Goal: Contribute content: Contribute content

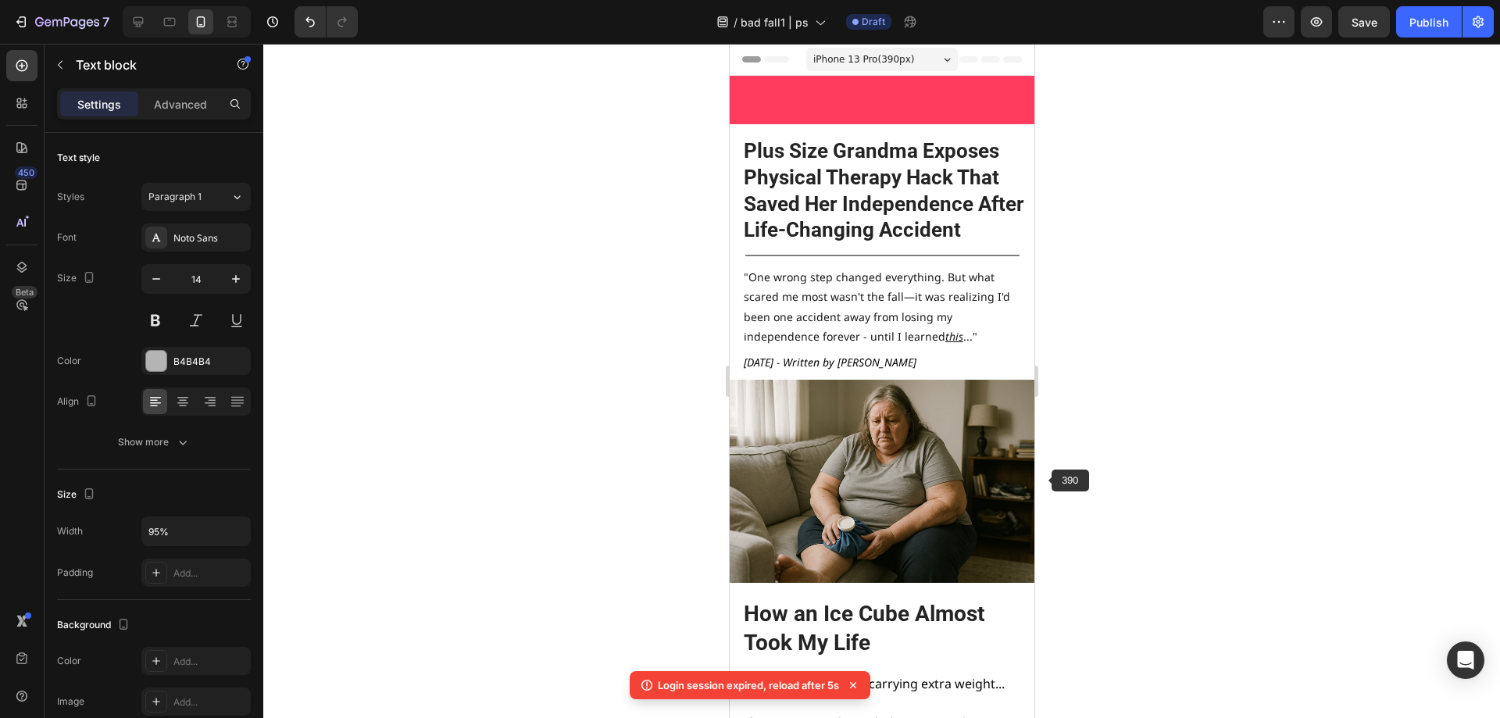
scroll to position [4532, 0]
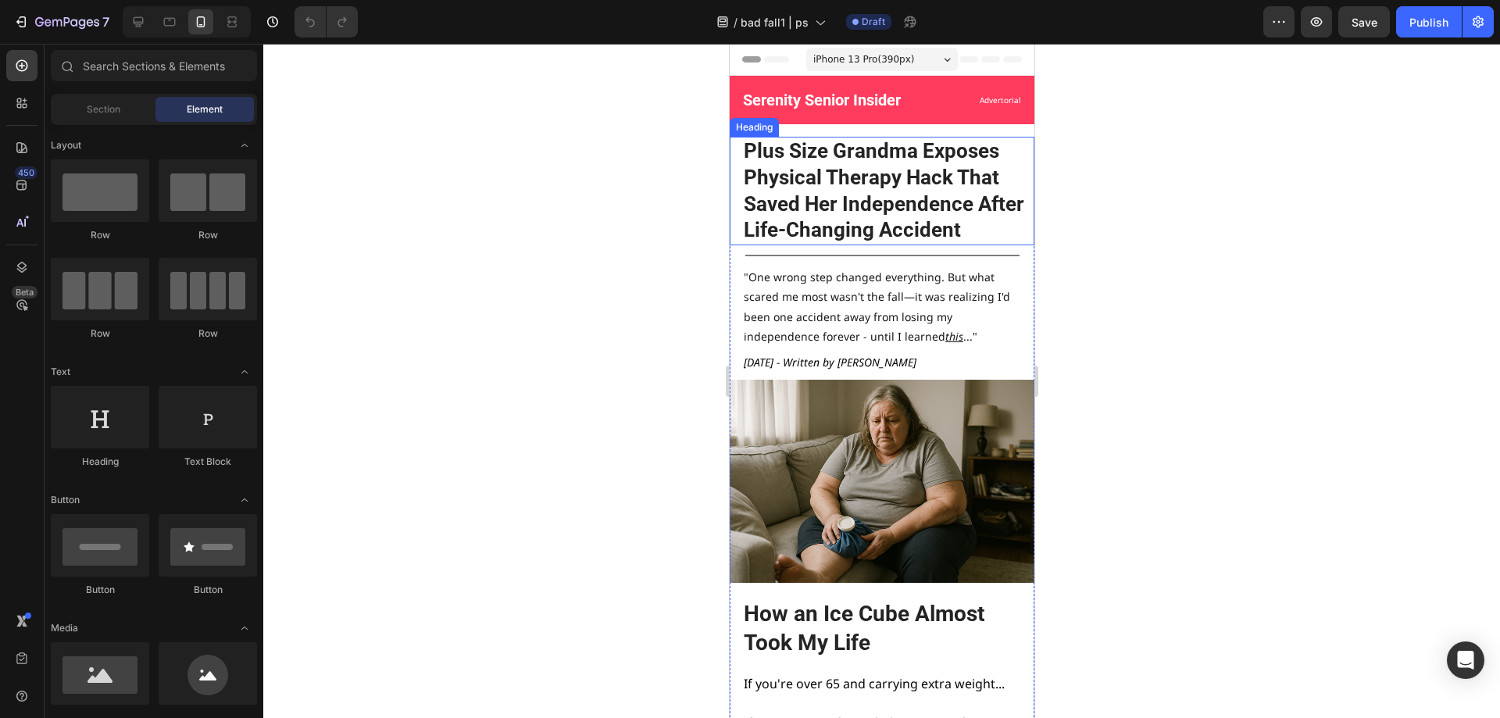
click at [902, 205] on h2 "Plus Size Grandma Exposes Physical Therapy Hack That Saved Her Independence Aft…" at bounding box center [887, 191] width 292 height 109
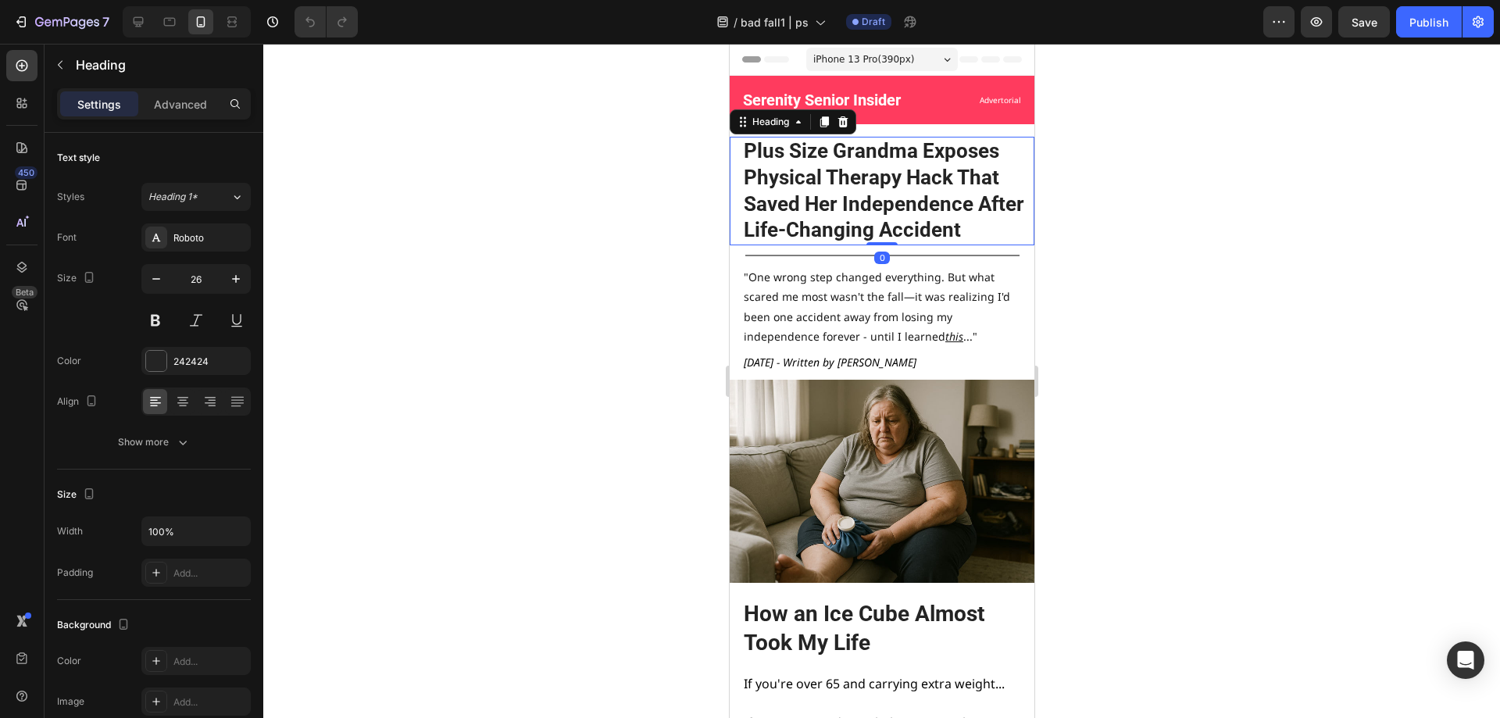
click at [902, 205] on h2 "Plus Size Grandma Exposes Physical Therapy Hack That Saved Her Independence Aft…" at bounding box center [887, 191] width 292 height 109
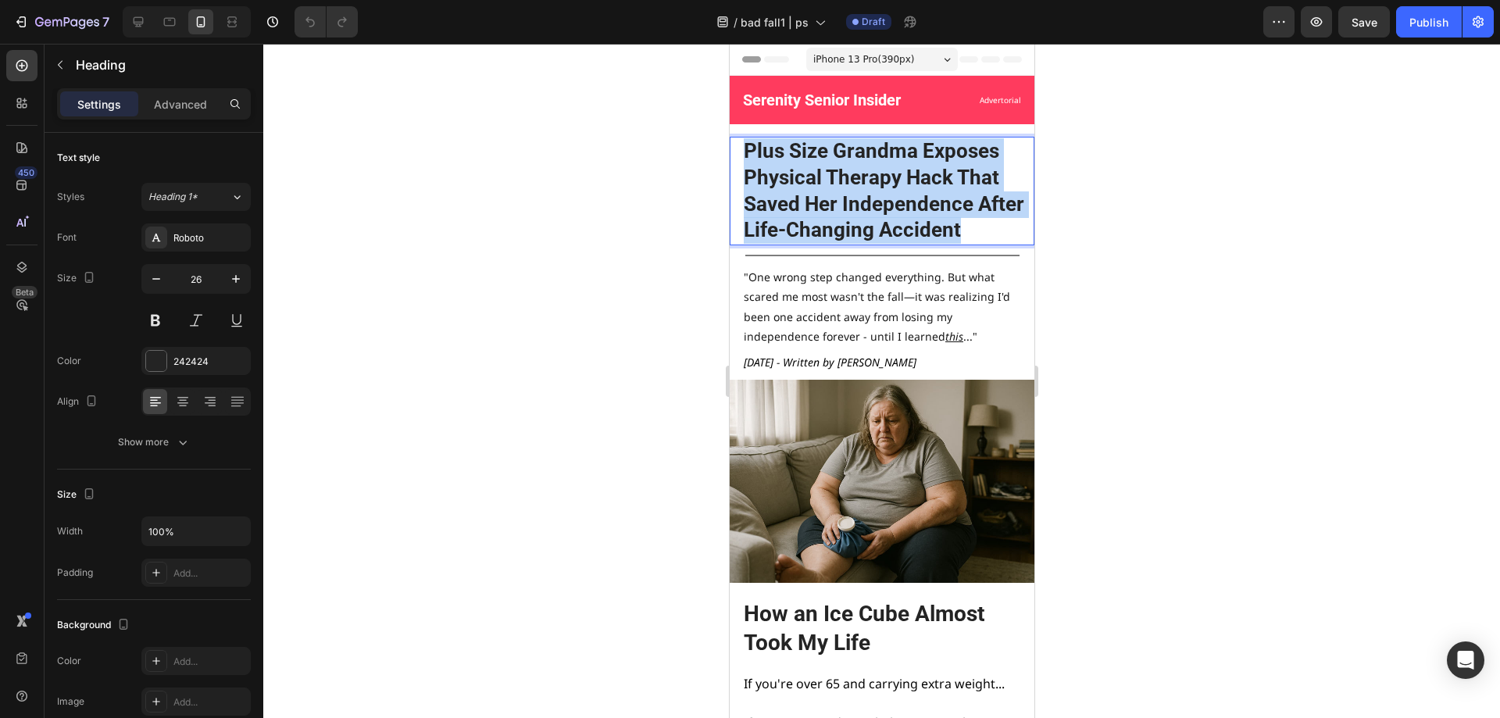
click at [902, 205] on p "Plus Size Grandma Exposes Physical Therapy Hack That Saved Her Independence Aft…" at bounding box center [887, 190] width 289 height 105
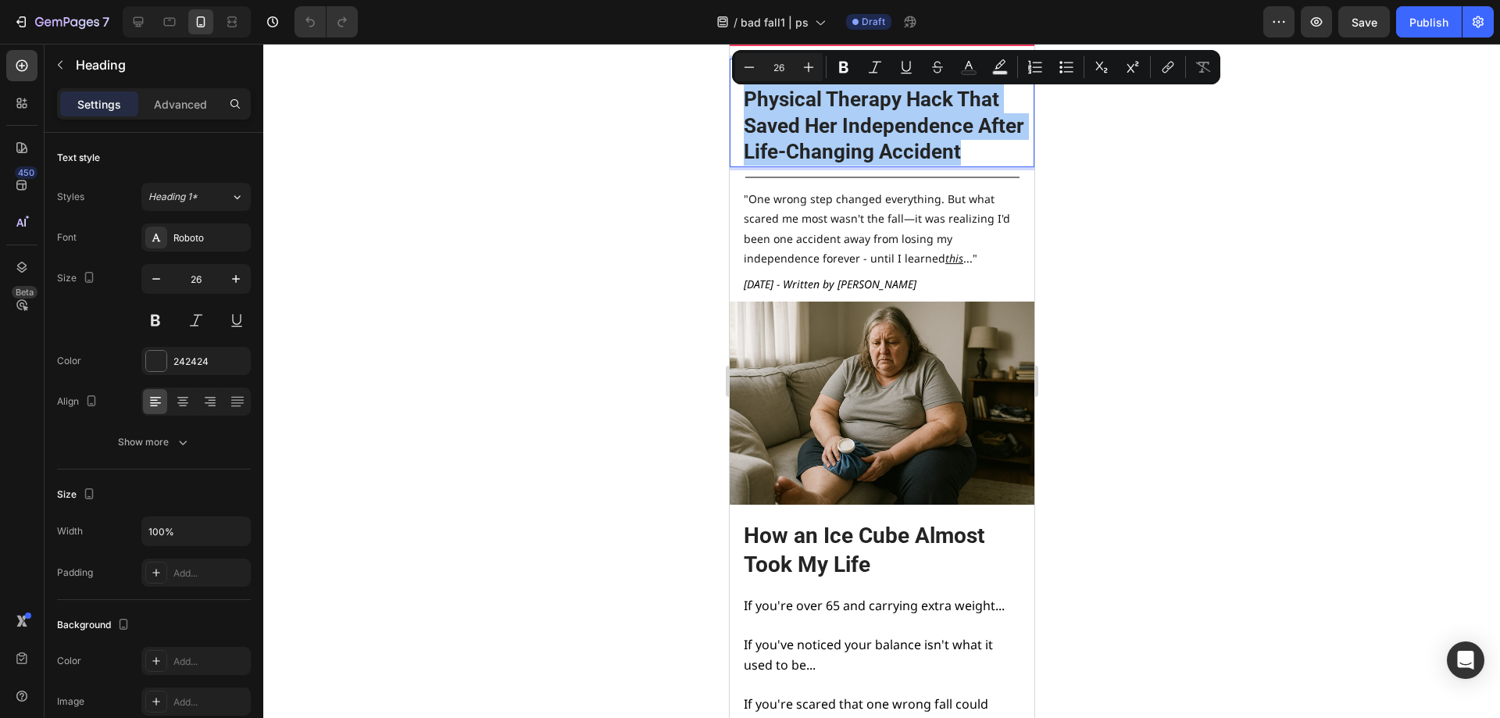
click at [1163, 298] on div at bounding box center [881, 381] width 1237 height 674
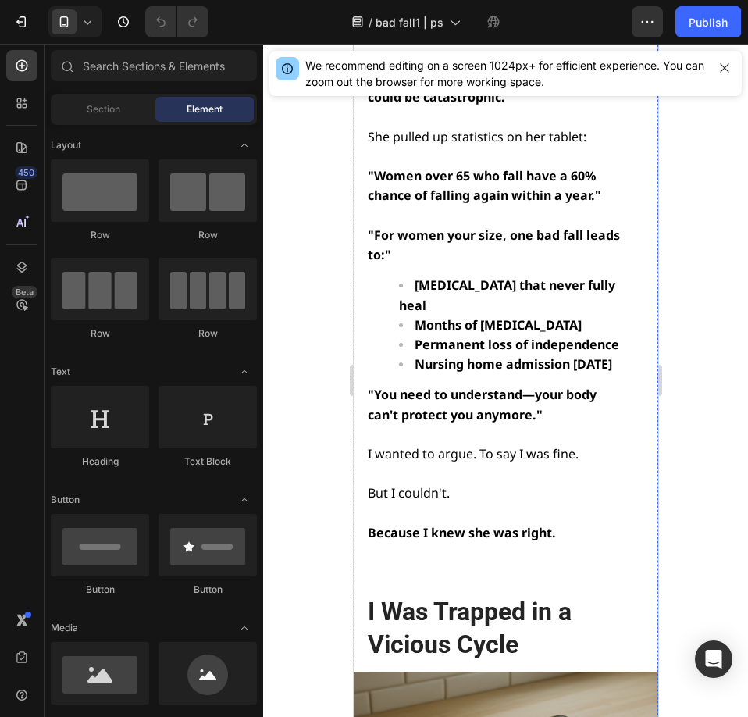
scroll to position [4375, 0]
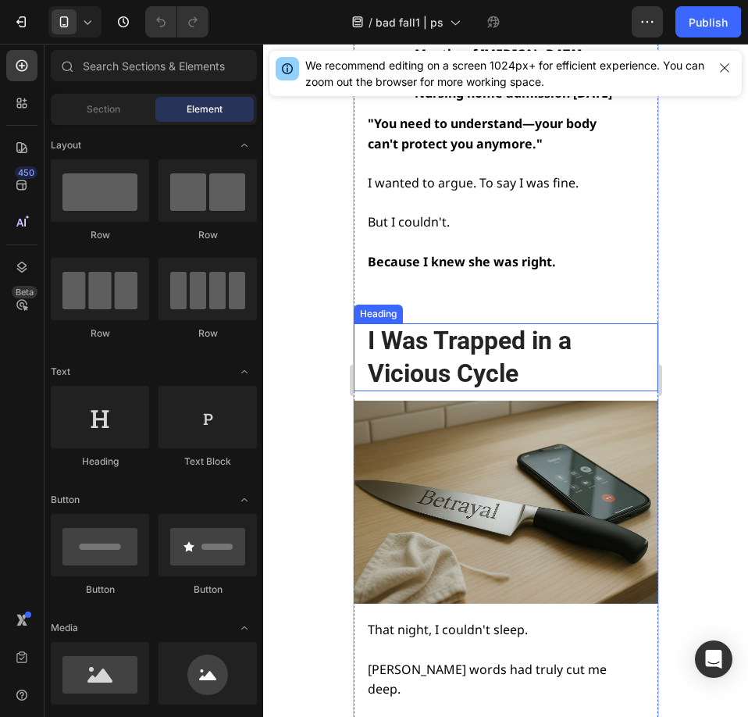
click at [530, 323] on h2 "I Was Trapped in a Vicious Cycle" at bounding box center [504, 357] width 277 height 68
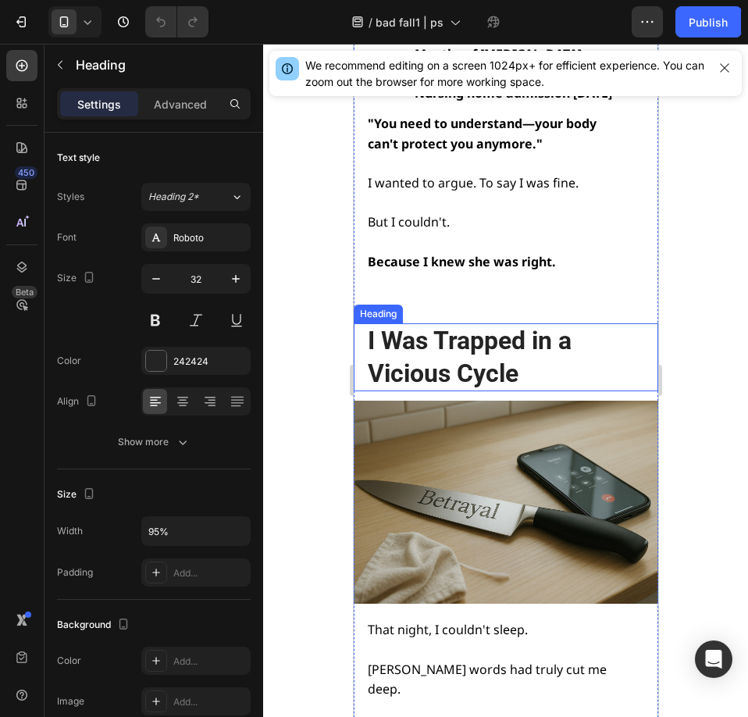
click at [530, 323] on h2 "I Was Trapped in a Vicious Cycle" at bounding box center [504, 357] width 277 height 68
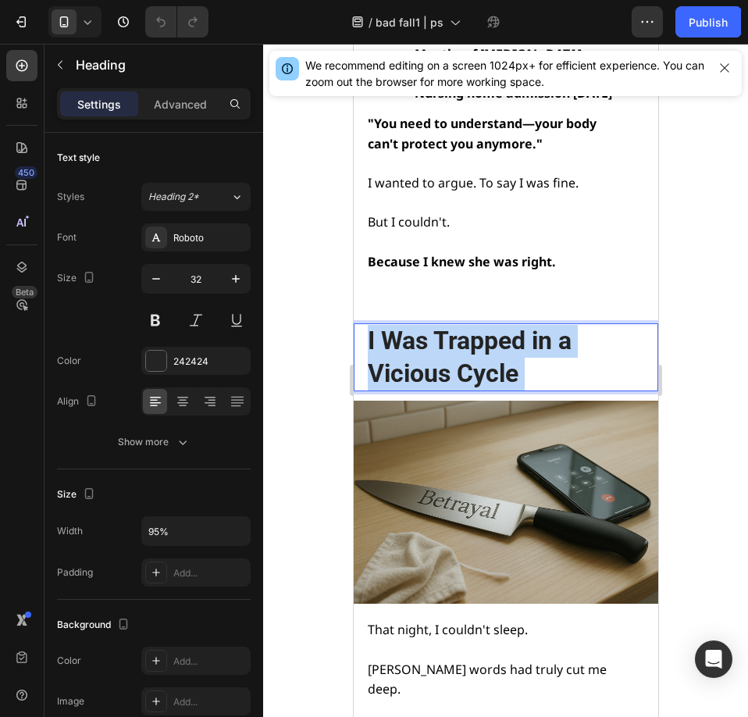
drag, startPoint x: 516, startPoint y: 272, endPoint x: 373, endPoint y: 238, distance: 147.0
click at [373, 325] on p "I Was Trapped in a Vicious Cycle" at bounding box center [504, 357] width 274 height 65
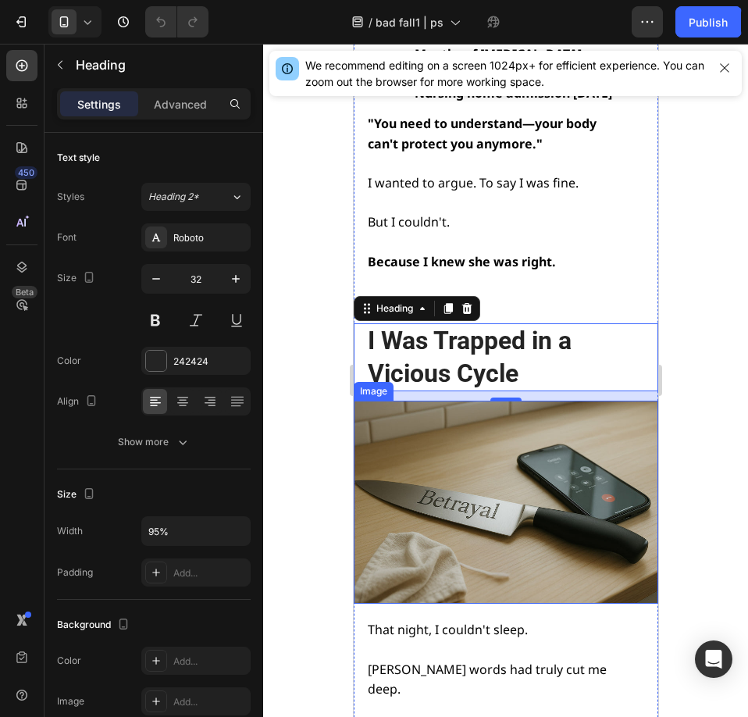
click at [501, 325] on p "I Was Trapped in a Vicious Cycle" at bounding box center [504, 357] width 274 height 65
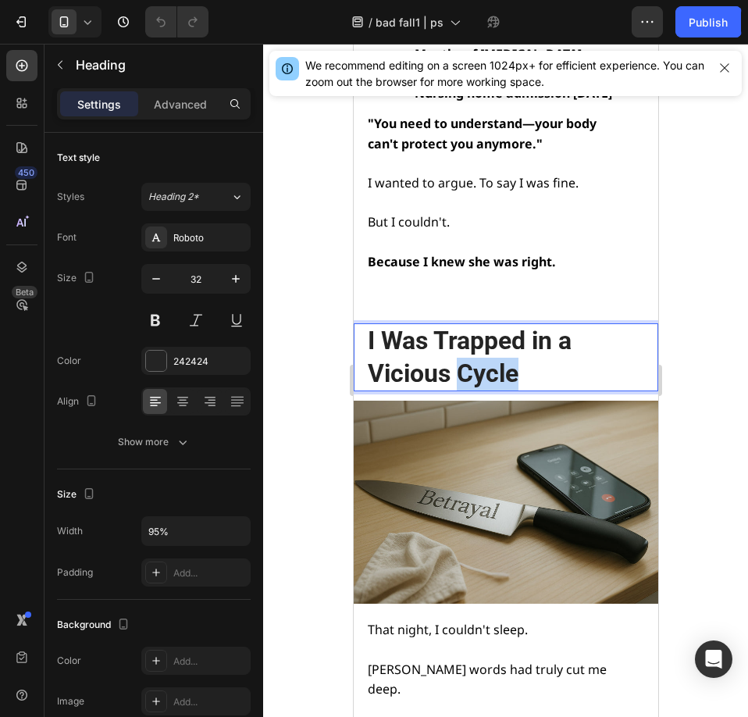
click at [501, 325] on p "I Was Trapped in a Vicious Cycle" at bounding box center [504, 357] width 274 height 65
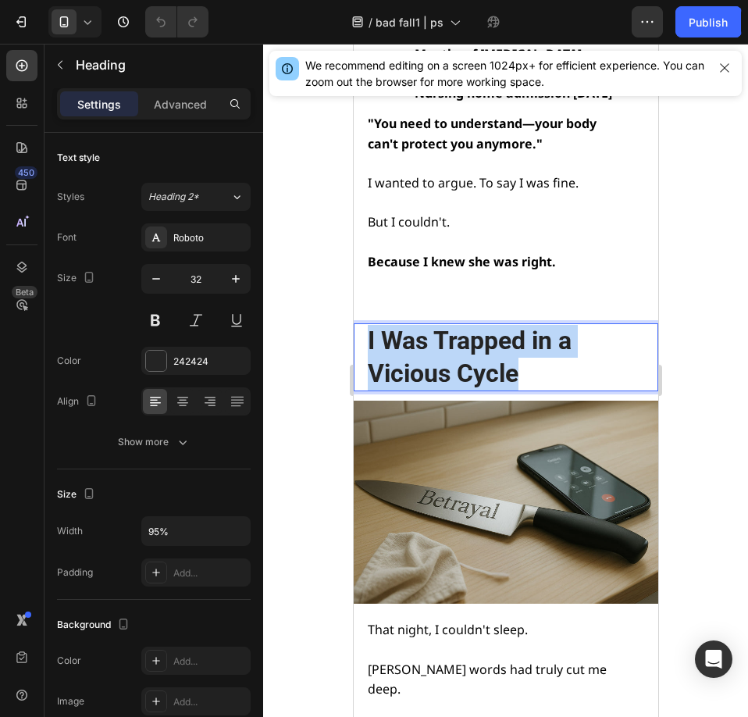
click at [501, 325] on p "I Was Trapped in a Vicious Cycle" at bounding box center [504, 357] width 274 height 65
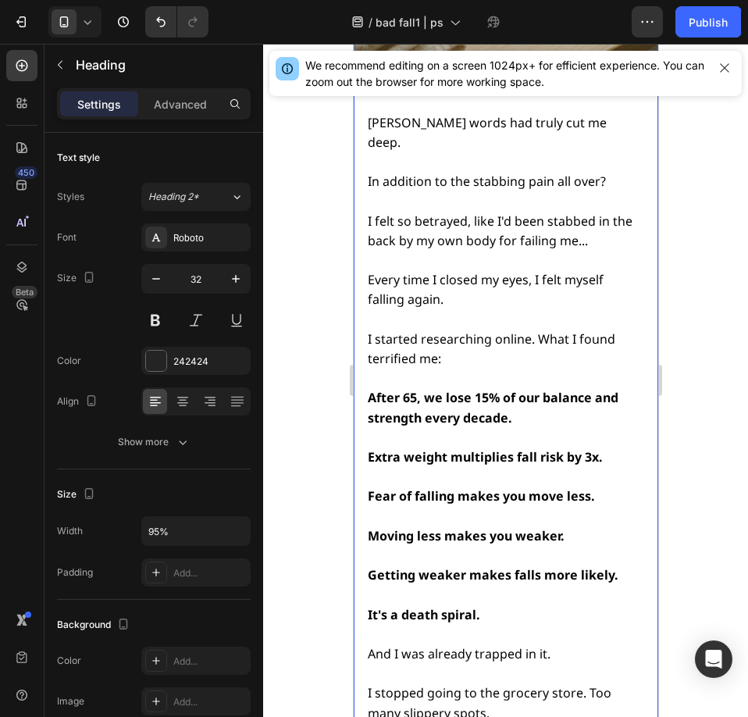
scroll to position [5547, 0]
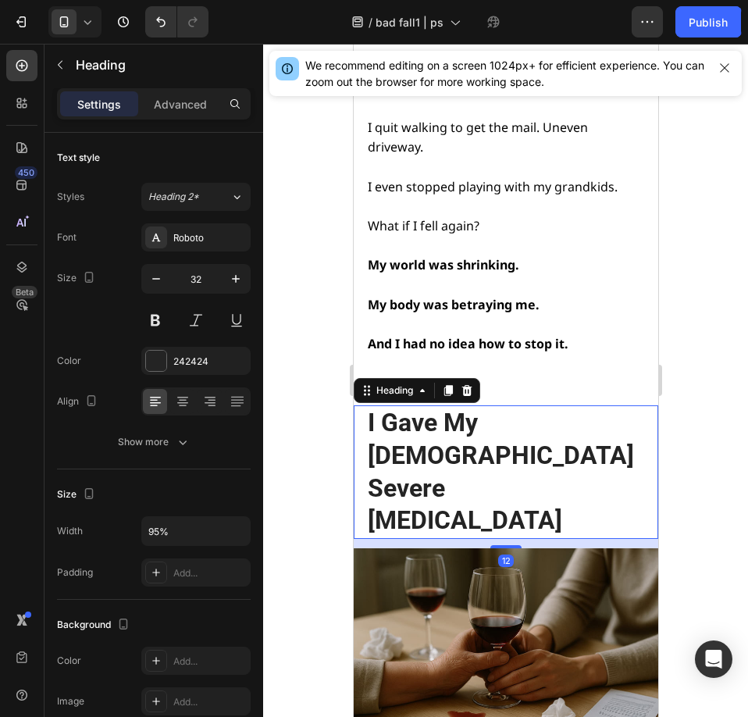
click at [487, 405] on h2 "I Gave My [DEMOGRAPHIC_DATA] Severe [MEDICAL_DATA]" at bounding box center [504, 471] width 277 height 133
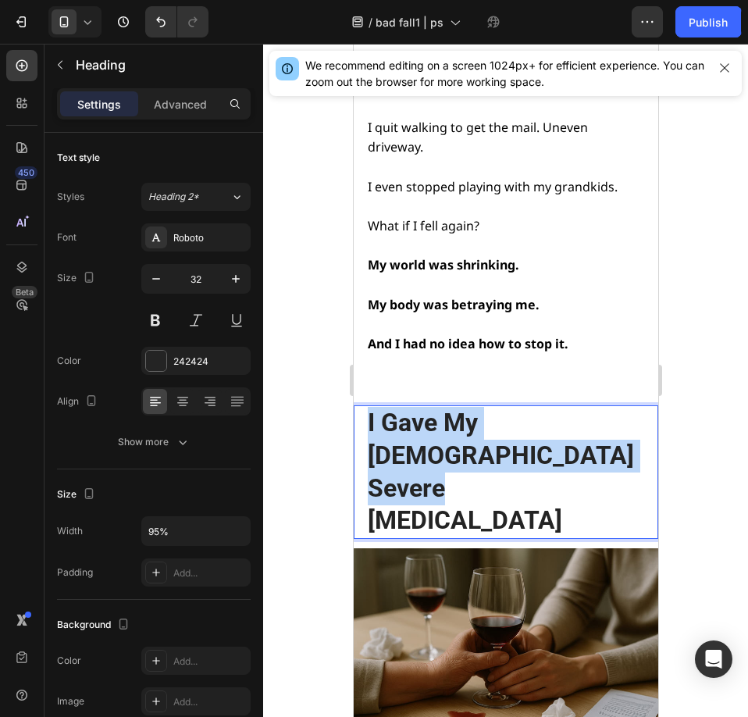
click at [487, 407] on p "I Gave My [DEMOGRAPHIC_DATA] Severe [MEDICAL_DATA]" at bounding box center [504, 472] width 274 height 130
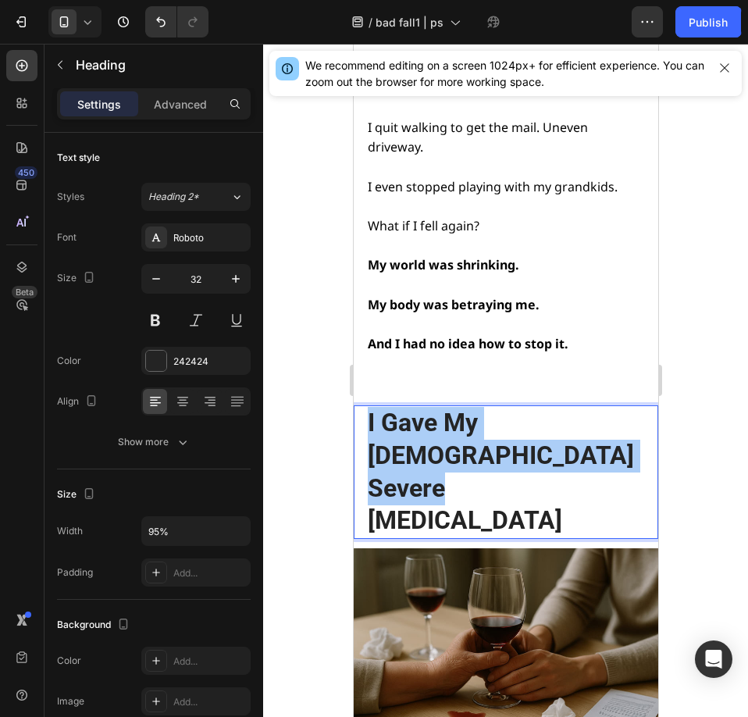
click at [705, 354] on div at bounding box center [505, 380] width 485 height 673
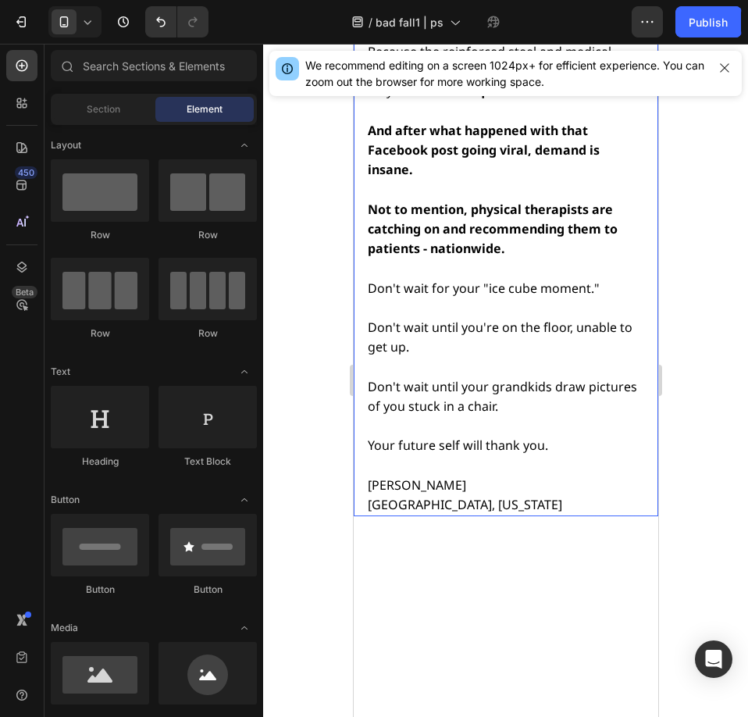
scroll to position [16797, 0]
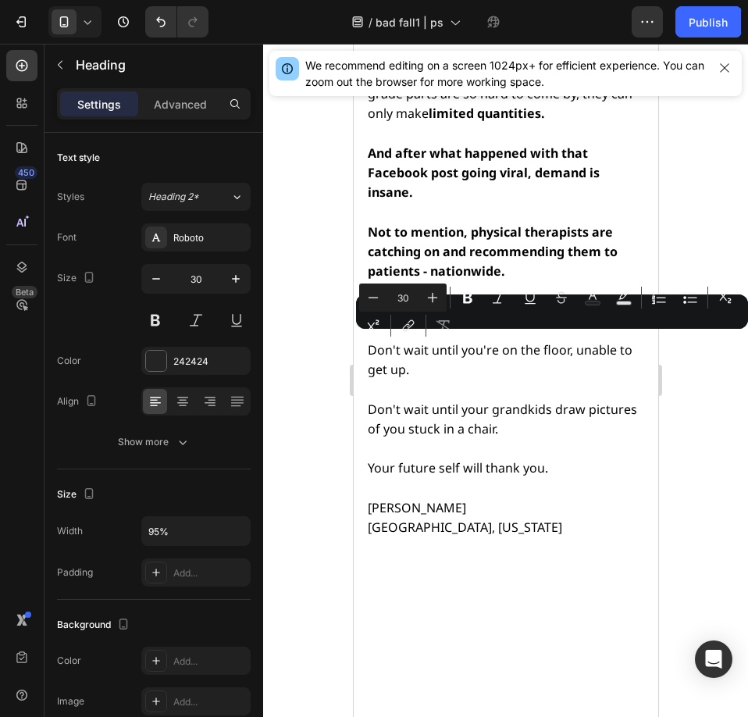
drag, startPoint x: 505, startPoint y: 381, endPoint x: 560, endPoint y: 351, distance: 62.6
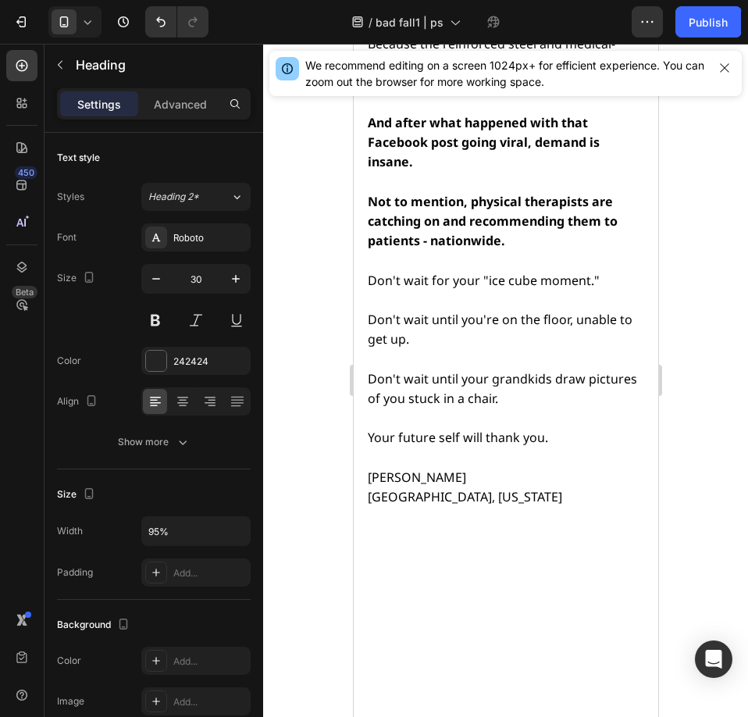
click at [148, 275] on button "button" at bounding box center [156, 279] width 28 height 28
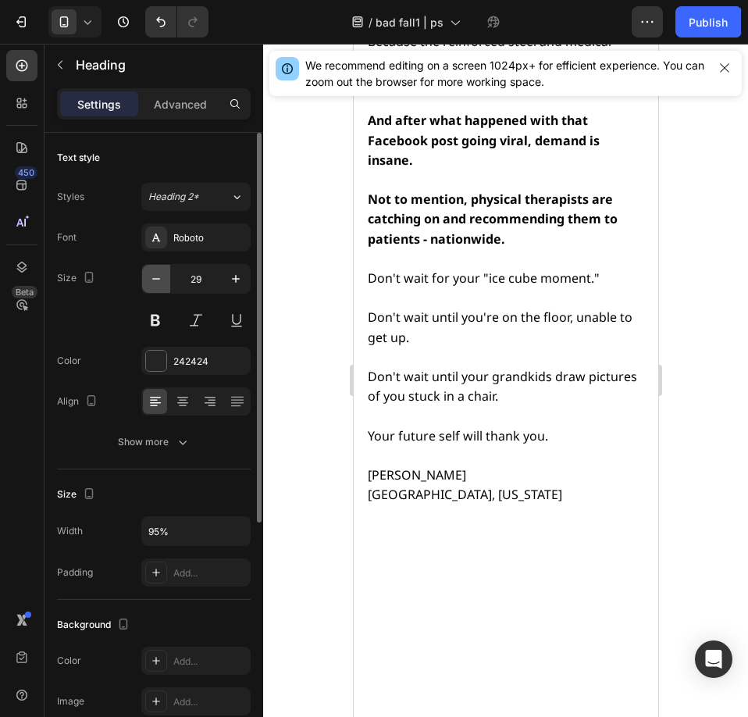
click at [148, 275] on button "button" at bounding box center [156, 279] width 28 height 28
type input "28"
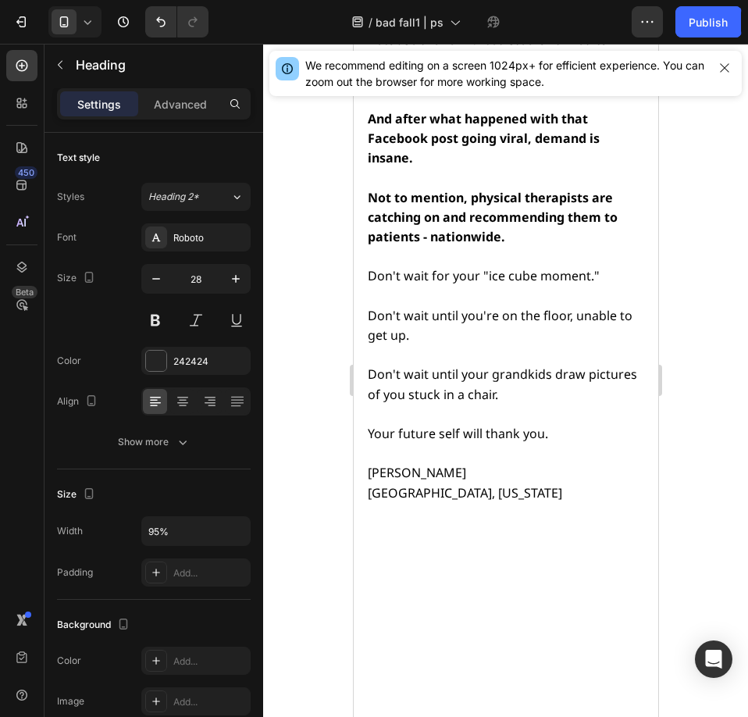
click at [735, 320] on div at bounding box center [505, 380] width 485 height 673
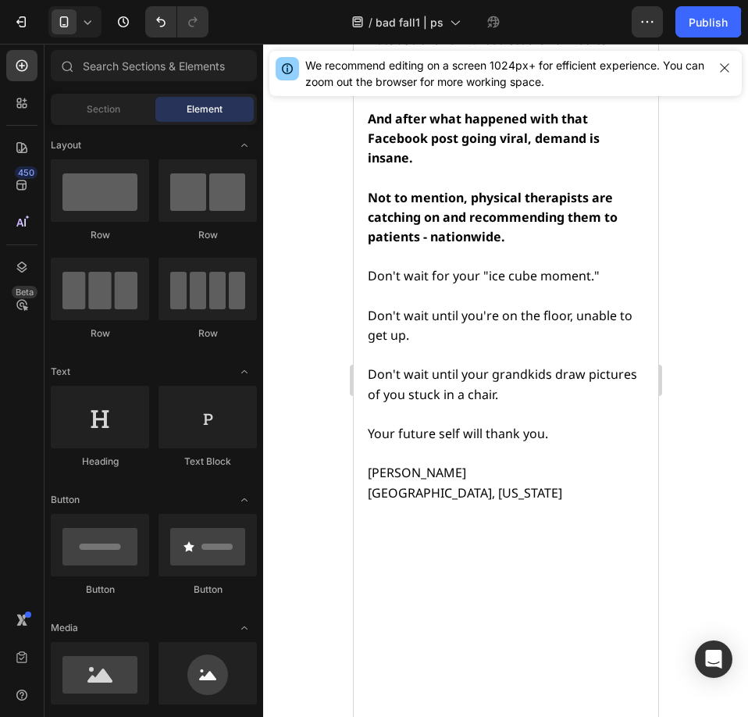
click at [702, 398] on div at bounding box center [505, 380] width 485 height 673
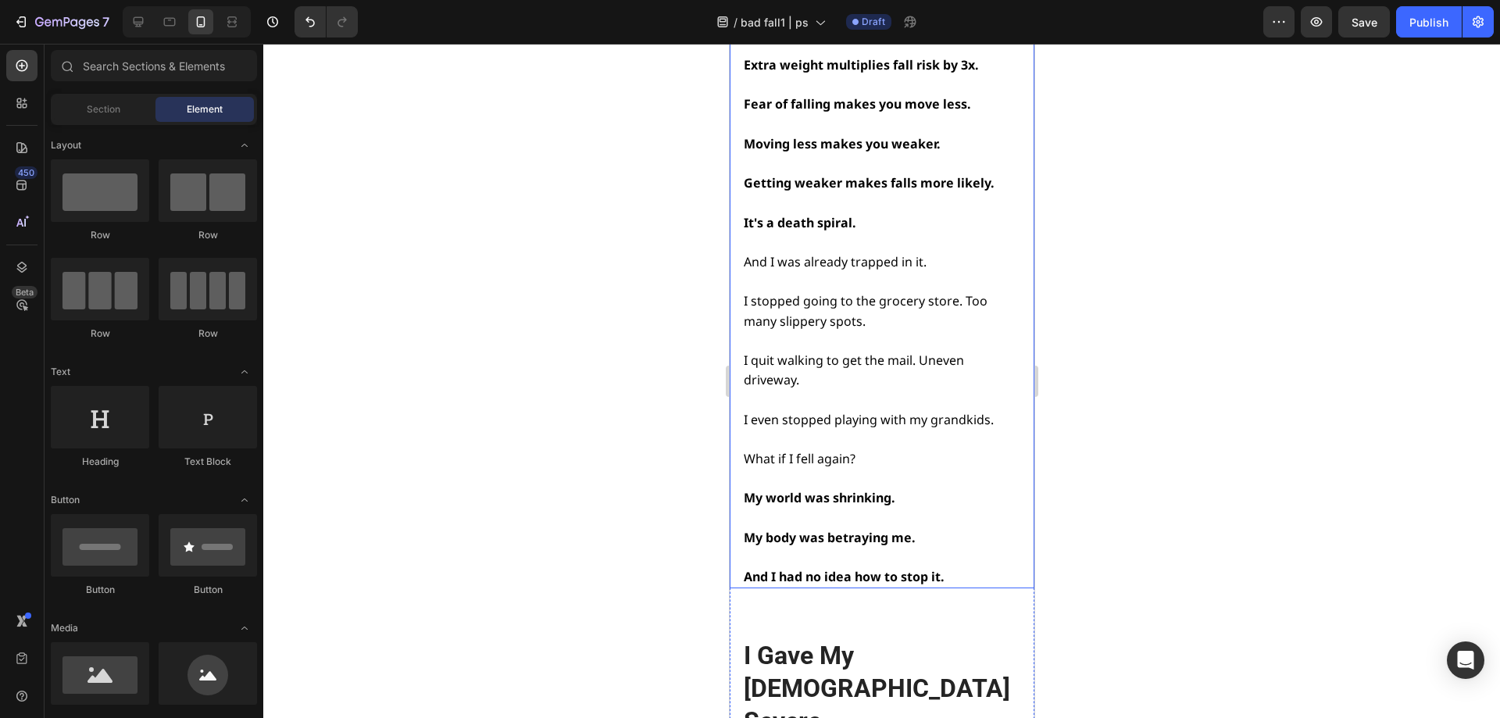
scroll to position [5313, 0]
click at [977, 413] on span "I even stopped playing with my grandkids." at bounding box center [868, 421] width 250 height 17
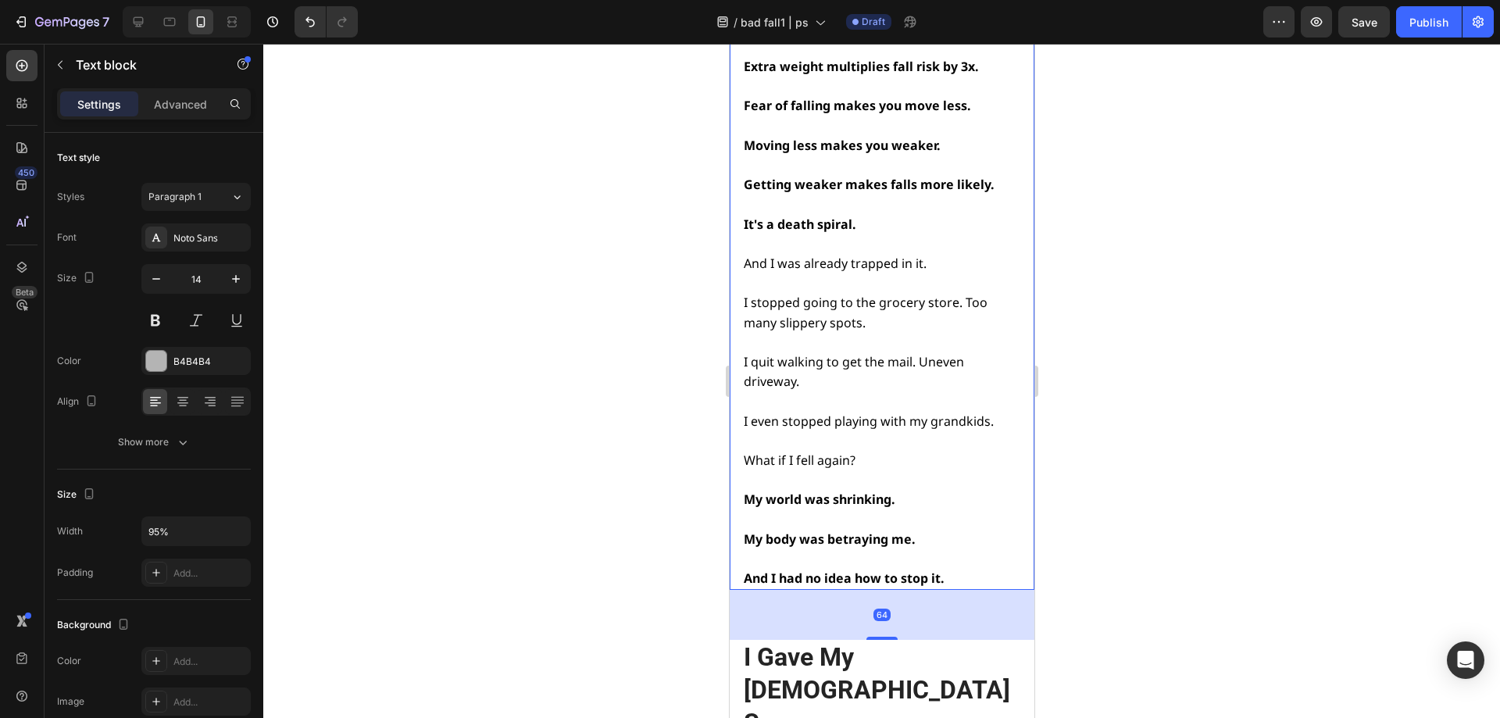
click at [991, 413] on span "I even stopped playing with my grandkids." at bounding box center [868, 421] width 250 height 17
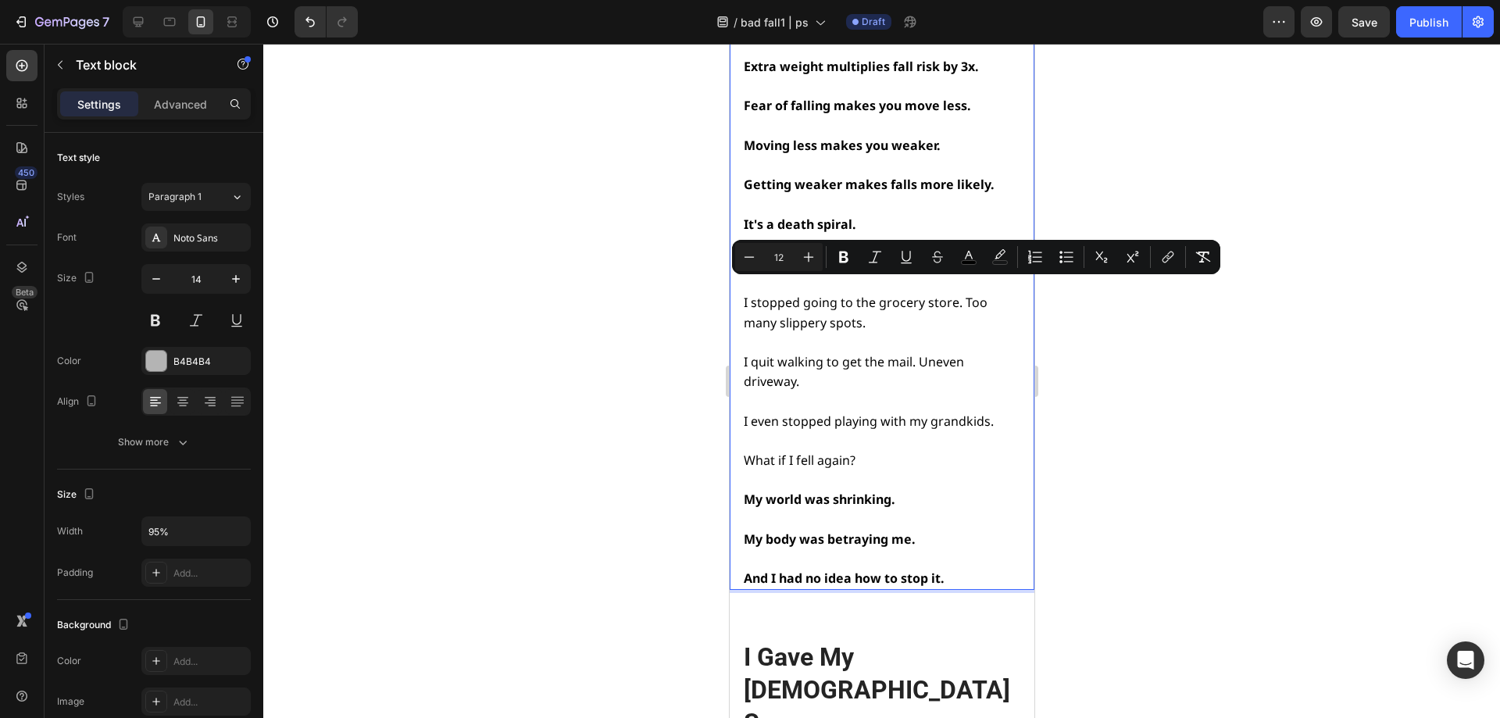
drag, startPoint x: 993, startPoint y: 291, endPoint x: 742, endPoint y: 294, distance: 250.8
click at [743, 413] on span "I even stopped playing with my grandkids." at bounding box center [868, 421] width 250 height 17
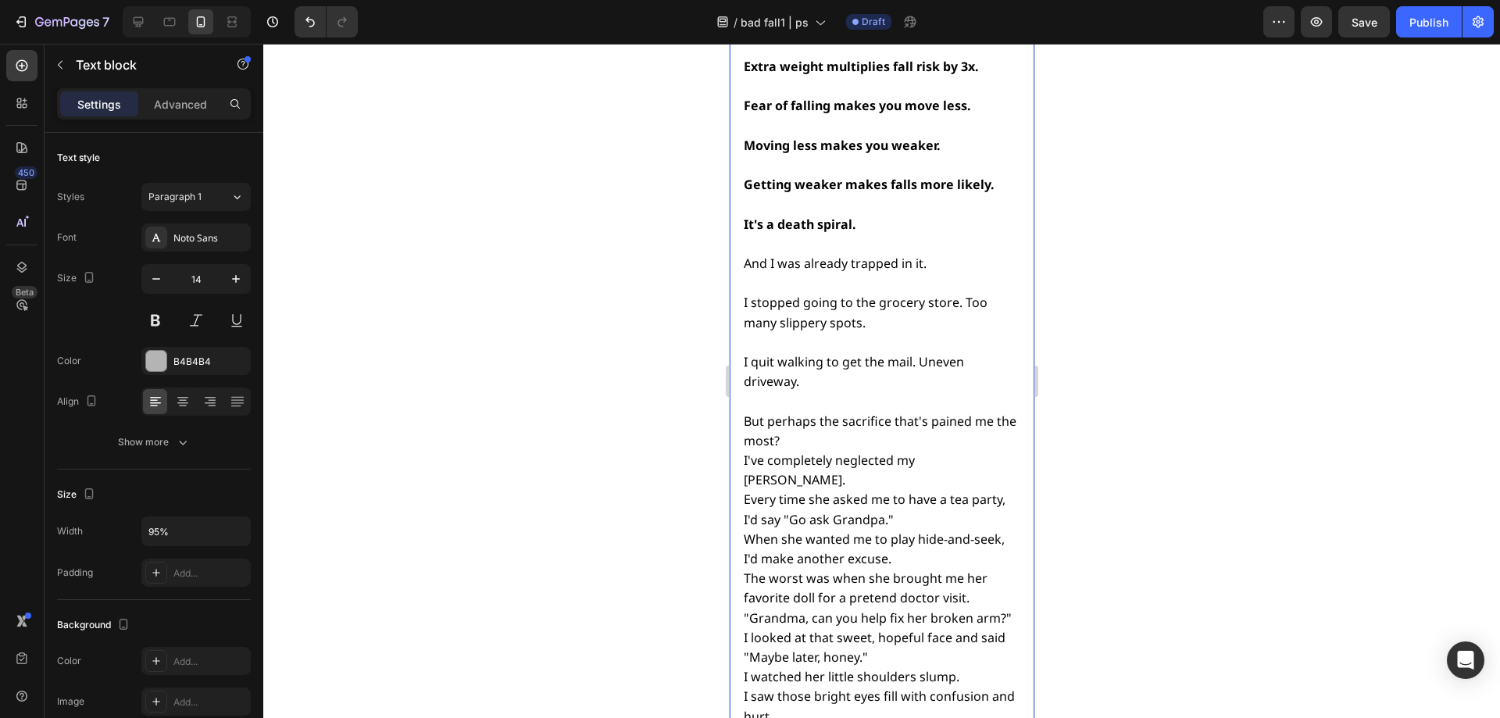
click at [807, 412] on p "But perhaps the sacrifice that's pained me the most? I've completely neglected …" at bounding box center [880, 599] width 274 height 374
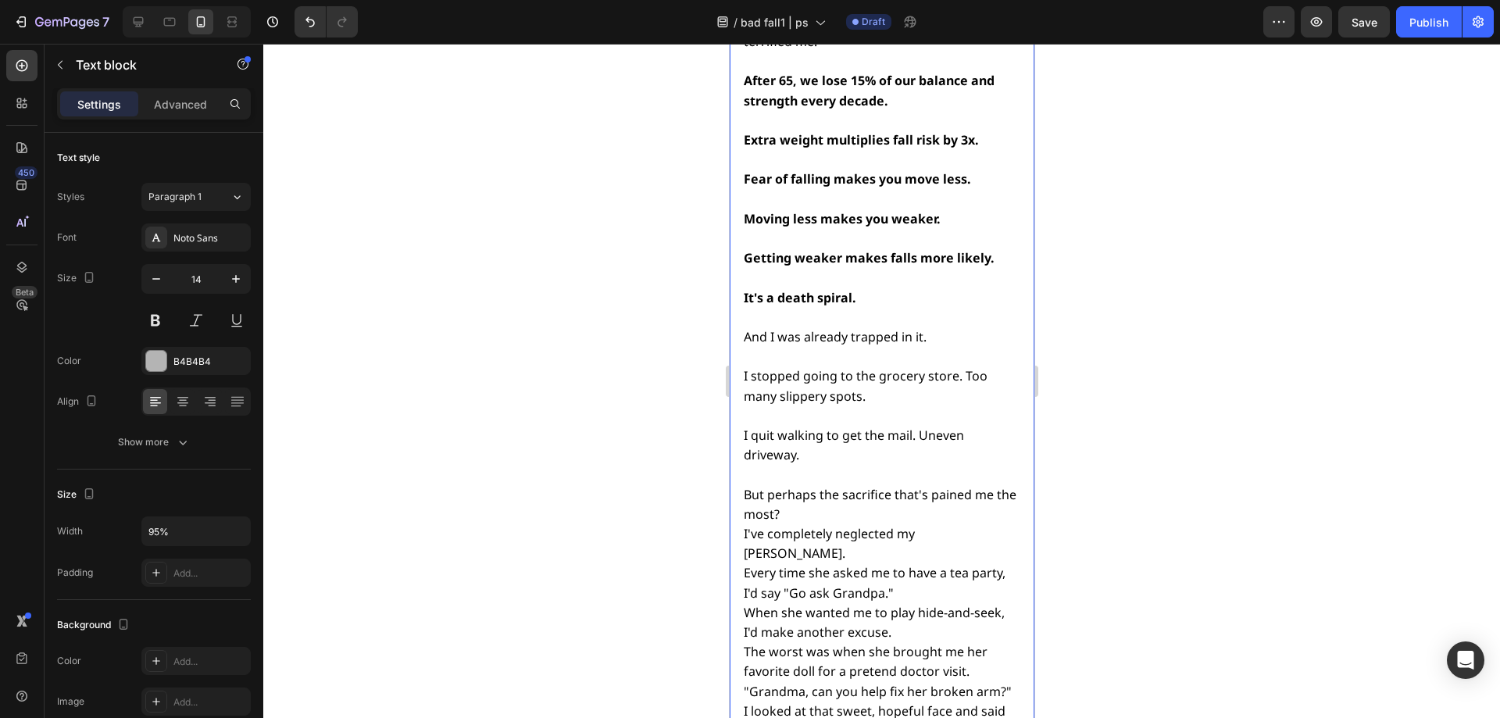
scroll to position [5234, 0]
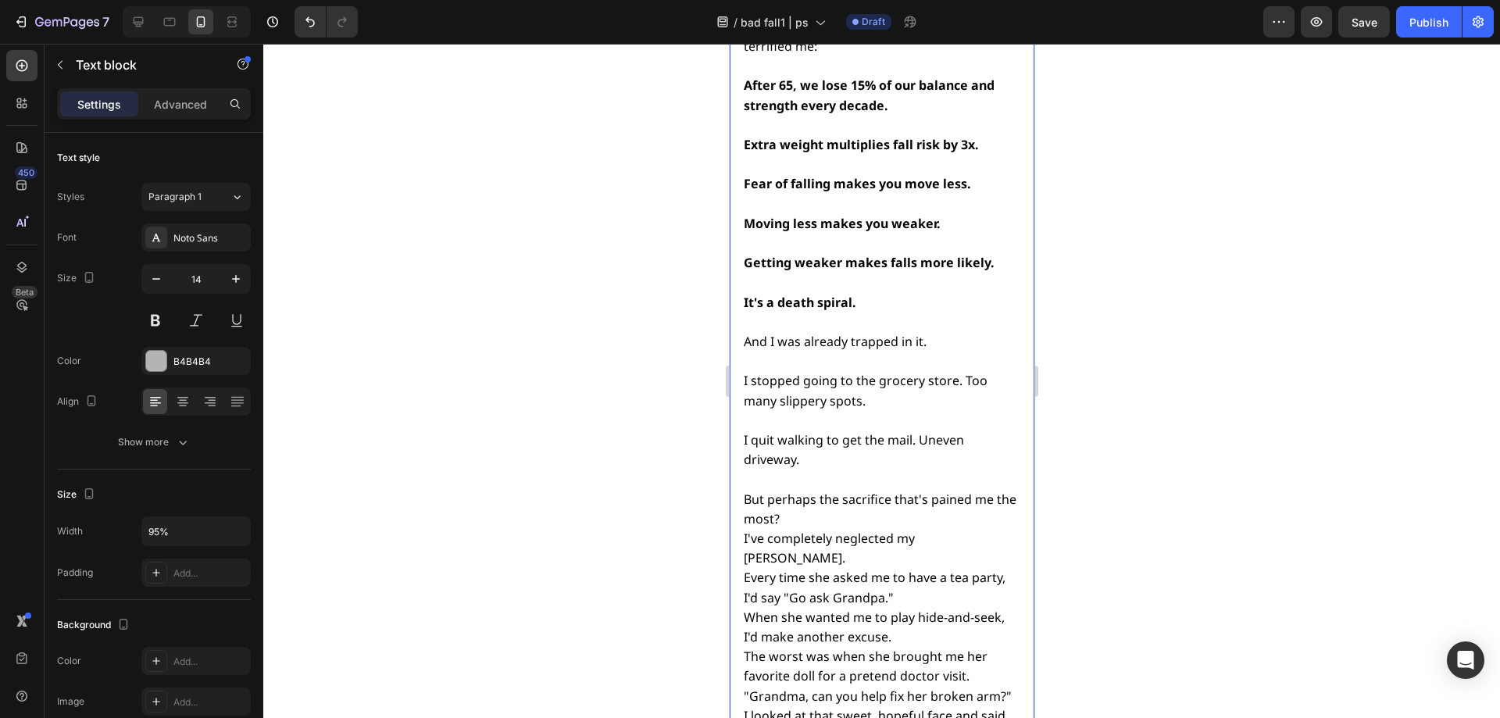
click at [851, 491] on span "But perhaps the sacrifice that's pained me the most?" at bounding box center [879, 509] width 273 height 37
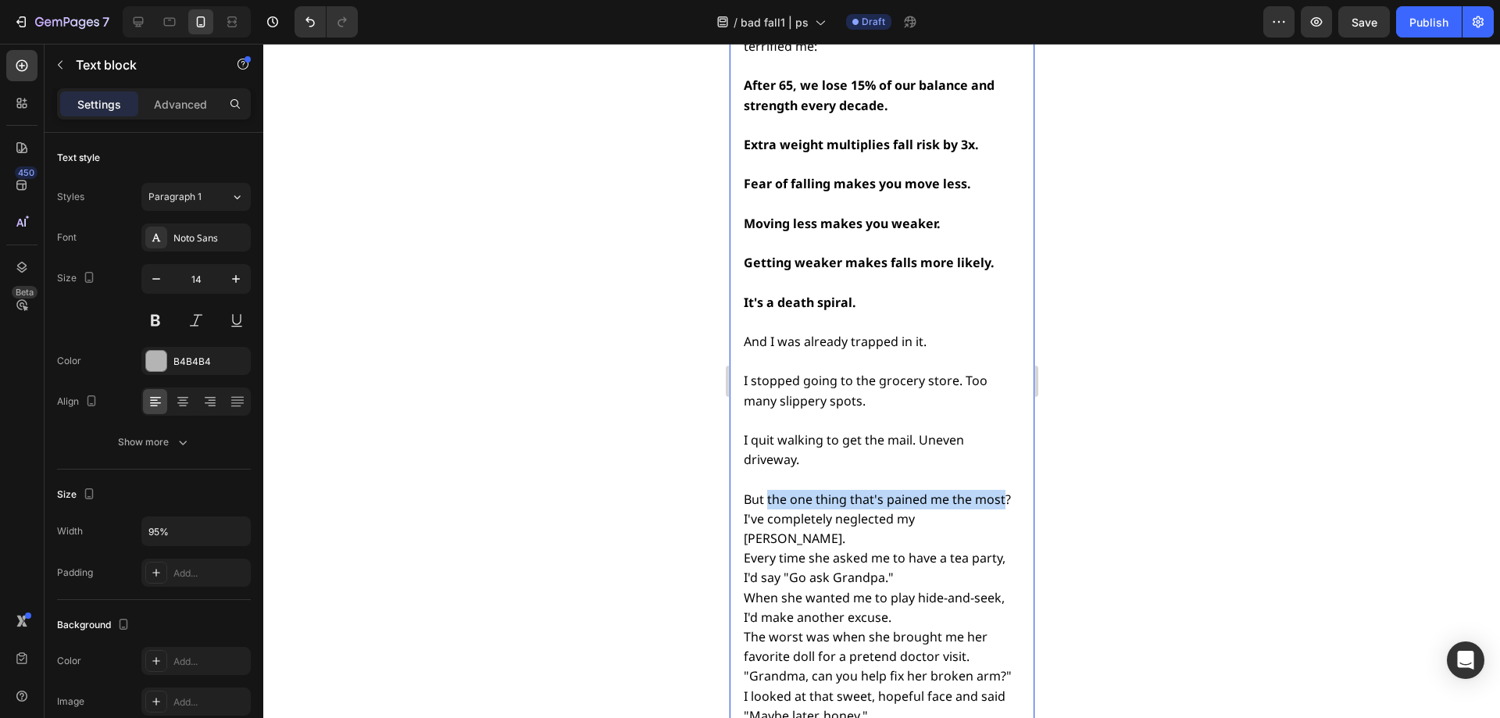
drag, startPoint x: 773, startPoint y: 385, endPoint x: 768, endPoint y: 370, distance: 16.3
click at [768, 491] on span "But the one thing that's pained me the most?" at bounding box center [876, 499] width 267 height 17
click at [748, 510] on span "I've completely neglected my [PERSON_NAME]." at bounding box center [828, 528] width 171 height 37
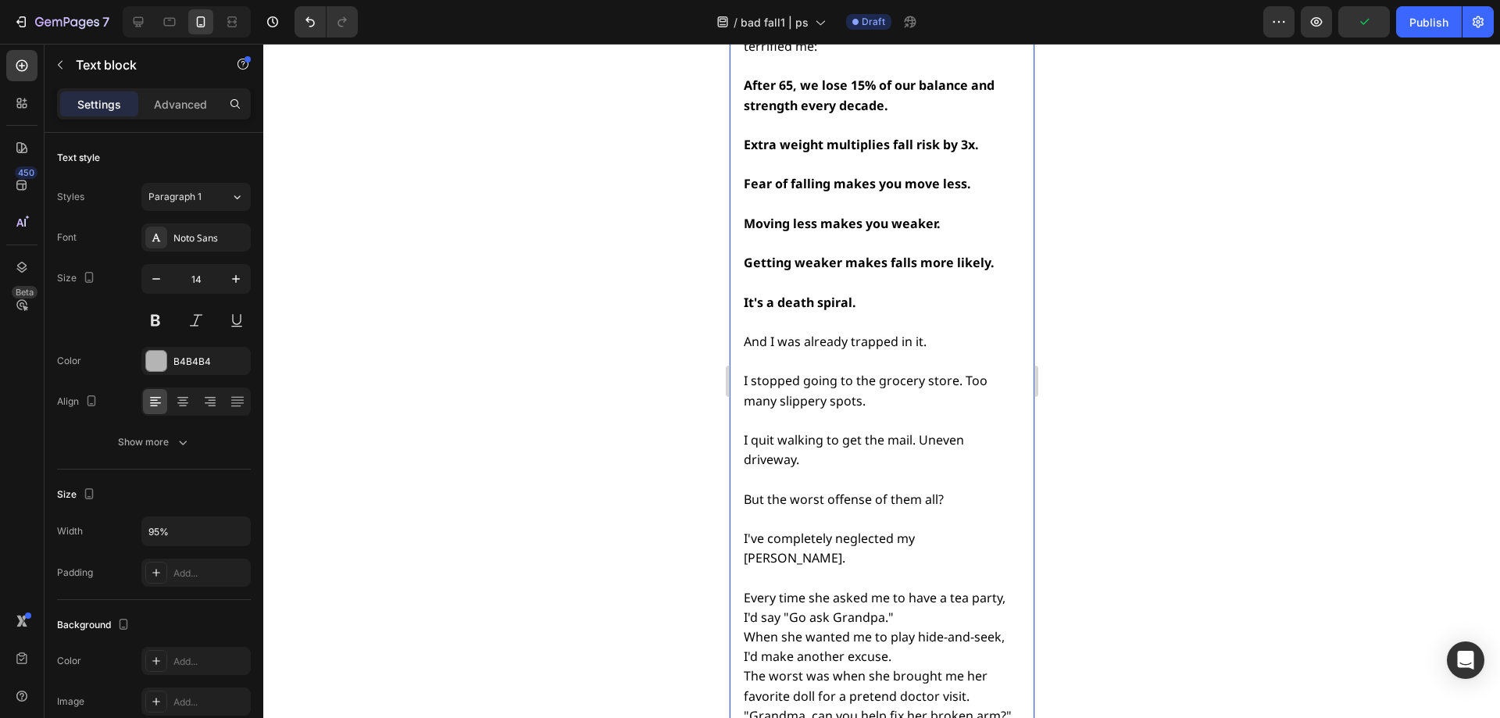
click at [766, 589] on span "Every time she asked me to have a tea party, I'd say "Go ask Grandpa."" at bounding box center [874, 607] width 262 height 37
click at [729, 44] on lt-strong "," at bounding box center [729, 44] width 0 height 0
click at [913, 490] on p "But the worst offense of them all? I've completely neglected my [PERSON_NAME]. …" at bounding box center [880, 687] width 274 height 394
click at [771, 589] on span "Every time she asked me to have a tea party, I'd say, "Go ask Grandpa."" at bounding box center [874, 607] width 262 height 37
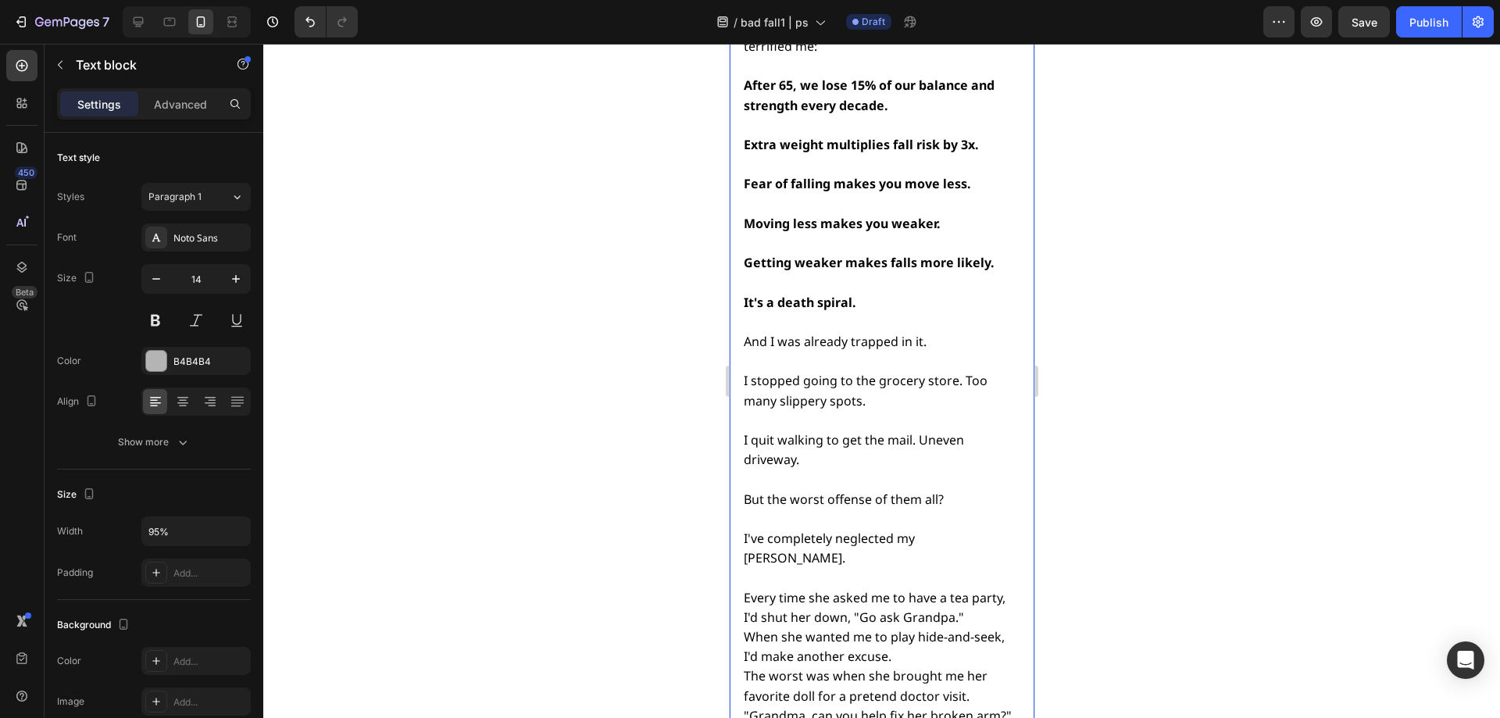
click at [897, 589] on span "Every time she asked me to have a tea party, I'd shut her down, "Go ask Grandpa…" at bounding box center [874, 607] width 262 height 37
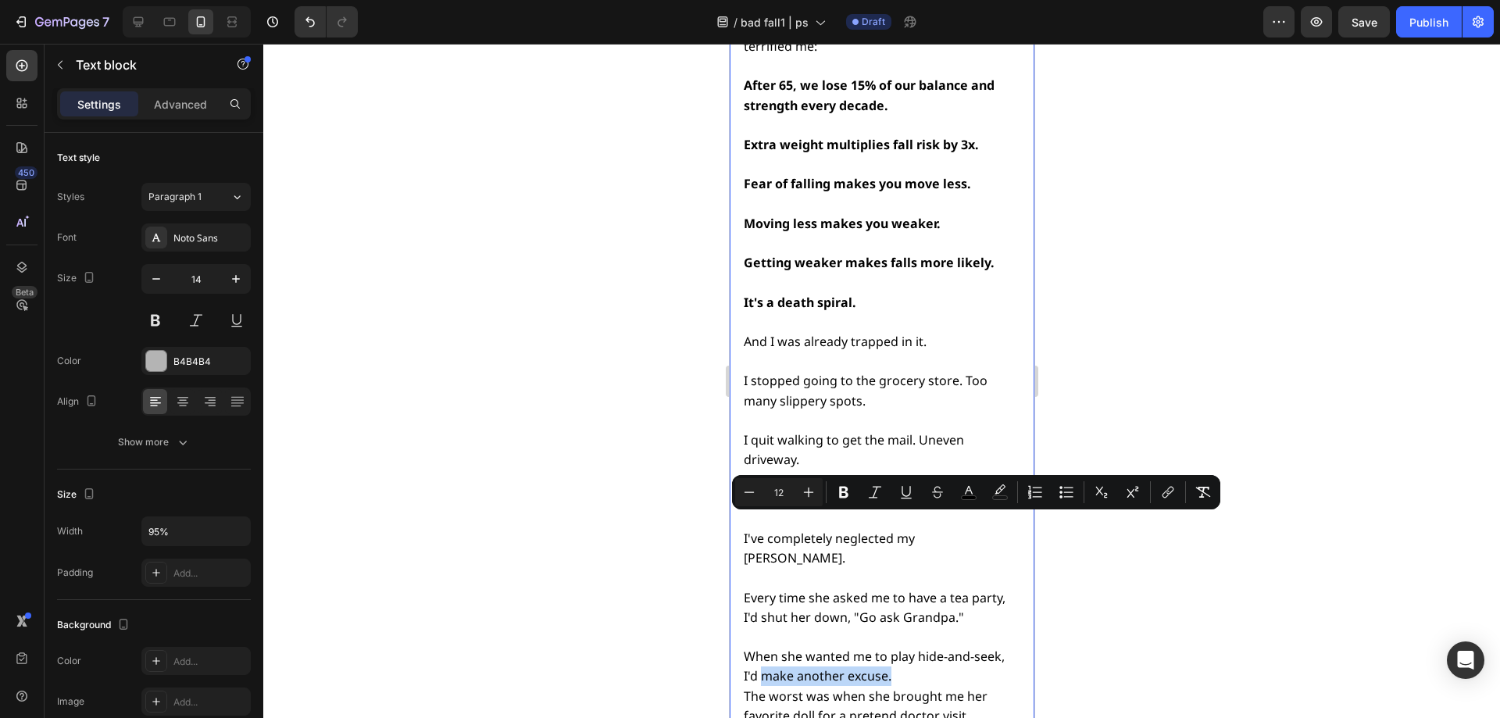
drag, startPoint x: 888, startPoint y: 526, endPoint x: 763, endPoint y: 525, distance: 125.0
click at [763, 648] on span "When she wanted me to play hide-and-seek, I'd make another excuse." at bounding box center [873, 666] width 261 height 37
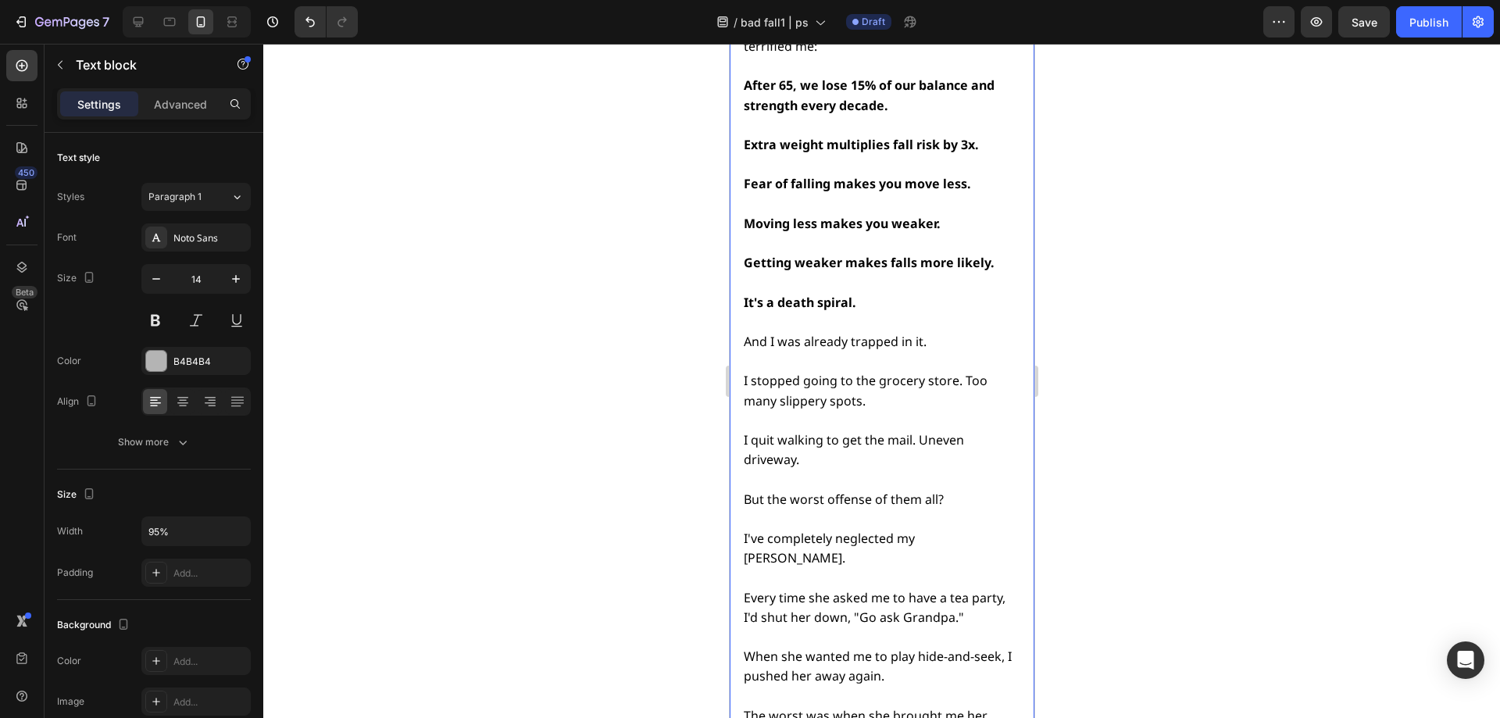
click at [770, 707] on span "The worst was when she brought me her favorite doll for a pretend doctor visit." at bounding box center [865, 725] width 244 height 37
click at [777, 707] on span "The worst was when she brought me her favorite doll for a pretend doctor visit." at bounding box center [865, 725] width 244 height 37
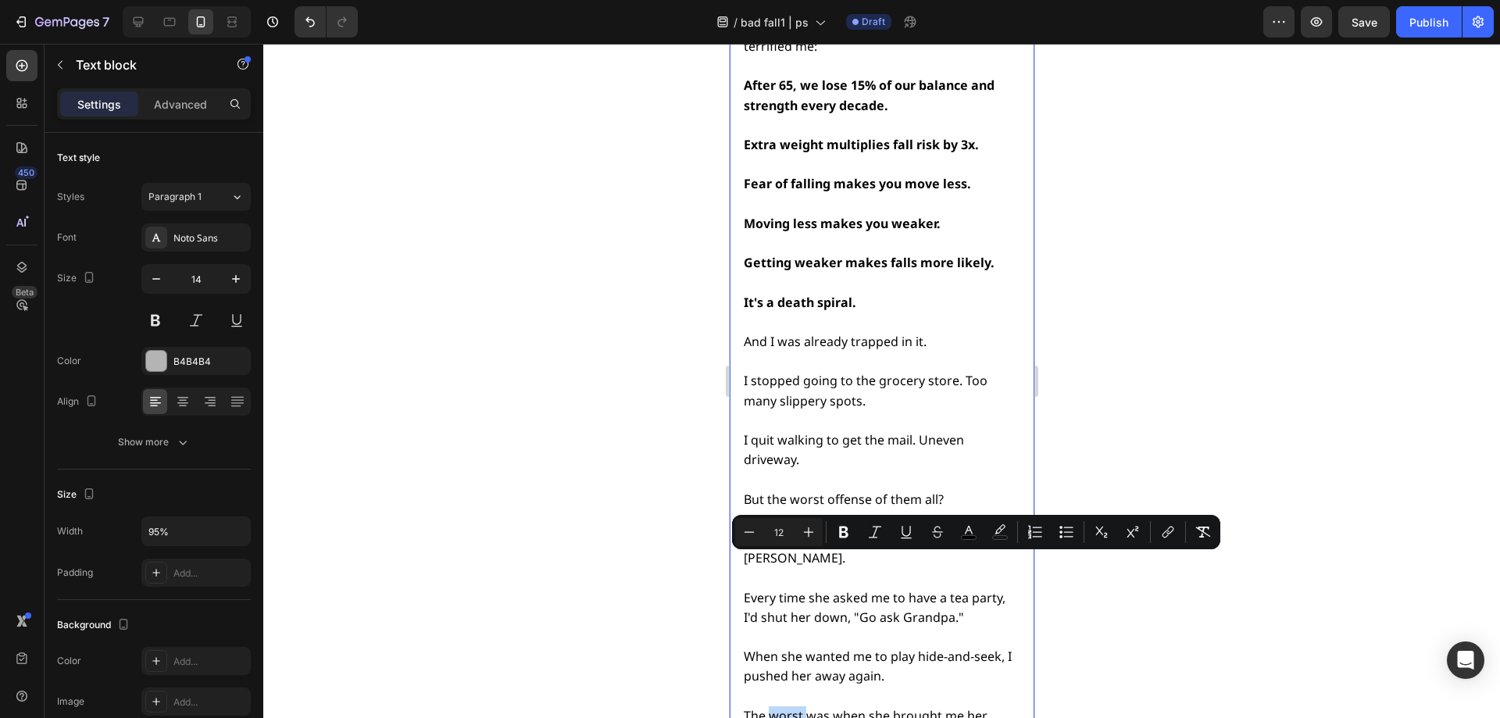
click at [802, 707] on span "The worst was when she brought me her favorite doll for a pretend doctor visit." at bounding box center [865, 725] width 244 height 37
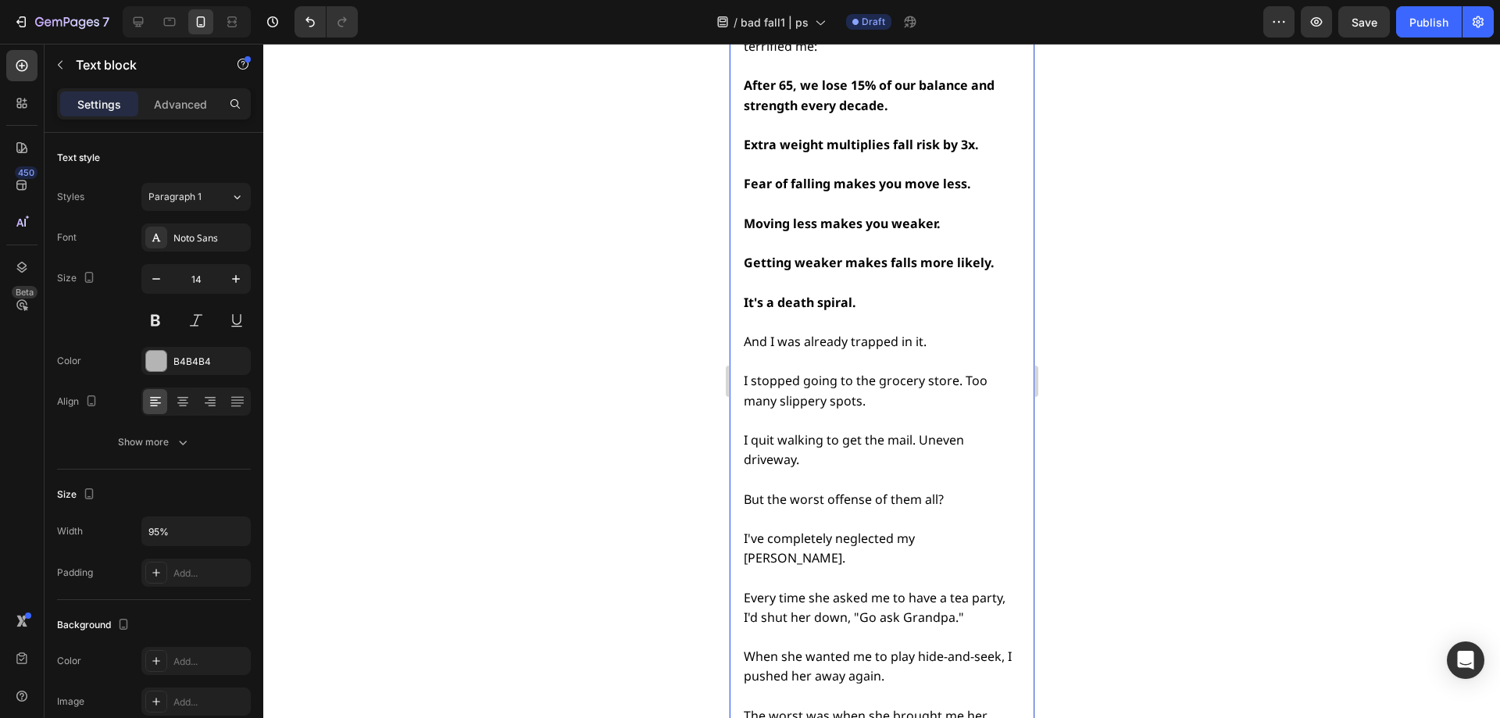
click at [803, 491] on span "But the worst offense of them all?" at bounding box center [843, 499] width 200 height 17
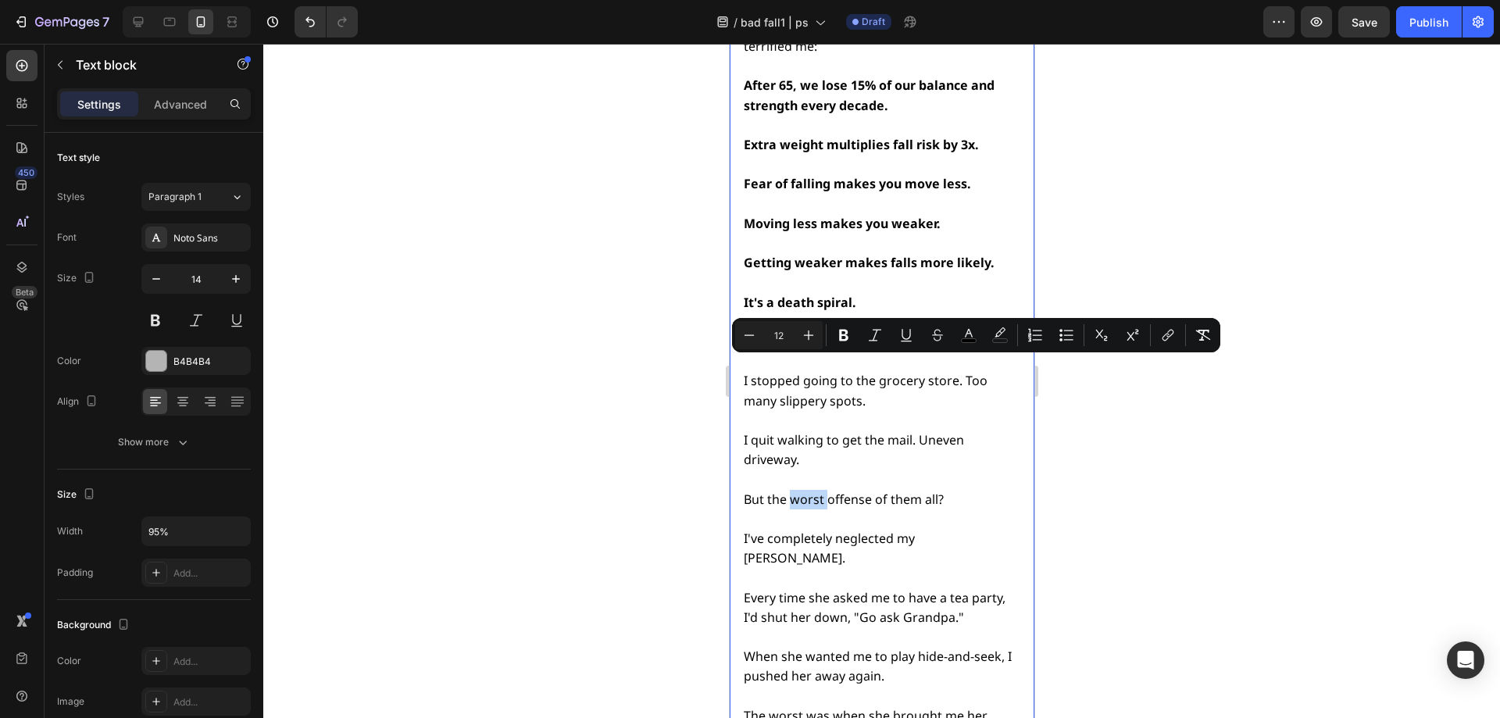
click at [803, 491] on span "But the worst offense of them all?" at bounding box center [843, 499] width 200 height 17
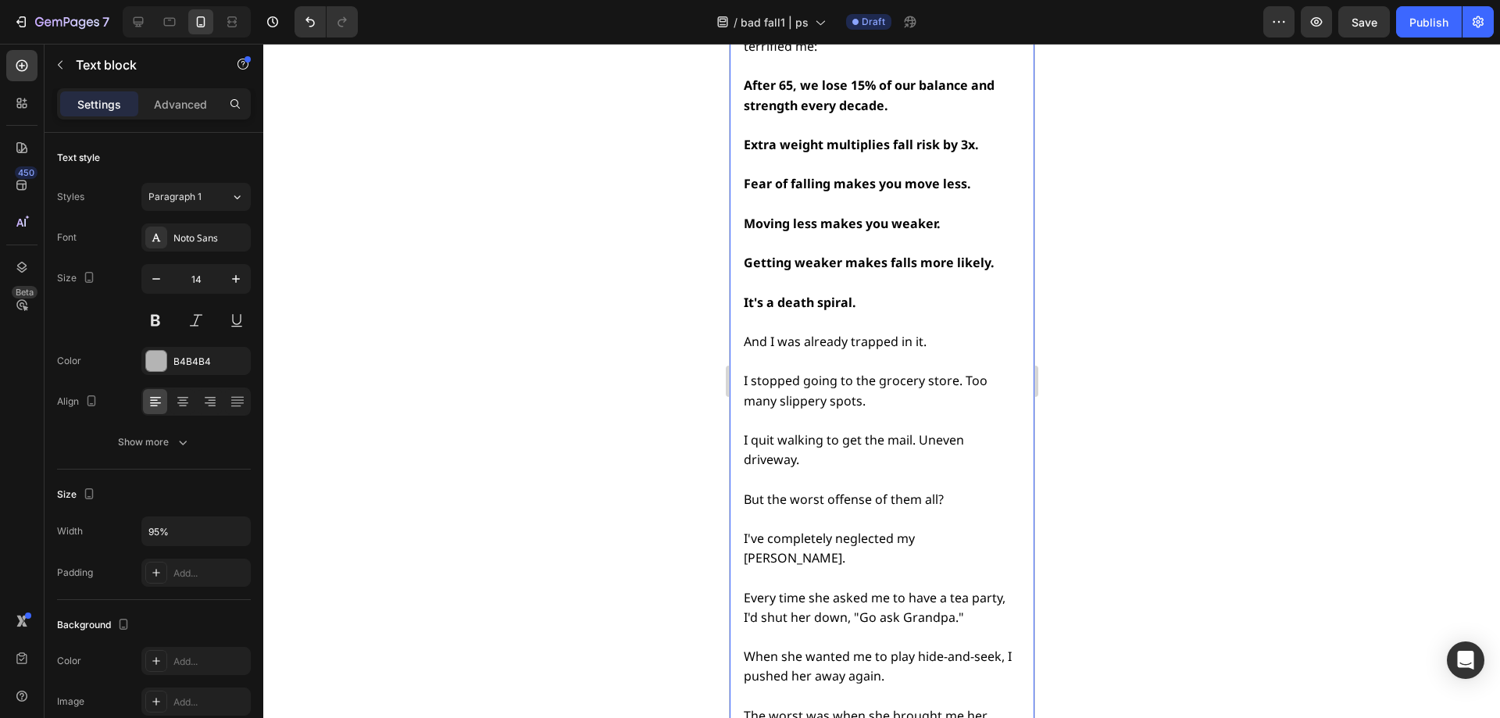
drag, startPoint x: 938, startPoint y: 367, endPoint x: 832, endPoint y: 365, distance: 105.5
click at [833, 491] on span "But the worst offense of them all?" at bounding box center [843, 499] width 200 height 17
drag, startPoint x: 776, startPoint y: 368, endPoint x: 791, endPoint y: 367, distance: 15.6
click at [791, 491] on span "But the worst offense of them all?" at bounding box center [843, 499] width 200 height 17
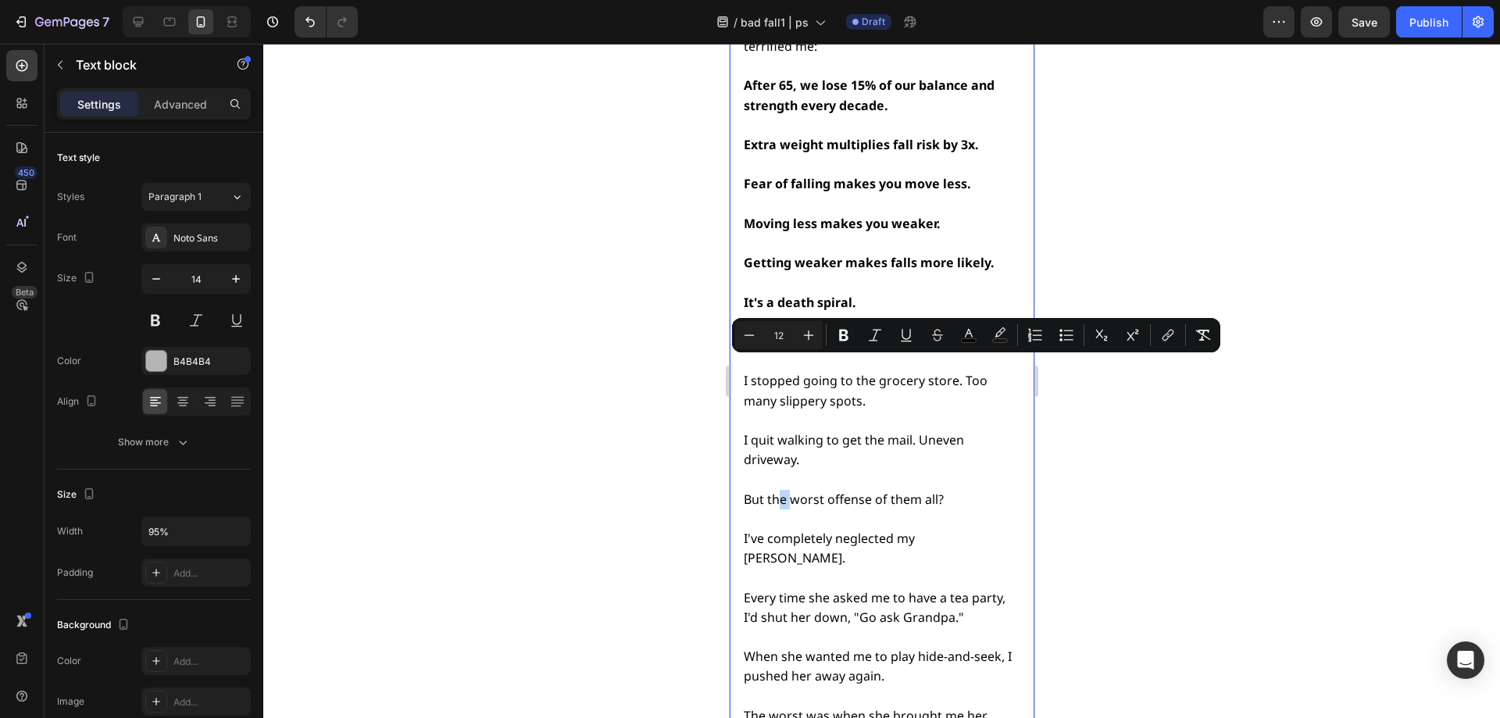
click at [791, 491] on span "But the worst offense of them all?" at bounding box center [843, 499] width 200 height 17
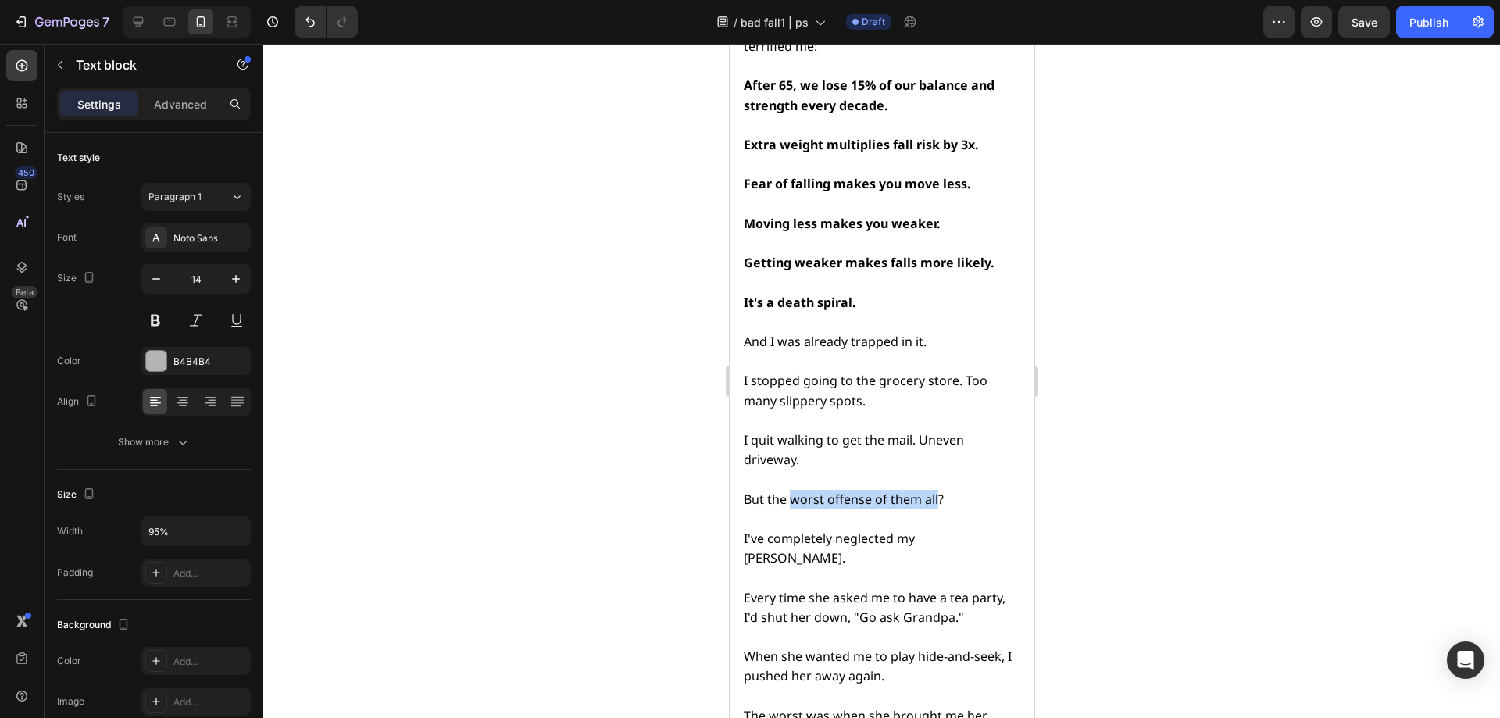
drag, startPoint x: 788, startPoint y: 366, endPoint x: 937, endPoint y: 370, distance: 149.3
click at [937, 491] on span "But the worst offense of them all?" at bounding box center [843, 499] width 200 height 17
click at [873, 491] on span "But the one pain that's torn me the most?" at bounding box center [866, 499] width 247 height 17
click at [895, 491] on span "But the one pain that torn me the most?" at bounding box center [862, 499] width 238 height 17
click at [1188, 381] on div at bounding box center [881, 381] width 1237 height 674
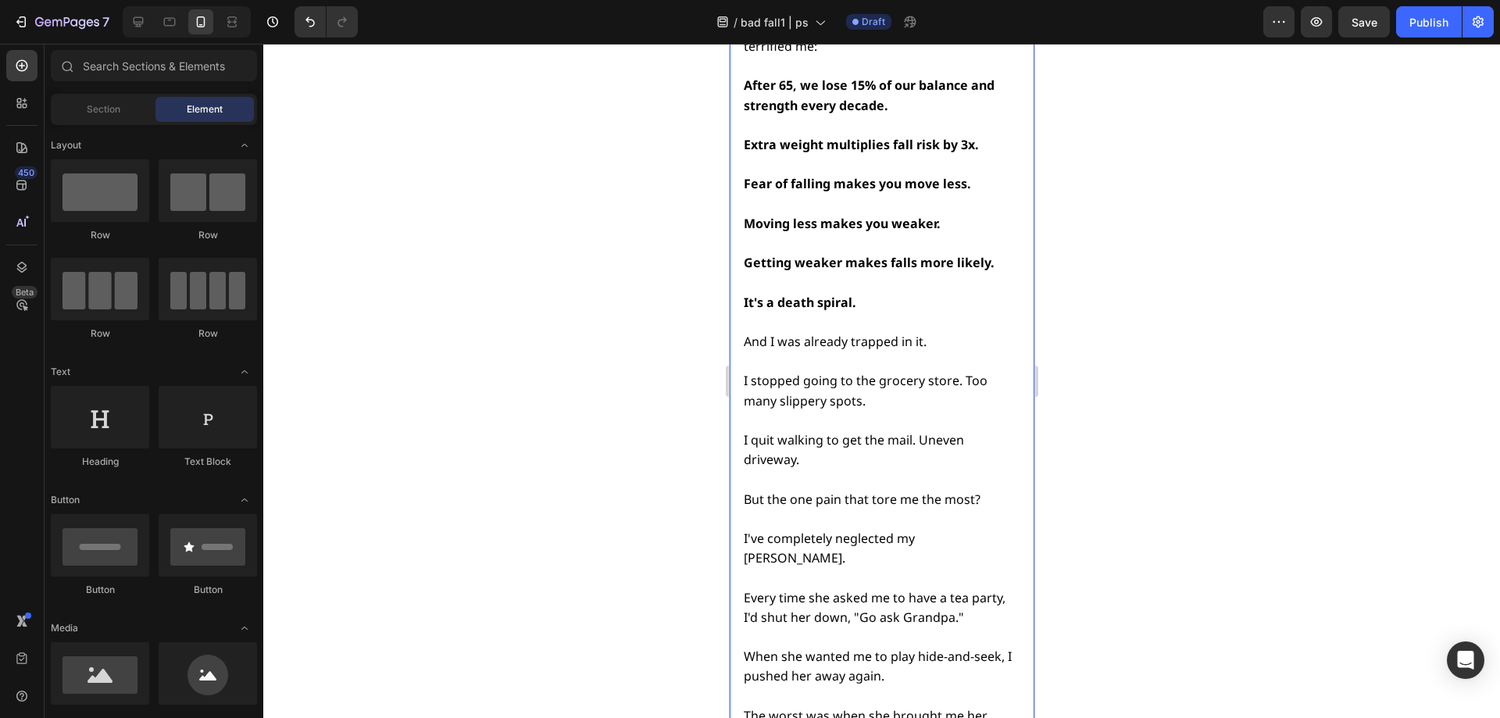
click at [821, 491] on span "But the one pain that tore me the most?" at bounding box center [861, 499] width 237 height 17
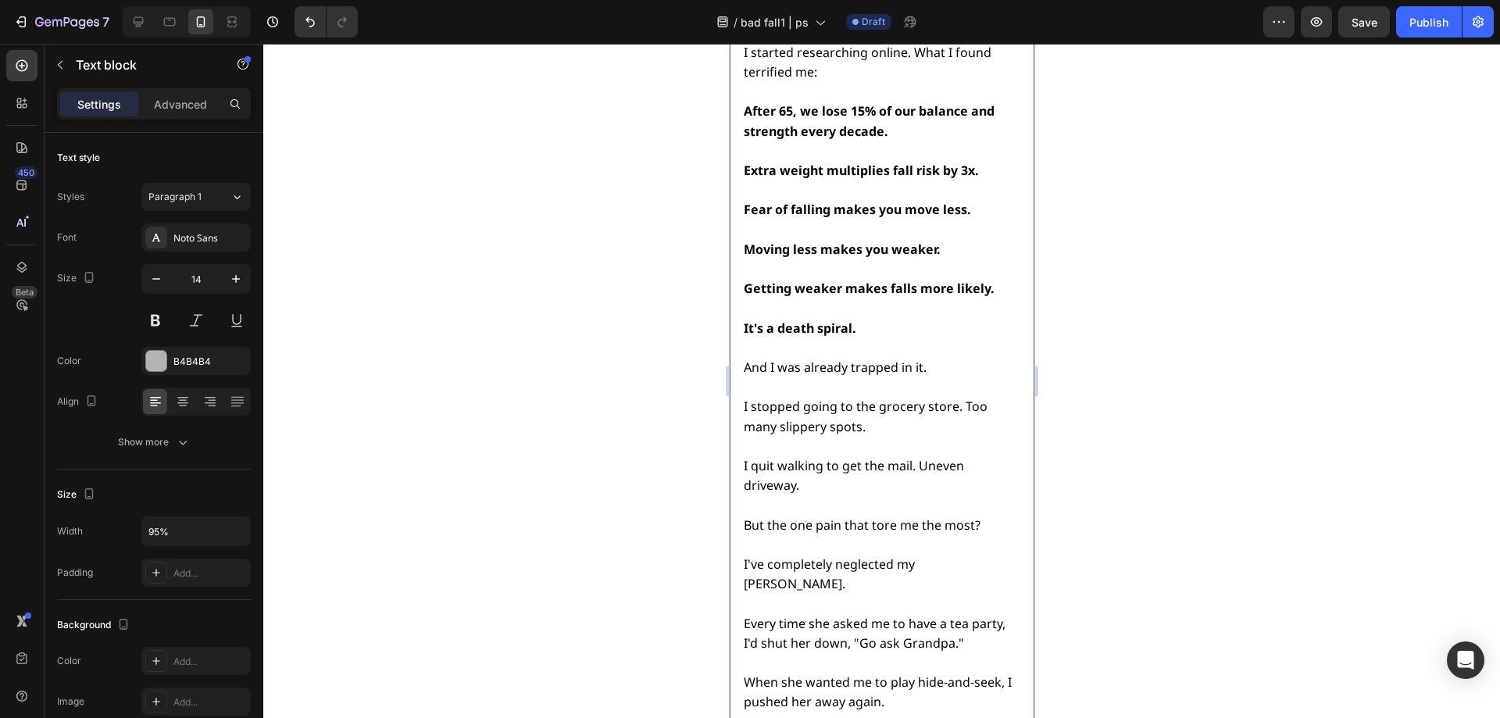
scroll to position [5215, 0]
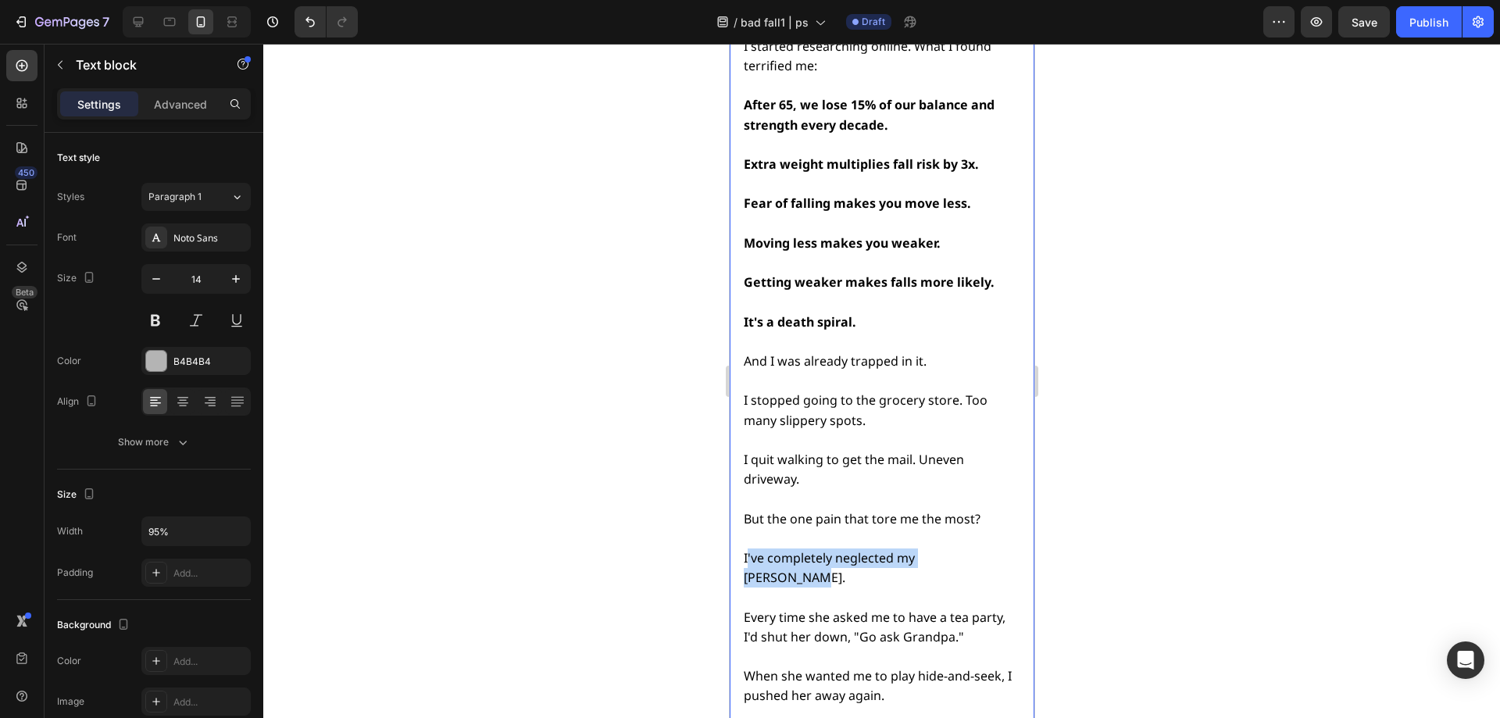
drag, startPoint x: 745, startPoint y: 423, endPoint x: 984, endPoint y: 430, distance: 239.9
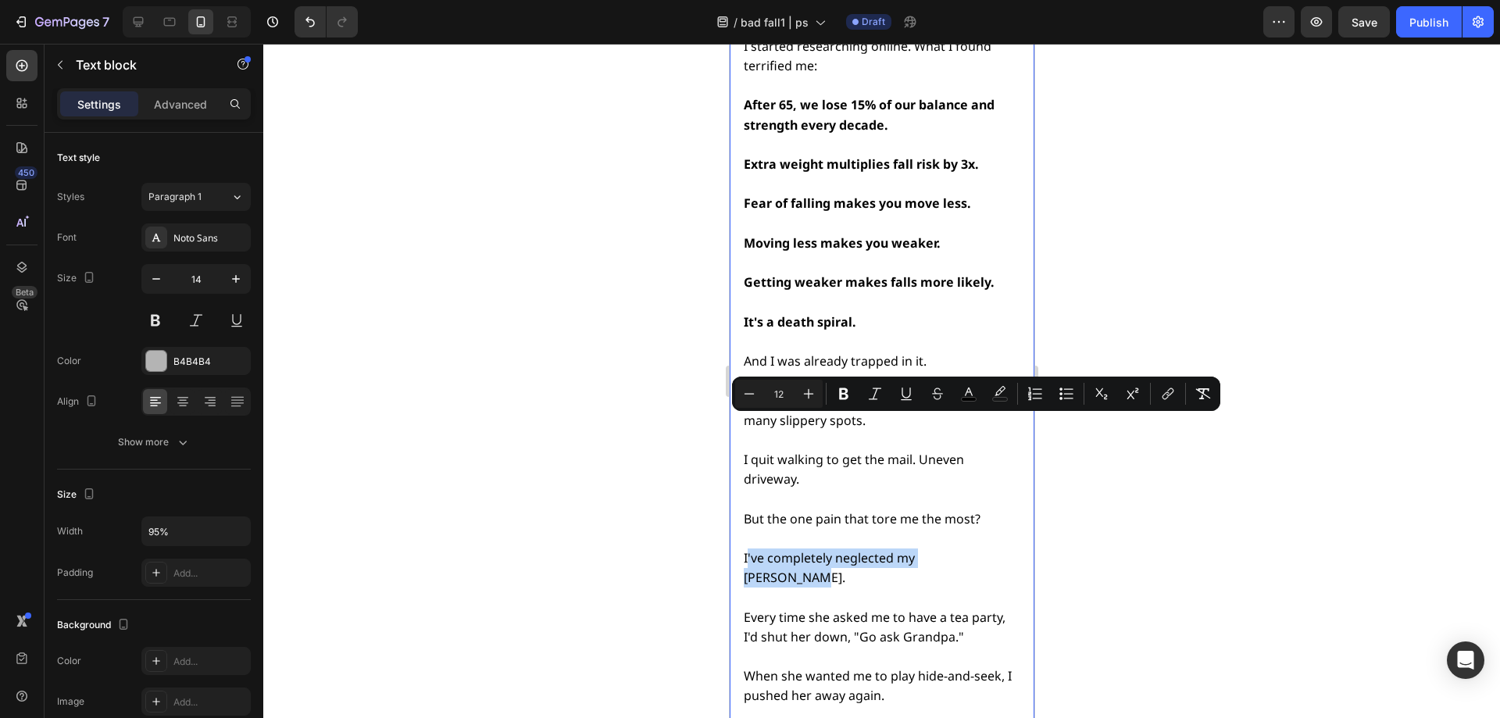
click at [749, 549] on span "I've completely neglected my [PERSON_NAME]." at bounding box center [828, 567] width 171 height 37
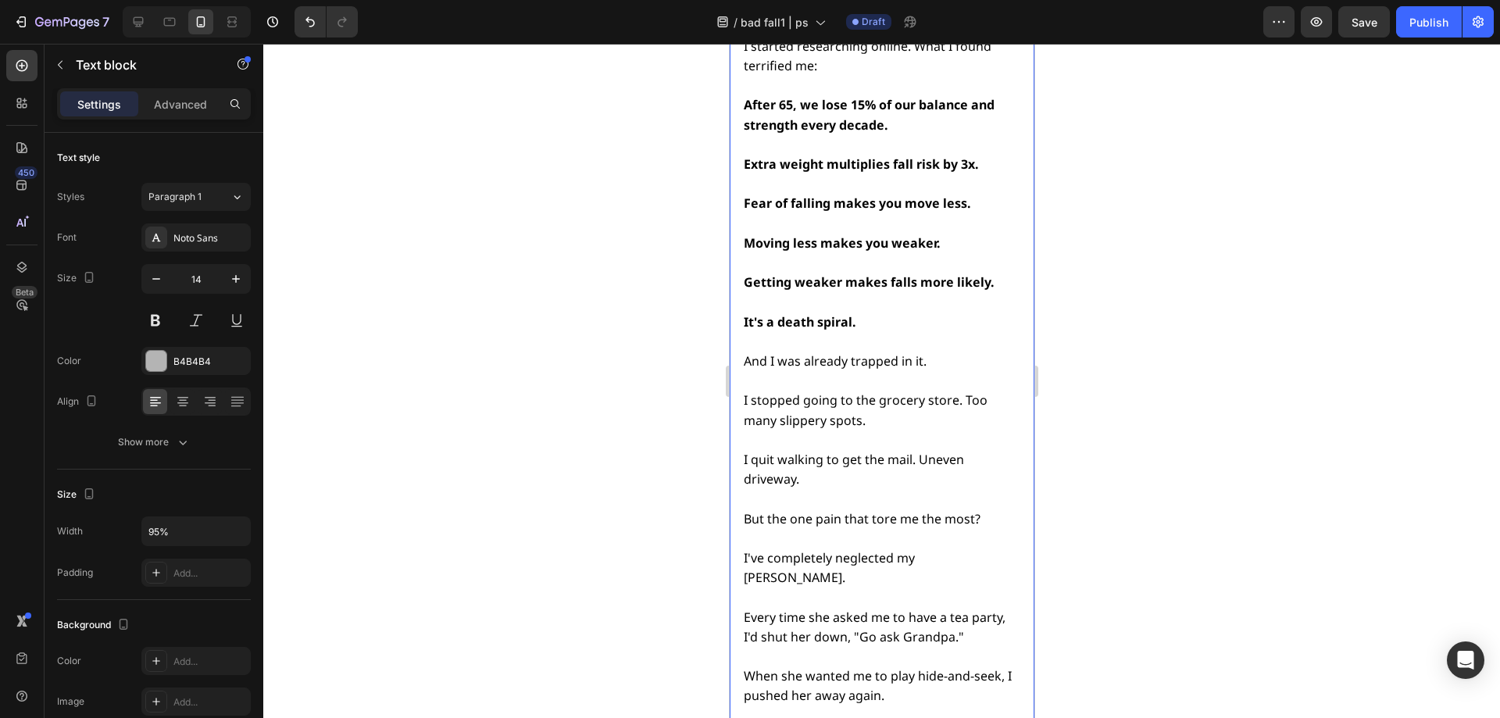
drag, startPoint x: 738, startPoint y: 430, endPoint x: 983, endPoint y: 430, distance: 244.5
click at [983, 430] on div "That night, I couldn't sleep. [PERSON_NAME] words had truly cut me deep. In add…" at bounding box center [881, 440] width 305 height 1323
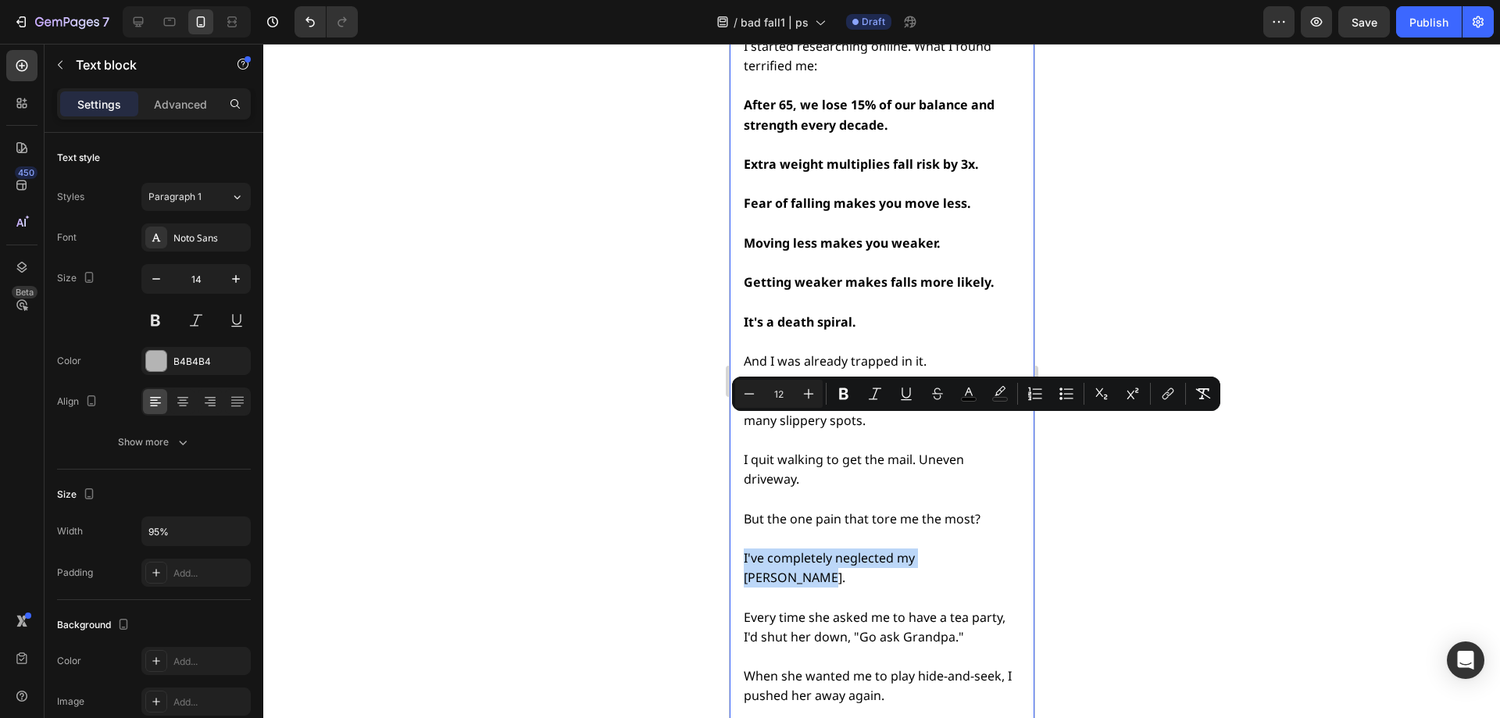
drag, startPoint x: 976, startPoint y: 427, endPoint x: 774, endPoint y: 414, distance: 202.0
drag, startPoint x: 851, startPoint y: 395, endPoint x: 138, endPoint y: 373, distance: 712.8
click at [851, 395] on icon "Editor contextual toolbar" at bounding box center [844, 394] width 16 height 16
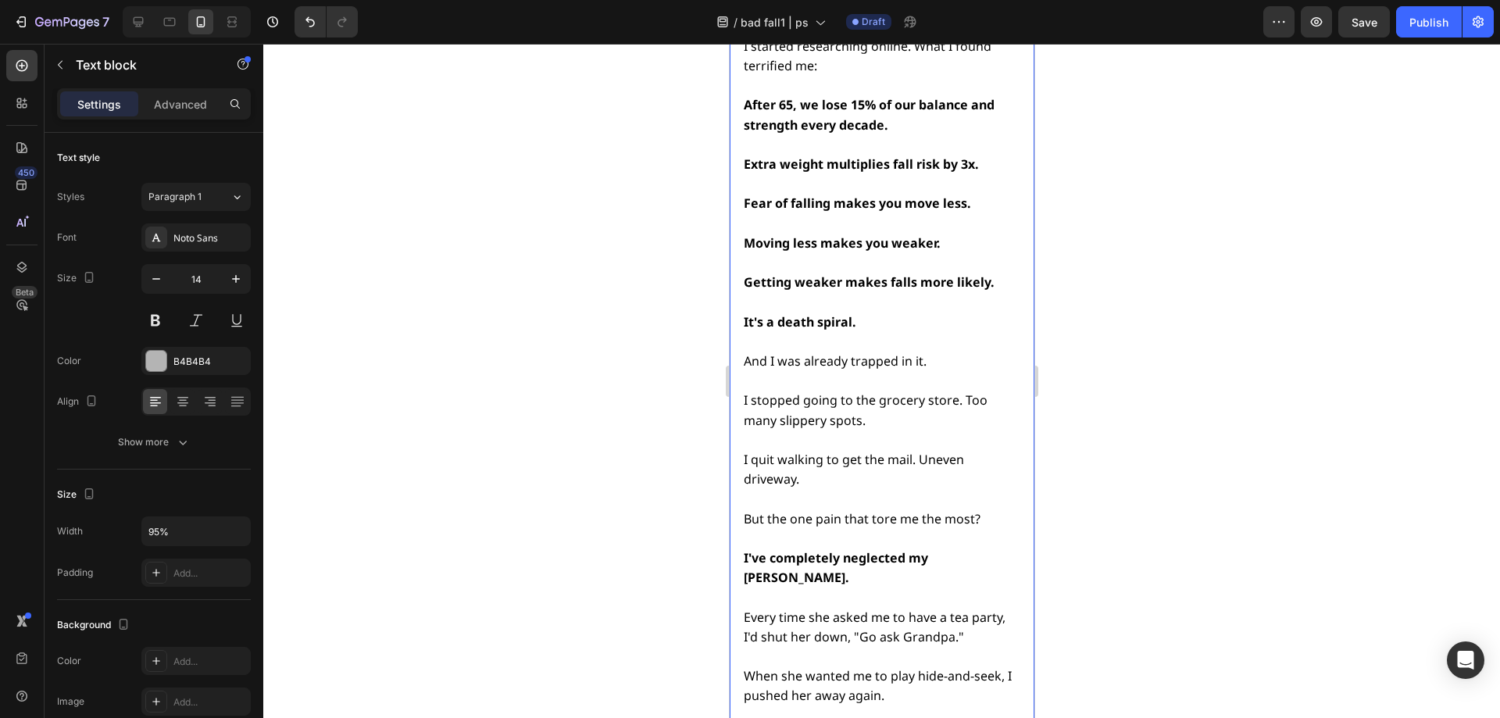
click at [1159, 476] on div at bounding box center [881, 381] width 1237 height 674
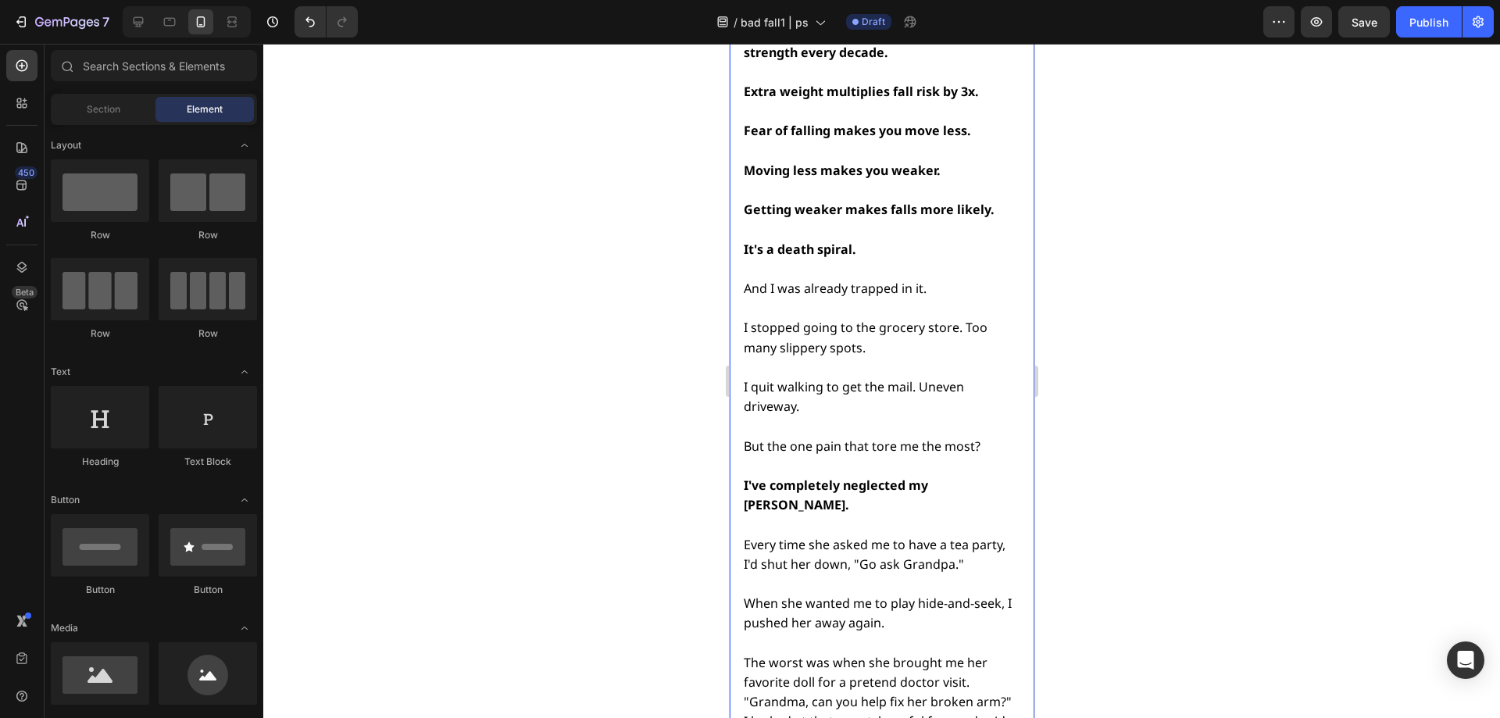
scroll to position [5293, 0]
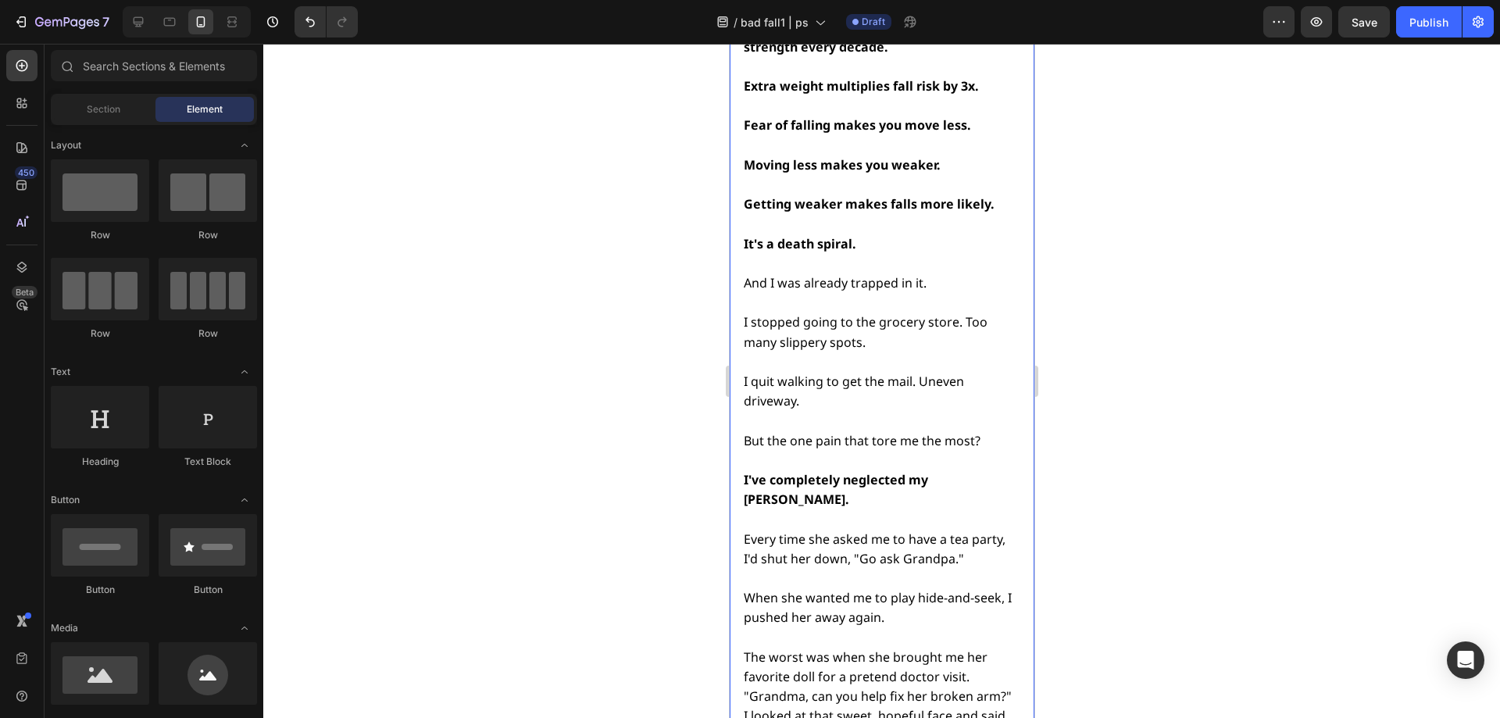
click at [917, 530] on span "Every time she asked me to have a tea party, I'd shut her down, "Go ask Grandpa…" at bounding box center [874, 548] width 262 height 37
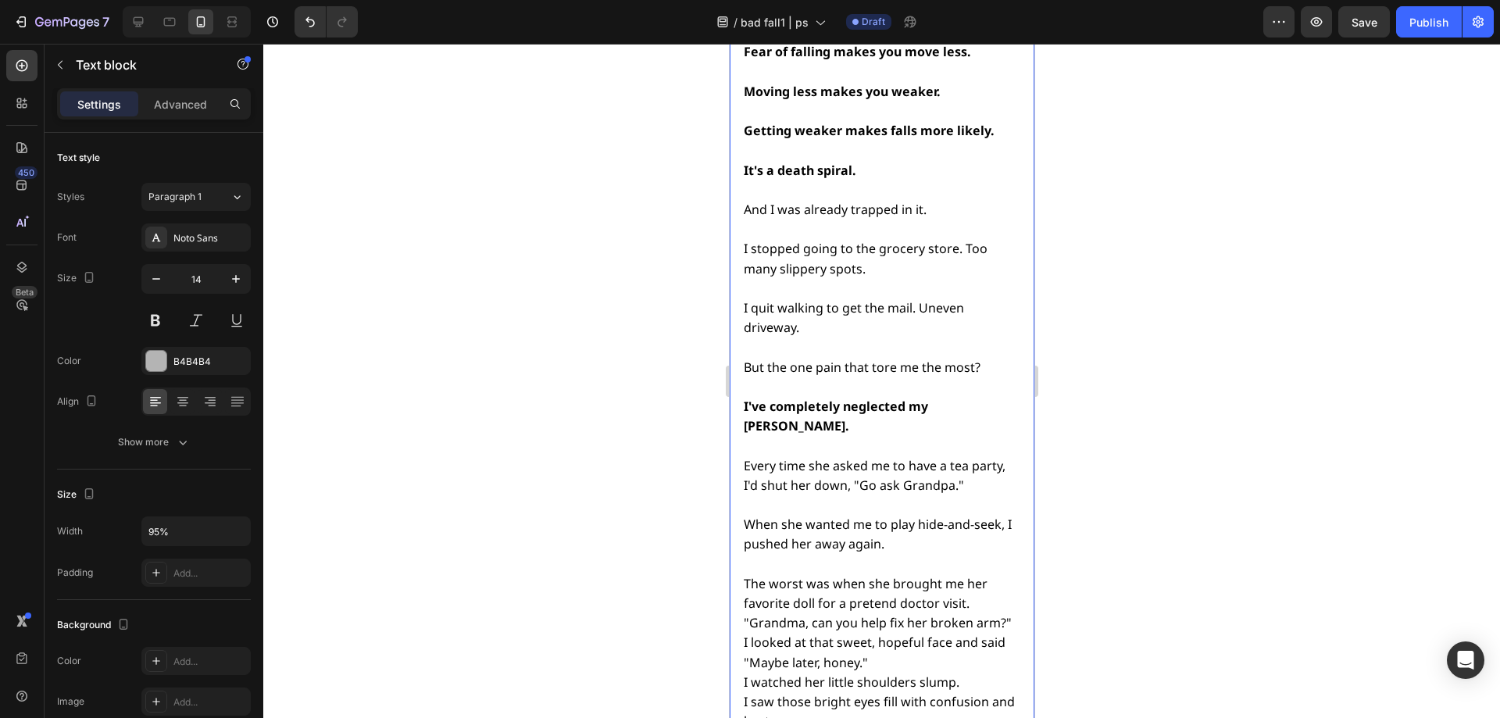
scroll to position [5371, 0]
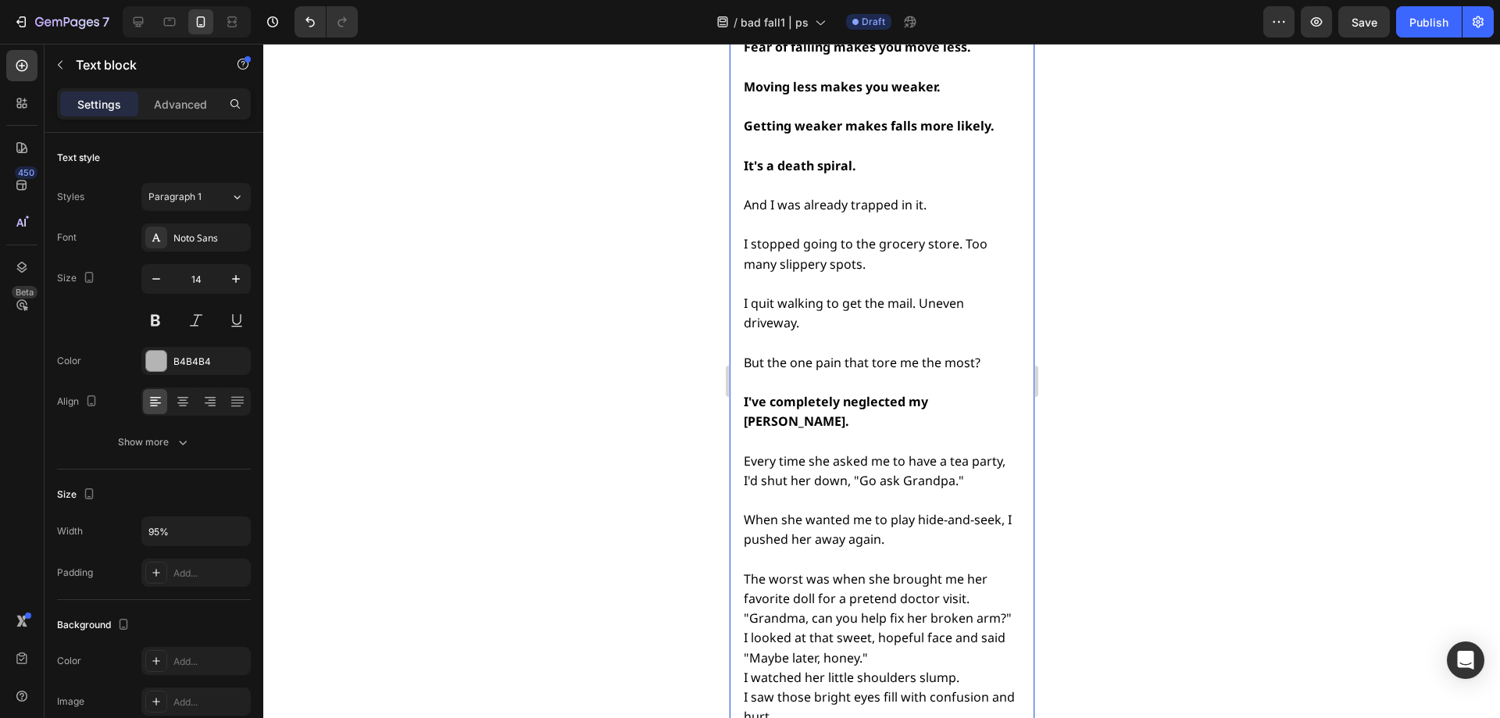
click at [922, 452] on span "Every time she asked me to have a tea party, I'd shut her down, "Go ask Grandpa…" at bounding box center [874, 470] width 262 height 37
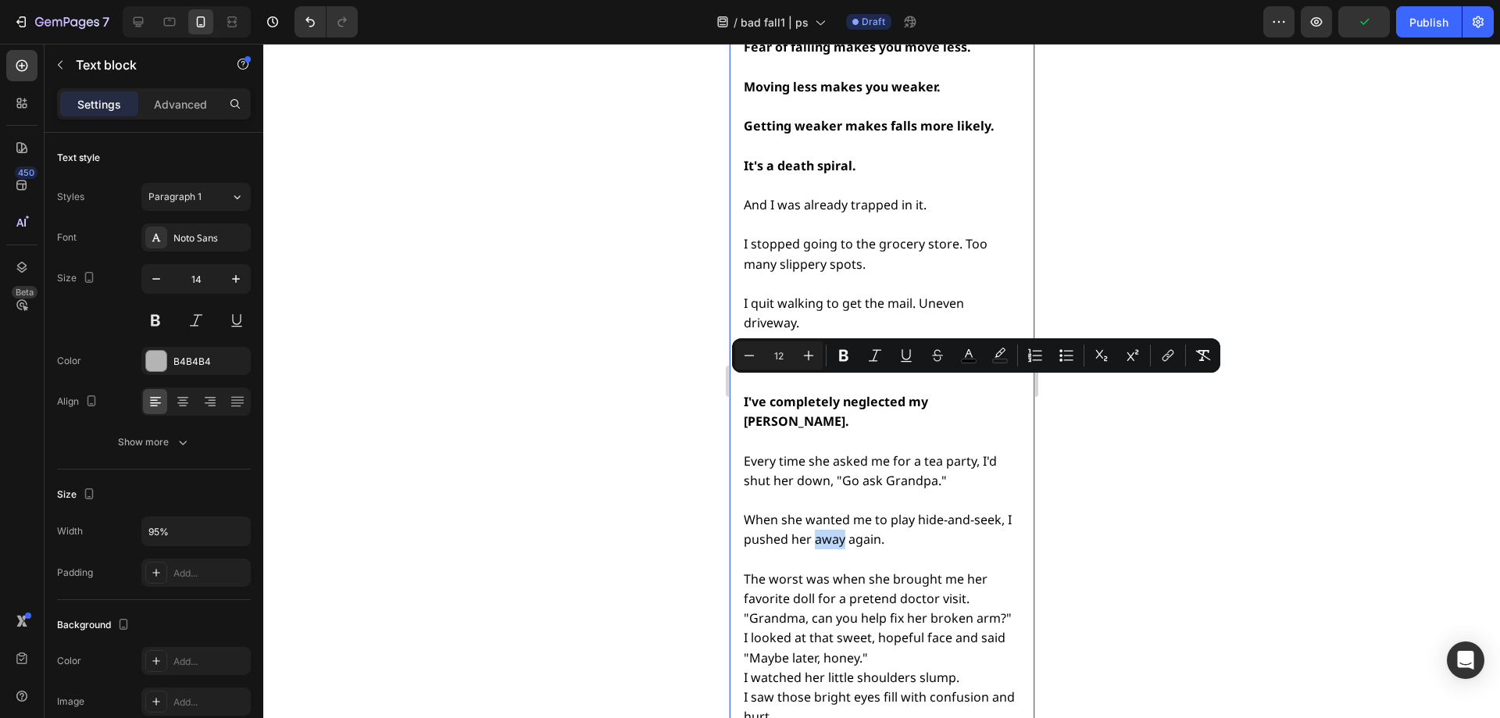
drag, startPoint x: 823, startPoint y: 388, endPoint x: 852, endPoint y: 391, distance: 29.1
click at [852, 511] on span "When she wanted me to play hide-and-seek, I pushed her away again." at bounding box center [877, 529] width 268 height 37
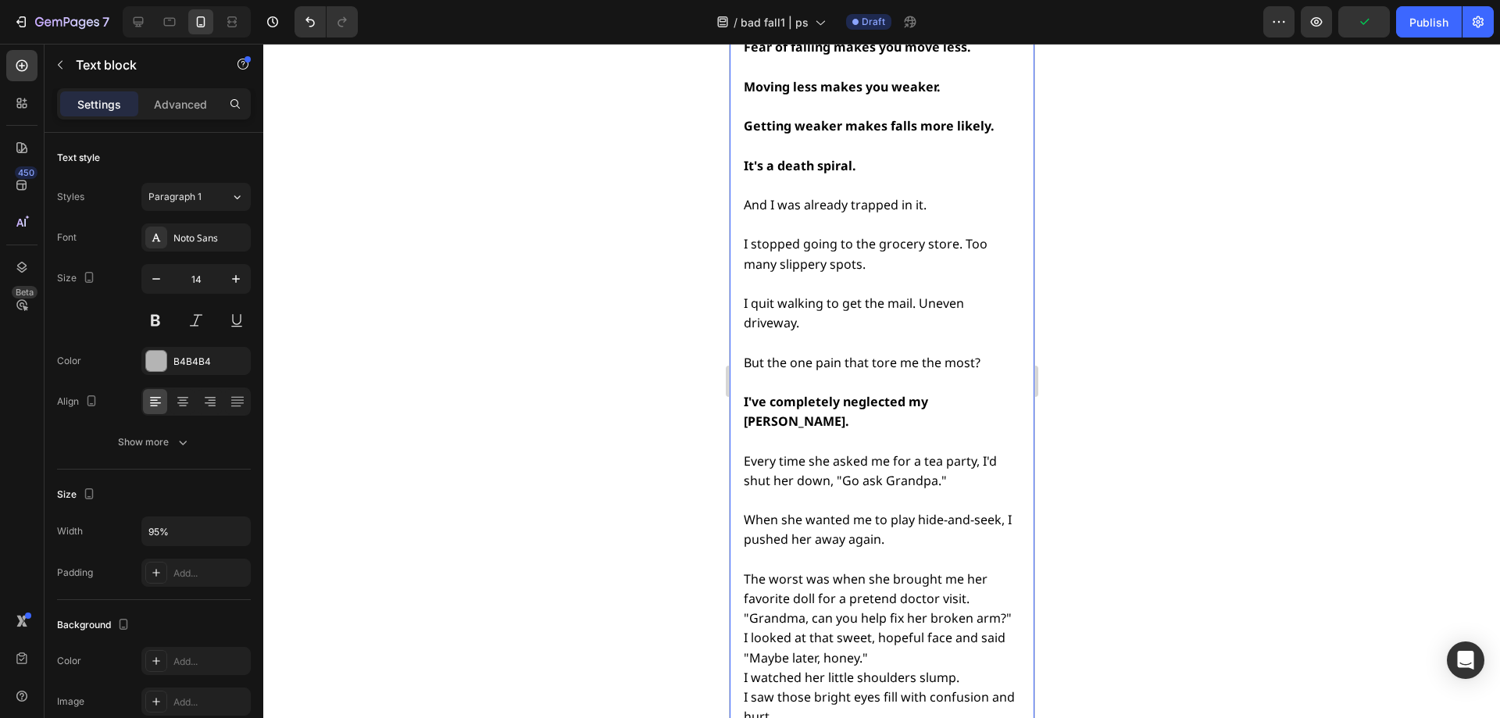
click at [857, 511] on span "When she wanted me to play hide-and-seek, I pushed her away again." at bounding box center [877, 529] width 268 height 37
click at [807, 550] on p "The worst was when she brought me her favorite doll for a pretend doctor visit.…" at bounding box center [880, 668] width 274 height 236
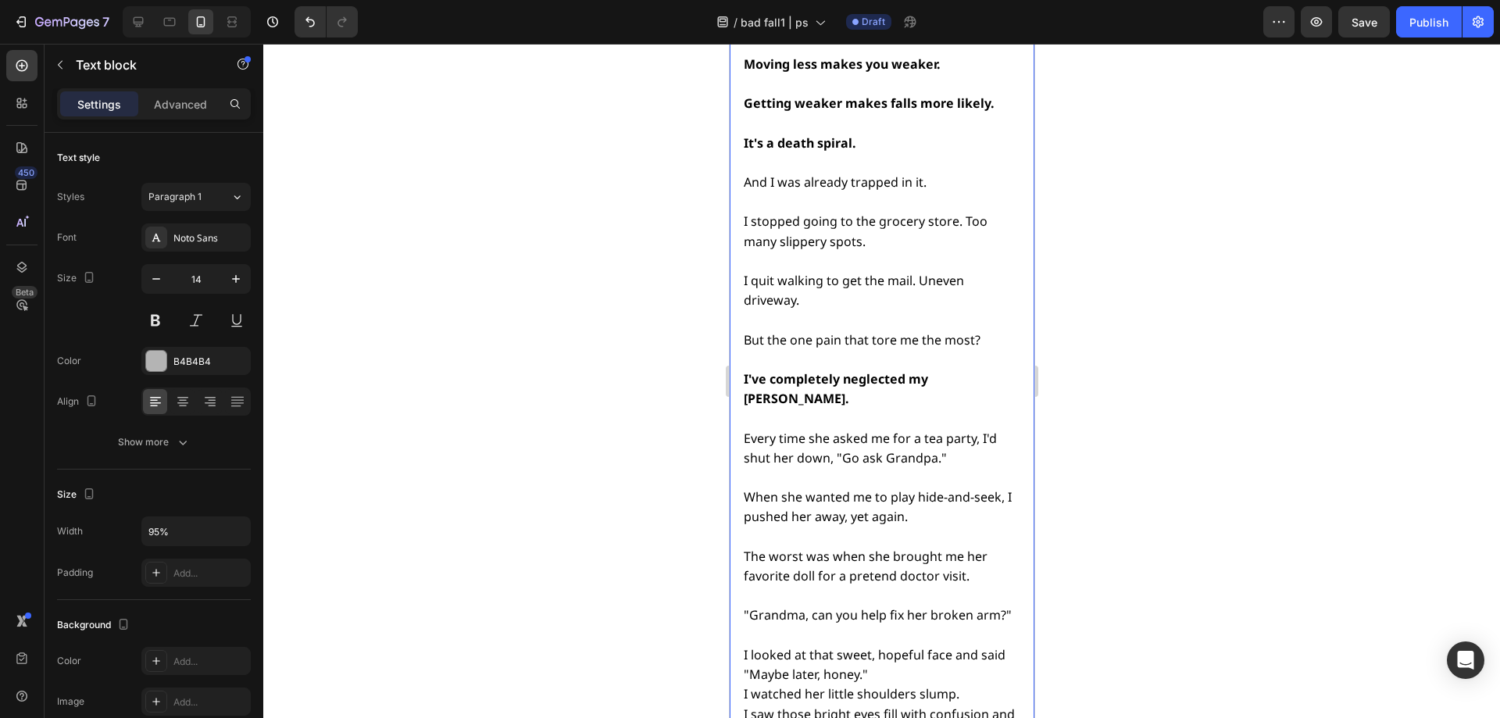
scroll to position [5455, 0]
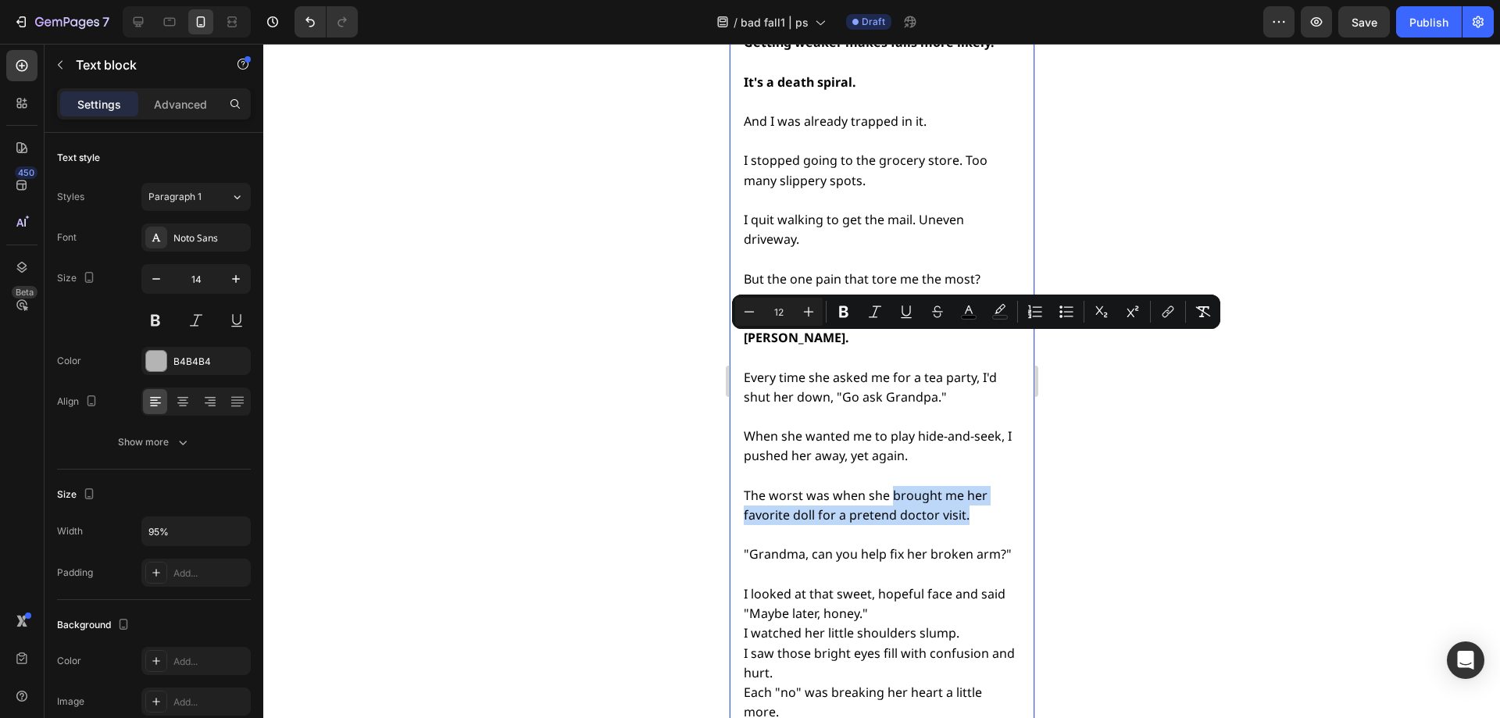
drag, startPoint x: 963, startPoint y: 363, endPoint x: 893, endPoint y: 351, distance: 71.3
click at [893, 487] on span "The worst was when she brought me her favorite doll for a pretend doctor visit." at bounding box center [865, 505] width 244 height 37
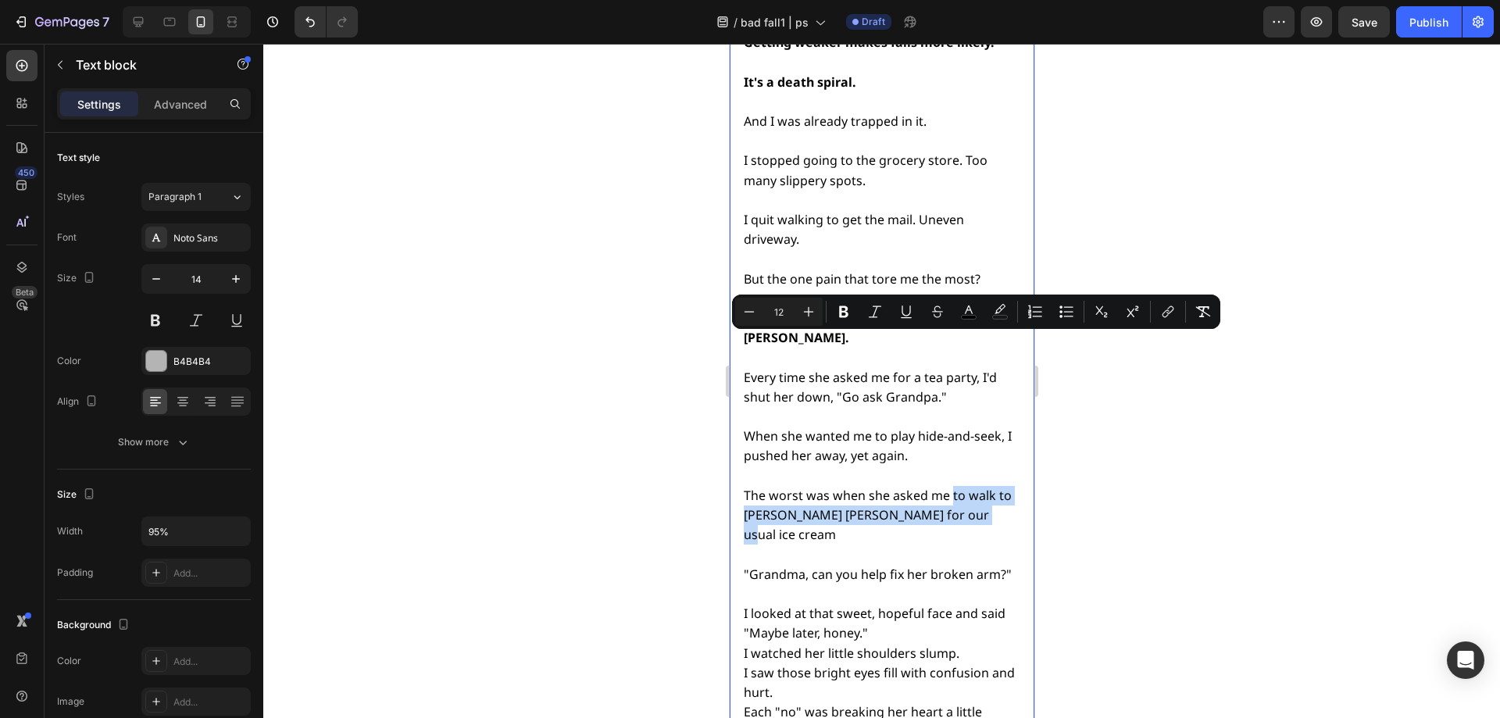
drag, startPoint x: 991, startPoint y: 368, endPoint x: 948, endPoint y: 345, distance: 47.9
click at [948, 466] on p "The worst was when she asked me to walk to [PERSON_NAME] [PERSON_NAME] for our …" at bounding box center [880, 525] width 274 height 118
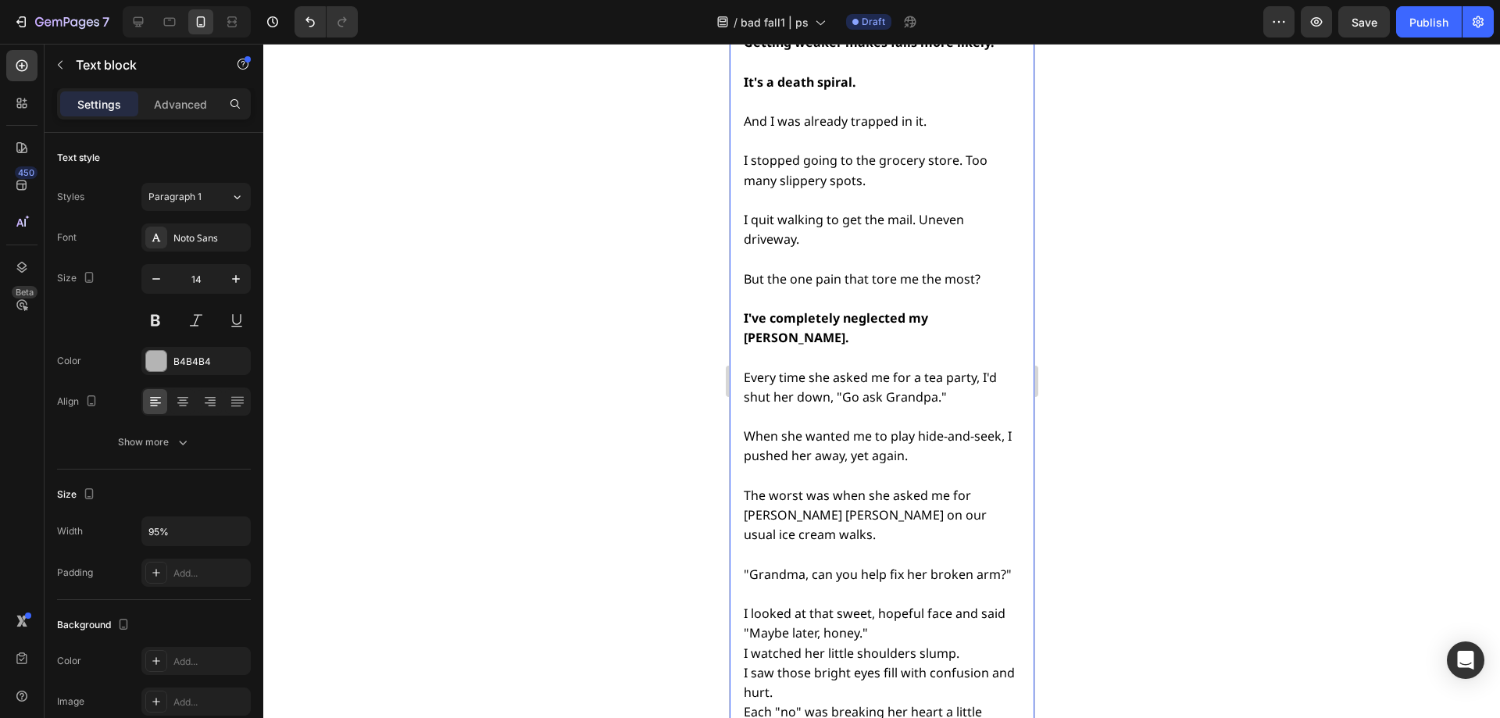
click at [956, 487] on span "The worst was when she asked me for [PERSON_NAME] [PERSON_NAME] on our usual ic…" at bounding box center [864, 515] width 243 height 56
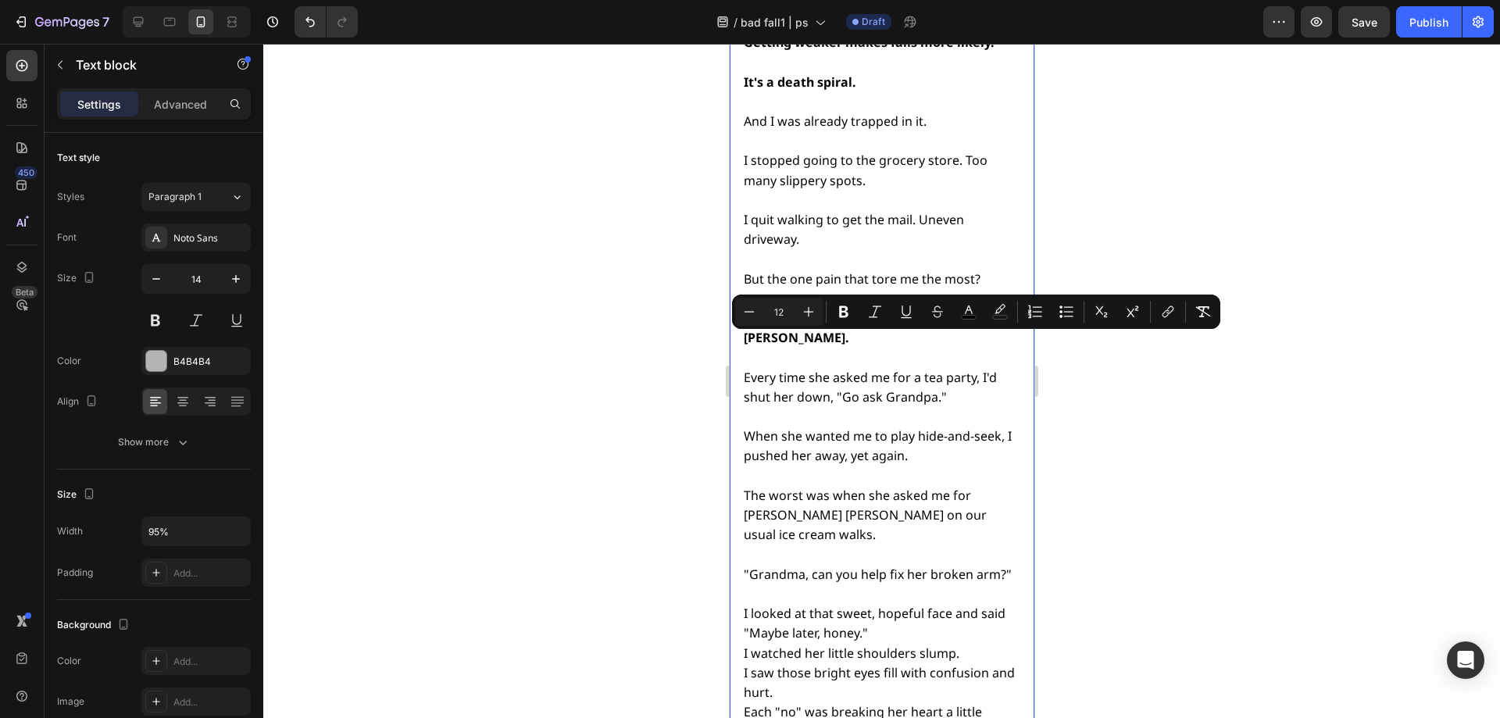
click at [846, 487] on span "The worst was when she asked me for [PERSON_NAME] [PERSON_NAME] on our usual ic…" at bounding box center [864, 515] width 243 height 56
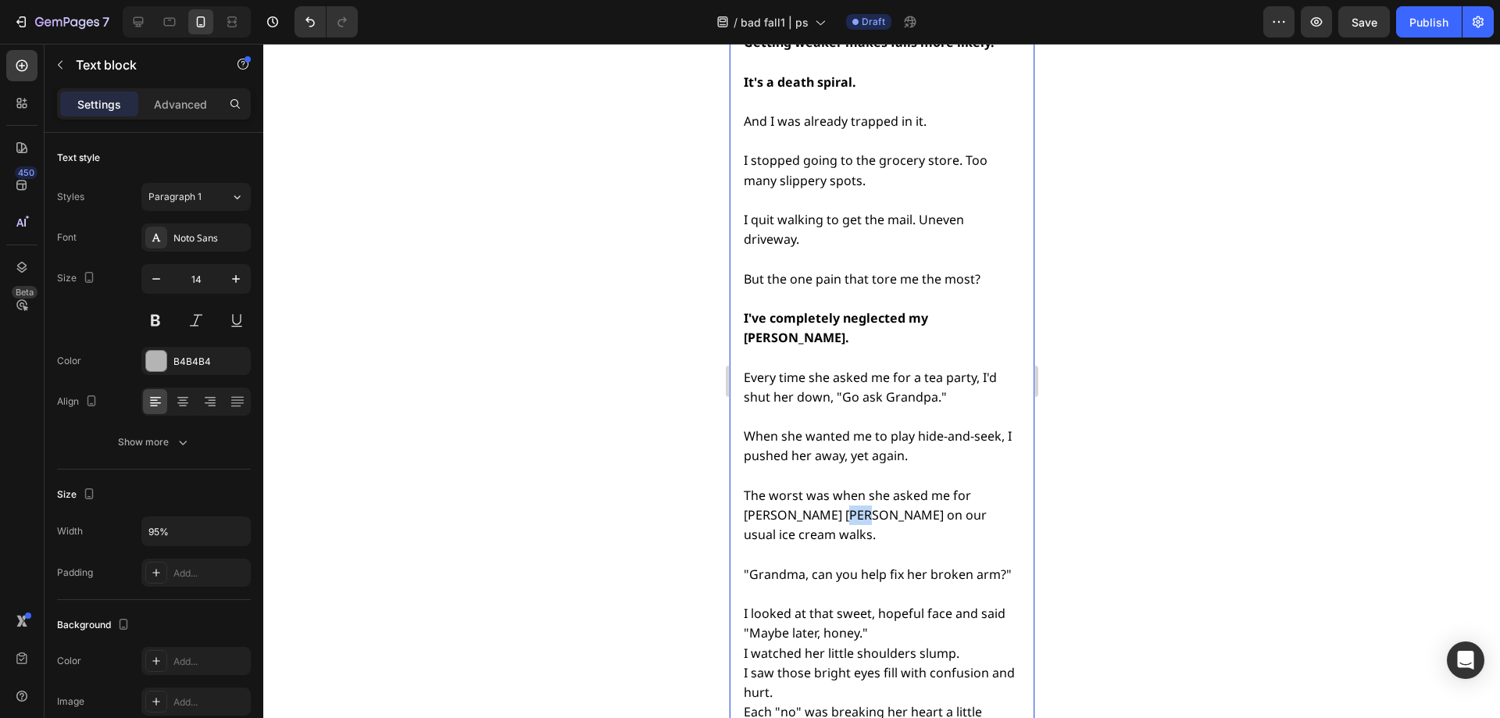
click at [846, 487] on span "The worst was when she asked me for [PERSON_NAME] [PERSON_NAME] on our usual ic…" at bounding box center [864, 515] width 243 height 56
click at [777, 487] on span "The worst was when she asked me for [PERSON_NAME] [PERSON_NAME] for our usual i…" at bounding box center [865, 515] width 245 height 56
click at [805, 487] on span "The worst was when she asked me for [PERSON_NAME] [PERSON_NAME] for our usual i…" at bounding box center [865, 515] width 245 height 56
click at [729, 44] on lt-em "[PERSON_NAME]" at bounding box center [729, 44] width 0 height 0
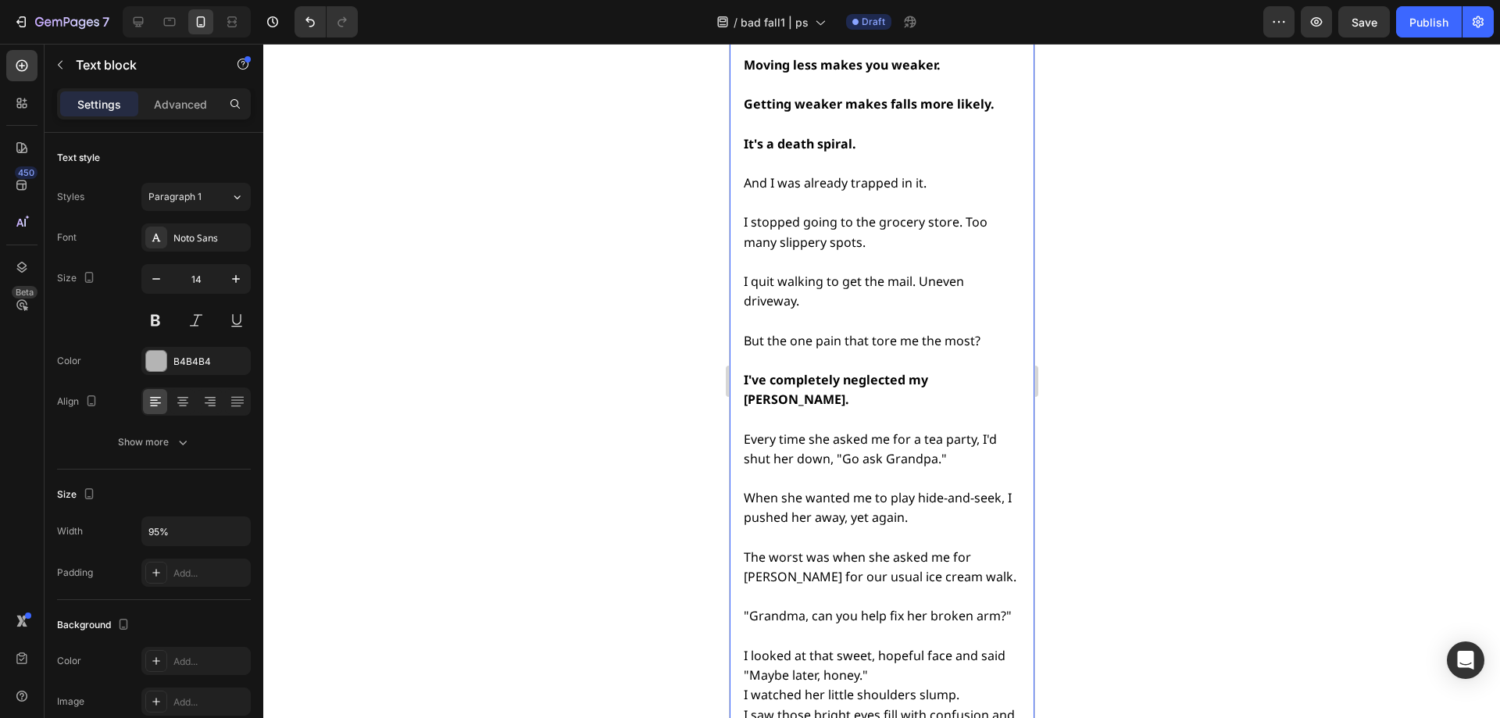
scroll to position [5377, 0]
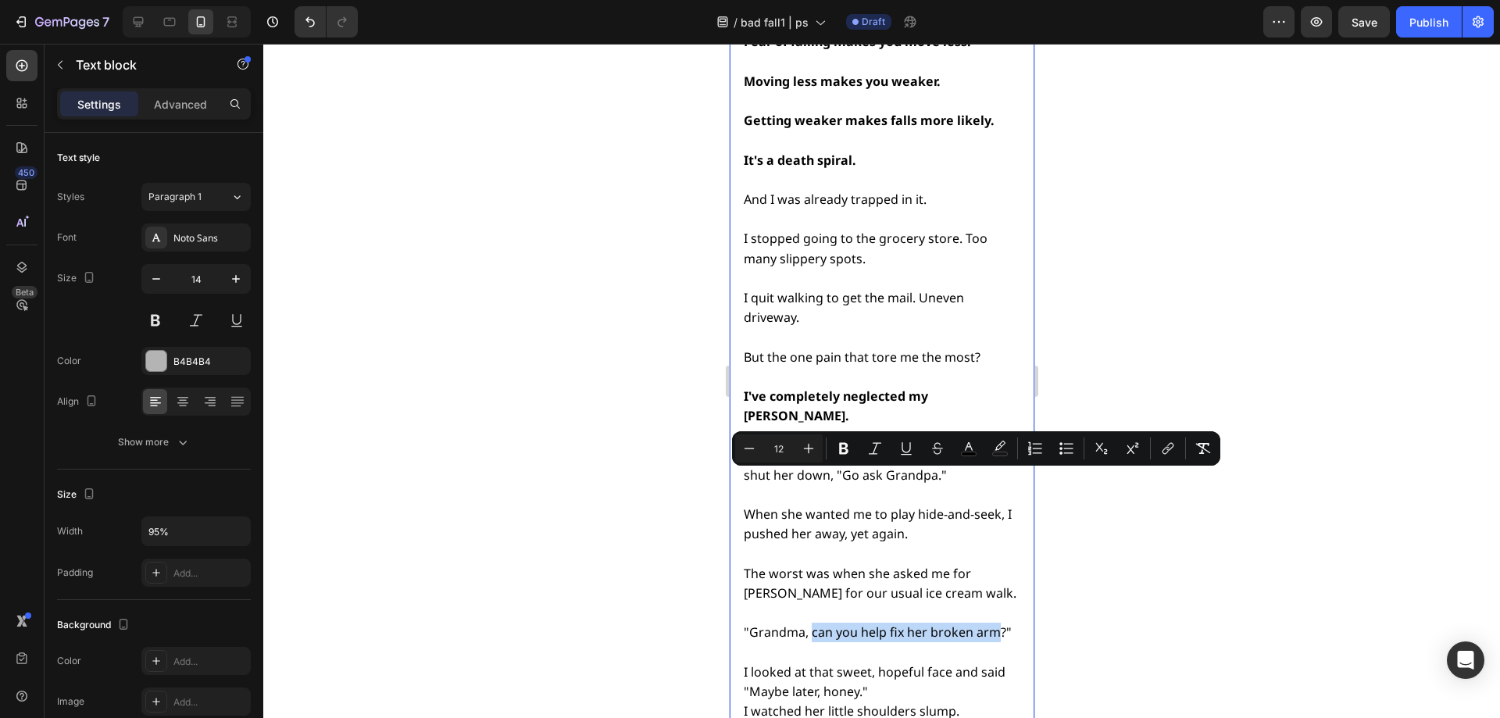
drag, startPoint x: 768, startPoint y: 498, endPoint x: 809, endPoint y: 481, distance: 44.8
click at [809, 623] on span ""Grandma, can you help fix her broken arm?"" at bounding box center [877, 631] width 268 height 17
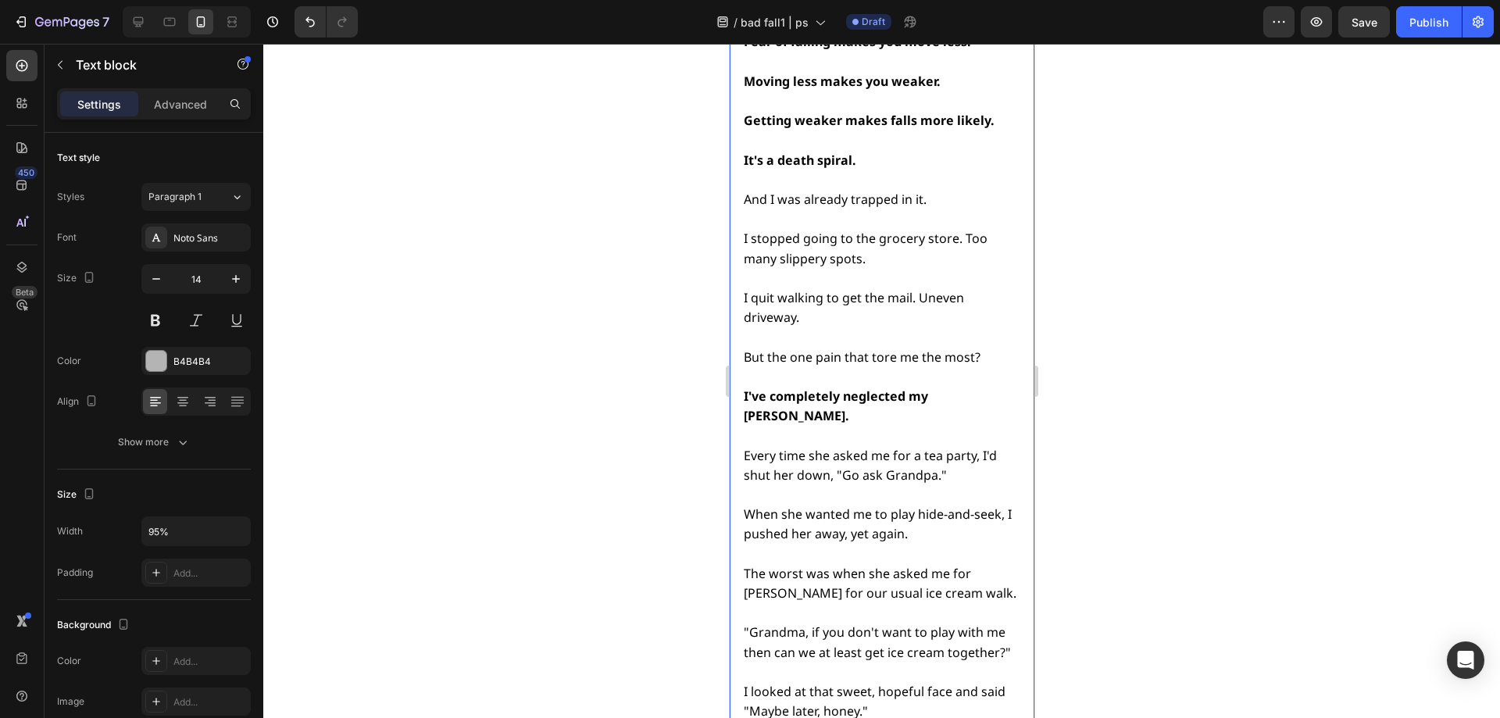
click at [1083, 495] on div at bounding box center [881, 381] width 1237 height 674
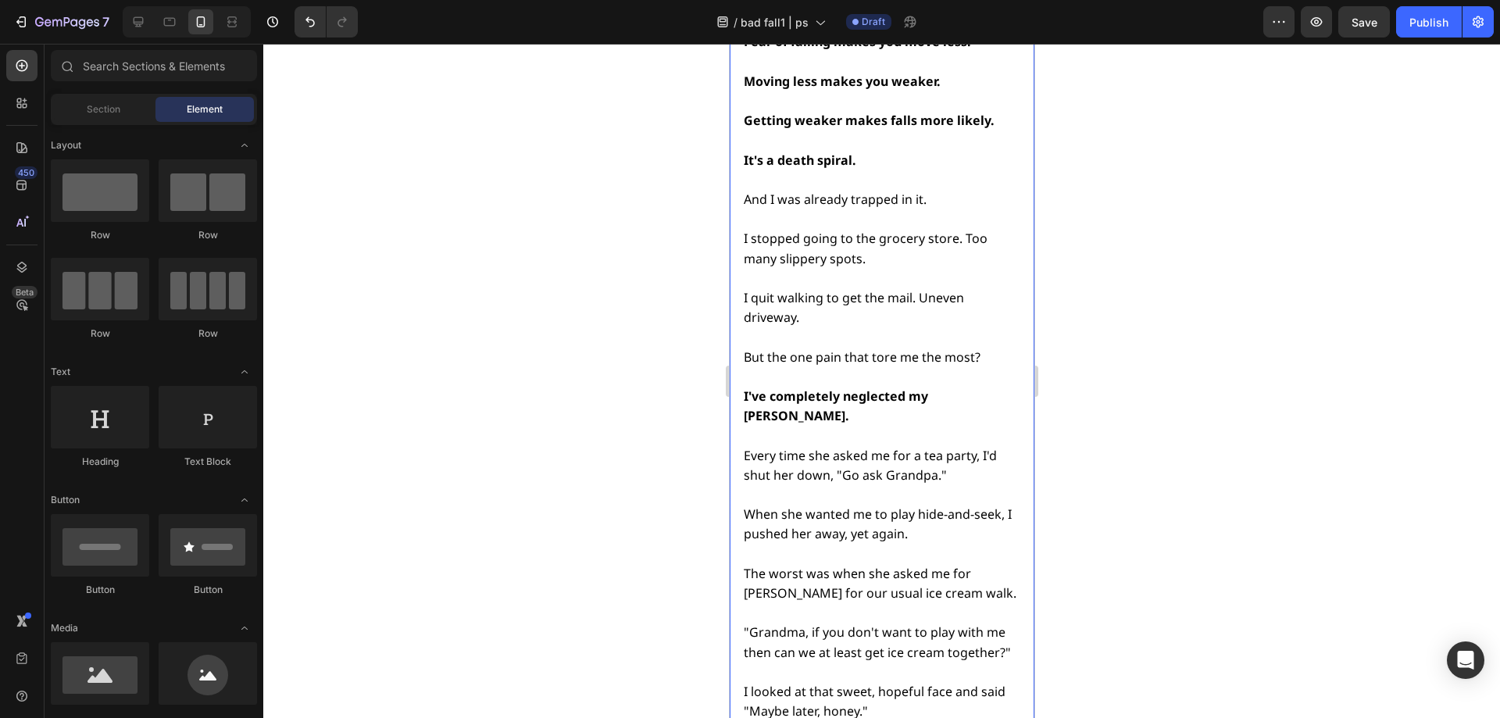
click at [795, 623] on span ""Grandma, if you don't want to play with me then can we at least get ice cream …" at bounding box center [876, 641] width 267 height 37
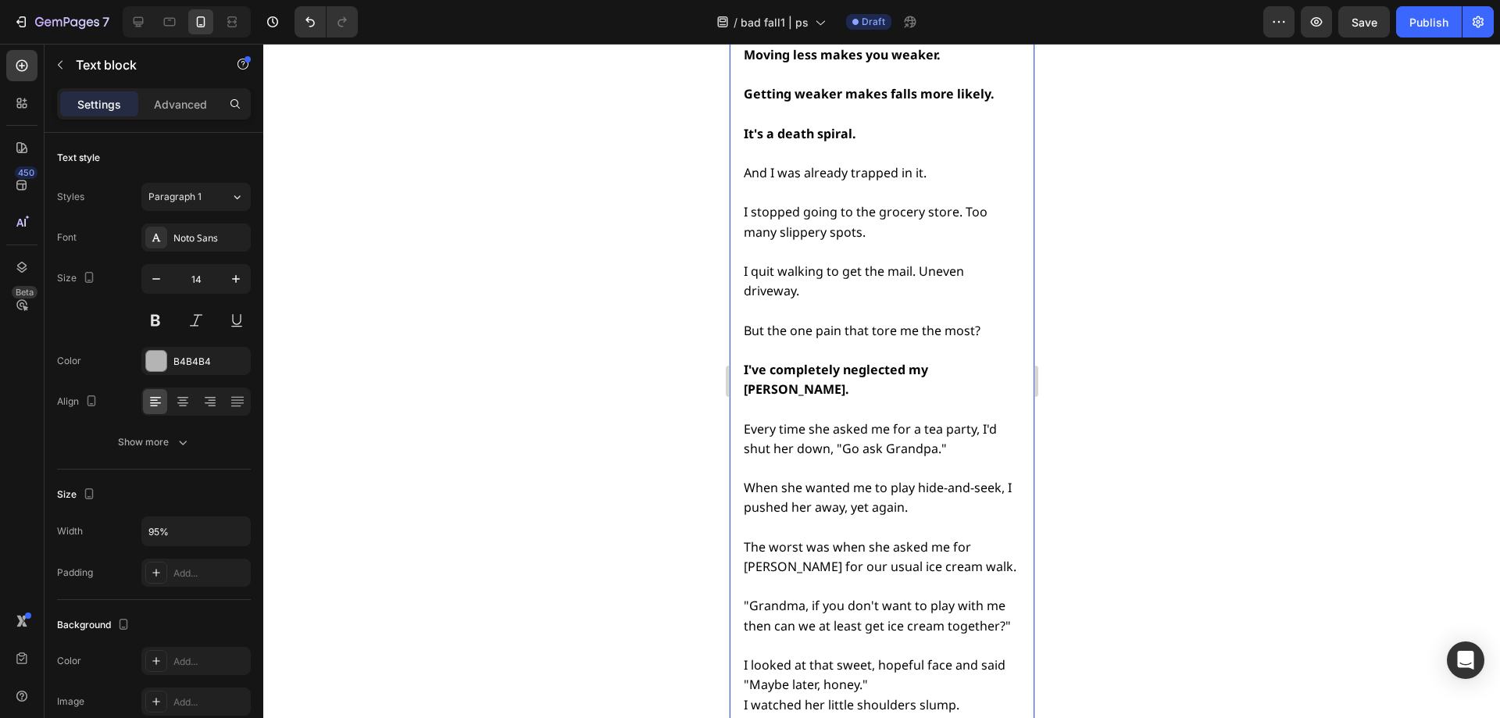
scroll to position [5408, 0]
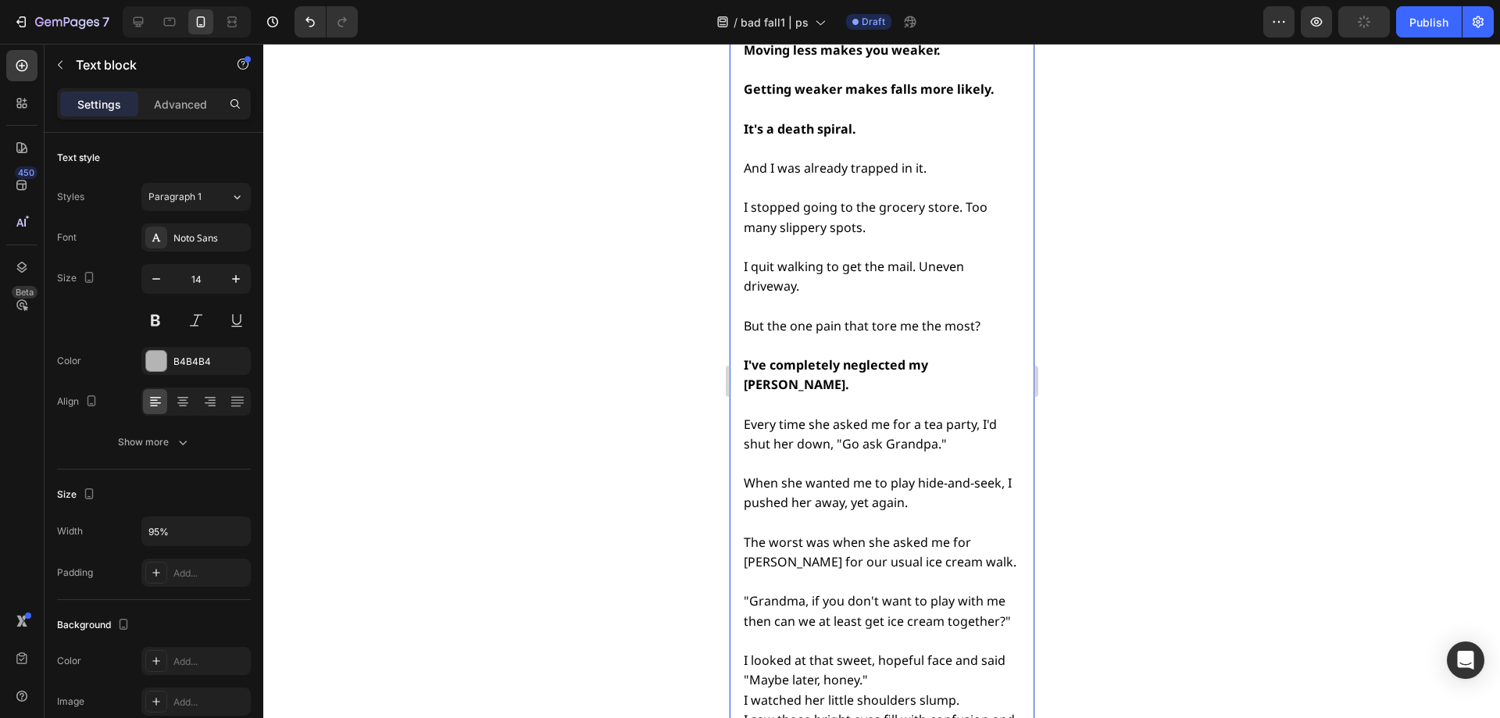
click at [782, 592] on span ""Grandma, if you don't want to play with me then can we at least get ice cream …" at bounding box center [876, 610] width 267 height 37
click at [895, 592] on span ""[PERSON_NAME] if you don't want to play with me then can we at least get ice c…" at bounding box center [869, 620] width 252 height 56
click at [1186, 468] on div at bounding box center [881, 381] width 1237 height 674
click at [804, 671] on span "I looked at that sweet, hopeful face and said "Maybe later, honey."" at bounding box center [874, 689] width 262 height 37
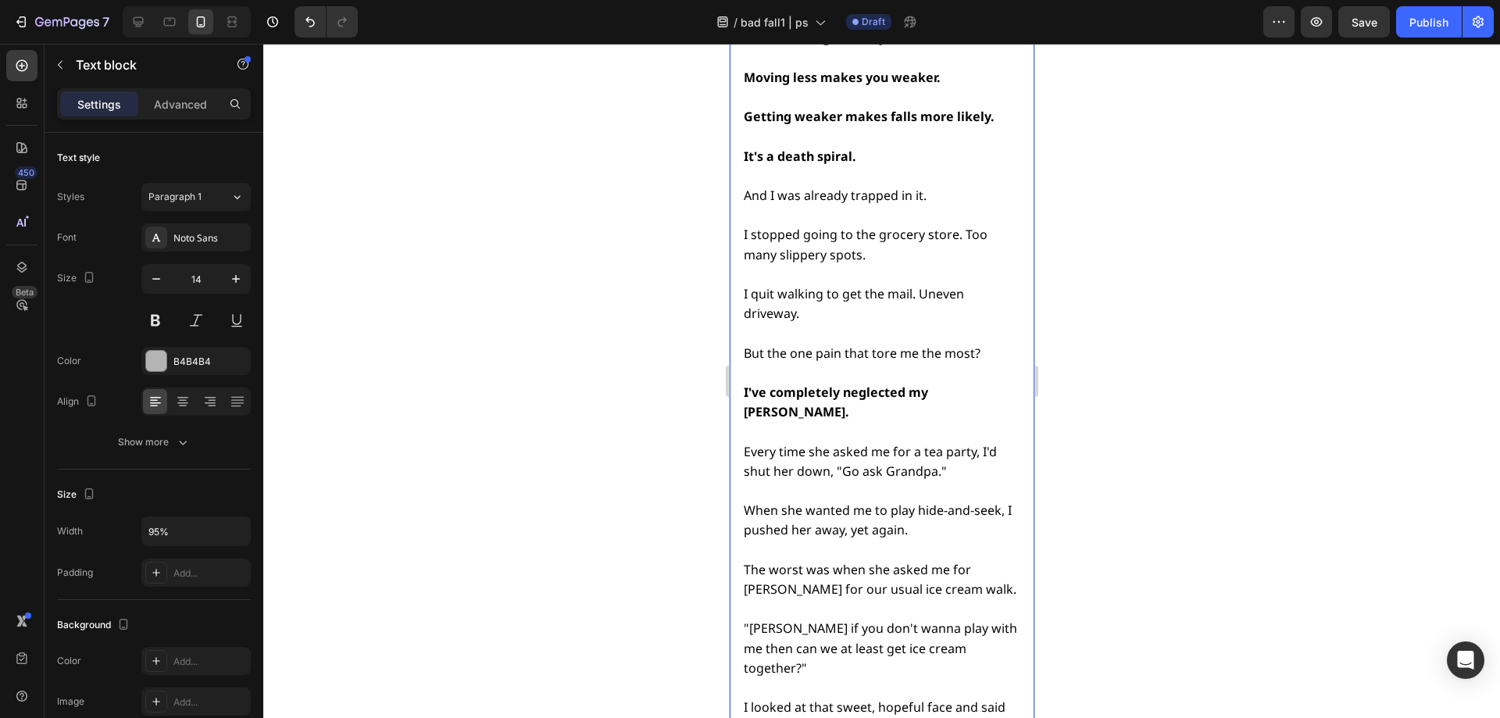
scroll to position [5385, 0]
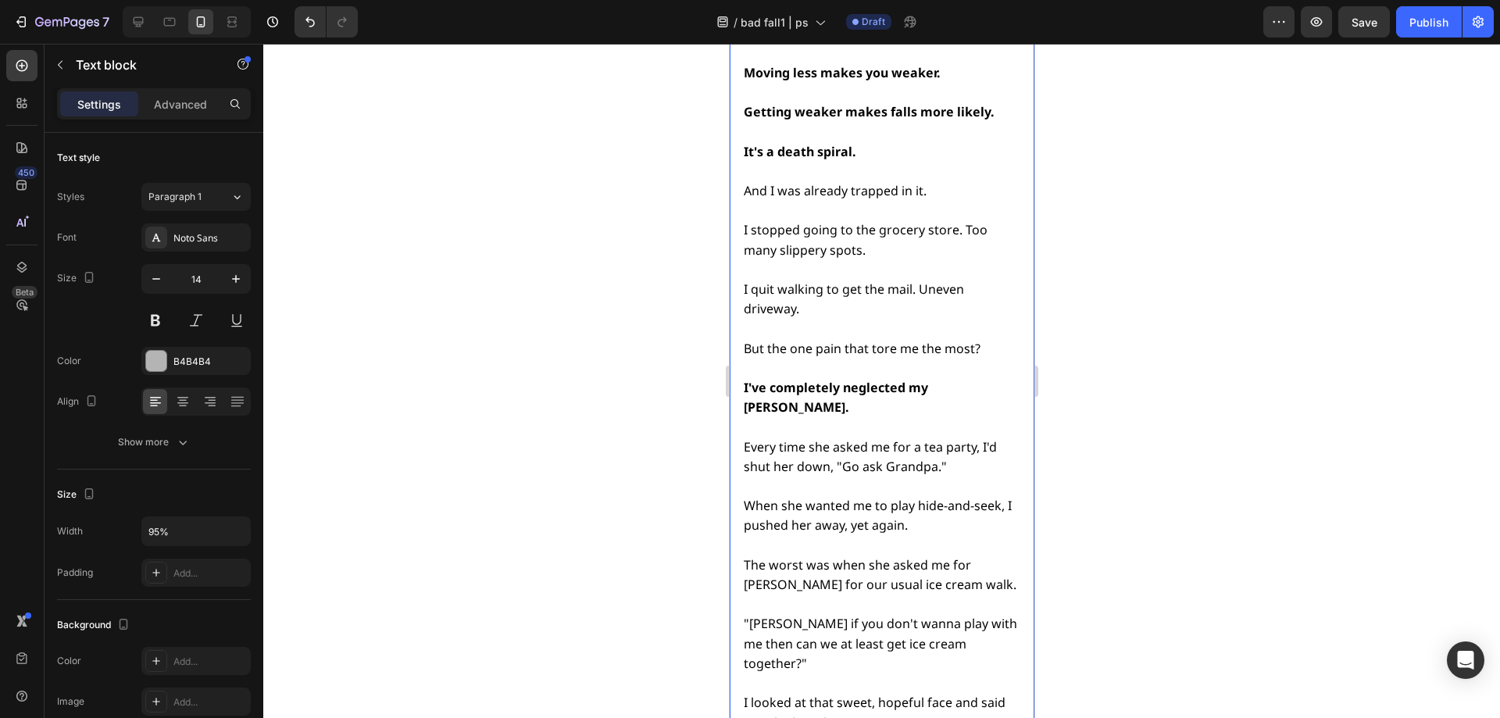
click at [955, 694] on span "I looked at that sweet, hopeful face and said "Maybe later, honey."" at bounding box center [874, 712] width 262 height 37
click at [794, 694] on span "I looked at that sweet, hopeful face, knowing full well I was about to shatter …" at bounding box center [876, 722] width 266 height 56
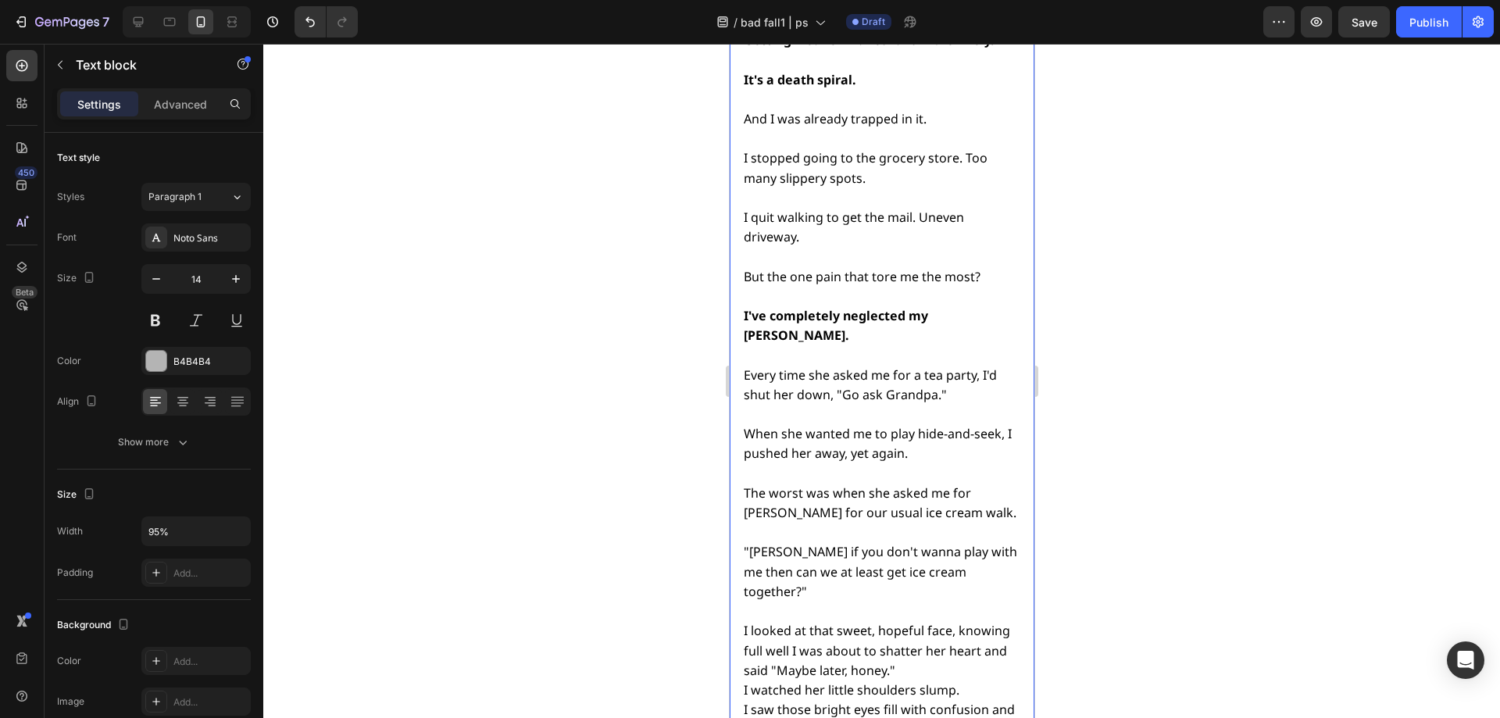
scroll to position [5463, 0]
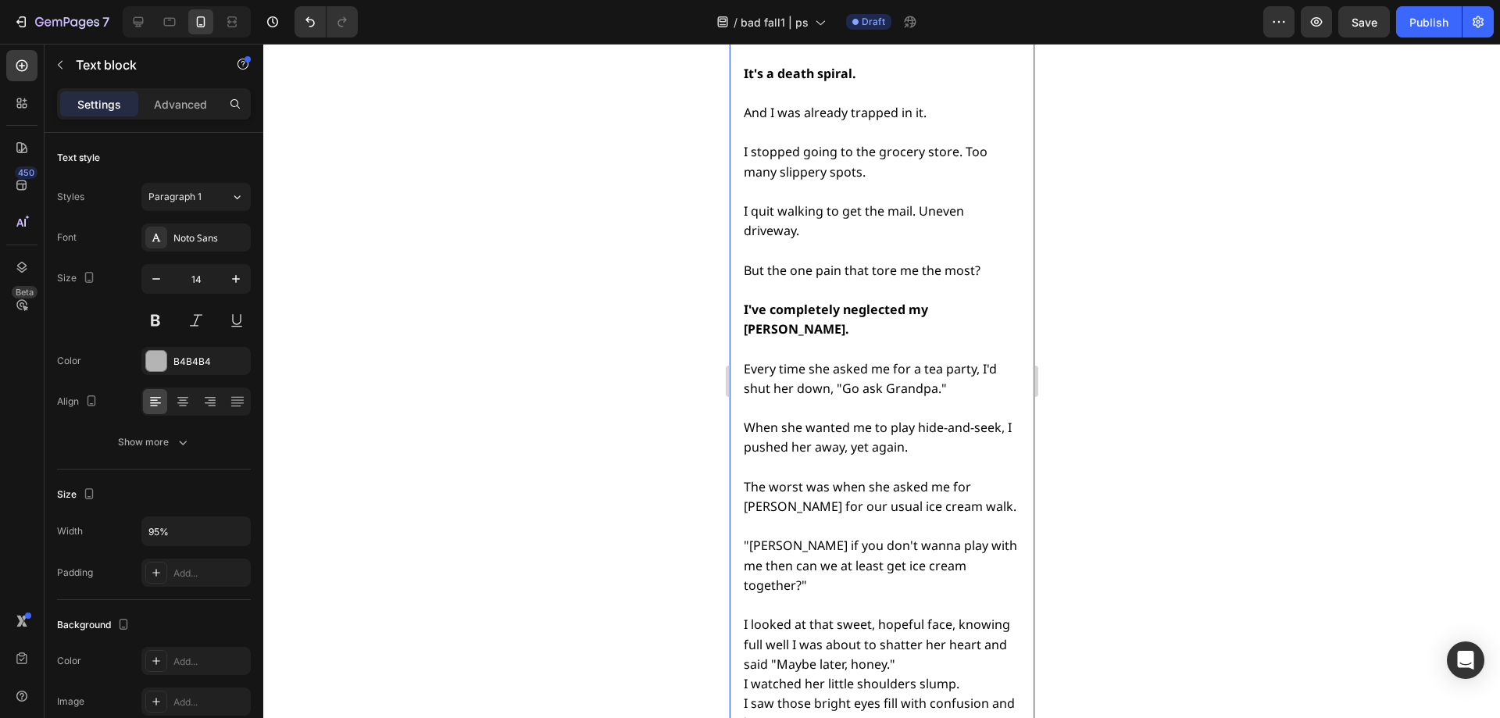
click at [979, 616] on span "I looked at that sweet, hopeful face, knowing full well I was about to shatter …" at bounding box center [876, 644] width 266 height 56
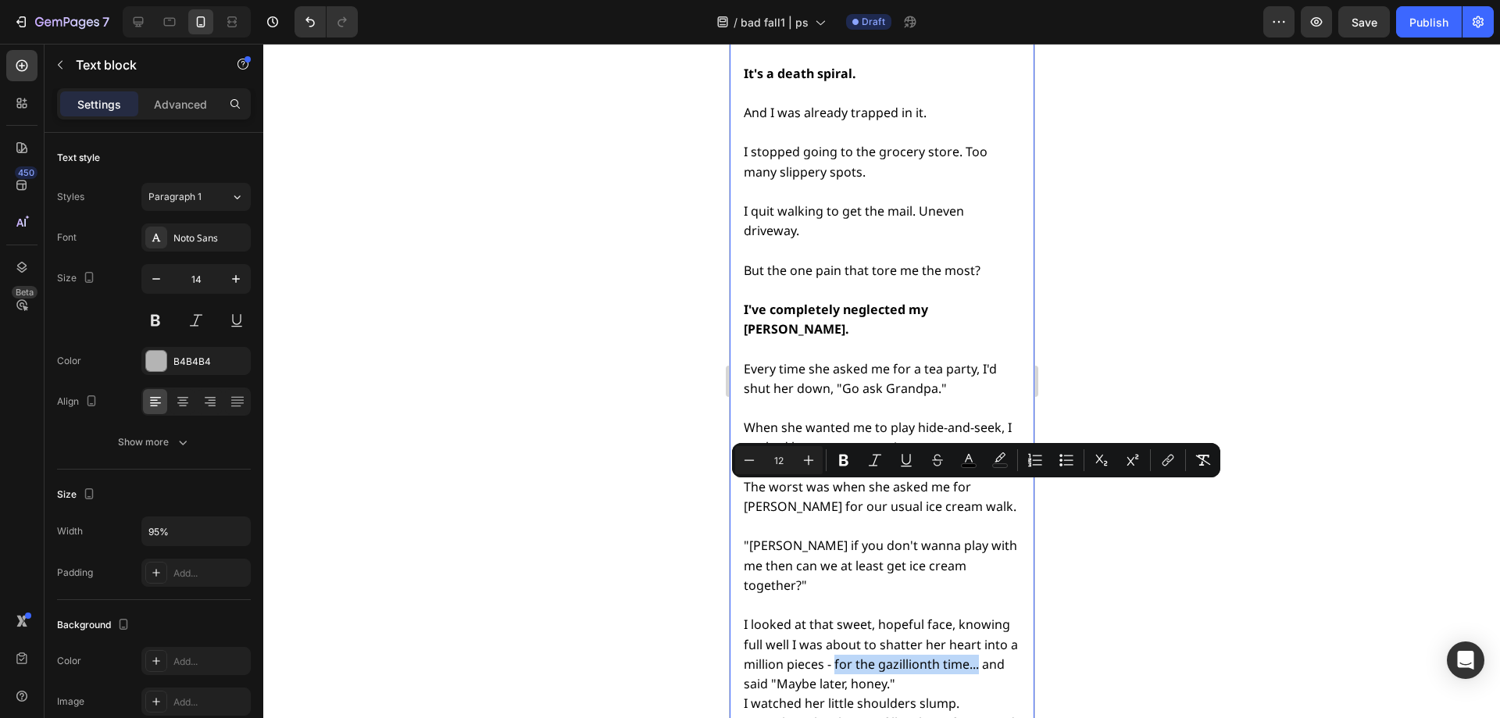
drag, startPoint x: 845, startPoint y: 493, endPoint x: 988, endPoint y: 495, distance: 143.8
click at [988, 595] on p "I looked at that sweet, hopeful face, knowing full well I was about to shatter …" at bounding box center [880, 703] width 274 height 216
click at [977, 595] on p "I looked at that sweet, hopeful face, knowing full well I was about to shatter …" at bounding box center [880, 703] width 274 height 216
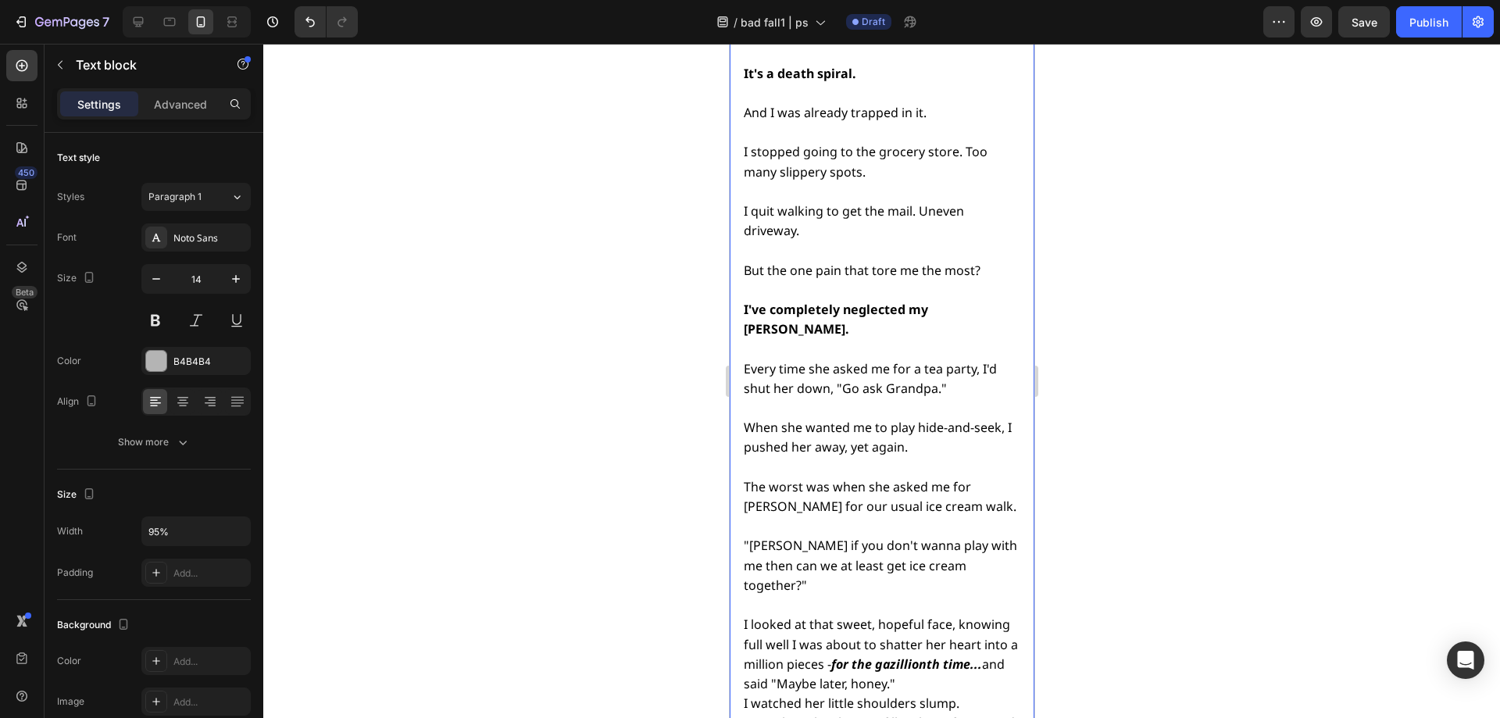
click at [746, 616] on span "I looked at that sweet, hopeful face, knowing full well I was about to shatter …" at bounding box center [880, 654] width 274 height 77
click at [797, 695] on span "and said "Maybe later, honey."" at bounding box center [831, 703] width 177 height 17
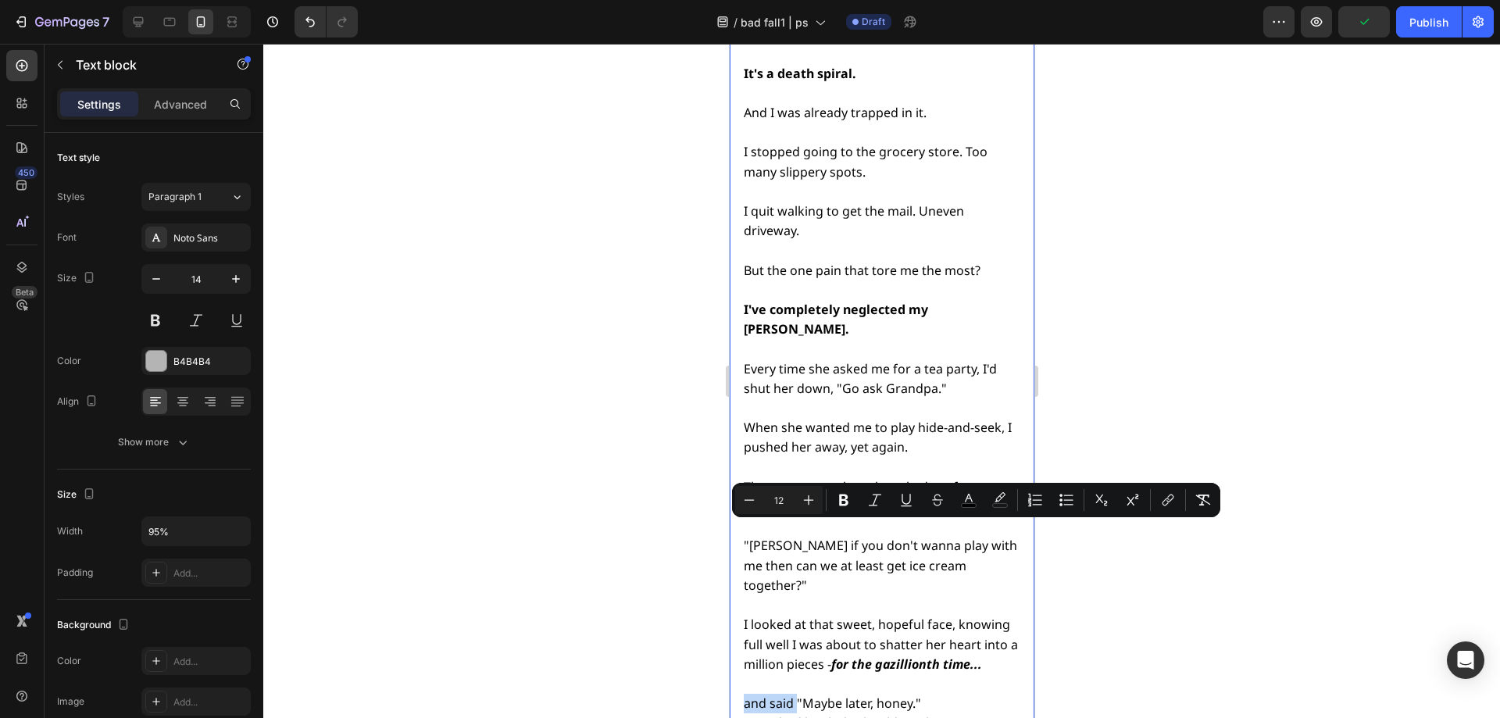
drag, startPoint x: 796, startPoint y: 533, endPoint x: 744, endPoint y: 534, distance: 52.4
click at [744, 695] on span "and said "Maybe later, honey."" at bounding box center [831, 703] width 177 height 17
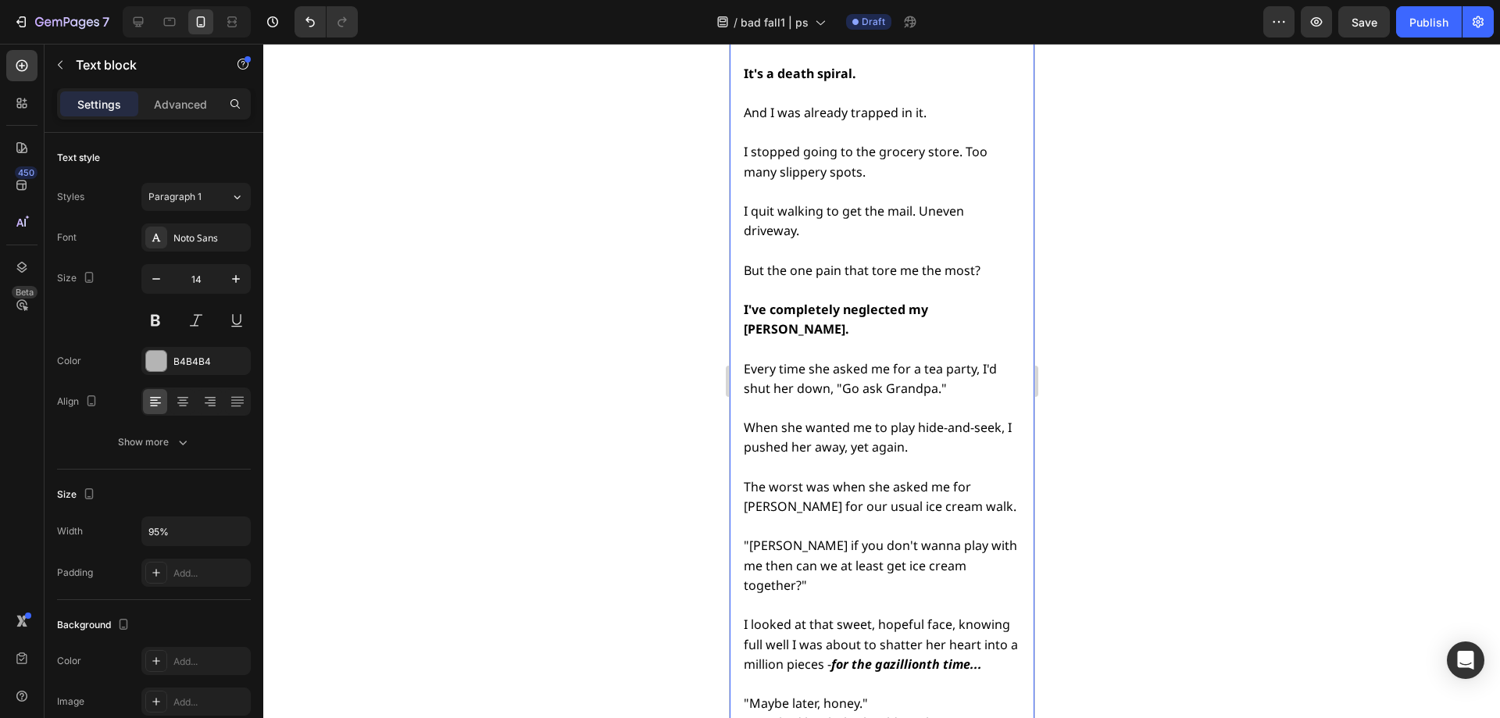
click at [772, 695] on span ""Maybe later, honey."" at bounding box center [805, 703] width 124 height 17
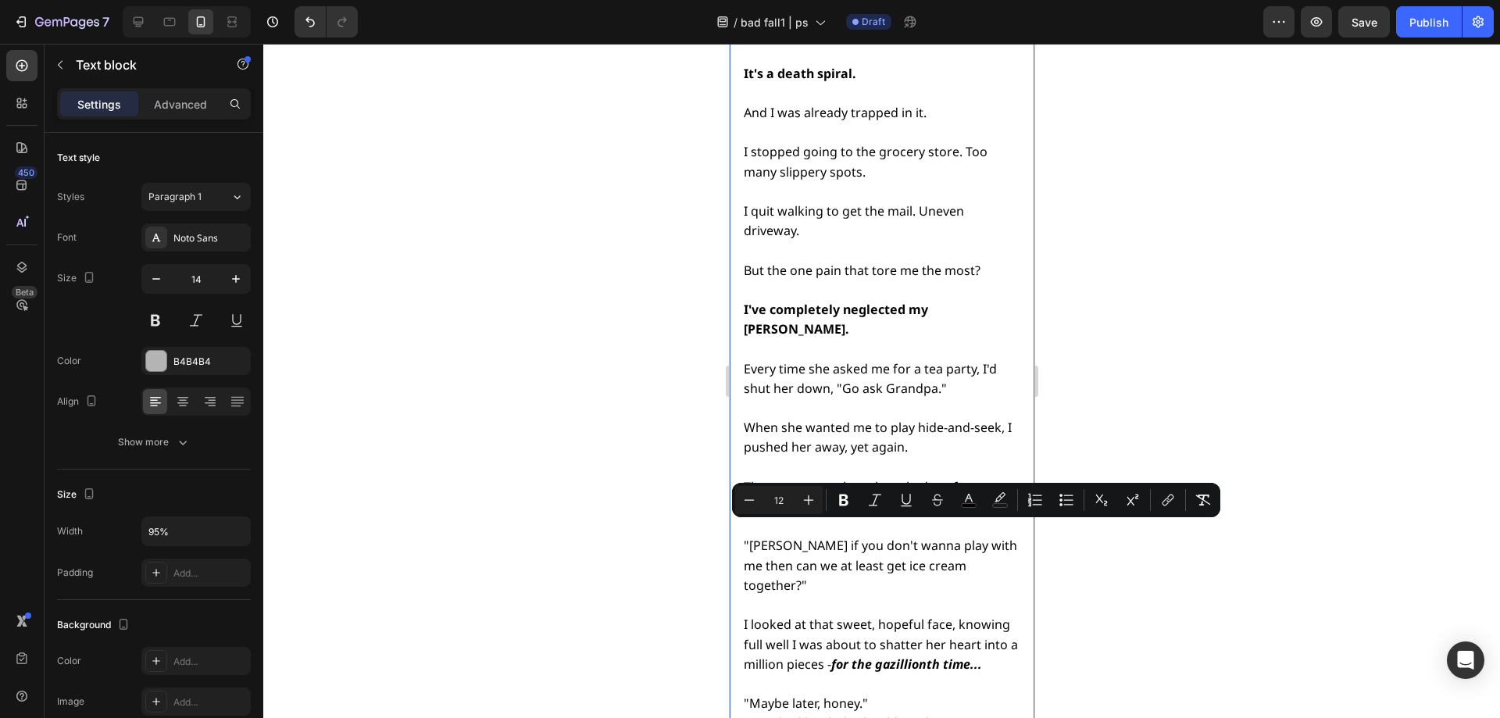
click at [821, 695] on span ""Maybe later, honey."" at bounding box center [805, 703] width 124 height 17
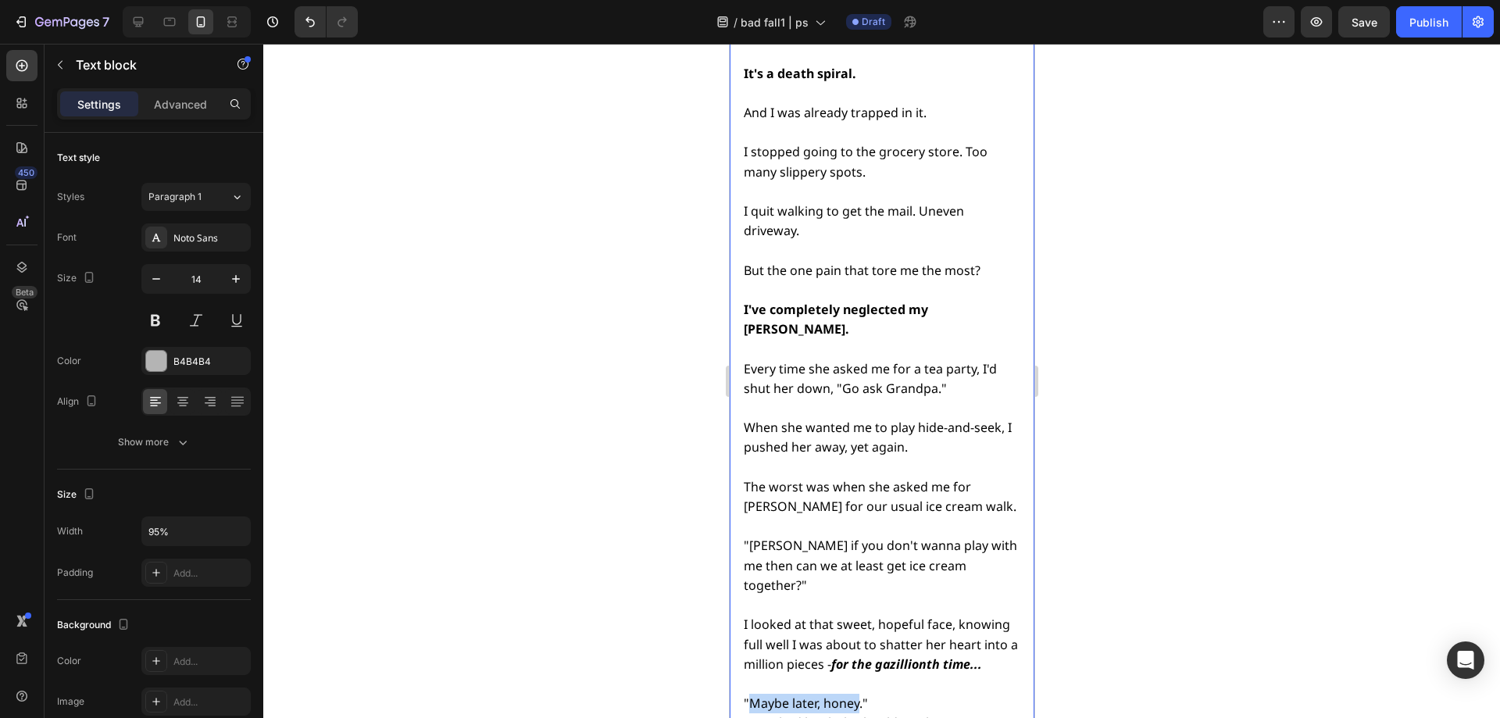
drag, startPoint x: 859, startPoint y: 531, endPoint x: 751, endPoint y: 534, distance: 107.9
click at [751, 695] on span ""Maybe later, honey."" at bounding box center [805, 703] width 124 height 17
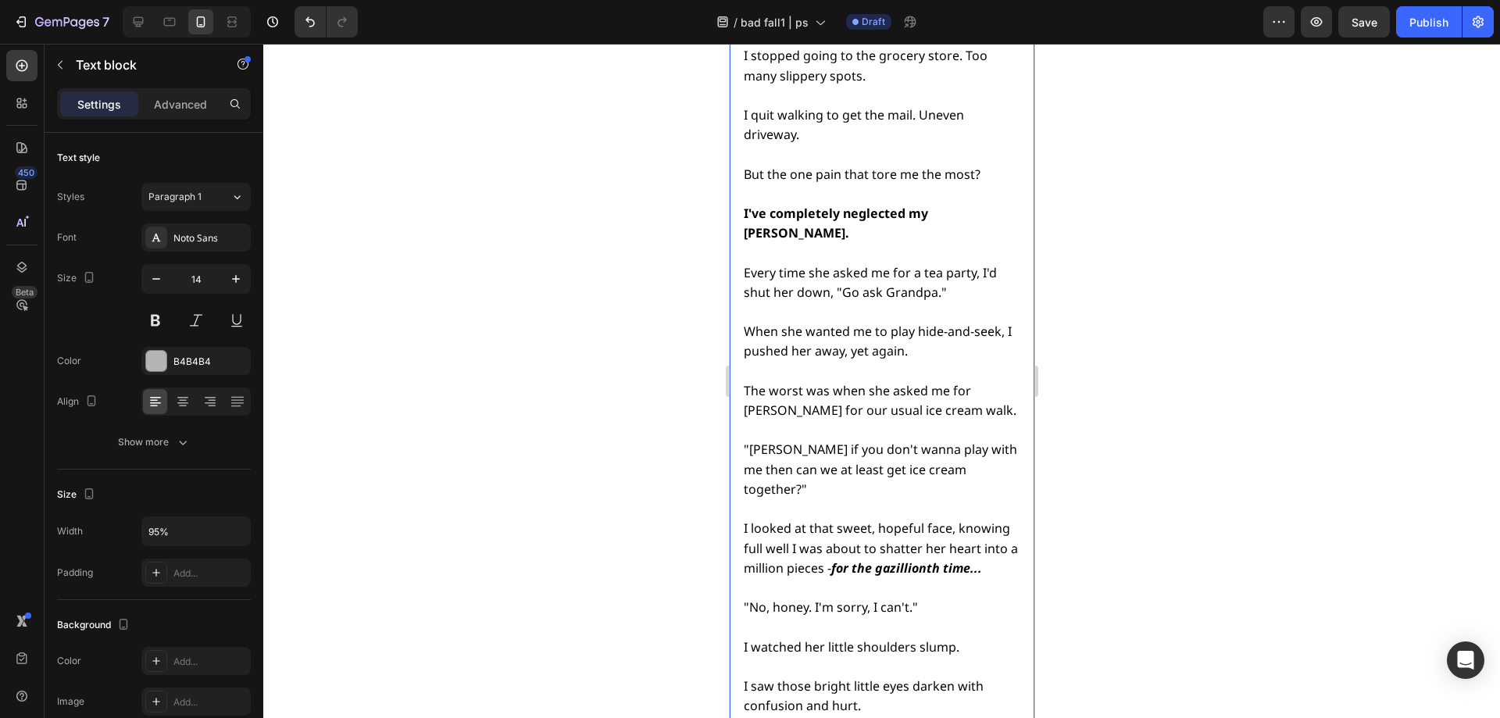
scroll to position [5620, 0]
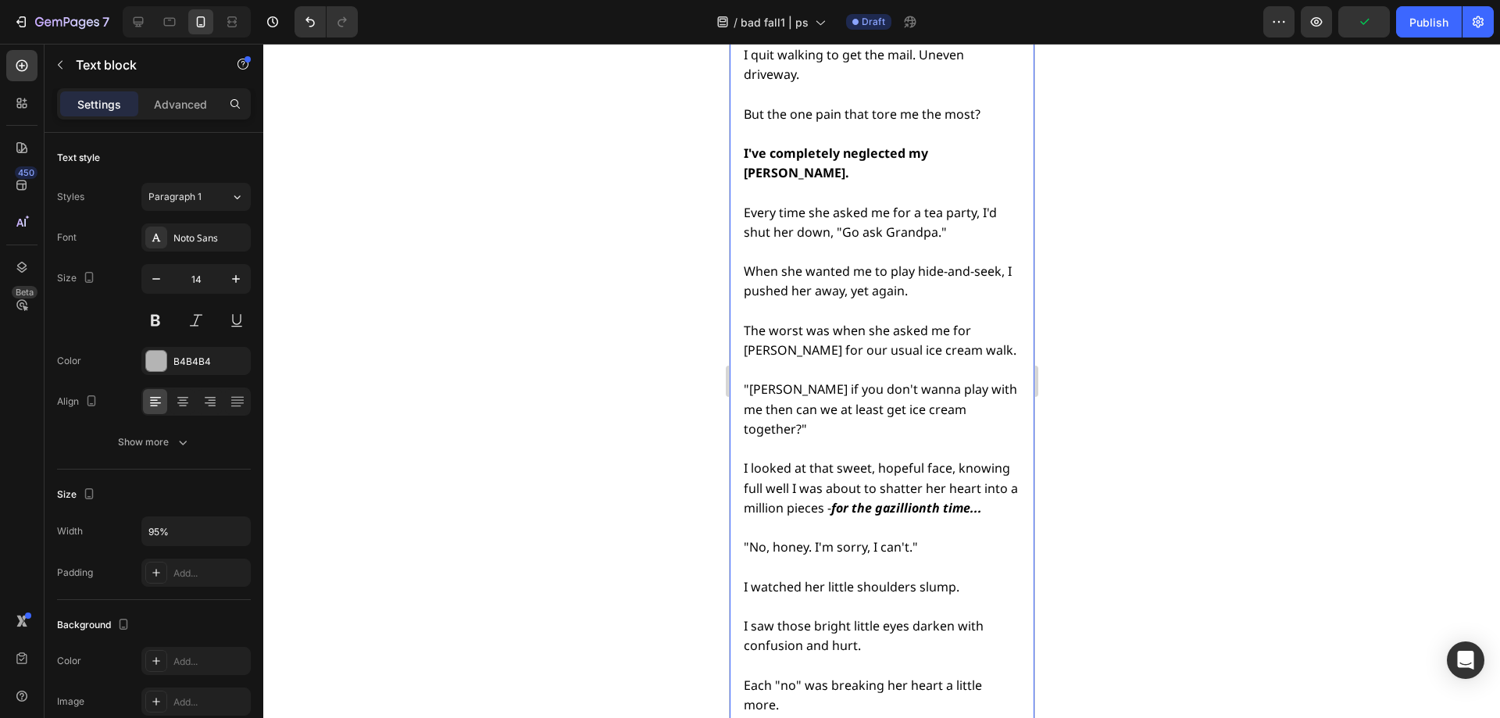
click at [788, 655] on p "⁠⁠⁠⁠⁠⁠⁠ Each "no" was breaking her heart a little more. And mine too." at bounding box center [880, 694] width 274 height 79
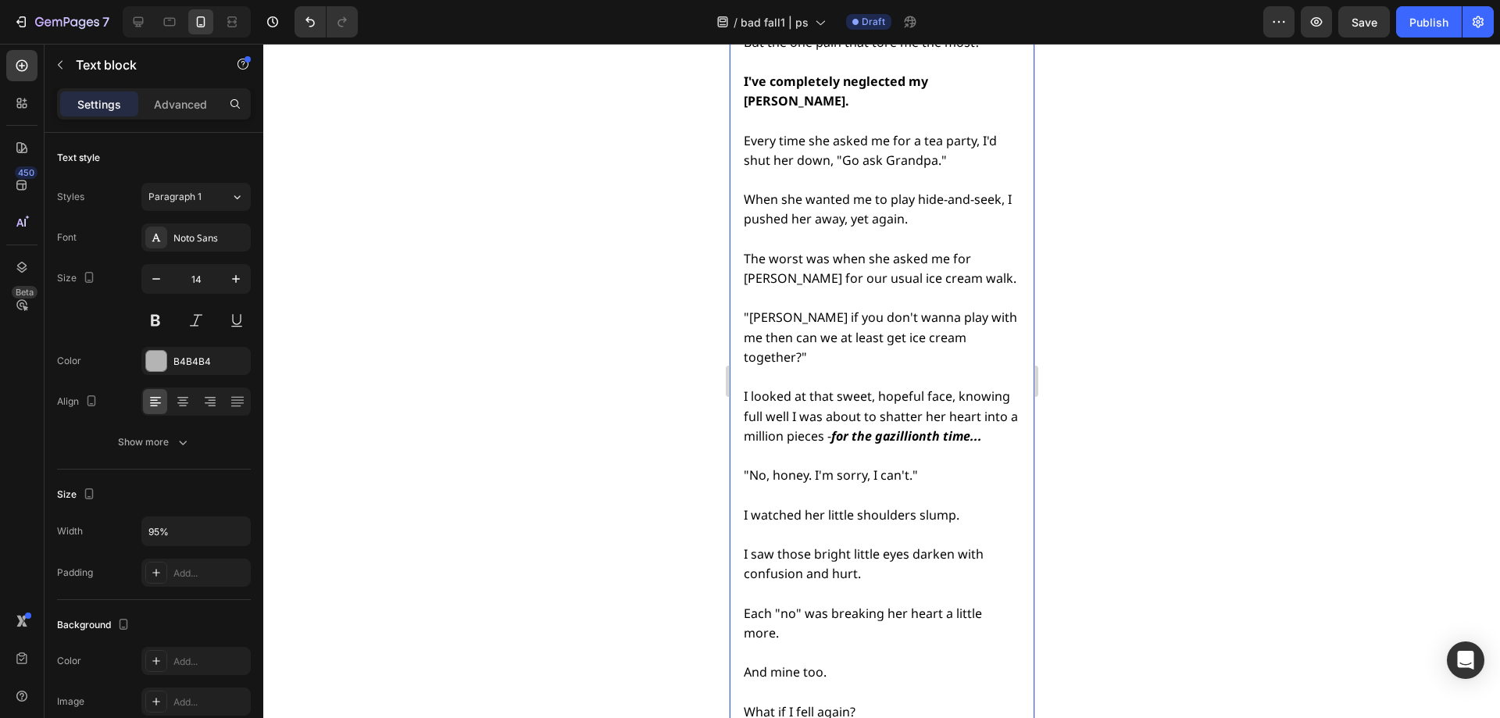
scroll to position [5698, 0]
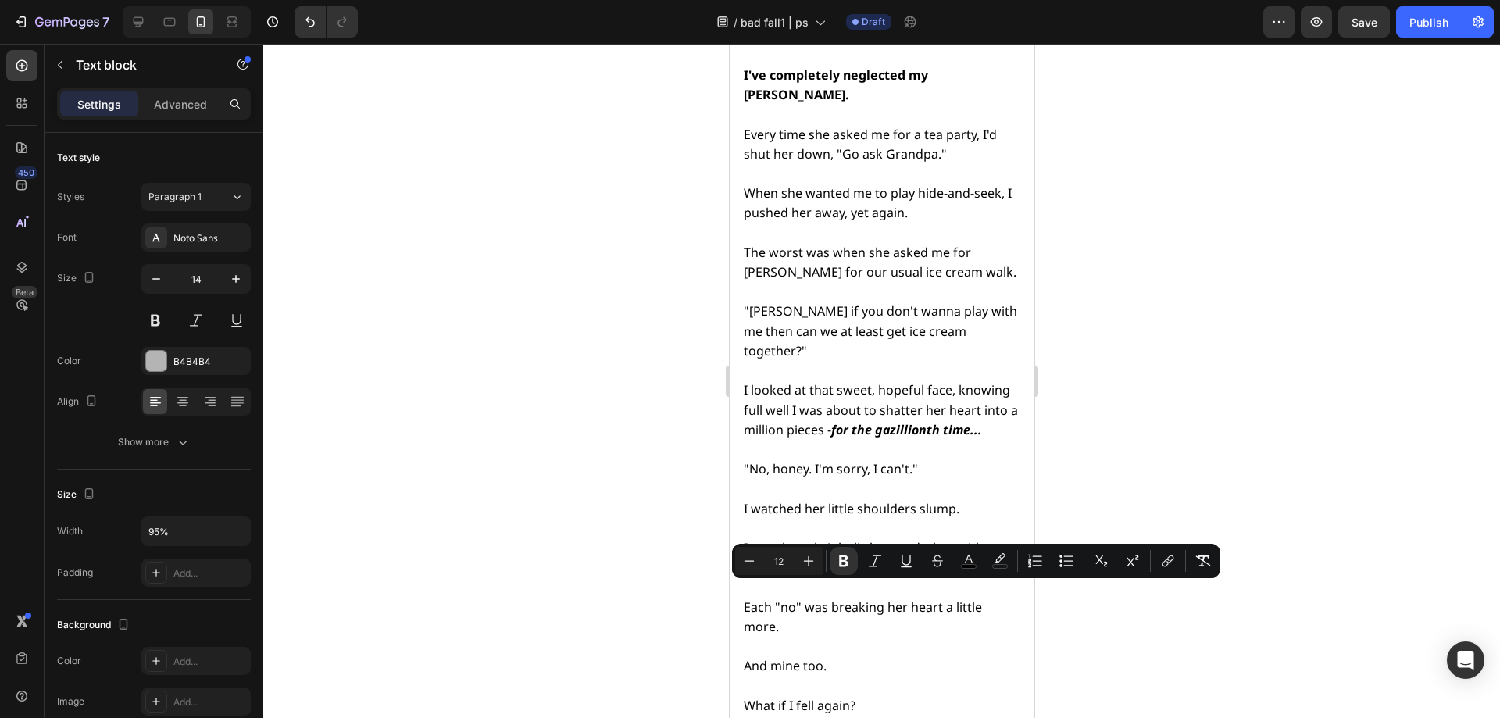
drag, startPoint x: 916, startPoint y: 592, endPoint x: 738, endPoint y: 592, distance: 177.3
click at [738, 592] on div "That night, I couldn't sleep. [PERSON_NAME] words had truly cut me deep. In add…" at bounding box center [881, 75] width 305 height 1559
copy strong "My world was collapsing."
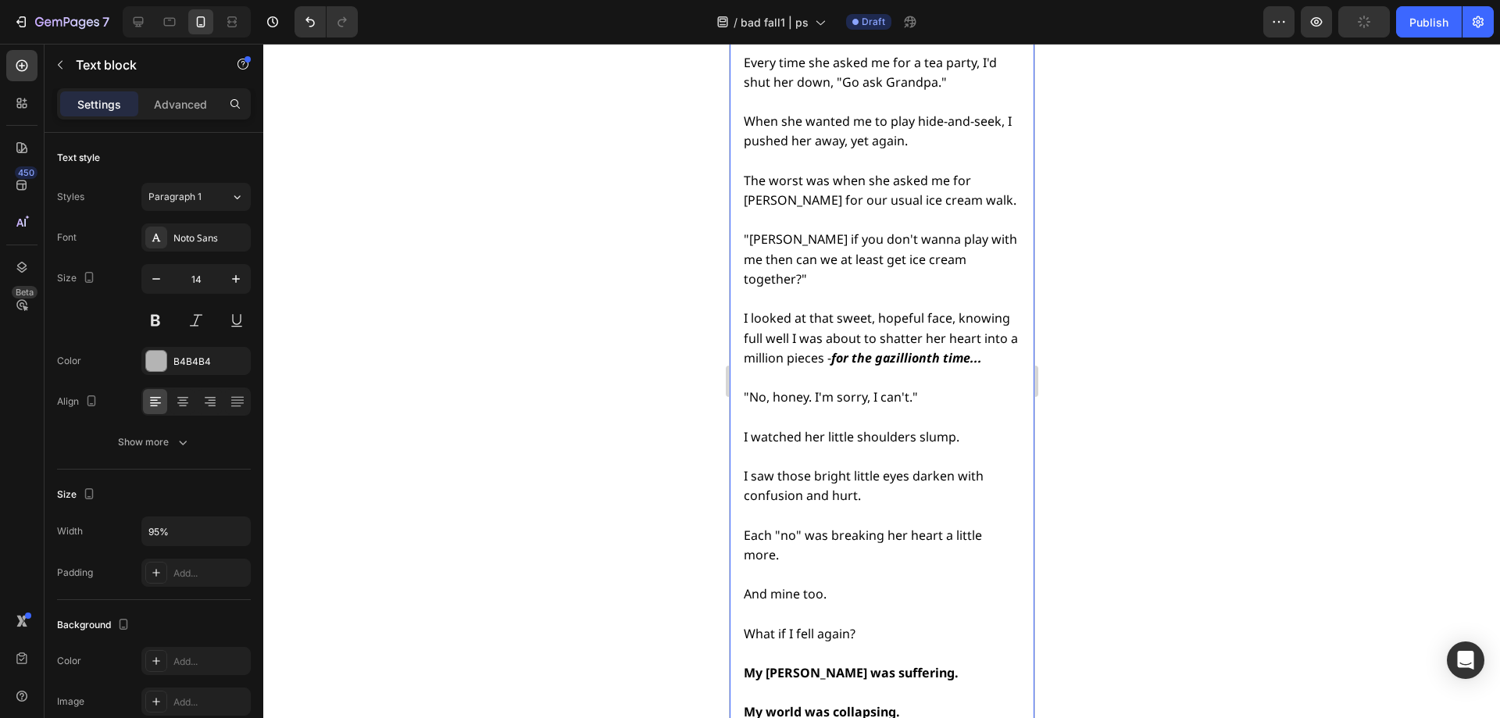
scroll to position [5776, 0]
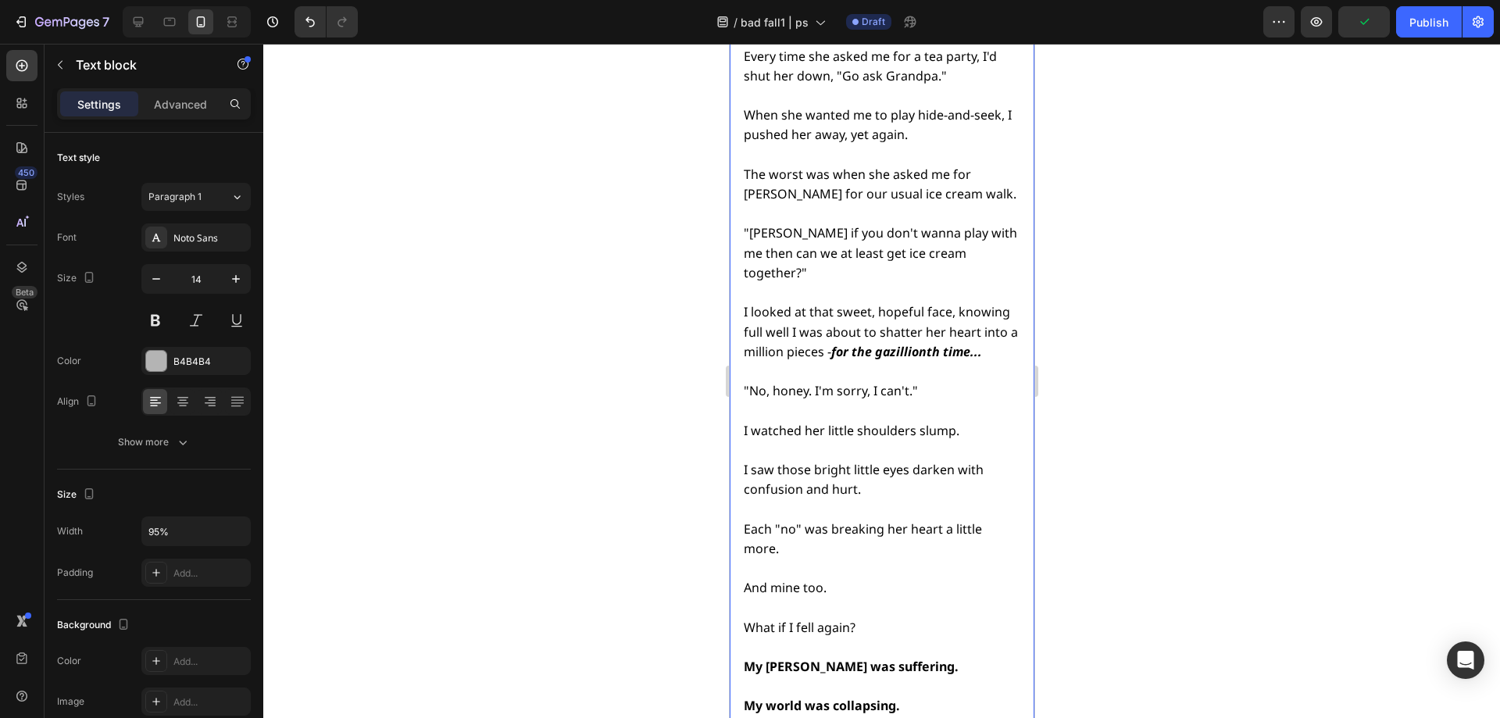
click at [1122, 478] on div at bounding box center [881, 381] width 1237 height 674
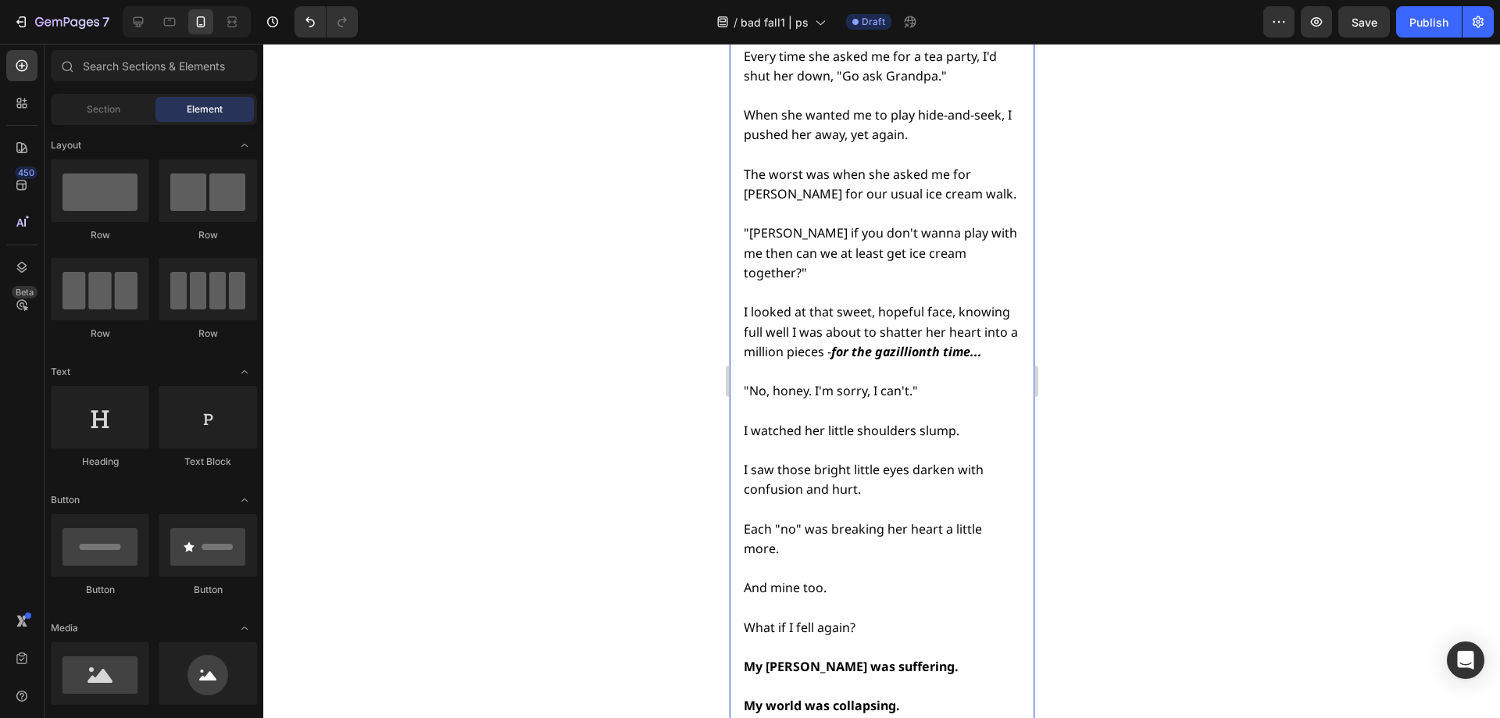
click at [871, 658] on strong "My [PERSON_NAME] was suffering." at bounding box center [850, 666] width 215 height 17
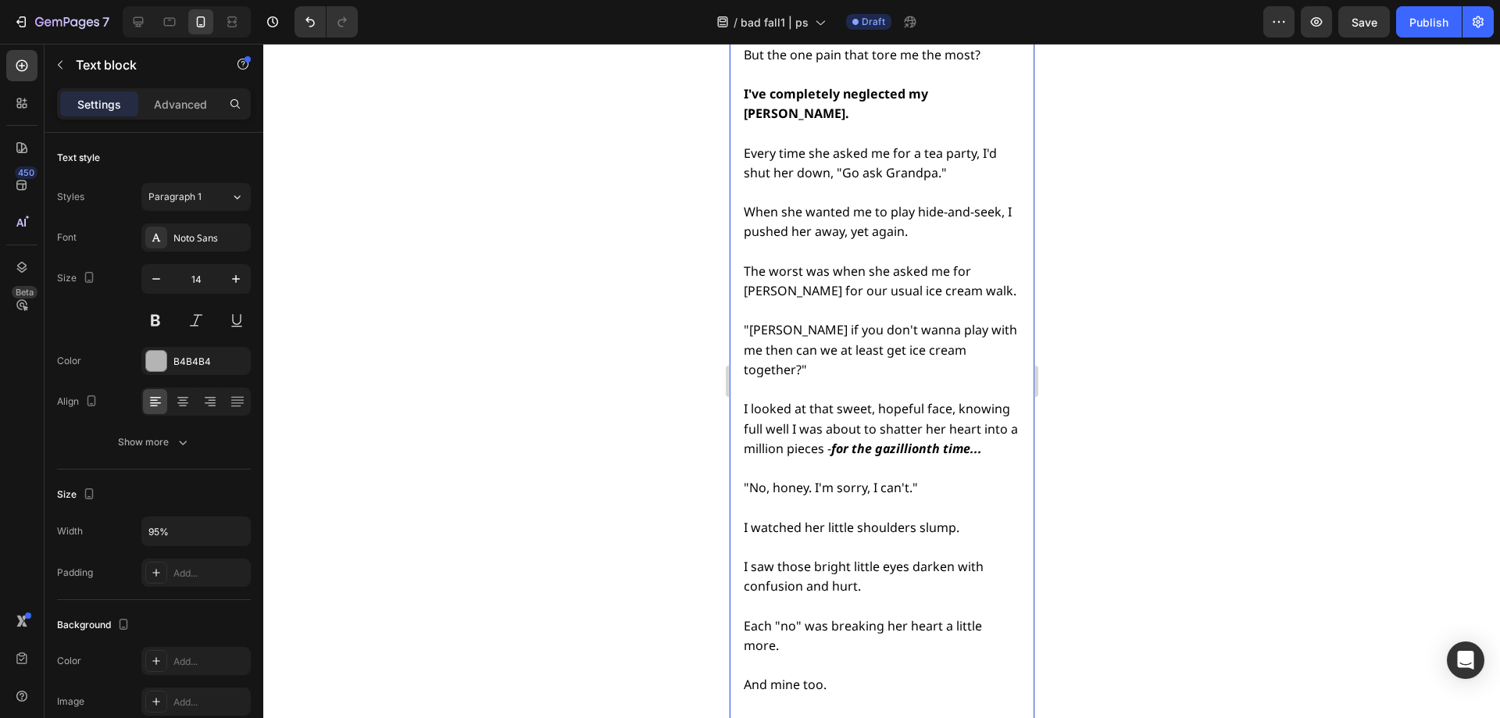
scroll to position [5762, 0]
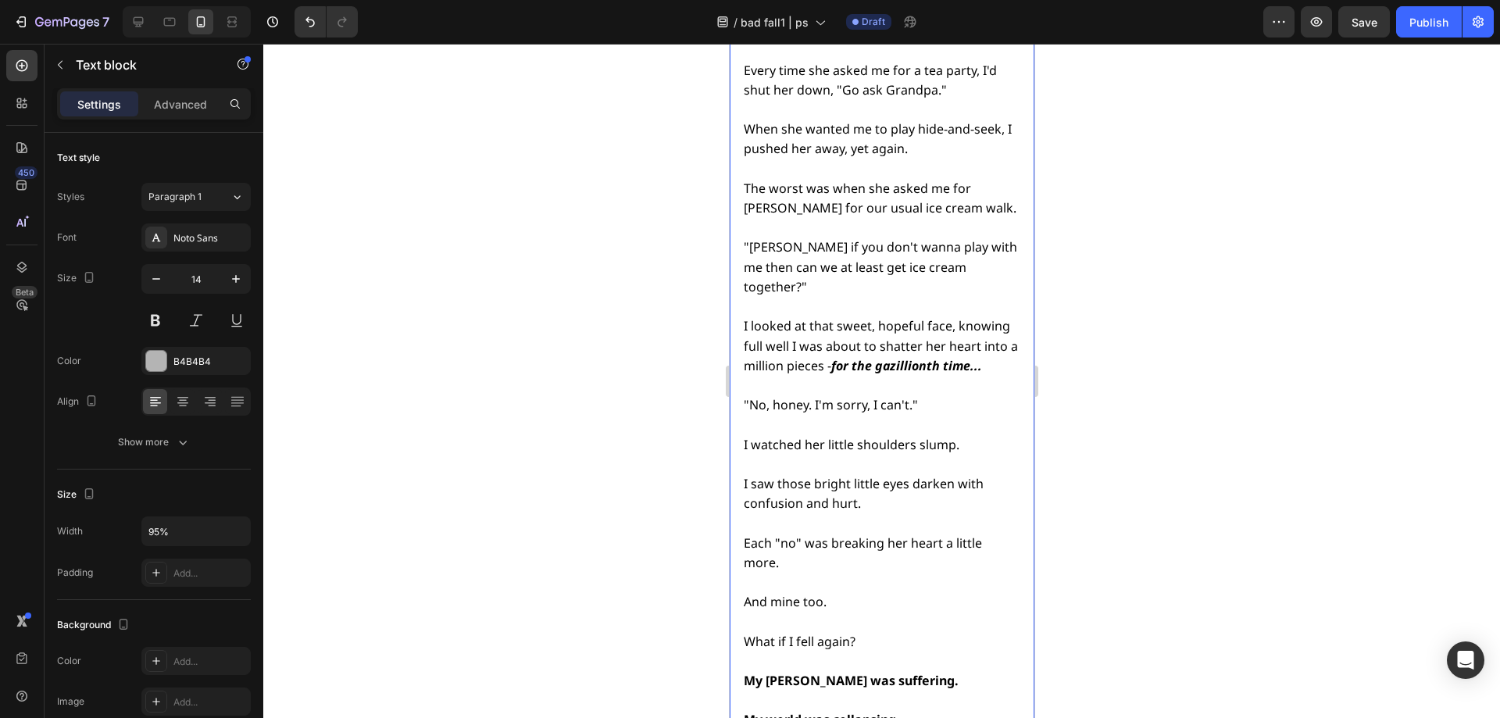
click at [866, 672] on strong "My [PERSON_NAME] was suffering." at bounding box center [850, 680] width 215 height 17
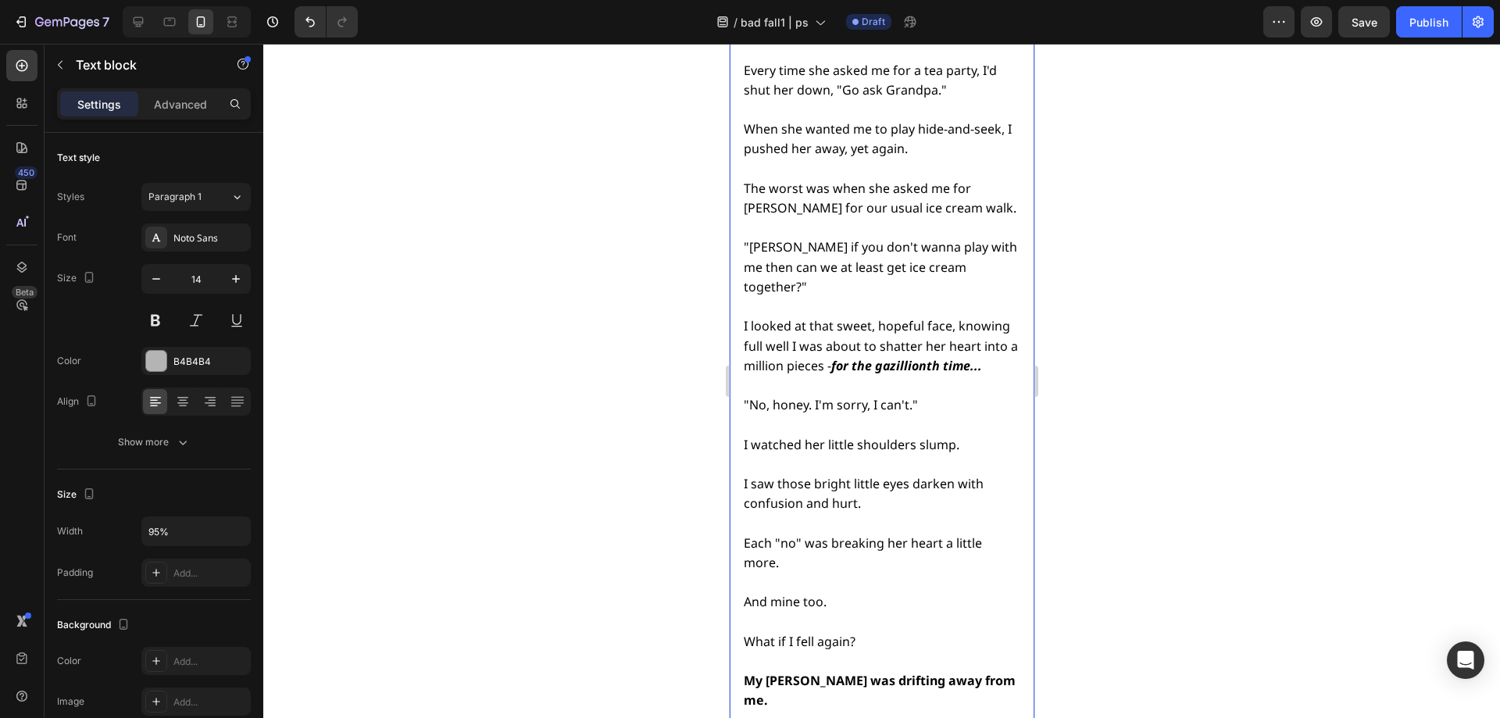
click at [1123, 538] on div at bounding box center [881, 381] width 1237 height 674
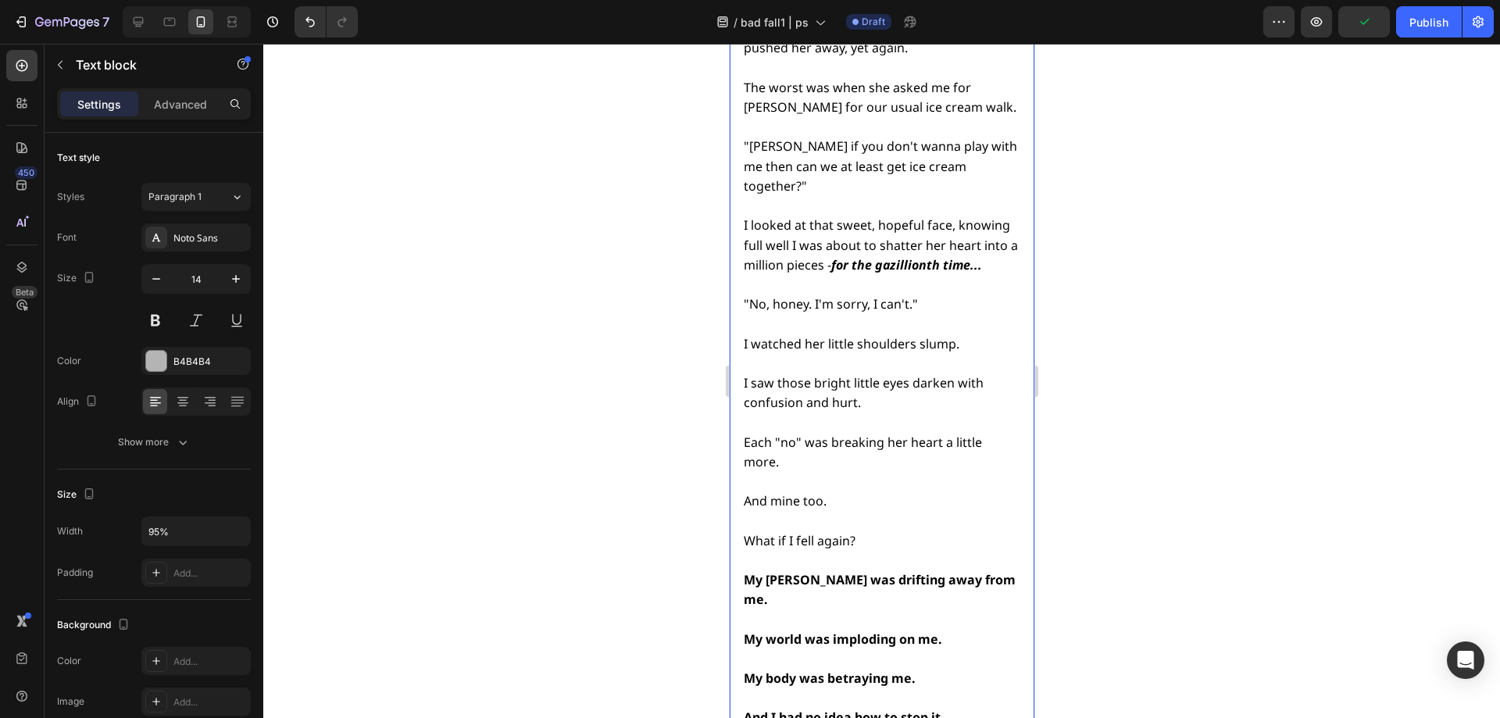
scroll to position [5902, 0]
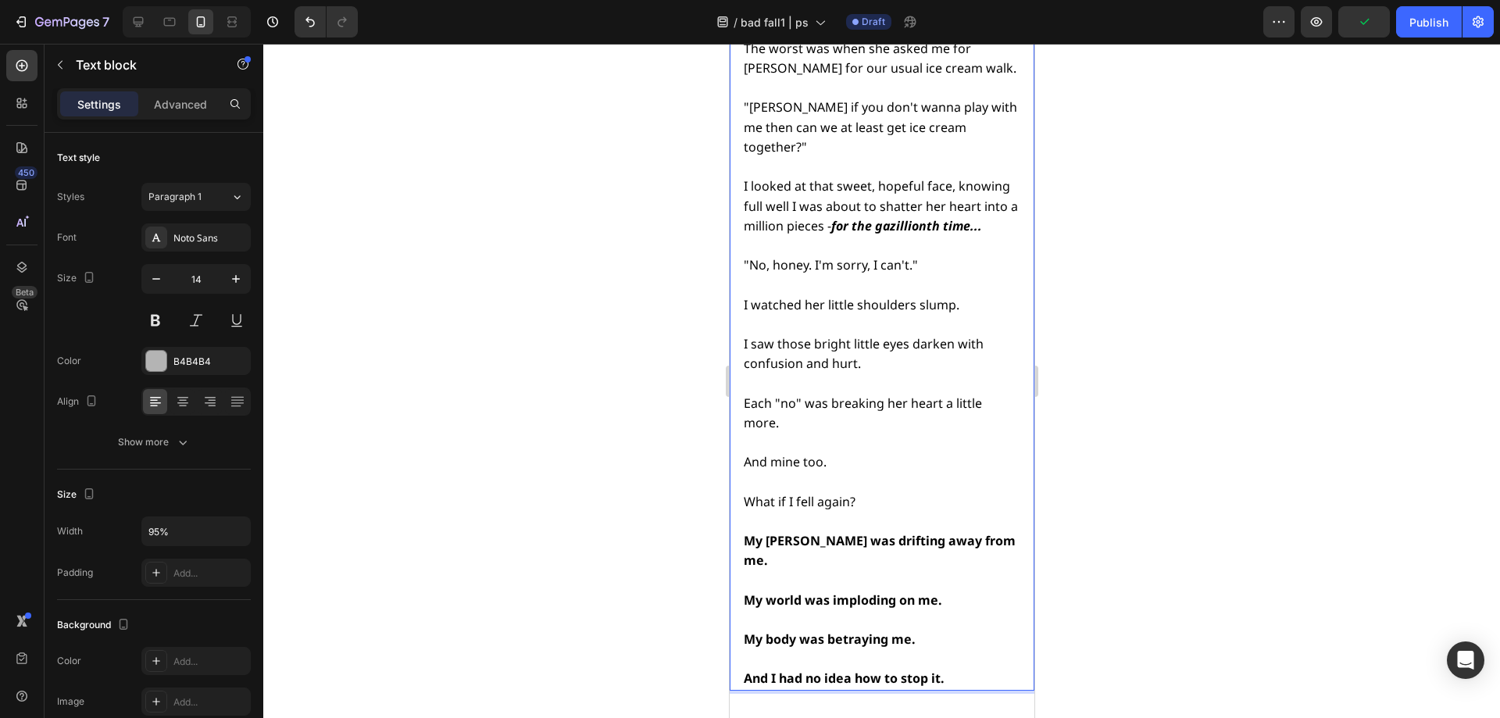
click at [769, 630] on strong "My body was betraying me." at bounding box center [829, 638] width 172 height 17
click at [764, 630] on strong "My body was betraying me." at bounding box center [829, 638] width 172 height 17
click at [1149, 389] on div at bounding box center [881, 381] width 1237 height 674
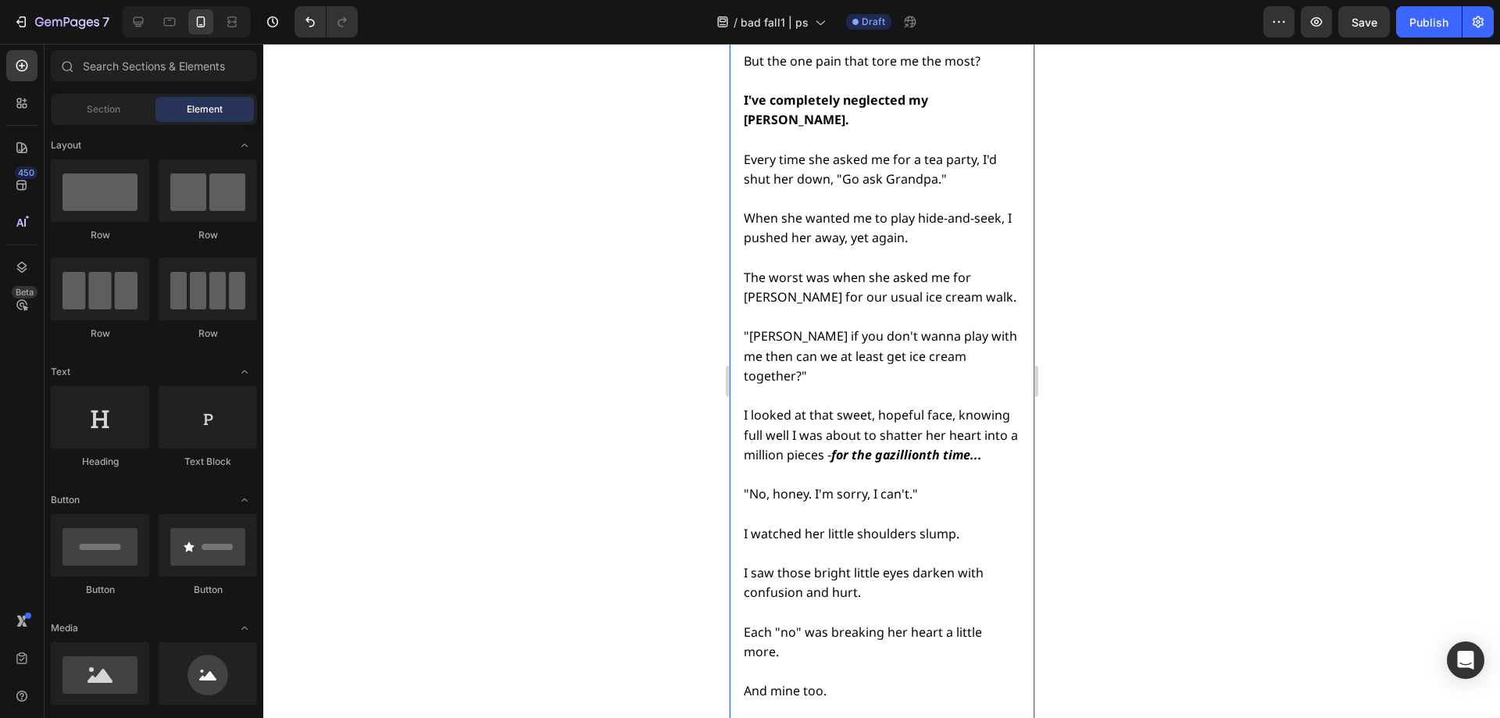
scroll to position [5667, 0]
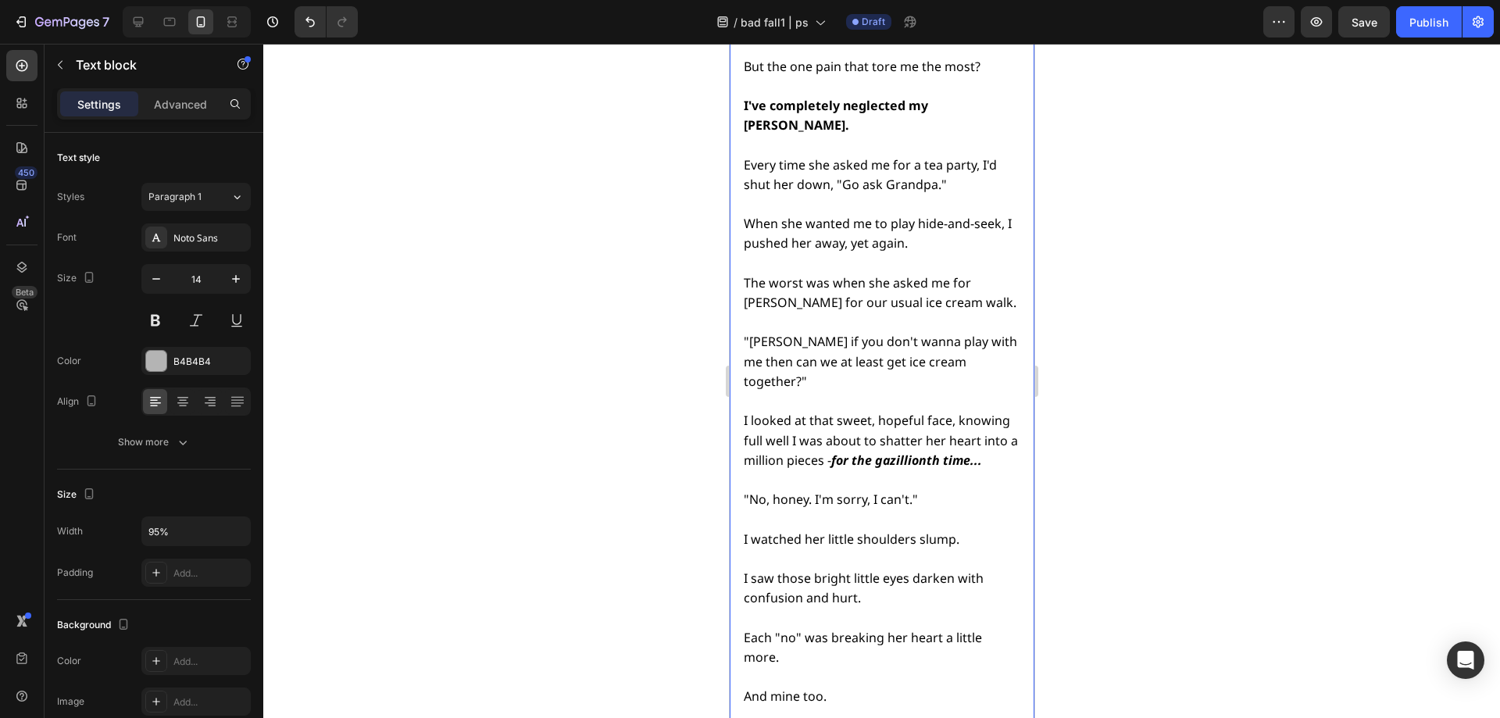
click at [791, 608] on p "Each "no" was breaking her heart a little more." at bounding box center [880, 637] width 274 height 59
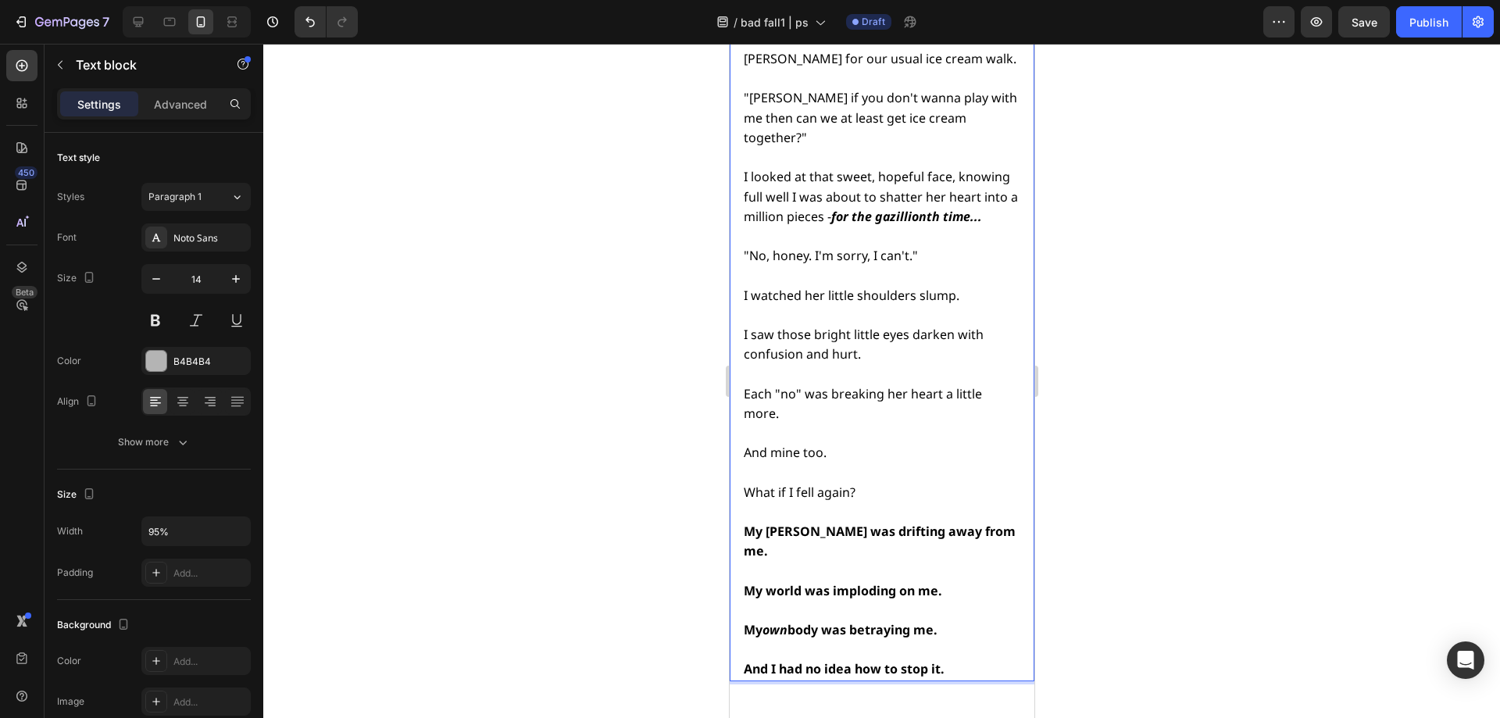
scroll to position [5924, 0]
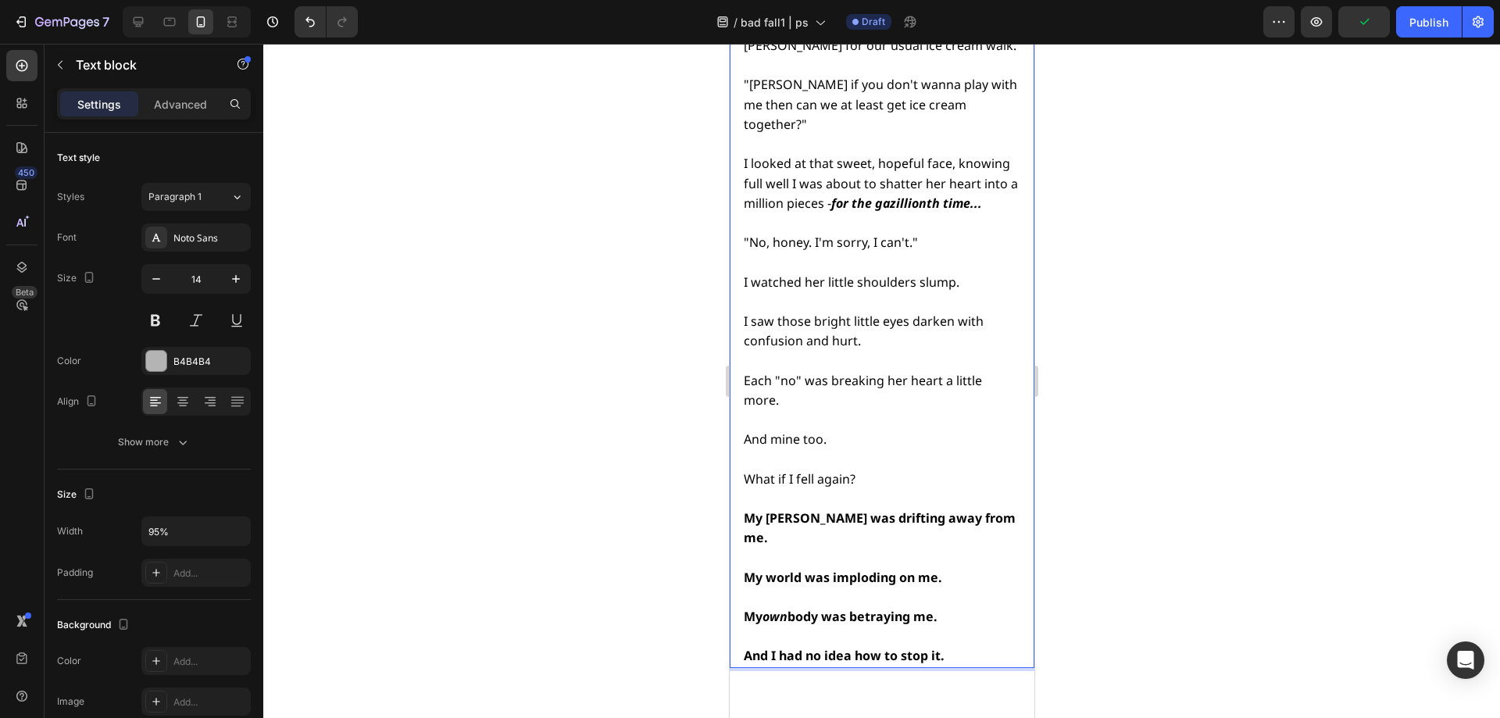
click at [827, 410] on p "And mine too." at bounding box center [880, 429] width 274 height 39
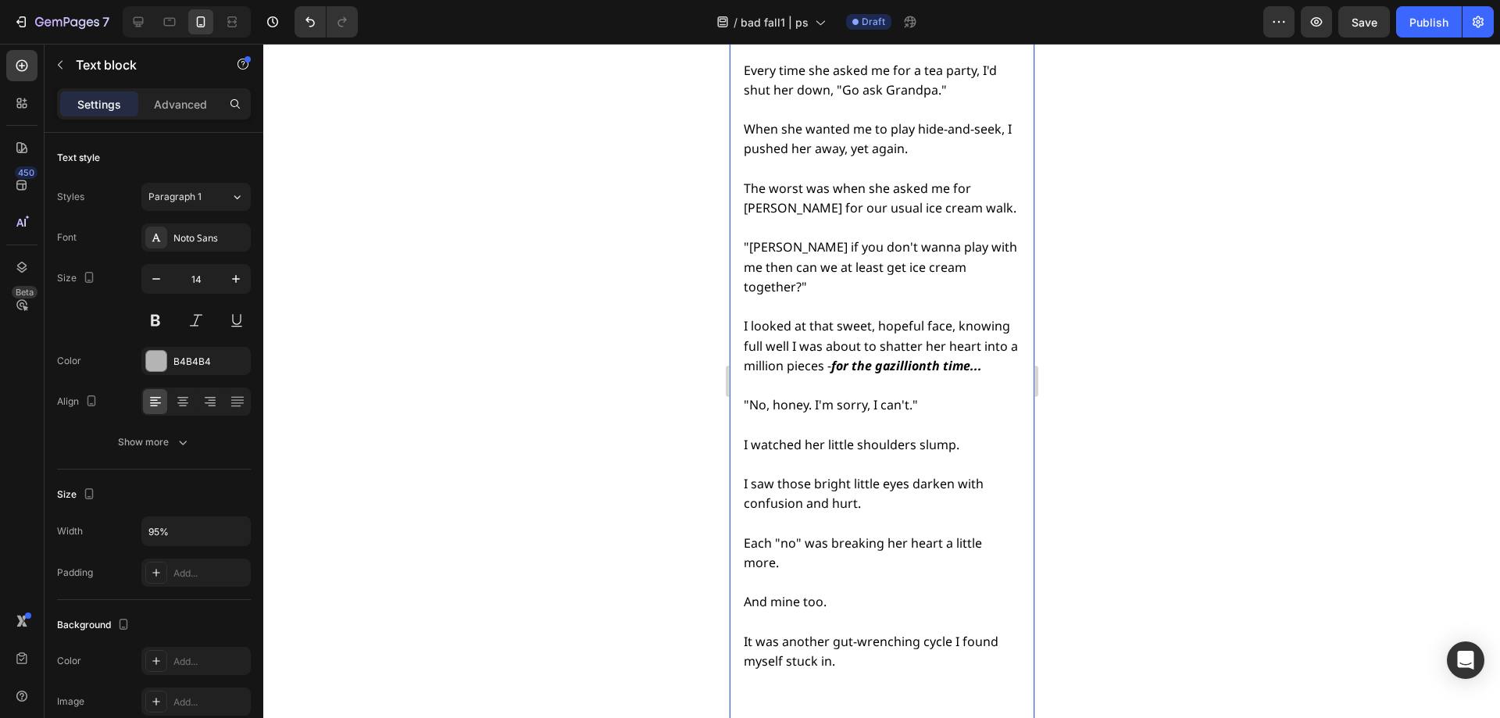
scroll to position [5768, 0]
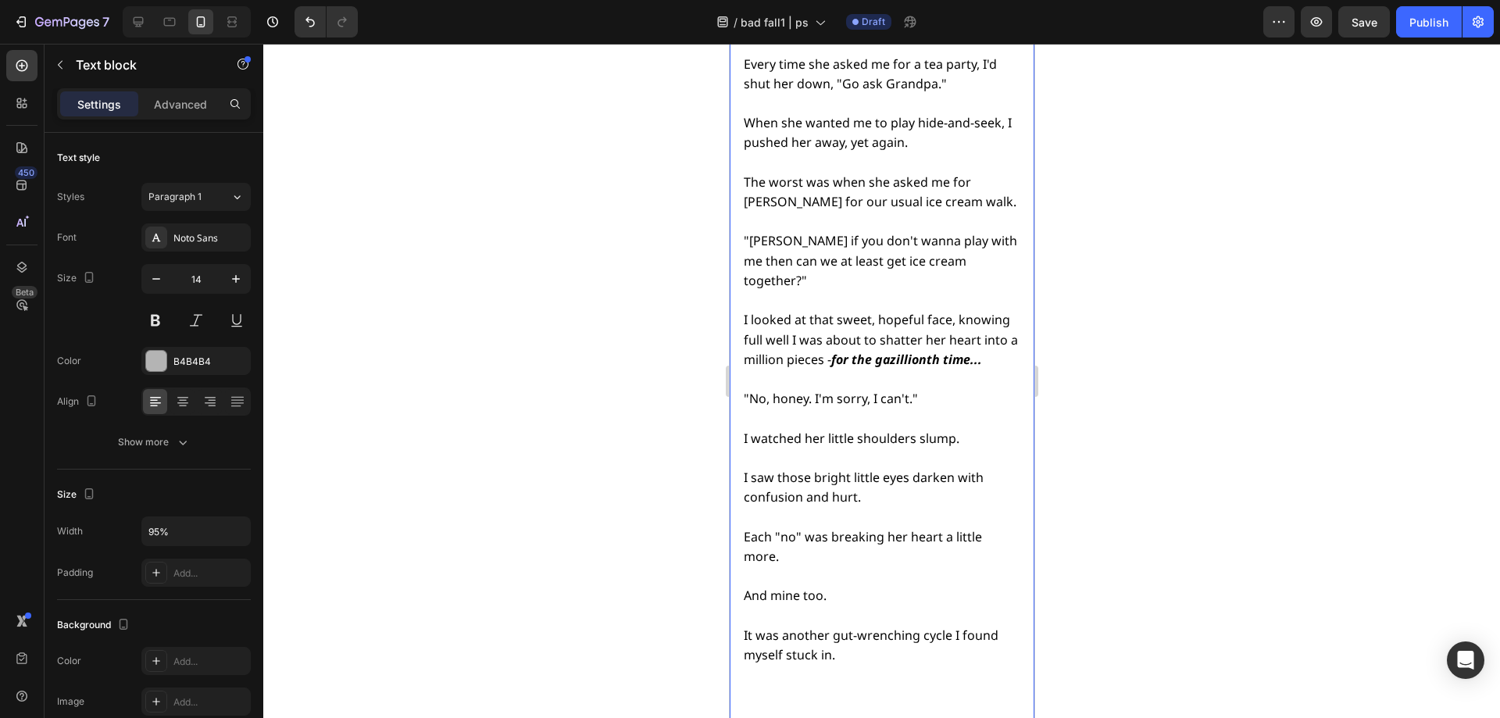
click at [782, 627] on span "It was another gut-wrenching cycle I found myself stuck in." at bounding box center [870, 645] width 255 height 37
click at [792, 627] on span "It was another gut-wrenching cycle I found myself stuck in." at bounding box center [870, 645] width 255 height 37
click at [839, 665] on p "Rich Text Editor. Editing area: main" at bounding box center [880, 675] width 274 height 20
click at [807, 684] on p "Rich Text Editor. Editing area: main" at bounding box center [880, 694] width 274 height 20
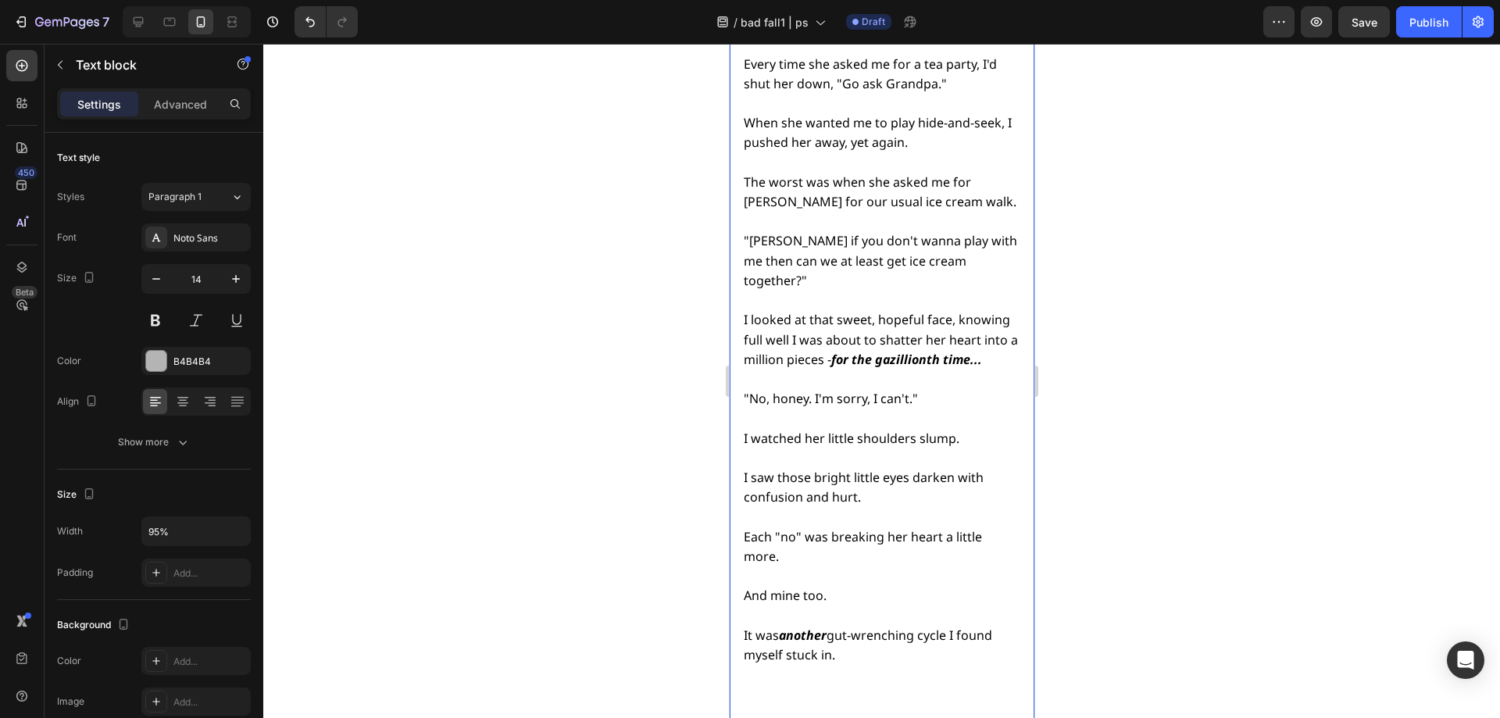
click at [797, 627] on span "It was another gut-wrenching cycle I found myself stuck in." at bounding box center [867, 645] width 248 height 37
click at [788, 665] on p "Rich Text Editor. Editing area: main" at bounding box center [880, 675] width 274 height 20
click at [788, 684] on p "Rich Text Editor. Editing area: main" at bounding box center [880, 694] width 274 height 20
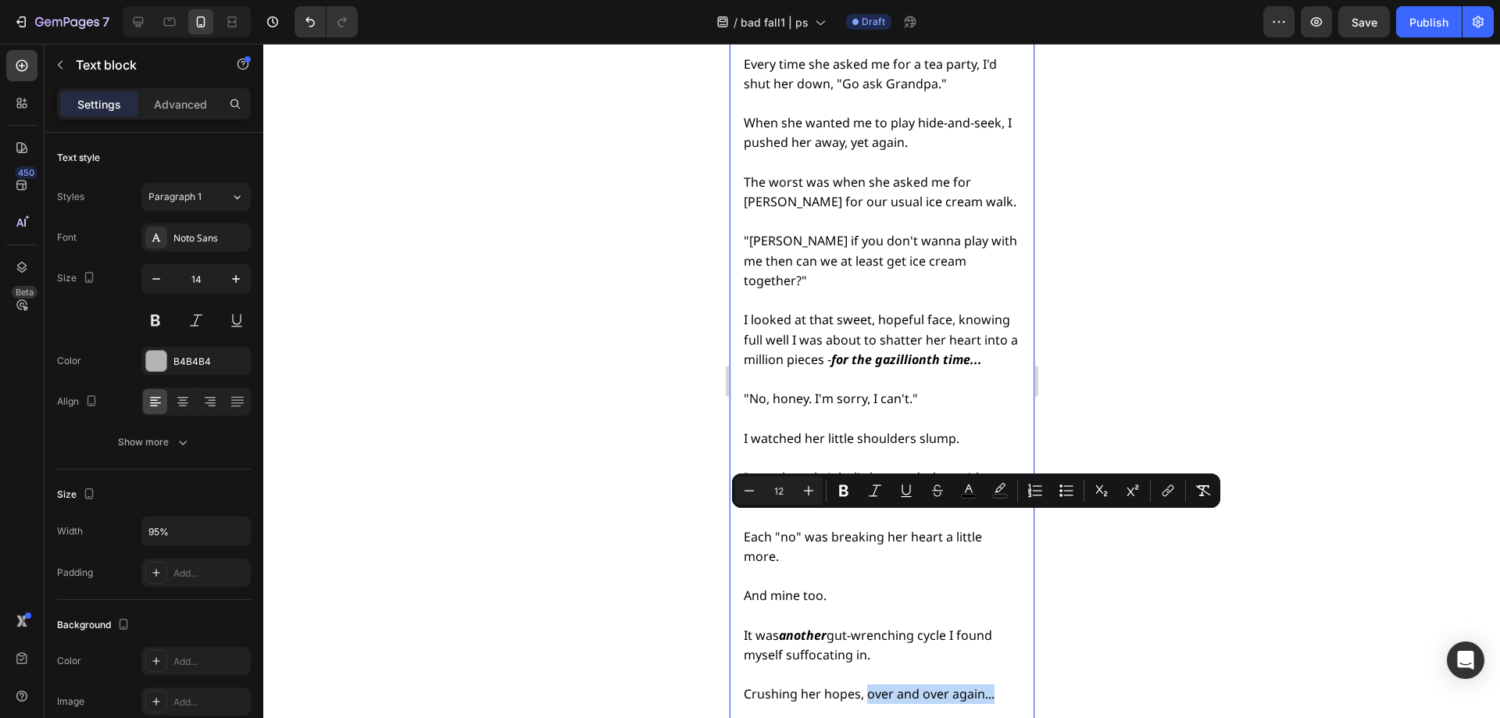
drag, startPoint x: 864, startPoint y: 522, endPoint x: 998, endPoint y: 529, distance: 133.8
click at [998, 684] on p "Crushing her hopes, over and over again..." at bounding box center [880, 694] width 274 height 20
click at [843, 496] on icon "Editor contextual toolbar" at bounding box center [843, 491] width 9 height 12
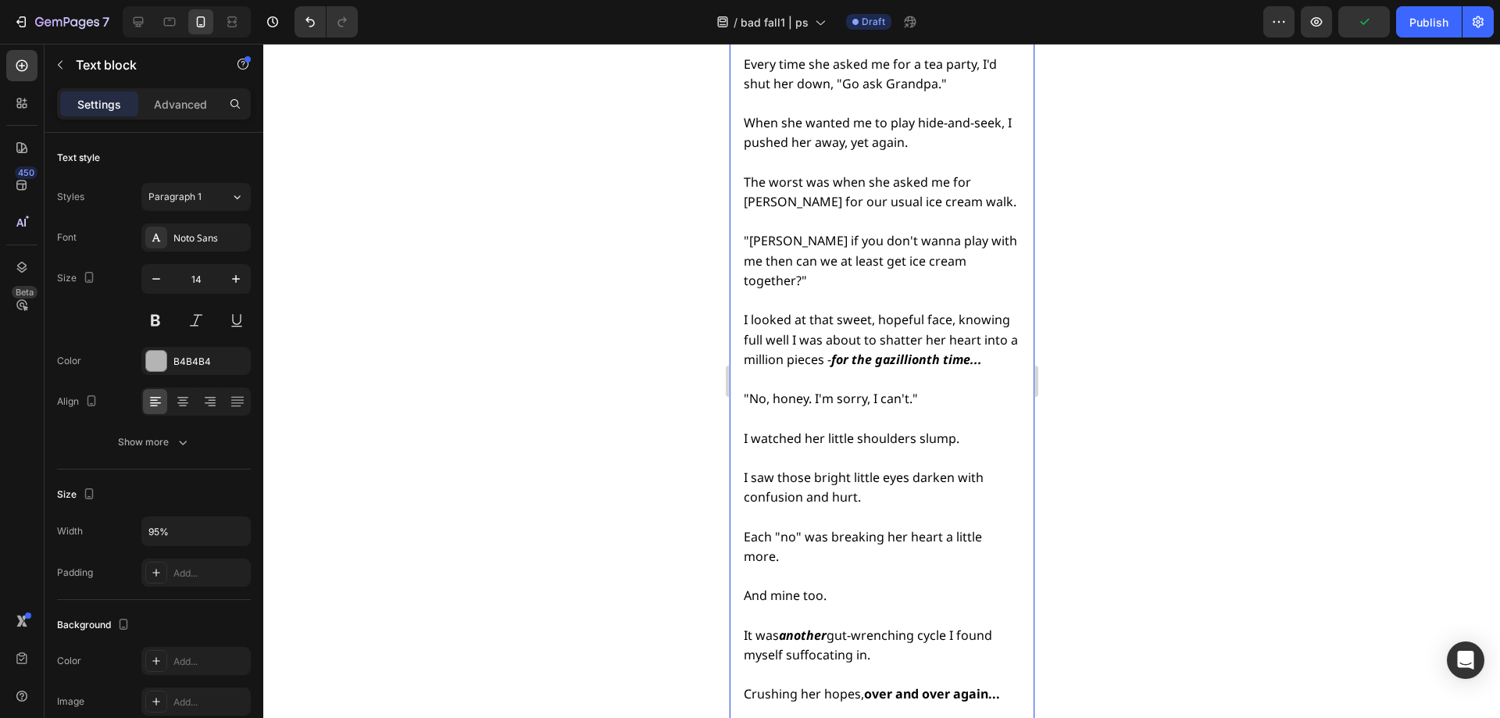
click at [873, 685] on strong "over and over again..." at bounding box center [931, 693] width 136 height 17
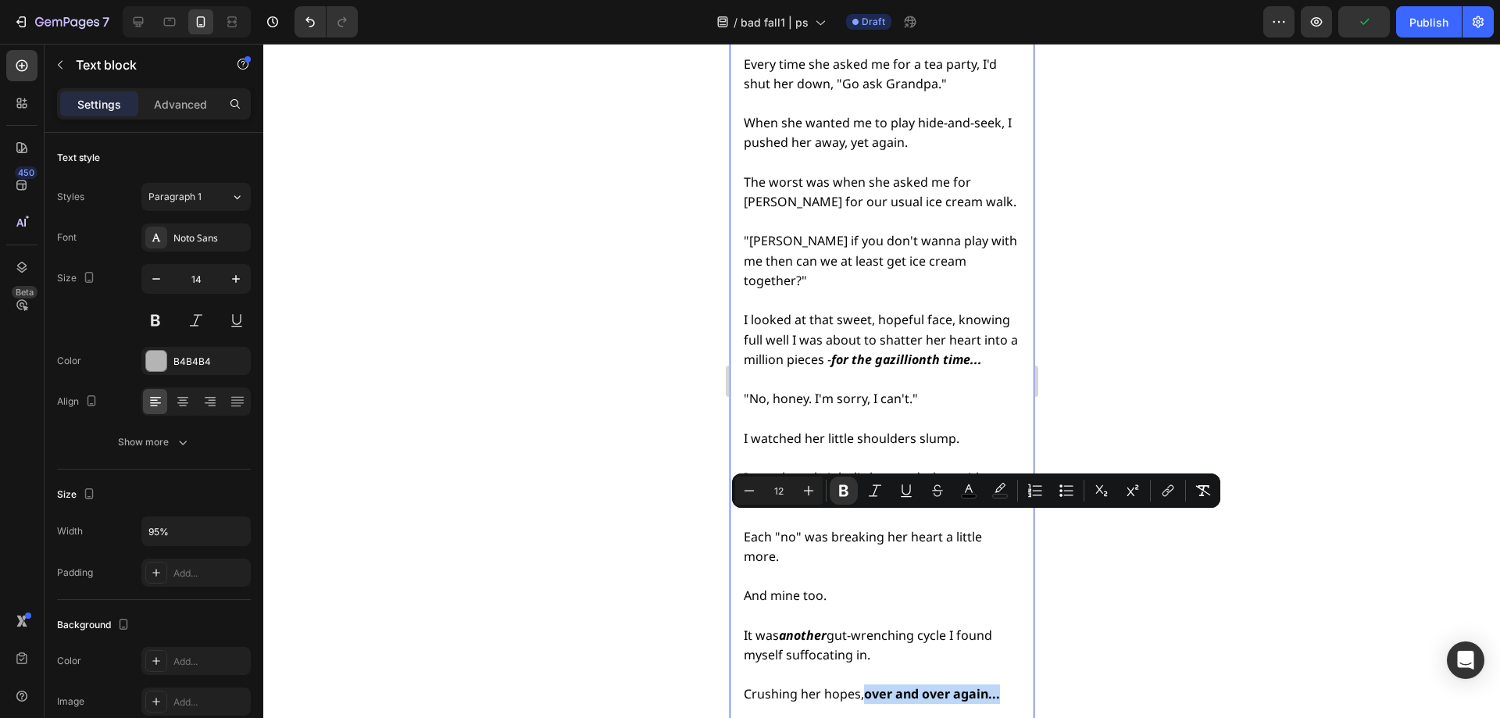
drag, startPoint x: 868, startPoint y: 523, endPoint x: 1004, endPoint y: 524, distance: 135.9
click at [1004, 684] on p "Crushing her hopes, over and over again..." at bounding box center [880, 694] width 274 height 20
click at [877, 498] on icon "Editor contextual toolbar" at bounding box center [875, 491] width 16 height 16
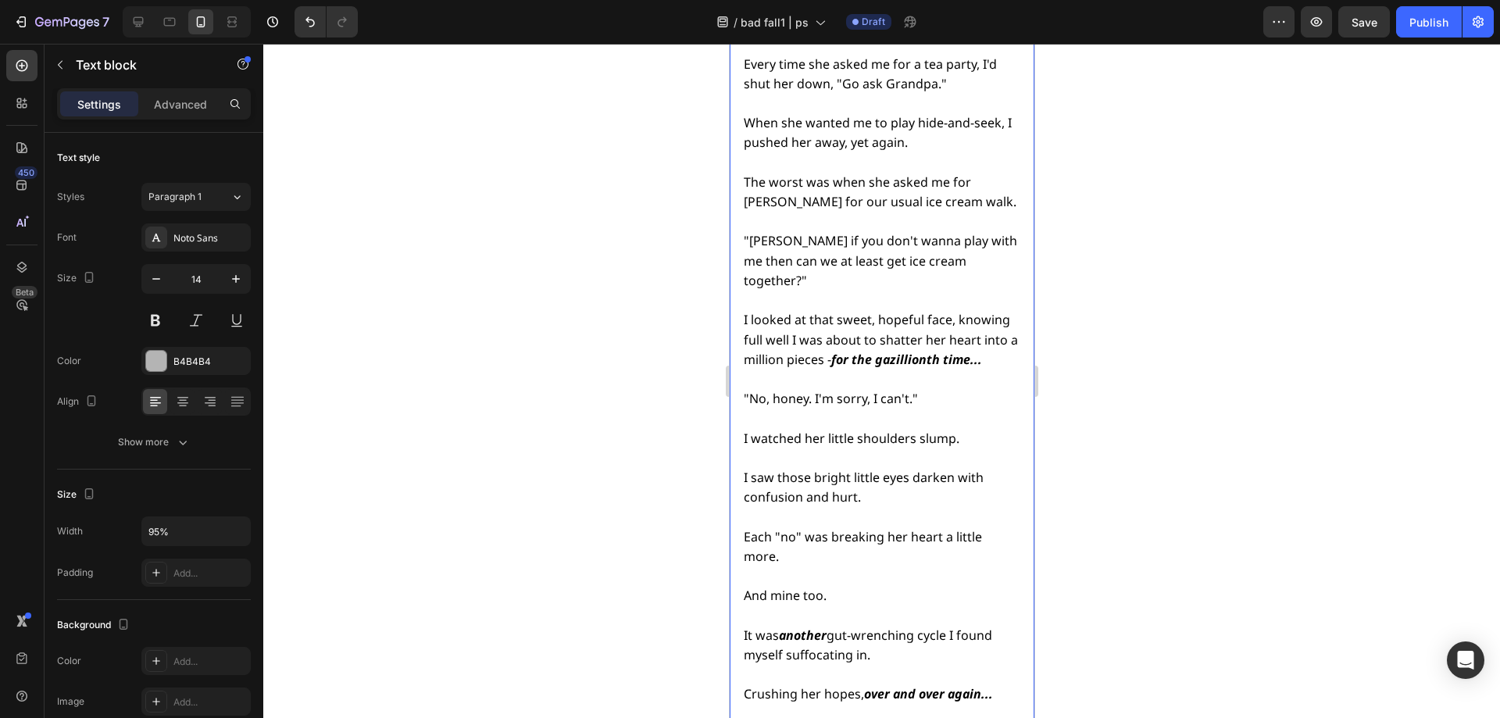
click at [909, 704] on p "Rich Text Editor. Editing area: main" at bounding box center [880, 714] width 274 height 20
click at [837, 685] on span "Crushing her hopes, over and over again..." at bounding box center [867, 693] width 249 height 17
click at [851, 685] on span "Crushing her spirit, over and over again ⁠⁠⁠⁠⁠⁠⁠ like it was some twisted game.…" at bounding box center [876, 703] width 266 height 37
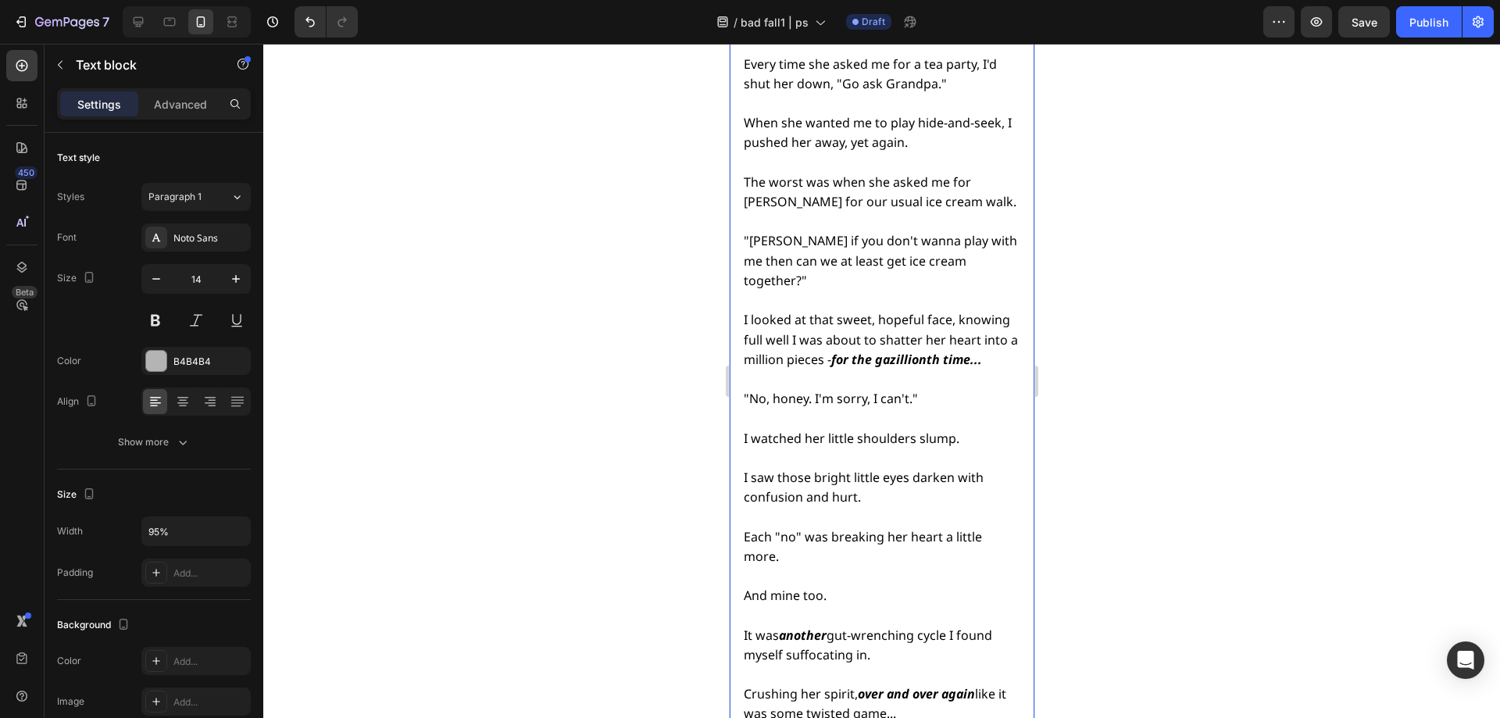
click at [961, 685] on strong "over and over again" at bounding box center [915, 693] width 117 height 17
click at [729, 44] on lt-span "again ," at bounding box center [729, 44] width 0 height 0
click at [827, 685] on span "Crushing her spirit, over and over again, like it was some twisted game..." at bounding box center [876, 703] width 266 height 37
click at [866, 685] on span "Crushing her spirit, over and over again, like it was some twisted game..." at bounding box center [876, 703] width 266 height 37
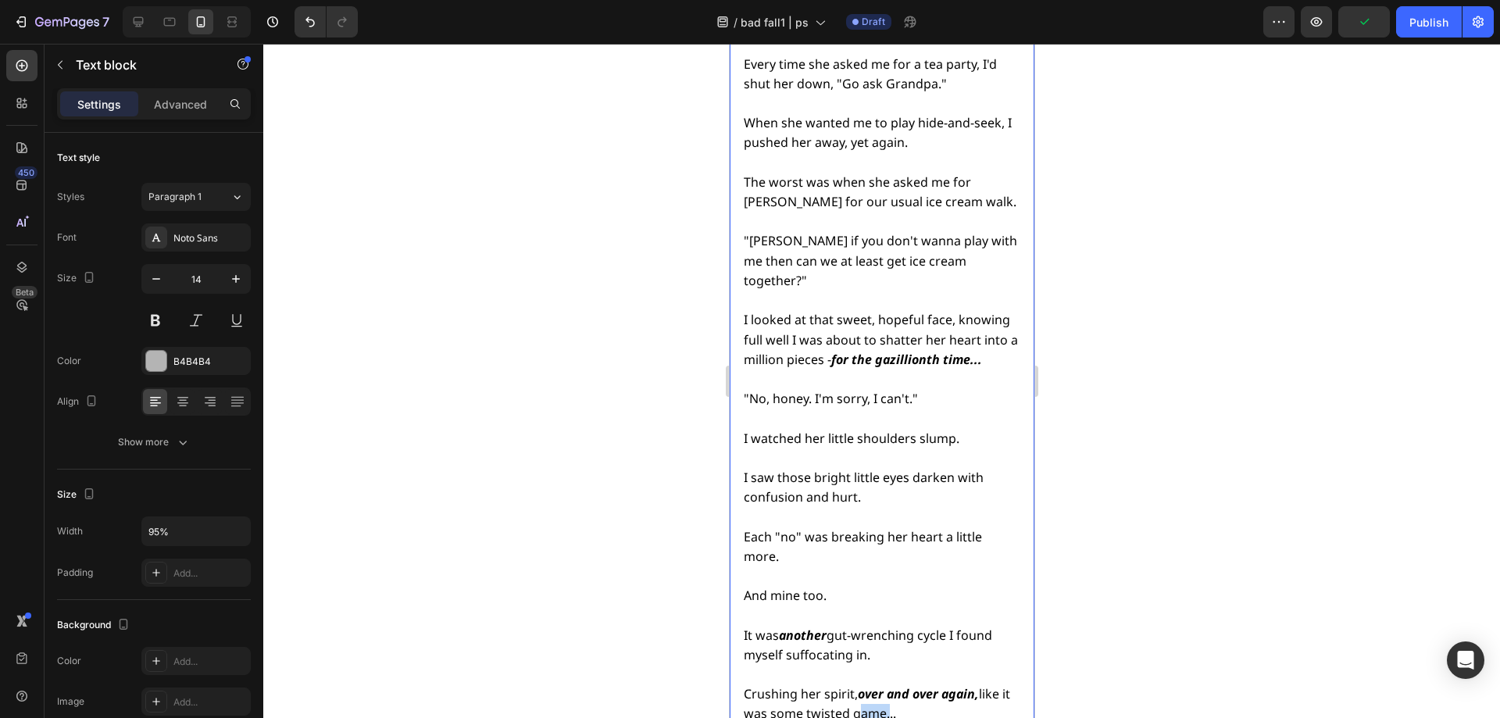
click at [867, 685] on span "Crushing her spirit, over and over again, like it was some twisted game..." at bounding box center [876, 703] width 266 height 37
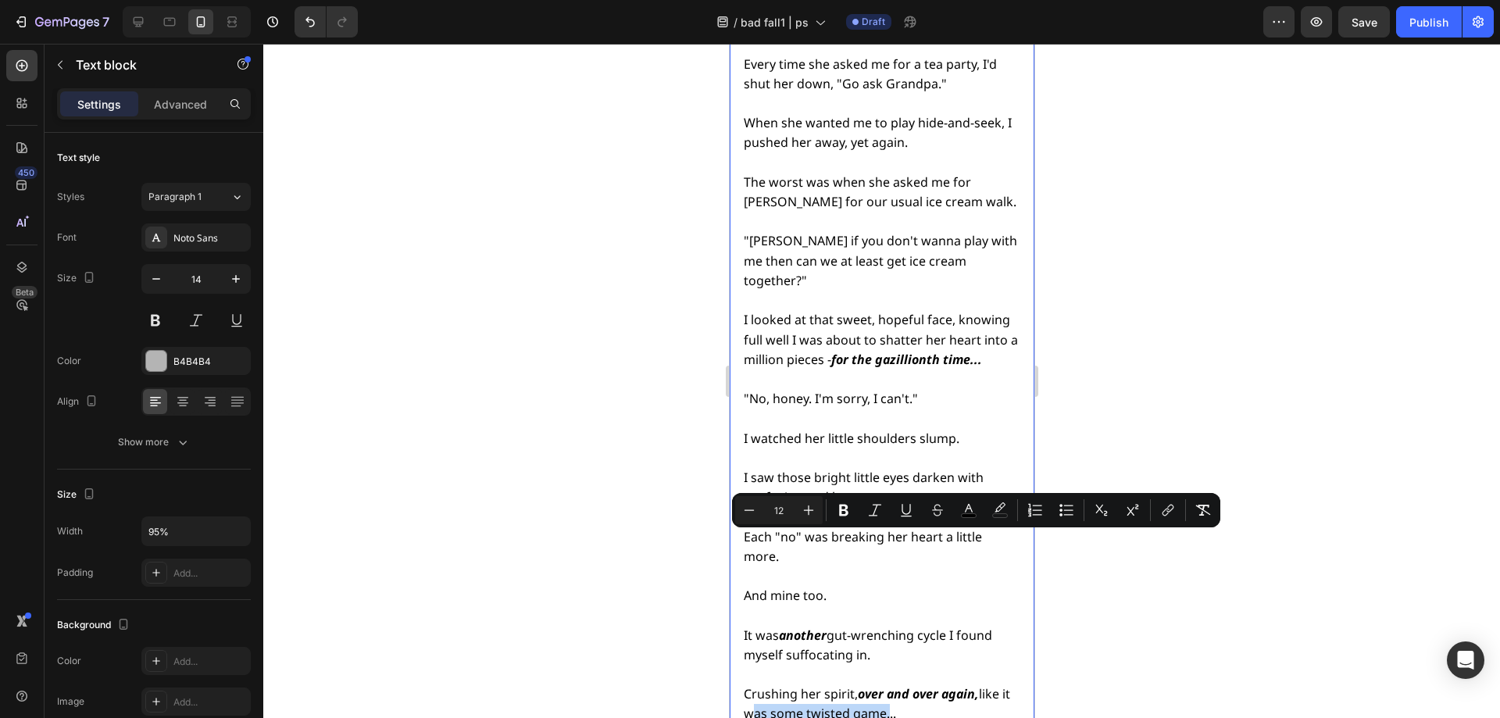
drag, startPoint x: 757, startPoint y: 540, endPoint x: 891, endPoint y: 542, distance: 134.4
click at [891, 685] on span "Crushing her spirit, over and over again, like it was some twisted game..." at bounding box center [876, 703] width 266 height 37
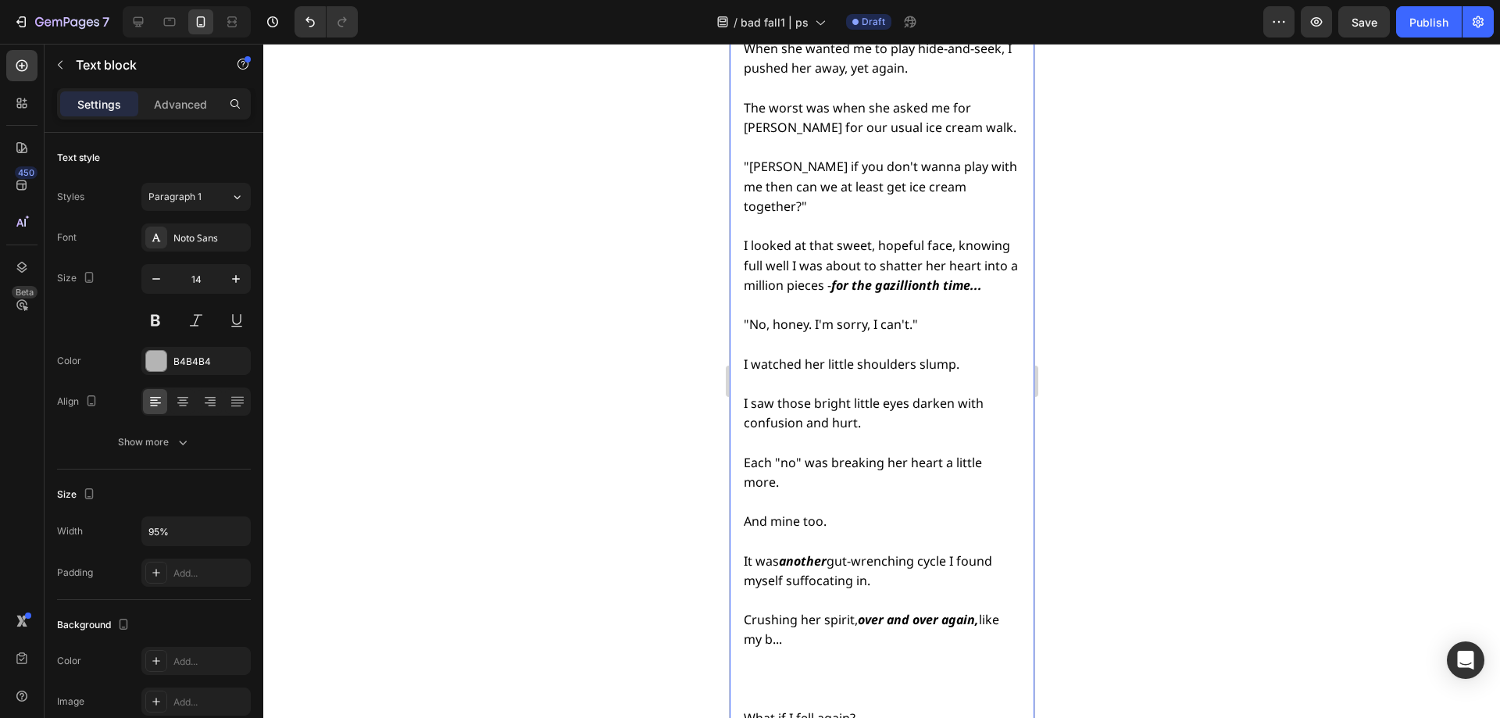
scroll to position [5846, 0]
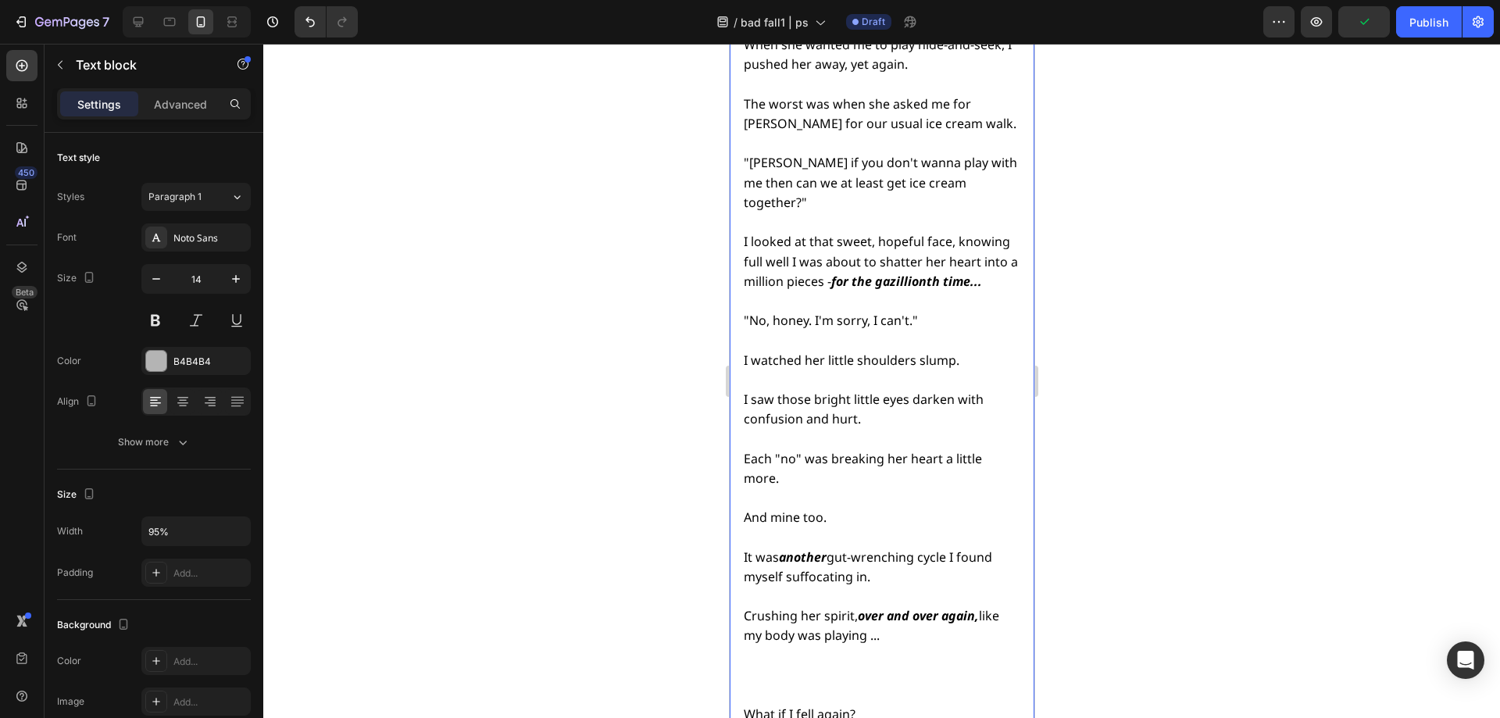
click at [995, 607] on span "Crushing her spirit, over and over again, like my body was playing ..." at bounding box center [870, 625] width 255 height 37
click at [824, 646] on p "Rich Text Editor. Editing area: main" at bounding box center [880, 656] width 274 height 20
click at [874, 548] on p "It was another gut-wrenching cycle I found myself suffocating in." at bounding box center [880, 567] width 274 height 39
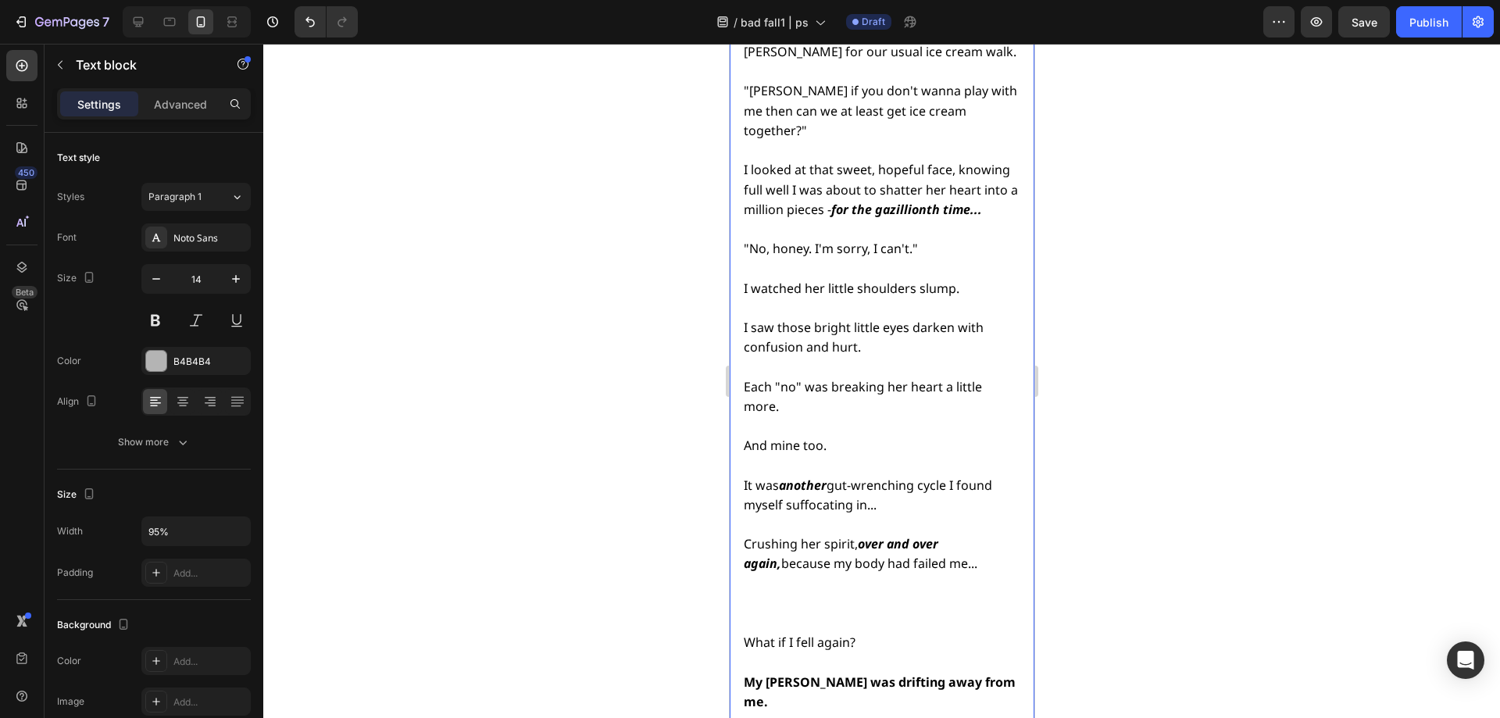
scroll to position [5924, 0]
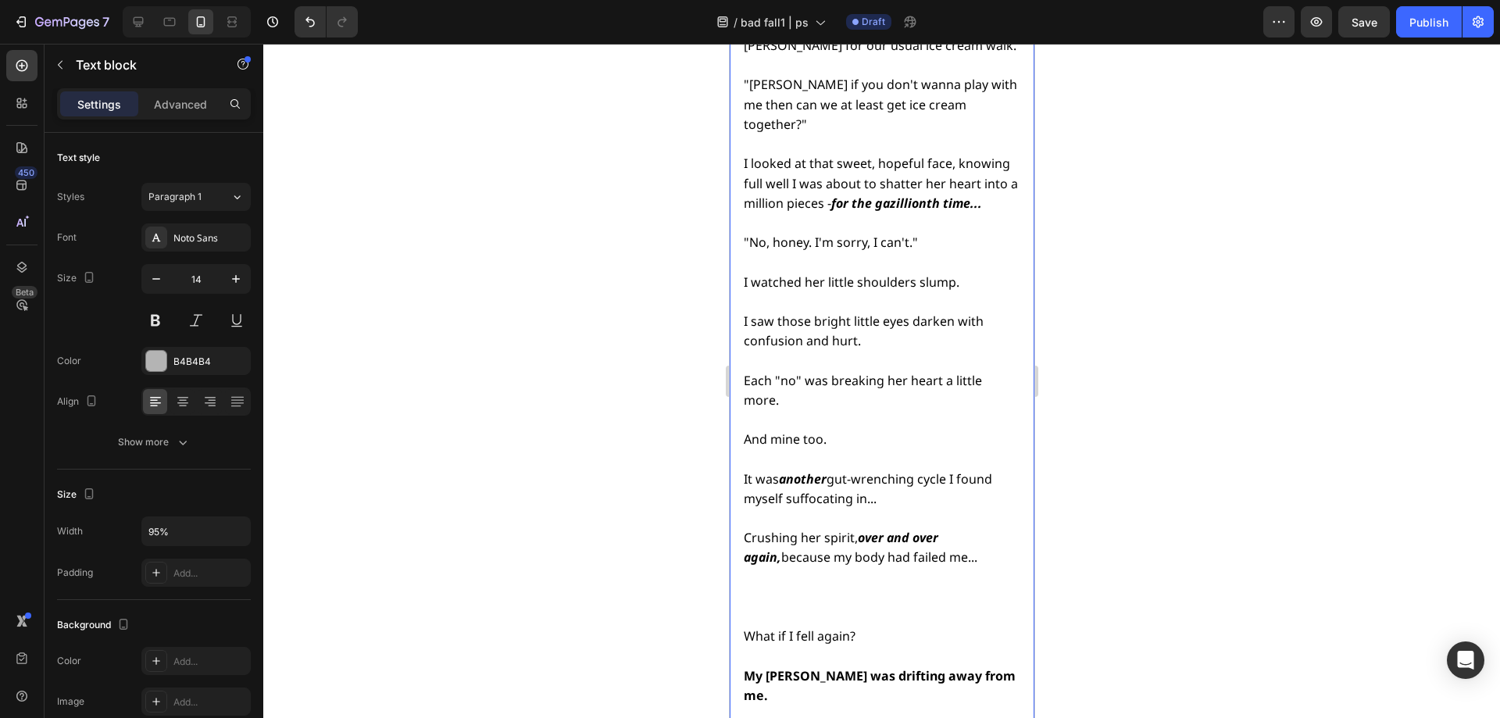
click at [780, 588] on p "Rich Text Editor. Editing area: main" at bounding box center [880, 598] width 274 height 20
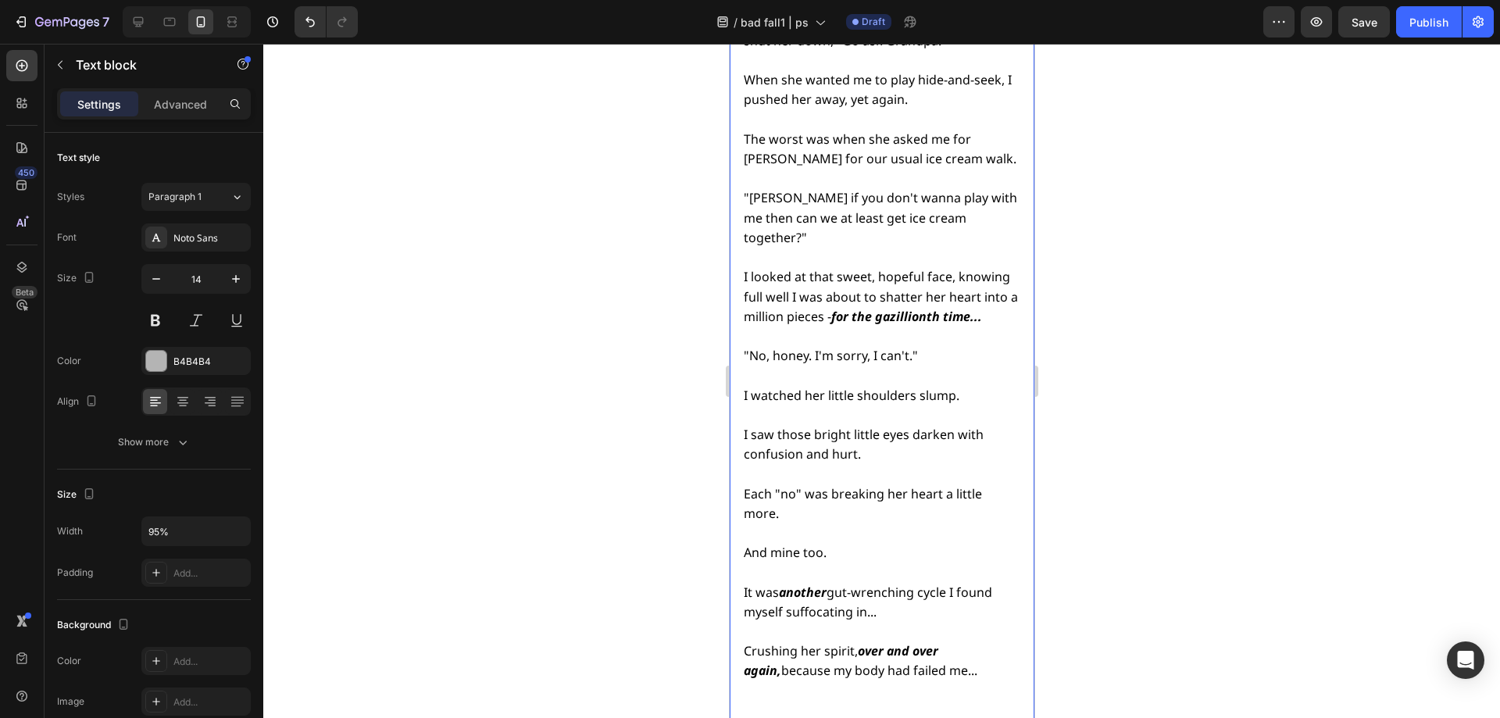
scroll to position [5768, 0]
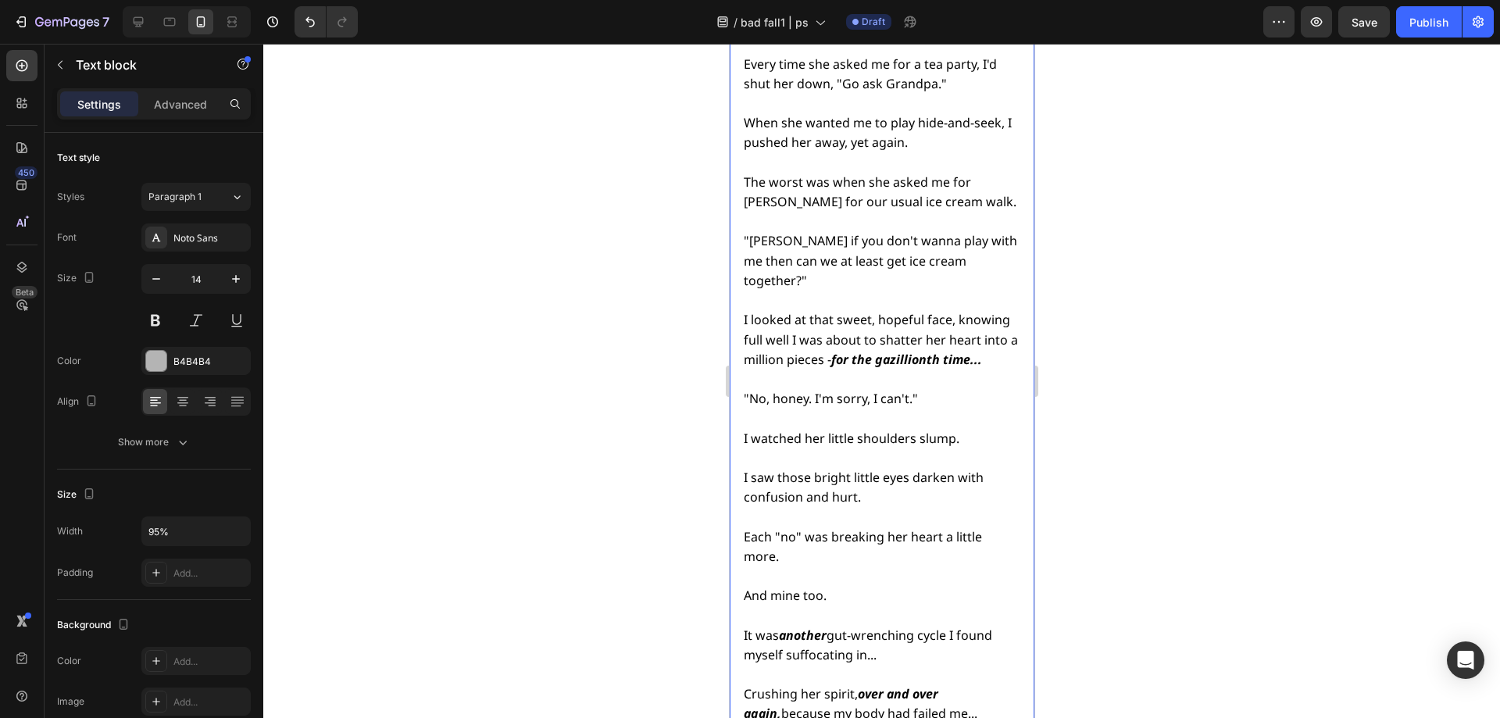
click at [779, 627] on span "It was another gut-wrenching cycle I found myself suffocating in..." at bounding box center [867, 645] width 248 height 37
click at [782, 627] on strong "another" at bounding box center [802, 635] width 48 height 17
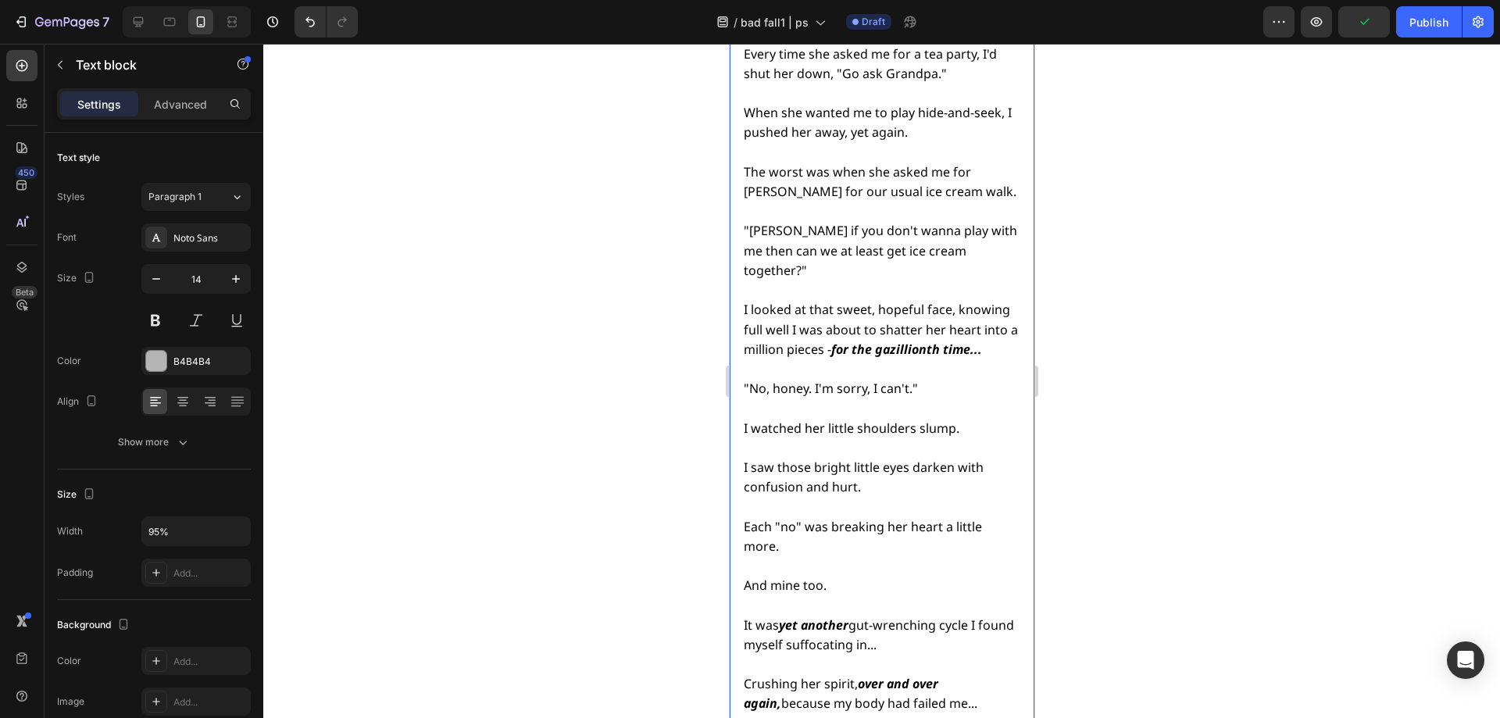
scroll to position [5846, 0]
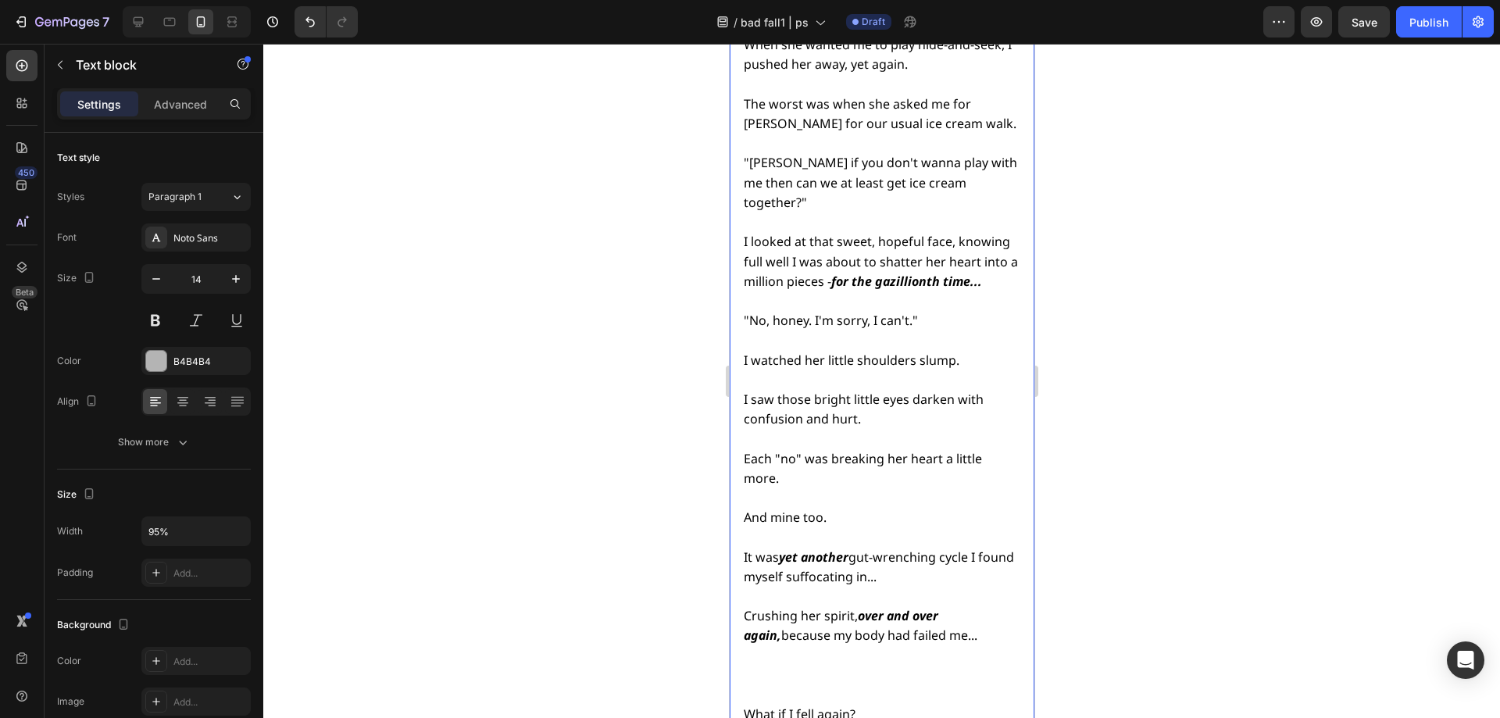
click at [816, 666] on p "Rich Text Editor. Editing area: main" at bounding box center [880, 676] width 274 height 20
click at [945, 606] on p "Crushing her spirit, over and over again, because my body had failed me..." at bounding box center [880, 625] width 274 height 39
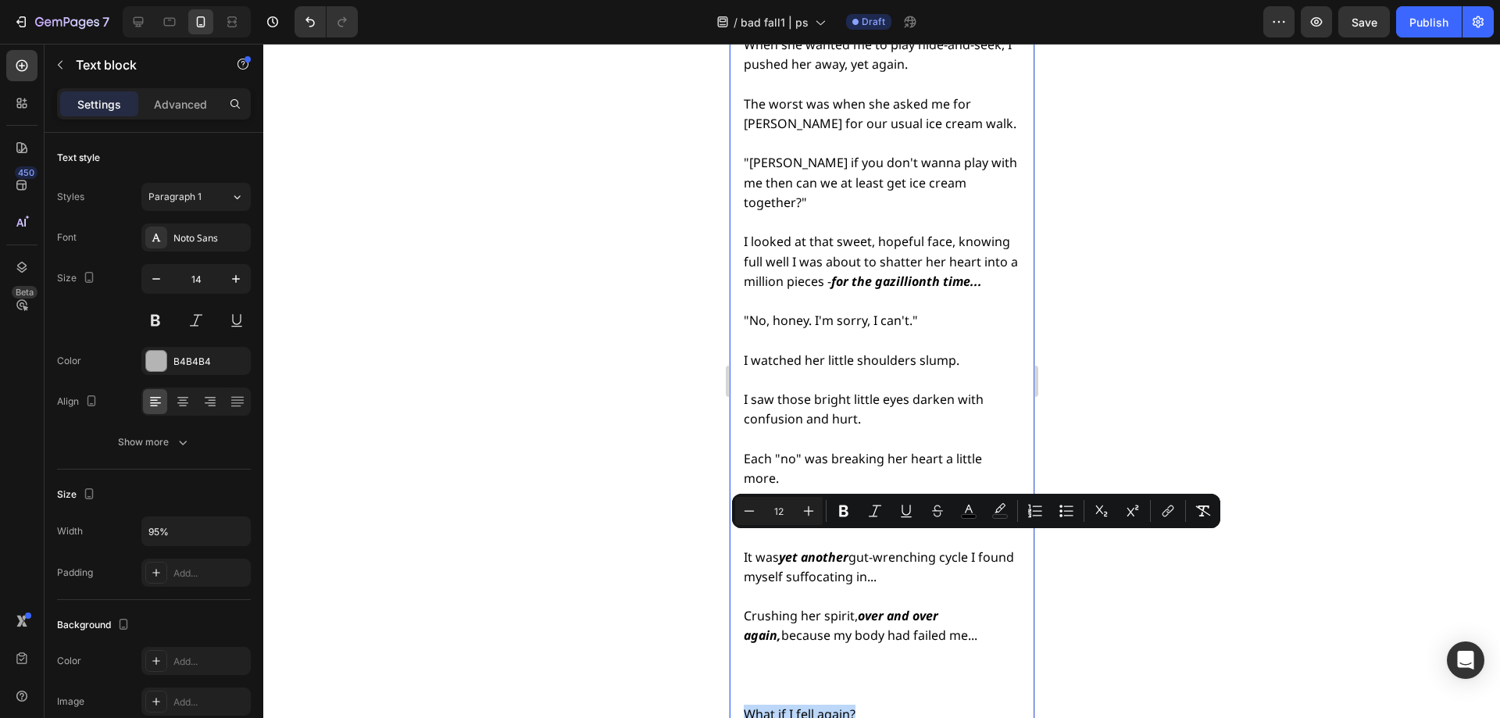
drag, startPoint x: 860, startPoint y: 542, endPoint x: 745, endPoint y: 545, distance: 115.7
click at [745, 705] on p "What if I fell again?" at bounding box center [880, 715] width 274 height 20
copy span "What if I fell again?"
type input "14"
click at [761, 646] on p "Rich Text Editor. Editing area: main" at bounding box center [880, 656] width 274 height 20
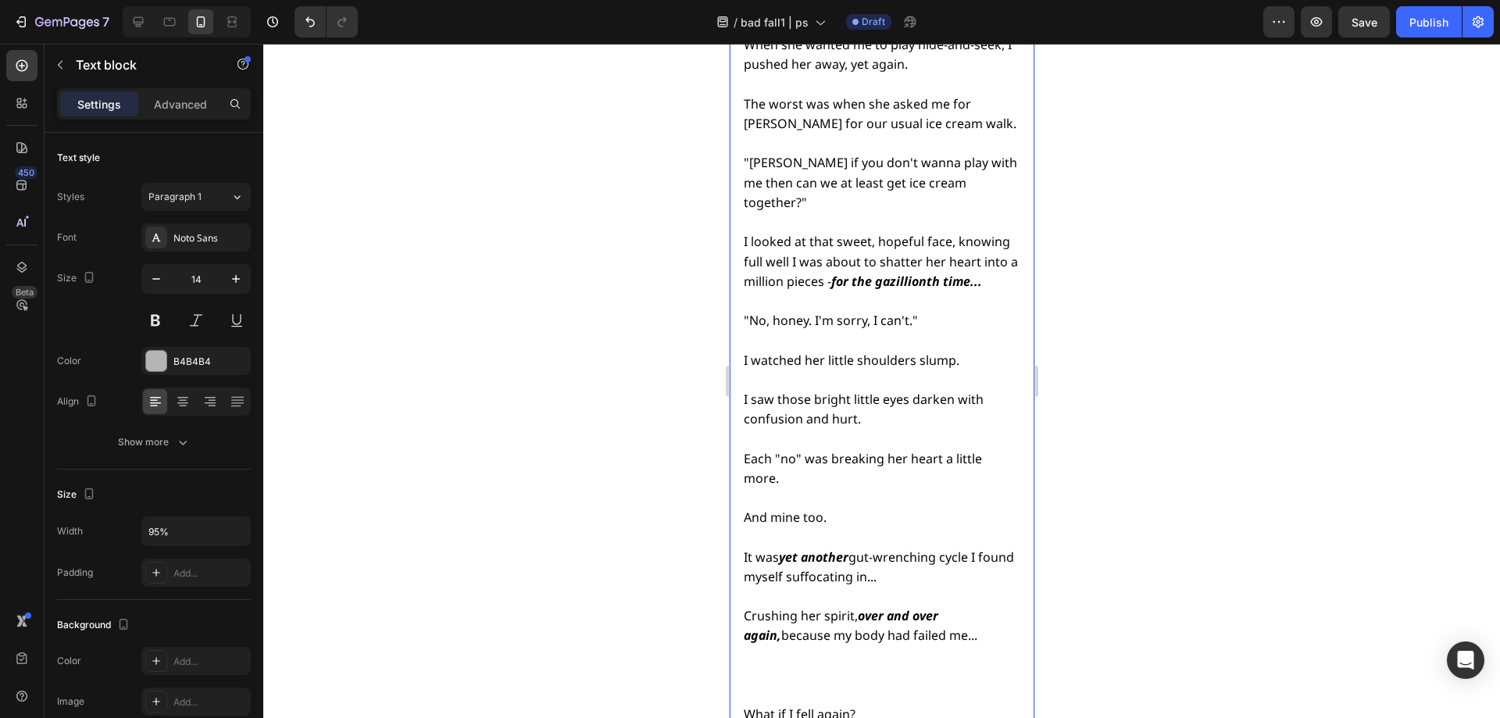
click at [763, 666] on p "Rich Text Editor. Editing area: main" at bounding box center [880, 676] width 274 height 20
click at [812, 666] on span "What if I fell again?" at bounding box center [799, 674] width 112 height 17
click at [806, 666] on span "What if I fell again?" at bounding box center [799, 674] width 112 height 17
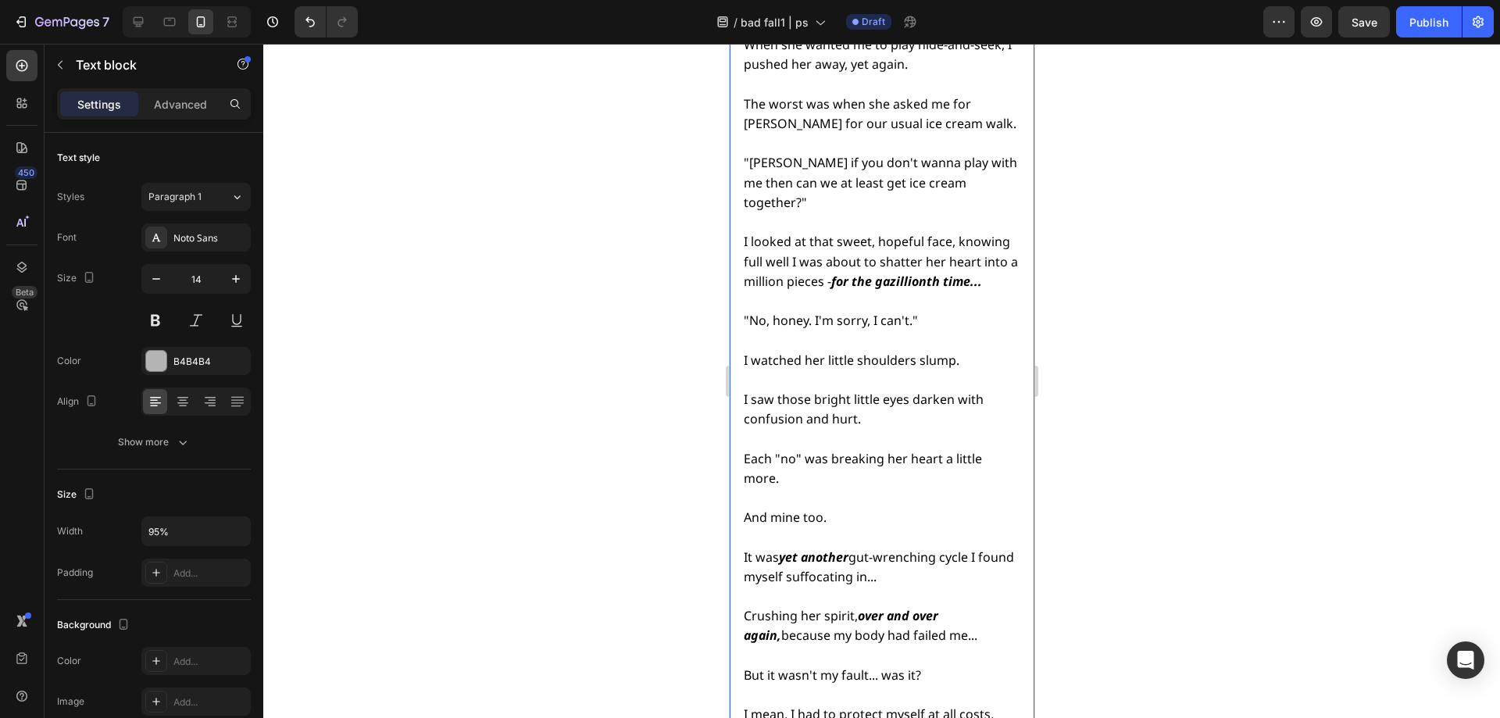
click at [816, 705] on span "I mean, I had to protect myself at all costs, right" at bounding box center [868, 723] width 250 height 37
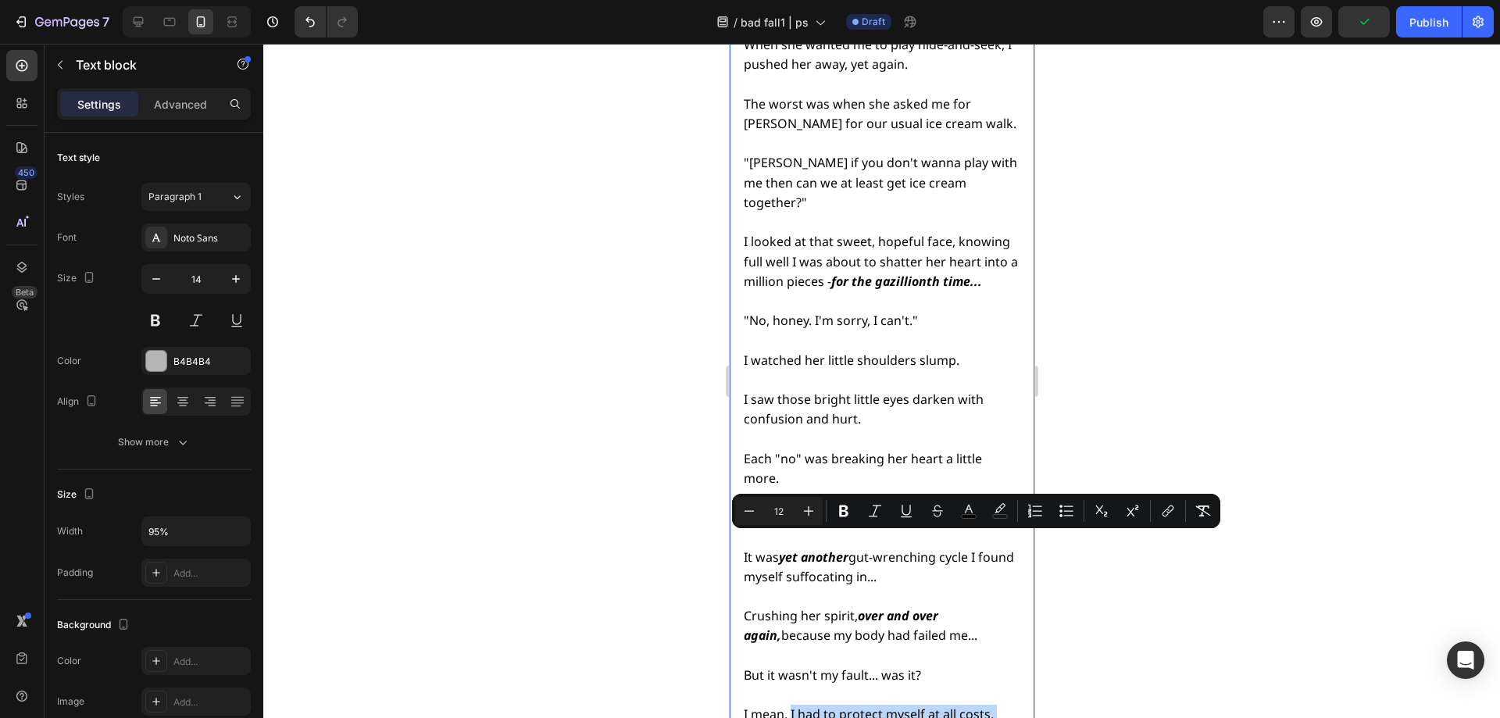
drag, startPoint x: 815, startPoint y: 555, endPoint x: 789, endPoint y: 547, distance: 27.2
click at [789, 705] on p "I mean, I had to protect myself at all costs, right" at bounding box center [880, 724] width 274 height 39
drag, startPoint x: 801, startPoint y: 543, endPoint x: 983, endPoint y: 568, distance: 183.7
click at [983, 705] on p "I mean, I had to protect myself at all costs, right" at bounding box center [880, 724] width 274 height 39
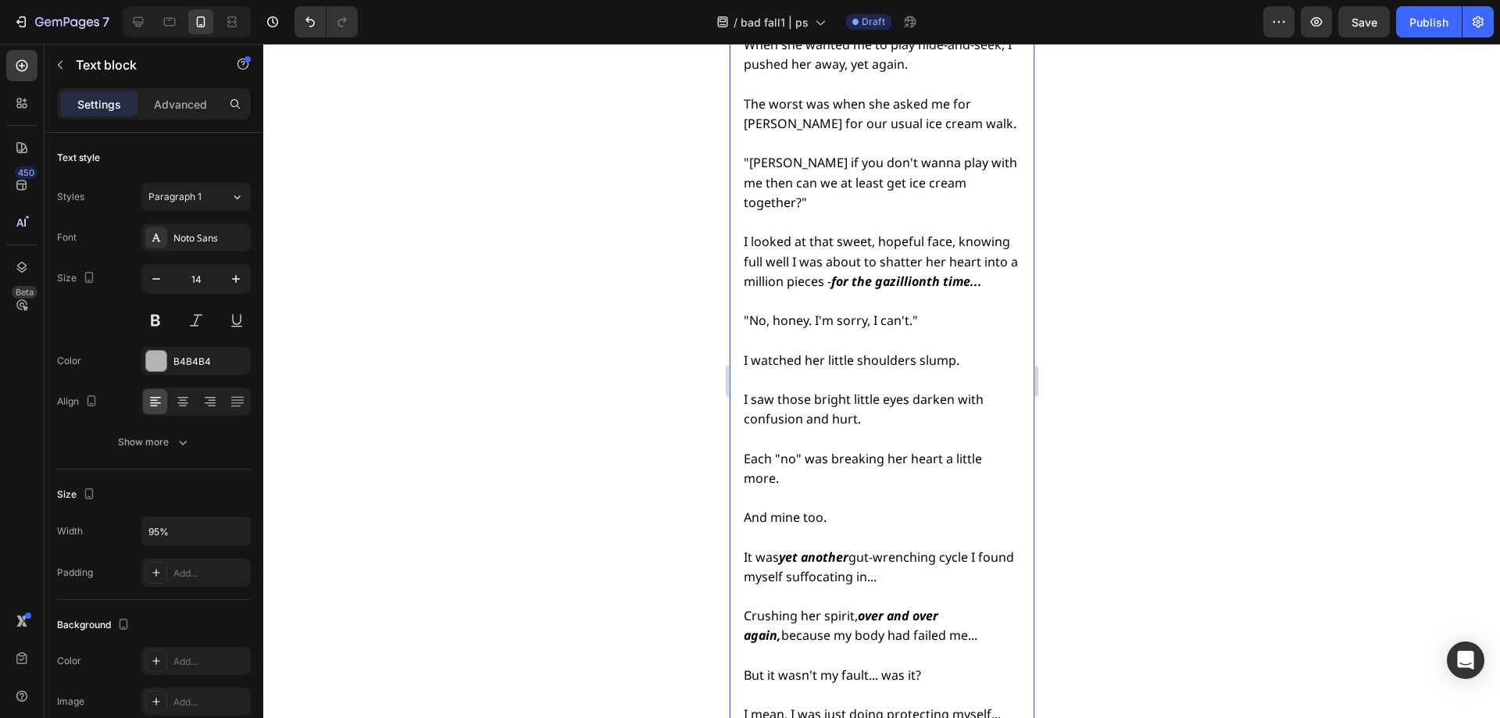
click at [855, 705] on span "I mean, I was just doing protecting myself..." at bounding box center [871, 713] width 257 height 17
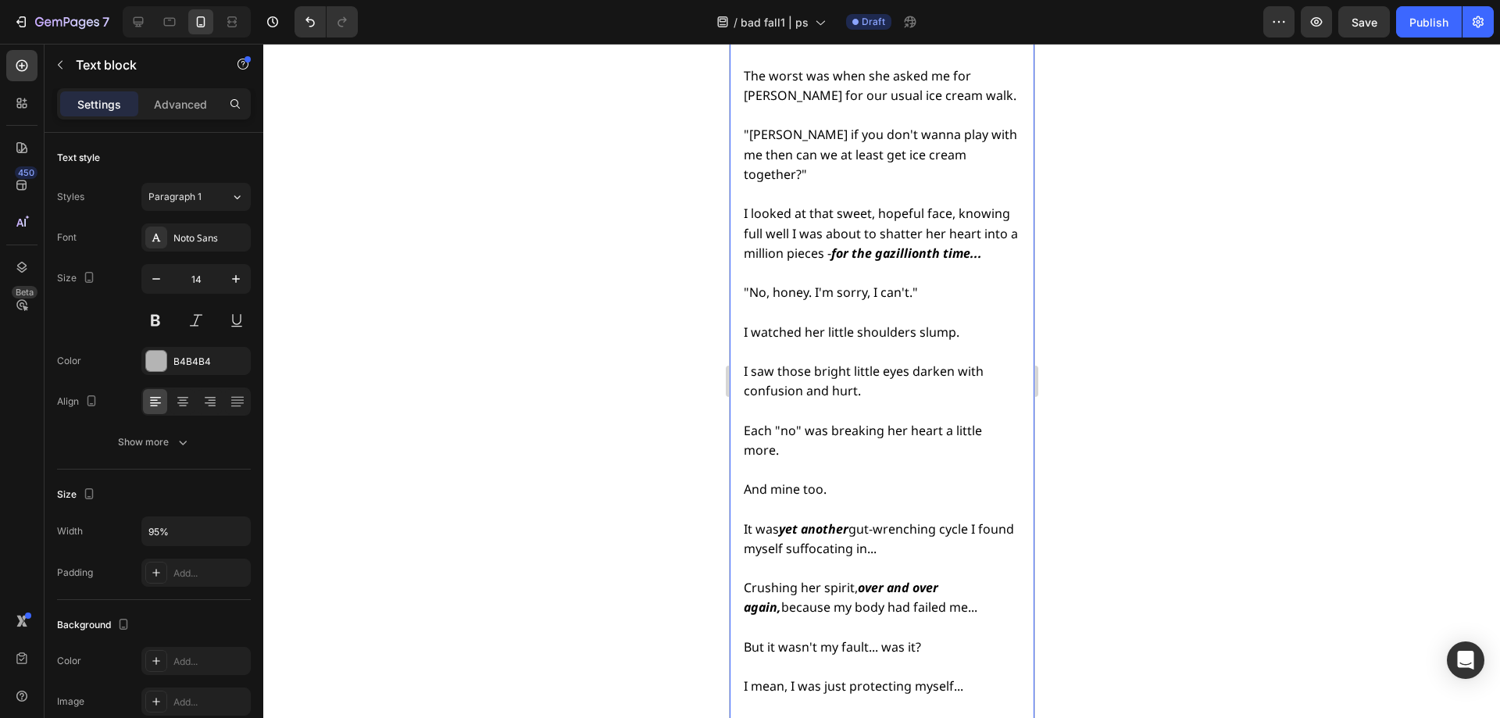
scroll to position [5924, 0]
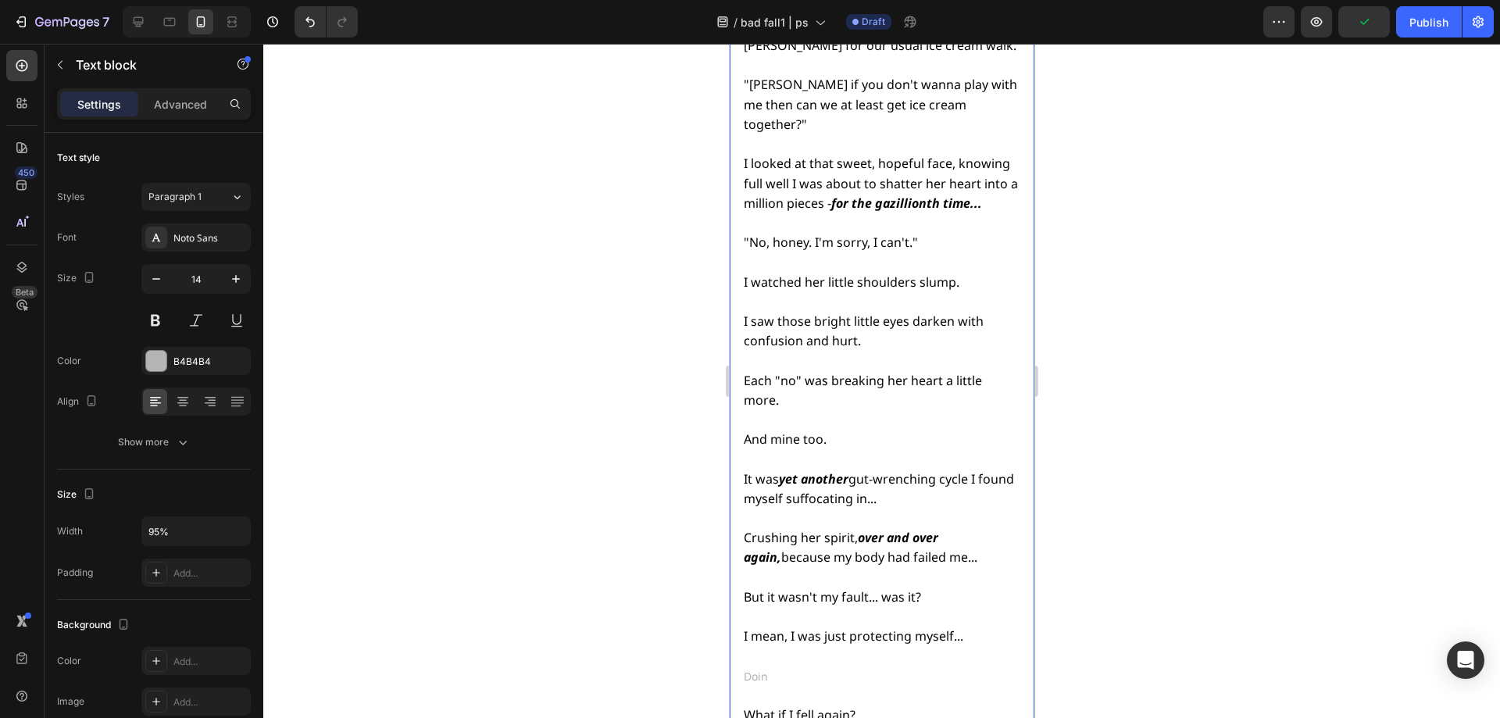
click at [780, 627] on span "I mean, I was just protecting myself..." at bounding box center [853, 635] width 220 height 17
click at [789, 627] on span "I mean, I was just protecting myself..." at bounding box center [853, 635] width 220 height 17
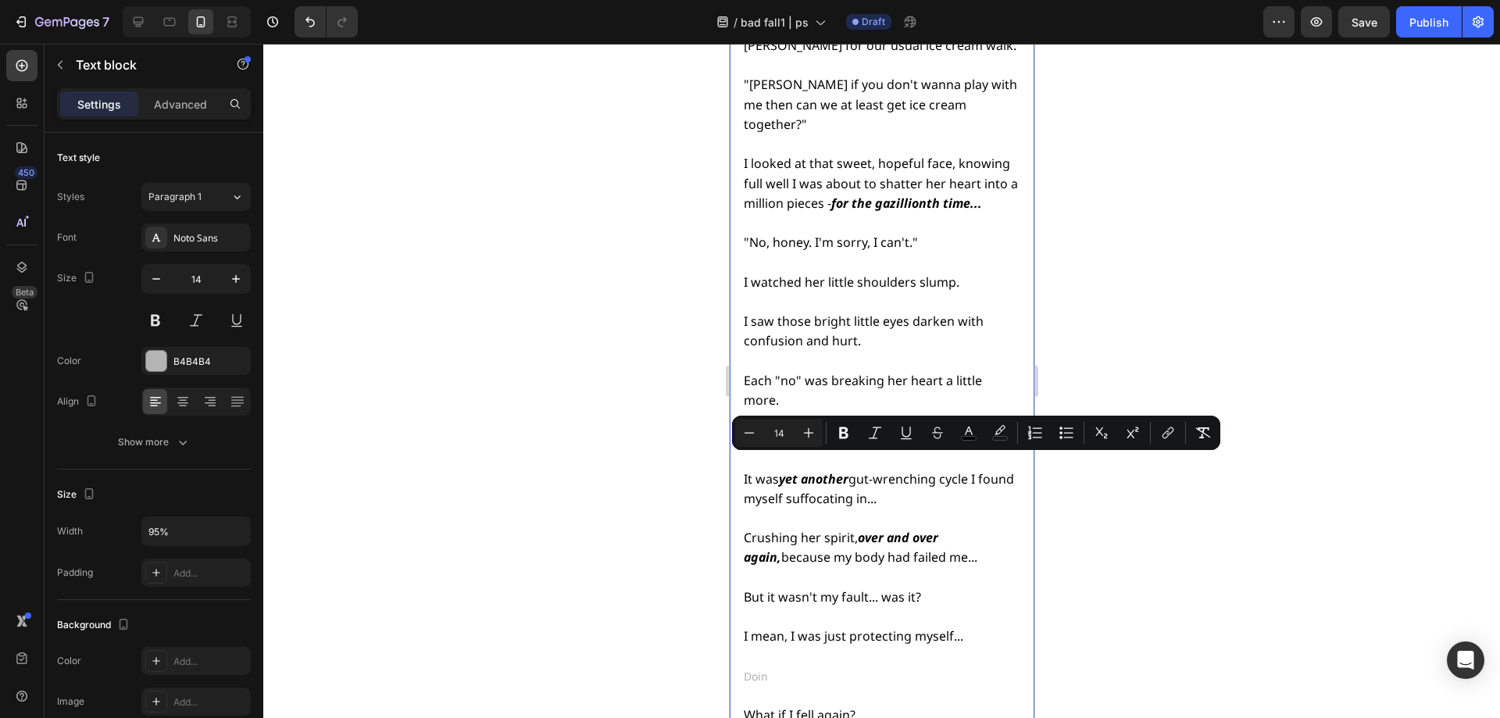
click at [766, 666] on p "Doin" at bounding box center [880, 676] width 274 height 20
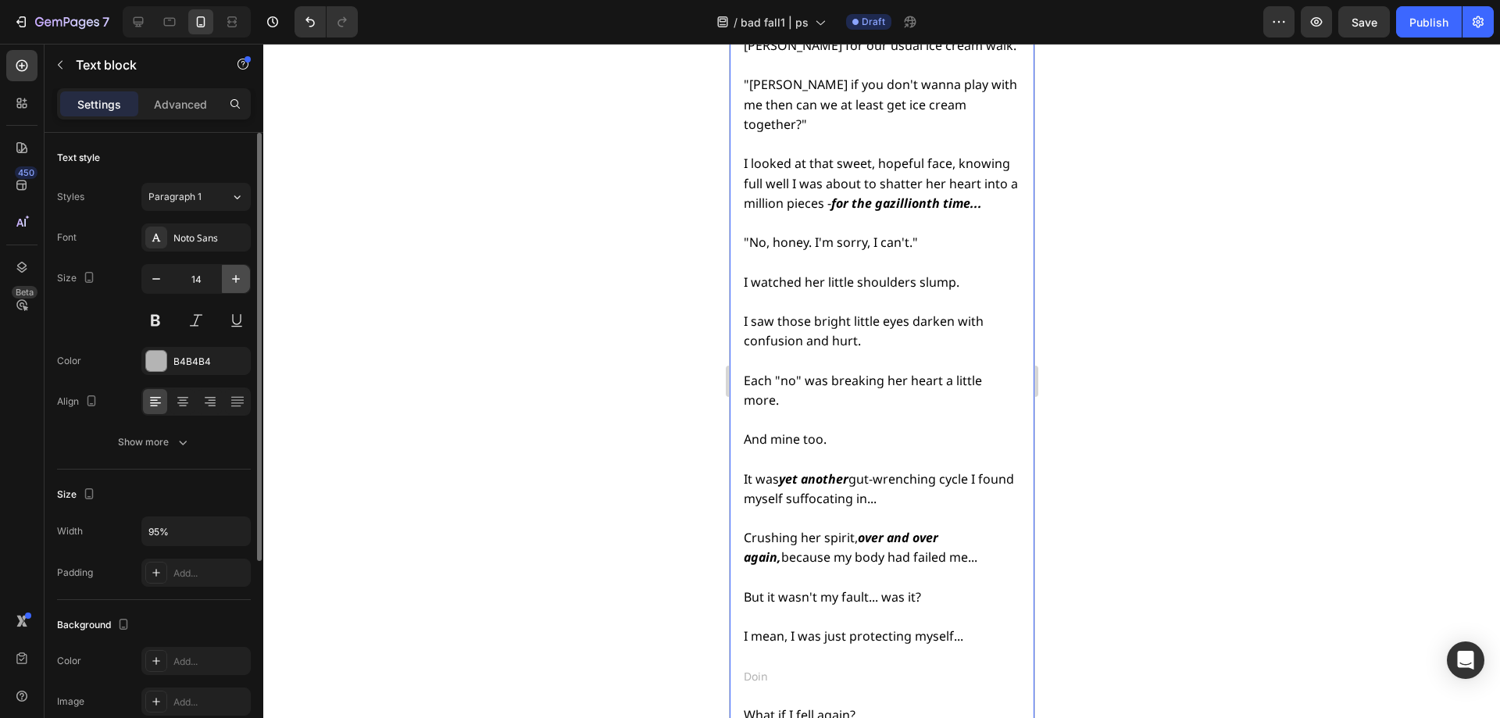
click at [234, 278] on icon "button" at bounding box center [236, 279] width 16 height 16
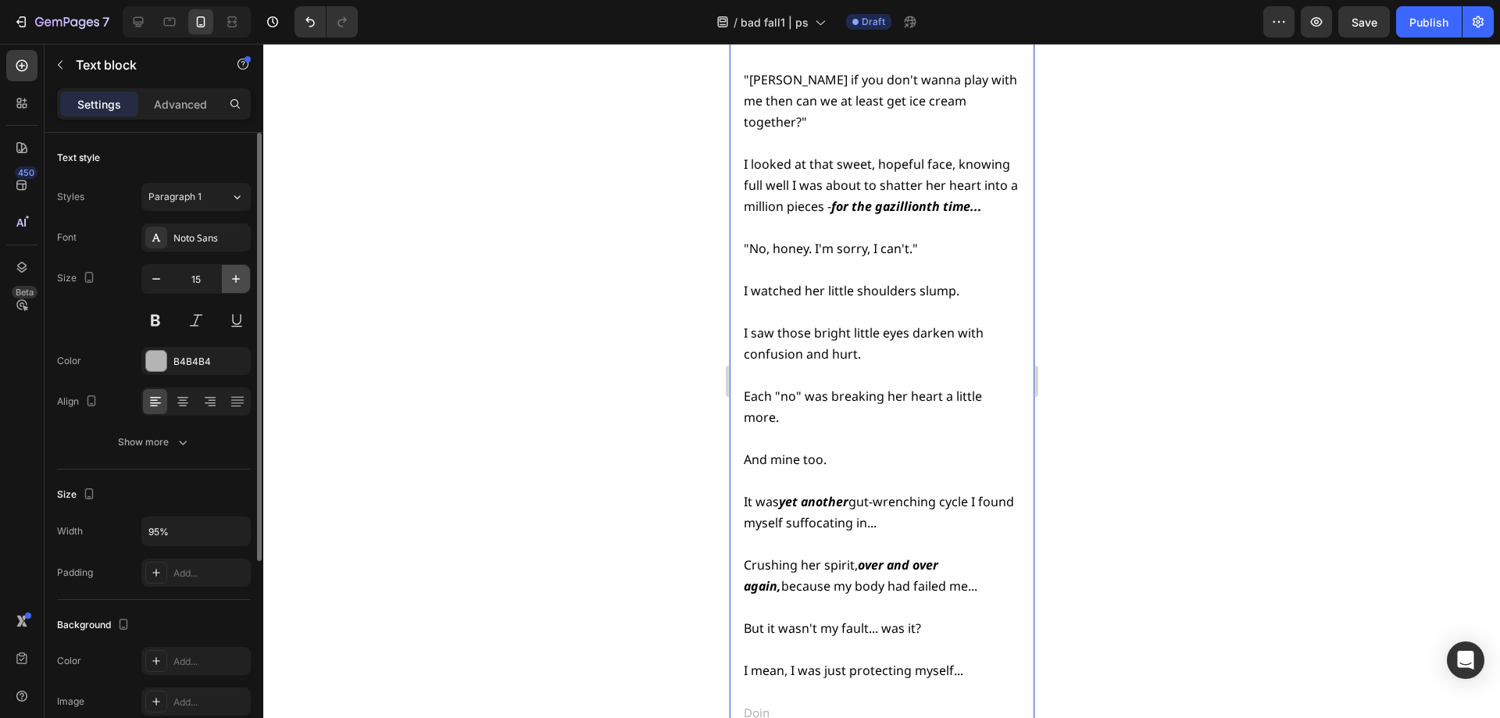
click at [234, 278] on icon "button" at bounding box center [236, 279] width 16 height 16
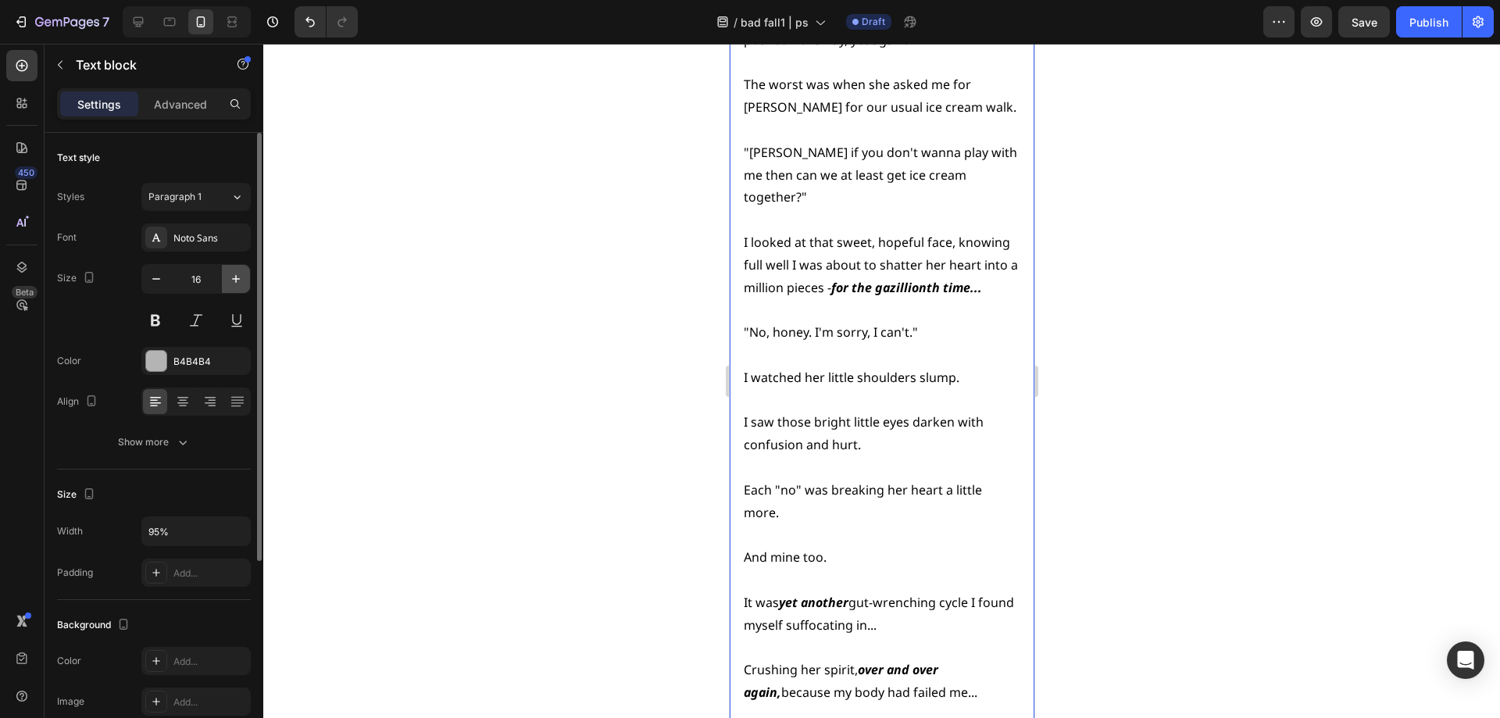
scroll to position [6079, 0]
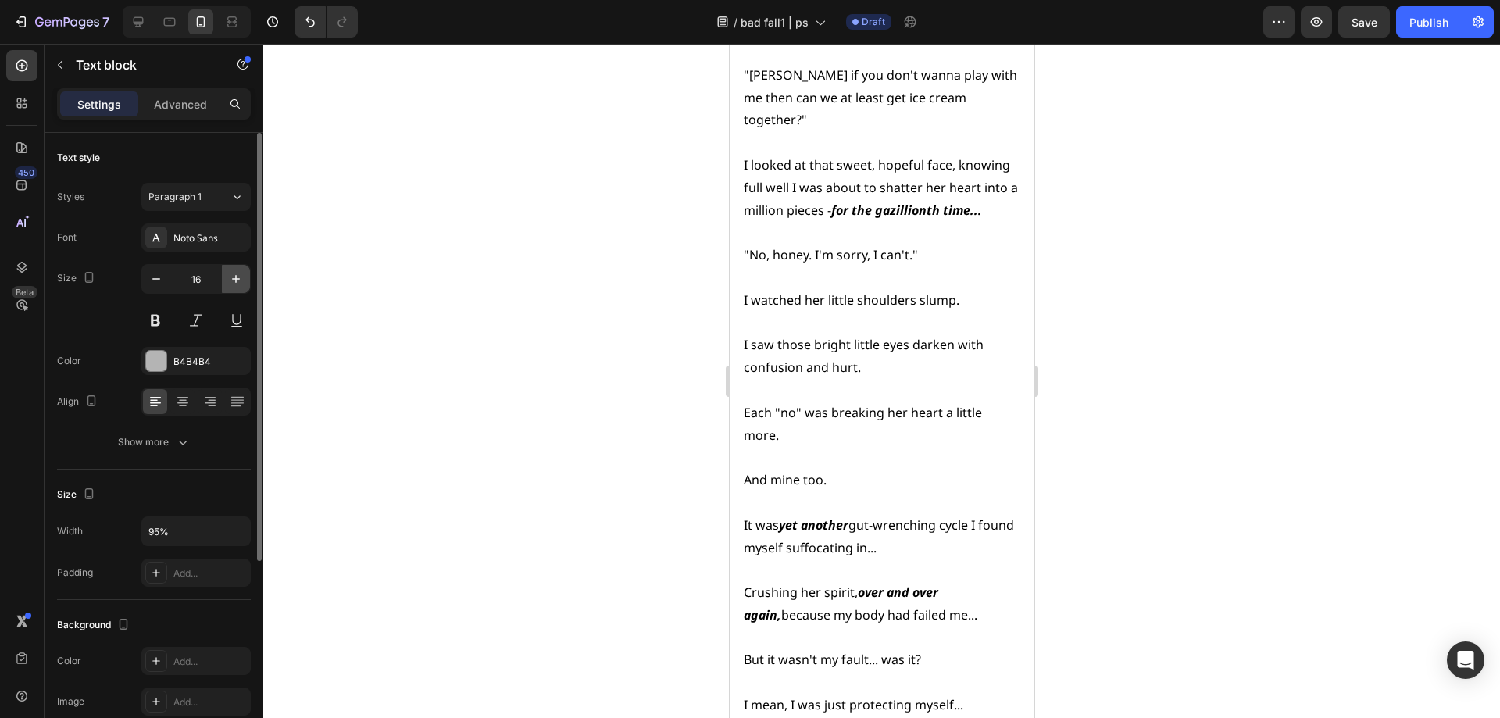
type input "17"
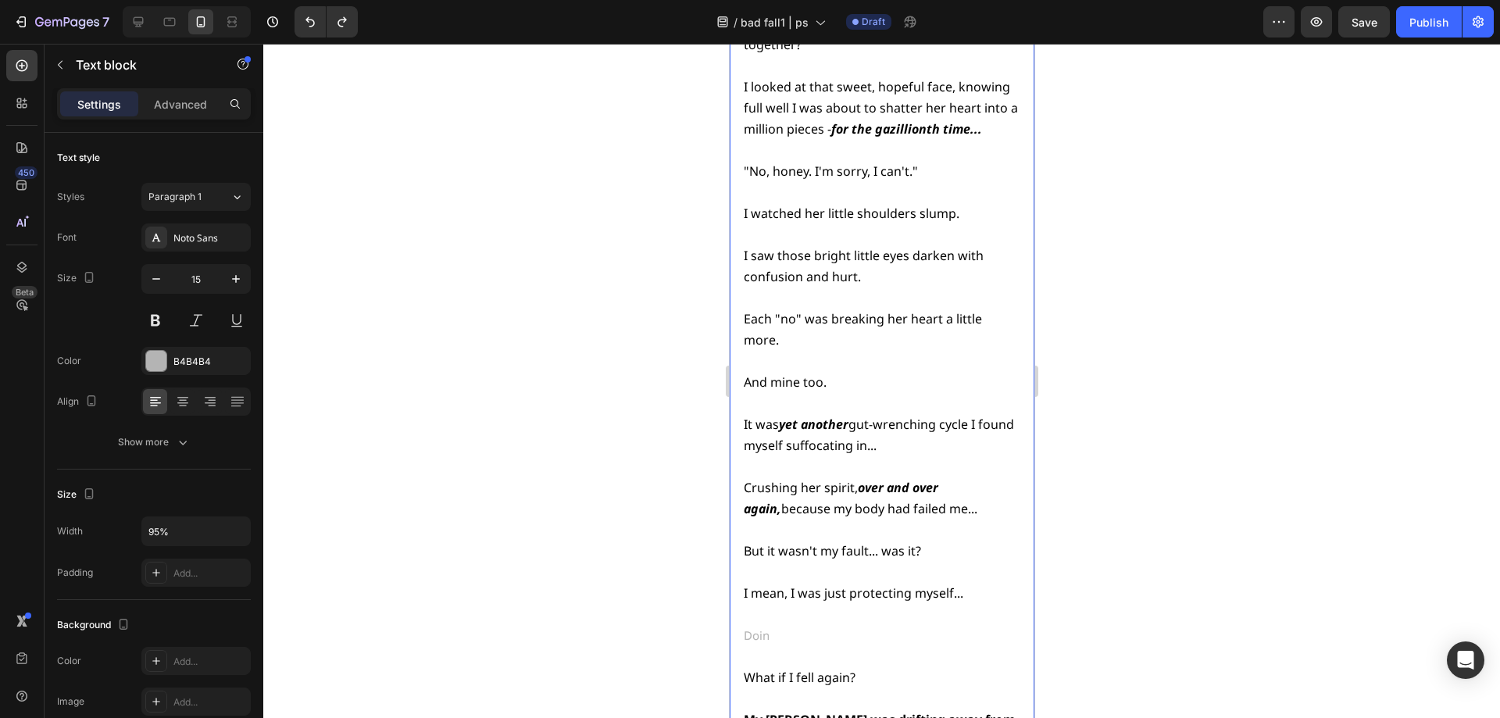
type input "14"
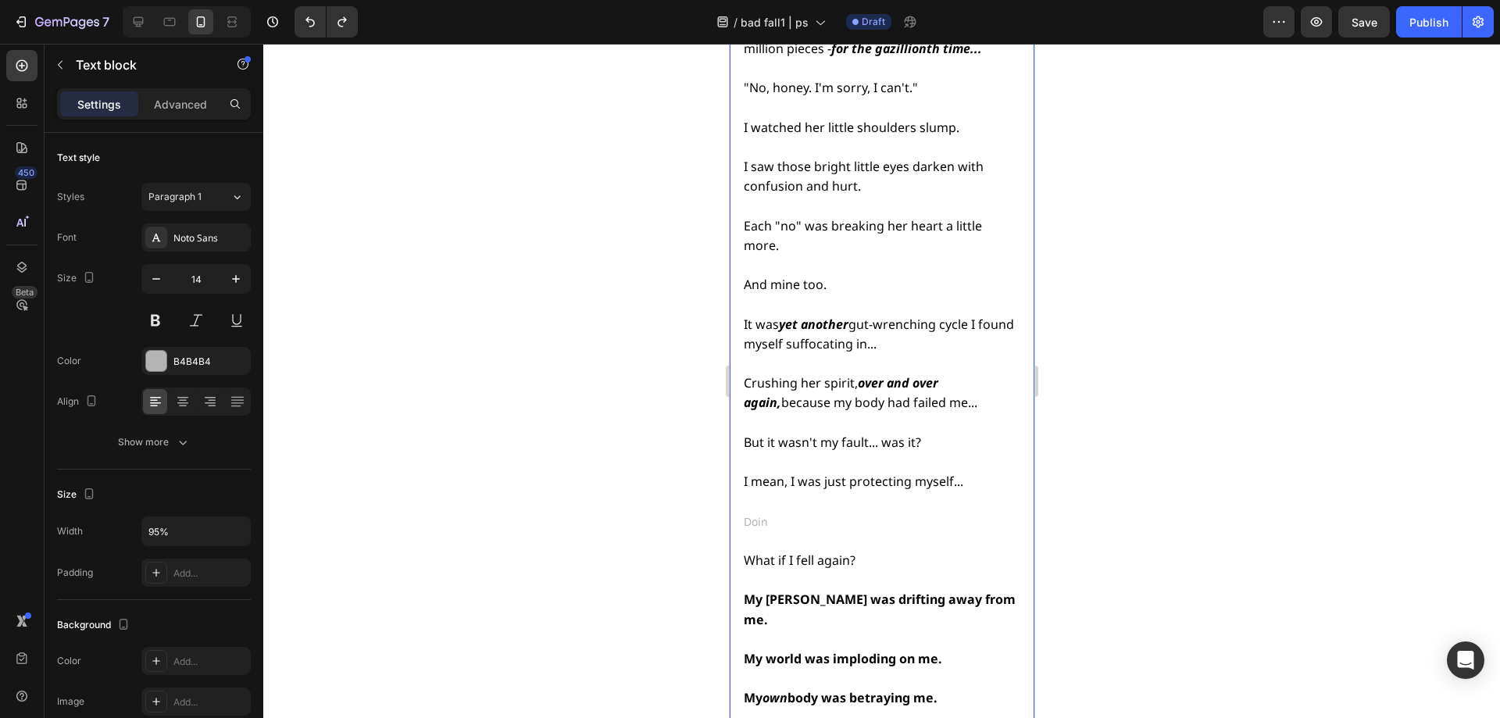
click at [772, 512] on p "Doin" at bounding box center [880, 522] width 274 height 20
click at [771, 512] on p "Doin" at bounding box center [880, 522] width 274 height 20
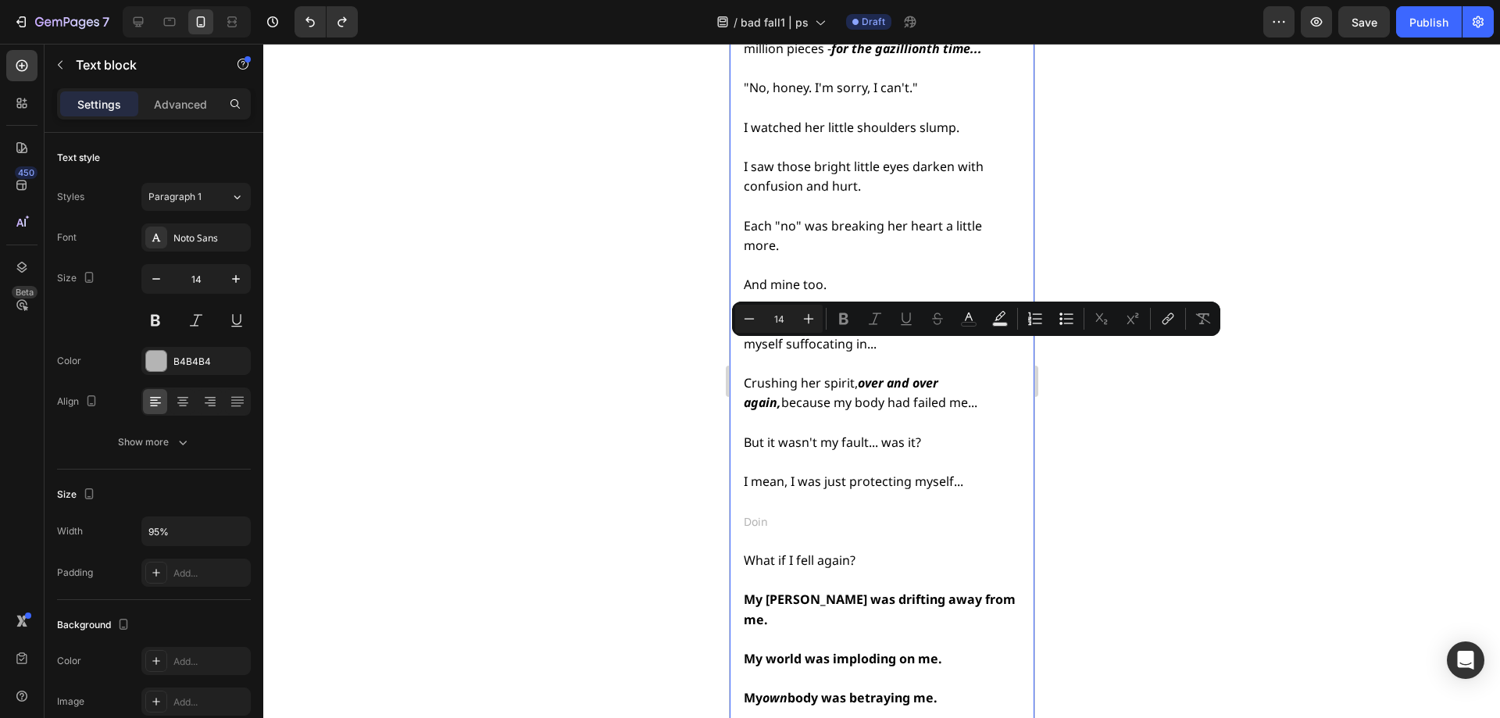
click at [759, 512] on p "Doin" at bounding box center [880, 522] width 274 height 20
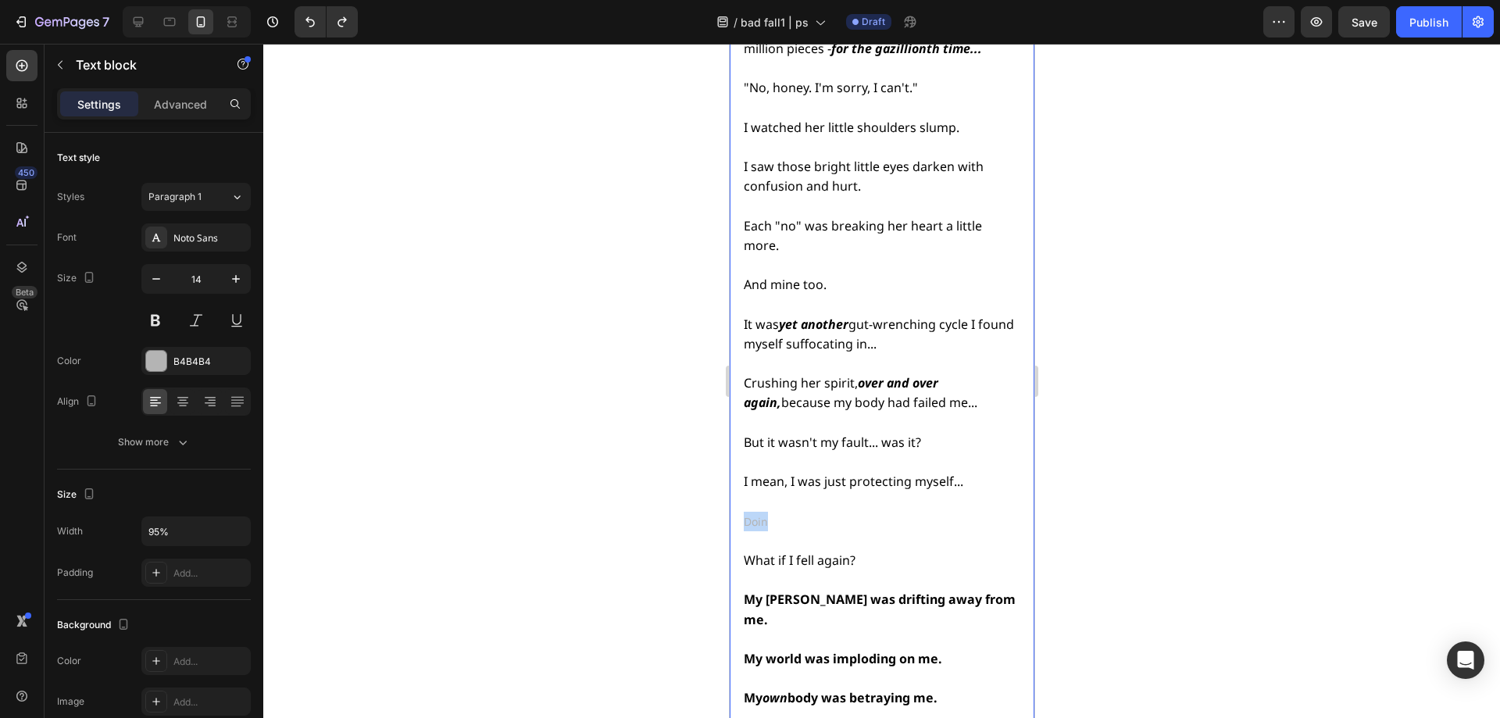
click at [759, 512] on p "Doin" at bounding box center [880, 522] width 274 height 20
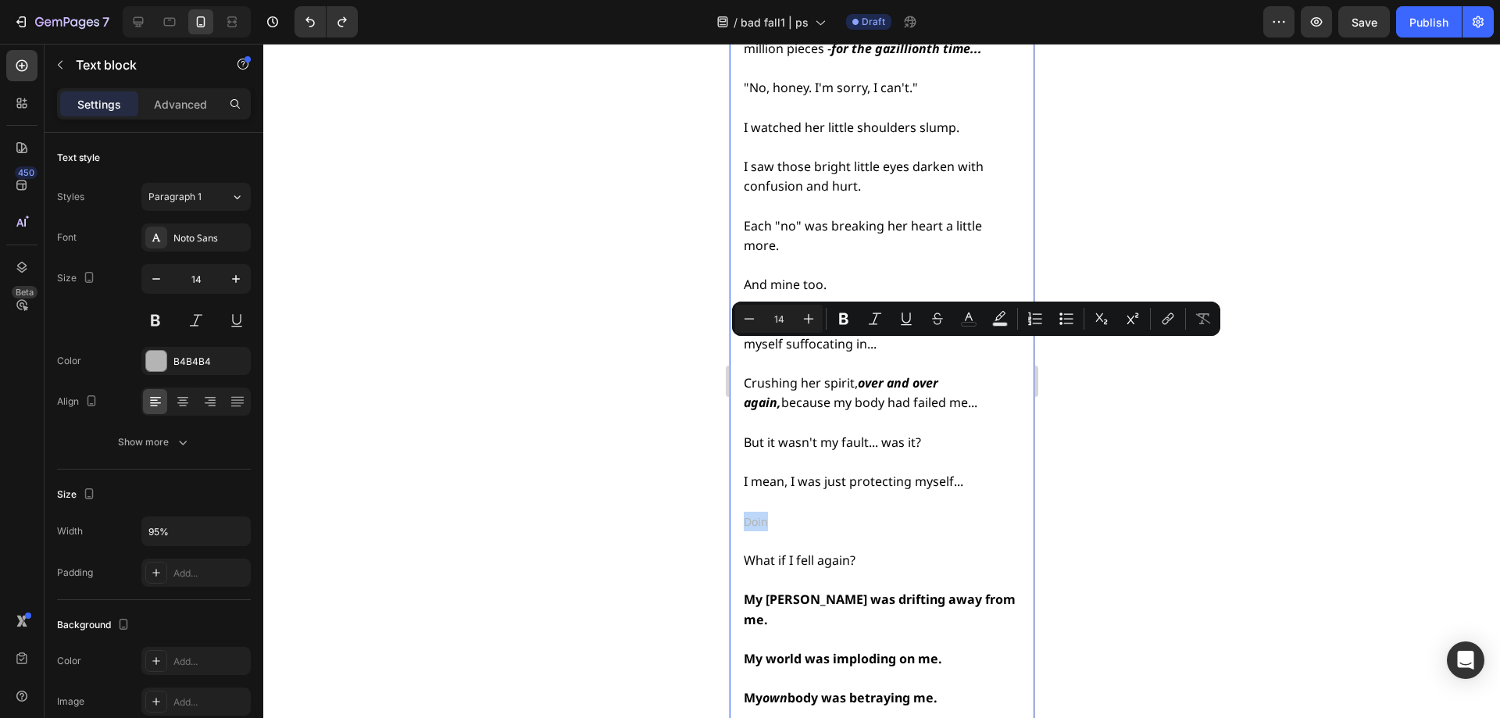
click at [881, 512] on p "Doin" at bounding box center [880, 522] width 274 height 20
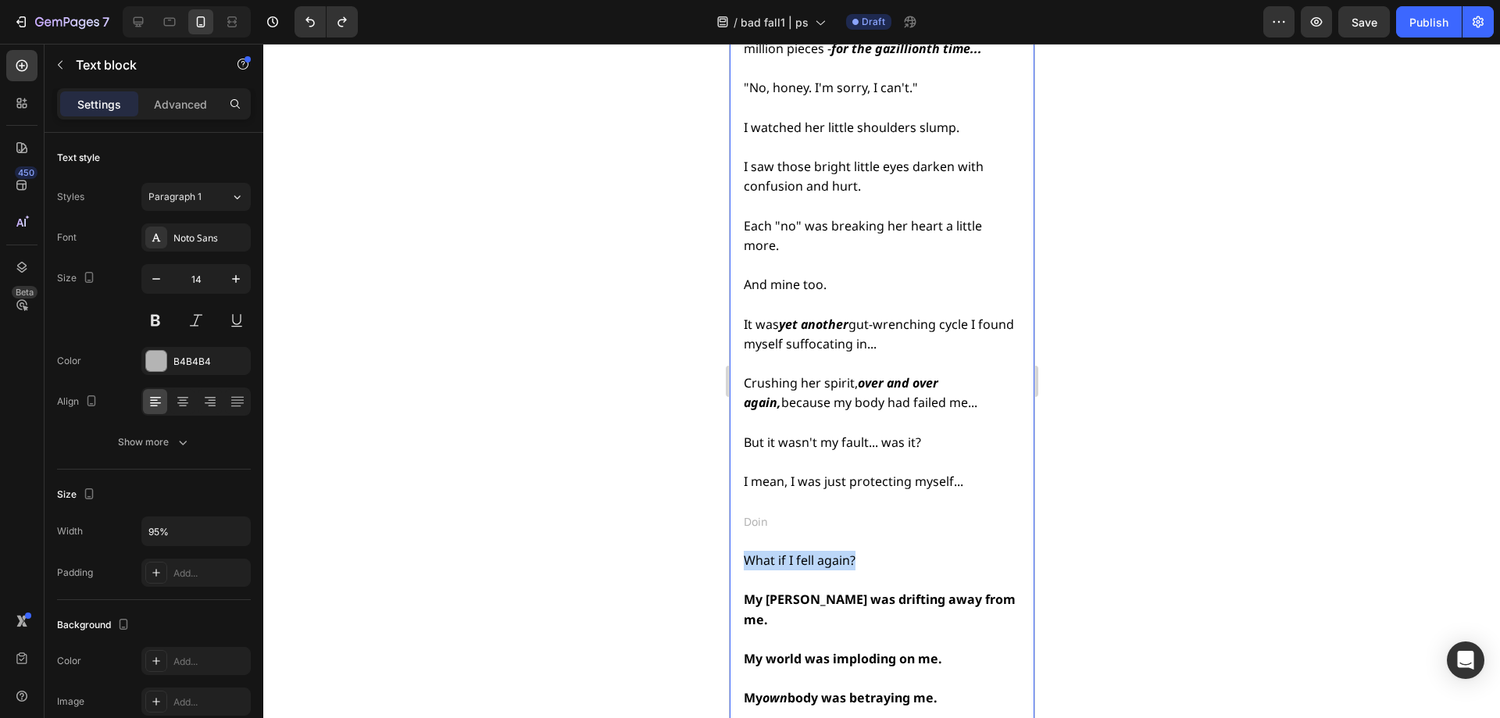
drag, startPoint x: 854, startPoint y: 388, endPoint x: 748, endPoint y: 381, distance: 106.5
click at [748, 551] on p "What if I fell again?" at bounding box center [880, 561] width 274 height 20
copy span "What if I fell again?"
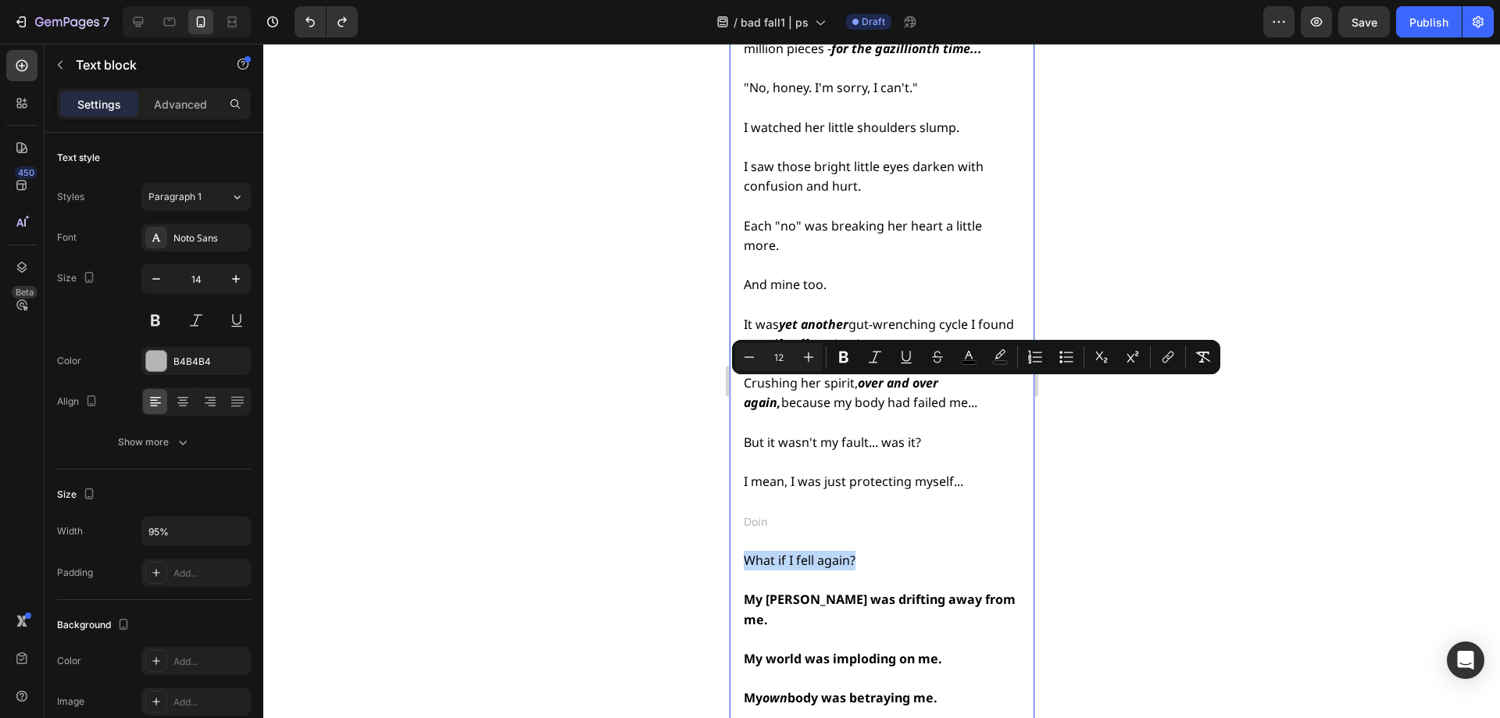
type input "14"
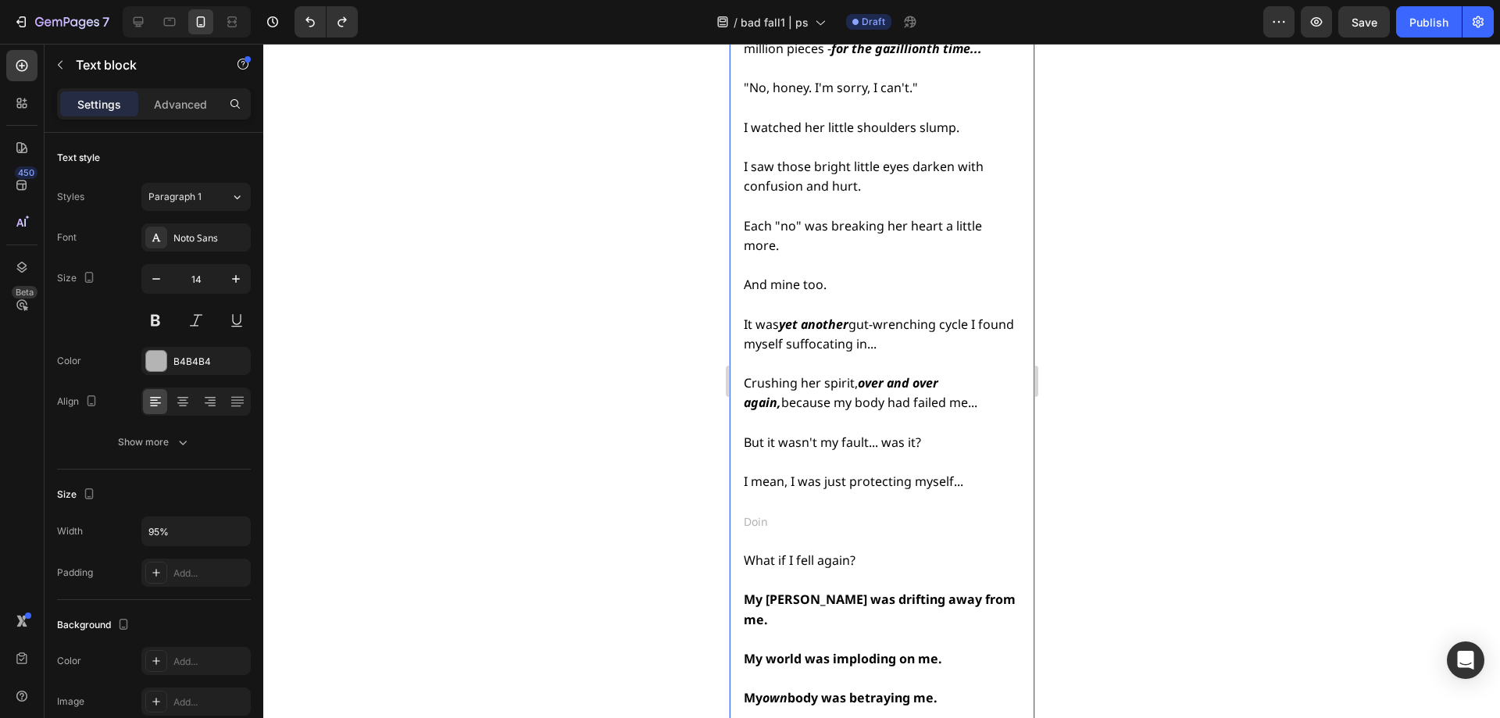
click at [793, 491] on p "Rich Text Editor. Editing area: main" at bounding box center [880, 501] width 274 height 20
drag, startPoint x: 780, startPoint y: 355, endPoint x: 745, endPoint y: 353, distance: 34.4
click at [745, 512] on p "Doin" at bounding box center [880, 522] width 274 height 20
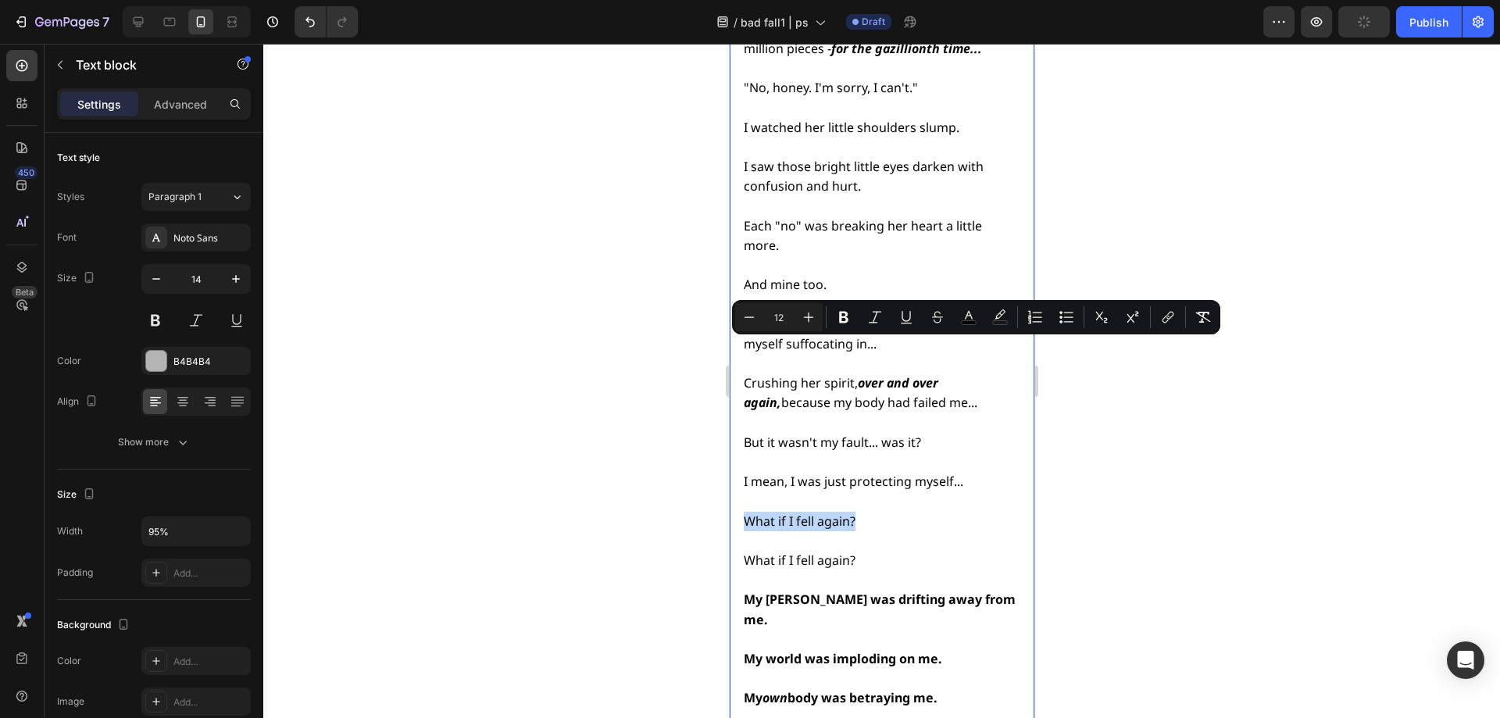
drag, startPoint x: 870, startPoint y: 348, endPoint x: 747, endPoint y: 348, distance: 123.4
click at [747, 512] on p "What if I fell again?" at bounding box center [880, 522] width 274 height 20
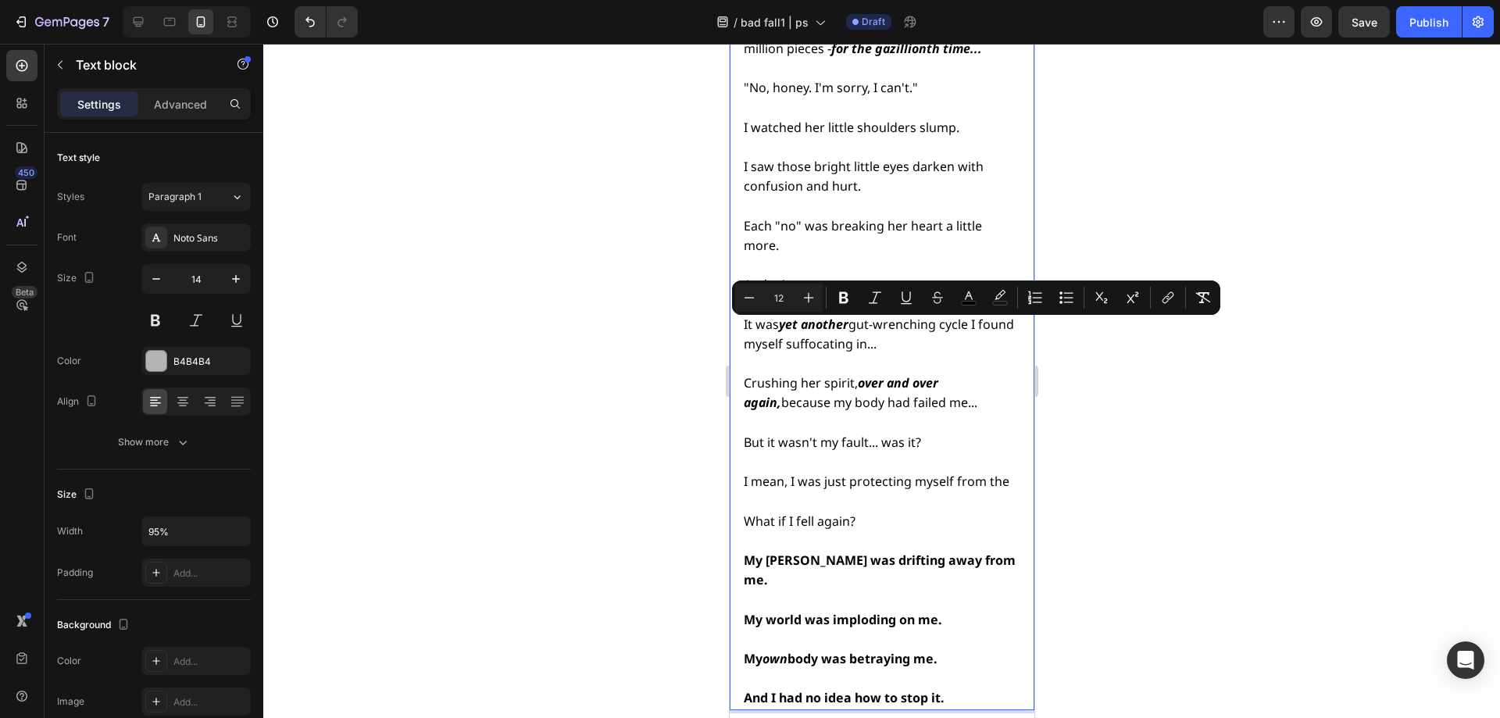
drag, startPoint x: 827, startPoint y: 330, endPoint x: 742, endPoint y: 336, distance: 85.4
click at [743, 472] on p "I mean, I was just protecting myself from the" at bounding box center [880, 482] width 274 height 20
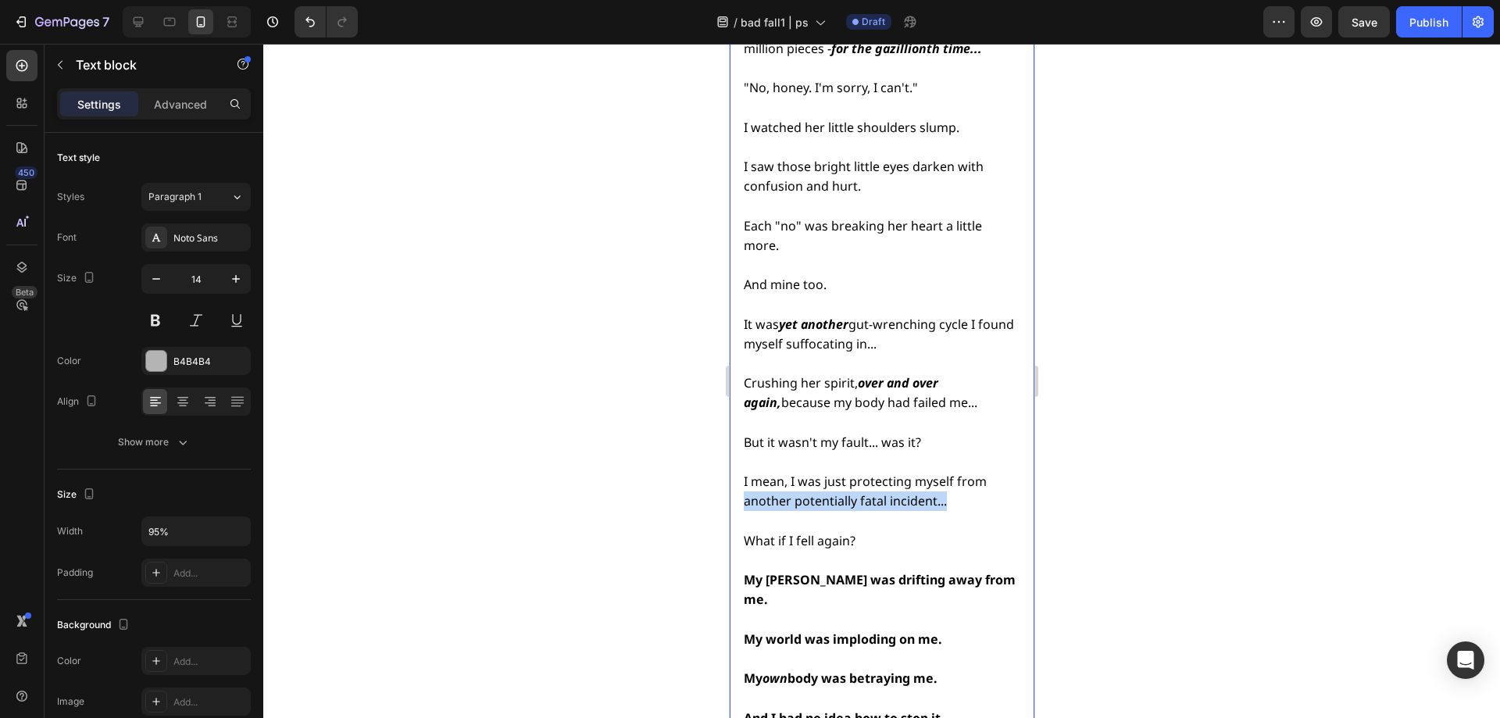
drag, startPoint x: 967, startPoint y: 331, endPoint x: 734, endPoint y: 337, distance: 232.9
click at [880, 531] on p "What if I fell again?" at bounding box center [880, 541] width 274 height 20
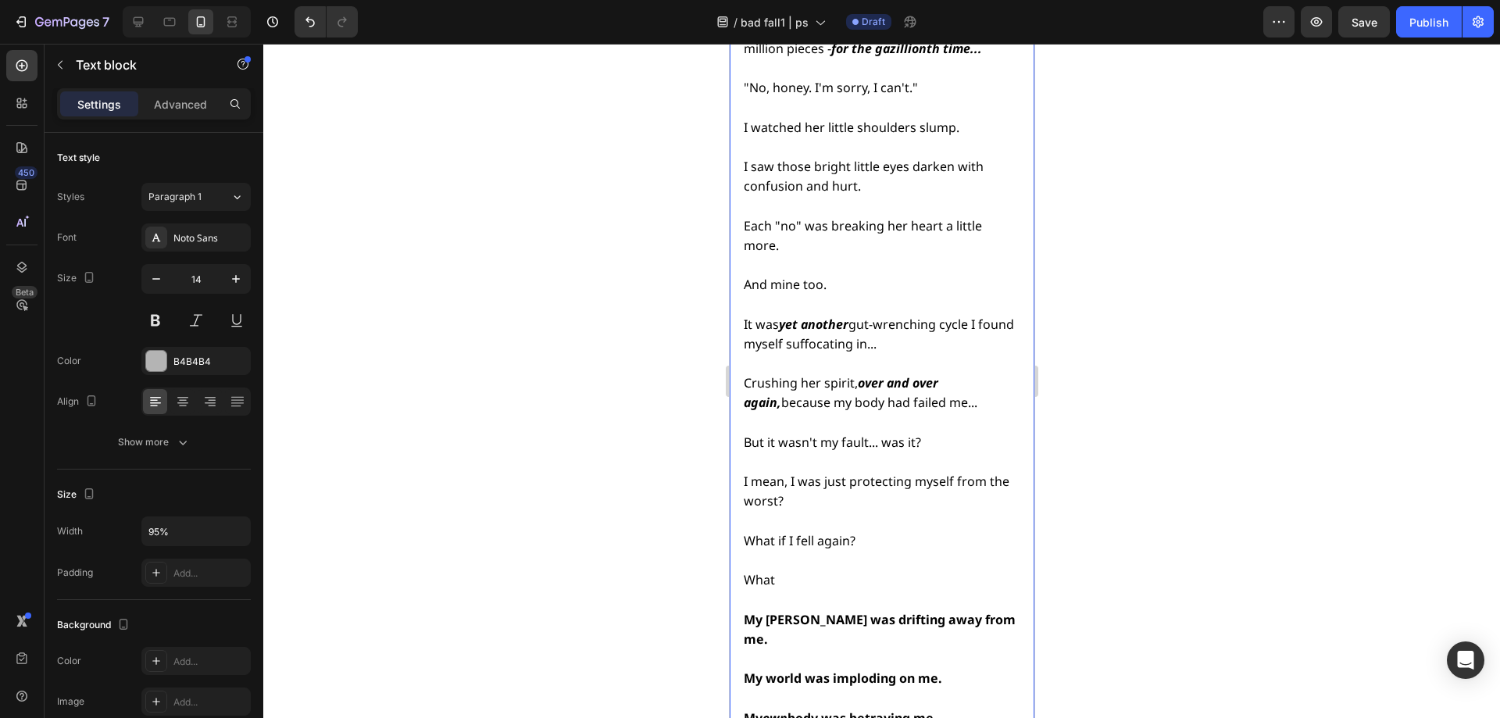
click at [780, 473] on span "I mean, I was just protecting myself from the worst?" at bounding box center [876, 491] width 266 height 37
click at [780, 473] on span "I mean, I was just protecting myself from the worst, right?" at bounding box center [876, 491] width 266 height 37
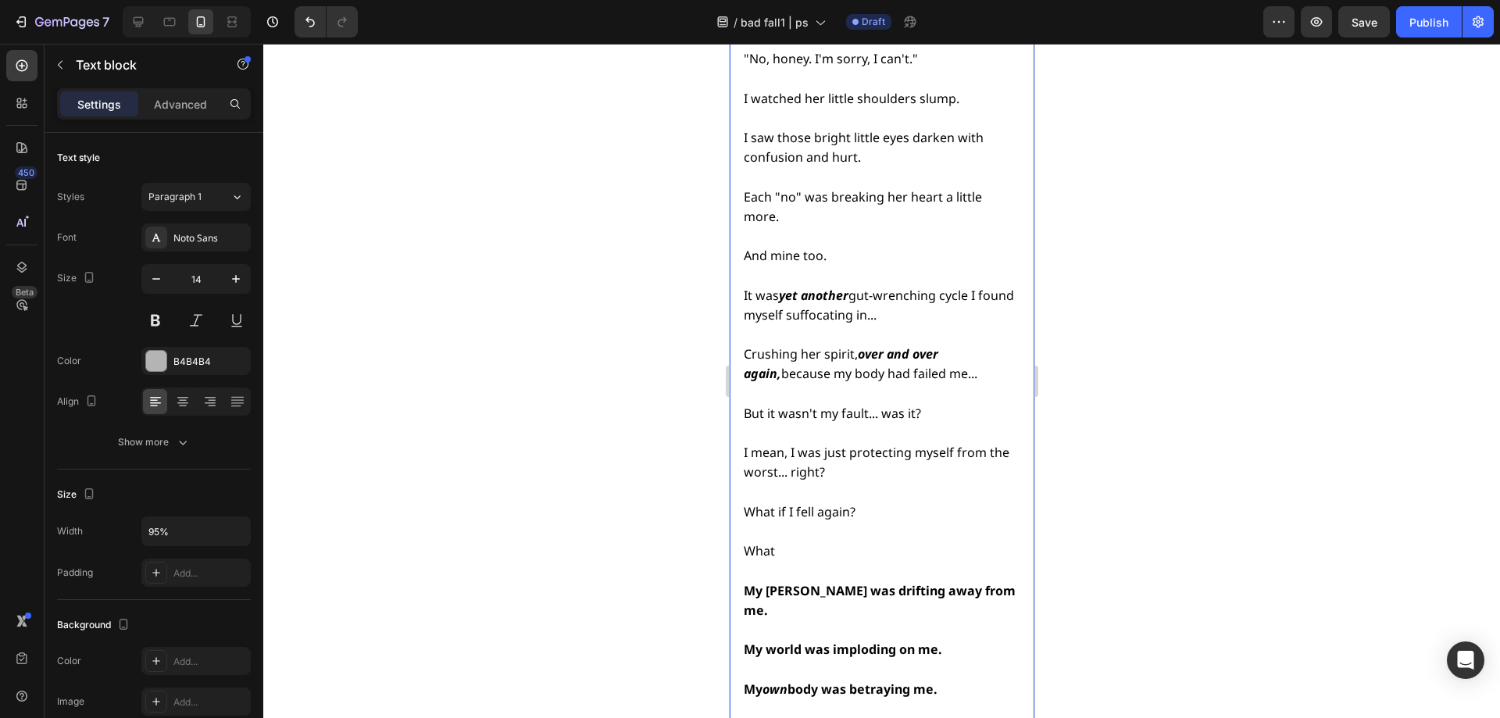
scroll to position [6157, 0]
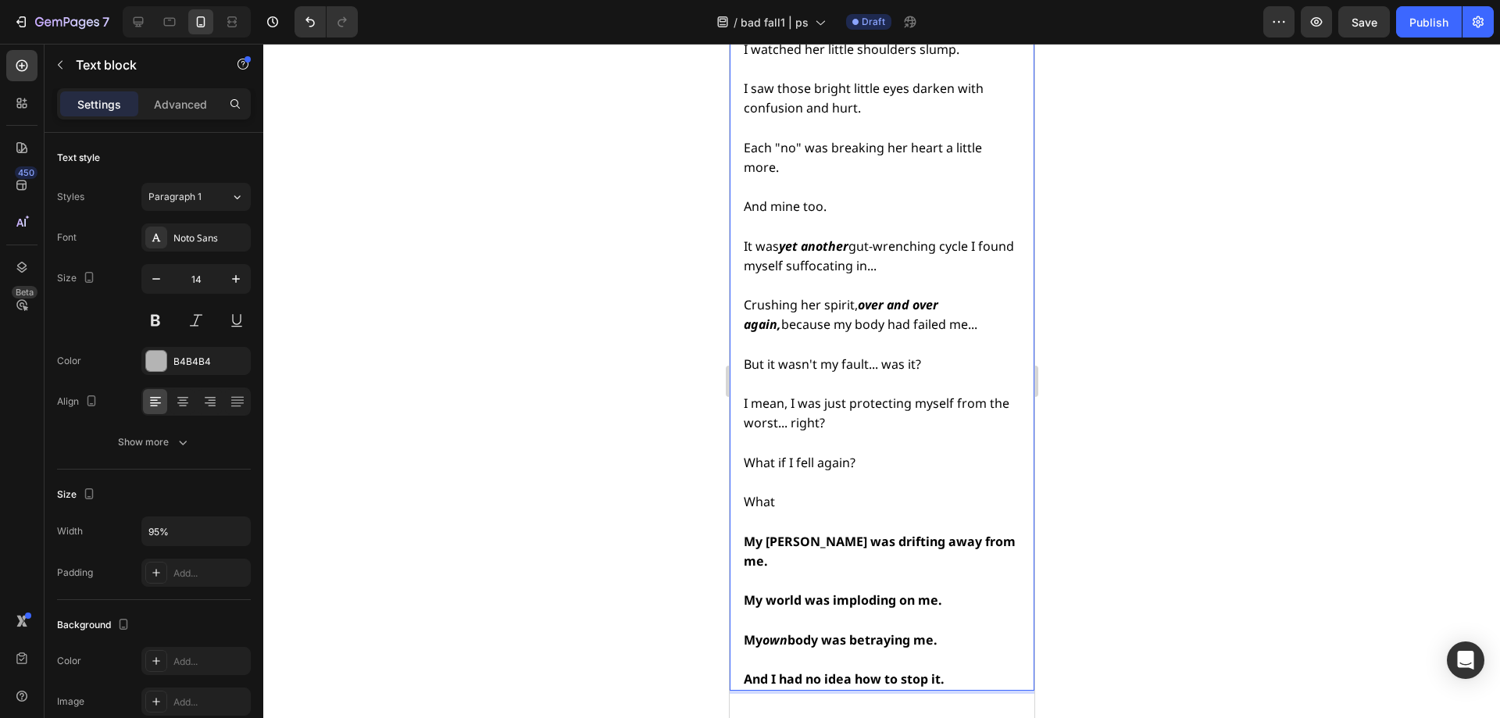
click at [797, 492] on p "What" at bounding box center [880, 502] width 274 height 20
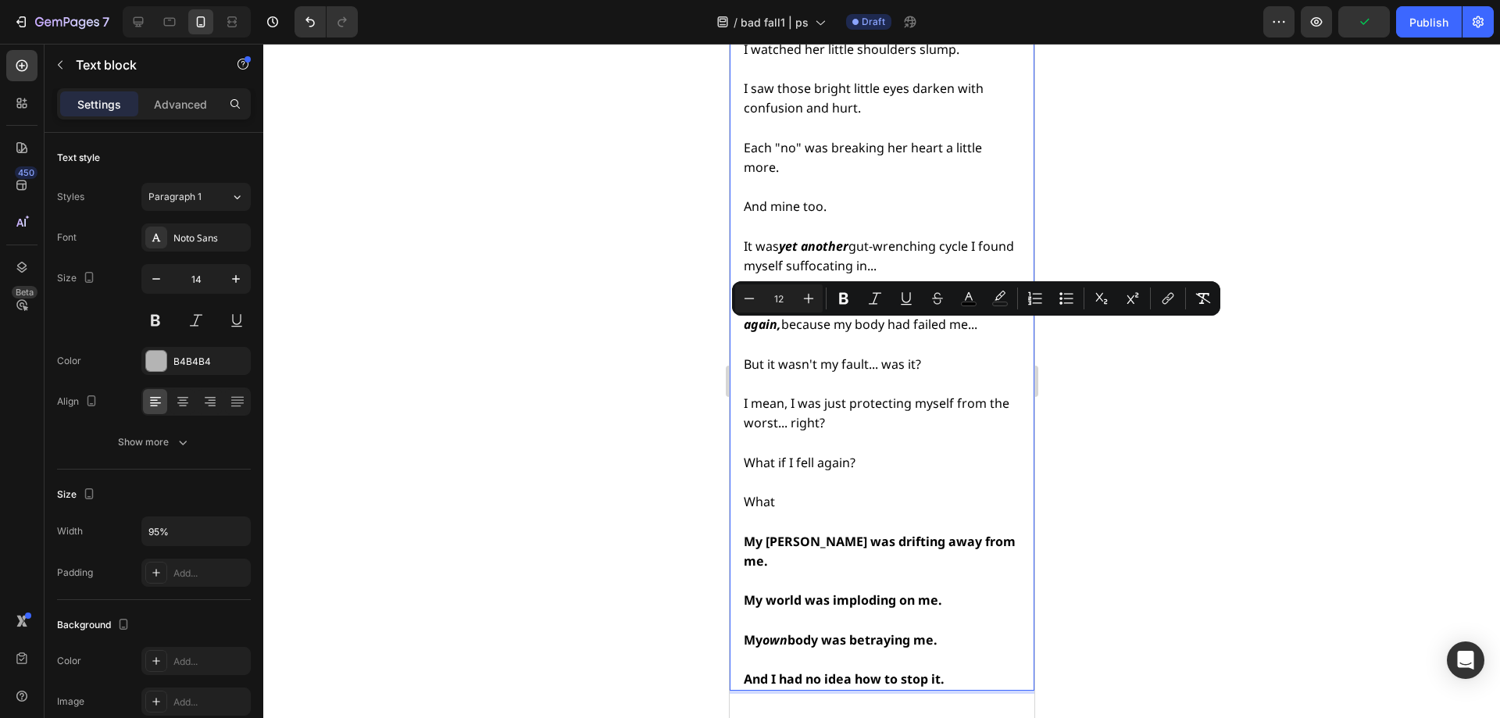
drag, startPoint x: 780, startPoint y: 330, endPoint x: 744, endPoint y: 328, distance: 36.0
click at [744, 492] on p "What" at bounding box center [880, 502] width 274 height 20
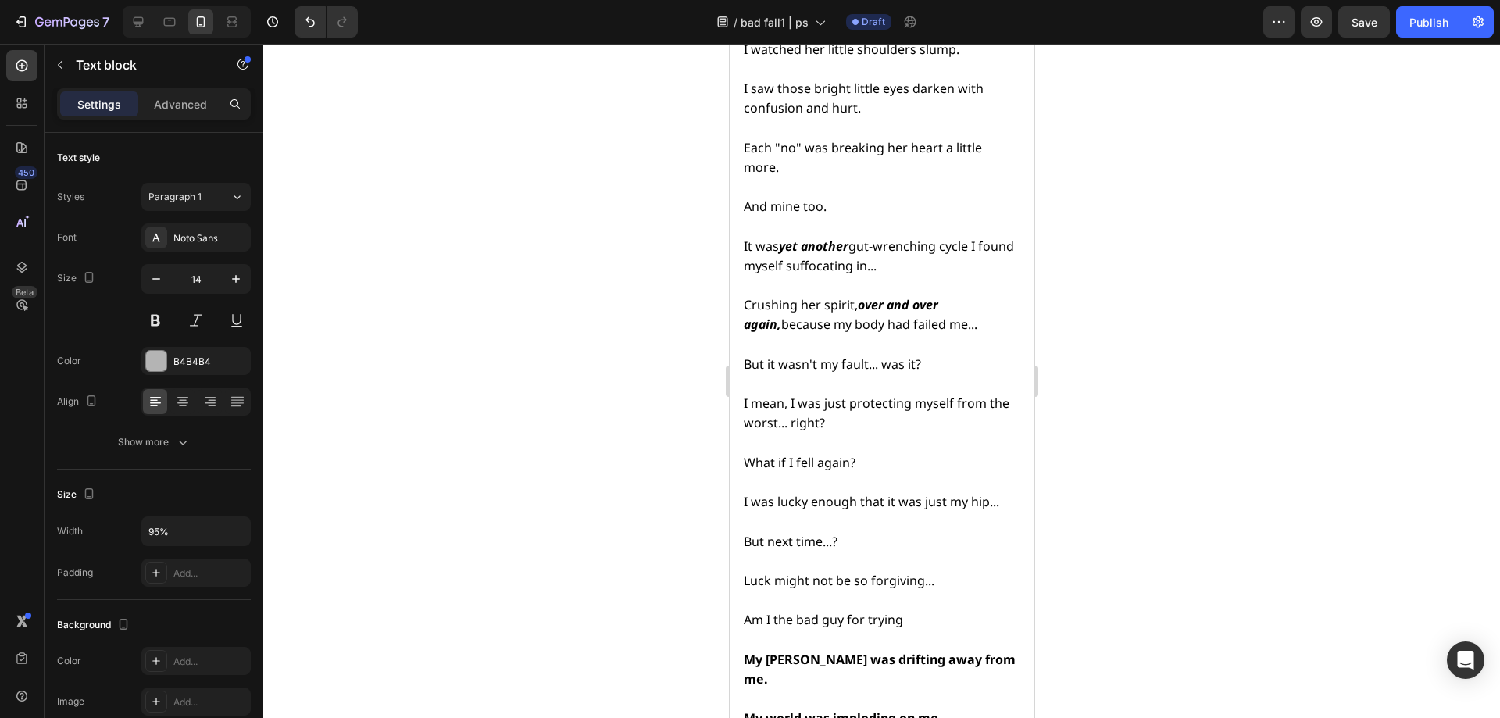
click at [908, 610] on p "Am I the bad guy for trying" at bounding box center [880, 620] width 274 height 20
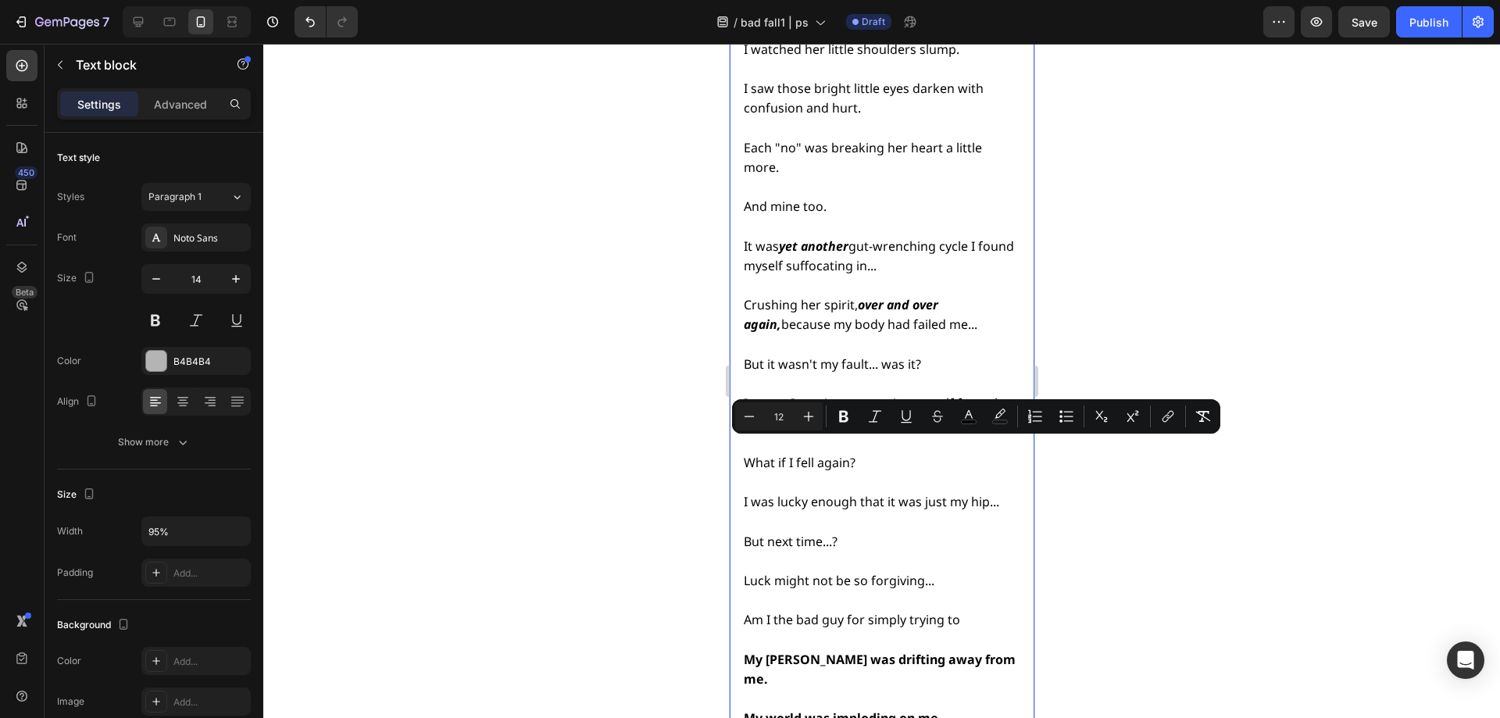
drag, startPoint x: 970, startPoint y: 446, endPoint x: 740, endPoint y: 452, distance: 230.6
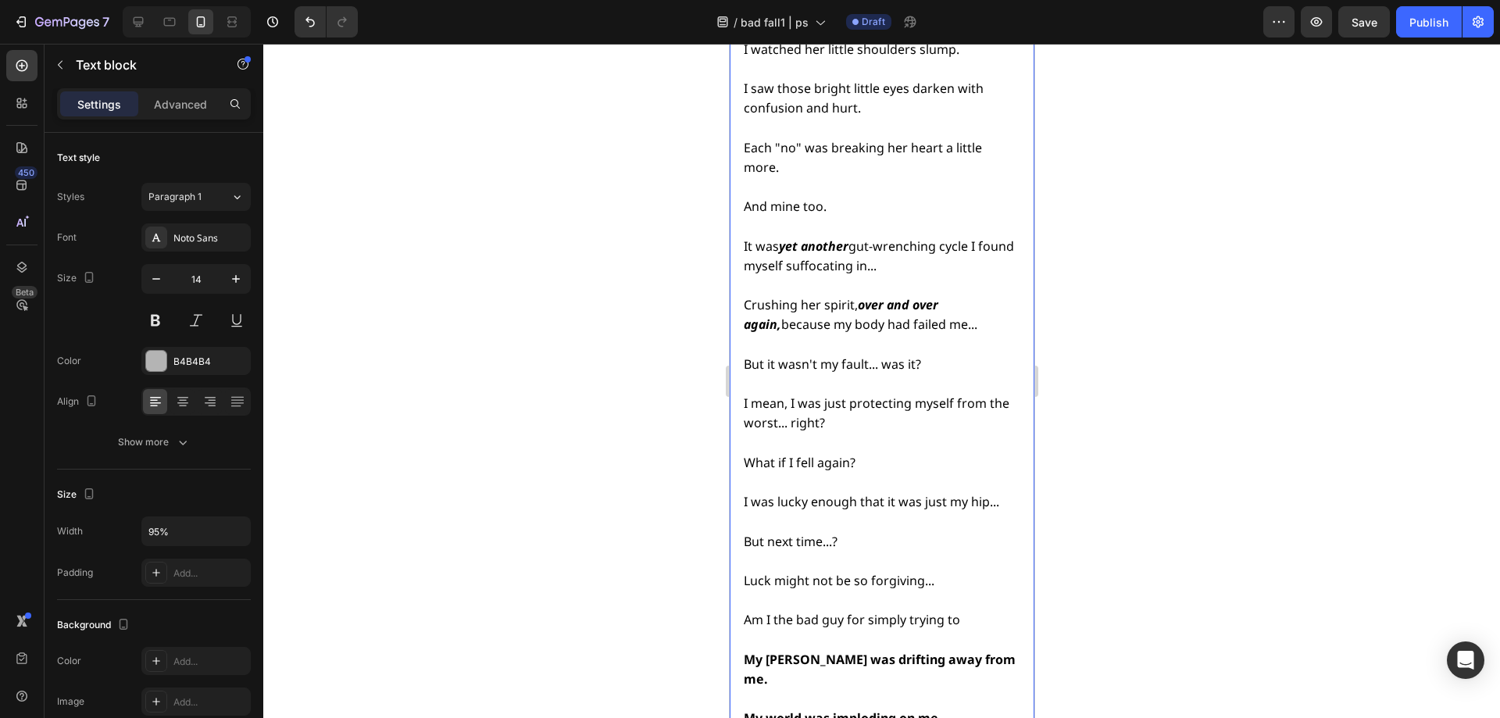
drag, startPoint x: 789, startPoint y: 602, endPoint x: 930, endPoint y: 605, distance: 141.4
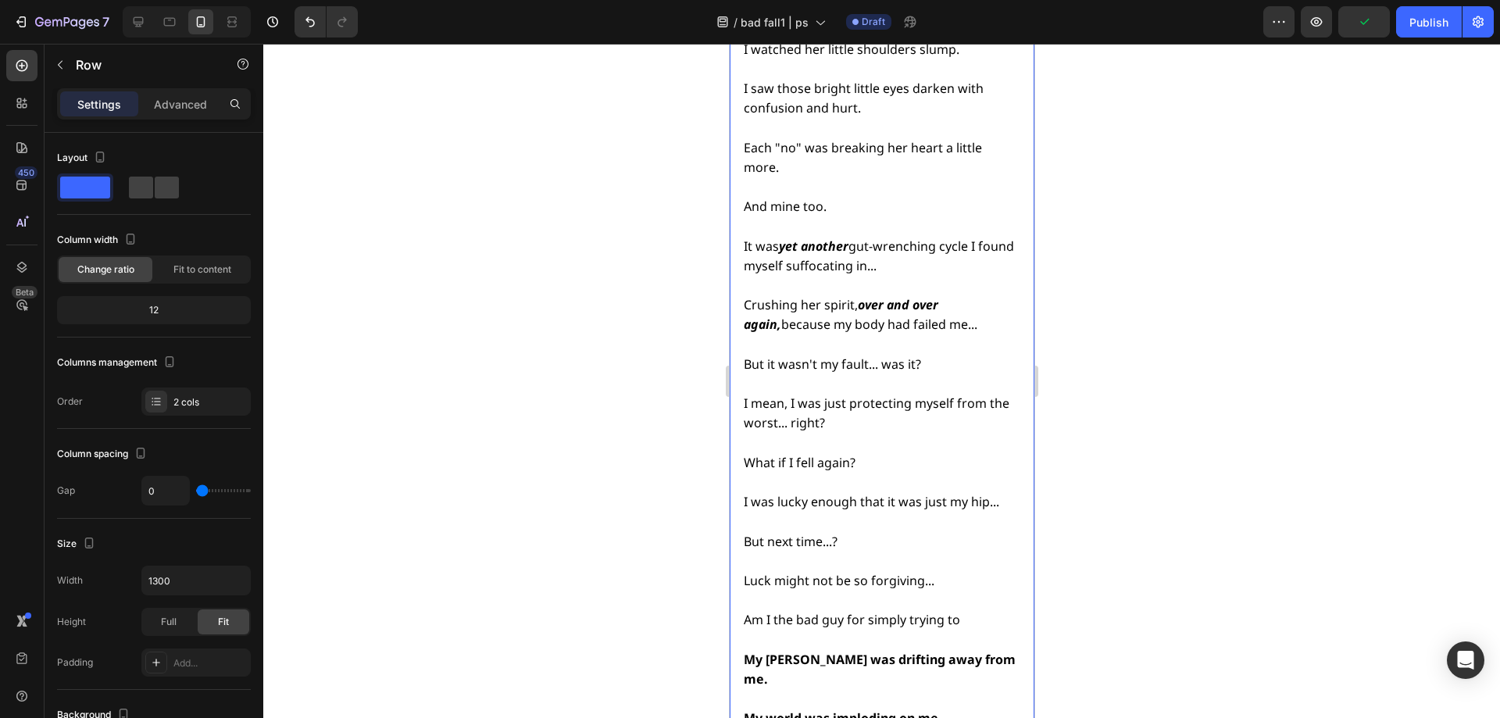
click at [951, 611] on span "Am I the bad guy for simply trying to" at bounding box center [851, 619] width 216 height 17
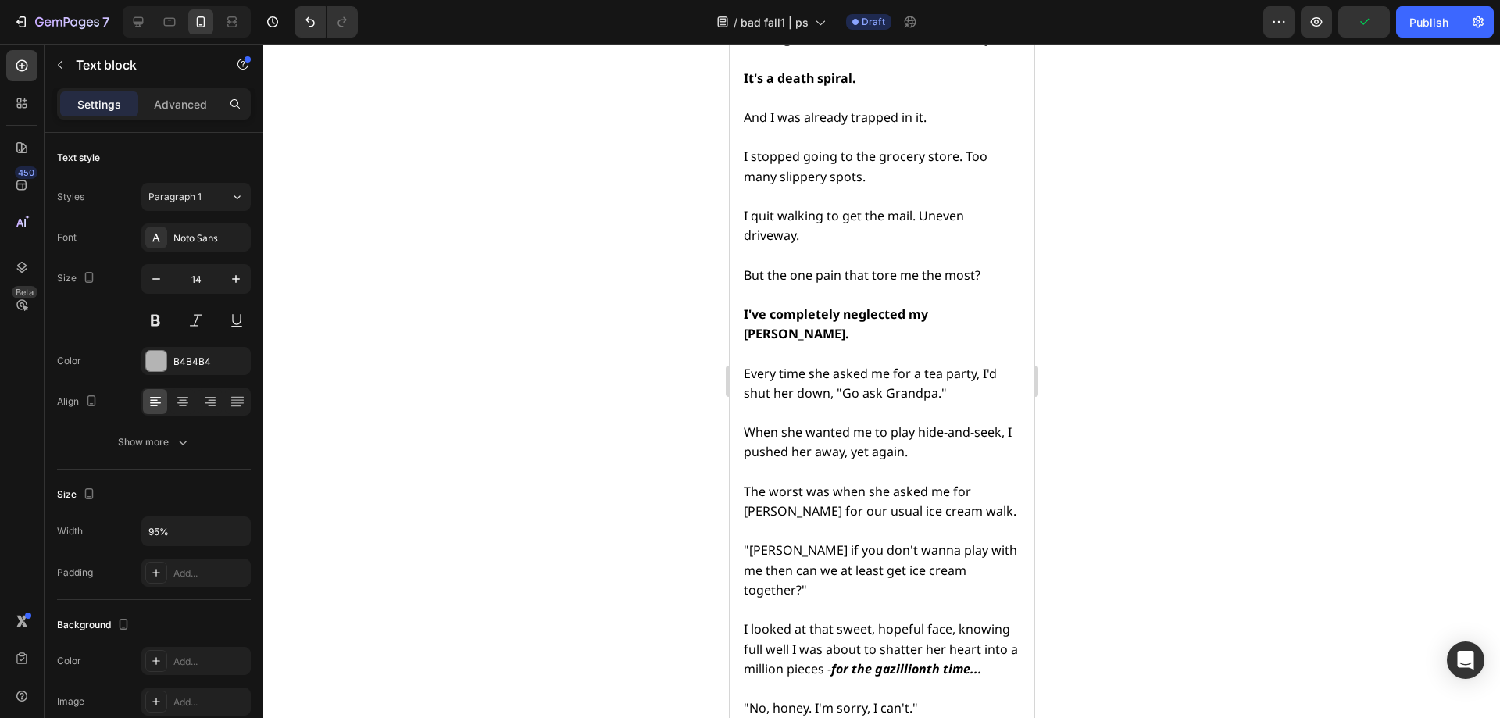
click at [951, 451] on div "That night, I couldn't sleep. [PERSON_NAME] words had truly cut me deep. In add…" at bounding box center [879, 521] width 277 height 1972
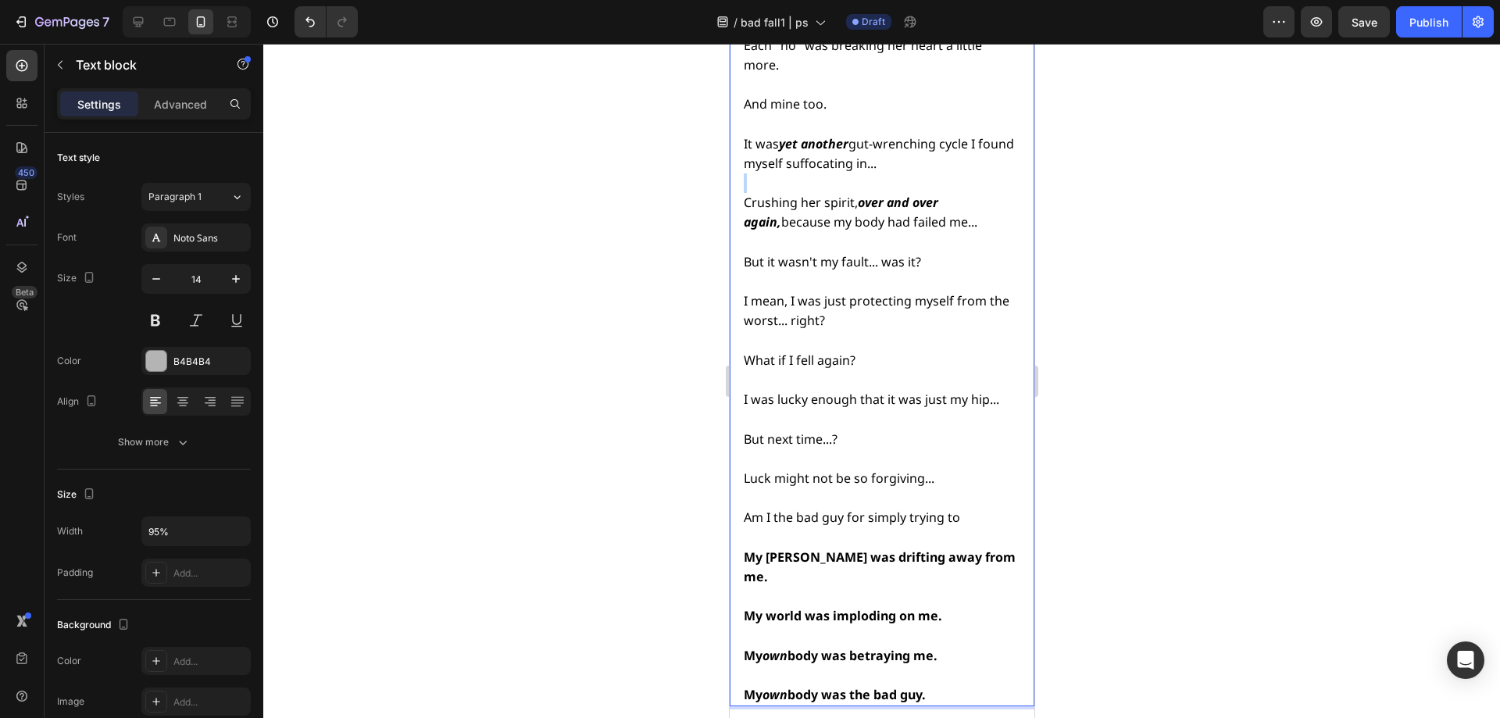
scroll to position [6265, 0]
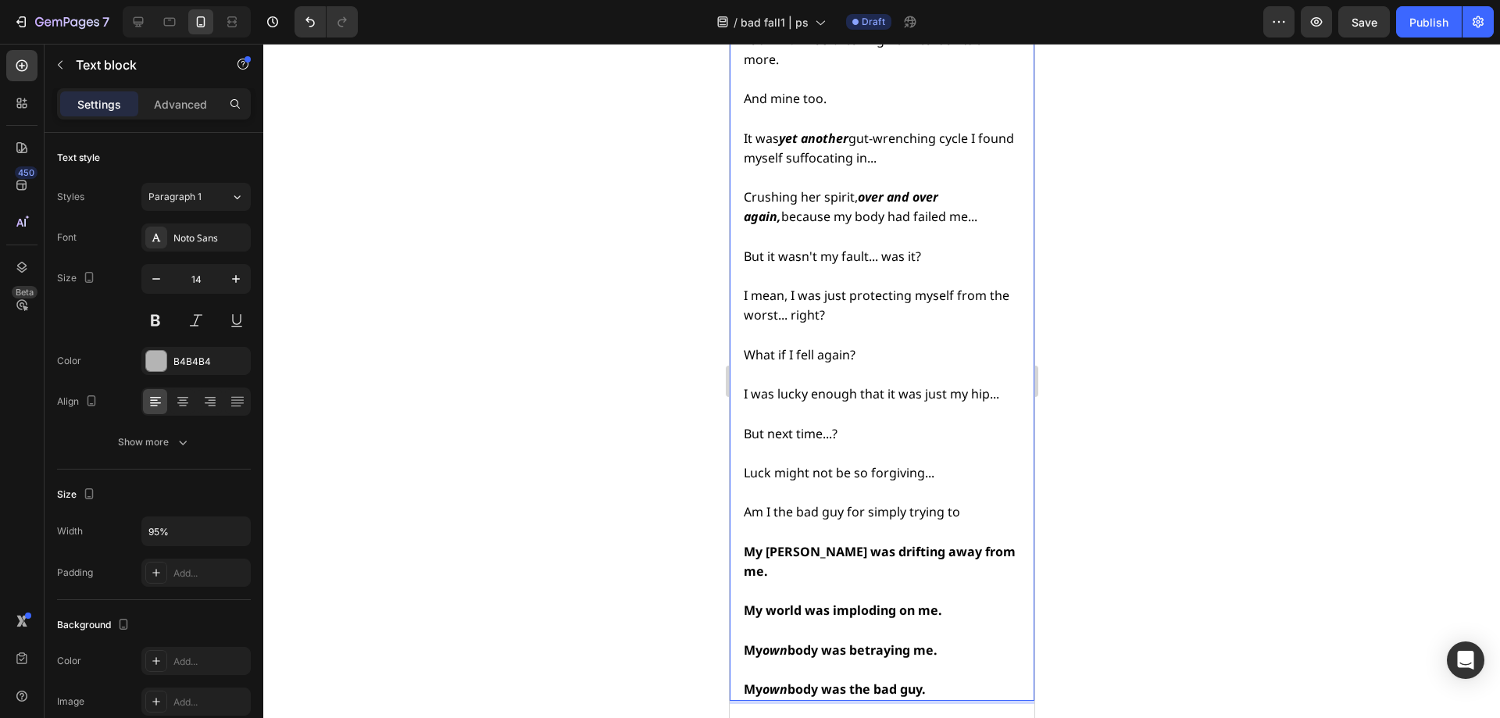
click at [773, 503] on span "Am I the bad guy for simply trying to" at bounding box center [851, 511] width 216 height 17
click at [748, 503] on span "Am I the bad guy for simply trying to" at bounding box center [851, 511] width 216 height 17
drag, startPoint x: 746, startPoint y: 345, endPoint x: 977, endPoint y: 344, distance: 230.5
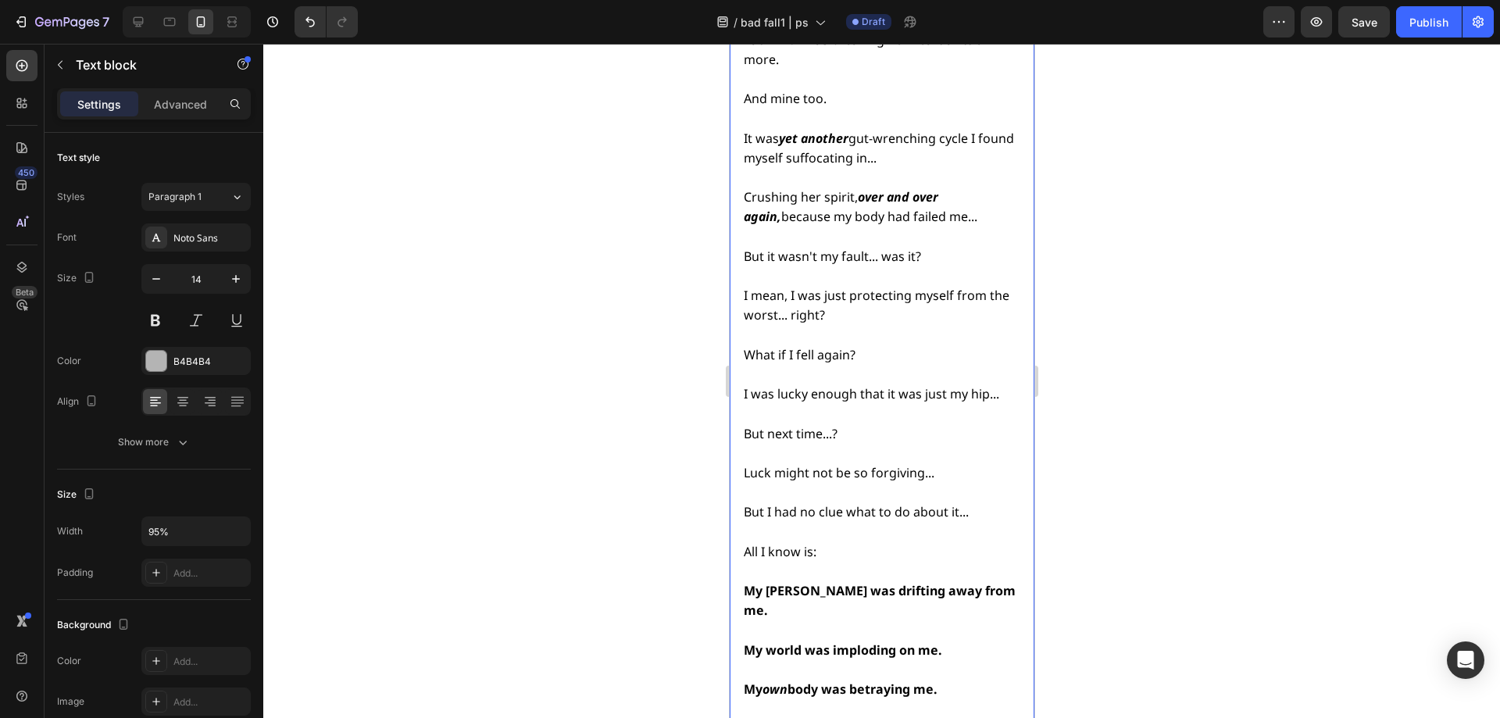
click at [788, 543] on span "All I know is:" at bounding box center [779, 551] width 73 height 17
click at [805, 543] on span "All I knew is:" at bounding box center [779, 551] width 72 height 17
click at [870, 641] on strong "My world was imploding on me." at bounding box center [842, 649] width 198 height 17
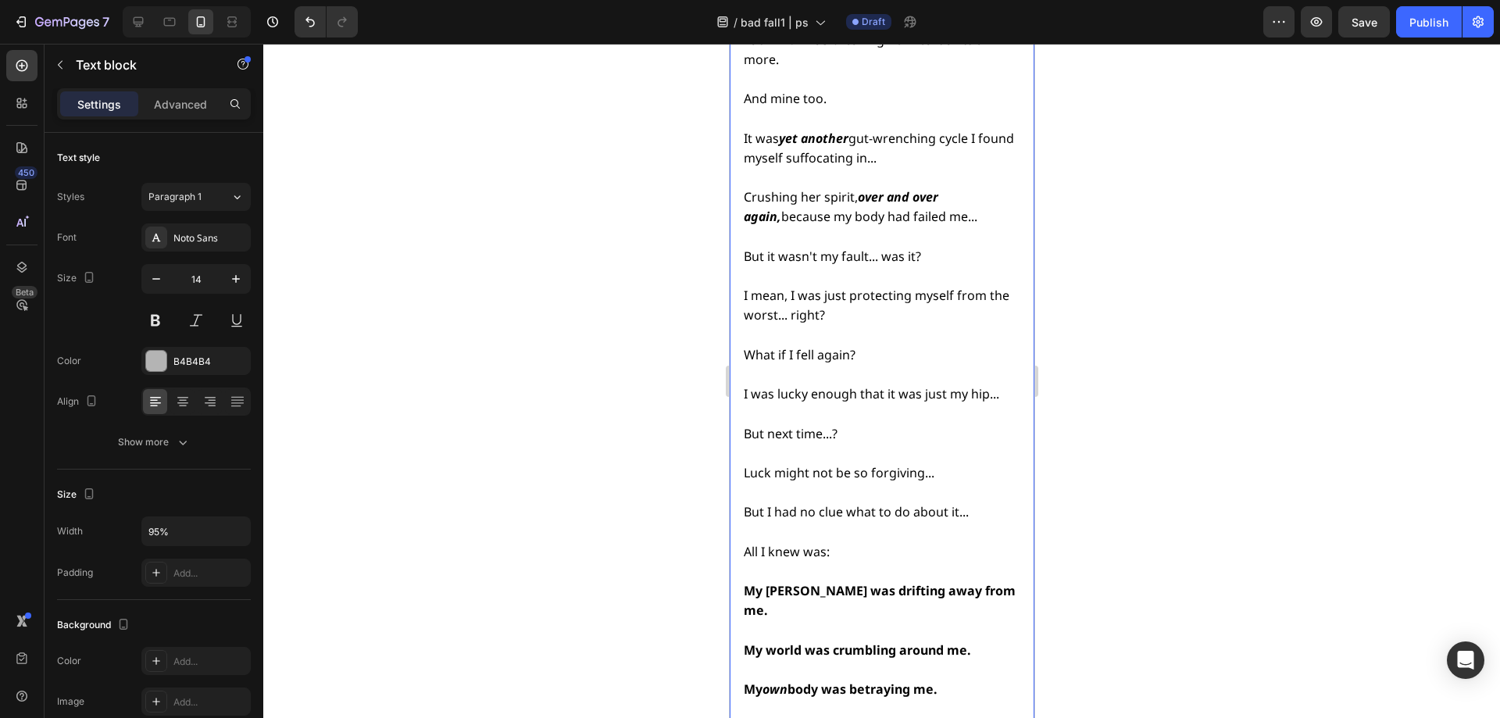
click at [840, 717] on strong "body was the bad guy." at bounding box center [856, 728] width 138 height 17
click at [1235, 474] on div at bounding box center [881, 381] width 1237 height 674
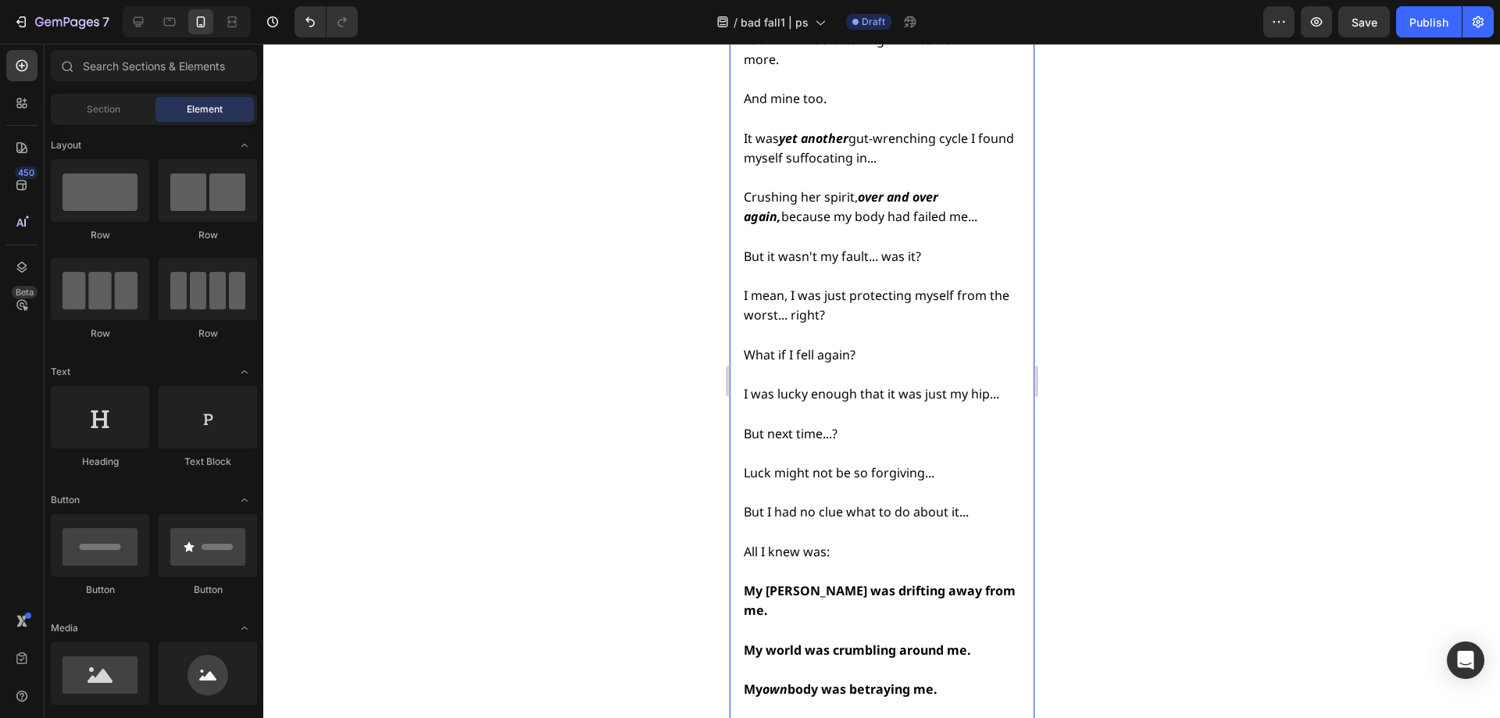
click at [881, 717] on strong "body is the bad guy." at bounding box center [848, 728] width 123 height 17
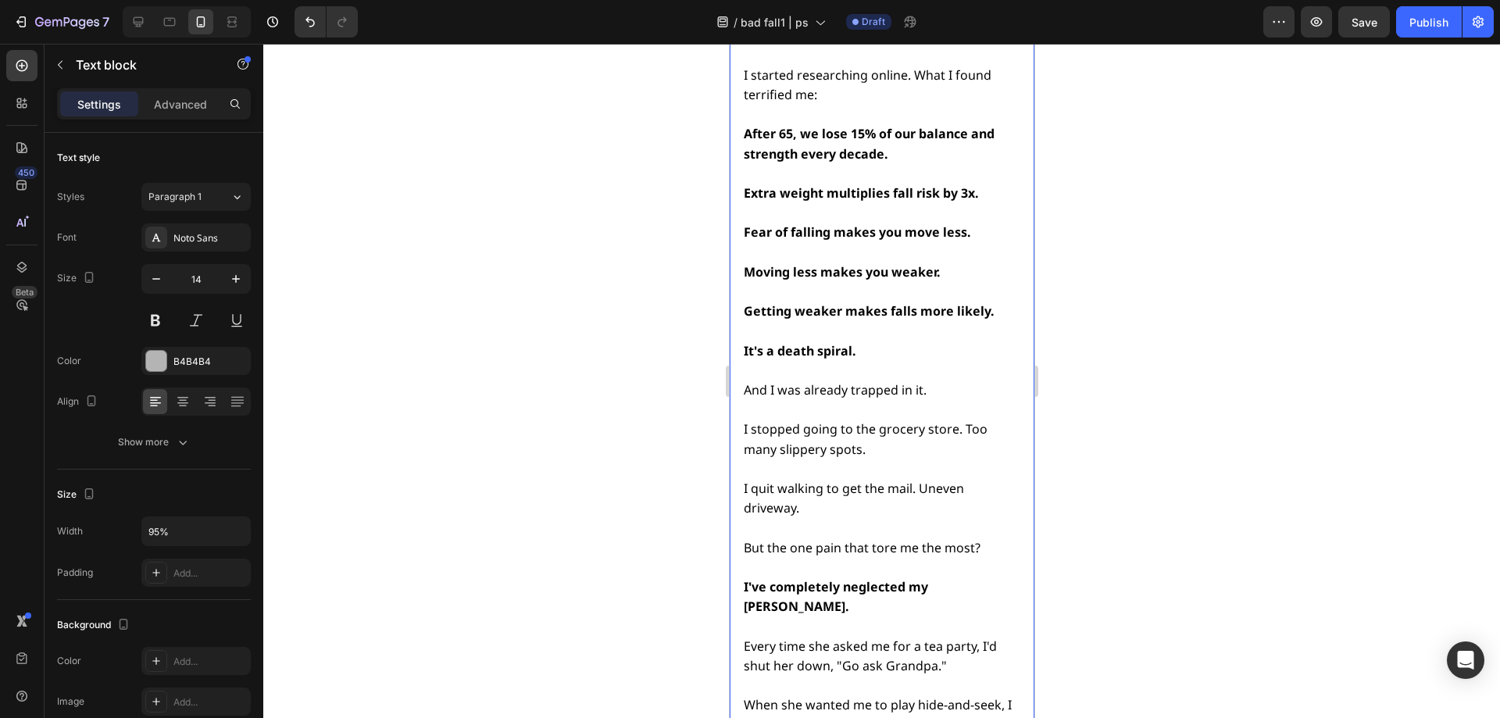
scroll to position [5137, 0]
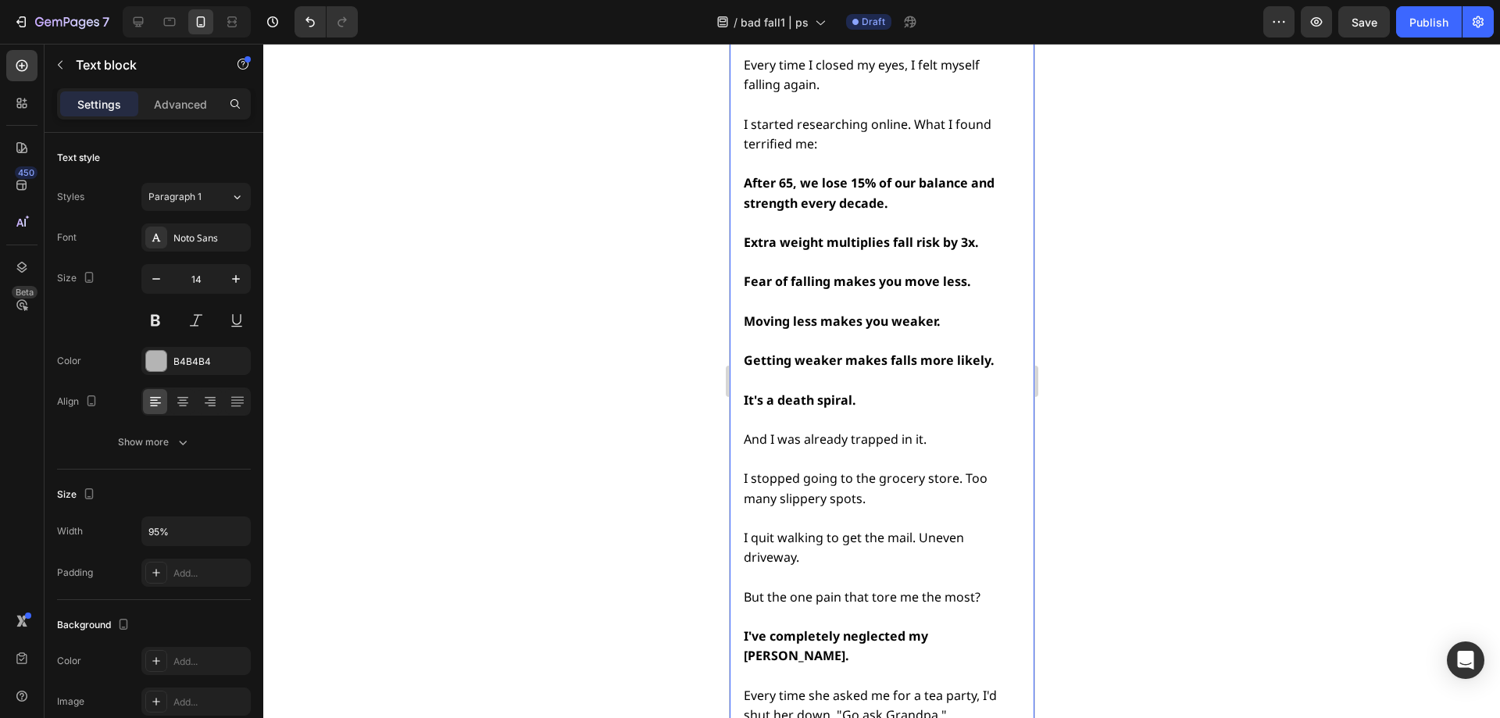
click at [931, 430] on p "And I was already trapped in it." at bounding box center [880, 440] width 274 height 20
click at [1181, 374] on div at bounding box center [881, 381] width 1237 height 674
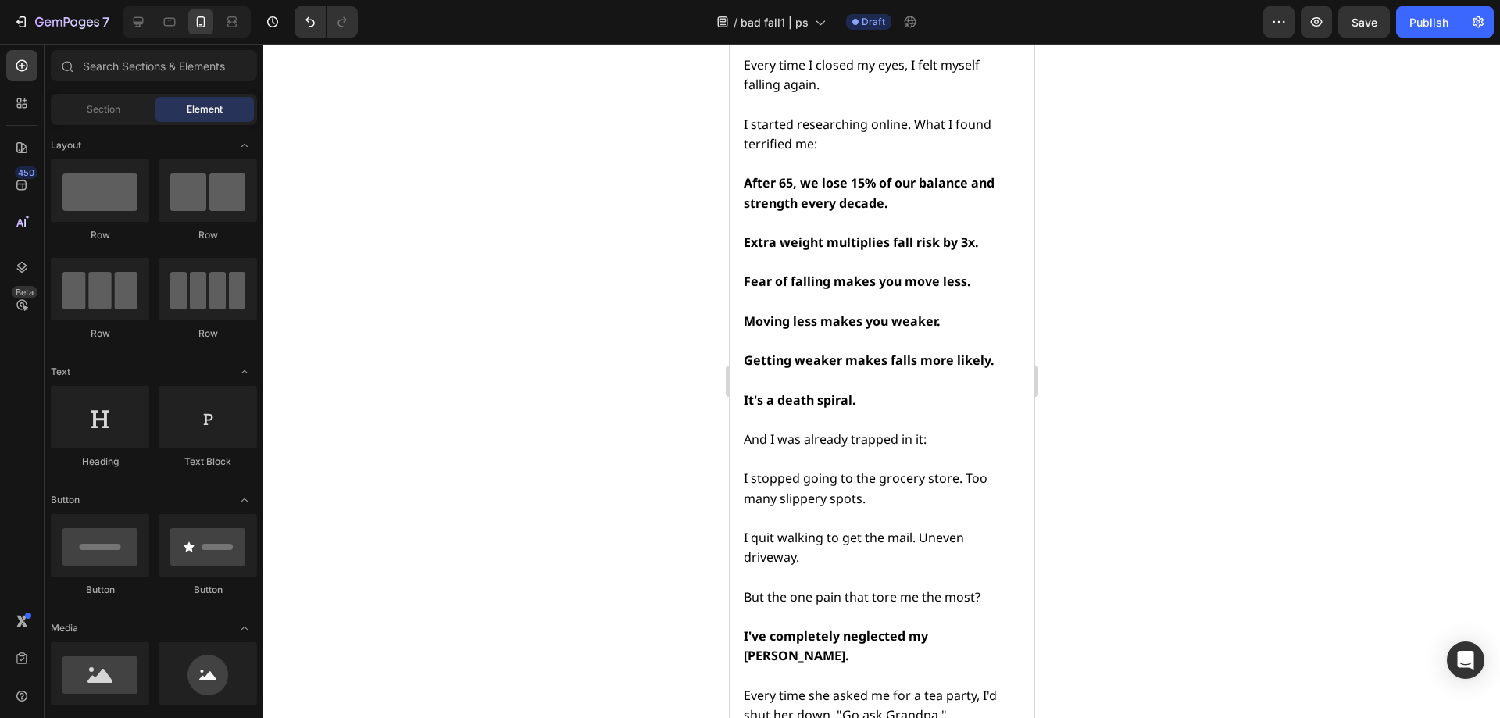
click at [924, 529] on span "I quit walking to get the mail. Uneven driveway." at bounding box center [853, 547] width 220 height 37
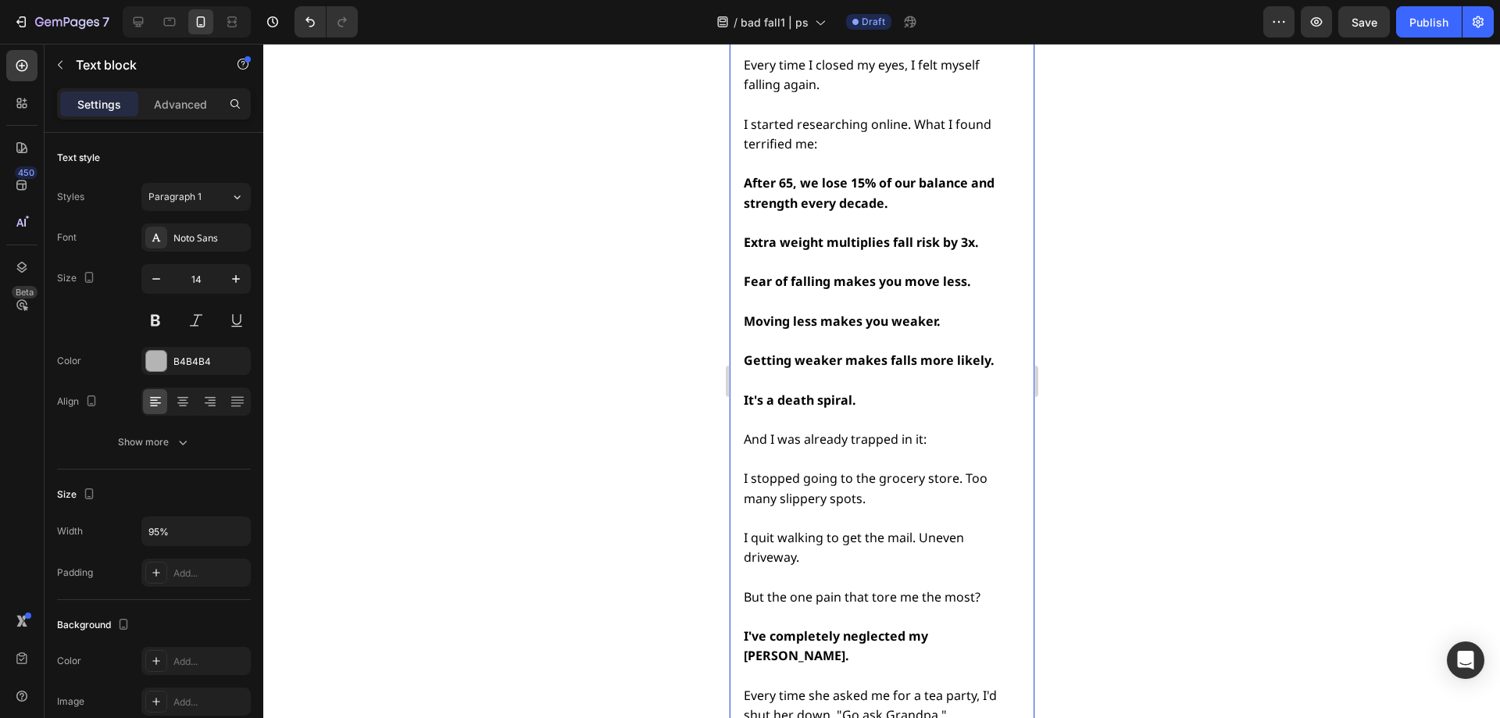
click at [932, 529] on span "I quit walking to get the mail. Uneven driveway." at bounding box center [853, 547] width 220 height 37
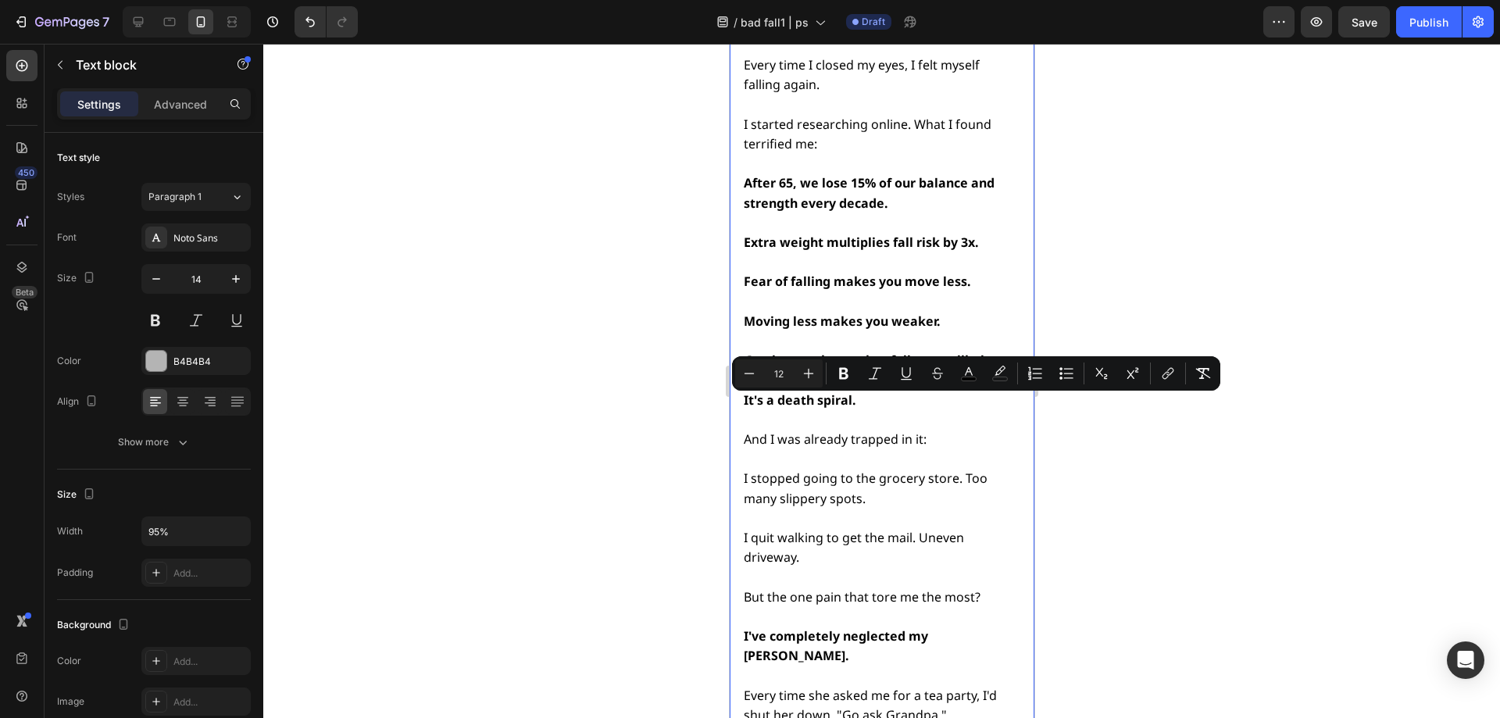
click at [917, 528] on p "I quit walking to get the mail. Uneven driveway." at bounding box center [880, 547] width 274 height 39
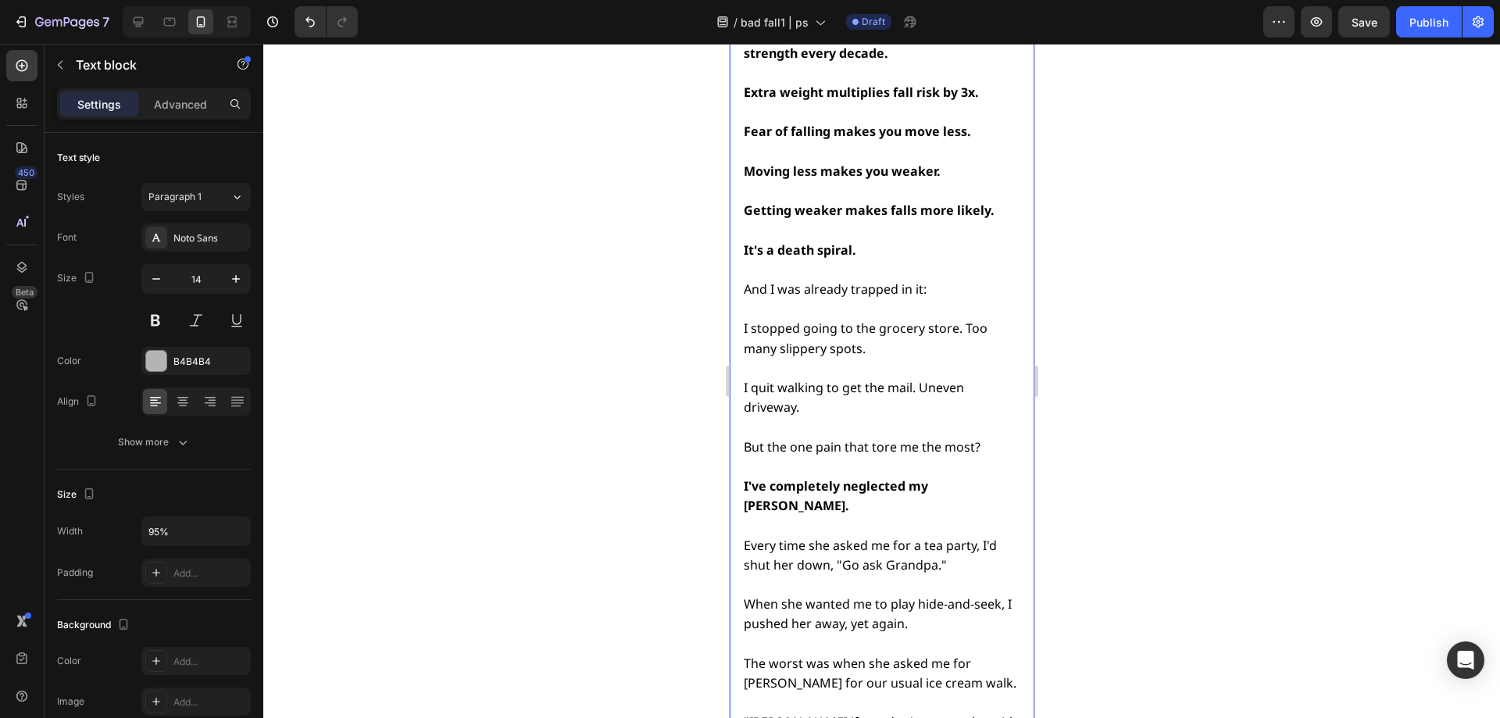
scroll to position [5293, 0]
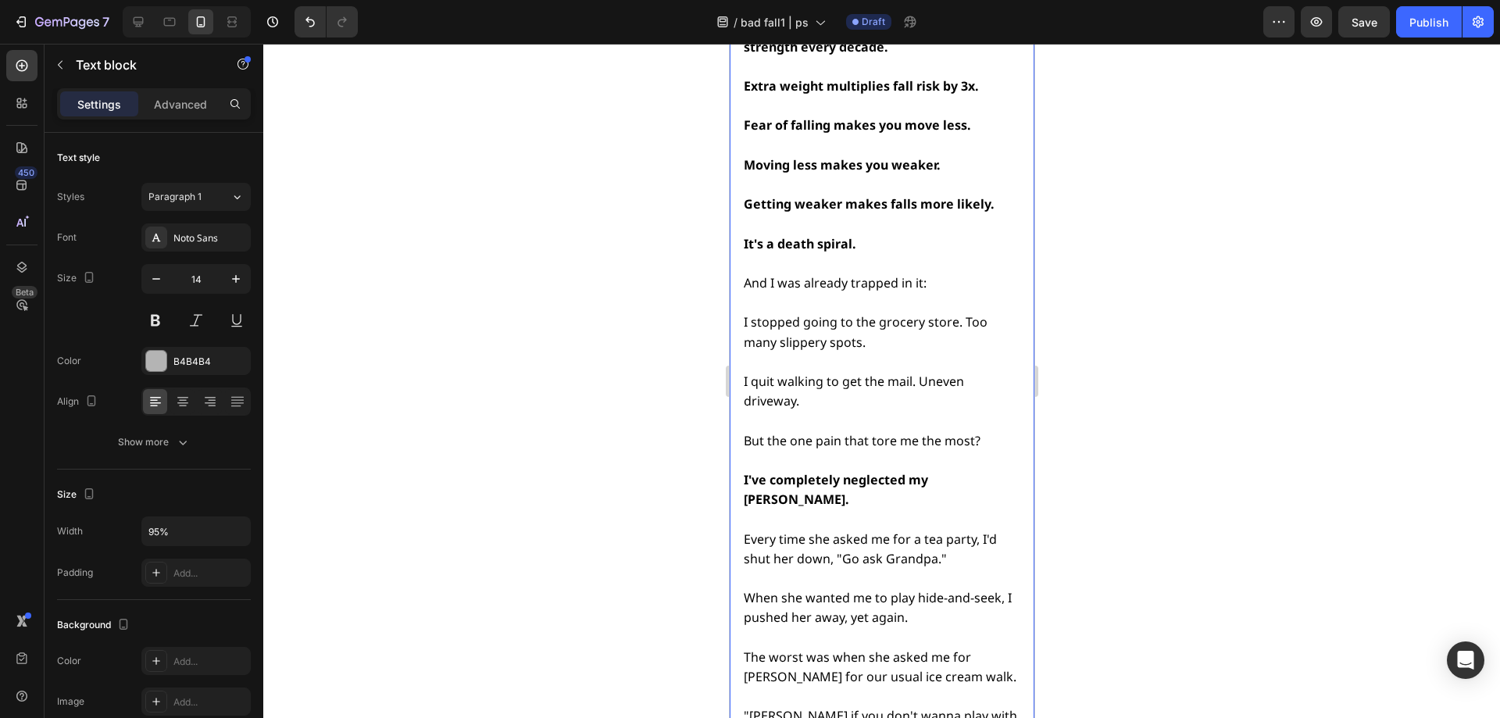
click at [918, 432] on span "But the one pain that tore me the most?" at bounding box center [861, 440] width 237 height 17
click at [766, 471] on strong "I've completely neglected my [PERSON_NAME]." at bounding box center [835, 489] width 184 height 37
click at [902, 530] on span "Every time she asked me for a tea party, I'd shut her down, "Go ask Grandpa."" at bounding box center [869, 548] width 253 height 37
click at [879, 530] on span "Every time she asked me for a tea party, I'd shut her down, "Go ask Grandpa."" at bounding box center [869, 548] width 253 height 37
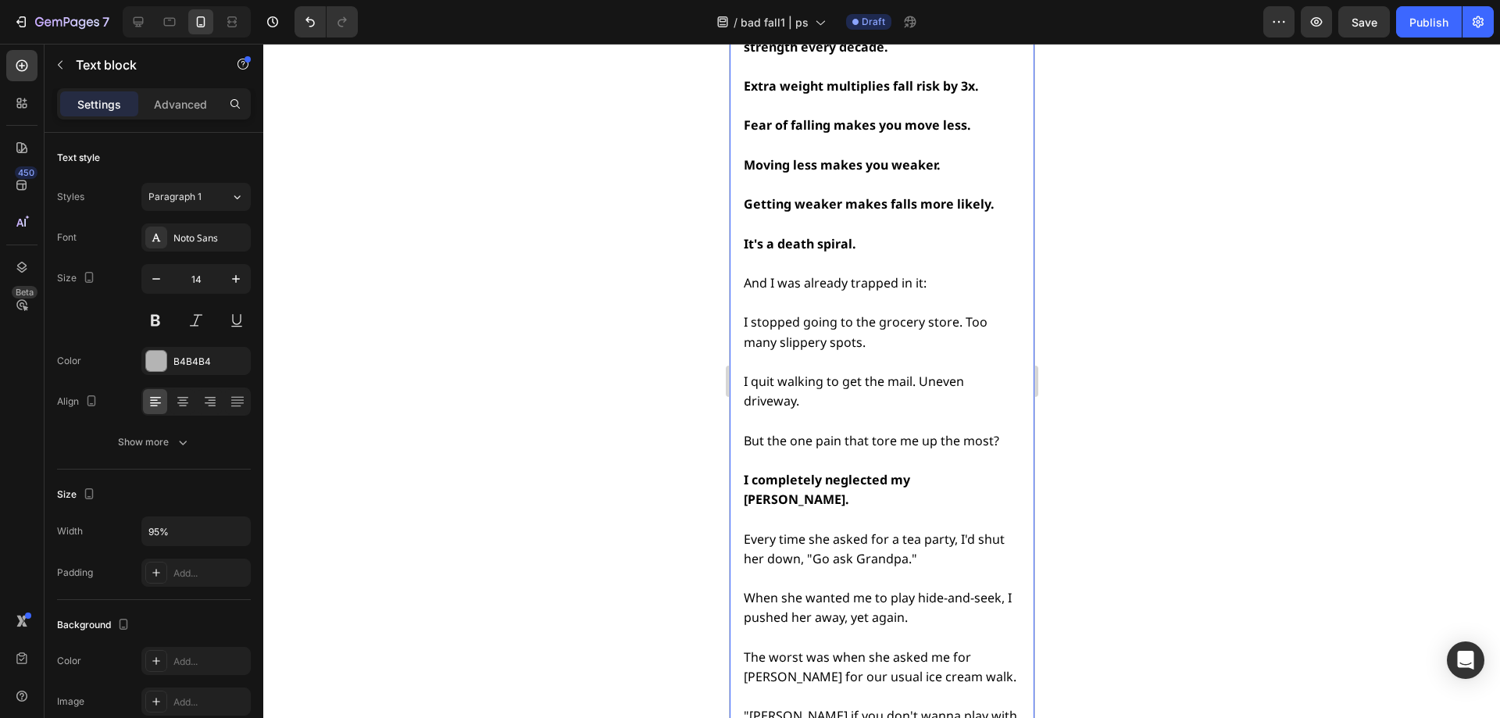
click at [836, 589] on span "When she wanted me to play hide-and-seek, I pushed her away, yet again." at bounding box center [877, 607] width 268 height 37
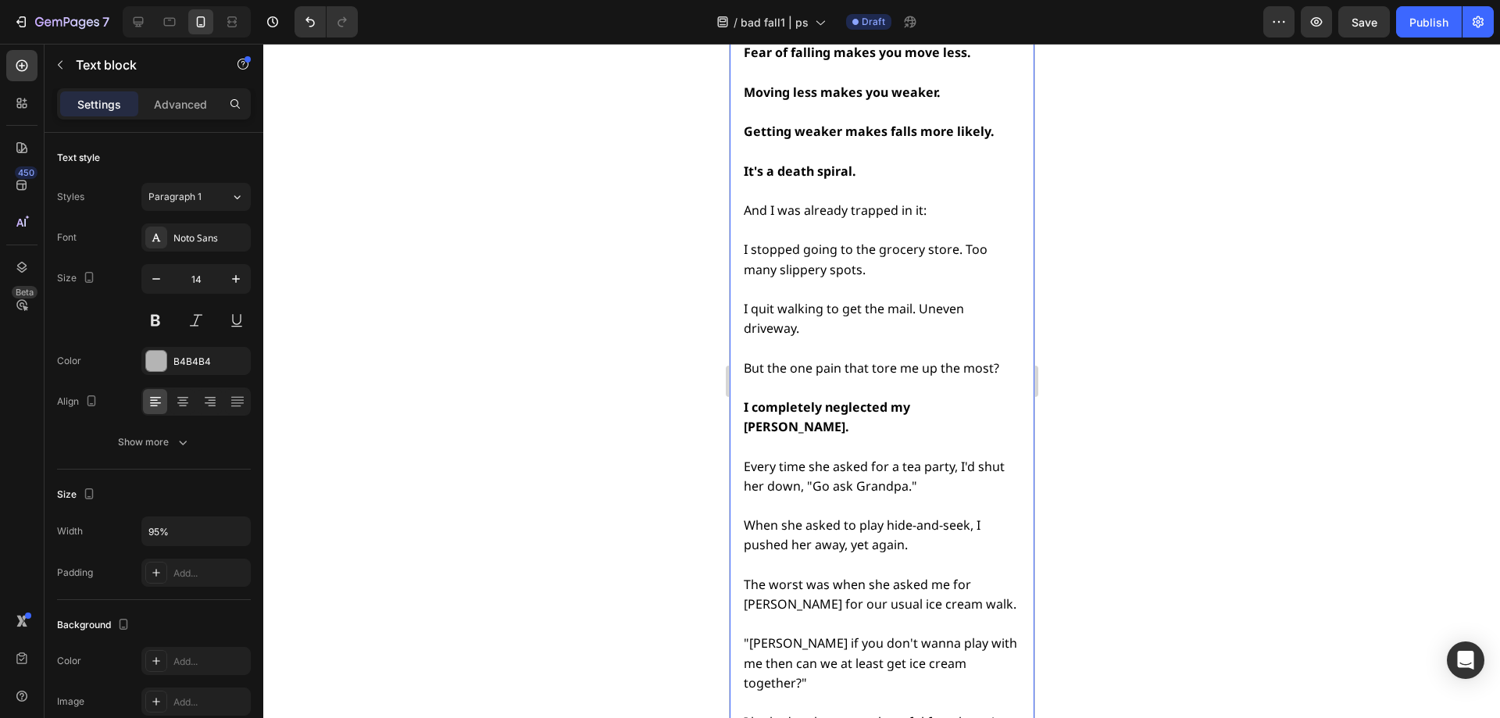
scroll to position [5371, 0]
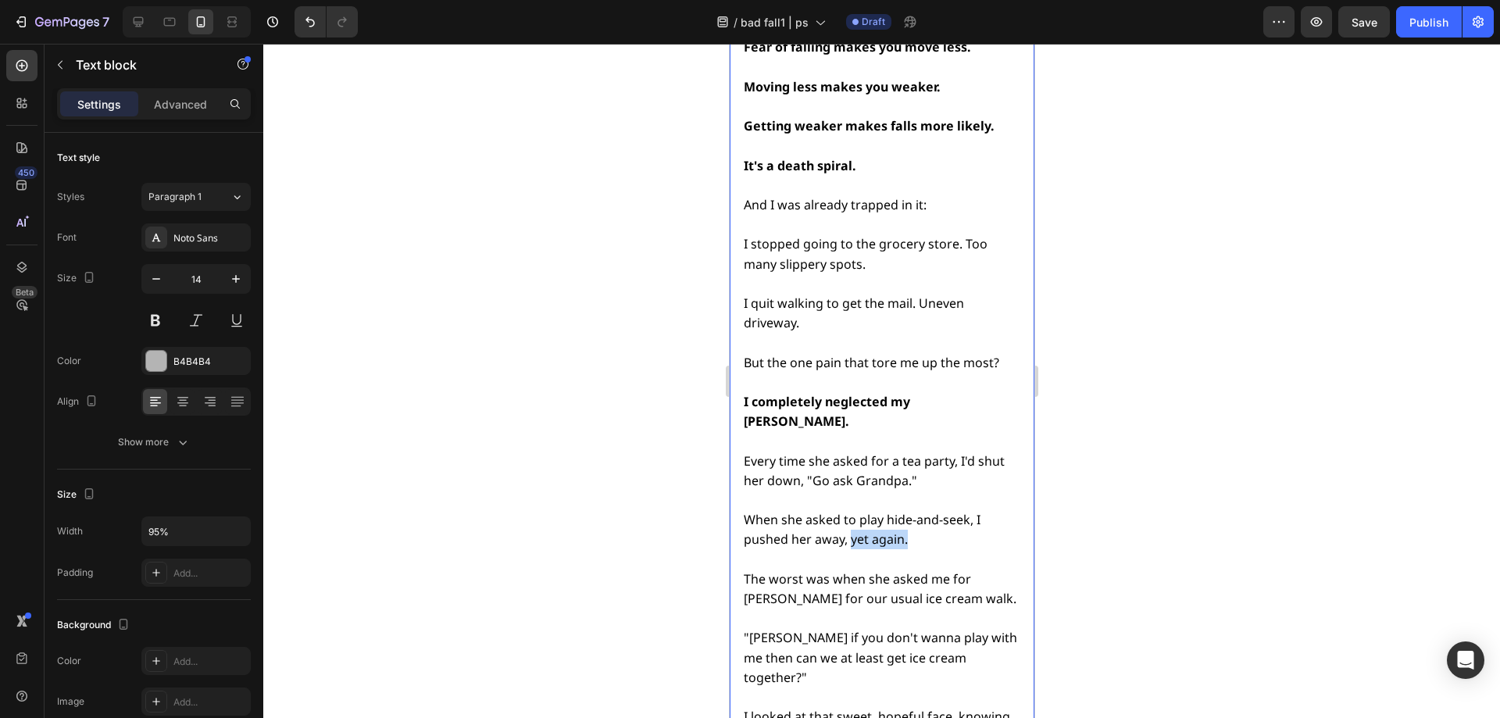
drag, startPoint x: 851, startPoint y: 388, endPoint x: 916, endPoint y: 387, distance: 65.6
click at [916, 387] on p "But the one pain that tore me up the most? I completely neglected my [PERSON_NA…" at bounding box center [880, 451] width 274 height 197
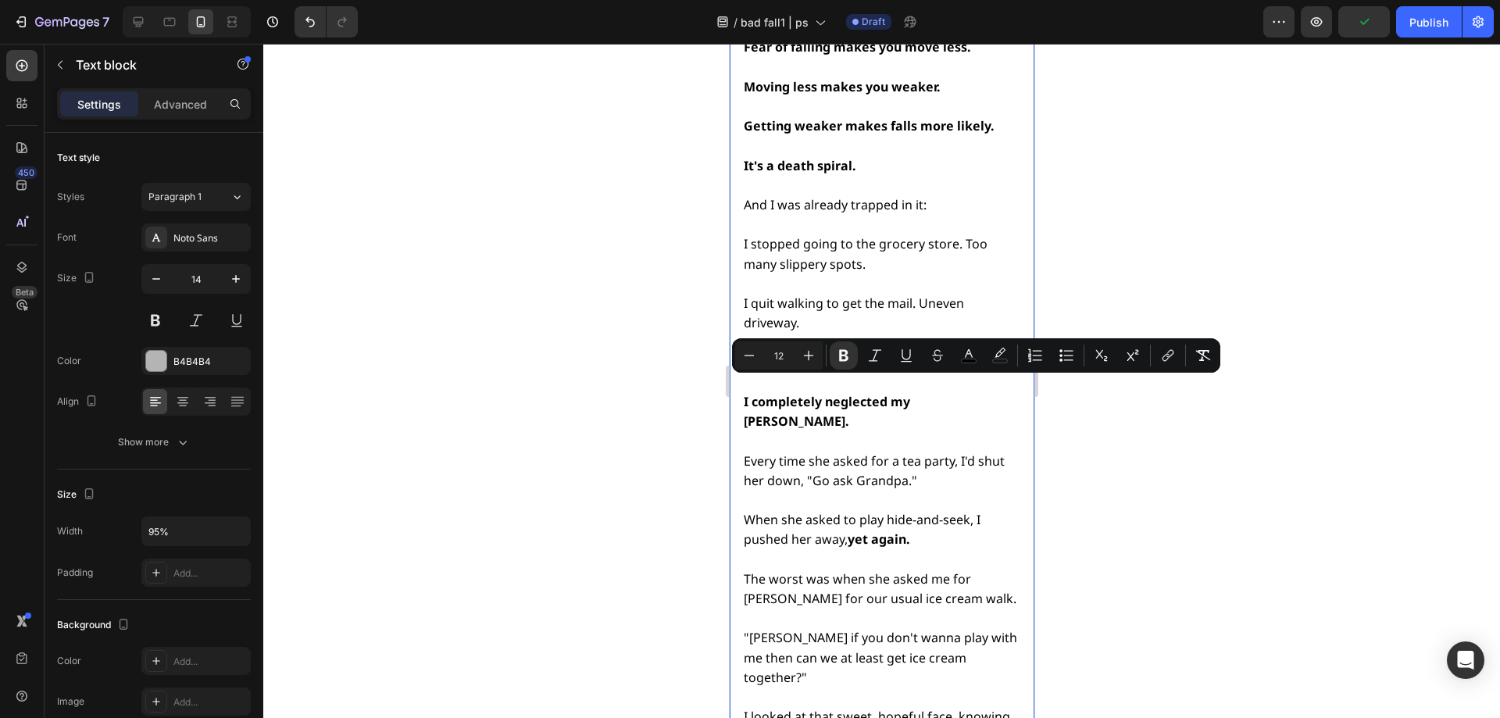
click at [1132, 448] on div at bounding box center [881, 381] width 1237 height 674
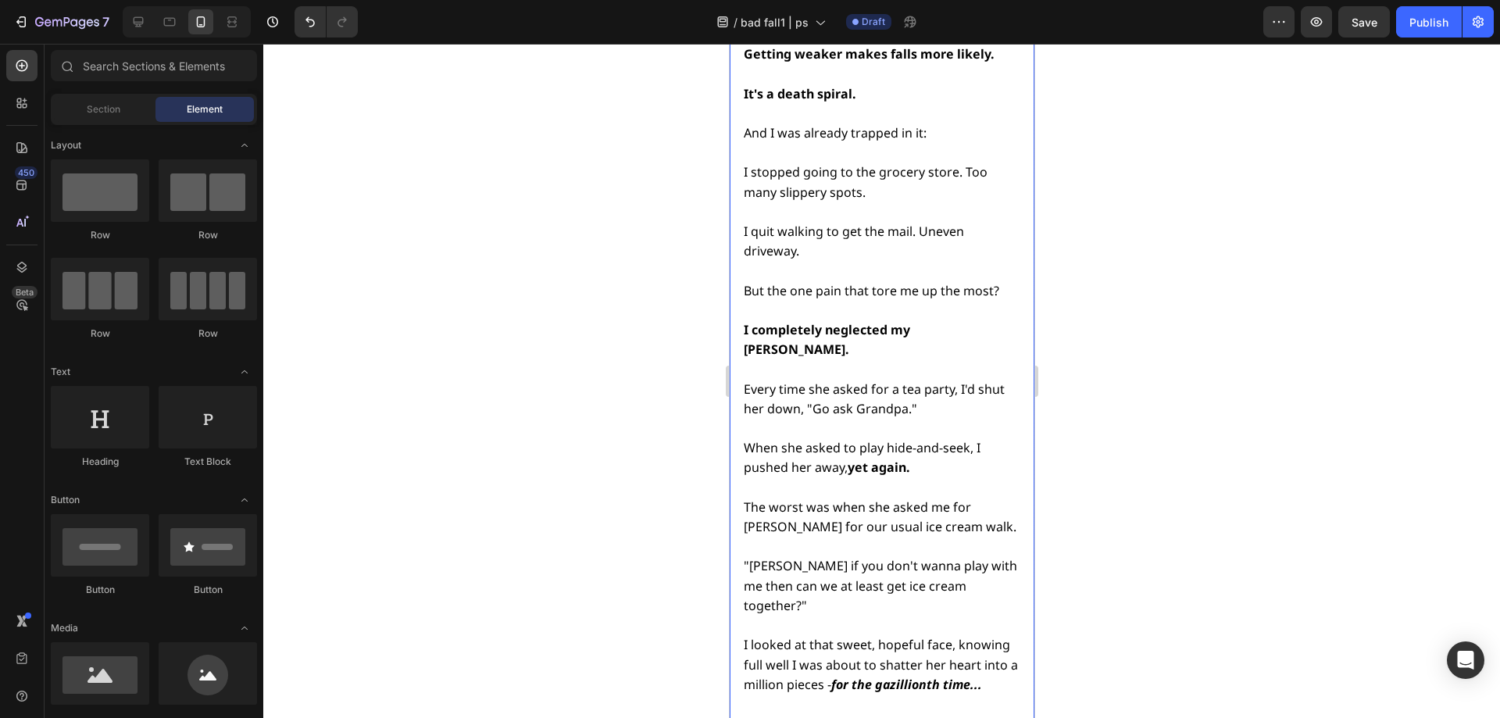
scroll to position [5449, 0]
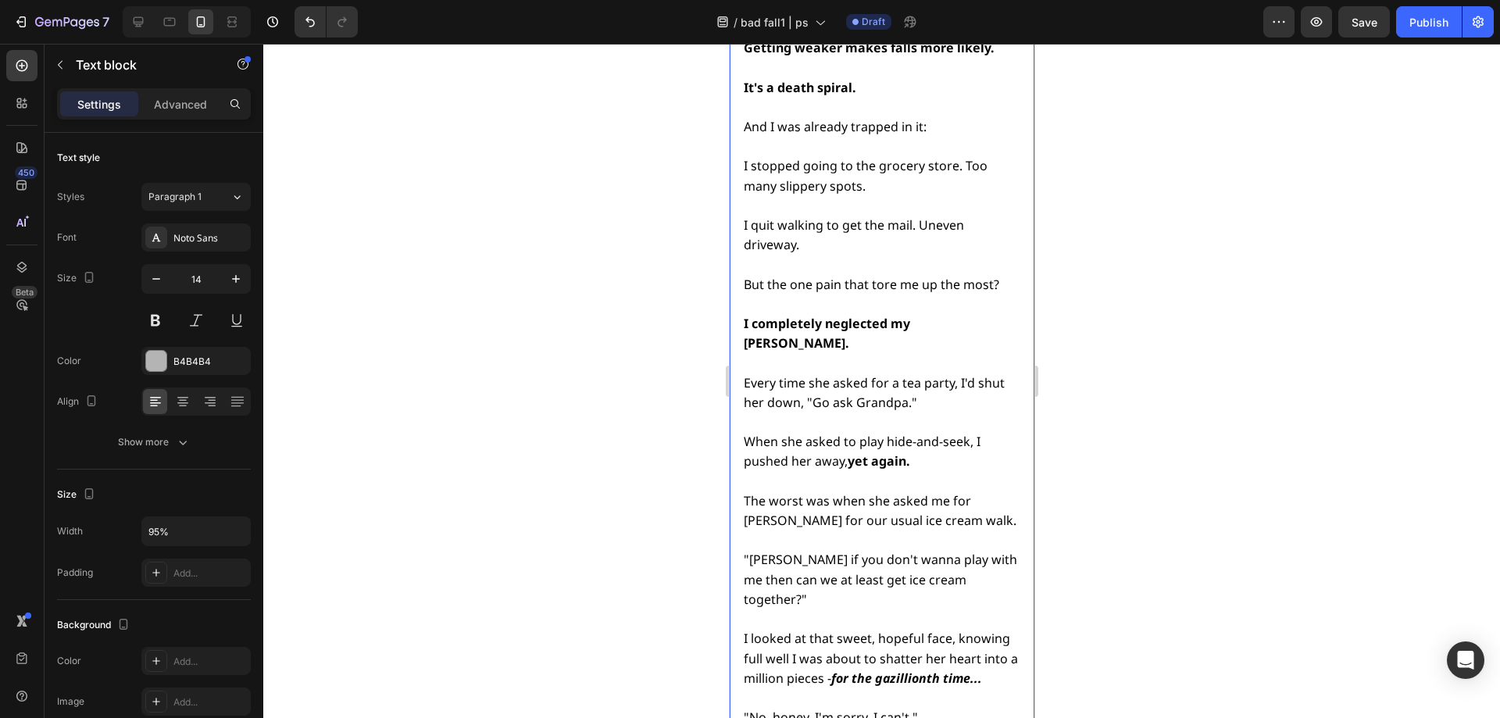
click at [802, 492] on span "The worst was when she asked me for [PERSON_NAME] for our usual ice cream walk." at bounding box center [879, 510] width 273 height 37
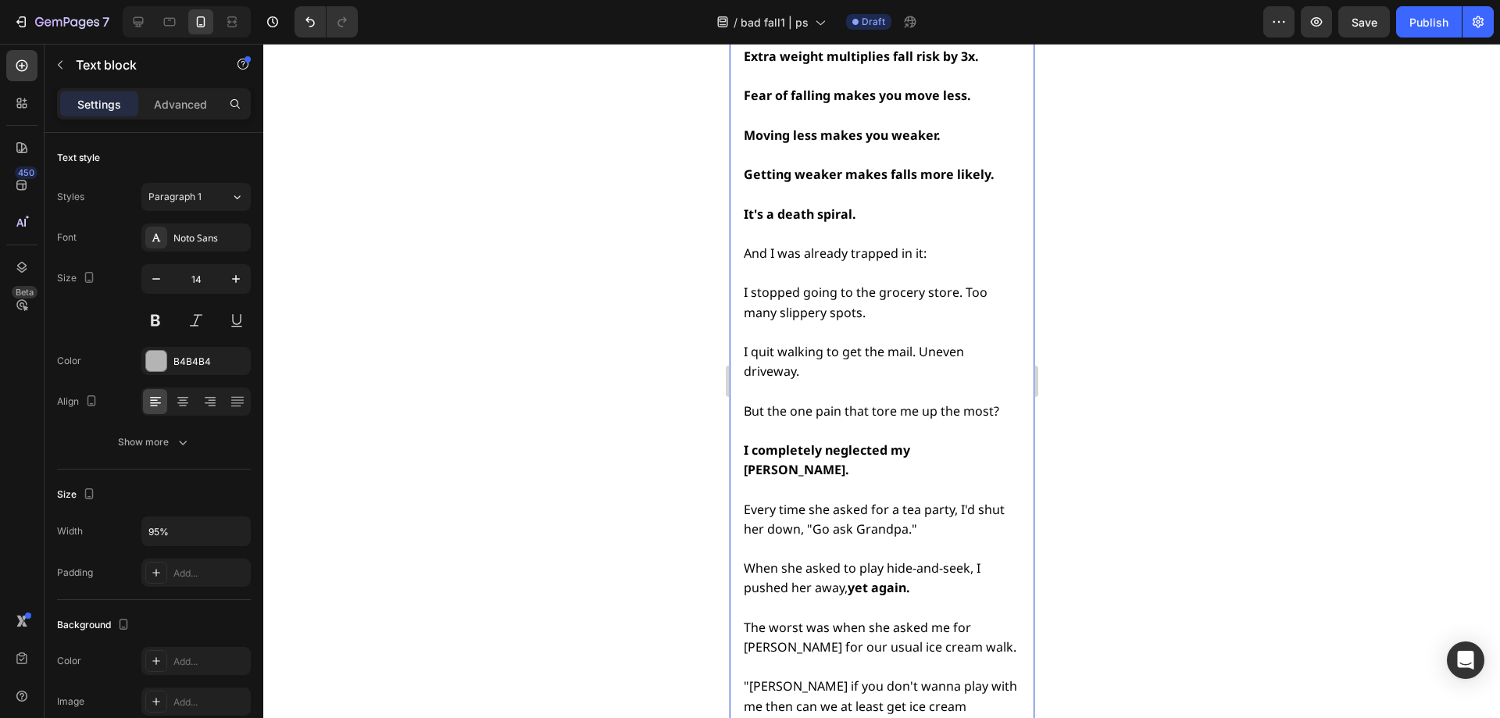
scroll to position [5371, 0]
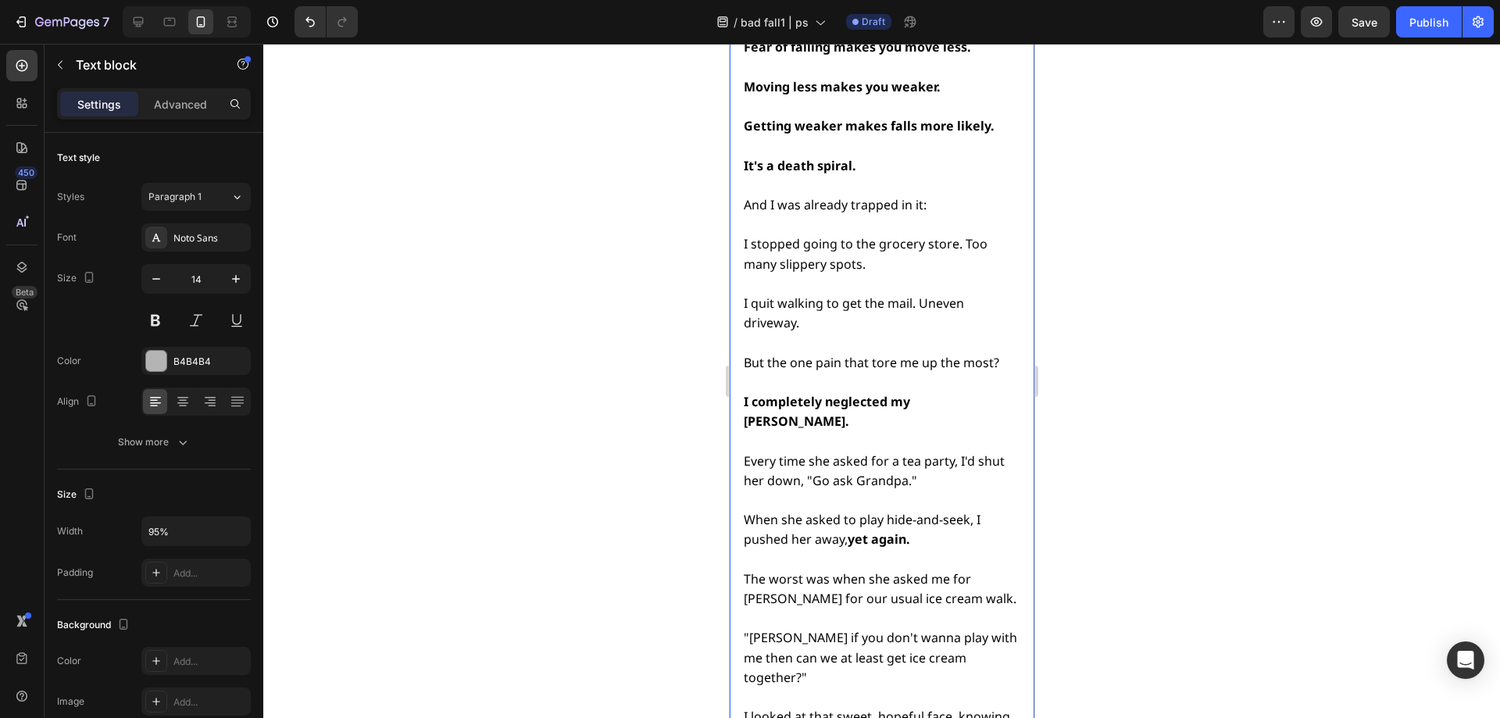
click at [808, 570] on span "The worst was when she asked me for [PERSON_NAME] for our usual ice cream walk." at bounding box center [879, 588] width 273 height 37
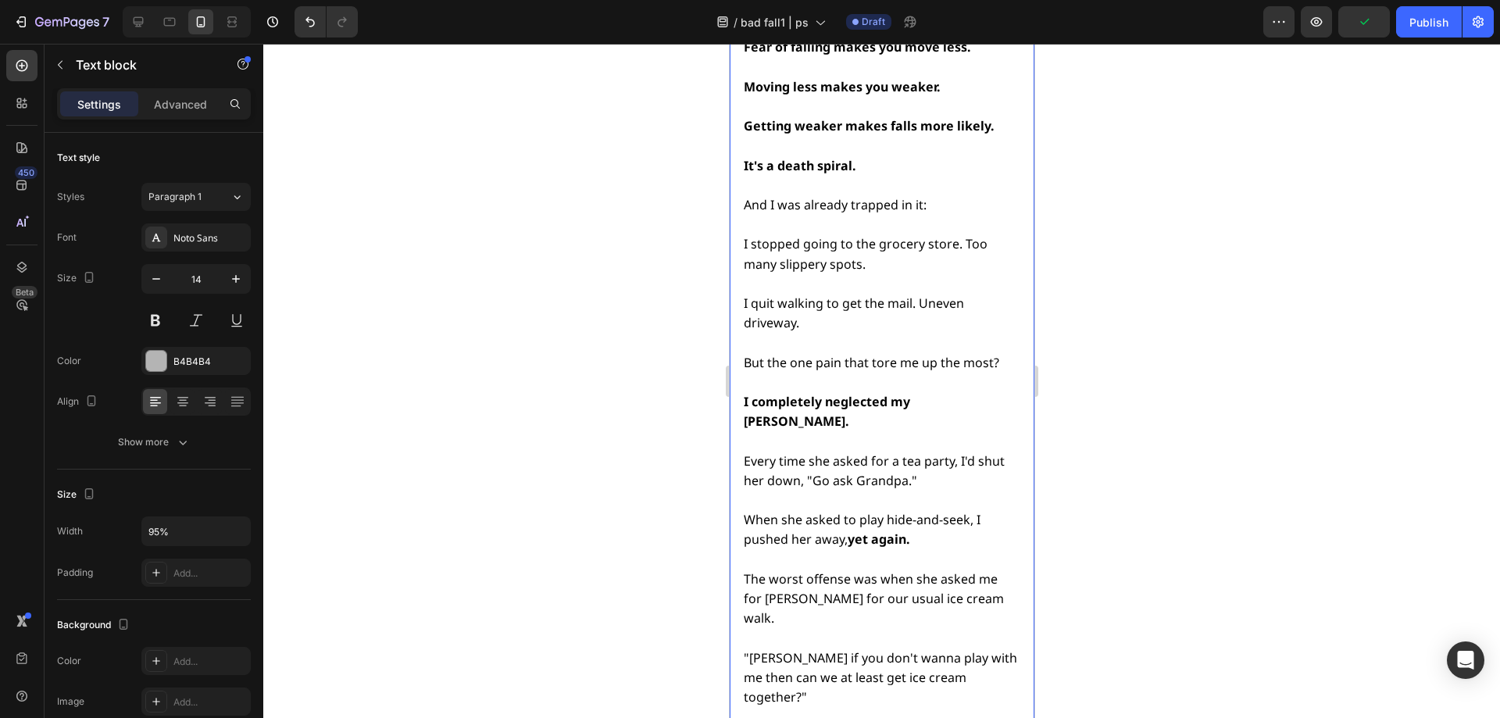
click at [980, 570] on span "The worst offense was when she asked me for [PERSON_NAME] for our usual ice cre…" at bounding box center [873, 598] width 260 height 56
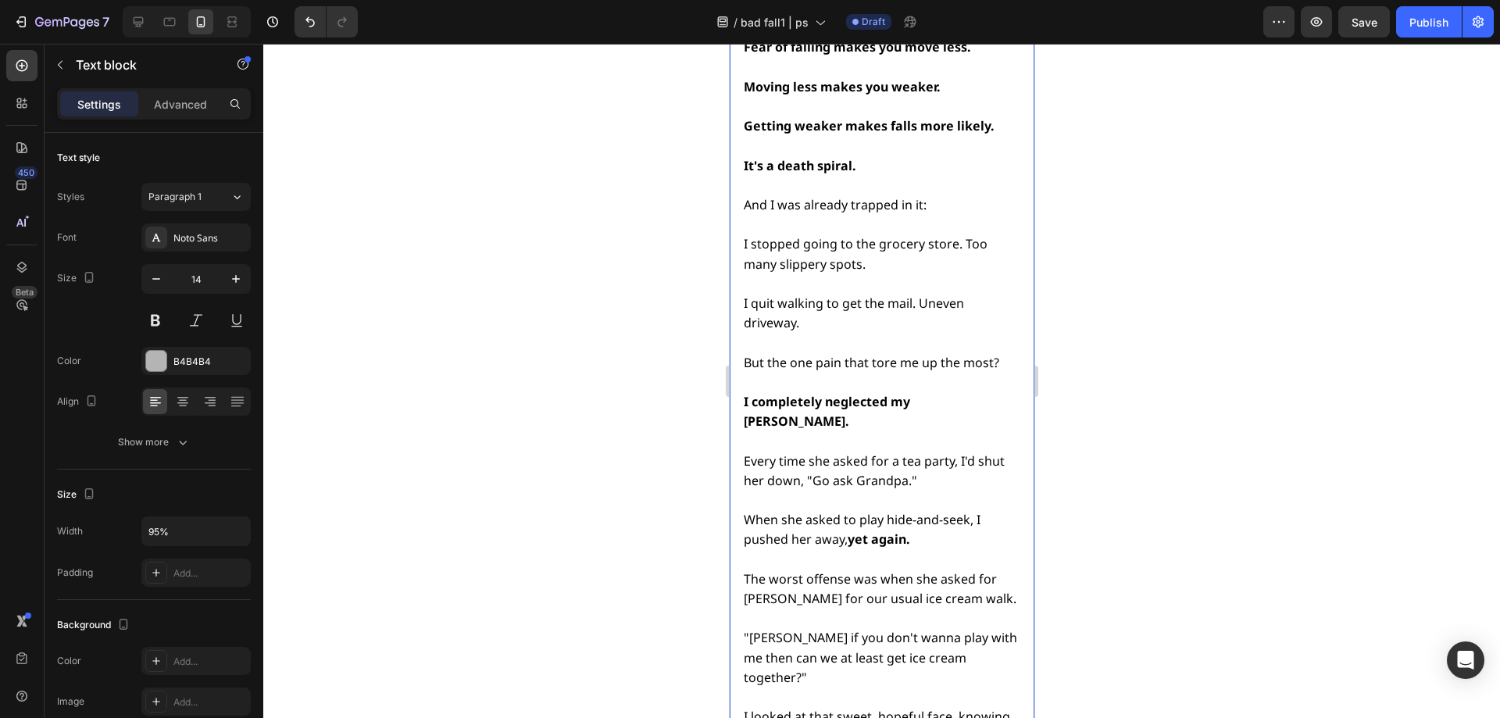
click at [980, 570] on span "The worst offense was when she asked for [PERSON_NAME] for our usual ice cream …" at bounding box center [879, 588] width 273 height 37
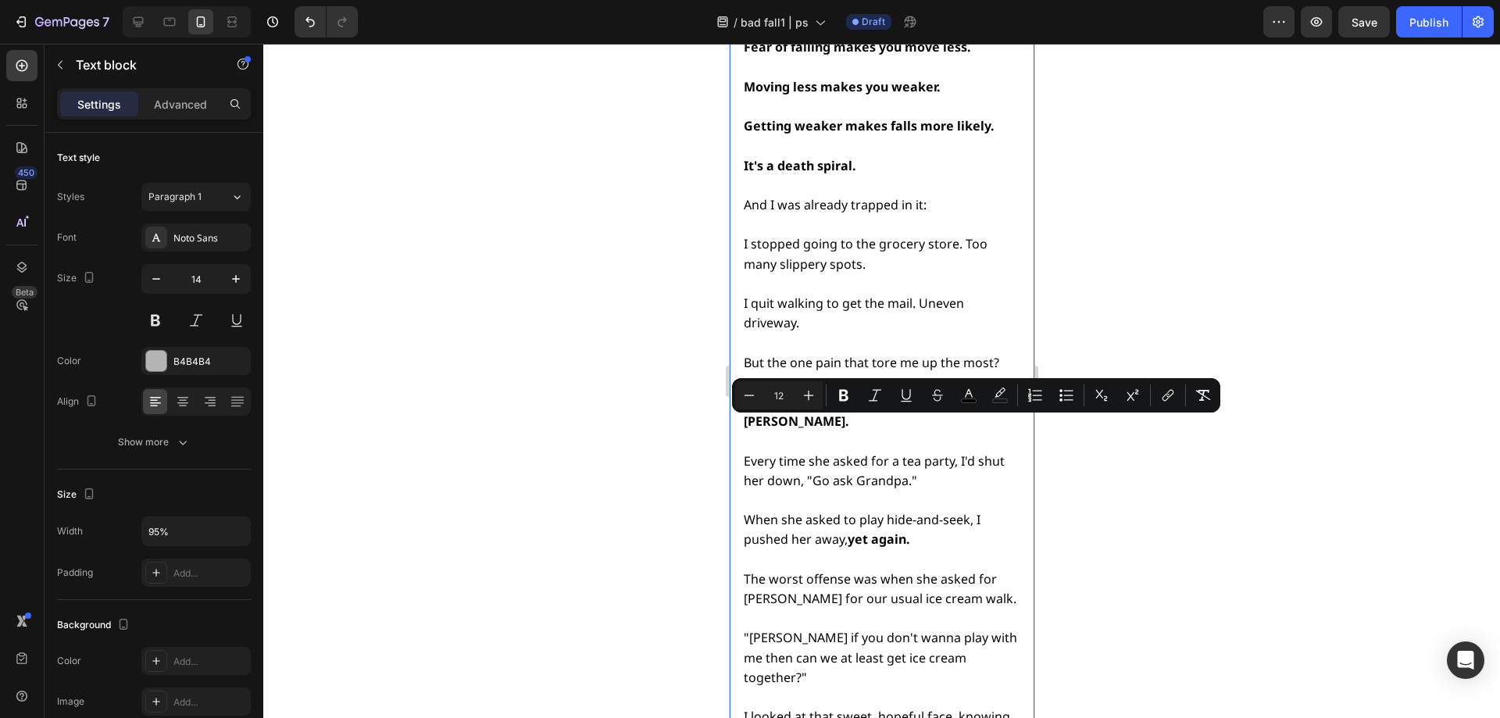
click at [845, 570] on span "The worst offense was when she asked for [PERSON_NAME] for our usual ice cream …" at bounding box center [879, 588] width 273 height 37
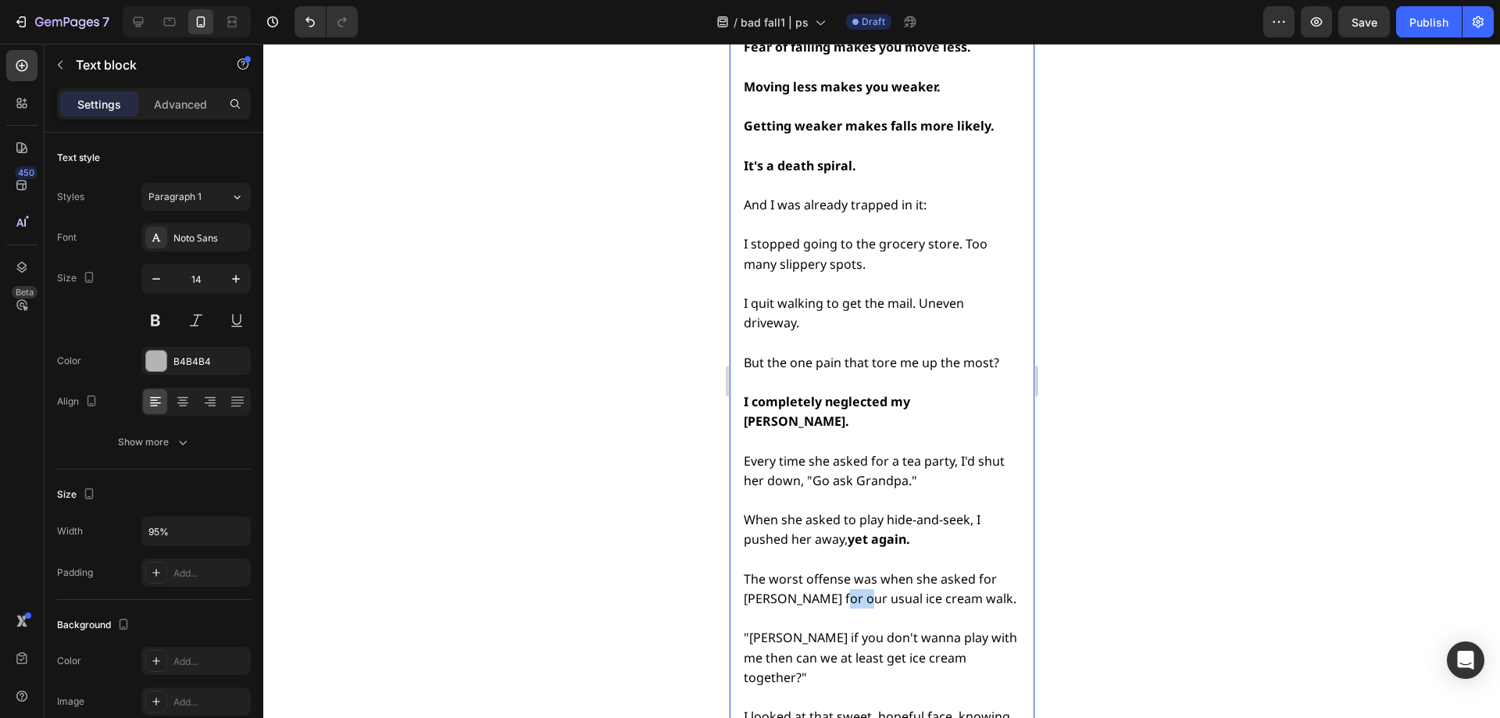
click at [845, 570] on span "The worst offense was when she asked for [PERSON_NAME] for our usual ice cream …" at bounding box center [879, 588] width 273 height 37
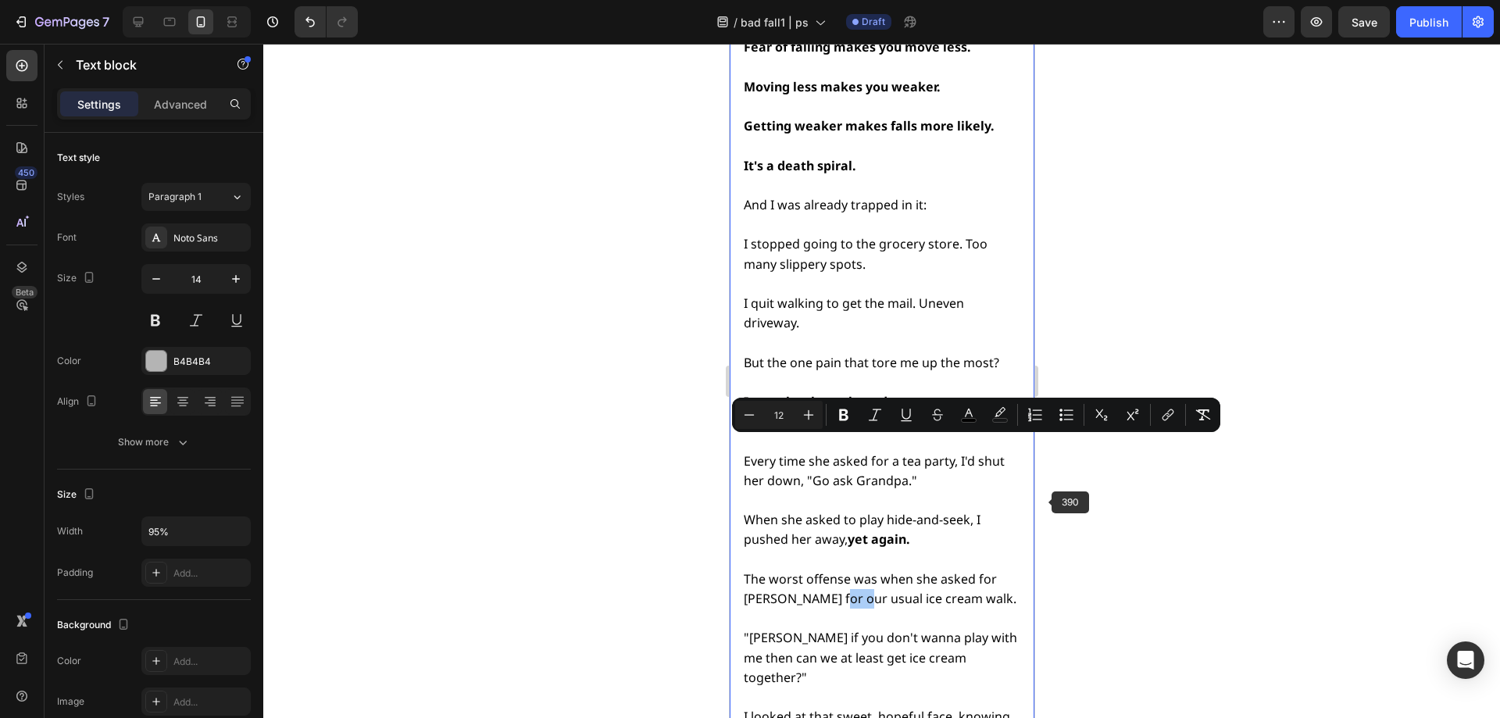
click at [1109, 504] on div at bounding box center [881, 381] width 1237 height 674
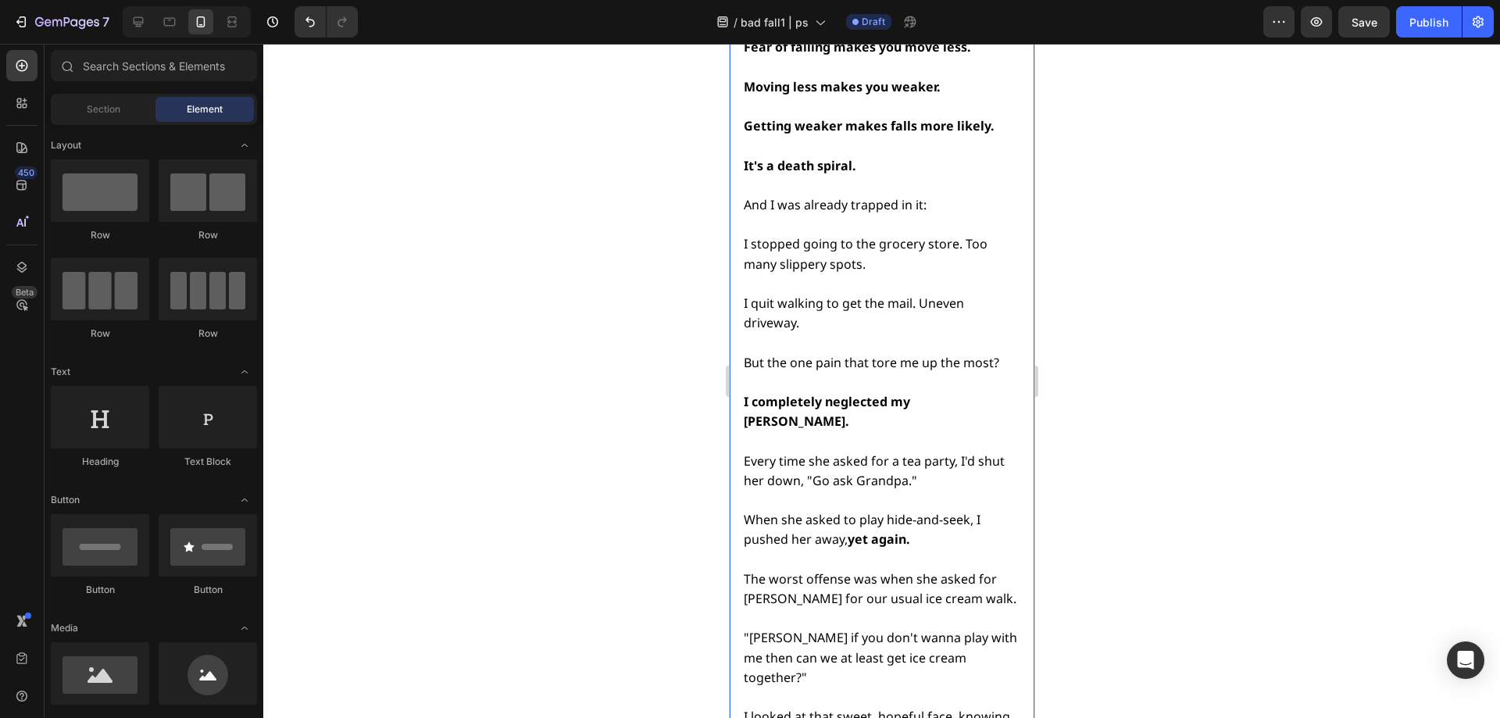
click at [978, 570] on span "The worst offense was when she asked for [PERSON_NAME] for our usual ice cream …" at bounding box center [879, 588] width 273 height 37
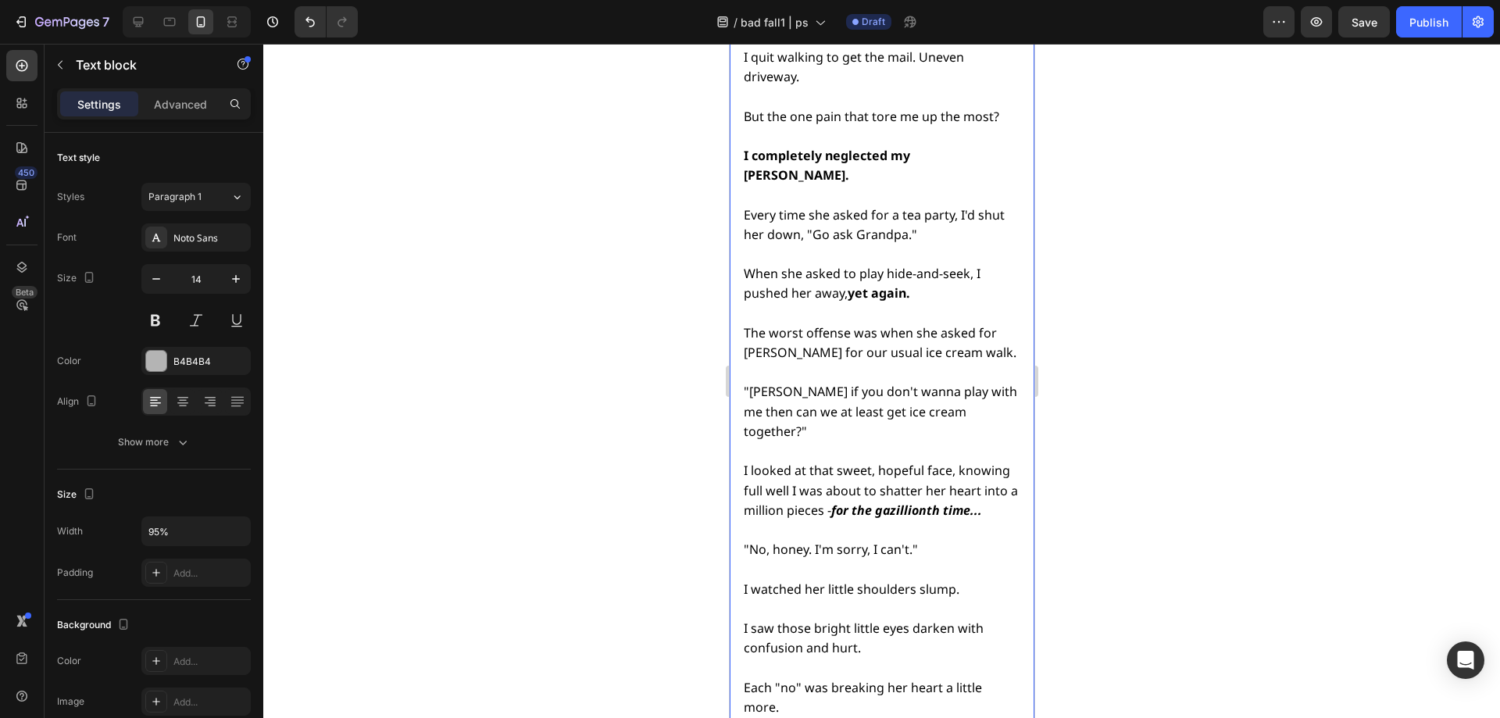
scroll to position [5606, 0]
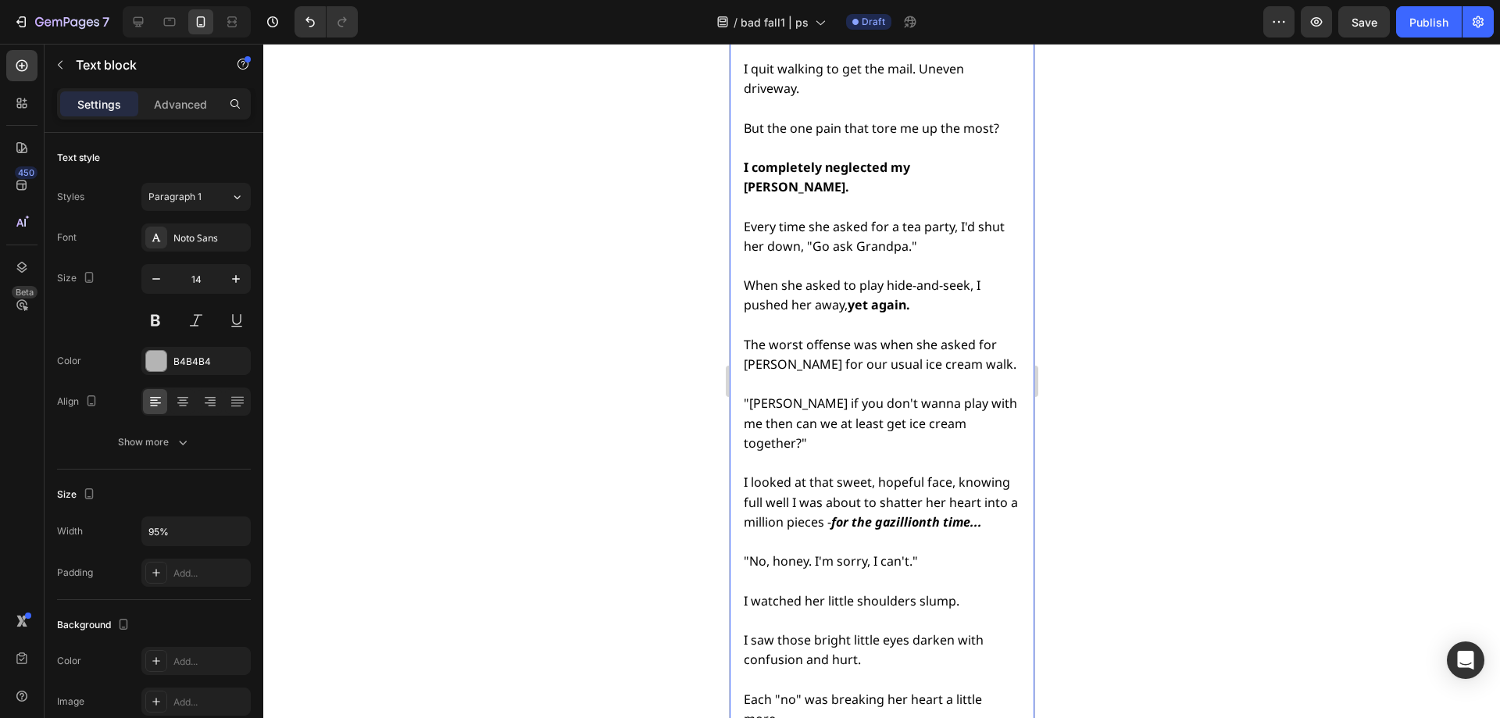
click at [849, 336] on span "The worst offense was when she asked for [PERSON_NAME] for our usual ice cream …" at bounding box center [879, 354] width 273 height 37
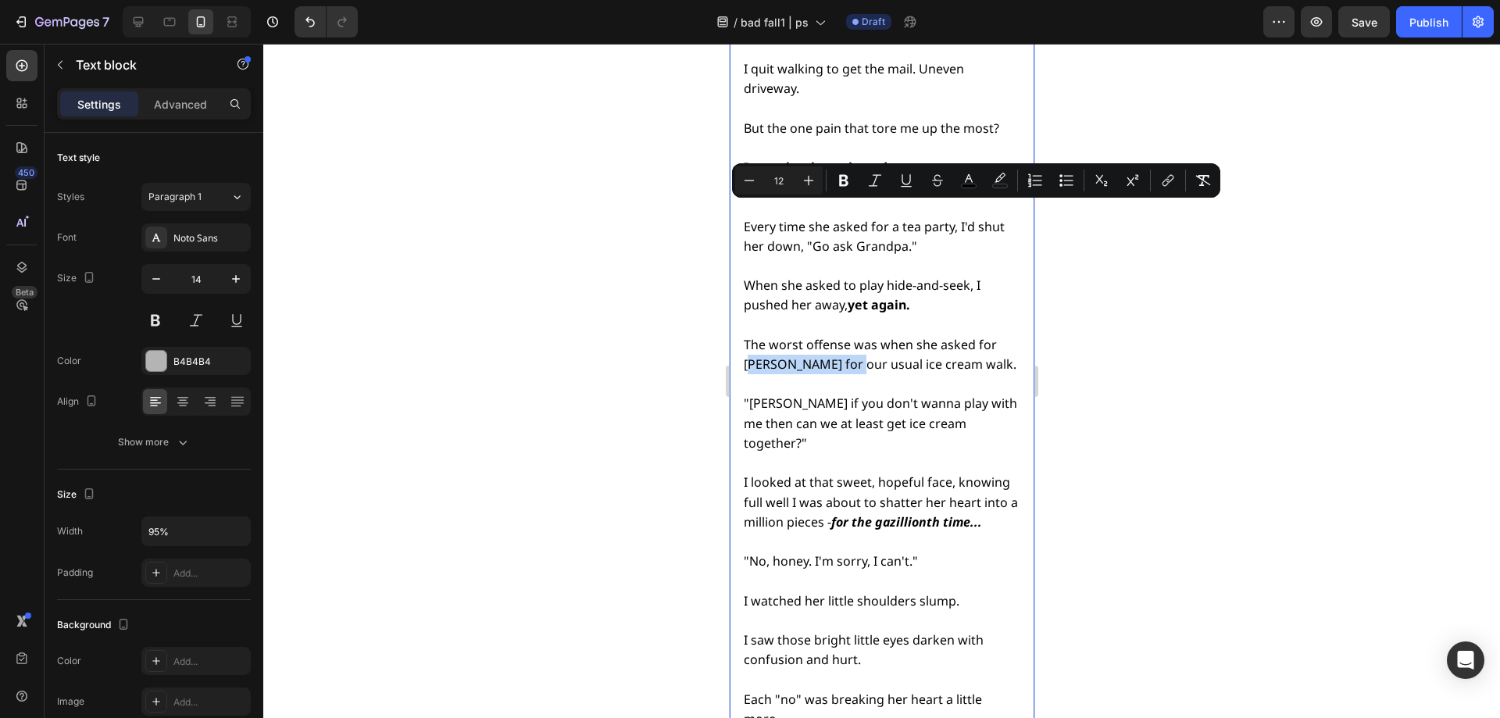
drag, startPoint x: 853, startPoint y: 212, endPoint x: 747, endPoint y: 207, distance: 106.4
click at [747, 336] on span "The worst offense was when she asked for [PERSON_NAME] for our usual ice cream …" at bounding box center [879, 354] width 273 height 37
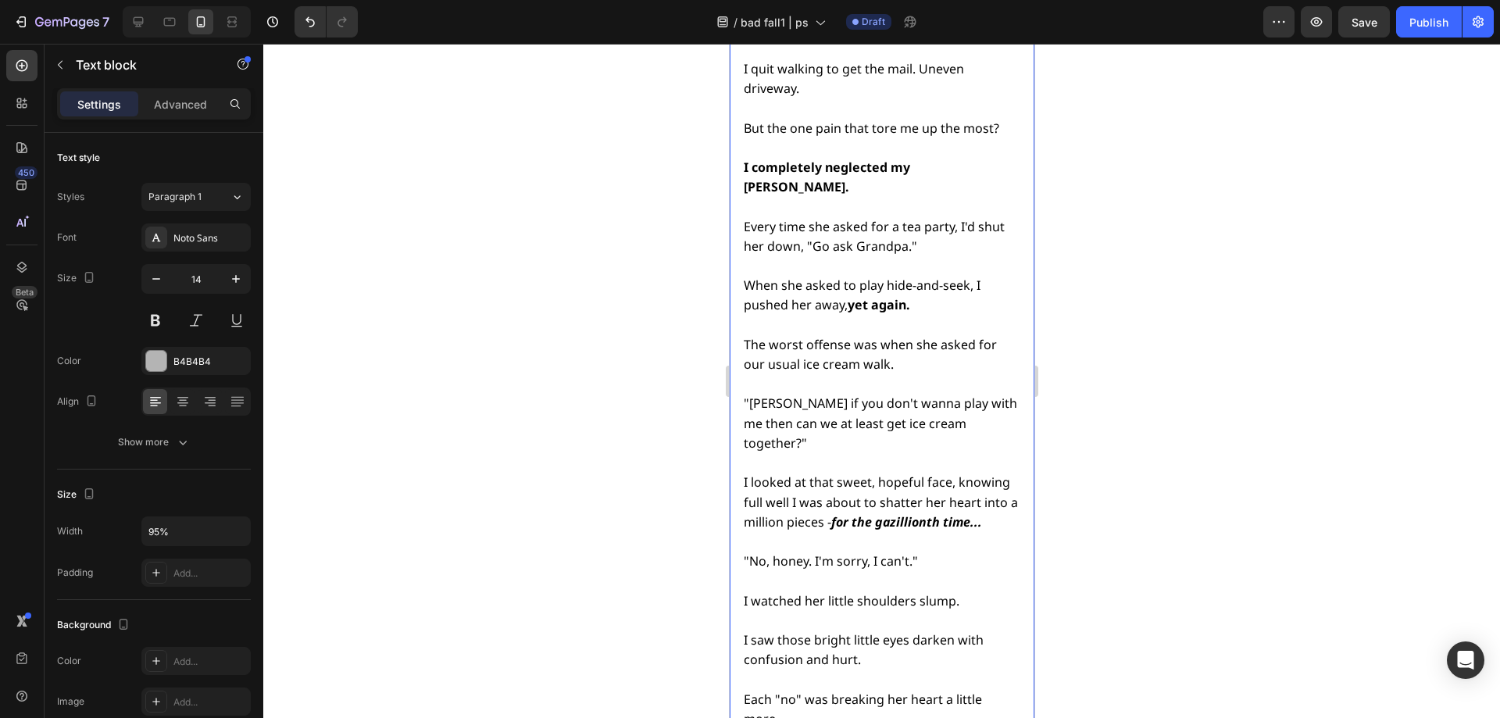
click at [894, 316] on p "The worst offense was when she asked for our usual ice cream walk. "Nana if you…" at bounding box center [880, 385] width 274 height 138
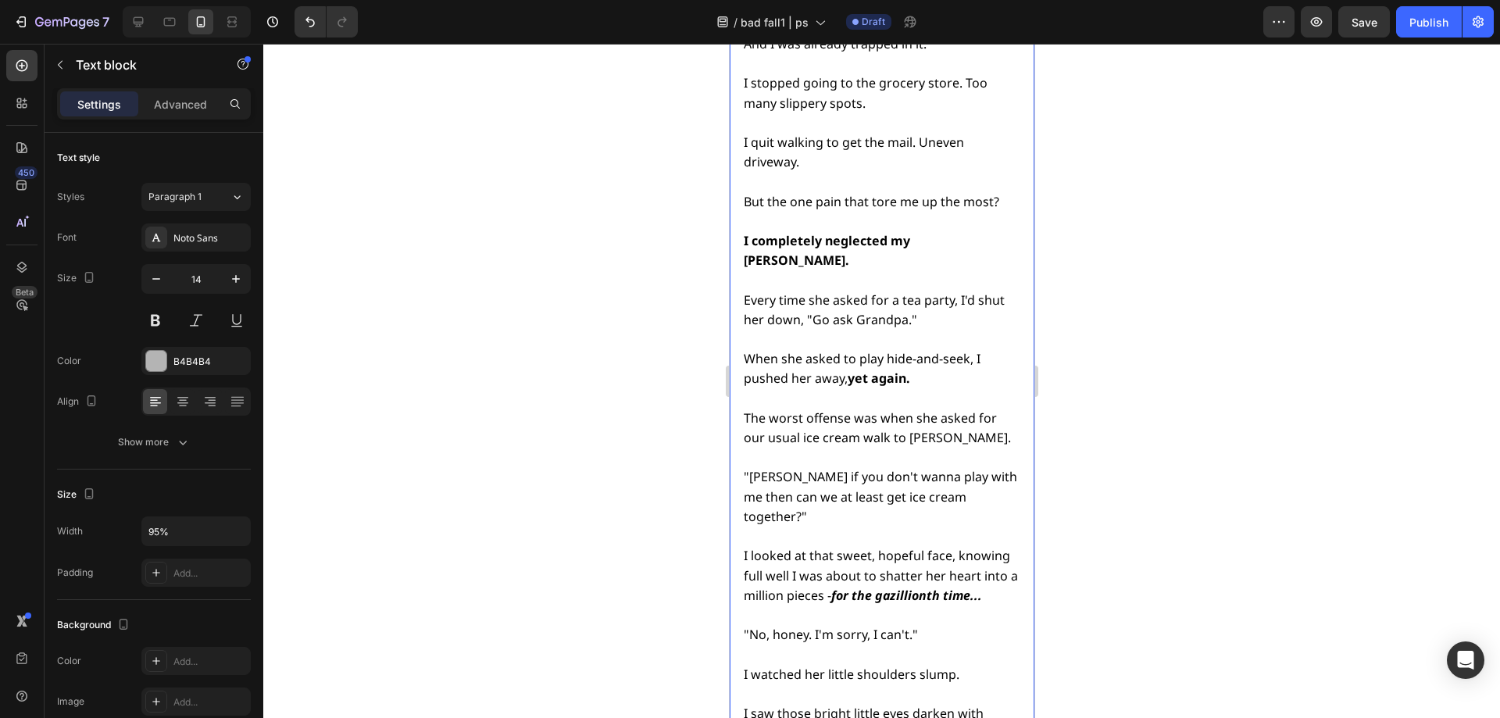
scroll to position [5527, 0]
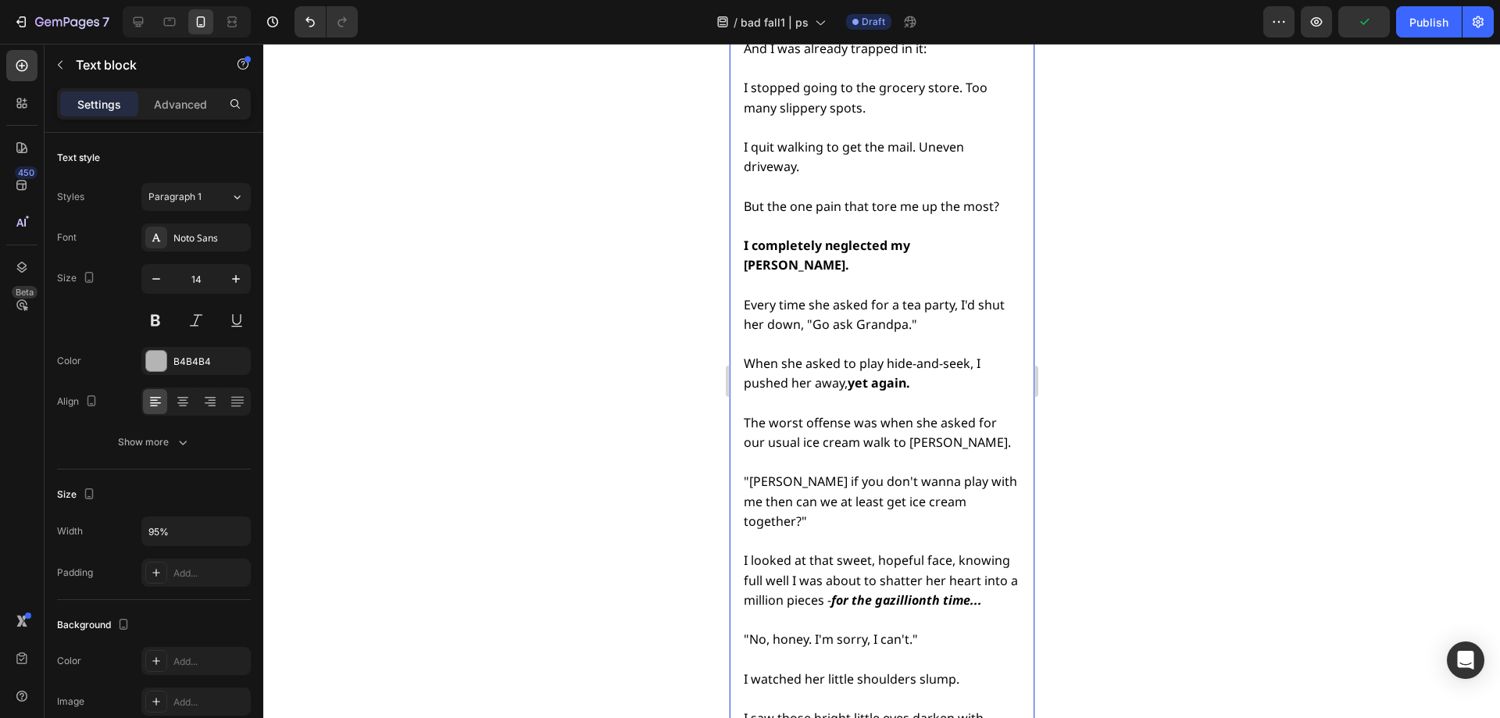
click at [988, 473] on span ""[PERSON_NAME] if you don't wanna play with me then can we at least get ice cre…" at bounding box center [879, 501] width 273 height 56
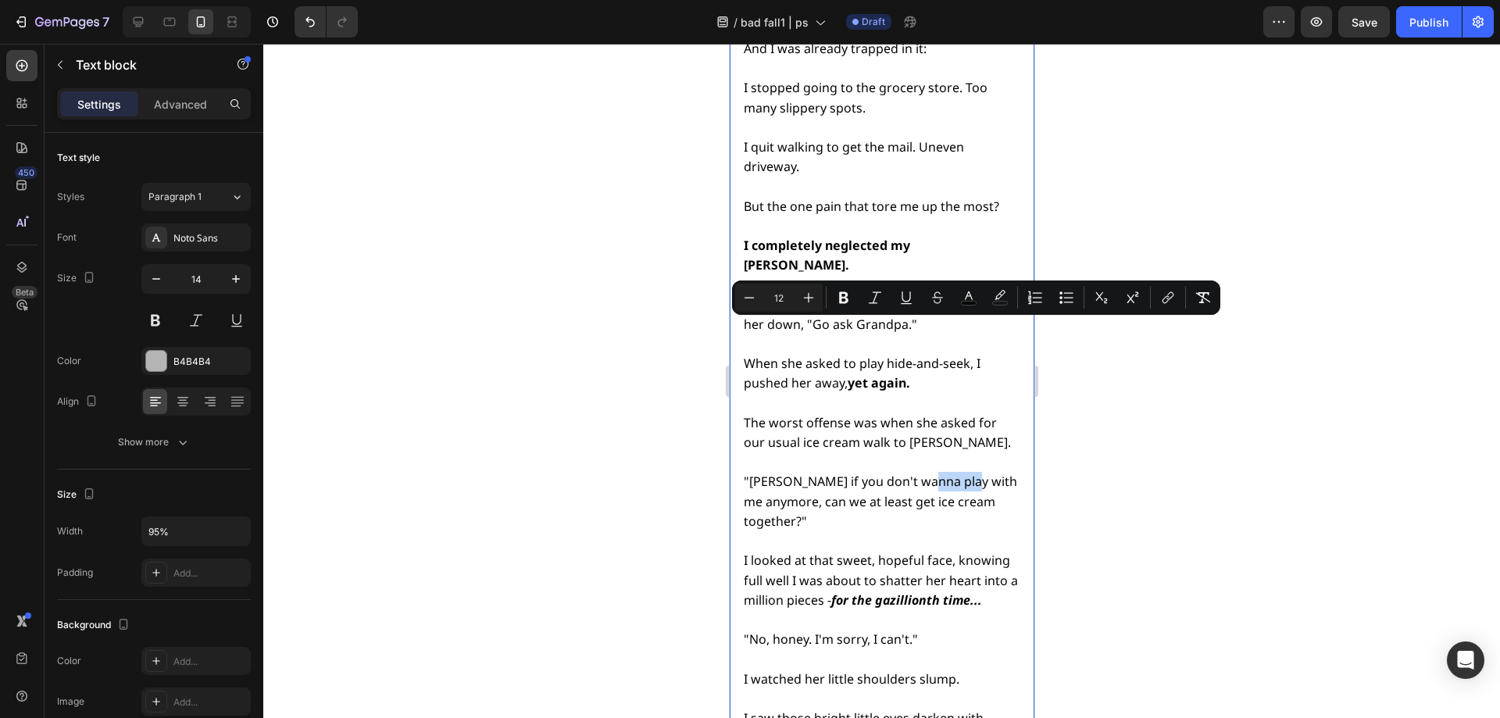
drag, startPoint x: 923, startPoint y: 329, endPoint x: 1000, endPoint y: 333, distance: 76.7
click at [1000, 394] on p "The worst offense was when she asked for our usual ice cream walk to [PERSON_NA…" at bounding box center [880, 463] width 274 height 138
click at [1085, 368] on div at bounding box center [881, 381] width 1237 height 674
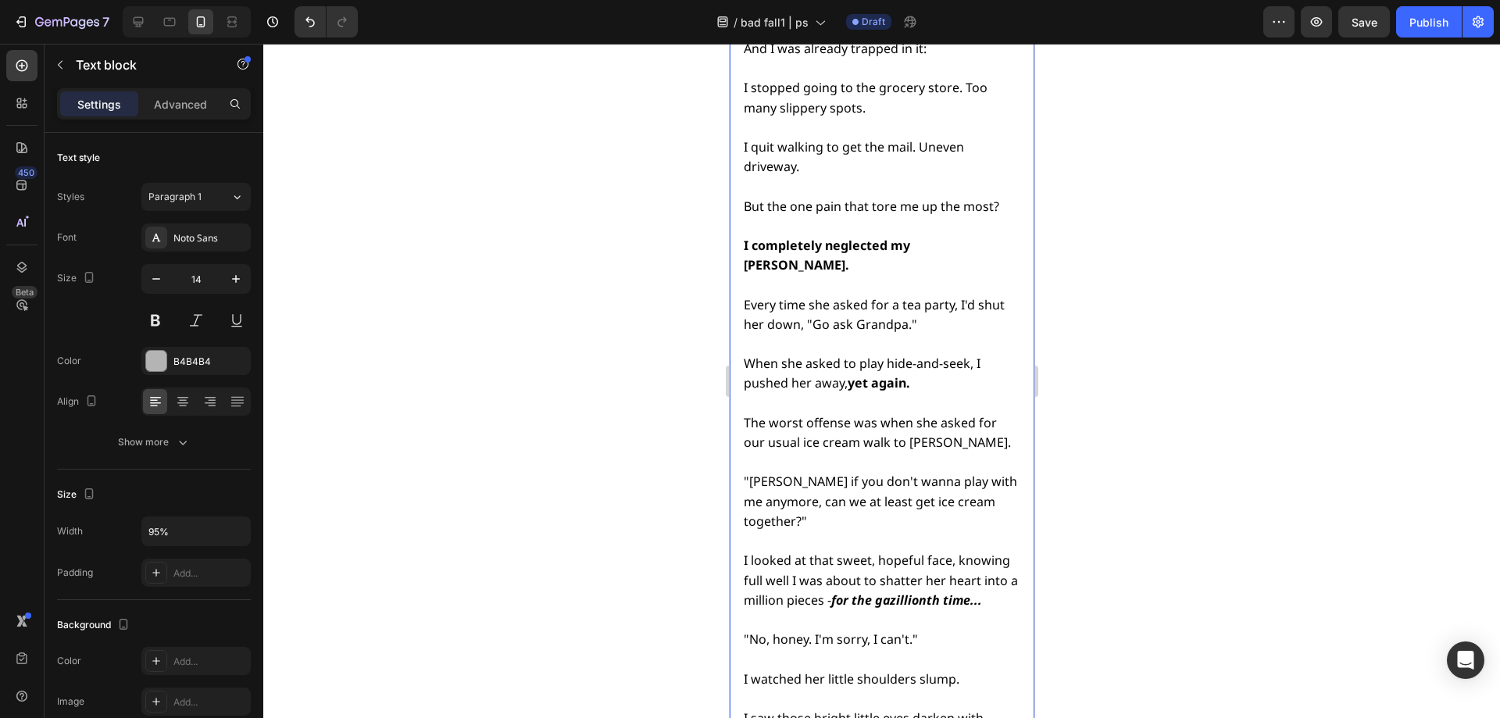
click at [762, 473] on span ""[PERSON_NAME] if you don't wanna play with me anymore, can we at least get ice…" at bounding box center [879, 501] width 273 height 56
click at [819, 531] on p "I looked at that sweet, hopeful face, knowing full well I was about to shatter …" at bounding box center [880, 570] width 274 height 79
click at [937, 552] on span "I looked at that sweet, hopeful face, knowing full well I was about to shatter …" at bounding box center [880, 580] width 274 height 56
click at [926, 552] on span "I looked at that sweet, hopeful face, knowing full well I was about to shatter …" at bounding box center [878, 580] width 270 height 56
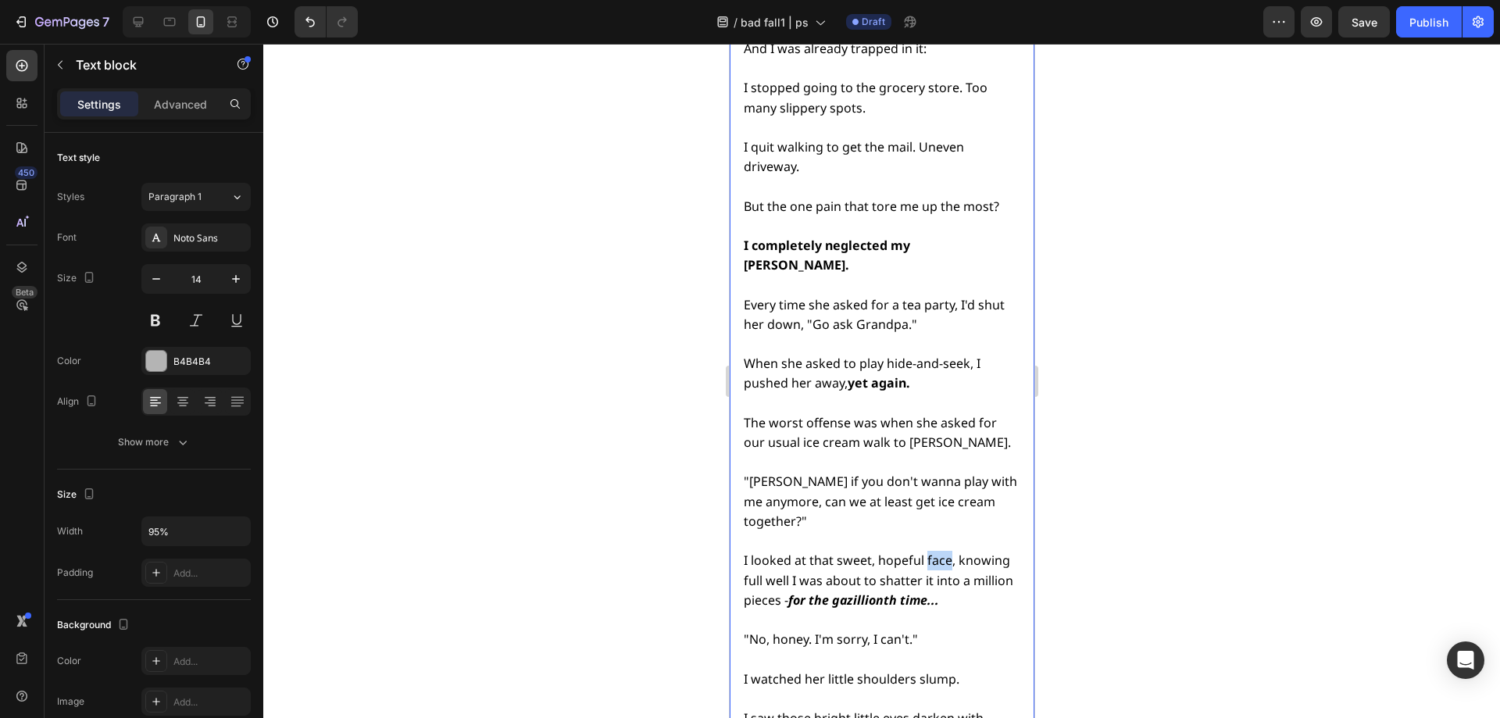
click at [926, 552] on span "I looked at that sweet, hopeful face, knowing full well I was about to shatter …" at bounding box center [878, 580] width 270 height 56
click at [1120, 390] on div at bounding box center [881, 381] width 1237 height 674
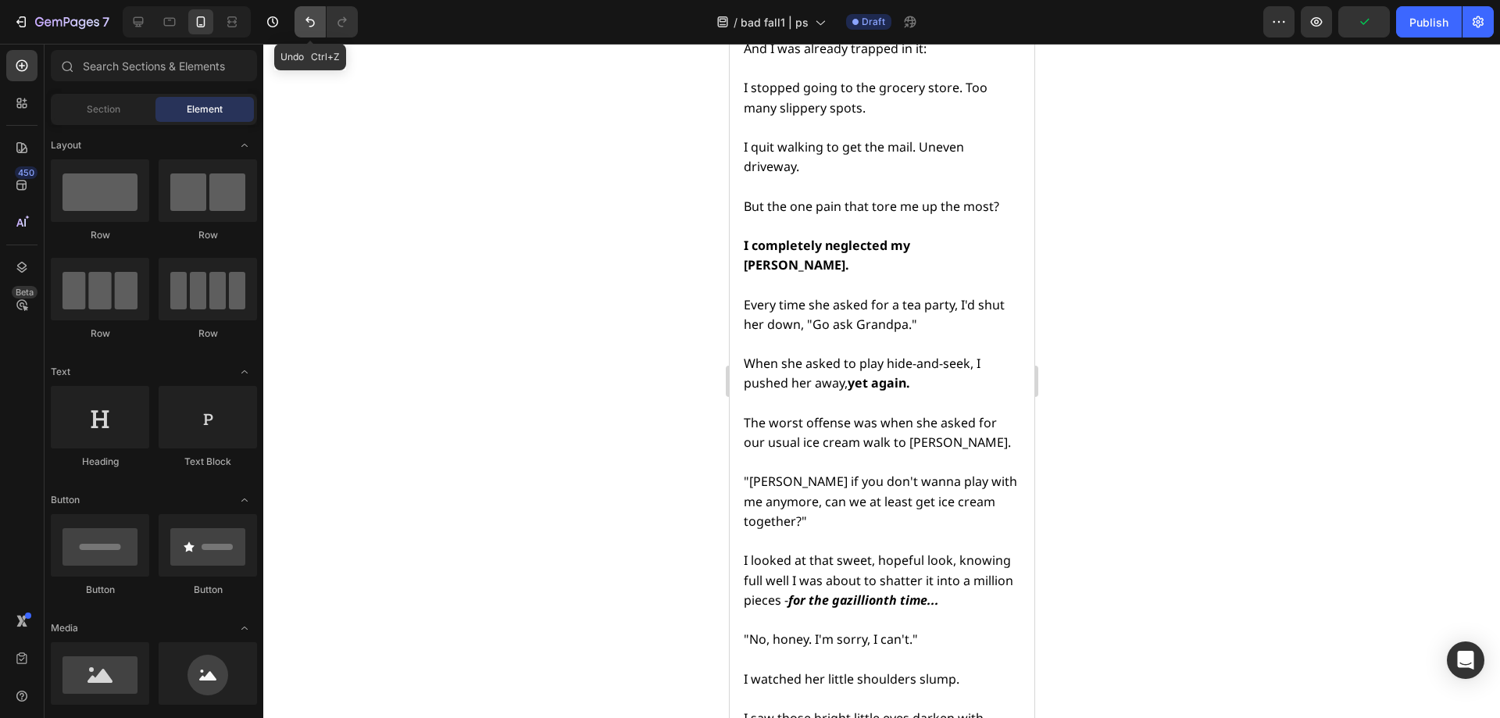
click at [315, 23] on icon "Undo/Redo" at bounding box center [310, 22] width 16 height 16
click at [816, 552] on span "I looked at that sweet, hopeful face, knowing full well I was about to shatter …" at bounding box center [878, 580] width 270 height 56
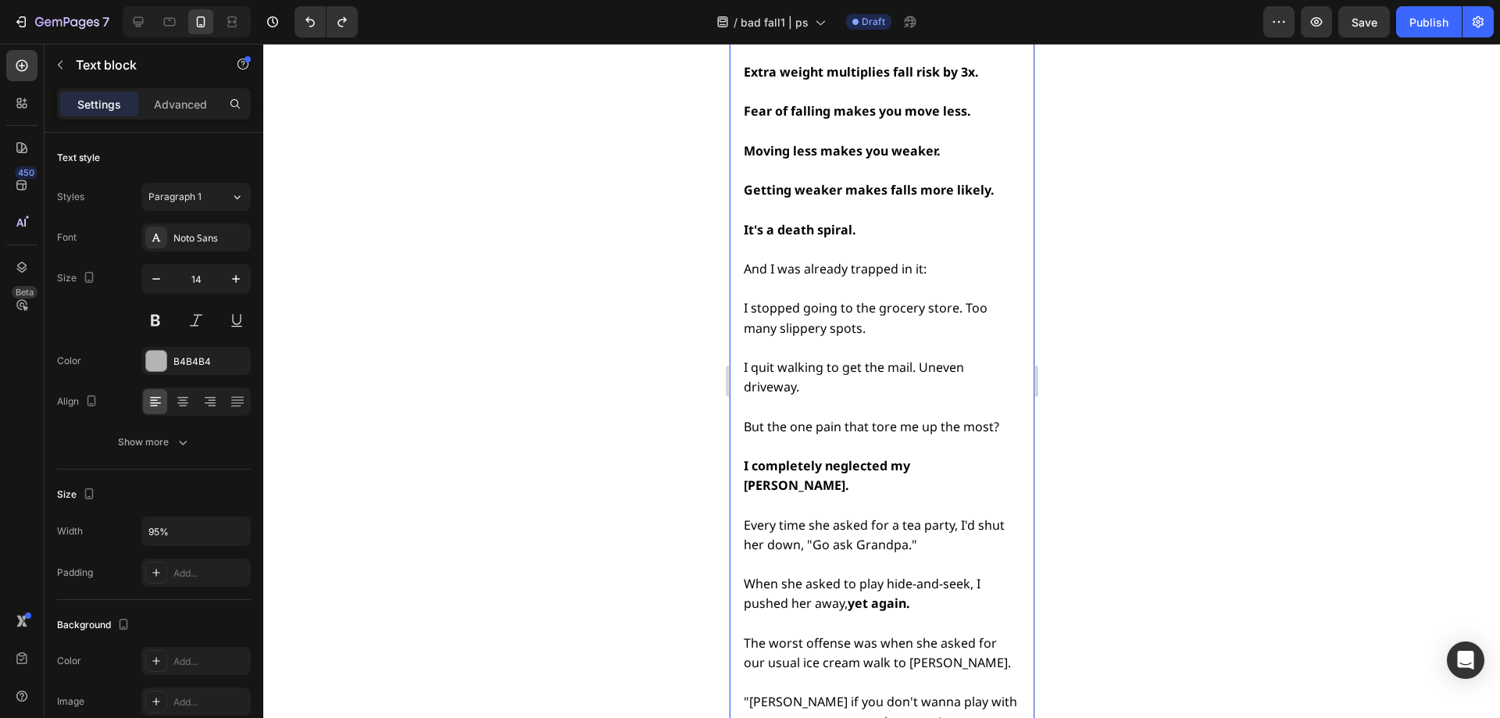
scroll to position [5374, 0]
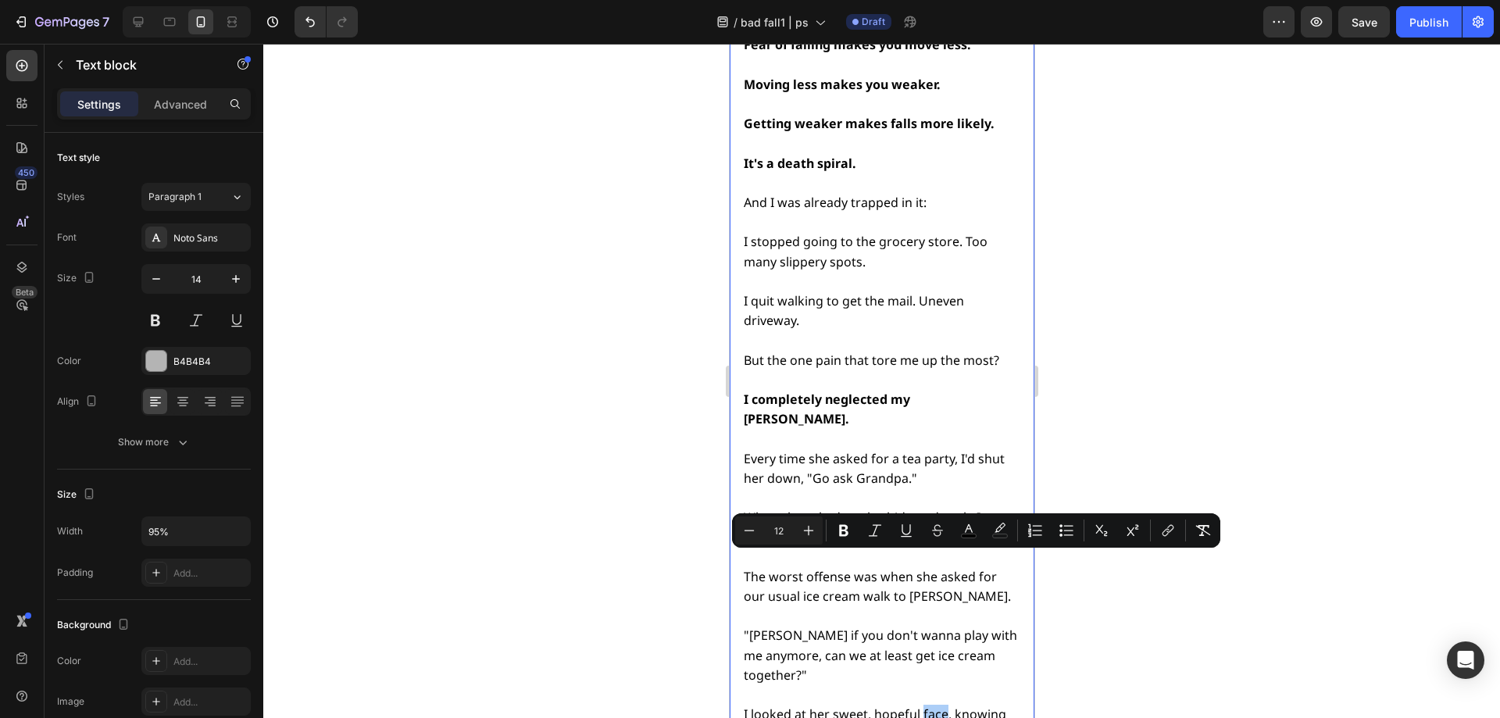
click at [1227, 565] on div at bounding box center [881, 381] width 1237 height 674
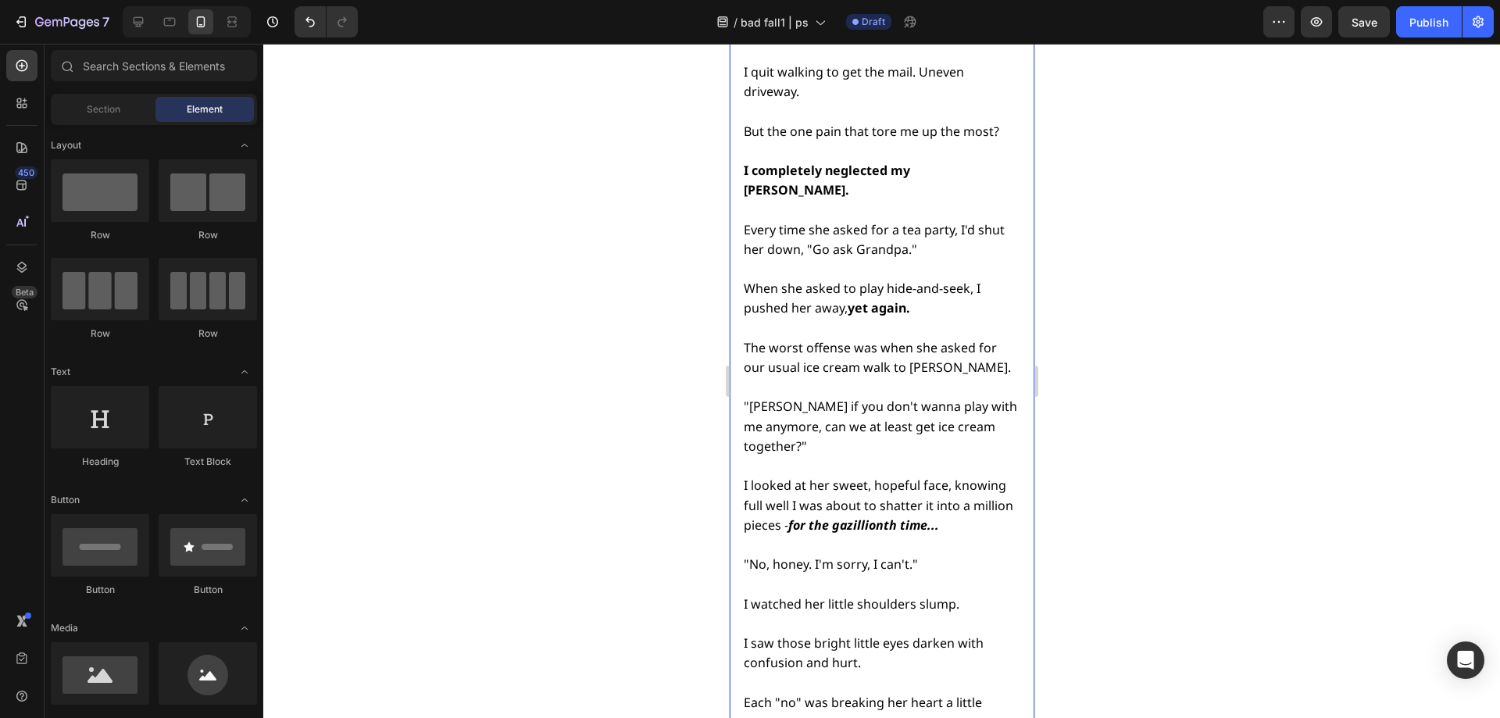
scroll to position [5608, 0]
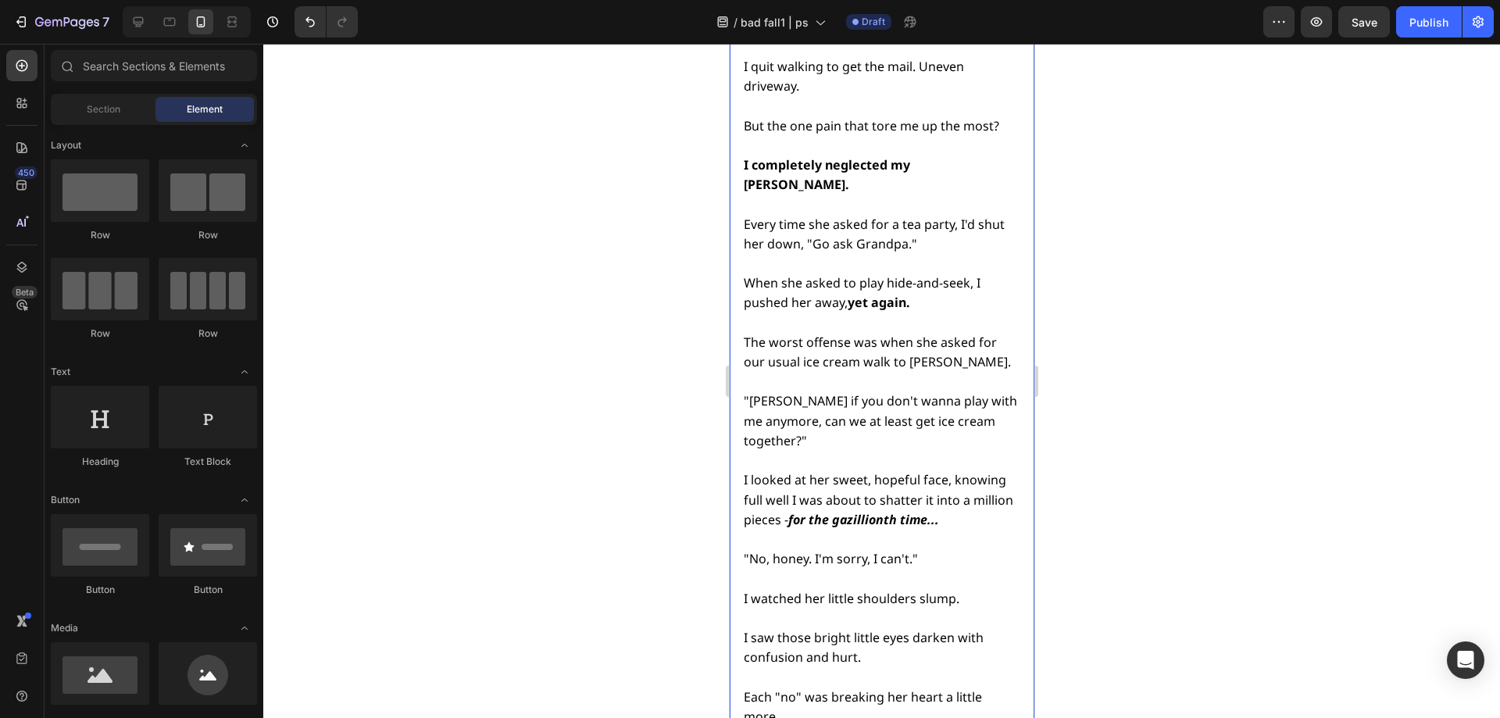
click at [841, 629] on span "I saw those bright little eyes darken with confusion and hurt." at bounding box center [863, 647] width 240 height 37
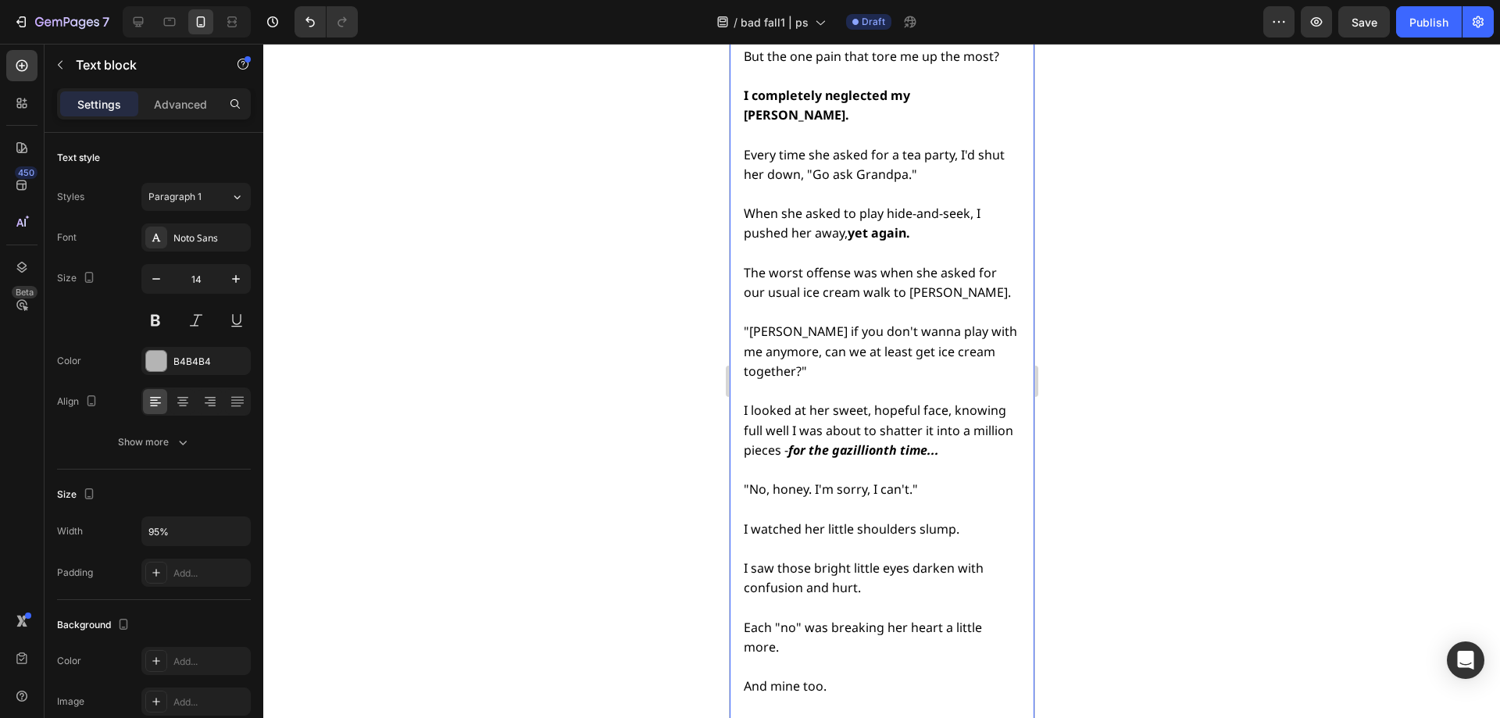
scroll to position [5684, 0]
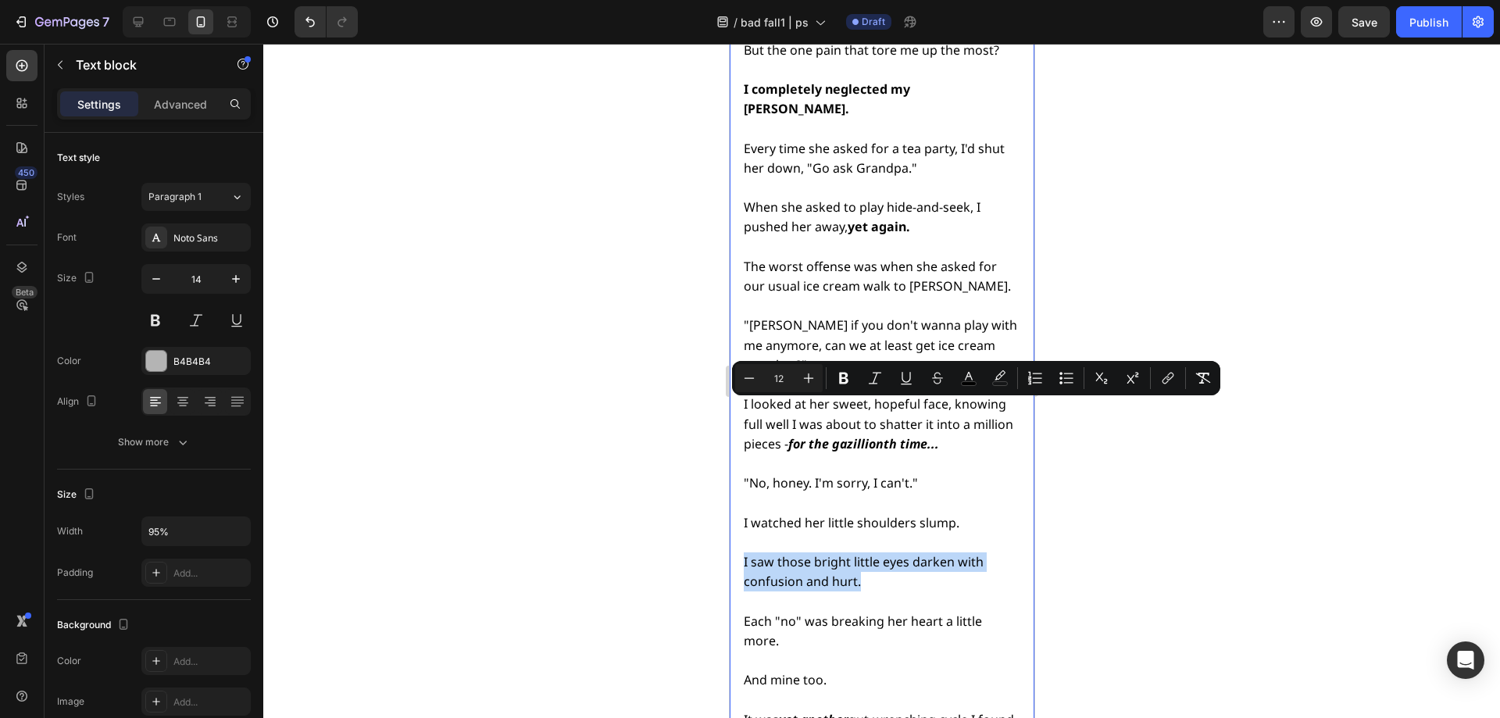
drag, startPoint x: 877, startPoint y: 429, endPoint x: 761, endPoint y: 414, distance: 116.6
click at [1255, 455] on div at bounding box center [881, 381] width 1237 height 674
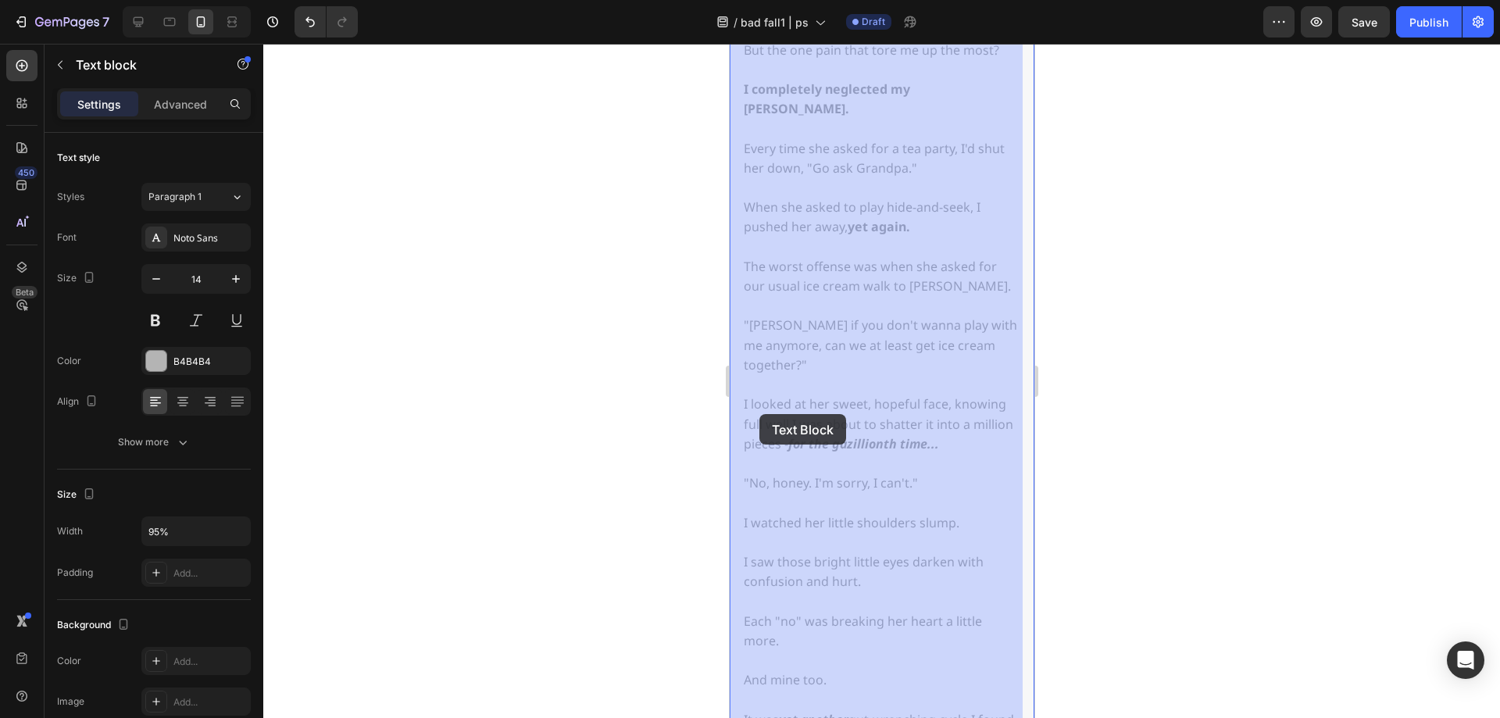
drag, startPoint x: 861, startPoint y: 424, endPoint x: 763, endPoint y: 415, distance: 98.1
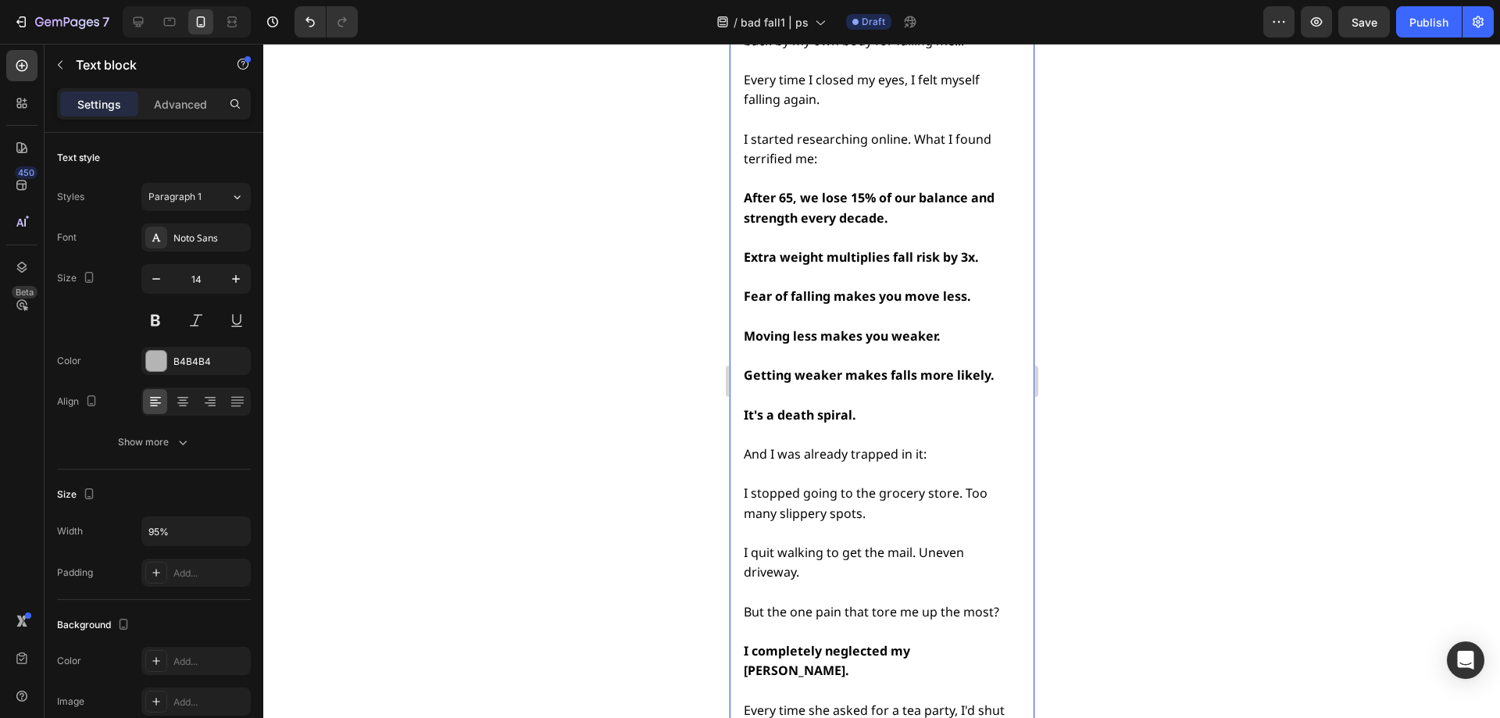
scroll to position [4945, 0]
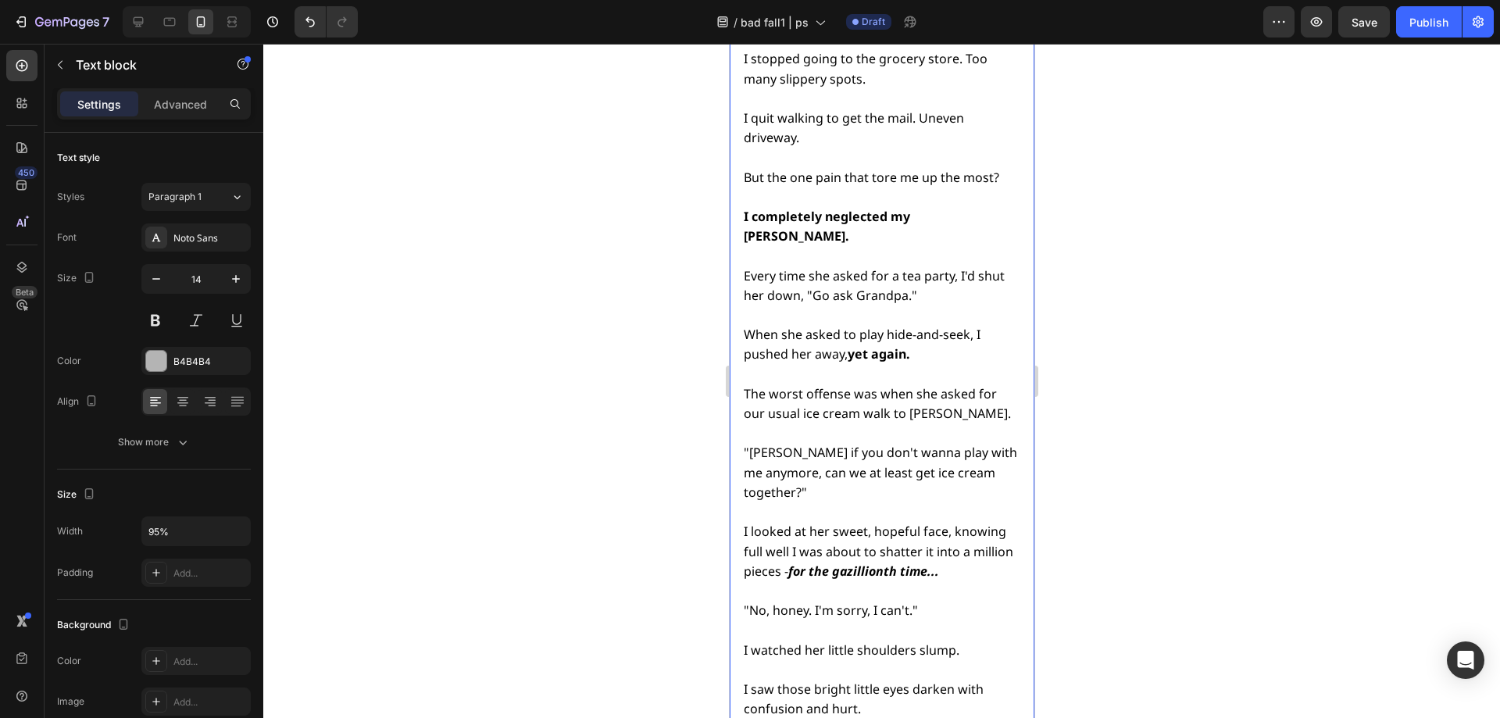
scroll to position [5606, 0]
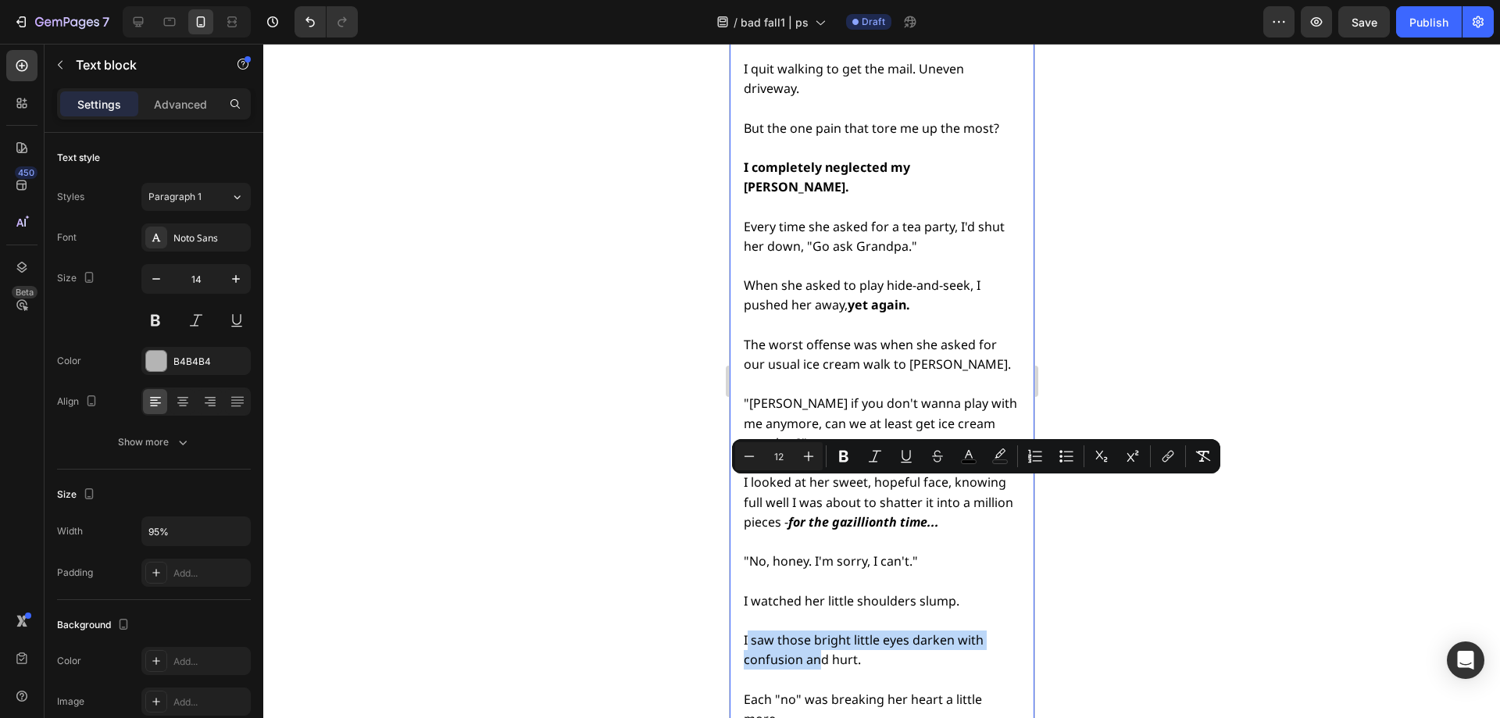
drag, startPoint x: 745, startPoint y: 488, endPoint x: 817, endPoint y: 501, distance: 73.1
click at [817, 631] on span "I saw those bright little eyes darken with confusion and hurt." at bounding box center [863, 649] width 240 height 37
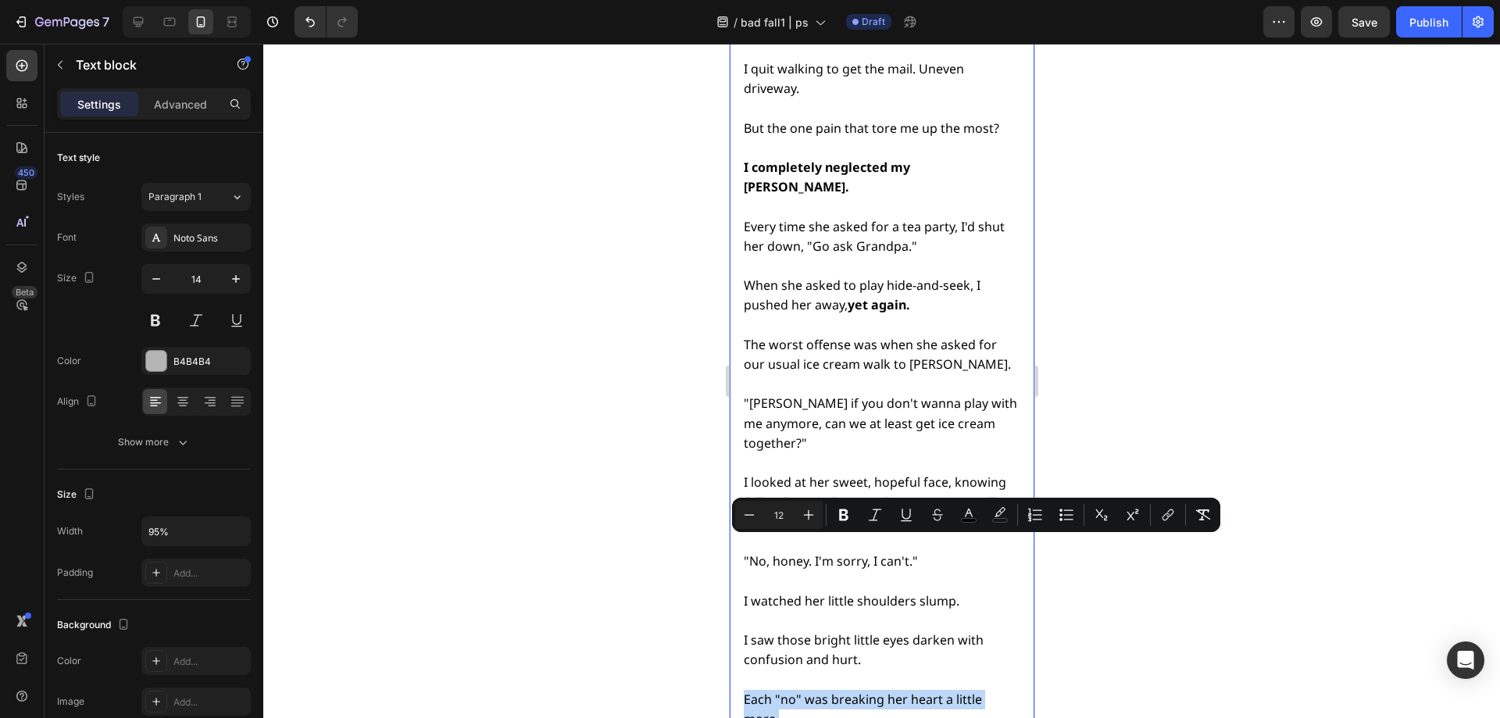
drag, startPoint x: 745, startPoint y: 547, endPoint x: 780, endPoint y: 567, distance: 39.9
drag, startPoint x: 837, startPoint y: 563, endPoint x: 845, endPoint y: 557, distance: 10.6
click at [837, 670] on p "Each "no" was breaking her heart a little more." at bounding box center [880, 699] width 274 height 59
click at [854, 691] on strong "Each "no" was breaking her heart a little more." at bounding box center [870, 709] width 254 height 37
click at [854, 670] on p "Each "no" was breaking her heart a little more." at bounding box center [880, 699] width 274 height 59
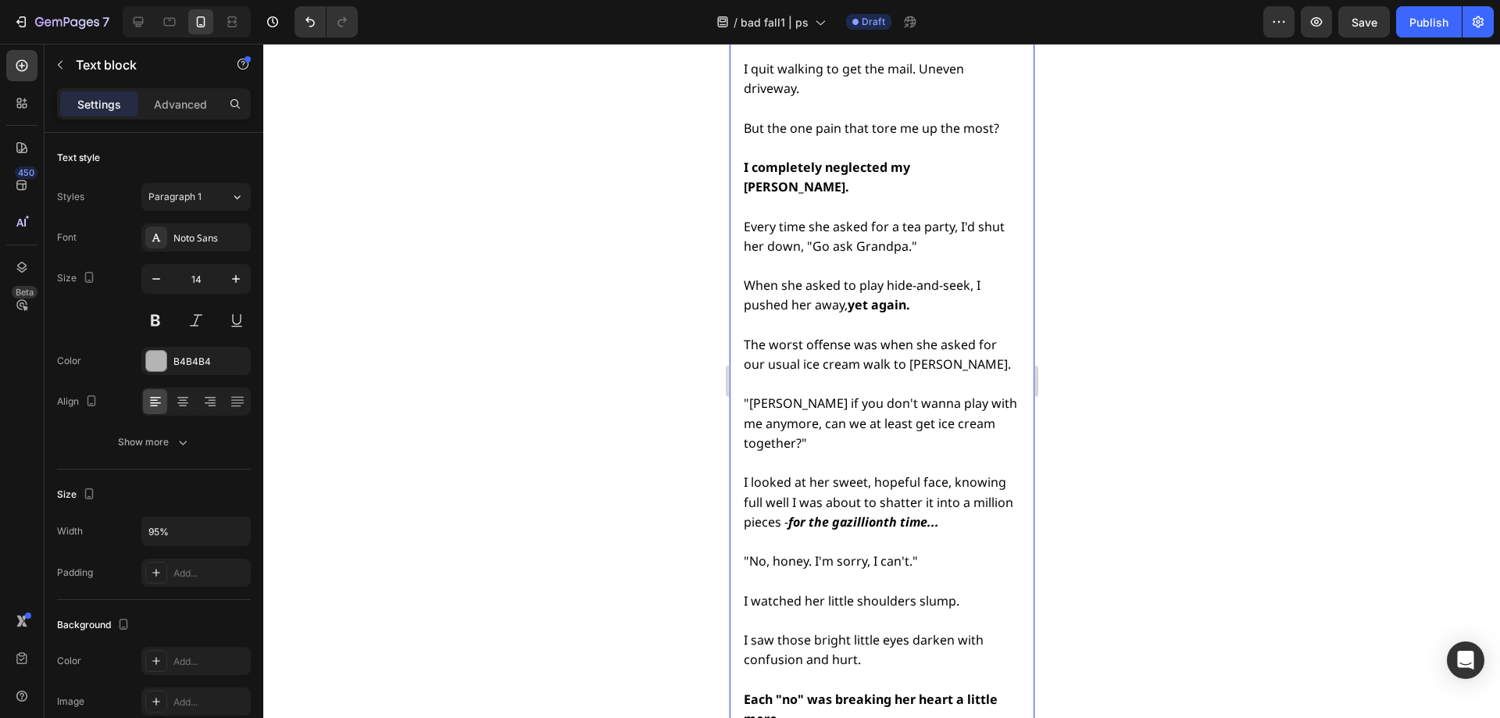
click at [816, 691] on strong "Each "no" was breaking her heart a little more." at bounding box center [870, 709] width 254 height 37
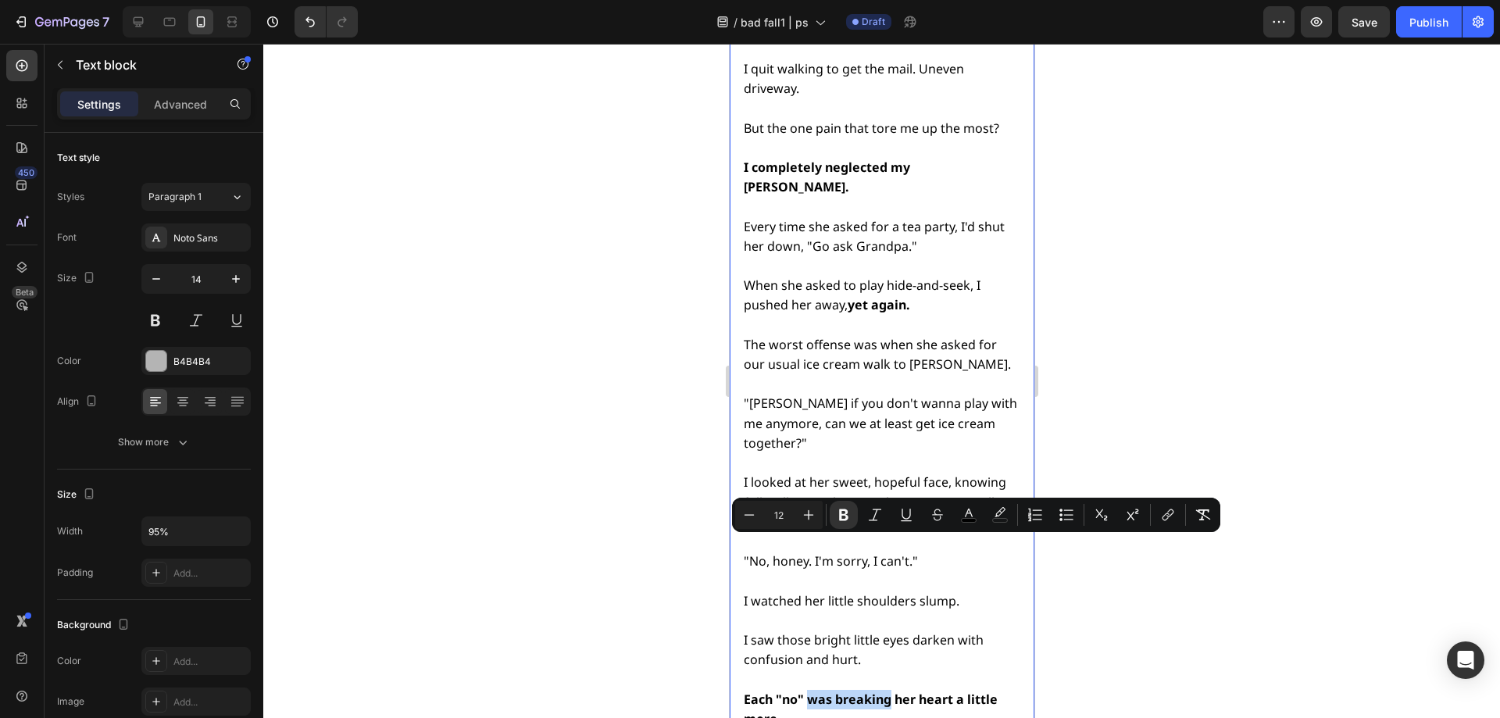
drag, startPoint x: 808, startPoint y: 548, endPoint x: 886, endPoint y: 552, distance: 78.2
click at [886, 691] on strong "Each "no" was breaking her heart a little more." at bounding box center [870, 709] width 254 height 37
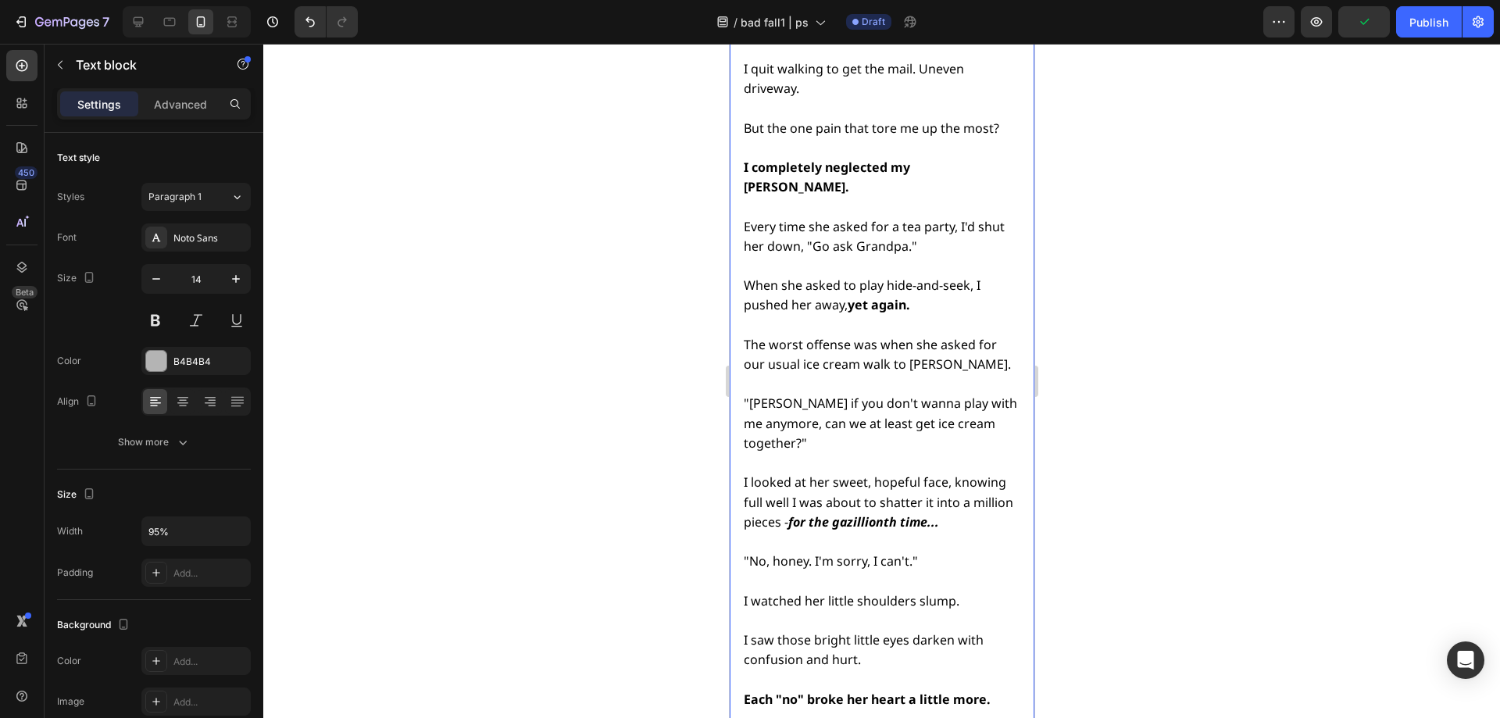
click at [833, 592] on span "I watched her little shoulders slump." at bounding box center [851, 600] width 216 height 17
click at [838, 592] on span "I watched her little shoulders slump." at bounding box center [851, 600] width 216 height 17
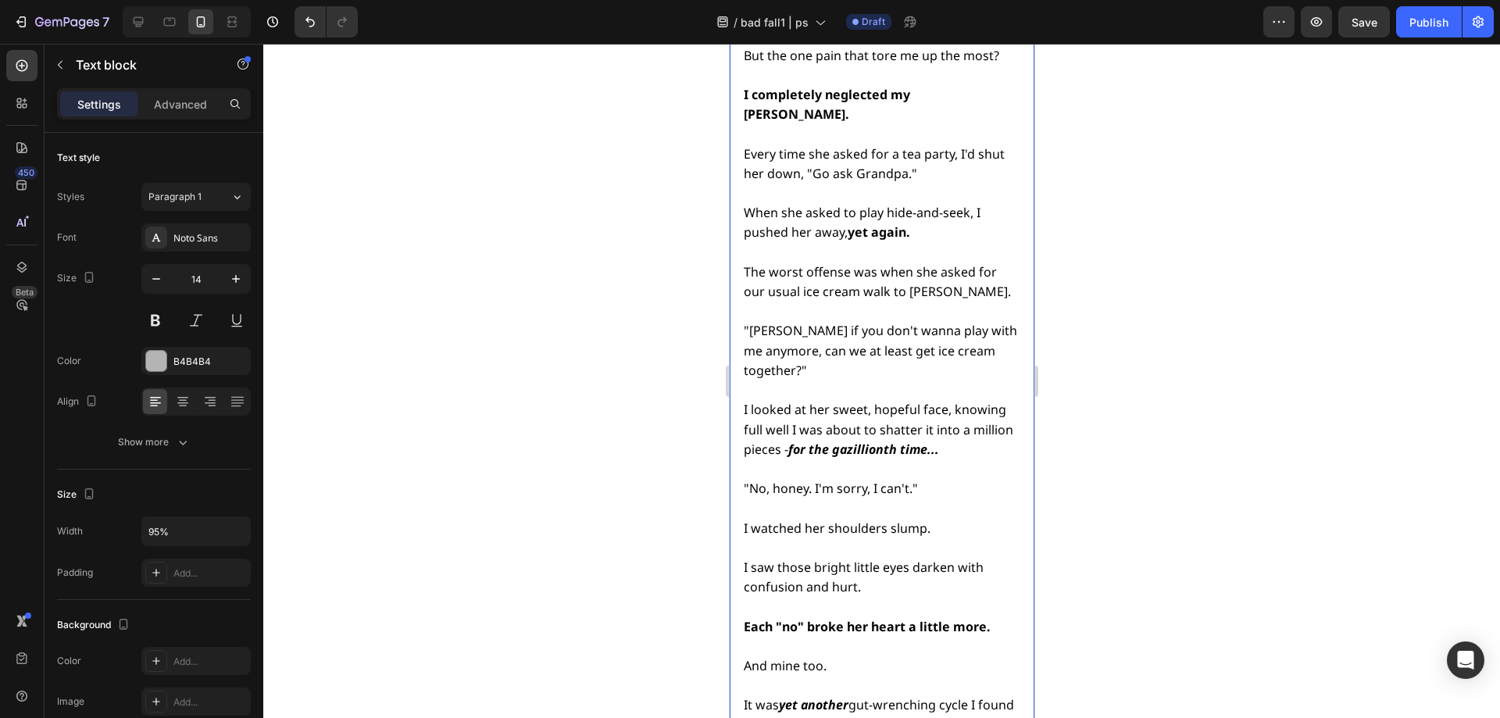
scroll to position [5684, 0]
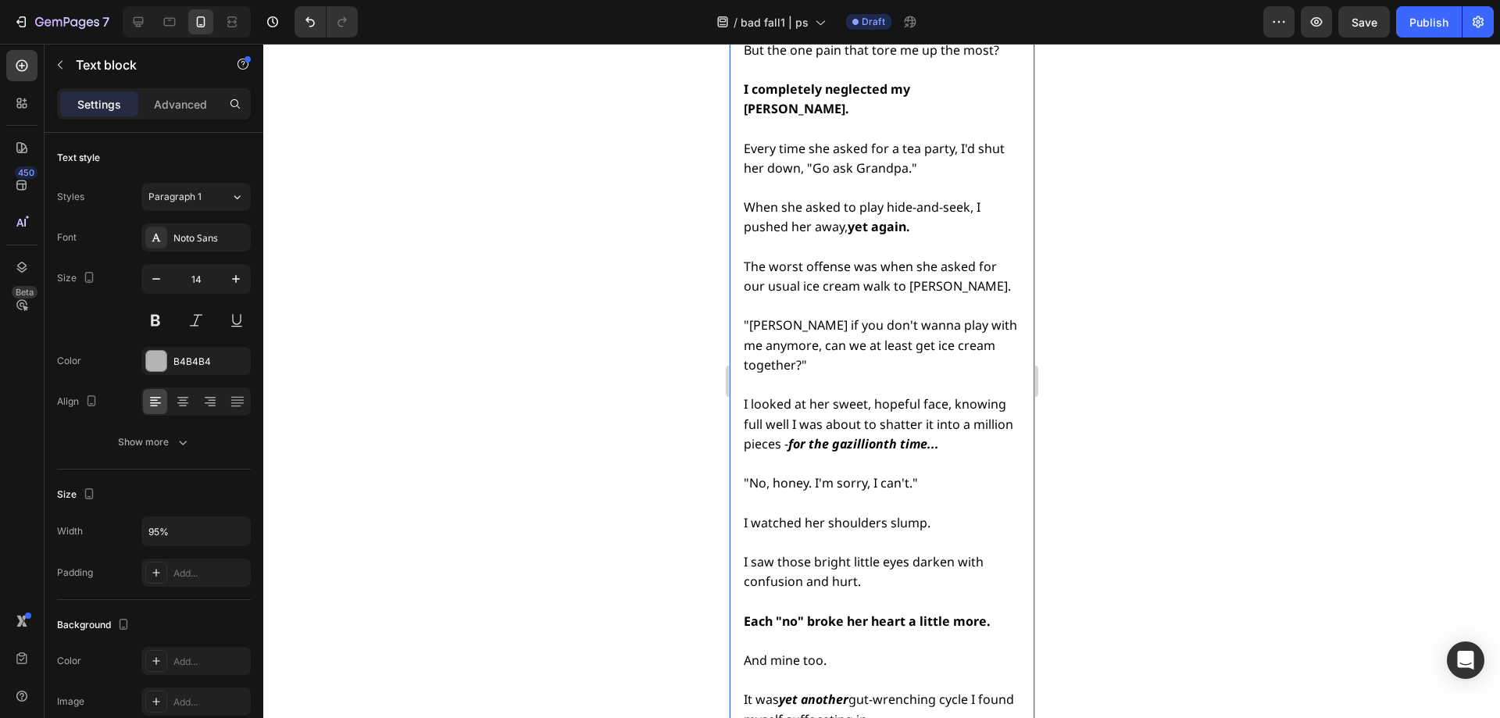
click at [881, 613] on strong "Each "no" broke her heart a little more." at bounding box center [866, 621] width 247 height 17
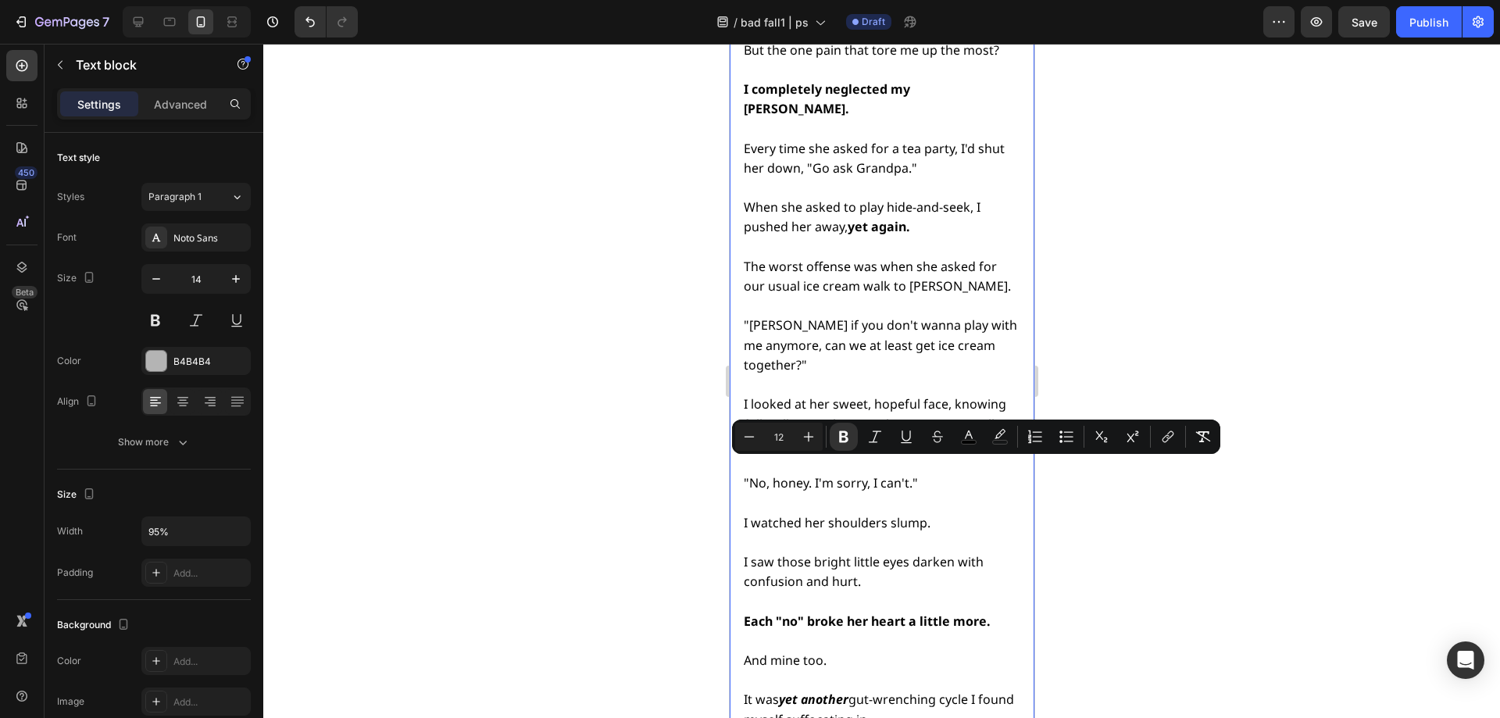
click at [1152, 537] on div at bounding box center [881, 381] width 1237 height 674
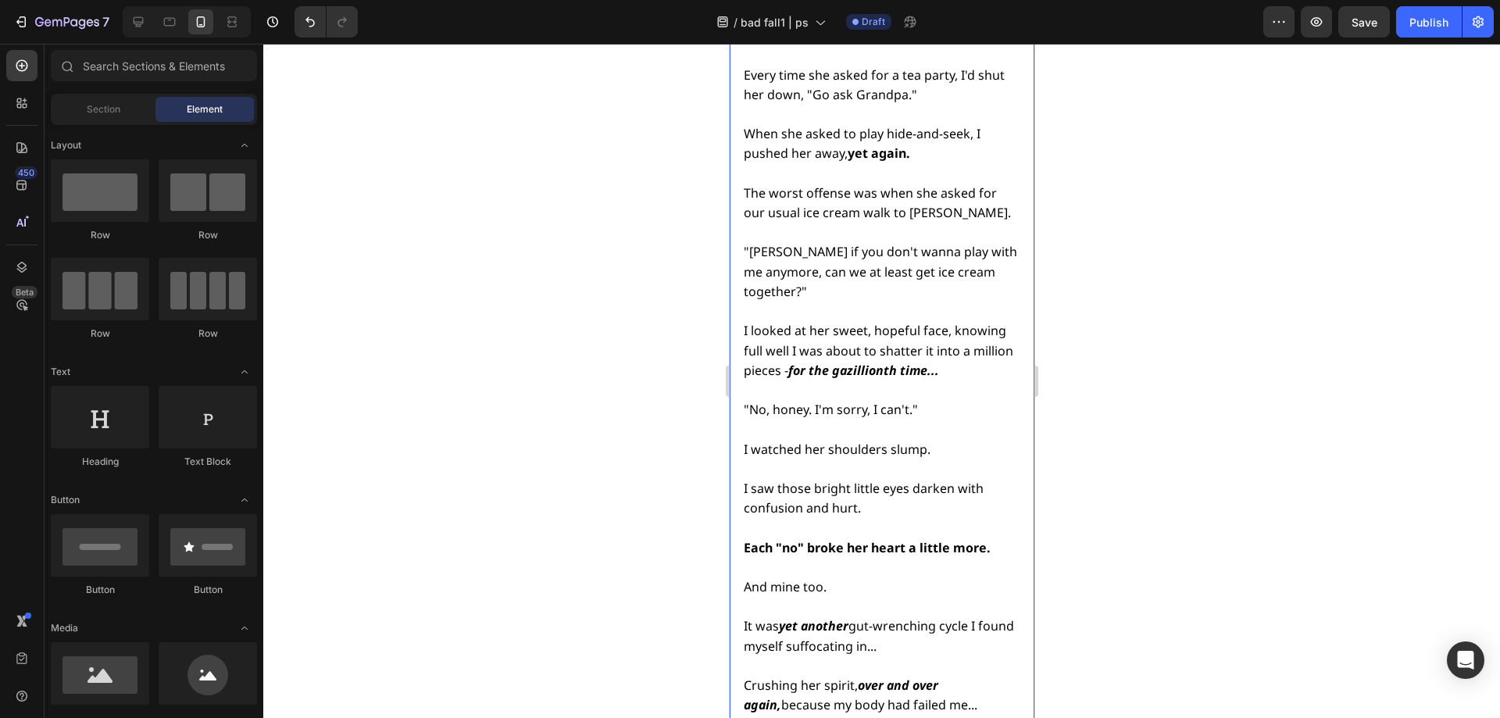
scroll to position [5762, 0]
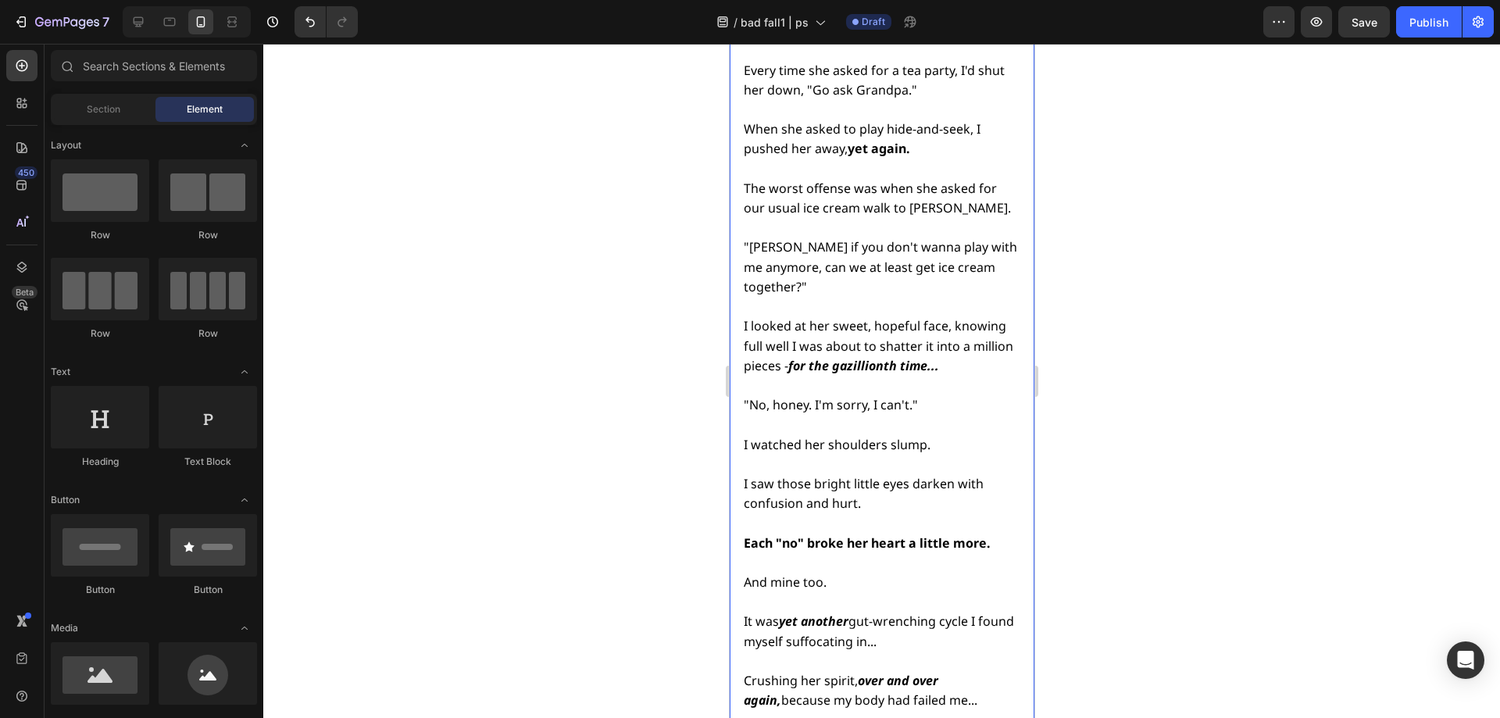
click at [826, 553] on p "And mine too." at bounding box center [880, 572] width 274 height 39
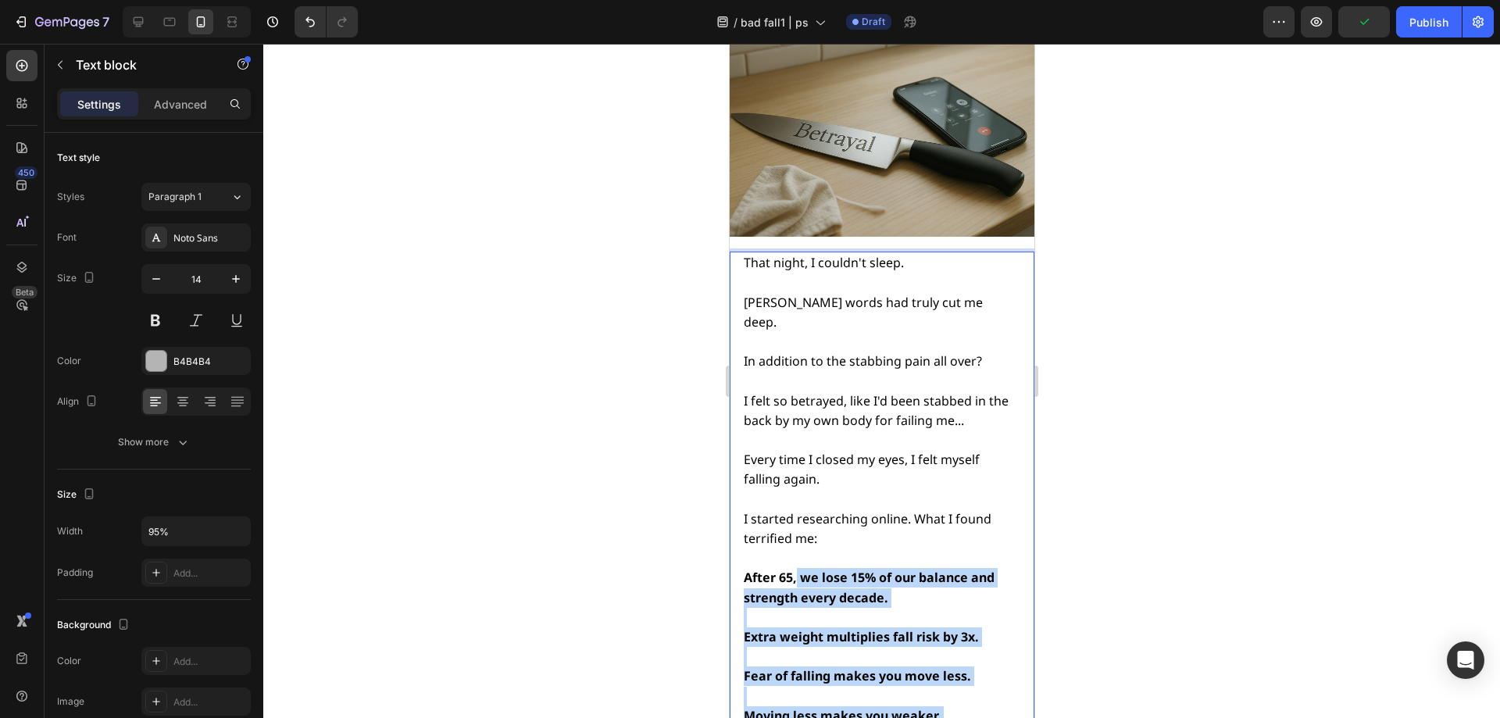
drag, startPoint x: 823, startPoint y: 431, endPoint x: 795, endPoint y: 436, distance: 29.3
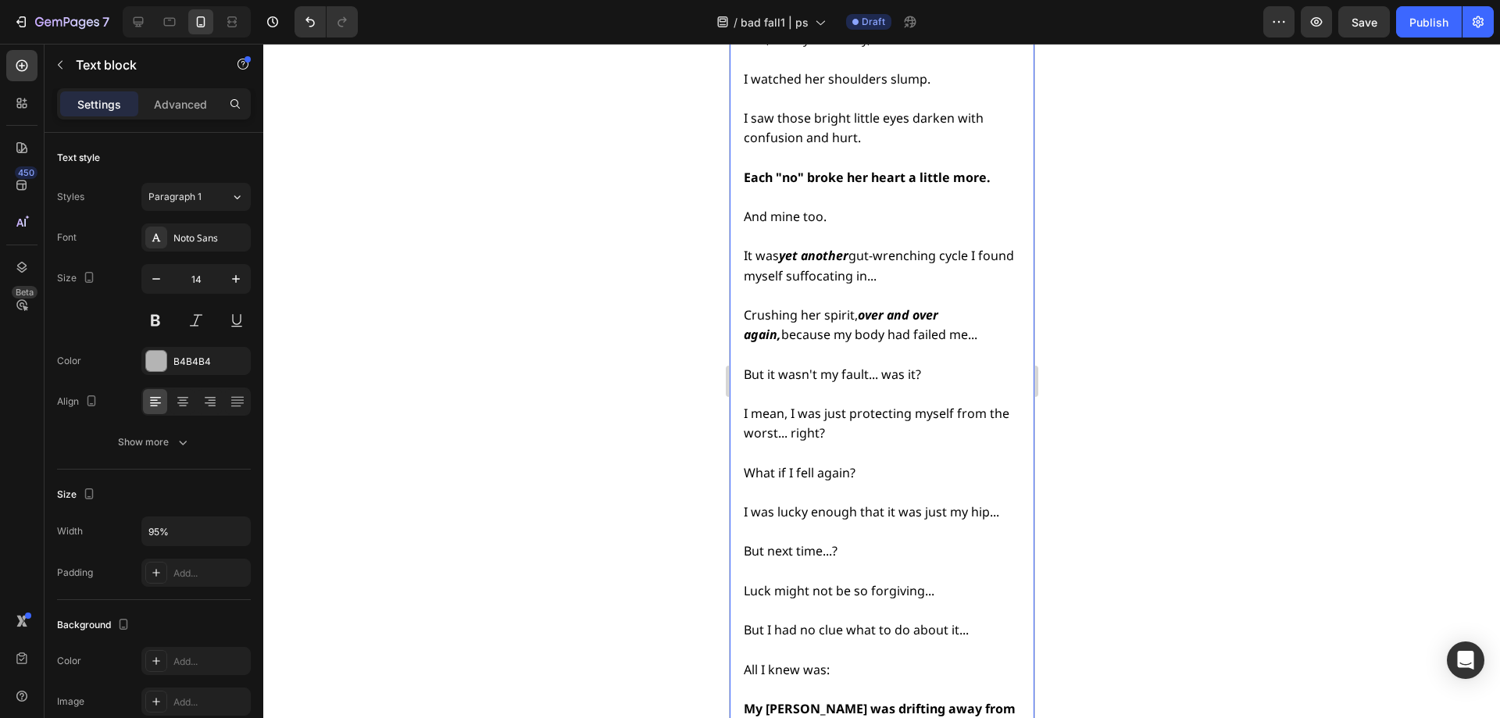
scroll to position [6074, 0]
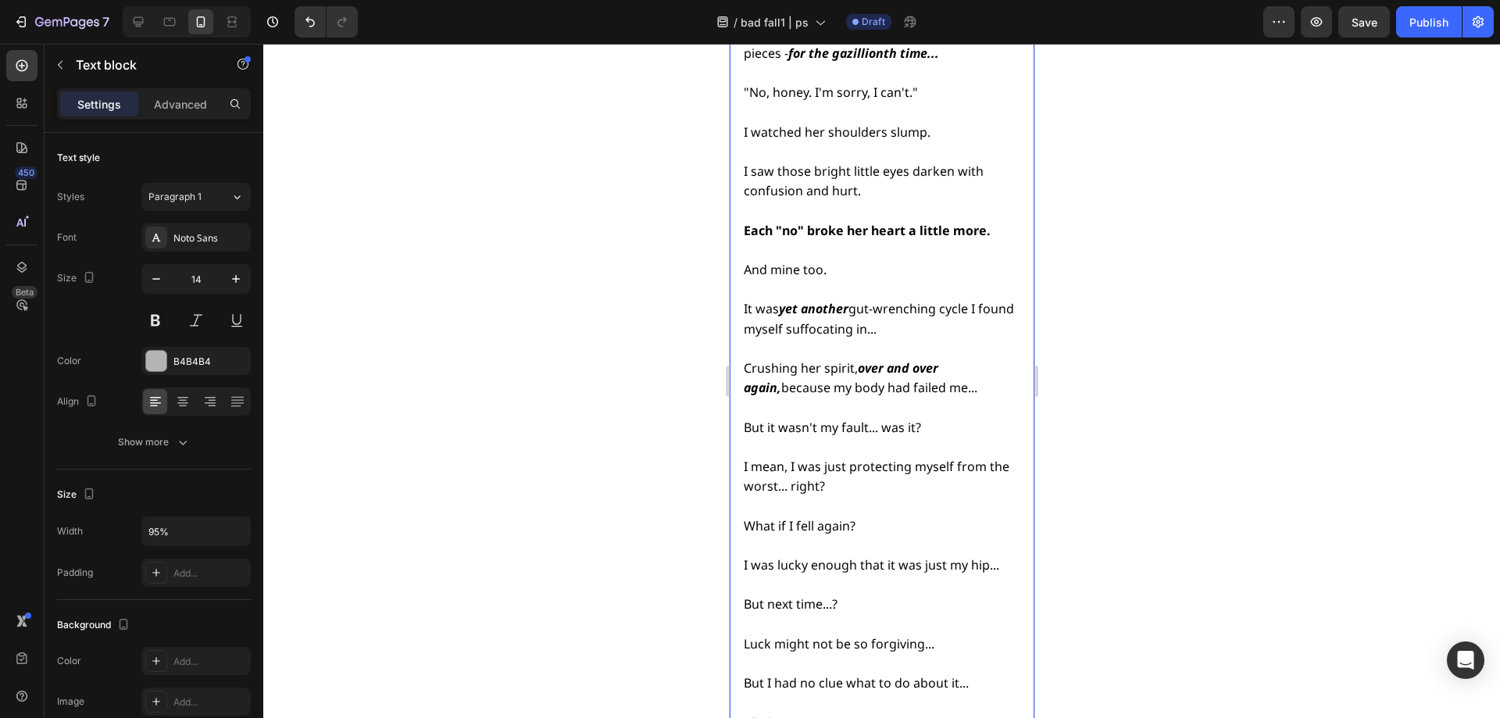
click at [759, 517] on span "What if I fell again?" at bounding box center [799, 525] width 112 height 17
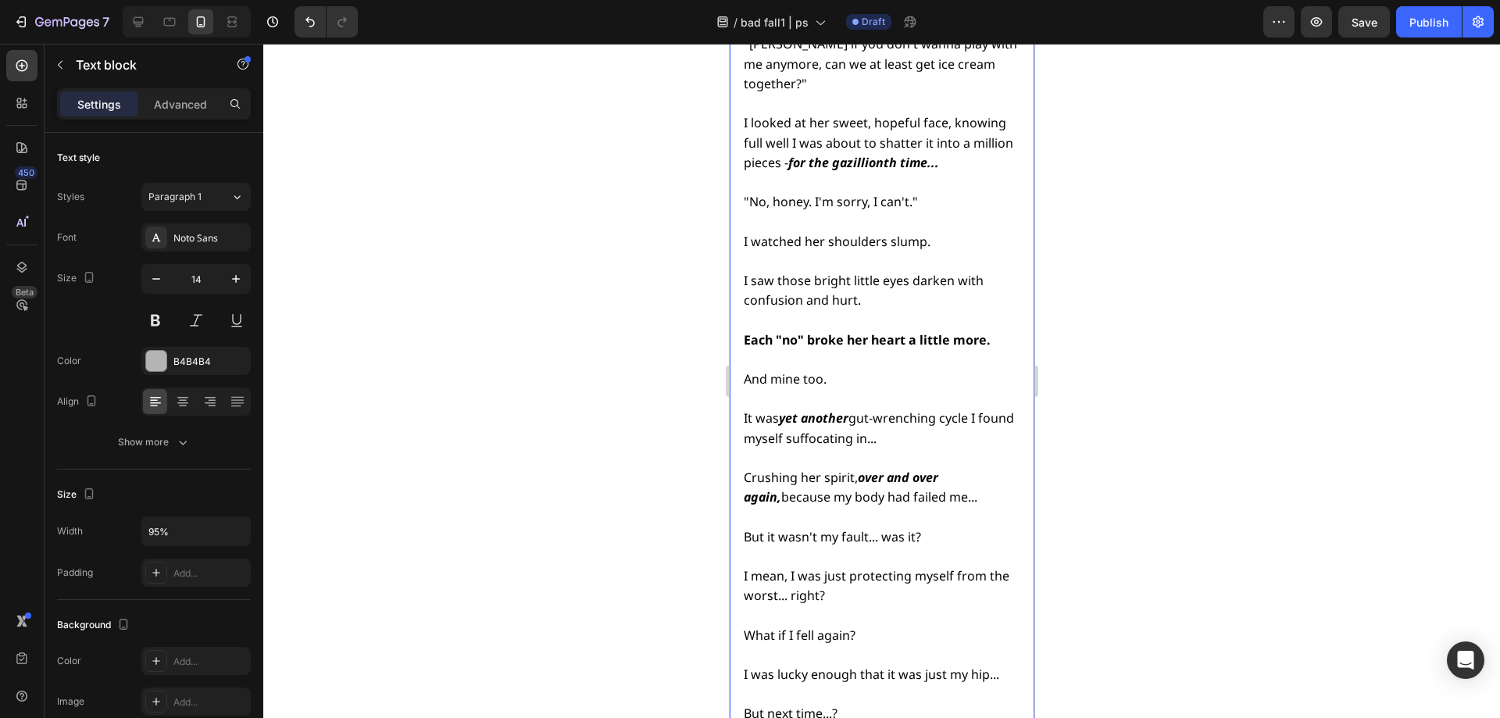
scroll to position [5918, 0]
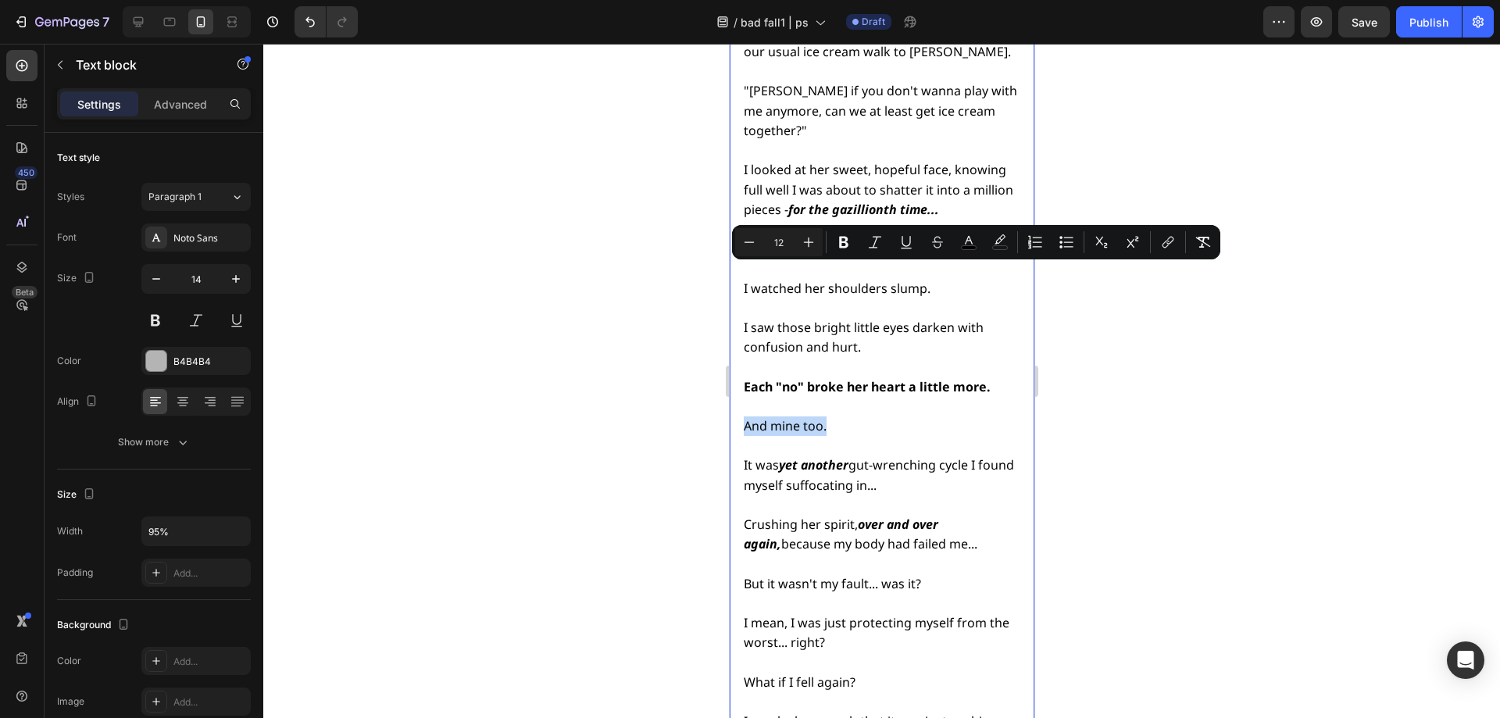
drag, startPoint x: 743, startPoint y: 276, endPoint x: 827, endPoint y: 277, distance: 83.6
click at [838, 248] on icon "Editor contextual toolbar" at bounding box center [844, 242] width 16 height 16
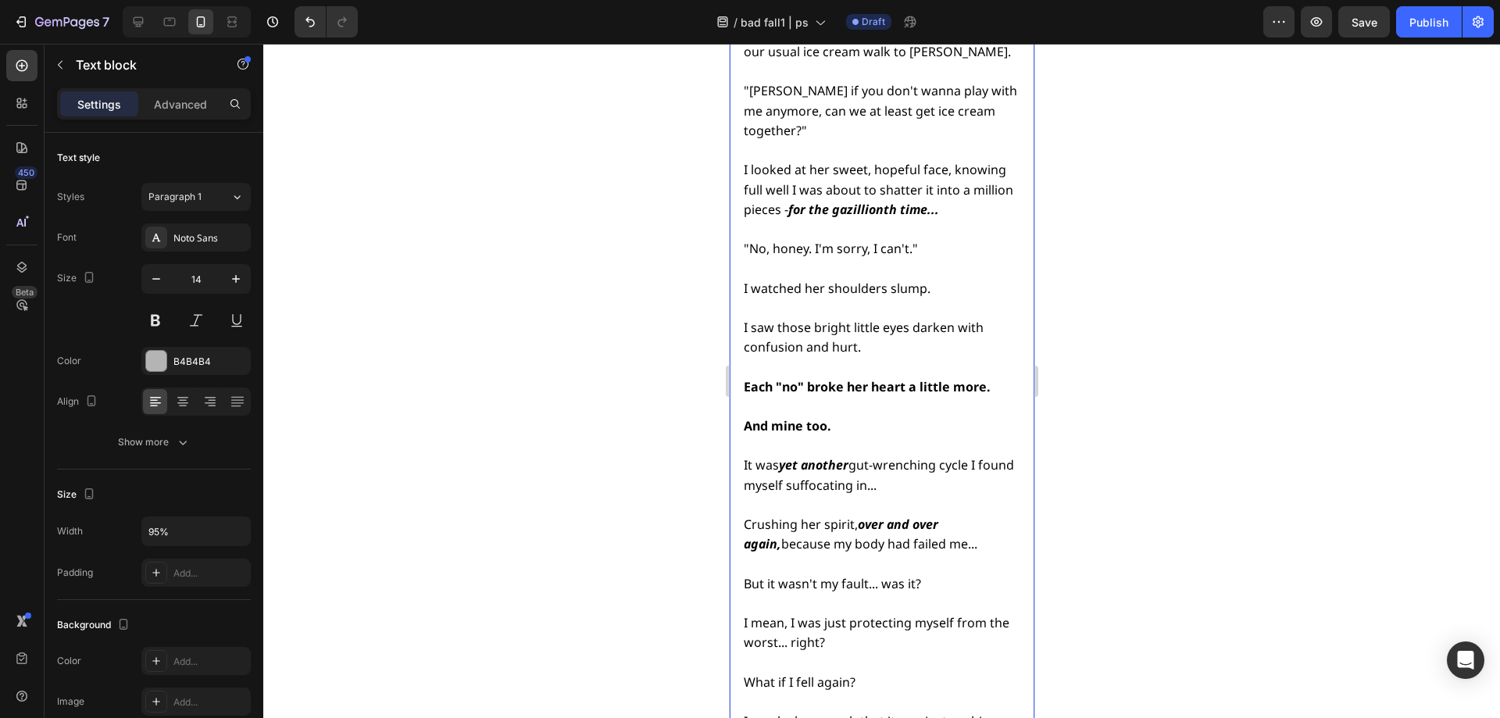
click at [752, 417] on strong "And mine too." at bounding box center [787, 425] width 88 height 17
click at [751, 417] on strong "And mine too." at bounding box center [787, 425] width 88 height 17
click at [938, 516] on strong "over and over again," at bounding box center [840, 534] width 195 height 37
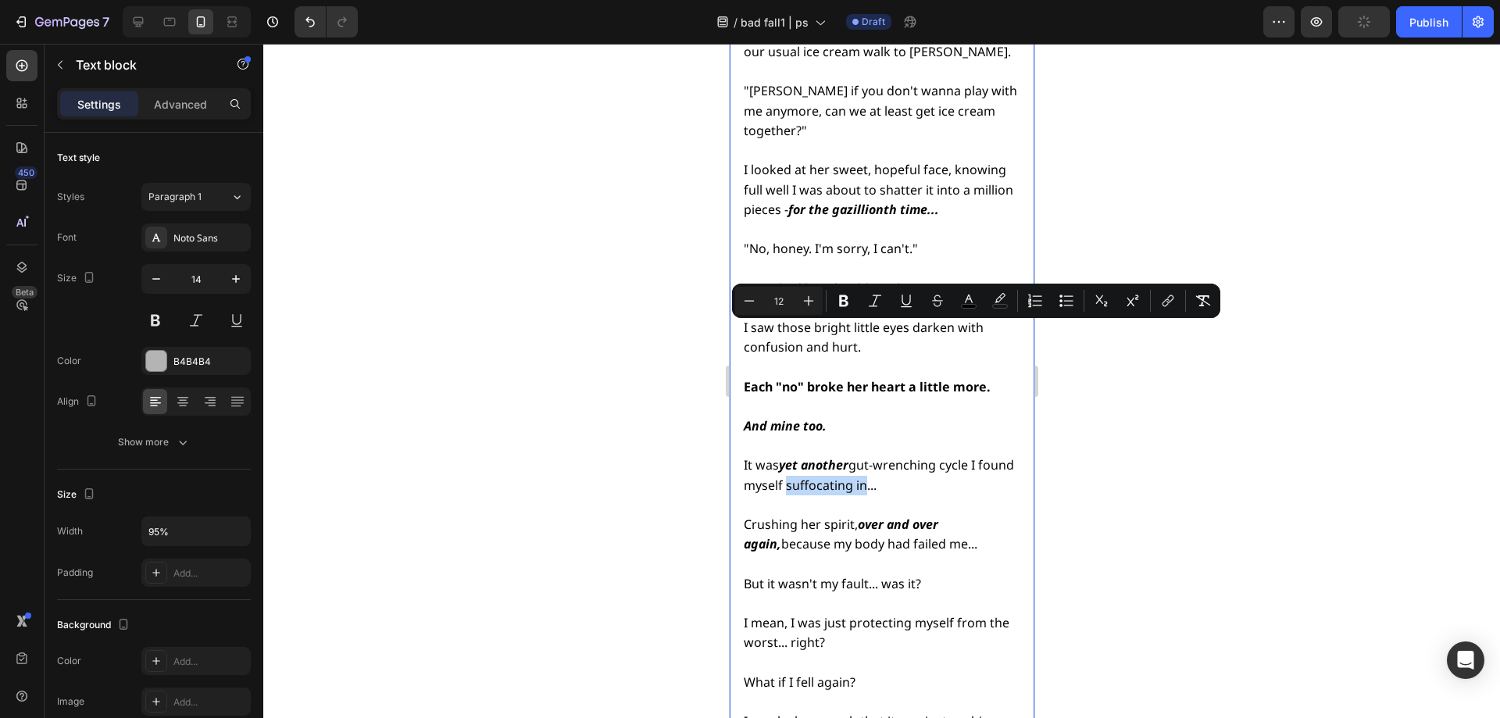
drag, startPoint x: 822, startPoint y: 335, endPoint x: 899, endPoint y: 341, distance: 77.5
click at [899, 456] on span "It was yet another gut-wrenching cycle I found myself suffocating in..." at bounding box center [878, 474] width 270 height 37
click at [843, 302] on icon "Editor contextual toolbar" at bounding box center [844, 301] width 16 height 16
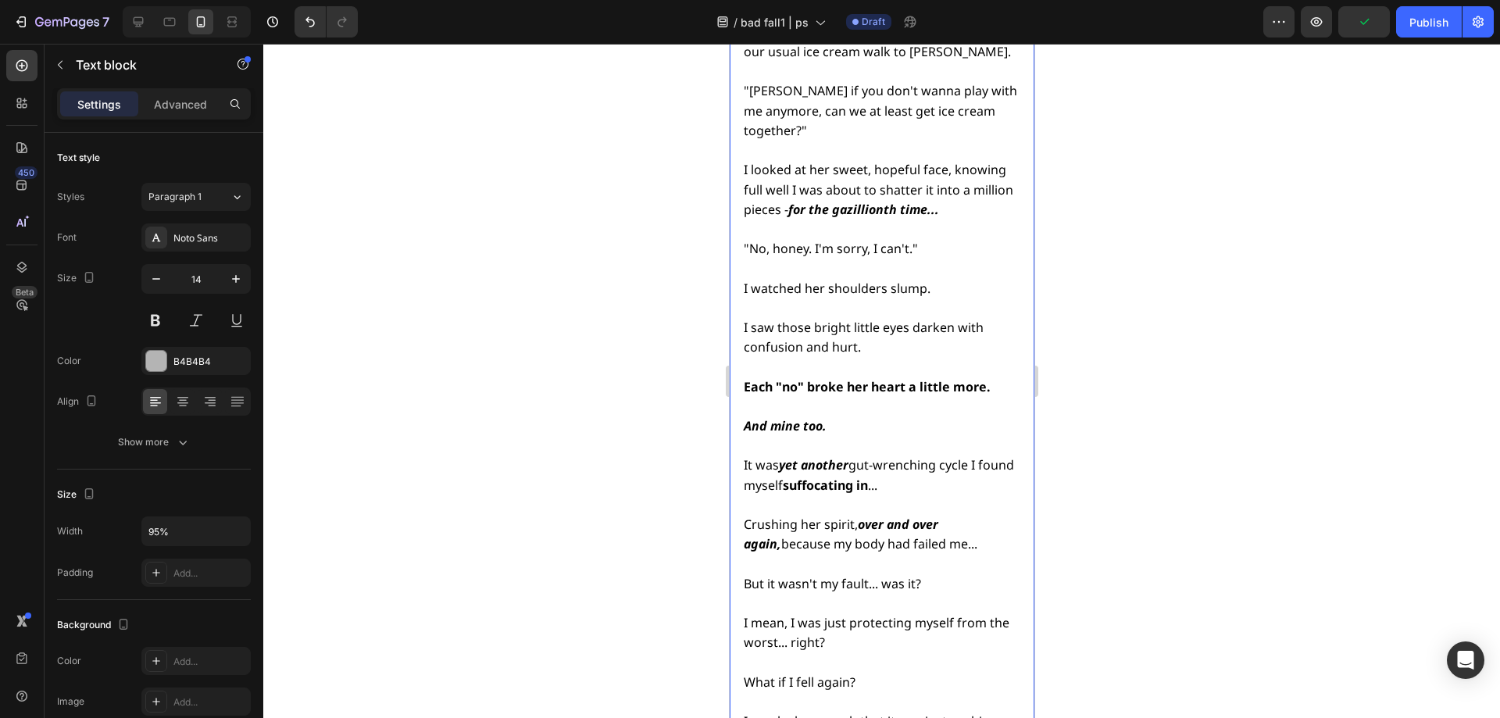
click at [984, 495] on p "Rich Text Editor. Editing area: main" at bounding box center [880, 505] width 274 height 20
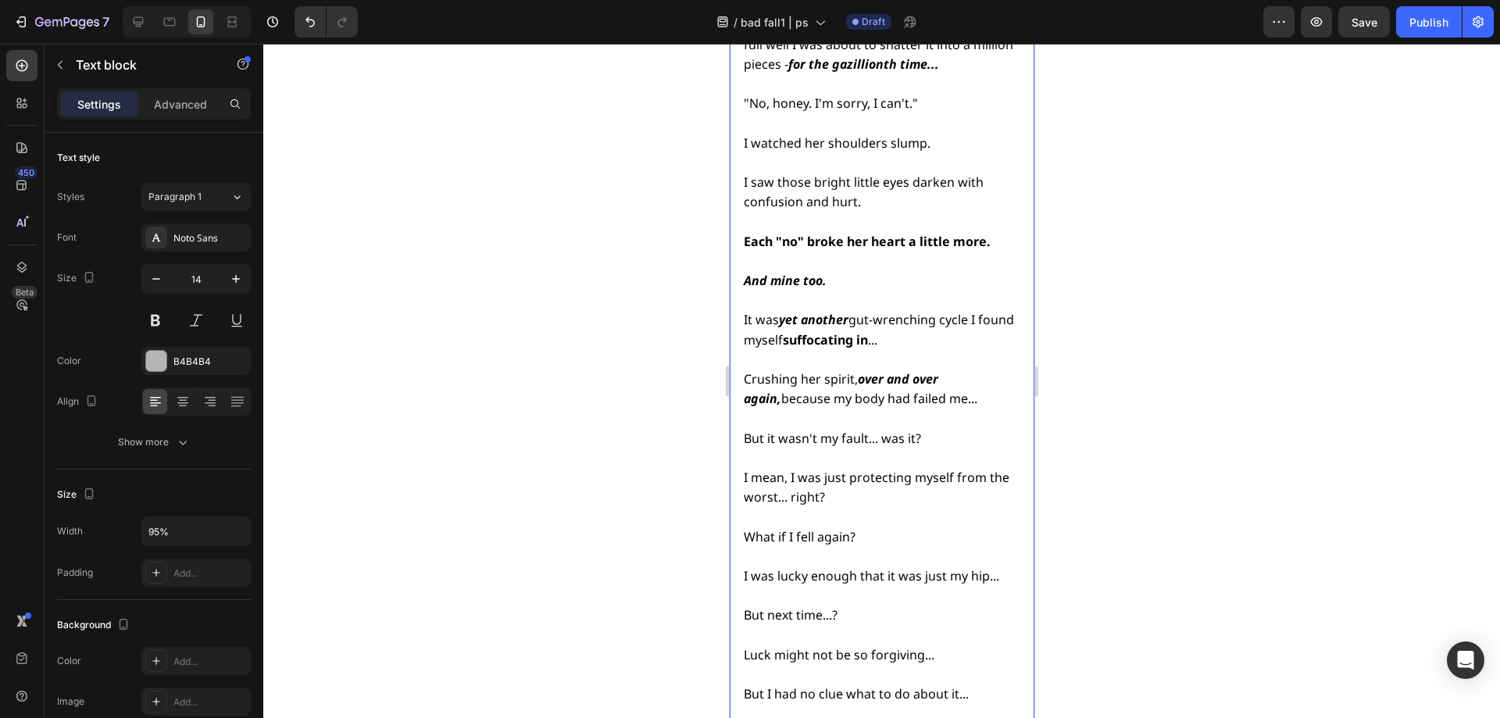
scroll to position [6074, 0]
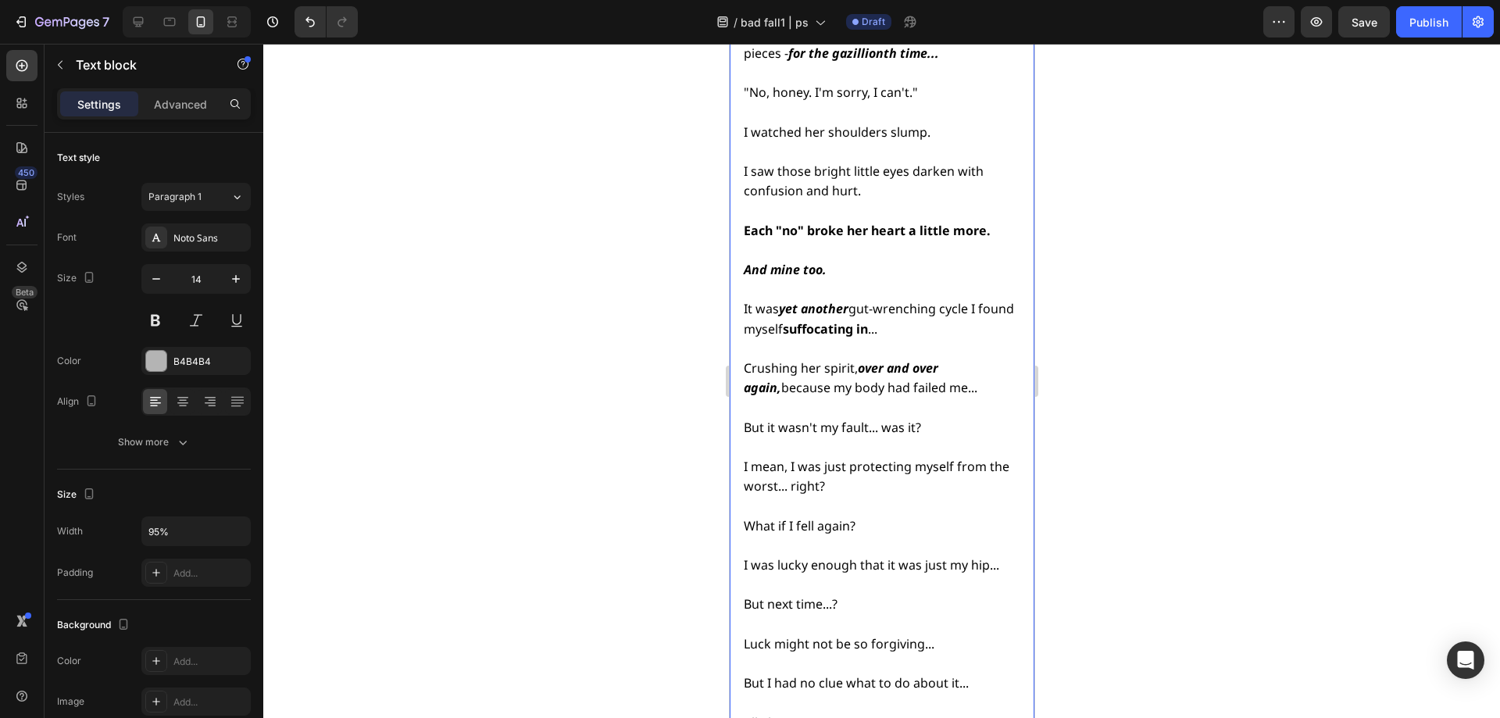
click at [766, 419] on span "But it wasn't my fault... was it?" at bounding box center [831, 427] width 177 height 17
click at [748, 674] on span "But I had no clue what to do about it..." at bounding box center [855, 682] width 225 height 17
click at [805, 674] on span "But I had no clue what to do about it..." at bounding box center [855, 682] width 225 height 17
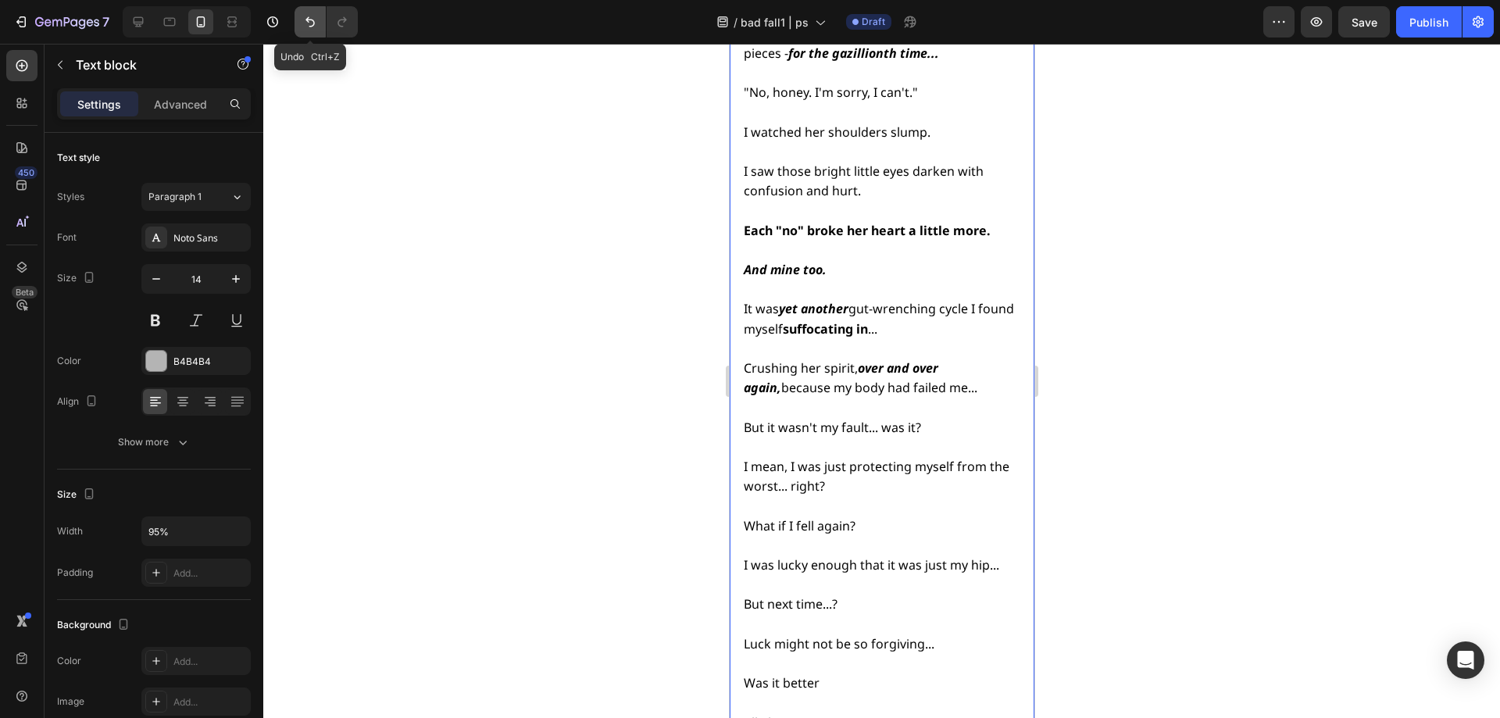
click at [315, 23] on icon "Undo/Redo" at bounding box center [310, 22] width 16 height 16
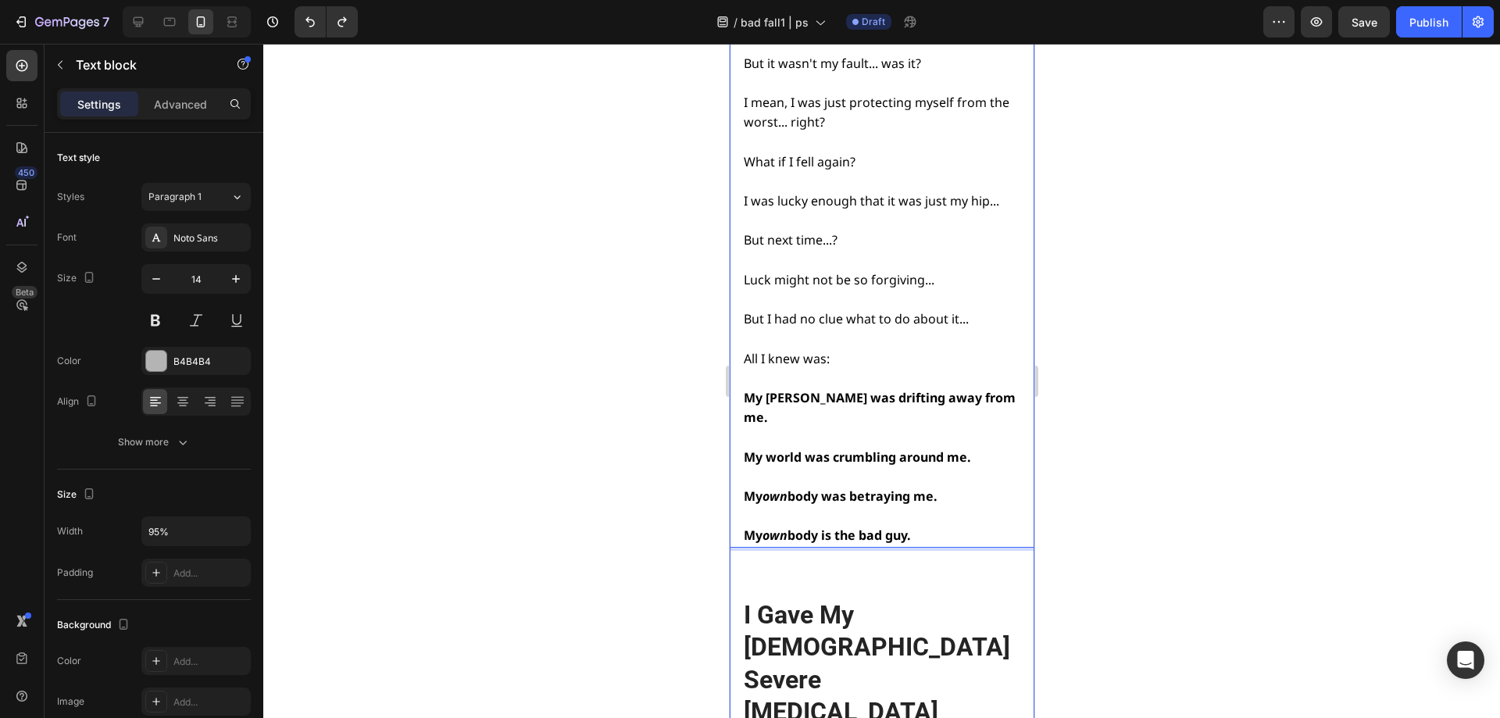
scroll to position [6467, 0]
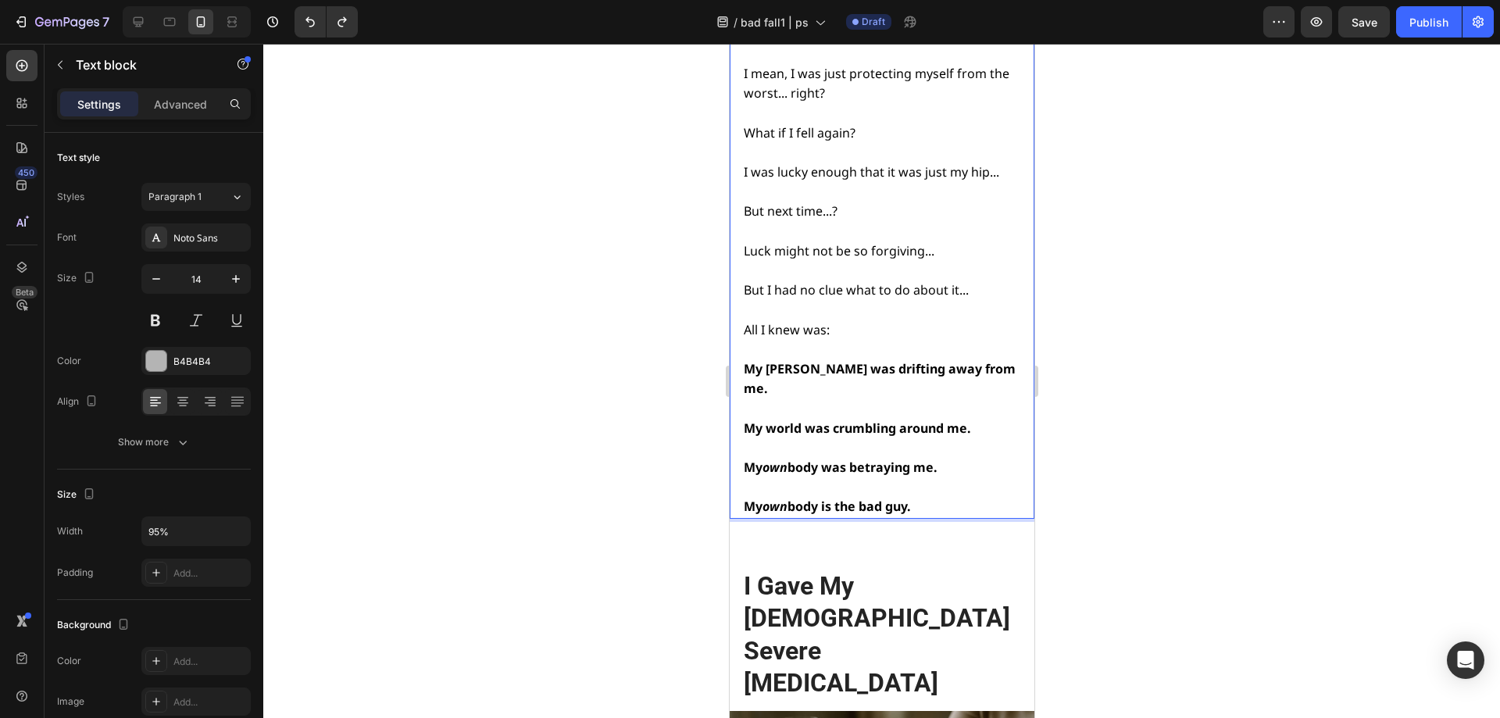
click at [752, 498] on strong "My" at bounding box center [752, 506] width 19 height 17
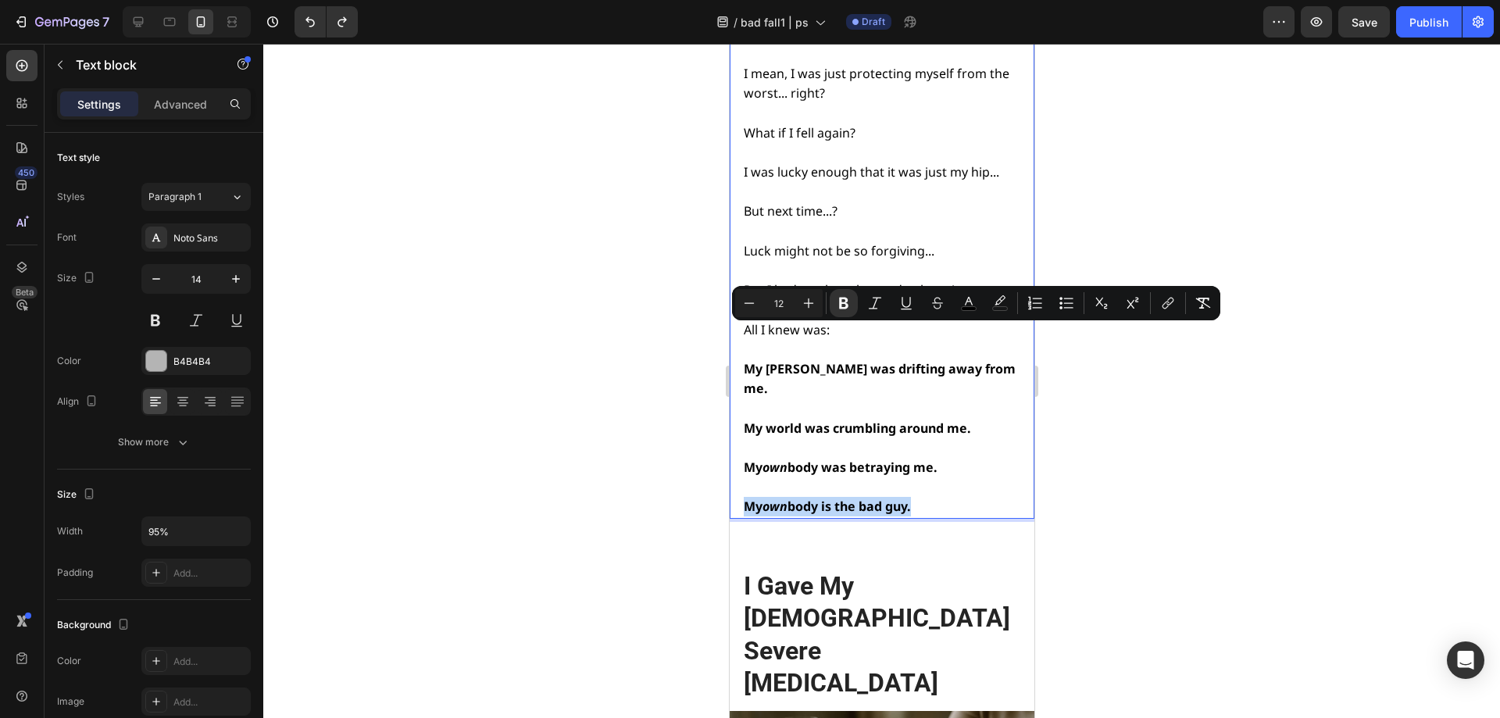
drag, startPoint x: 743, startPoint y: 337, endPoint x: 920, endPoint y: 330, distance: 177.5
click at [900, 302] on icon "Editor contextual toolbar" at bounding box center [906, 303] width 16 height 16
click at [1183, 427] on div at bounding box center [881, 381] width 1237 height 674
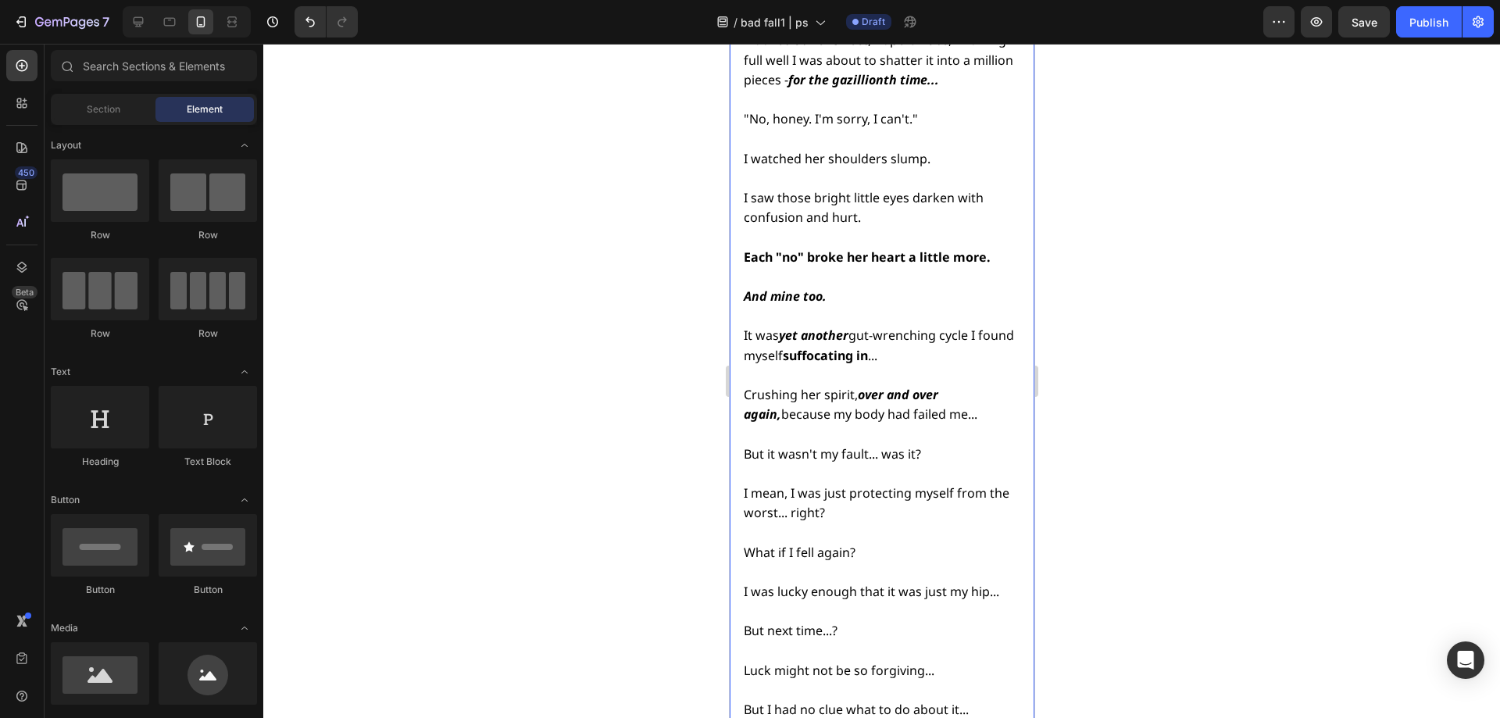
scroll to position [5999, 0]
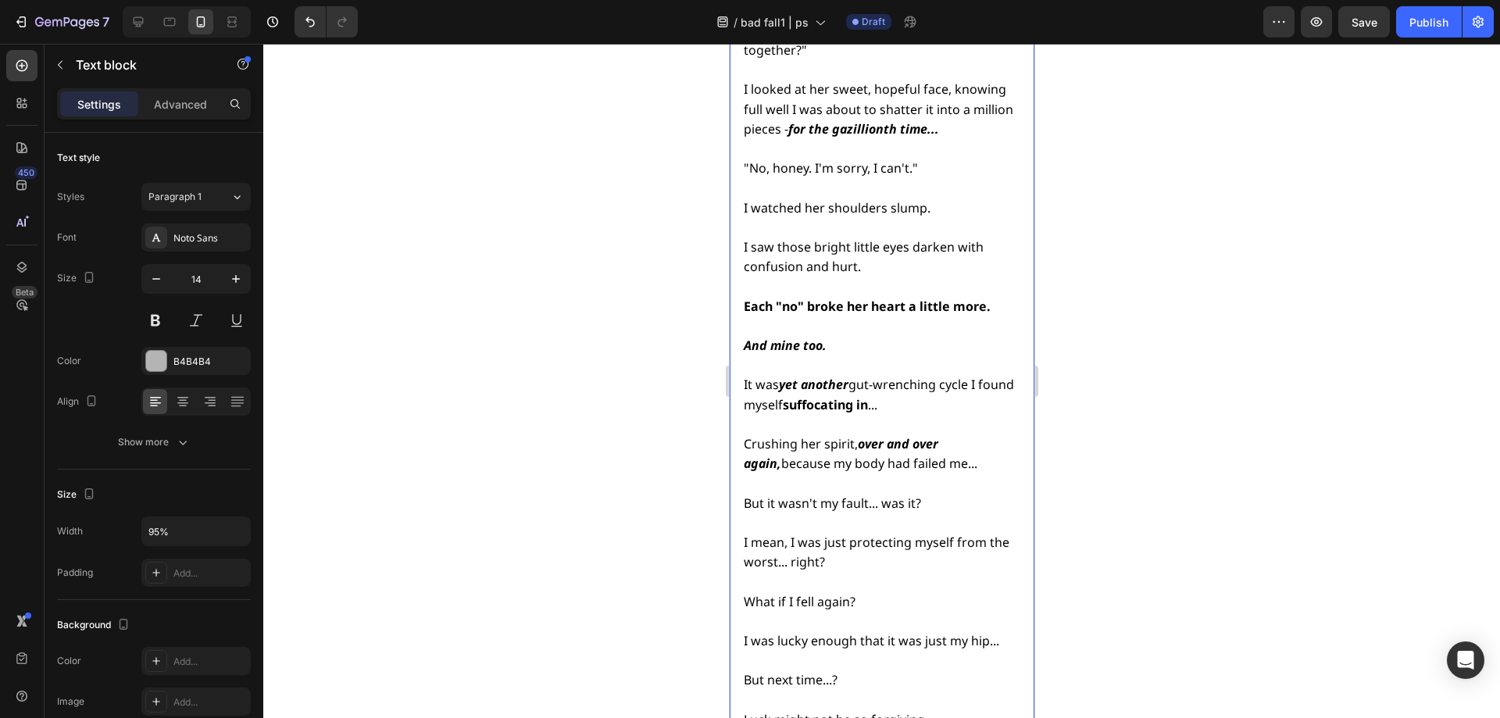
click at [777, 711] on span "Luck might not be so forgiving..." at bounding box center [838, 719] width 191 height 17
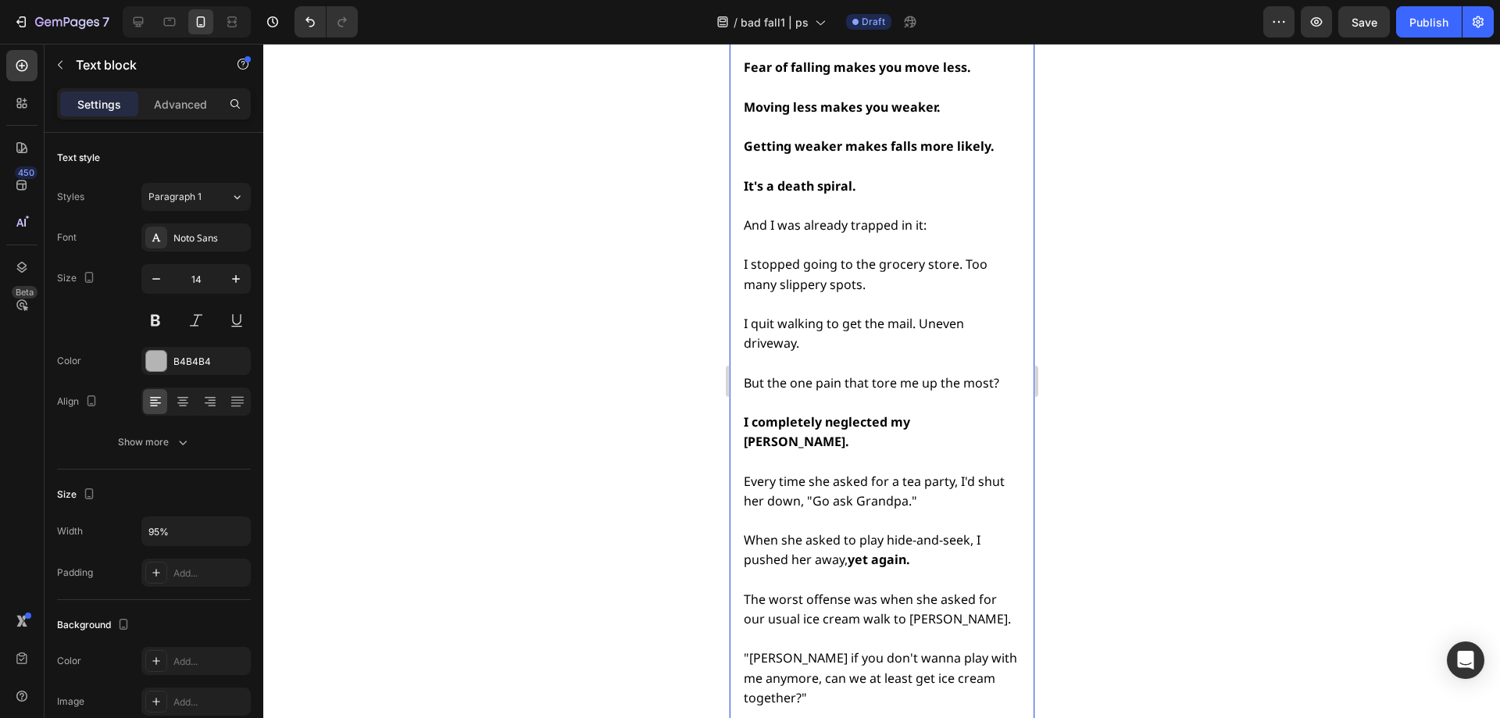
click at [777, 566] on div "That night, I couldn't sleep. [PERSON_NAME] words had truly cut me deep. In add…" at bounding box center [879, 639] width 277 height 1992
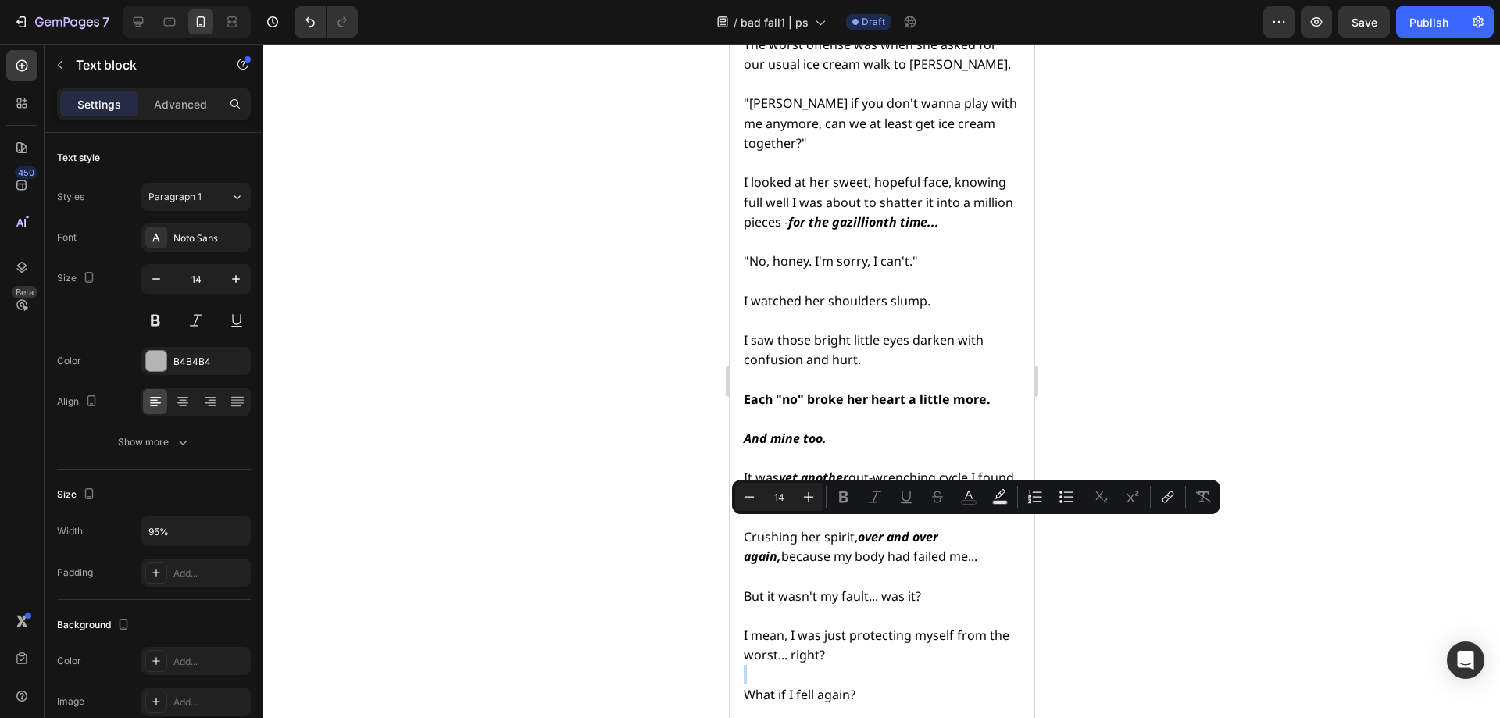
scroll to position [5918, 0]
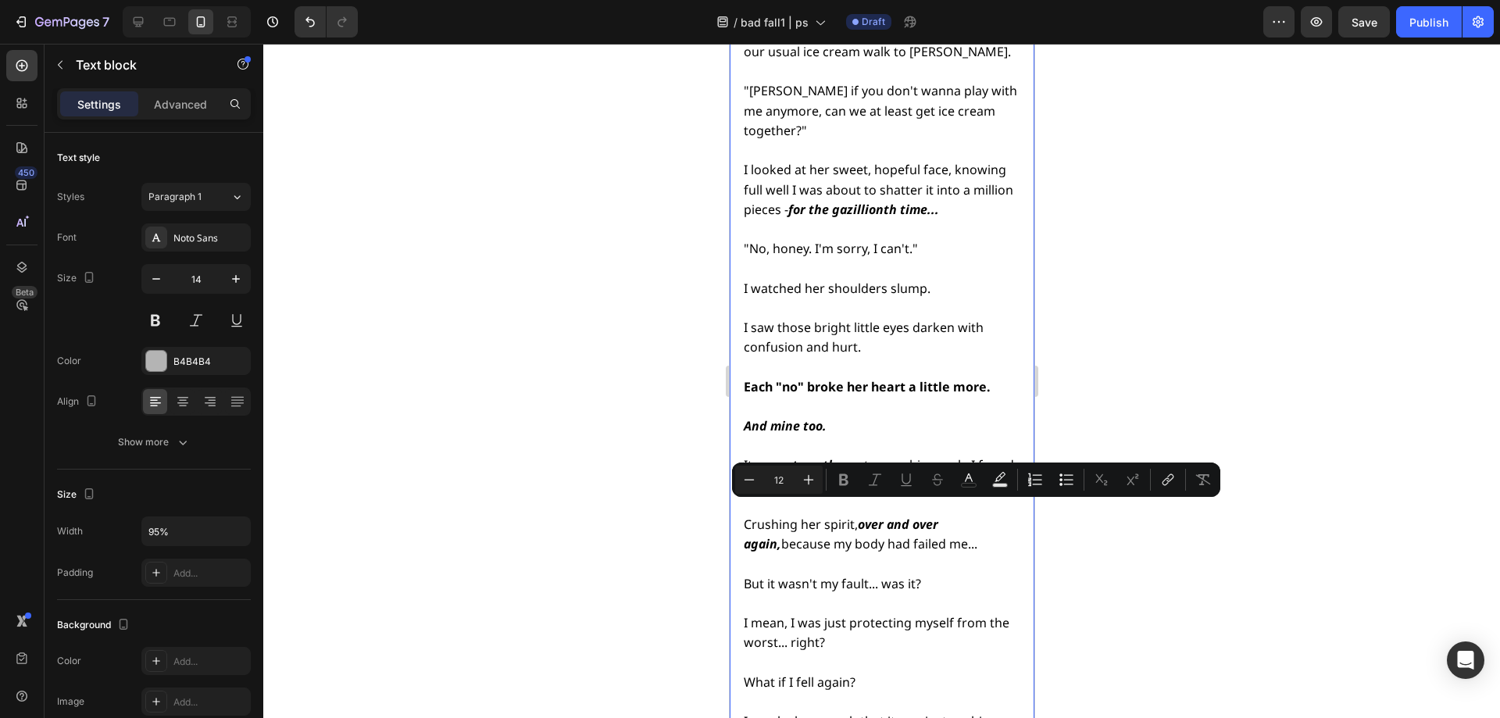
click at [806, 574] on p "But it wasn't my fault... was it?" at bounding box center [880, 584] width 274 height 20
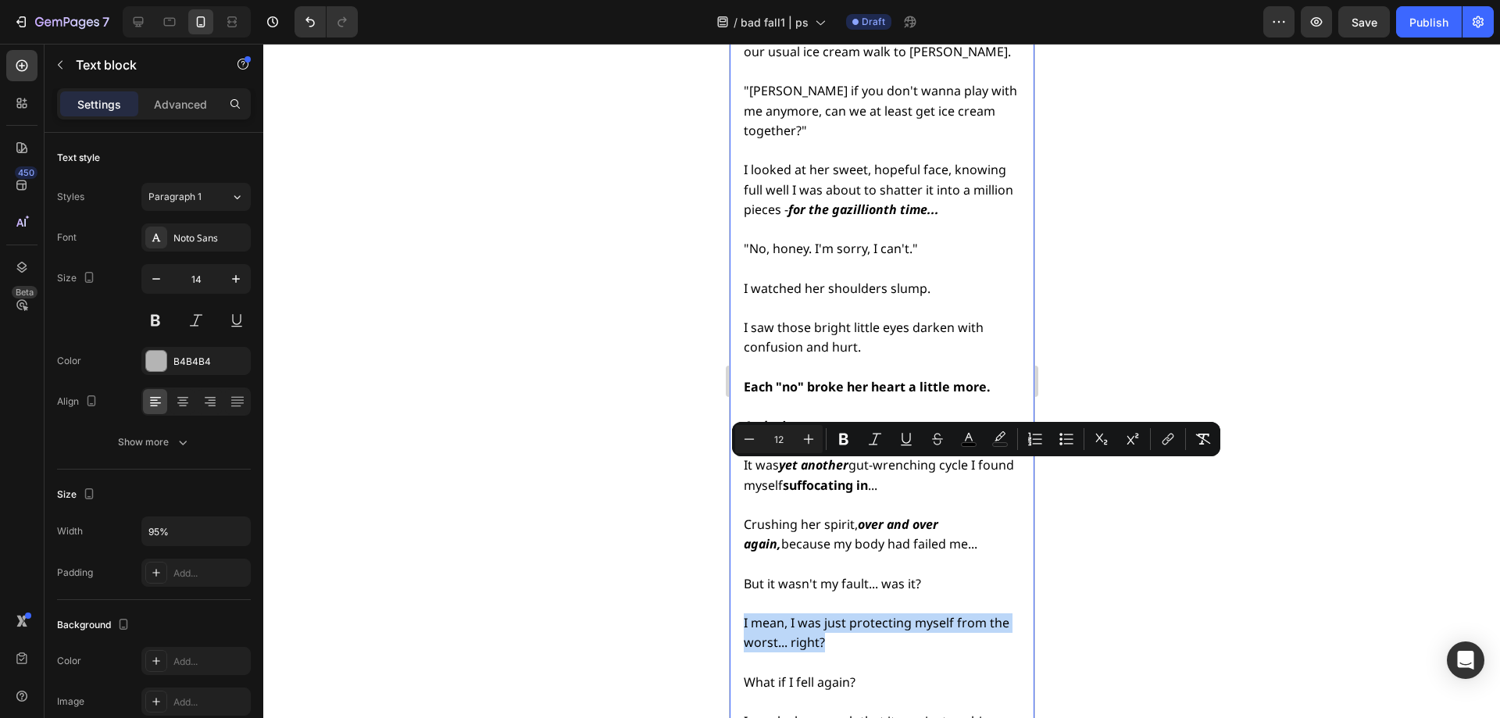
drag, startPoint x: 744, startPoint y: 470, endPoint x: 828, endPoint y: 488, distance: 86.3
click at [838, 445] on icon "Editor contextual toolbar" at bounding box center [844, 439] width 16 height 16
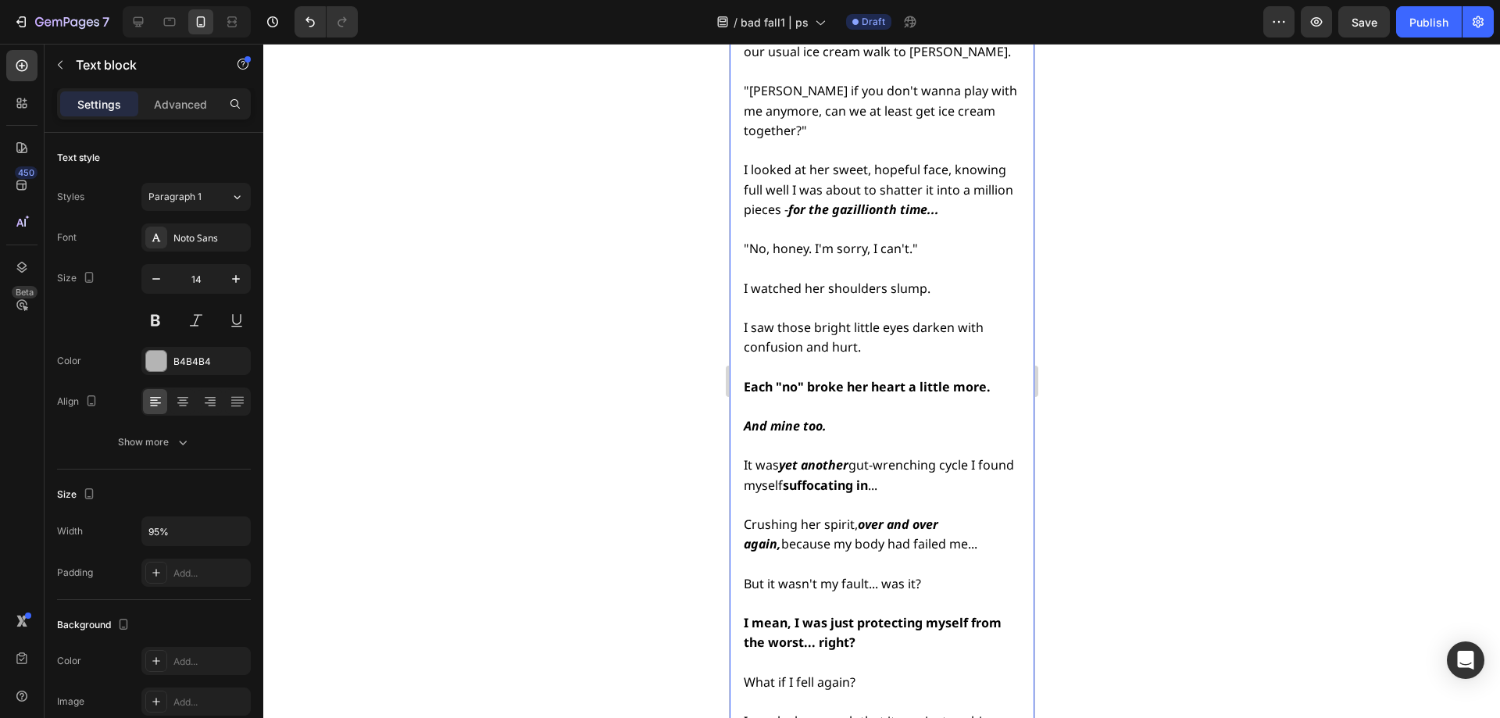
click at [777, 614] on strong "I mean, I was just protecting myself from the worst... right?" at bounding box center [872, 632] width 258 height 37
click at [804, 614] on strong "I mean, I was just protecting myself from the worst... right?" at bounding box center [872, 632] width 258 height 37
drag, startPoint x: 805, startPoint y: 492, endPoint x: 782, endPoint y: 493, distance: 23.5
click at [782, 614] on strong "I mean, I was just protecting myself from the worst... right?" at bounding box center [872, 632] width 258 height 37
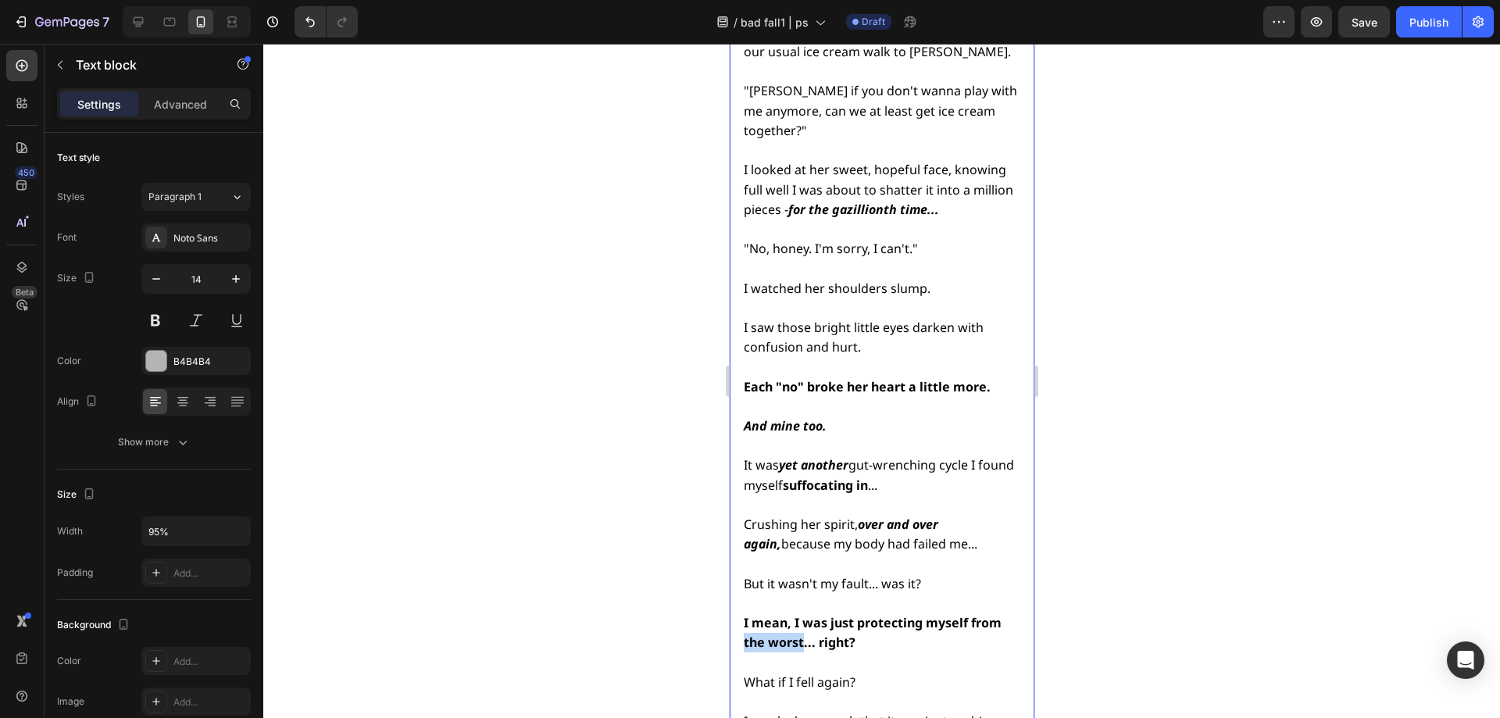
drag, startPoint x: 804, startPoint y: 490, endPoint x: 744, endPoint y: 494, distance: 60.3
click at [744, 614] on strong "I mean, I was just protecting myself from the worst... right?" at bounding box center [872, 632] width 258 height 37
click at [831, 634] on strong "... right?" at bounding box center [857, 642] width 52 height 17
drag, startPoint x: 801, startPoint y: 491, endPoint x: 745, endPoint y: 495, distance: 56.4
click at [745, 614] on span "I mean, I was just protecting myself from the worst ... right?" at bounding box center [855, 632] width 224 height 37
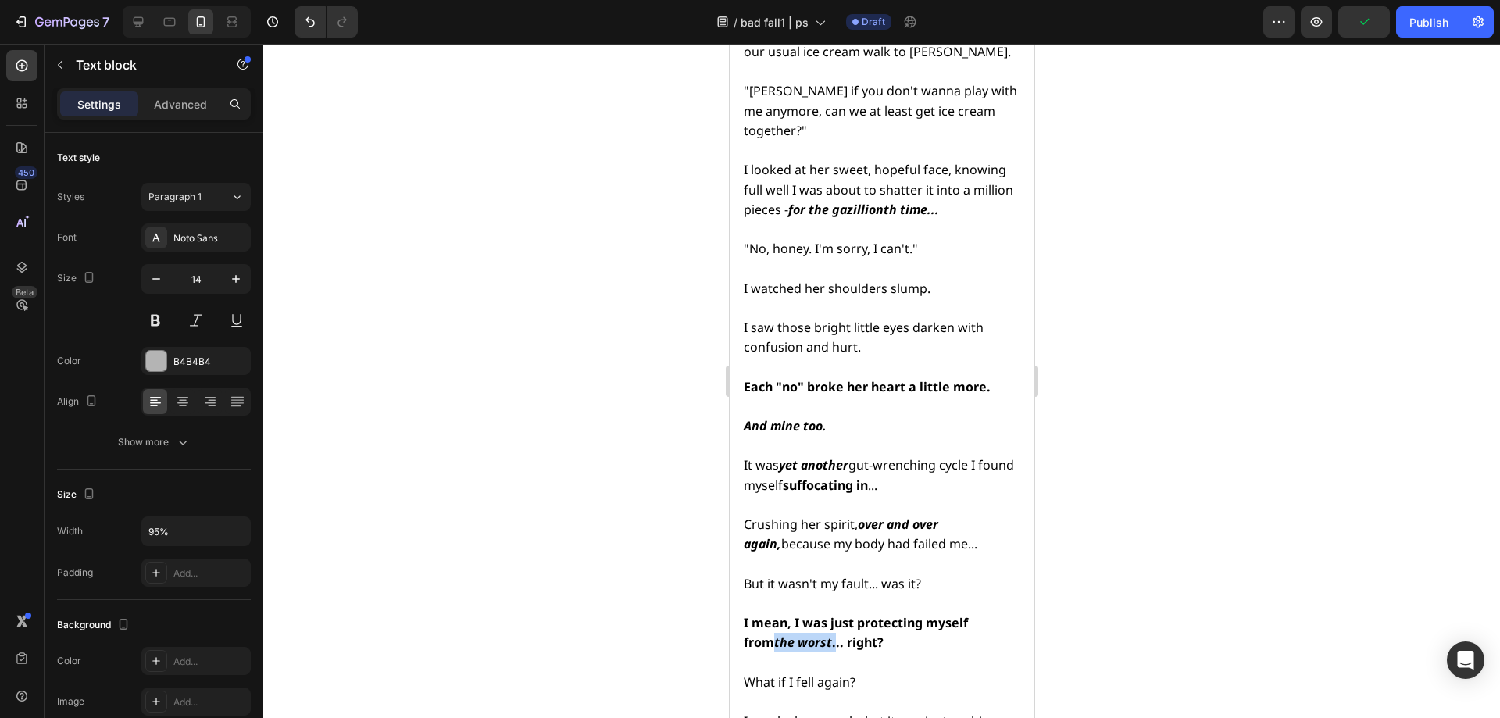
click at [795, 634] on strong "the worst" at bounding box center [802, 642] width 58 height 17
drag, startPoint x: 799, startPoint y: 491, endPoint x: 745, endPoint y: 493, distance: 54.7
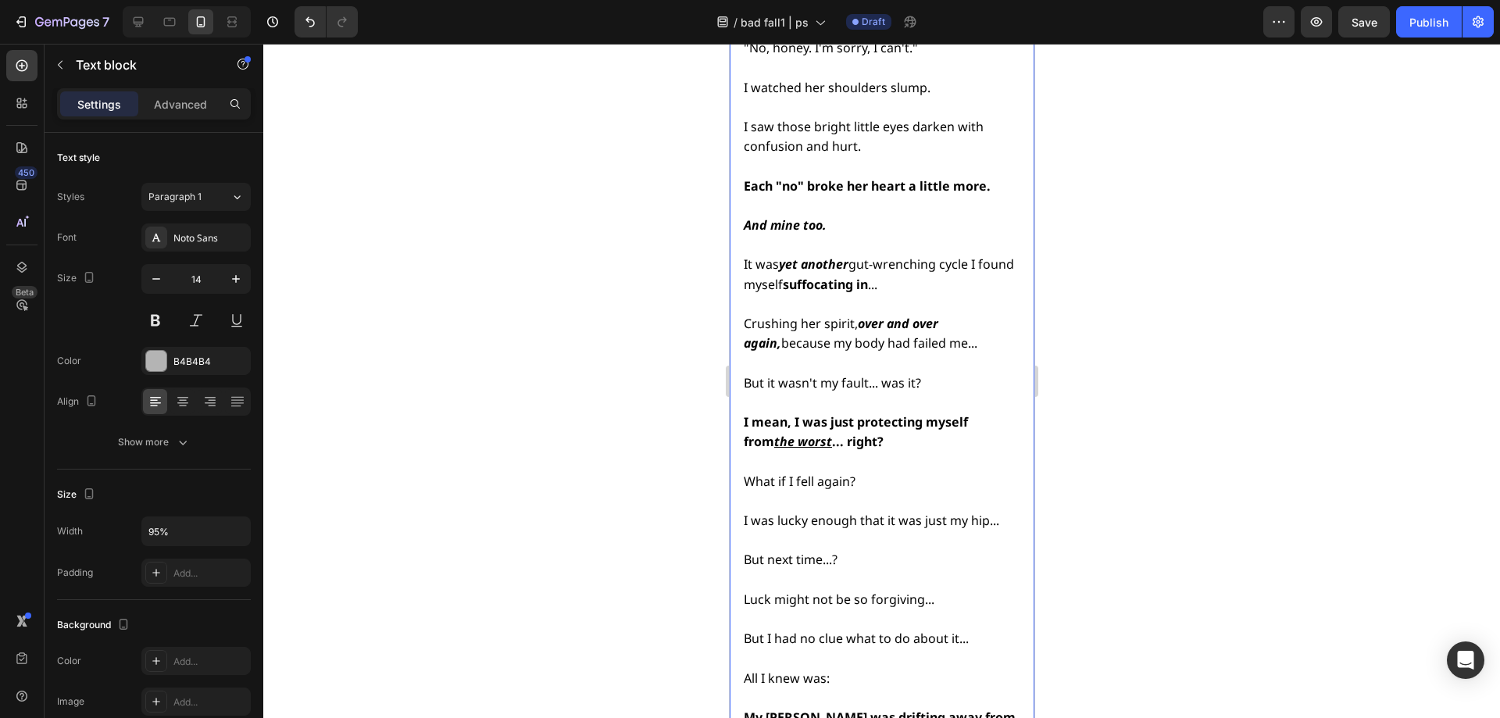
scroll to position [6152, 0]
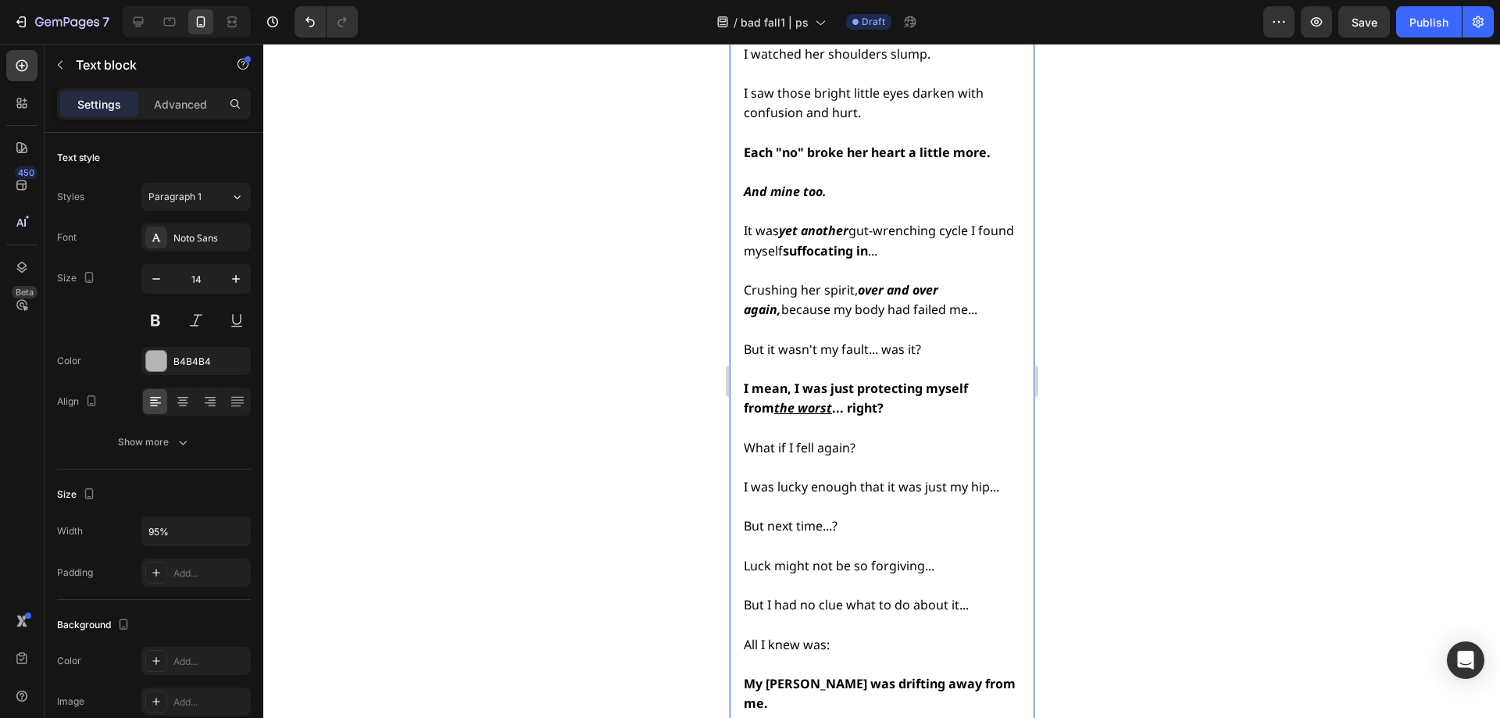
click at [777, 557] on span "Luck might not be so forgiving..." at bounding box center [838, 565] width 191 height 17
drag, startPoint x: 741, startPoint y: 416, endPoint x: 945, endPoint y: 407, distance: 204.9
click at [802, 557] on strong "Luck might not be so forgiving..." at bounding box center [843, 565] width 201 height 17
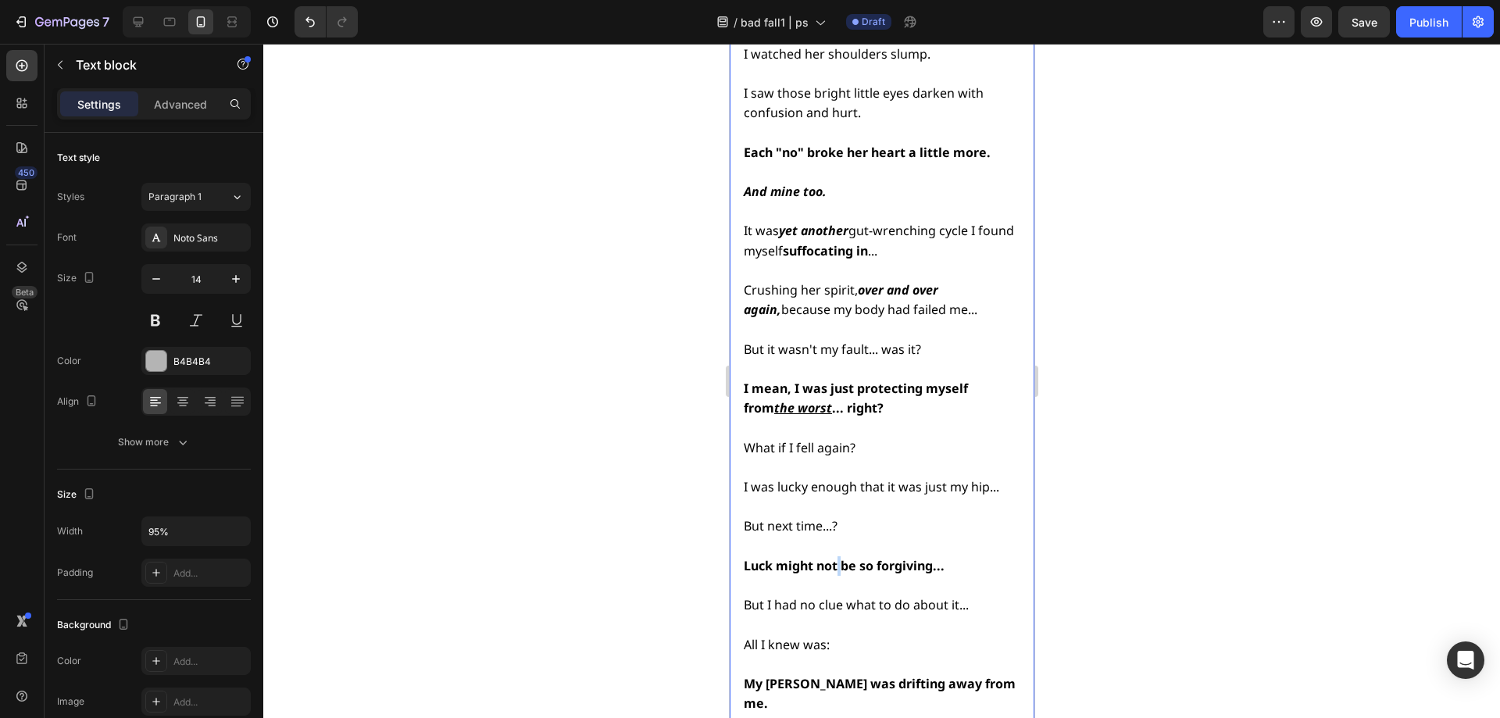
click at [835, 557] on strong "Luck might not be so forgiving..." at bounding box center [843, 565] width 201 height 17
drag, startPoint x: 835, startPoint y: 416, endPoint x: 776, endPoint y: 420, distance: 59.5
click at [776, 557] on strong "Luck might not be so forgiving..." at bounding box center [843, 565] width 201 height 17
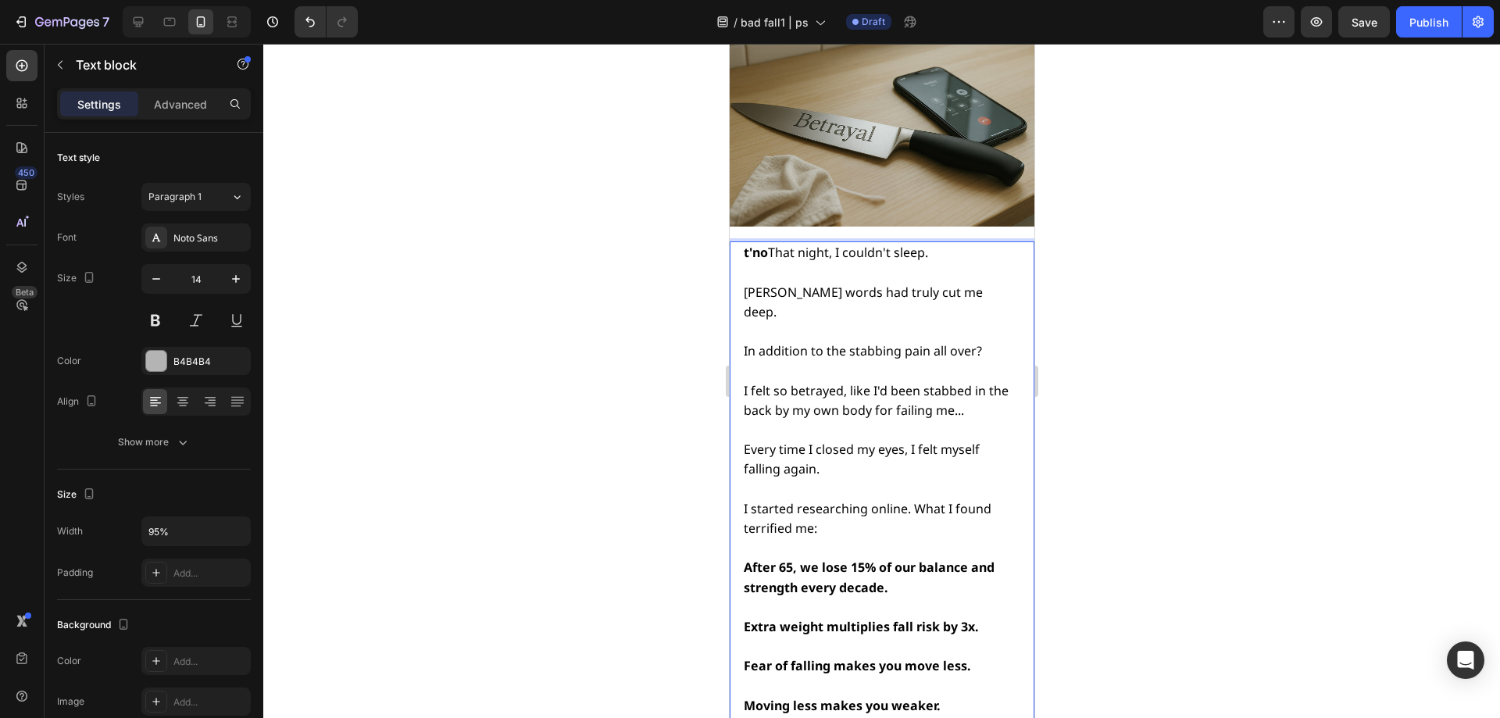
scroll to position [4746, 0]
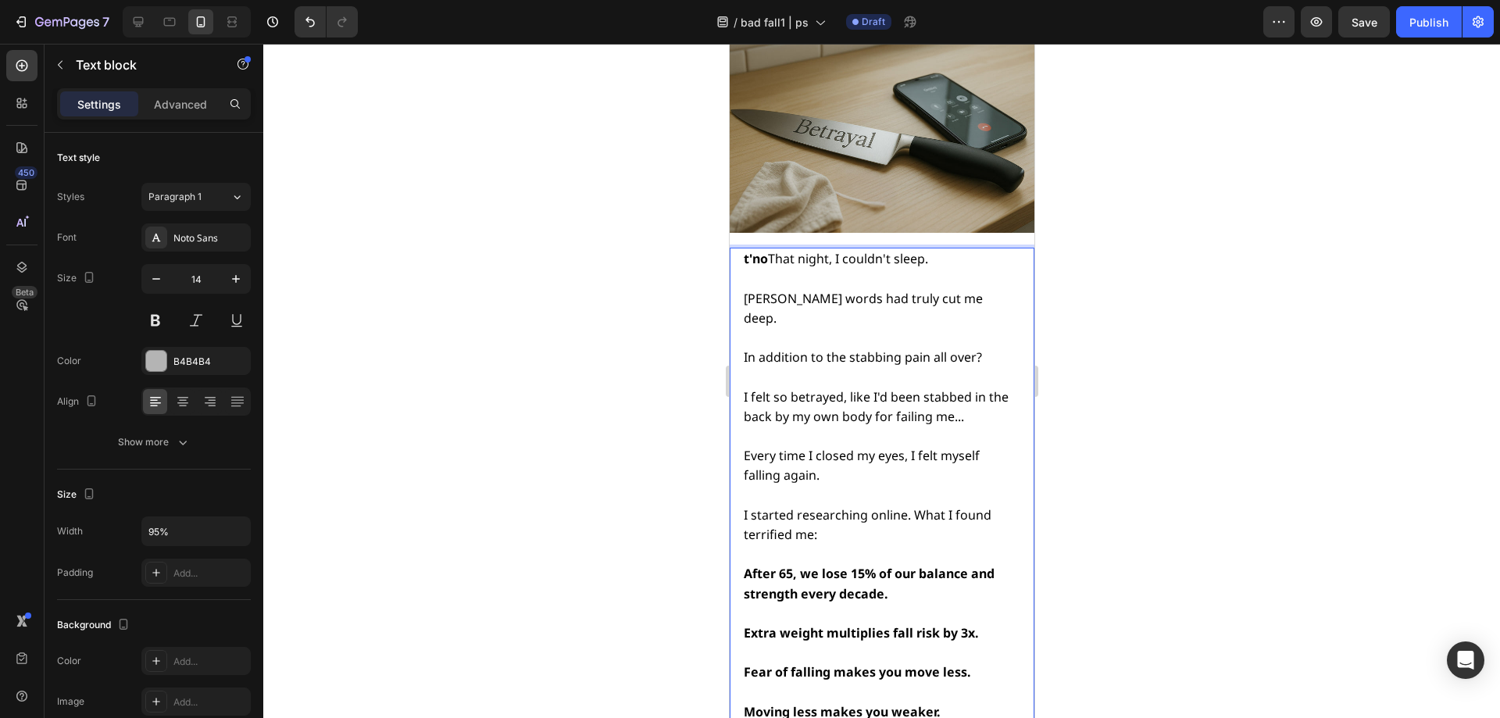
click at [766, 250] on span "t'no That night, I couldn't sleep." at bounding box center [835, 258] width 184 height 17
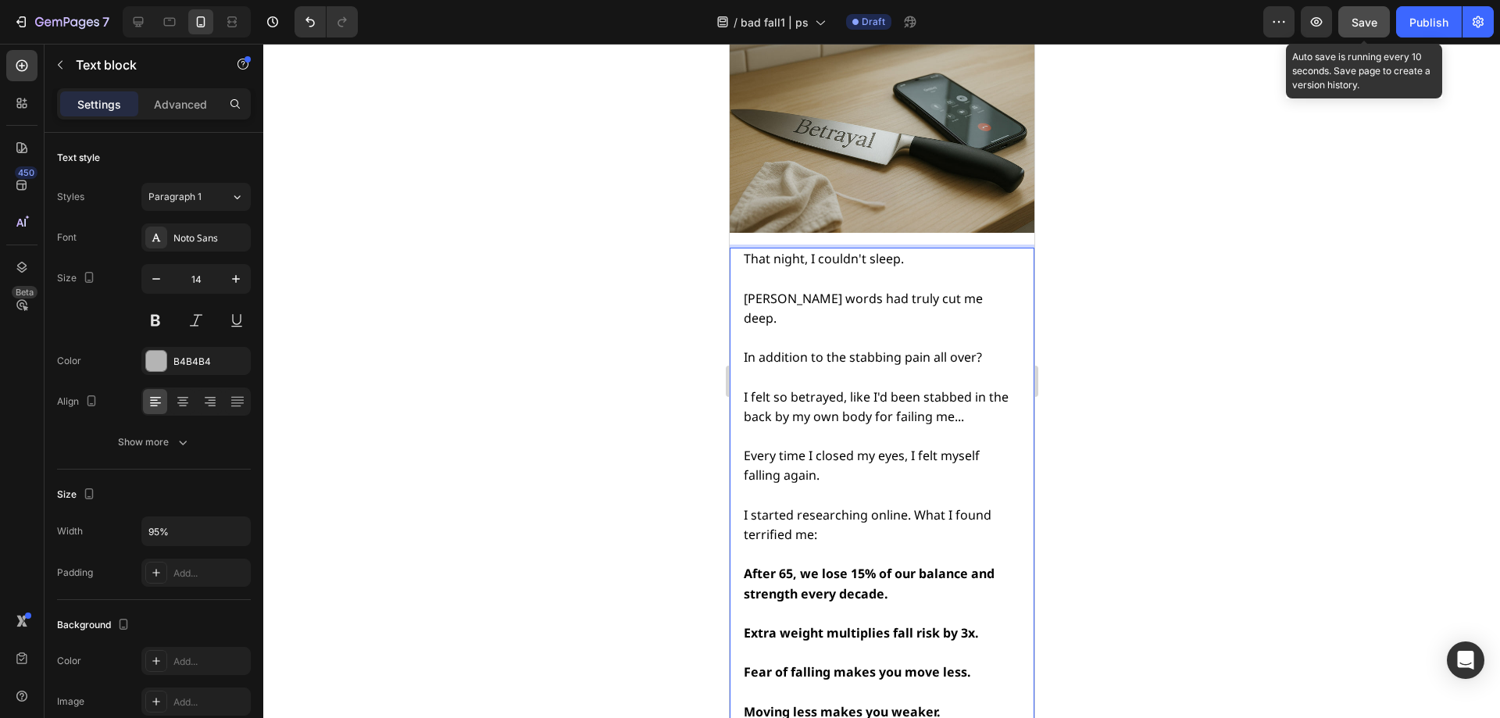
click at [1388, 18] on button "Save" at bounding box center [1364, 21] width 52 height 31
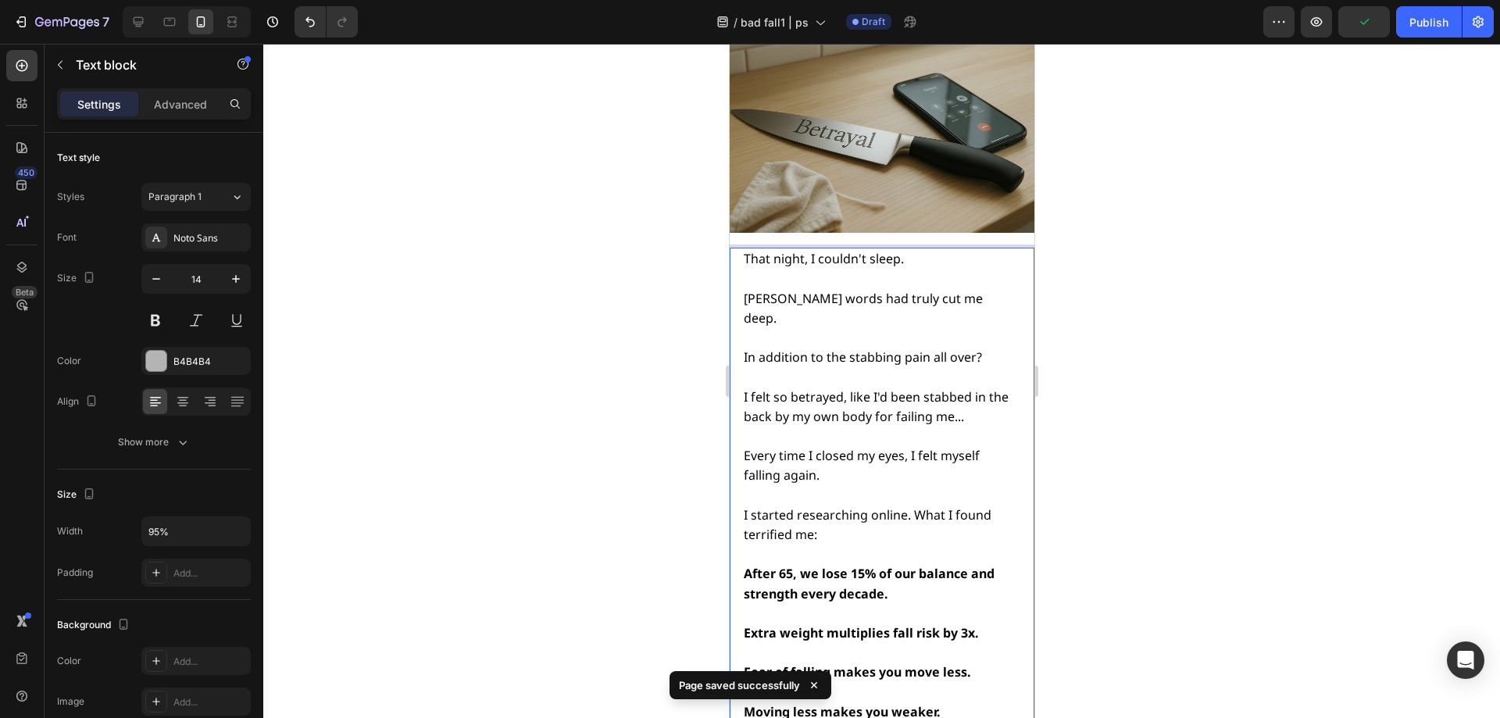
click at [804, 604] on p "Rich Text Editor. Editing area: main" at bounding box center [880, 614] width 274 height 20
click at [811, 565] on strong "After 65, we lose 15% of our balance and strength every decade." at bounding box center [868, 583] width 251 height 37
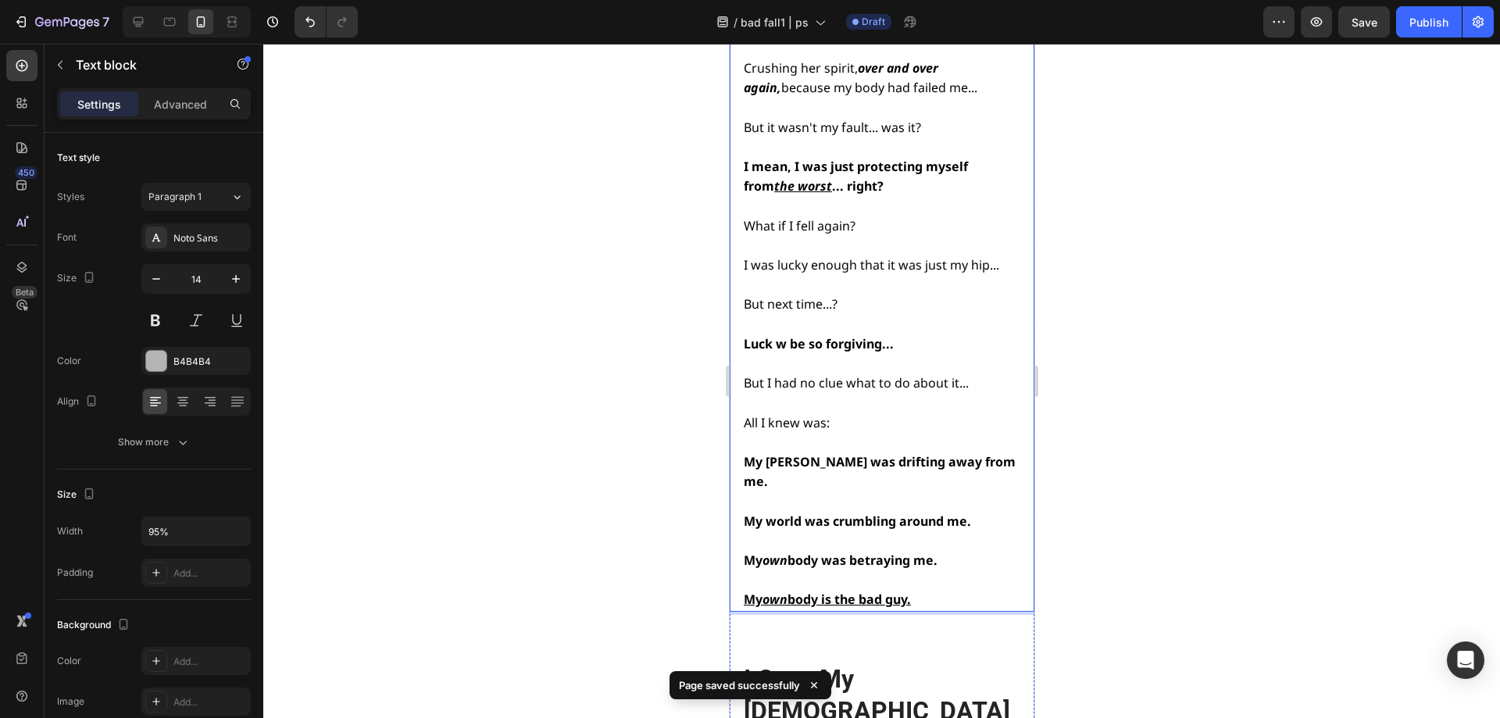
scroll to position [6309, 0]
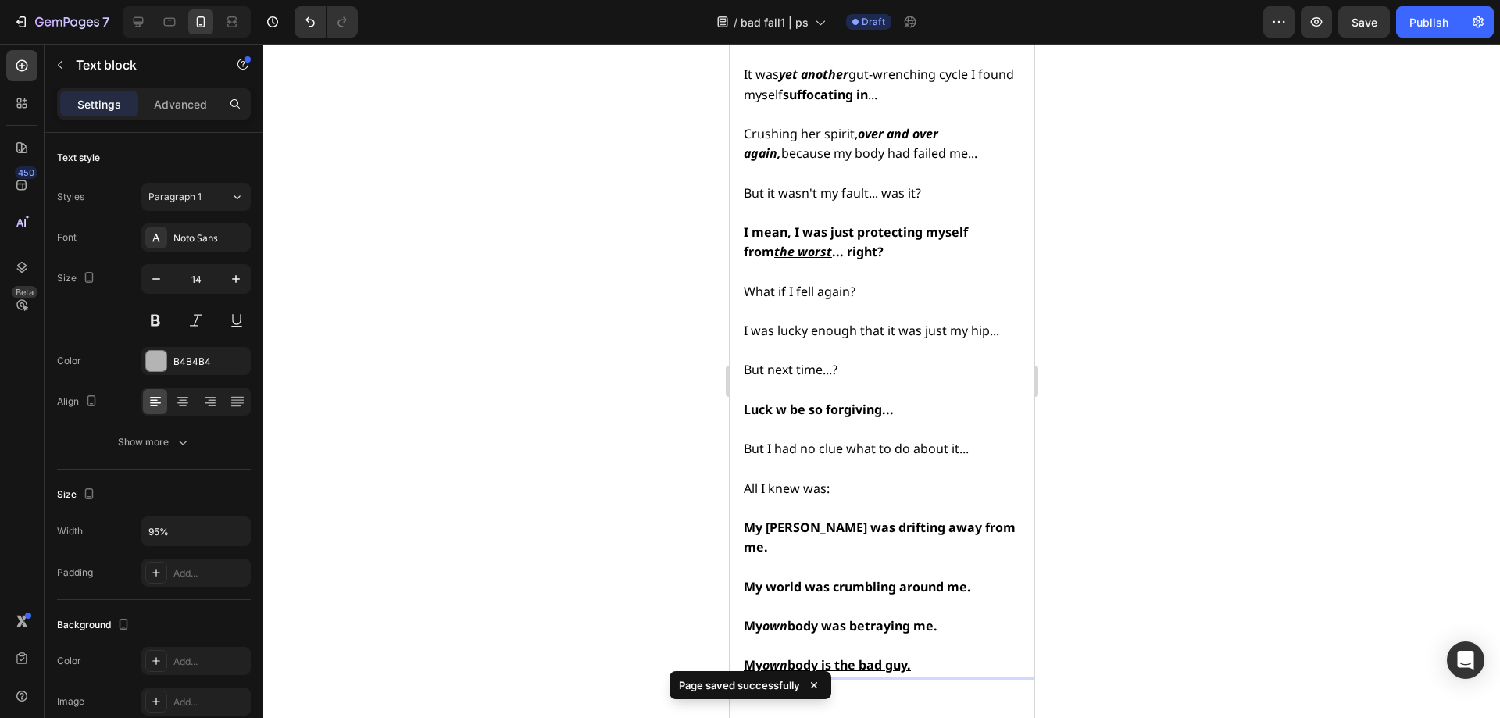
click at [785, 401] on strong "Luck w be so forgiving..." at bounding box center [818, 409] width 150 height 17
click at [785, 401] on strong "Luck won't be so forgiving..." at bounding box center [830, 409] width 174 height 17
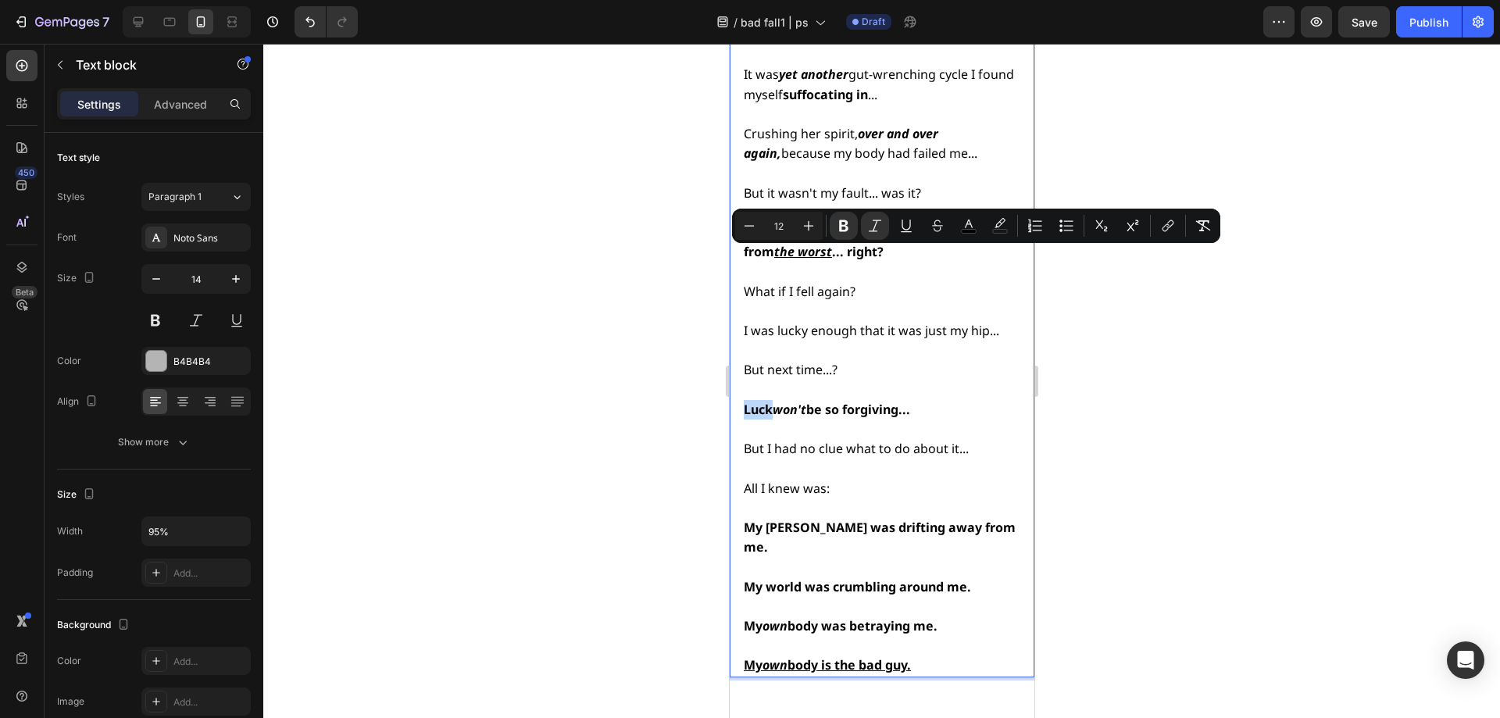
click at [786, 401] on strong "won't" at bounding box center [789, 409] width 34 height 17
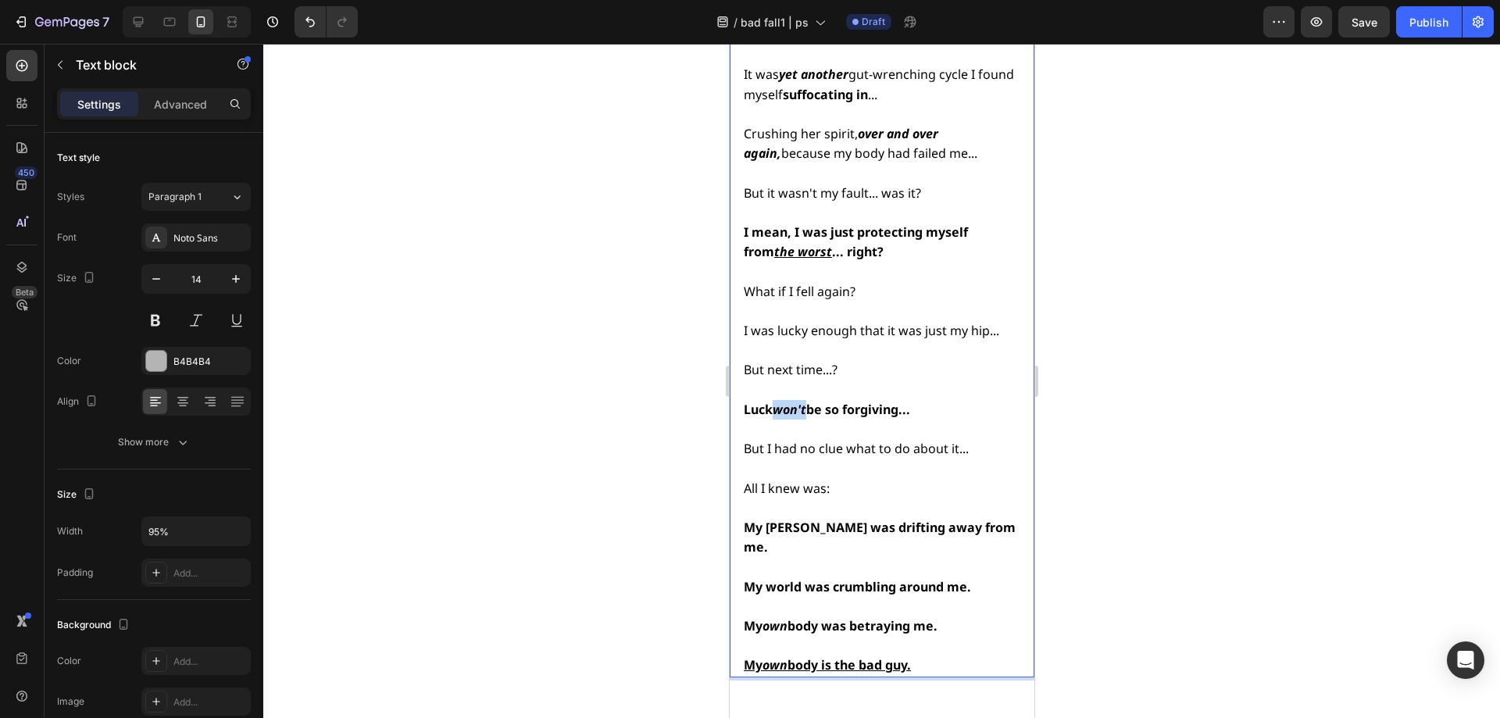
drag, startPoint x: 778, startPoint y: 255, endPoint x: 809, endPoint y: 259, distance: 30.7
click at [805, 401] on strong "won't" at bounding box center [789, 409] width 34 height 17
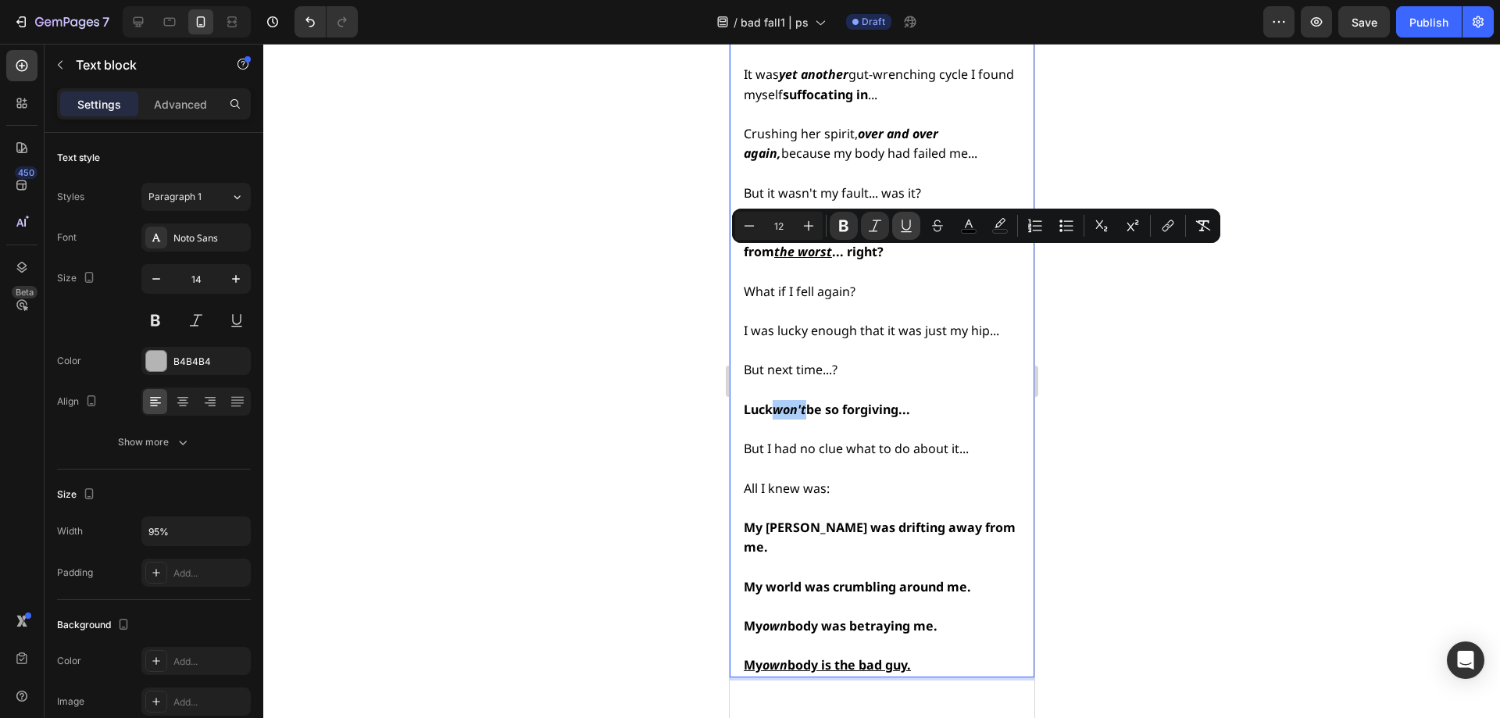
click at [905, 226] on icon "Editor contextual toolbar" at bounding box center [906, 226] width 16 height 16
click at [1198, 361] on div at bounding box center [881, 381] width 1237 height 674
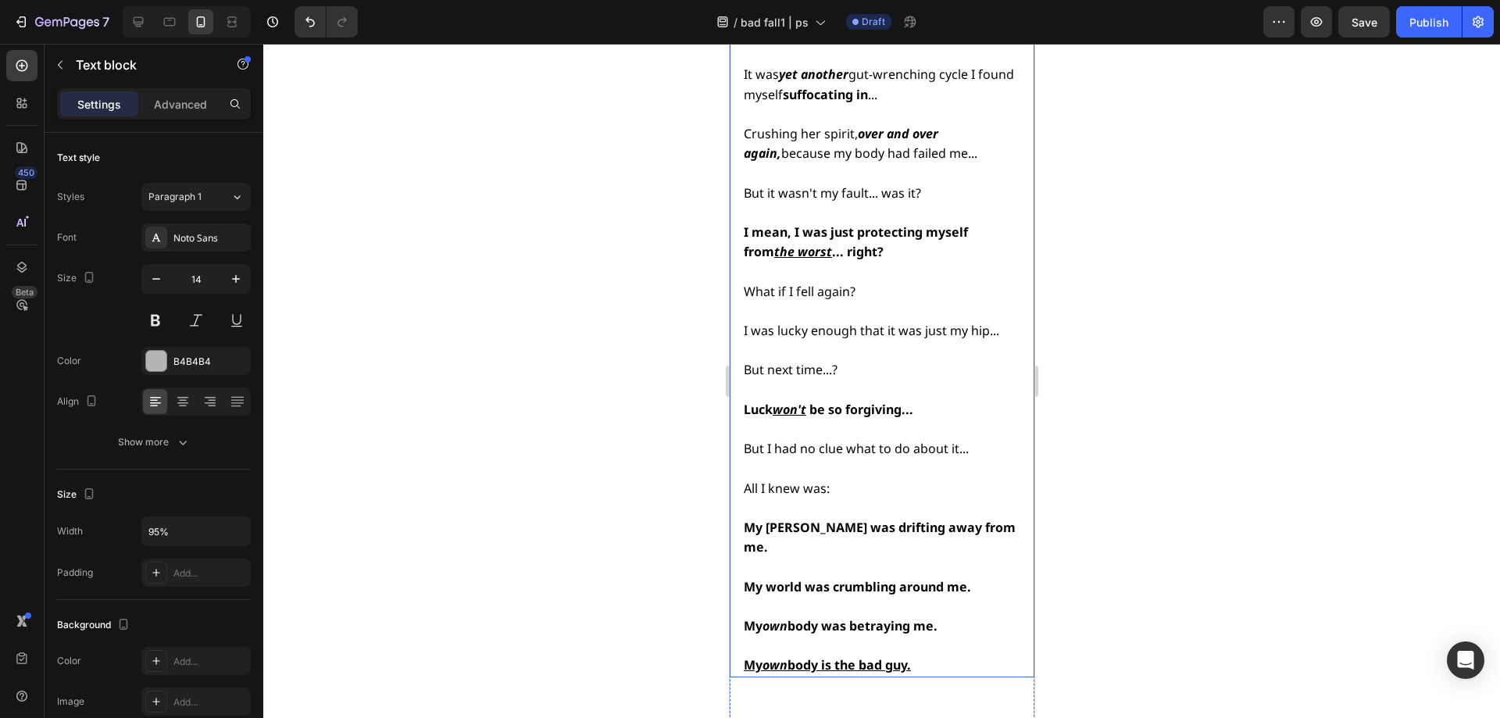
click at [890, 440] on span "But I had no clue what to do about it..." at bounding box center [855, 448] width 225 height 17
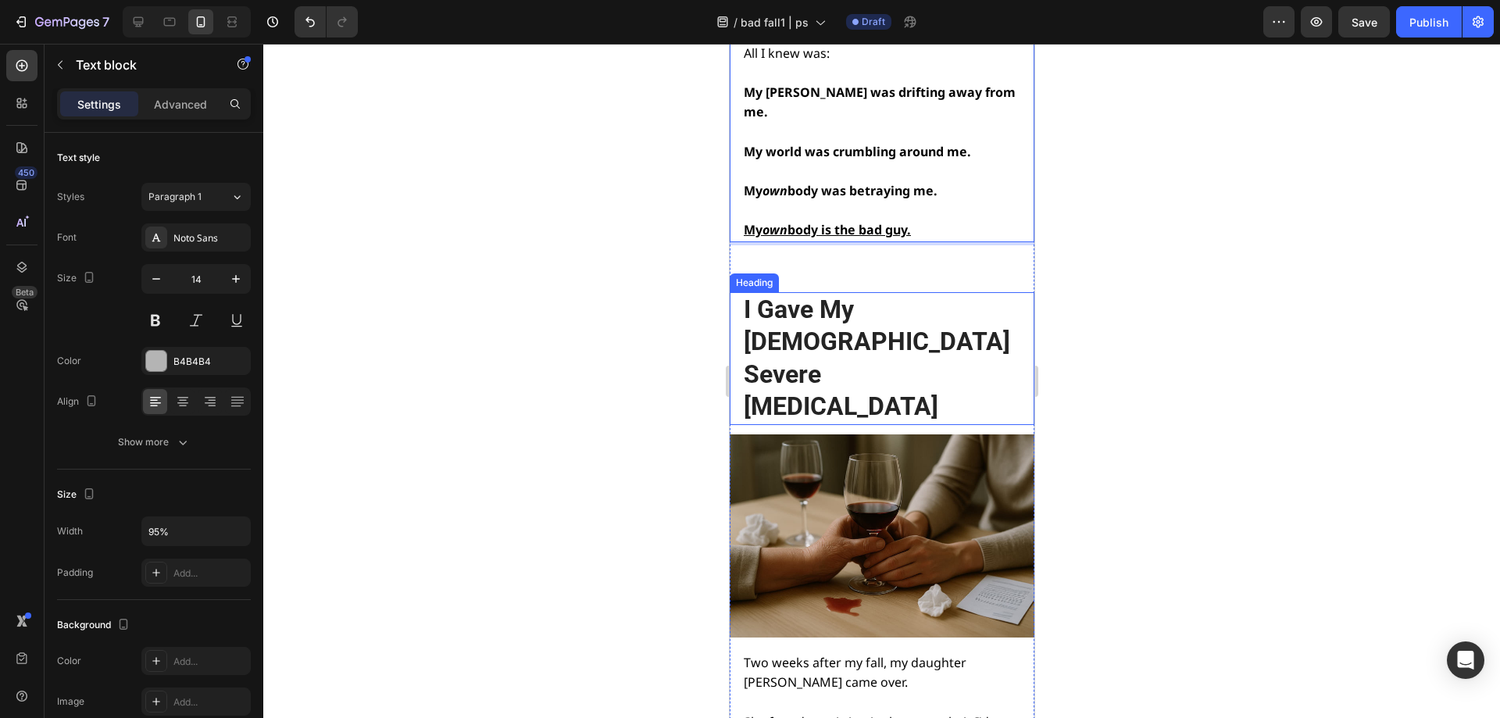
scroll to position [6694, 0]
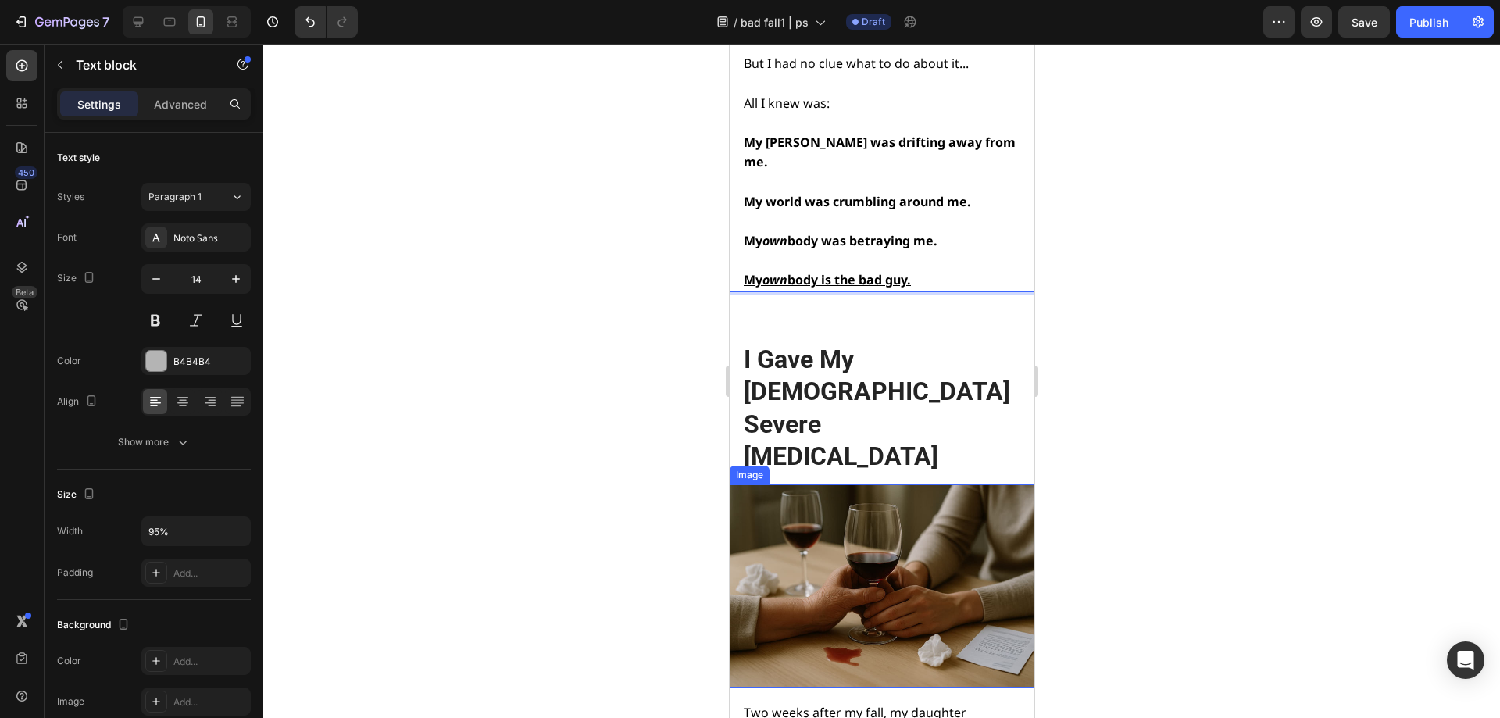
click at [908, 484] on img at bounding box center [881, 585] width 305 height 203
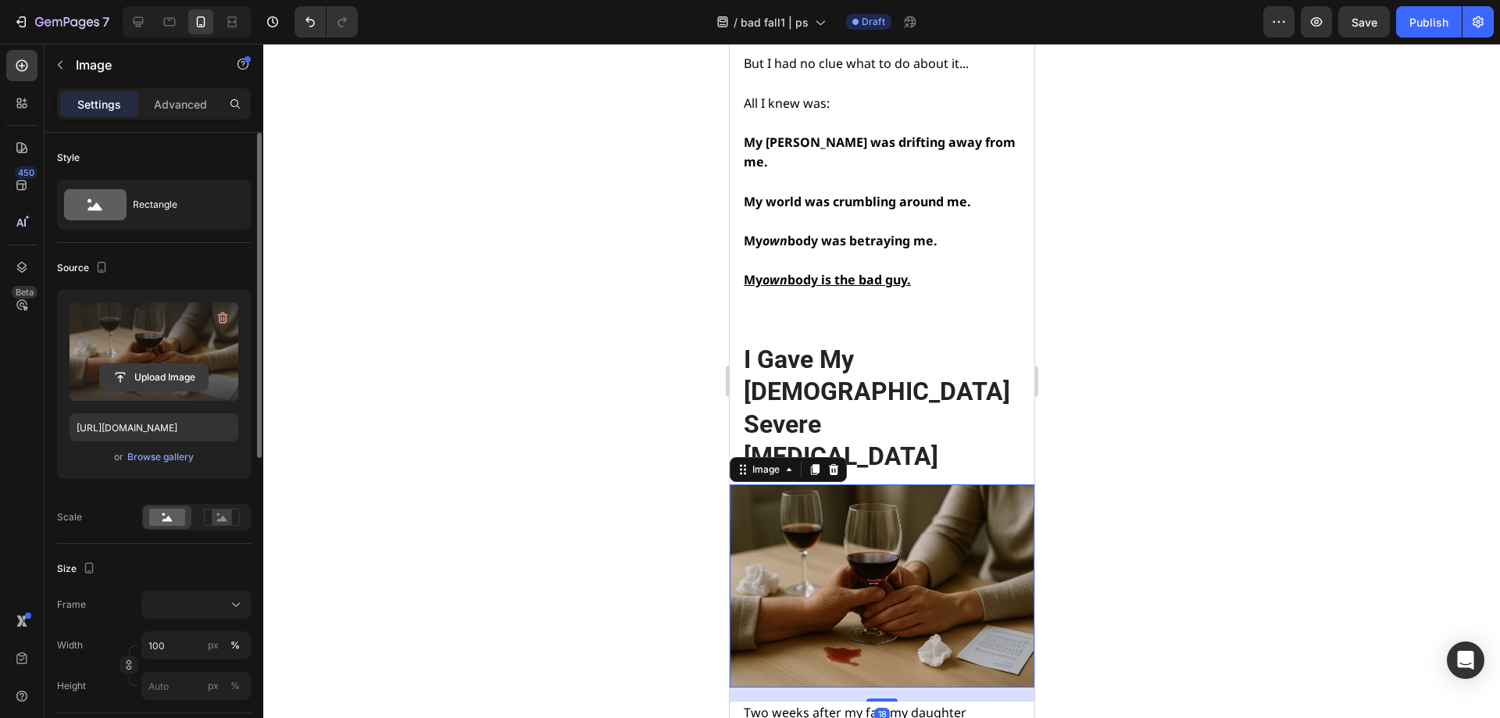
click at [163, 377] on input "file" at bounding box center [154, 377] width 108 height 27
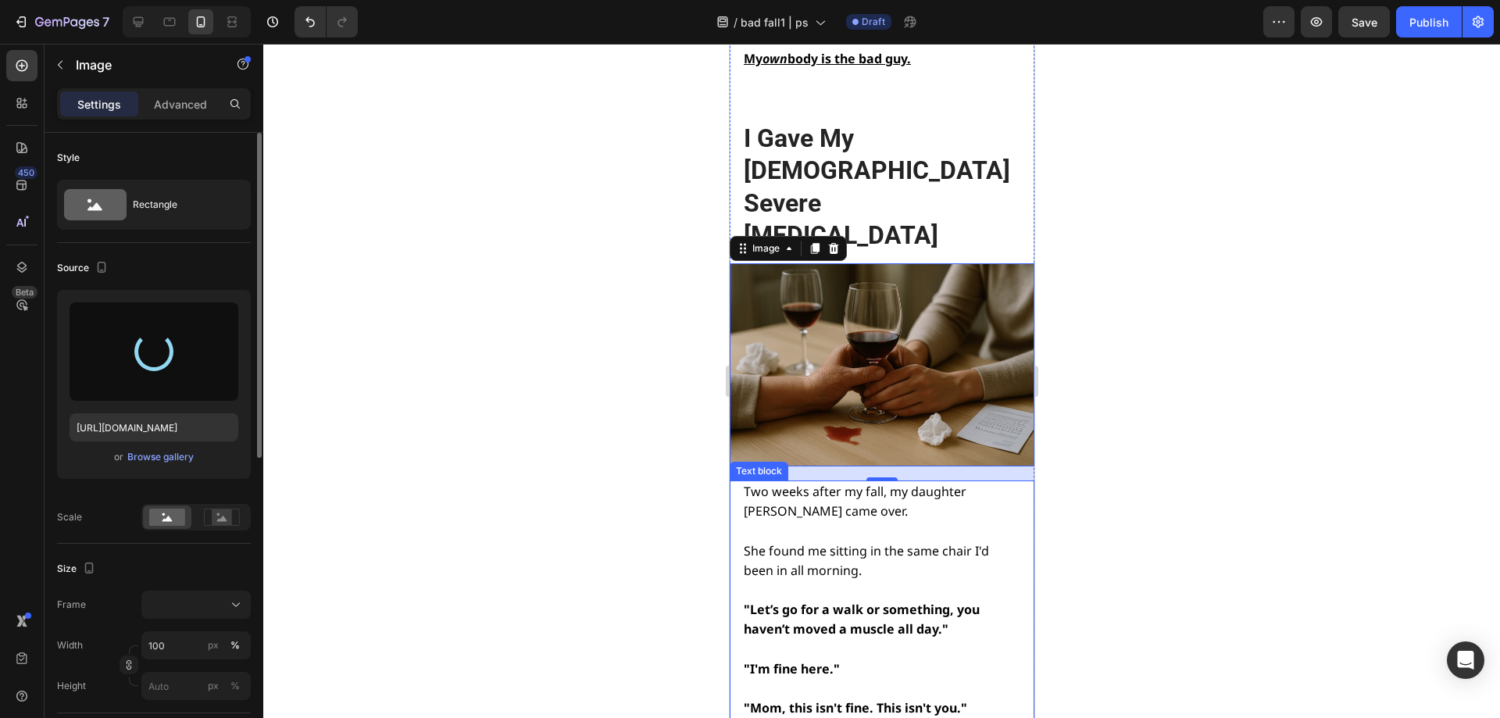
scroll to position [6928, 0]
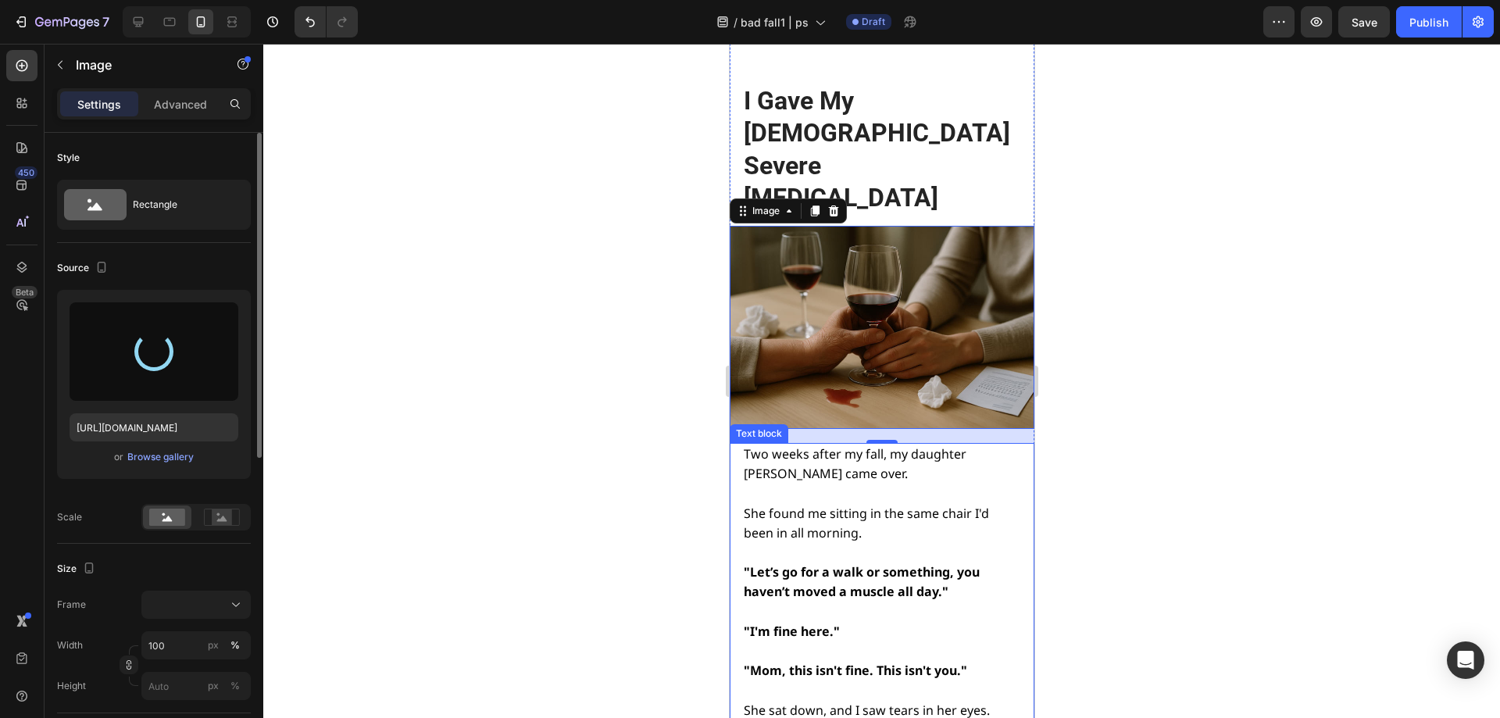
type input "https://cdn.shopify.com/s/files/1/0668/1565/6136/files/gempages_549129700736238…"
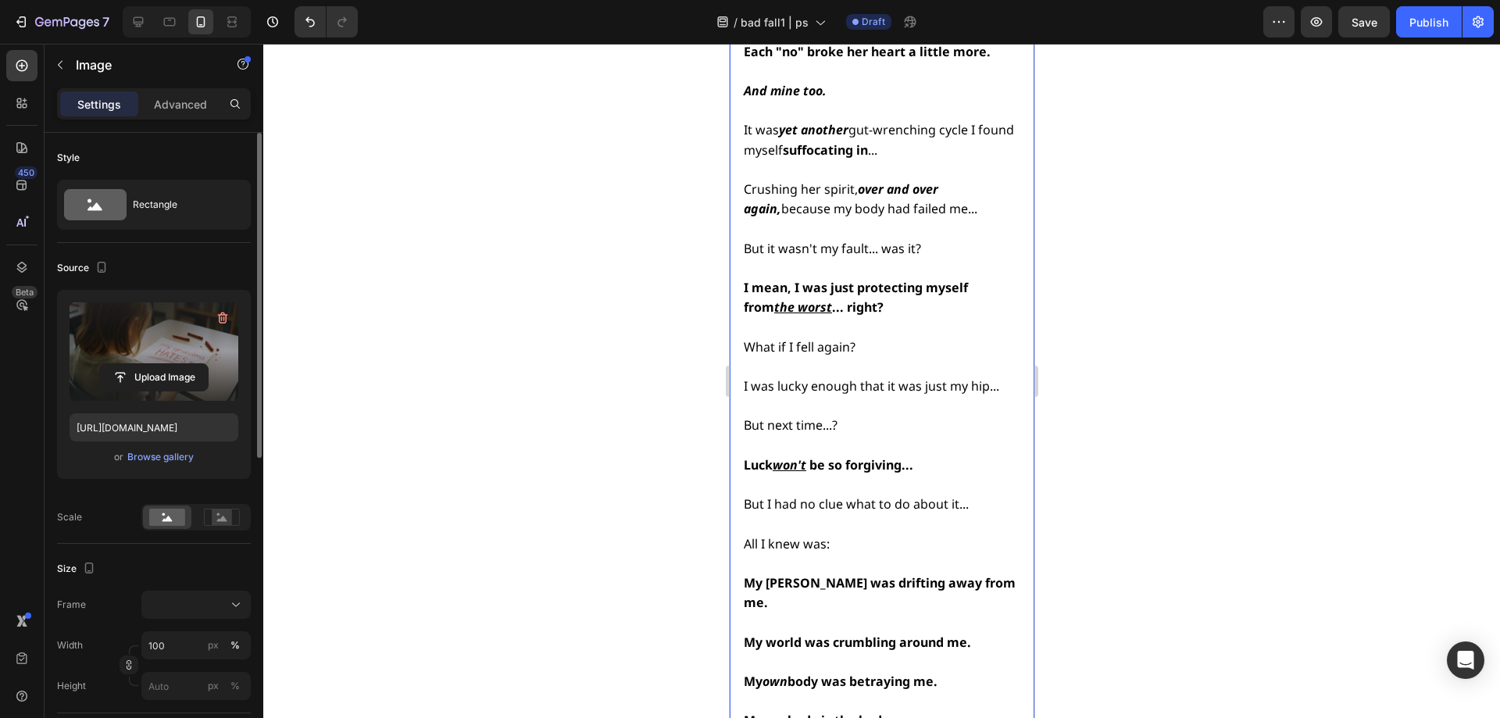
scroll to position [6303, 0]
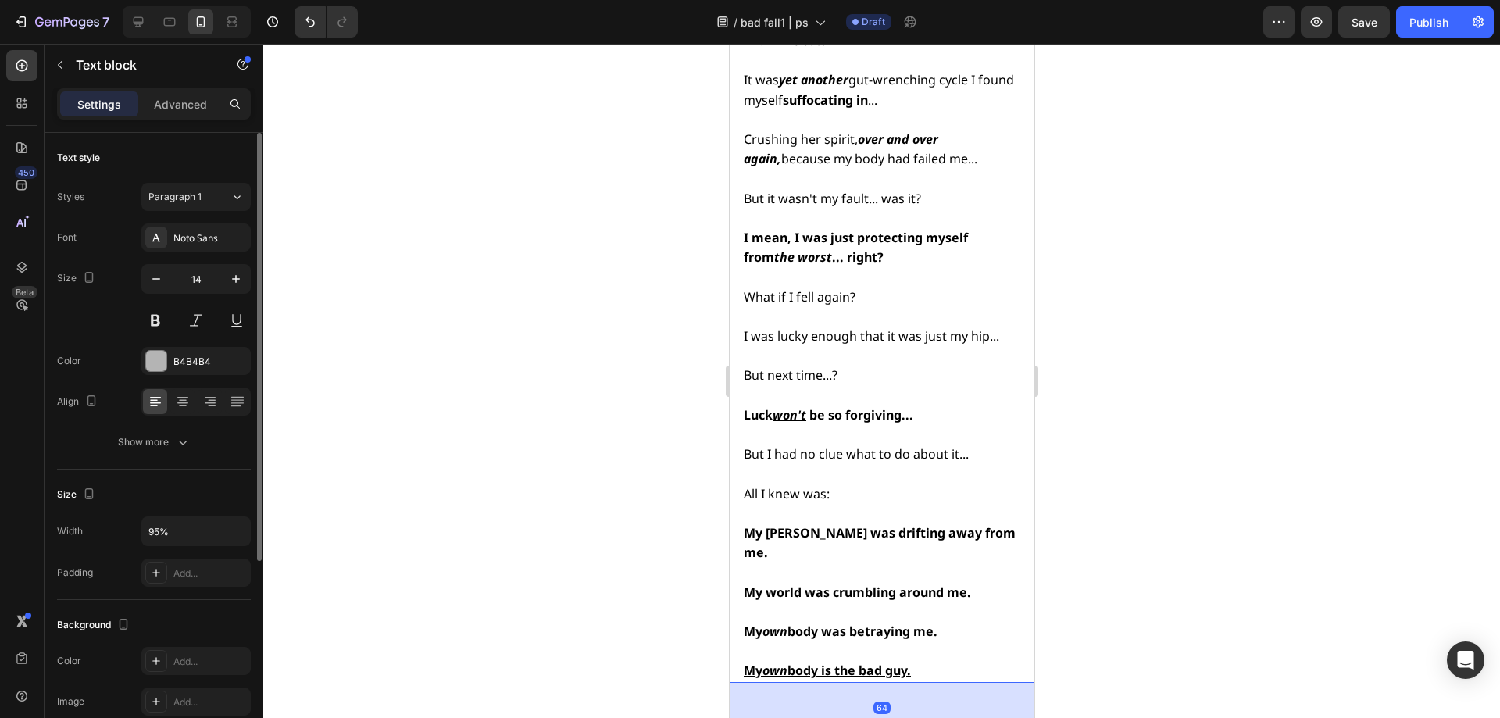
click at [941, 661] on p "My own body is the bad guy." at bounding box center [880, 671] width 274 height 20
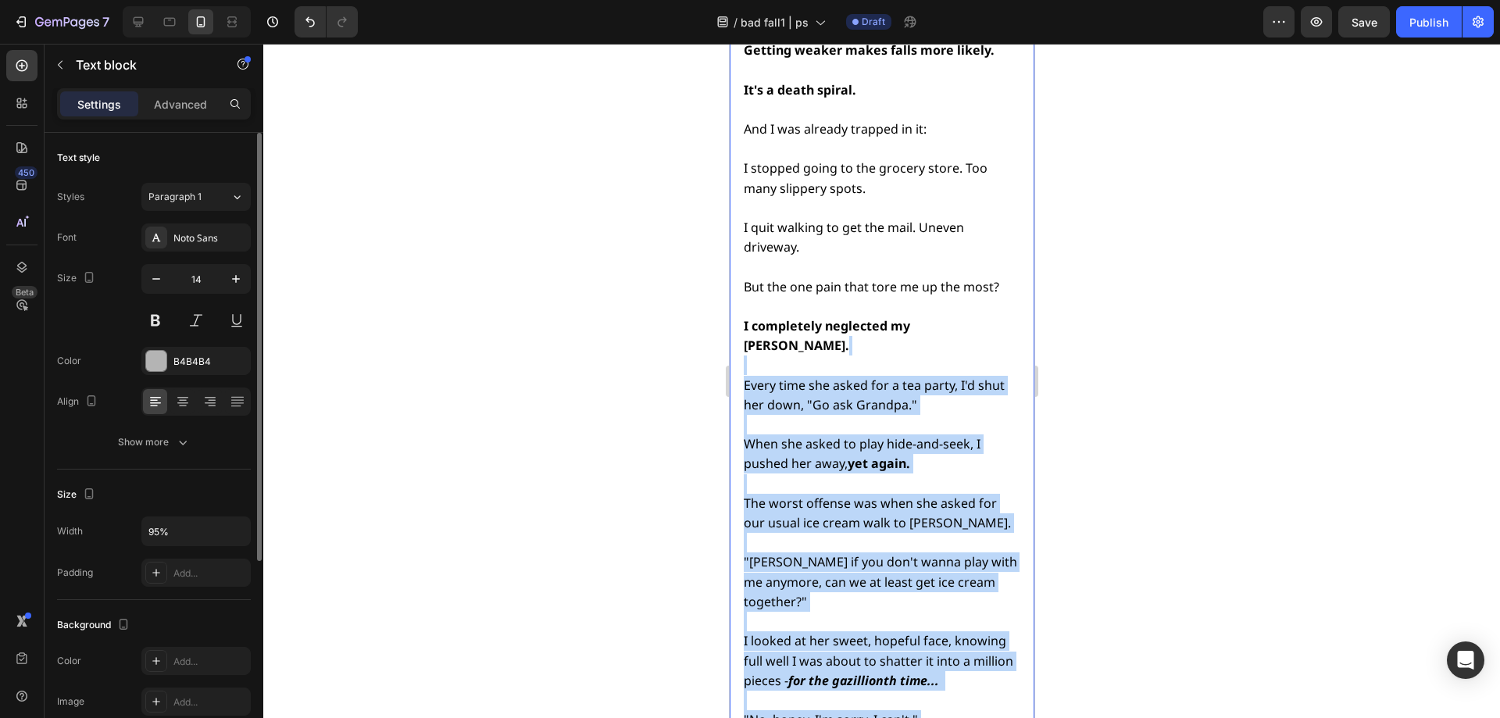
scroll to position [5444, 0]
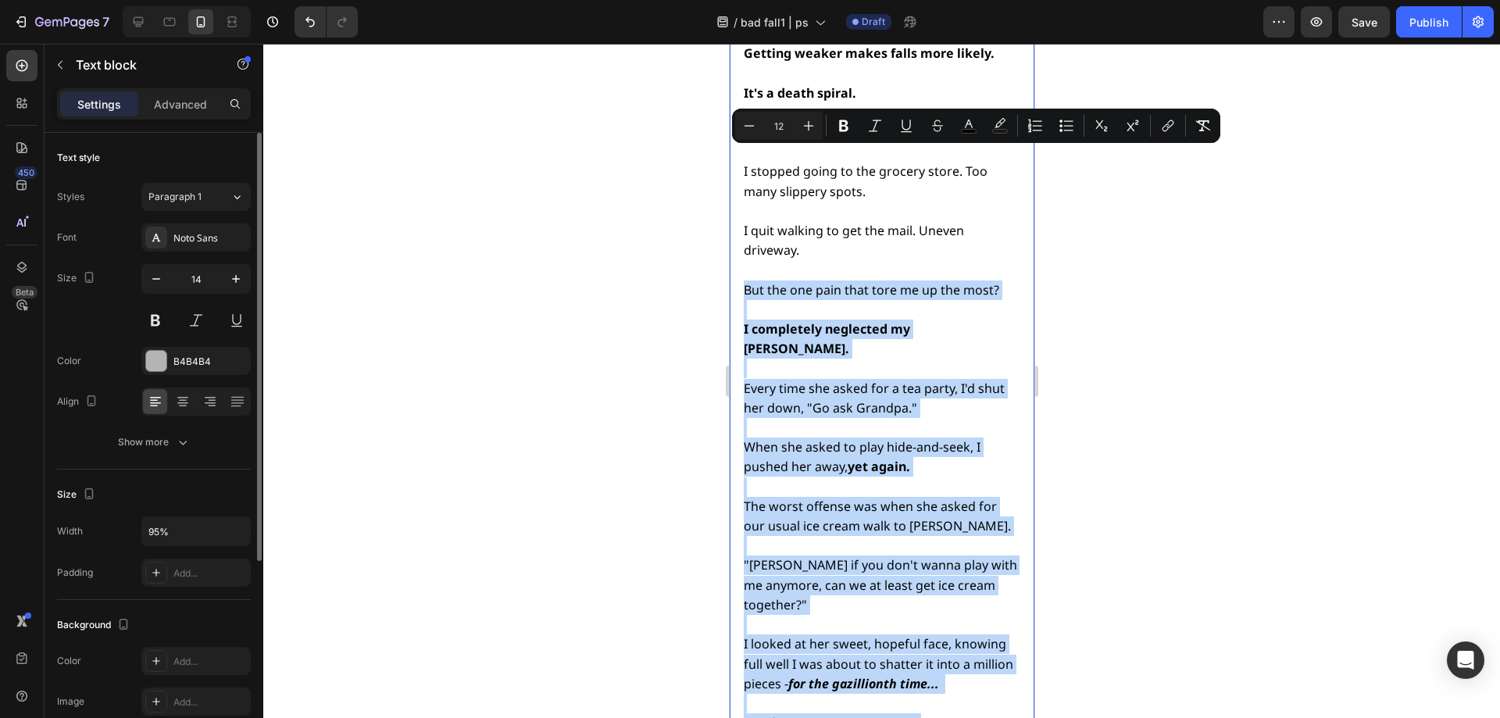
drag, startPoint x: 922, startPoint y: 502, endPoint x: 740, endPoint y: 159, distance: 388.3
click at [740, 159] on div "That night, I couldn't sleep. [PERSON_NAME] words had truly cut me deep. In add…" at bounding box center [881, 546] width 305 height 1992
copy div "But the one pain that tore me up the most? I completely neglected my little Emm…"
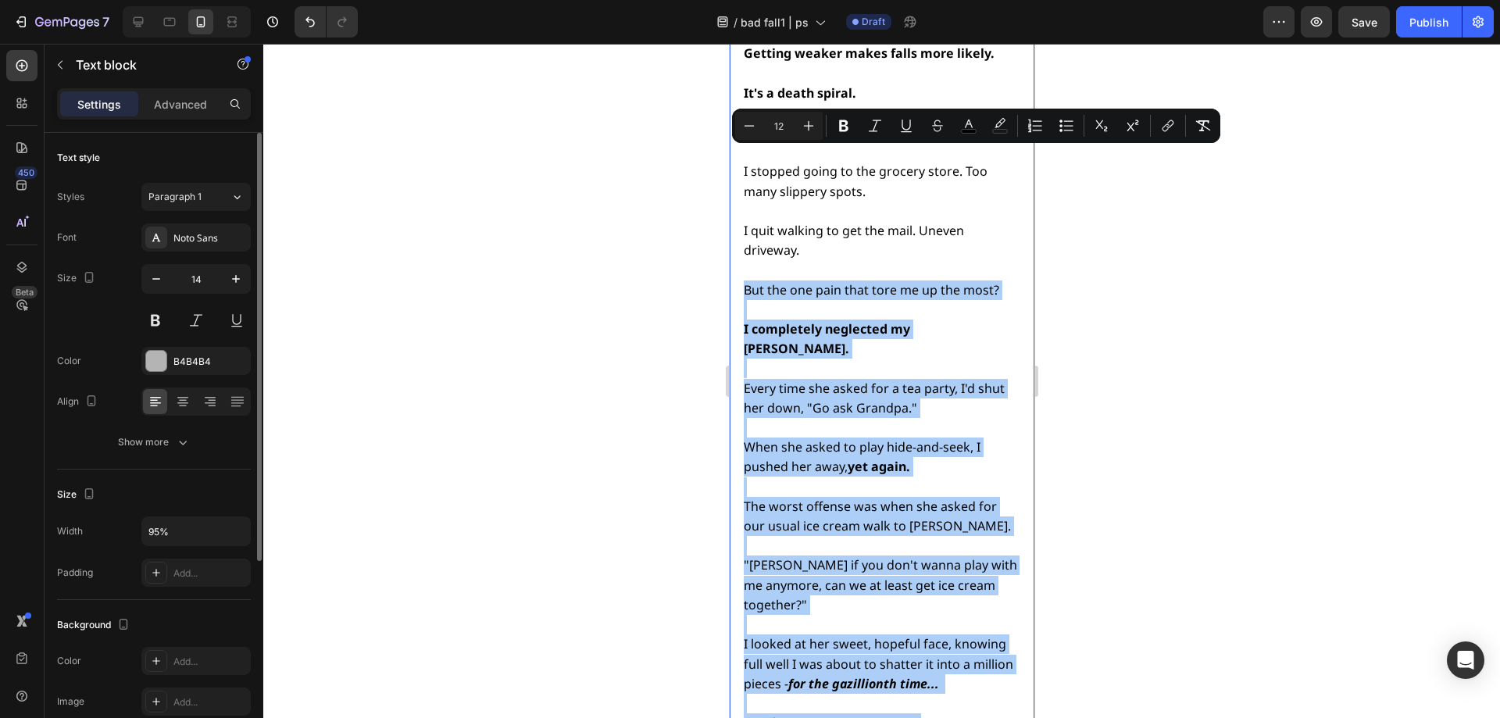
click at [1154, 432] on div at bounding box center [881, 381] width 1237 height 674
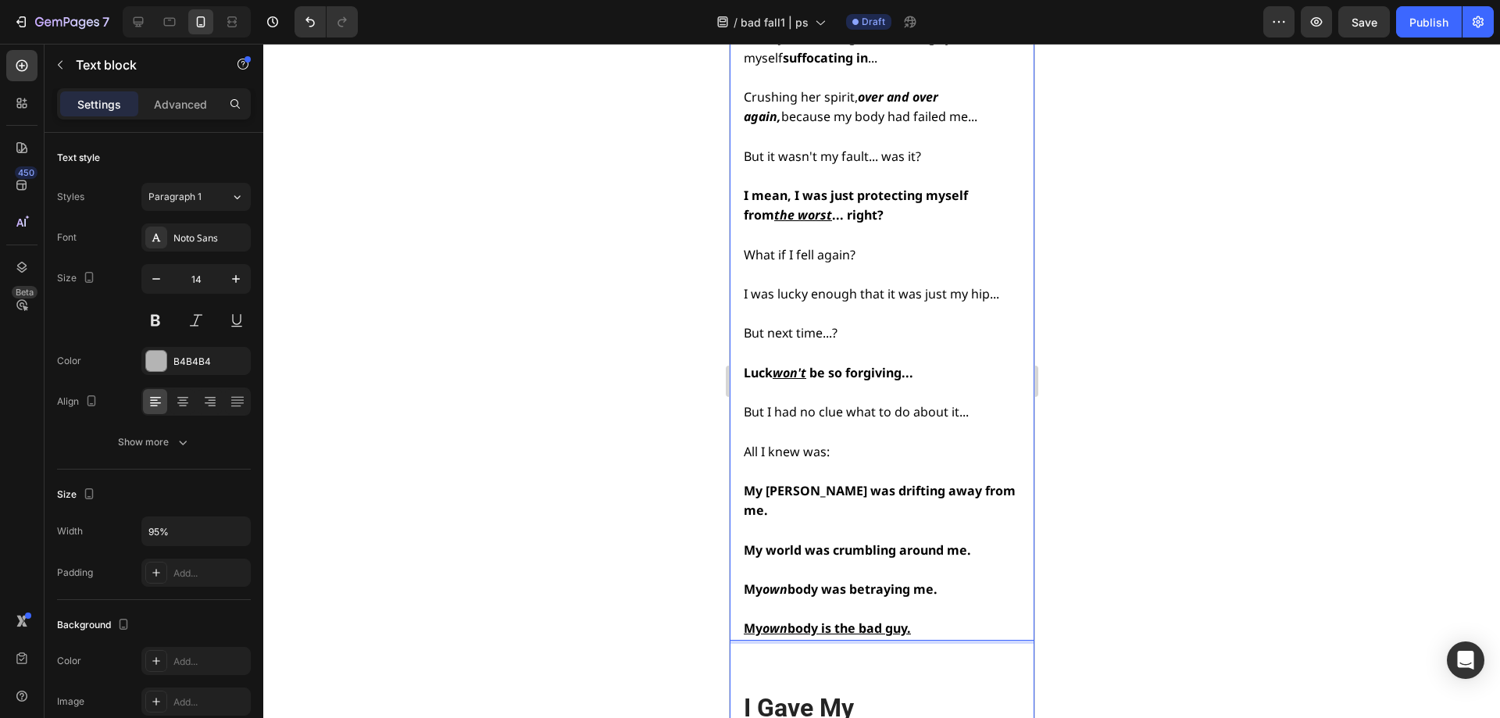
scroll to position [6343, 0]
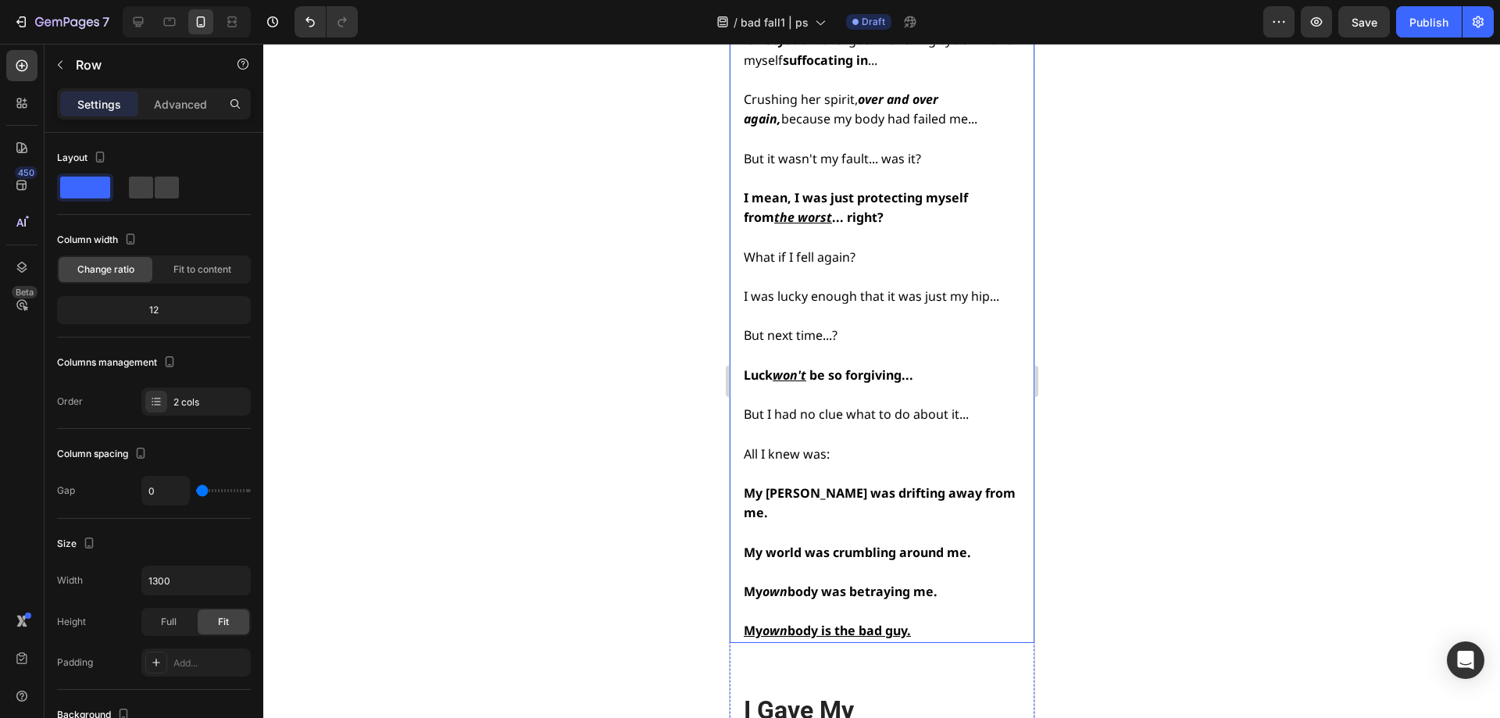
click at [896, 622] on u "body is the bad guy." at bounding box center [848, 630] width 123 height 17
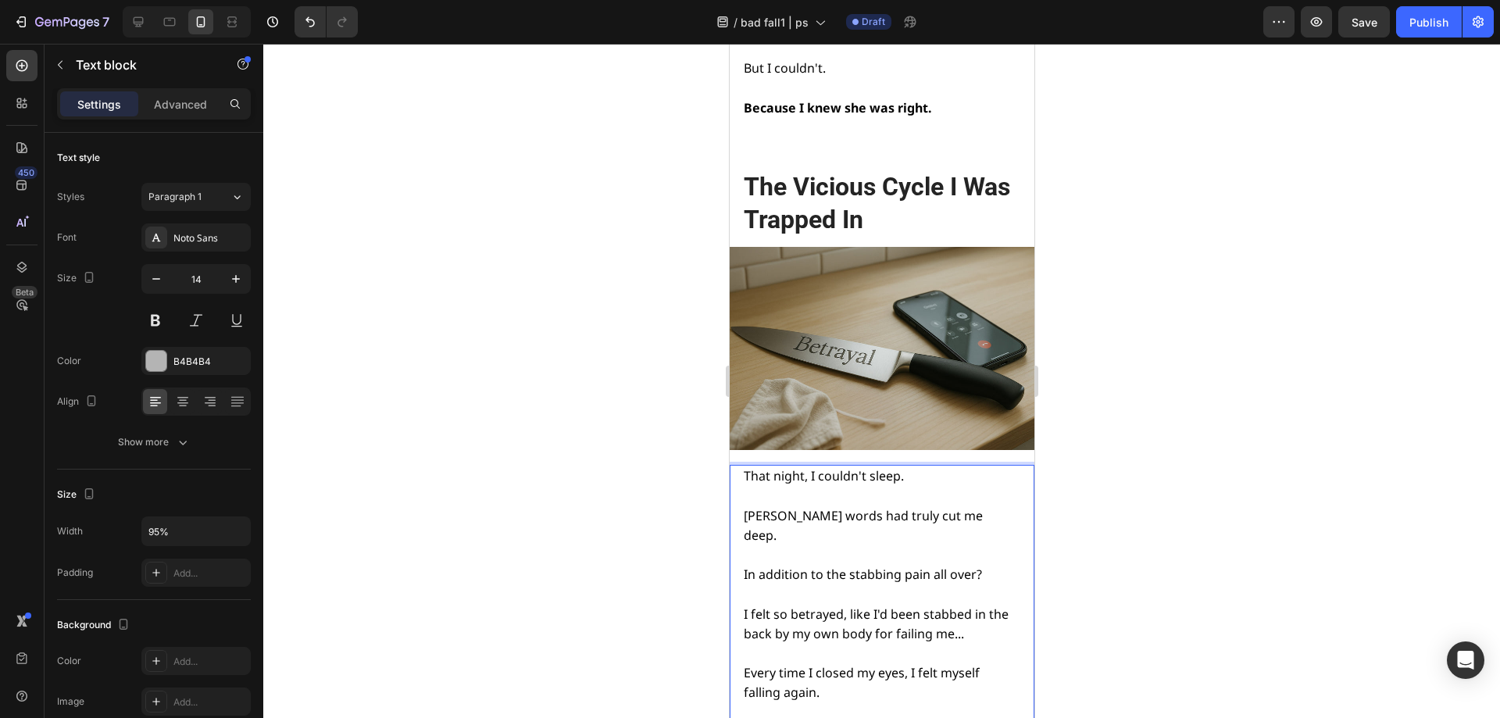
scroll to position [4512, 0]
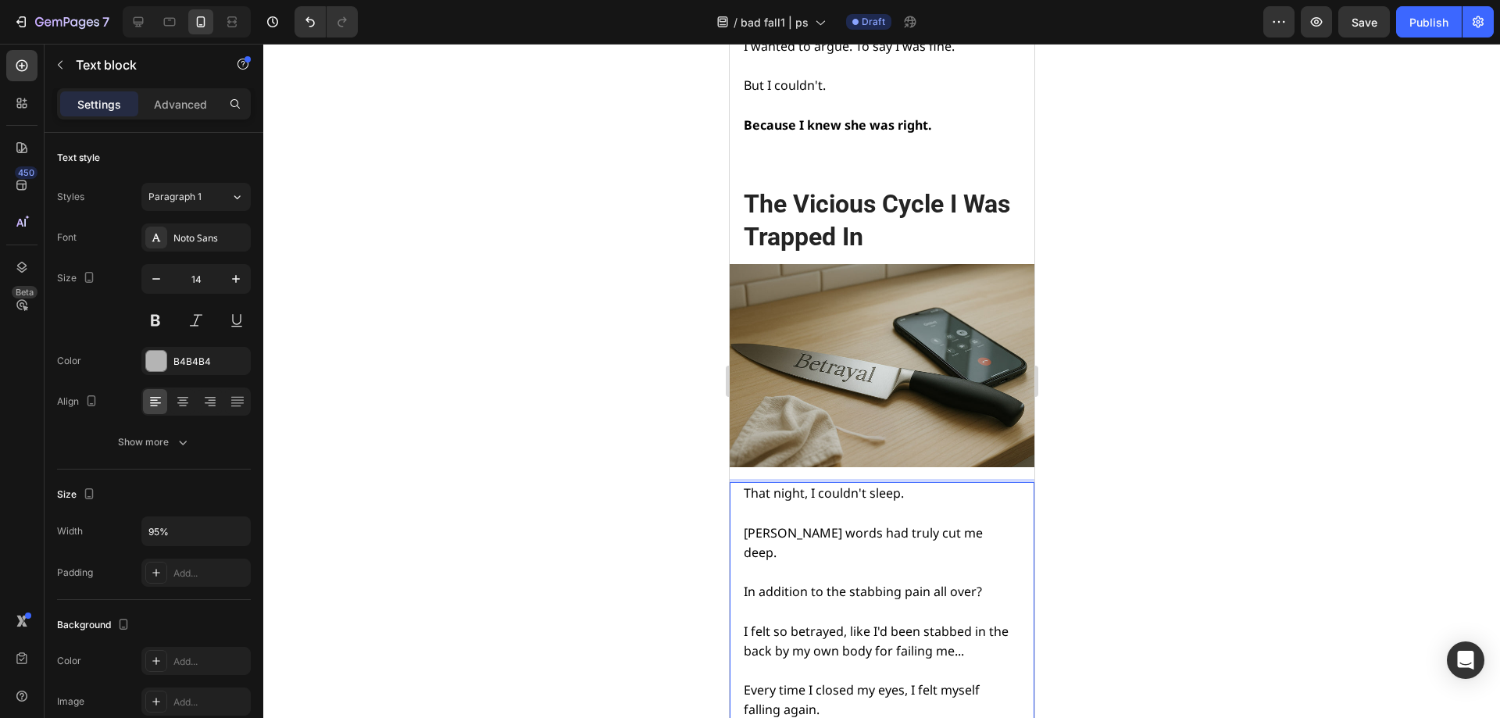
click at [884, 602] on p "Rich Text Editor. Editing area: main" at bounding box center [880, 612] width 274 height 20
click at [877, 602] on p "Rich Text Editor. Editing area: main" at bounding box center [880, 612] width 274 height 20
click at [857, 623] on span "I felt so betrayed, like I'd been stabbed in the back by my own body for failin…" at bounding box center [875, 641] width 265 height 37
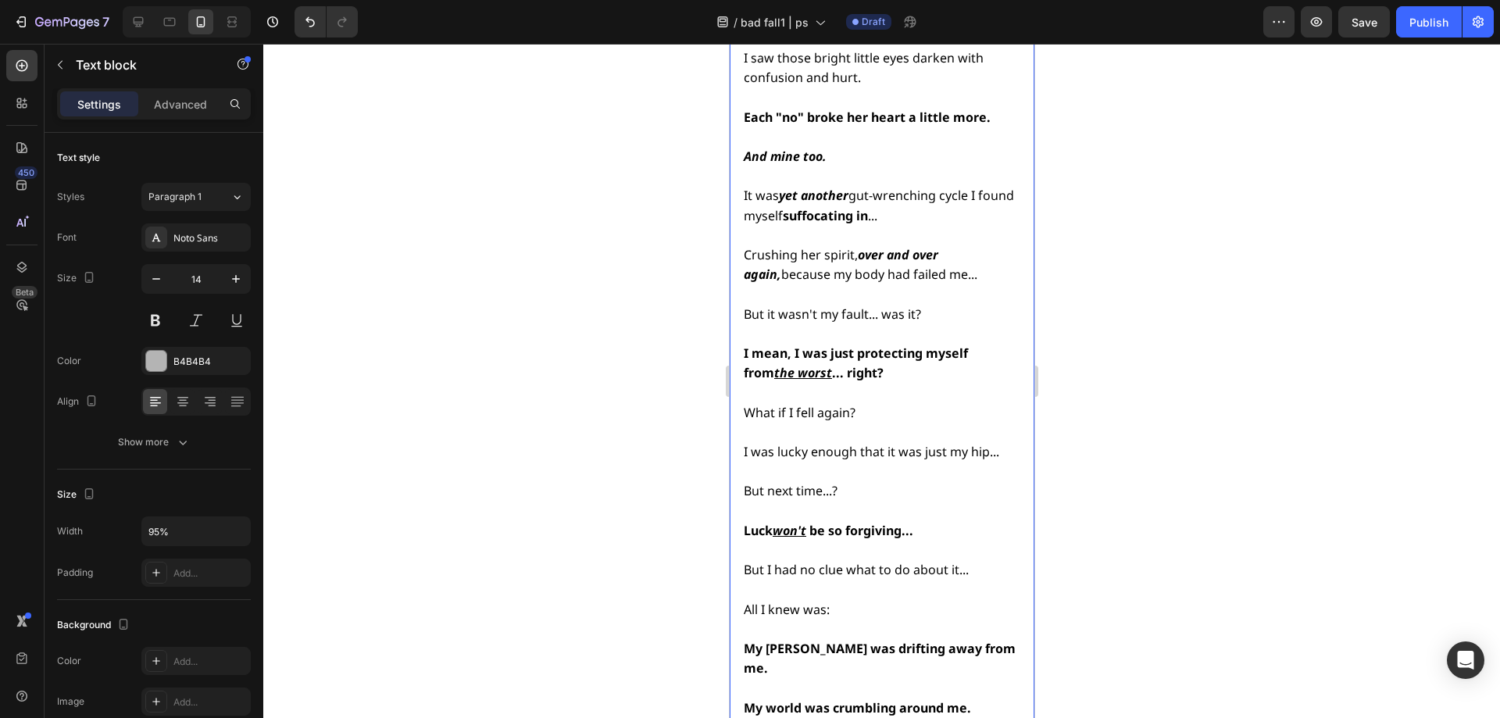
scroll to position [6309, 0]
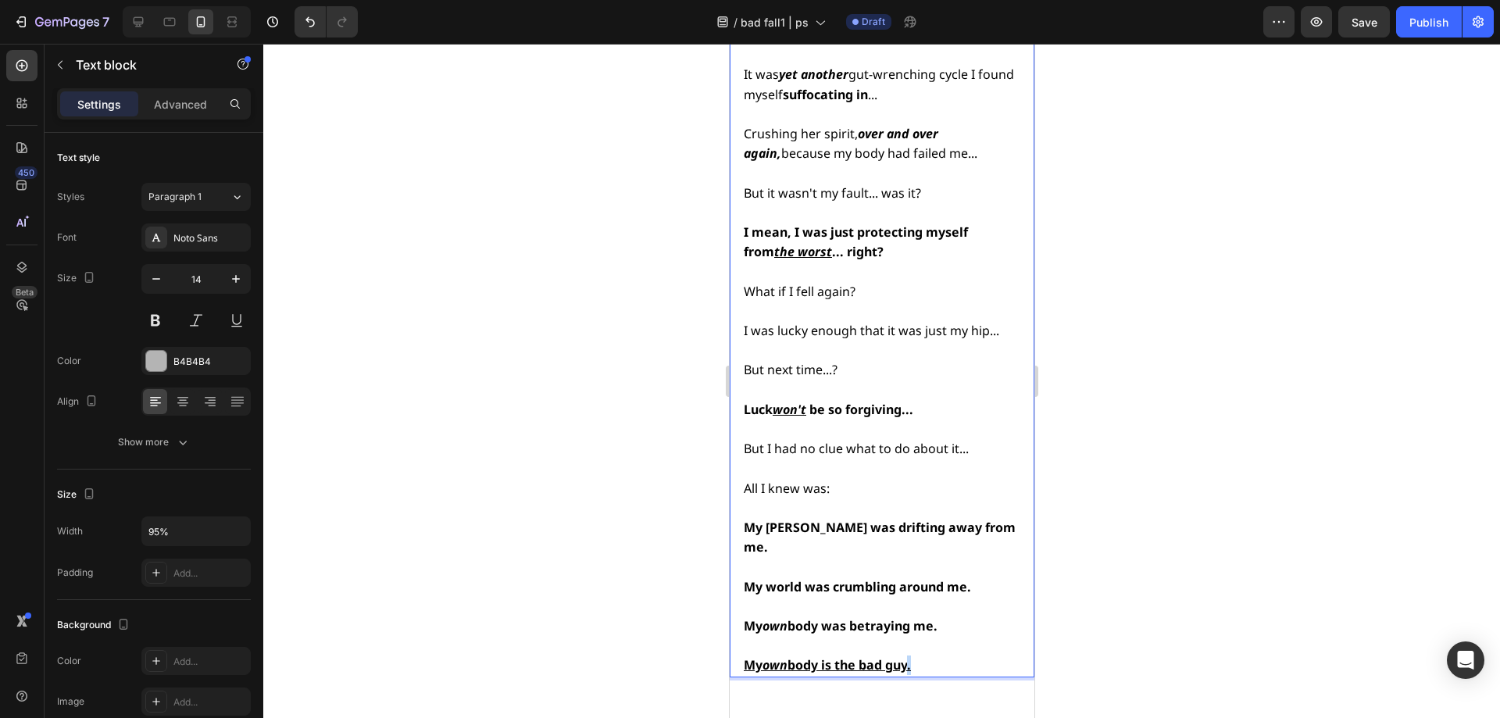
click at [919, 655] on p "My own body is the bad guy." at bounding box center [880, 665] width 274 height 20
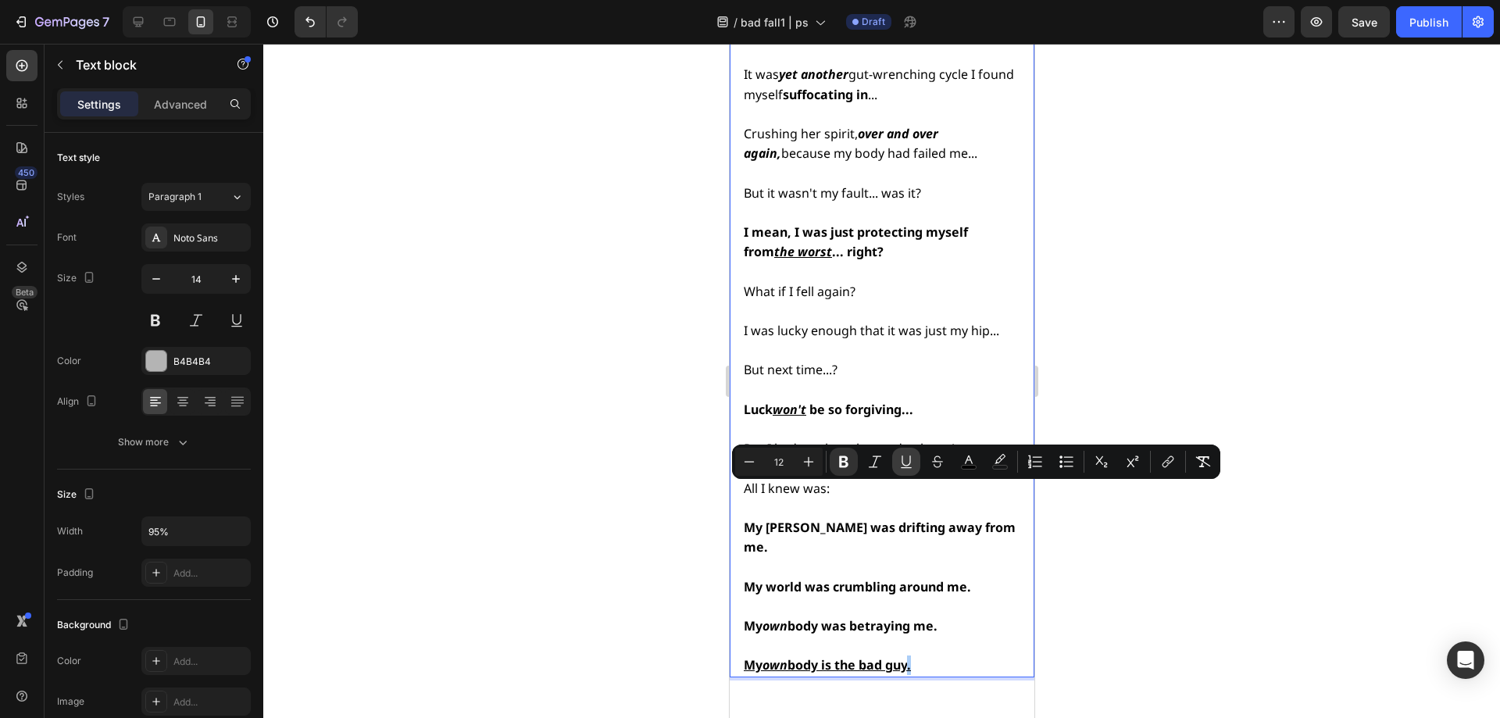
click at [904, 467] on icon "Editor contextual toolbar" at bounding box center [906, 467] width 11 height 1
click at [1166, 535] on div at bounding box center [881, 381] width 1237 height 674
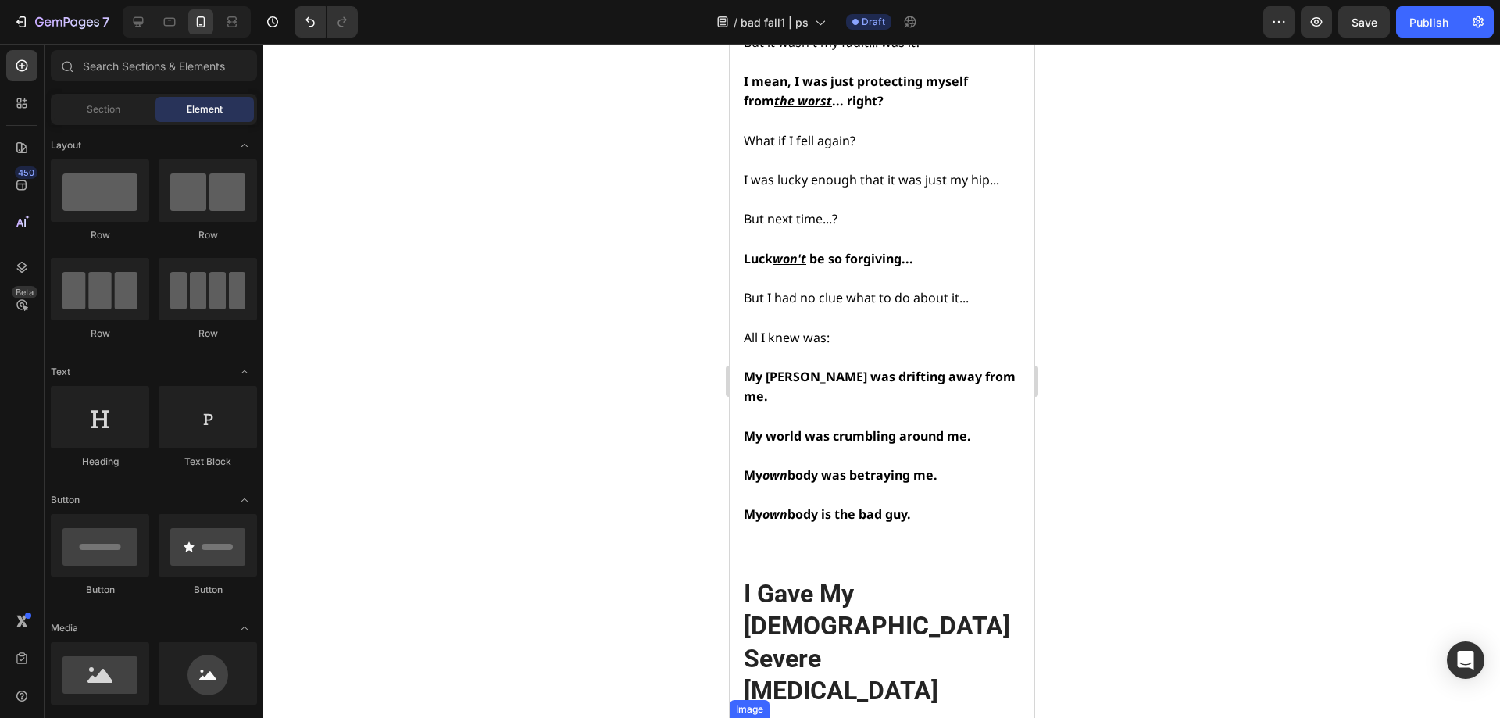
scroll to position [6465, 0]
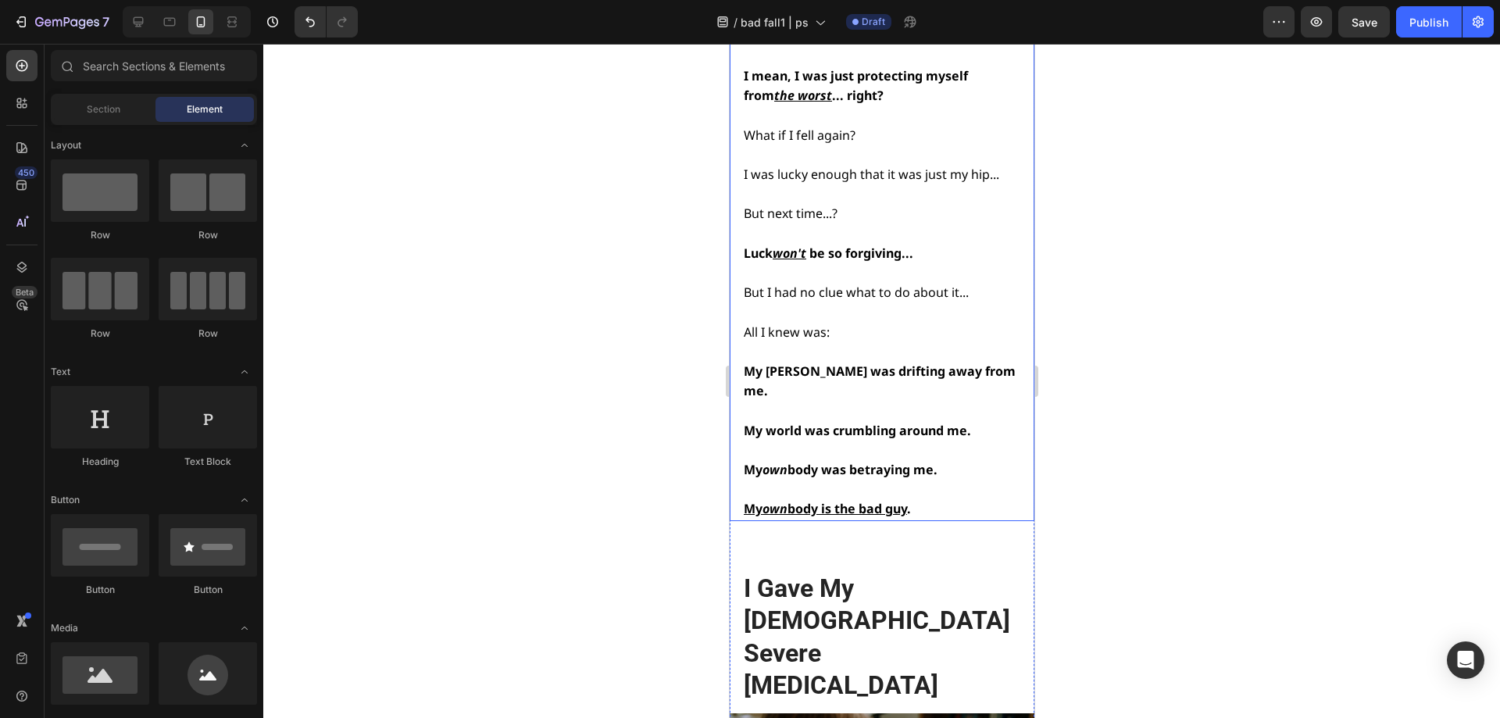
click at [830, 499] on p "My own body is the bad guy ." at bounding box center [880, 509] width 274 height 20
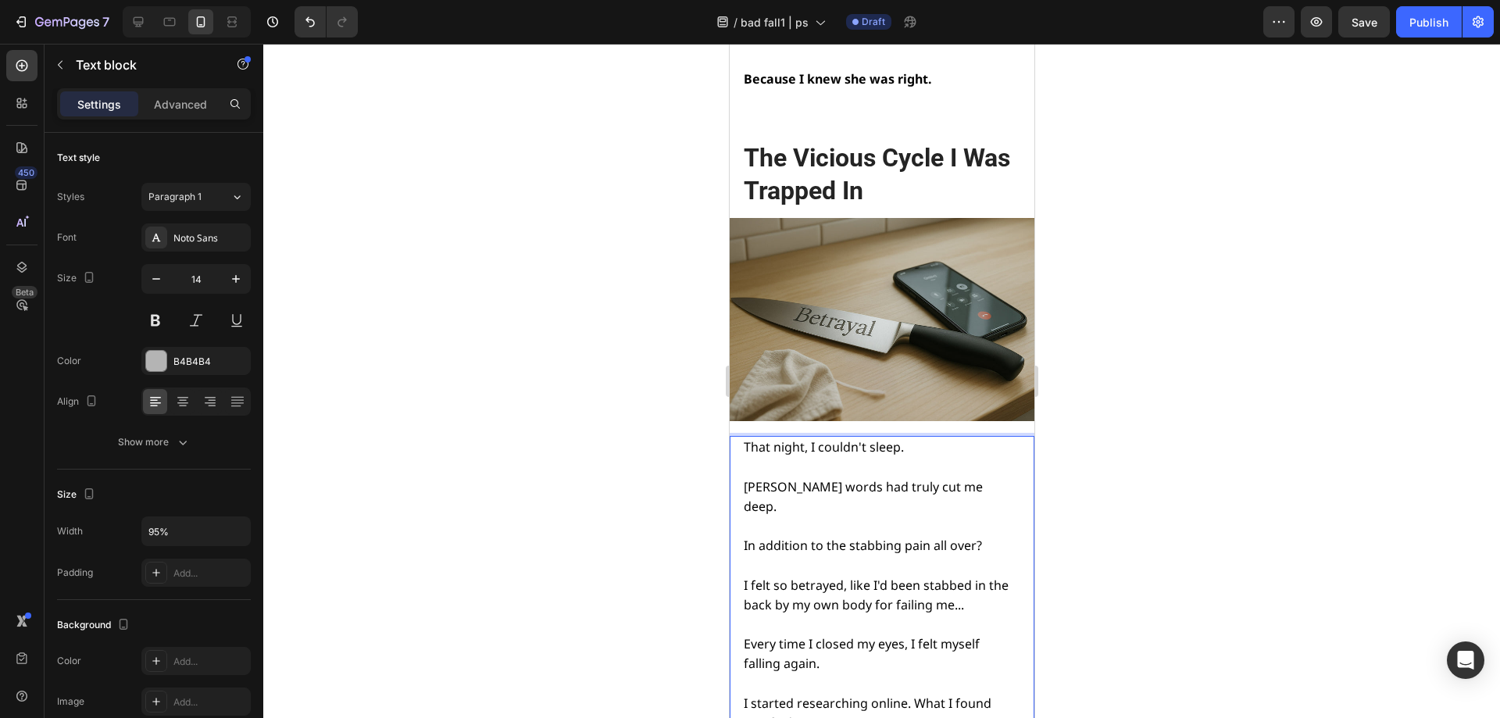
scroll to position [4512, 0]
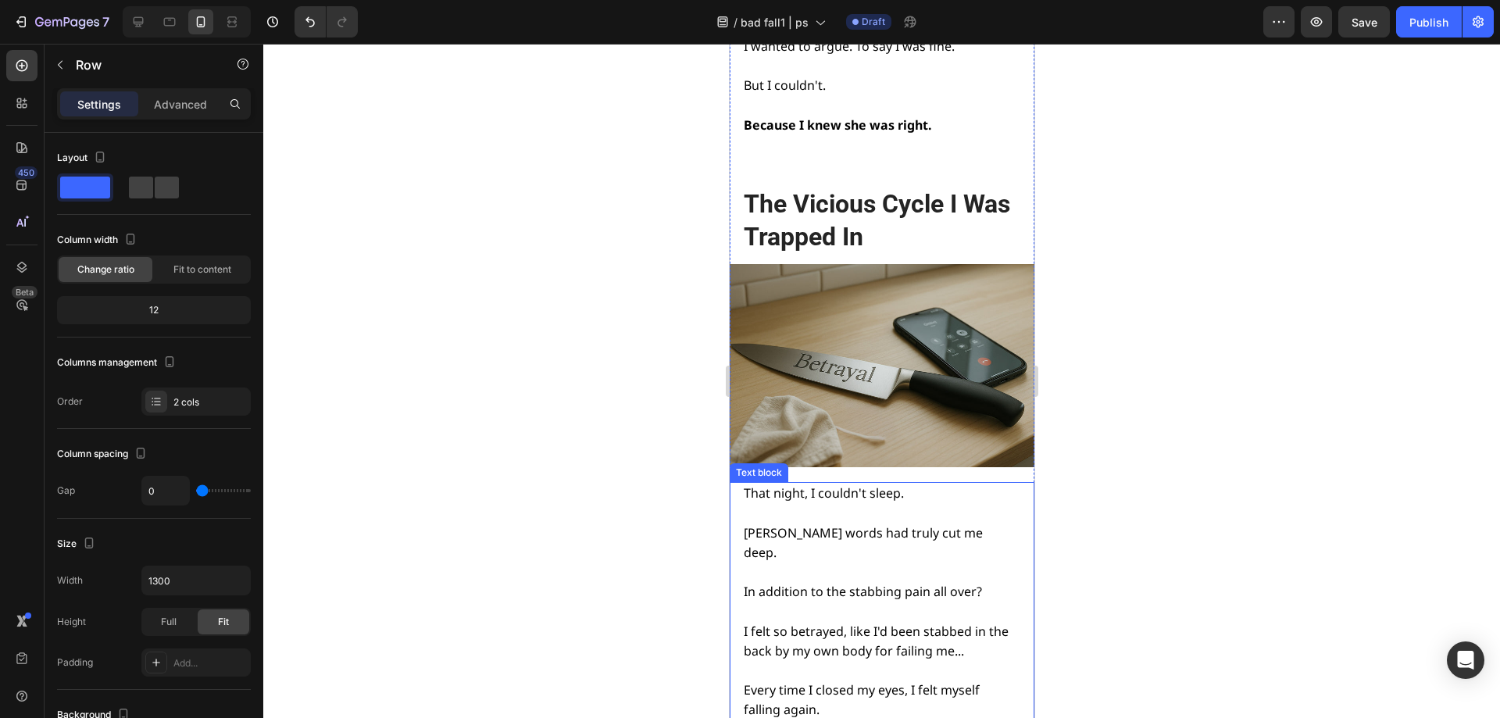
click at [825, 523] on p "[PERSON_NAME] words had truly cut me deep." at bounding box center [880, 542] width 274 height 39
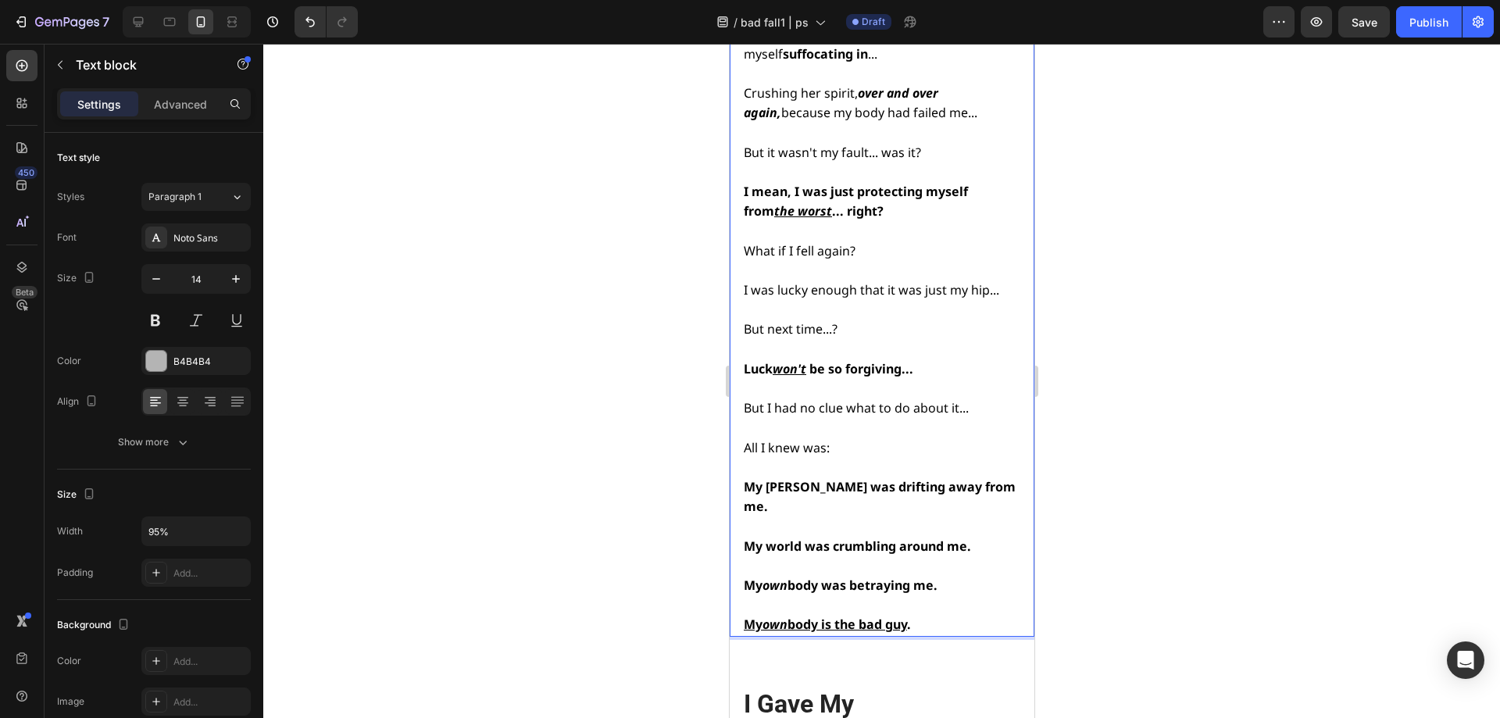
scroll to position [6387, 0]
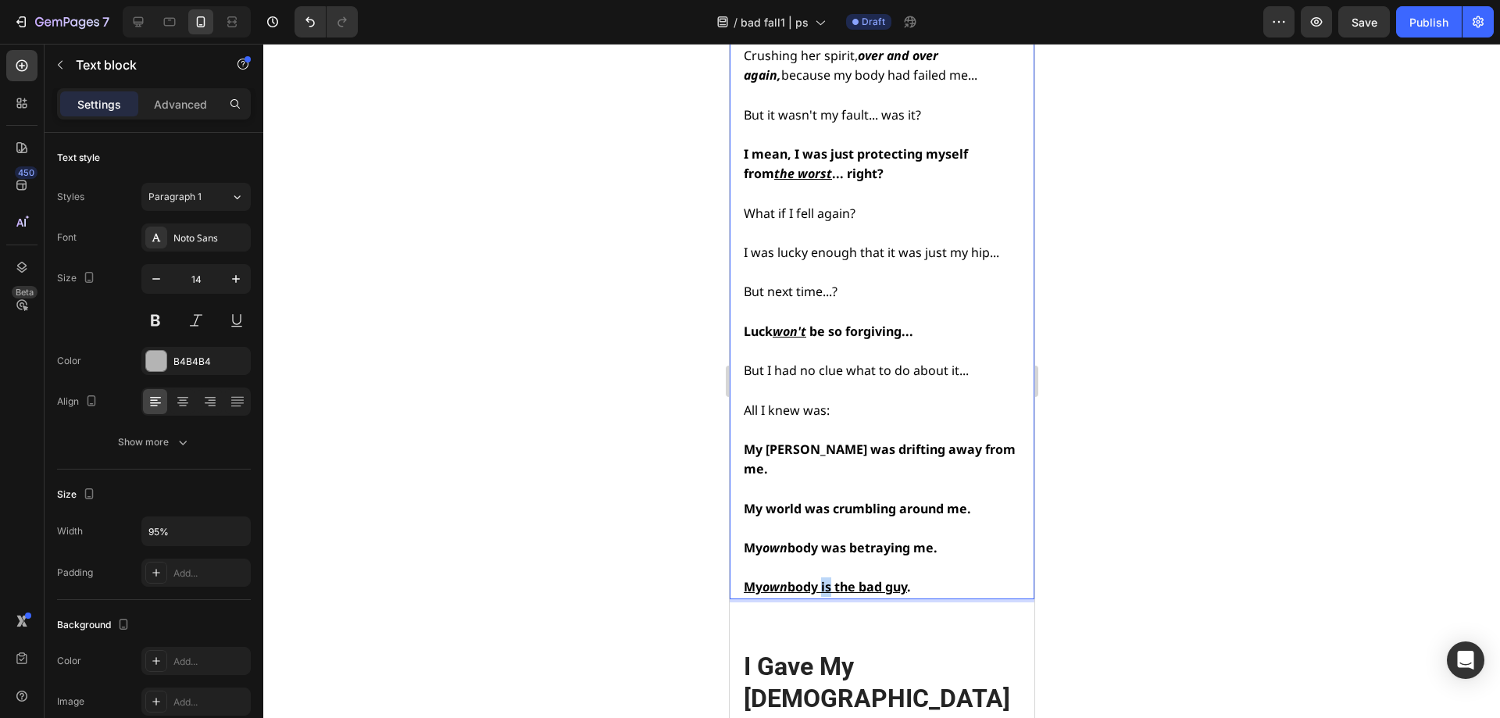
drag, startPoint x: 835, startPoint y: 416, endPoint x: 826, endPoint y: 417, distance: 9.4
click at [826, 578] on u "body is the bad guy" at bounding box center [847, 586] width 120 height 17
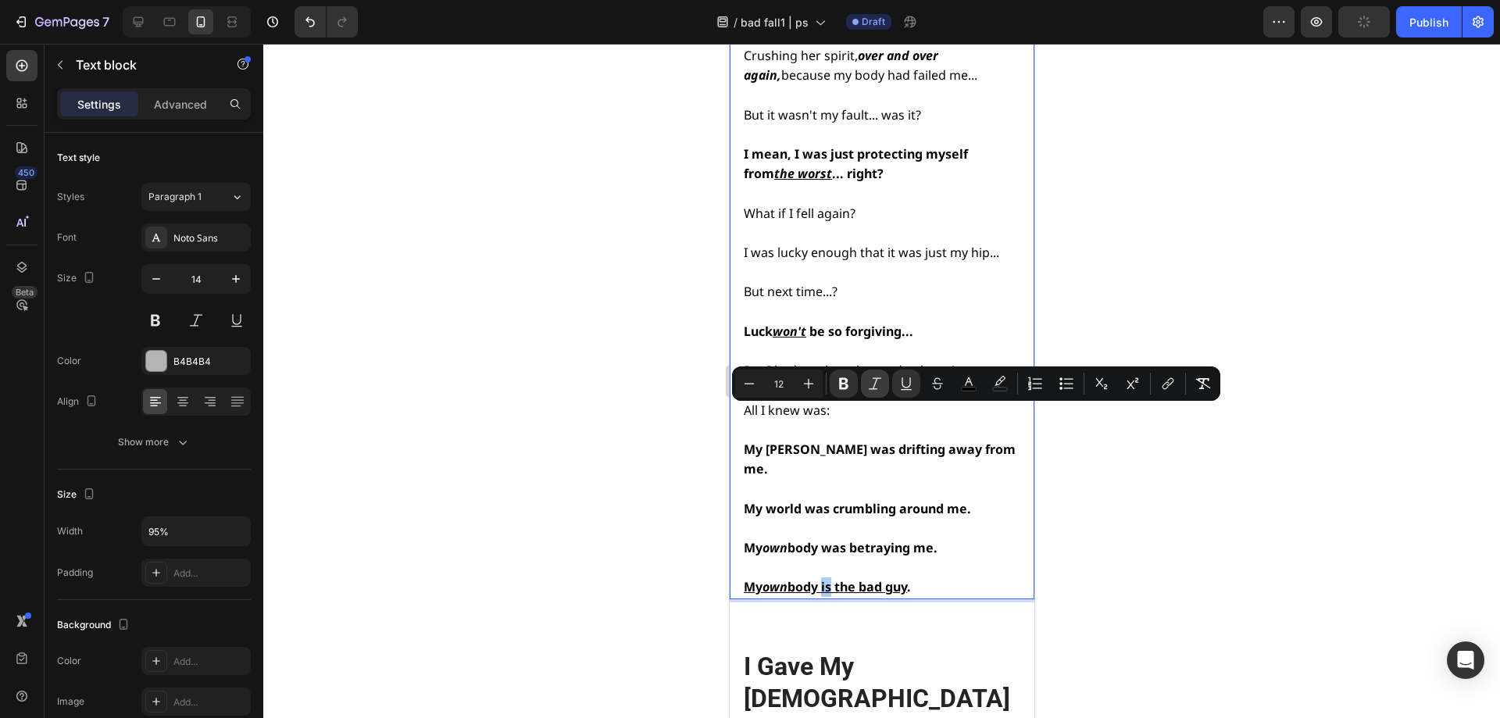
click at [877, 381] on icon "Editor contextual toolbar" at bounding box center [875, 383] width 13 height 12
click at [1145, 470] on div at bounding box center [881, 381] width 1237 height 674
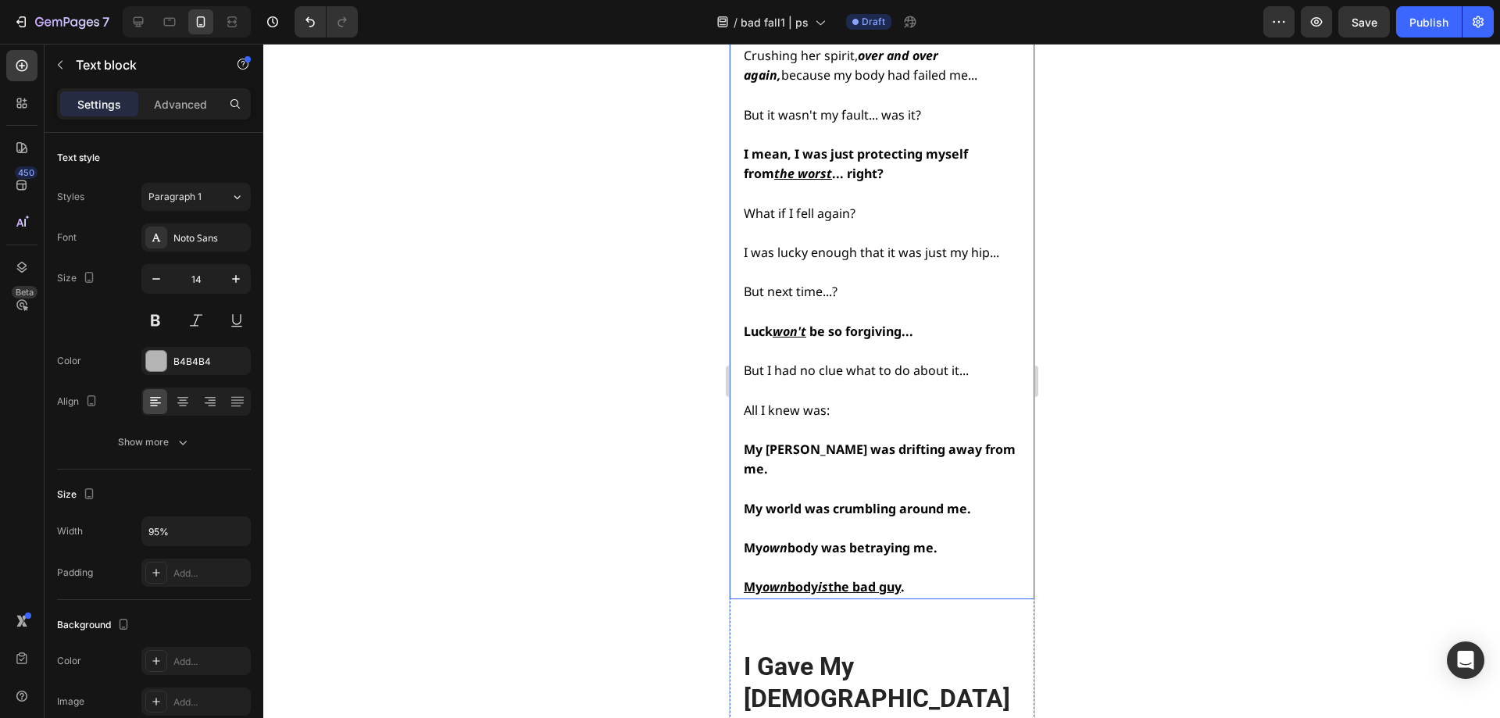
click at [826, 578] on u "is" at bounding box center [822, 586] width 10 height 17
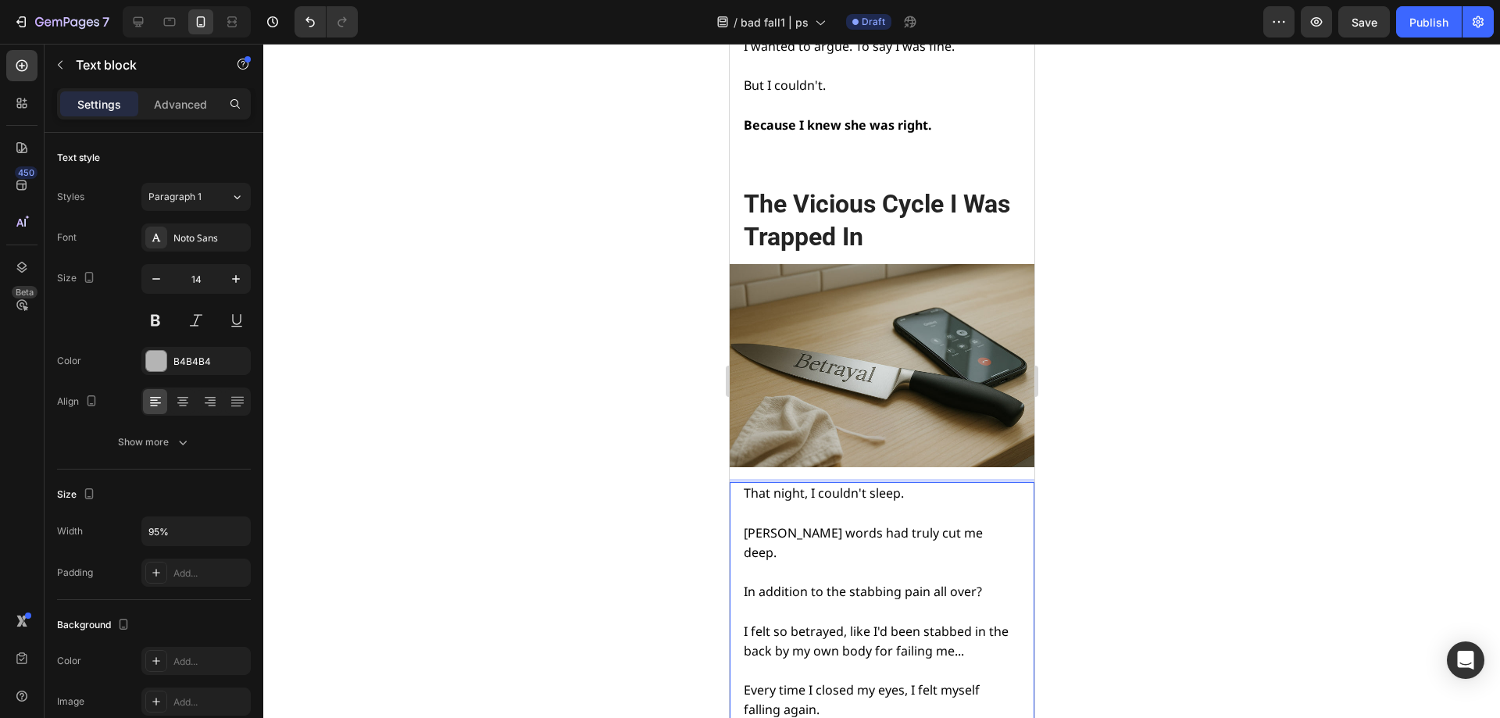
click at [824, 503] on p "Rich Text Editor. Editing area: main" at bounding box center [880, 513] width 274 height 20
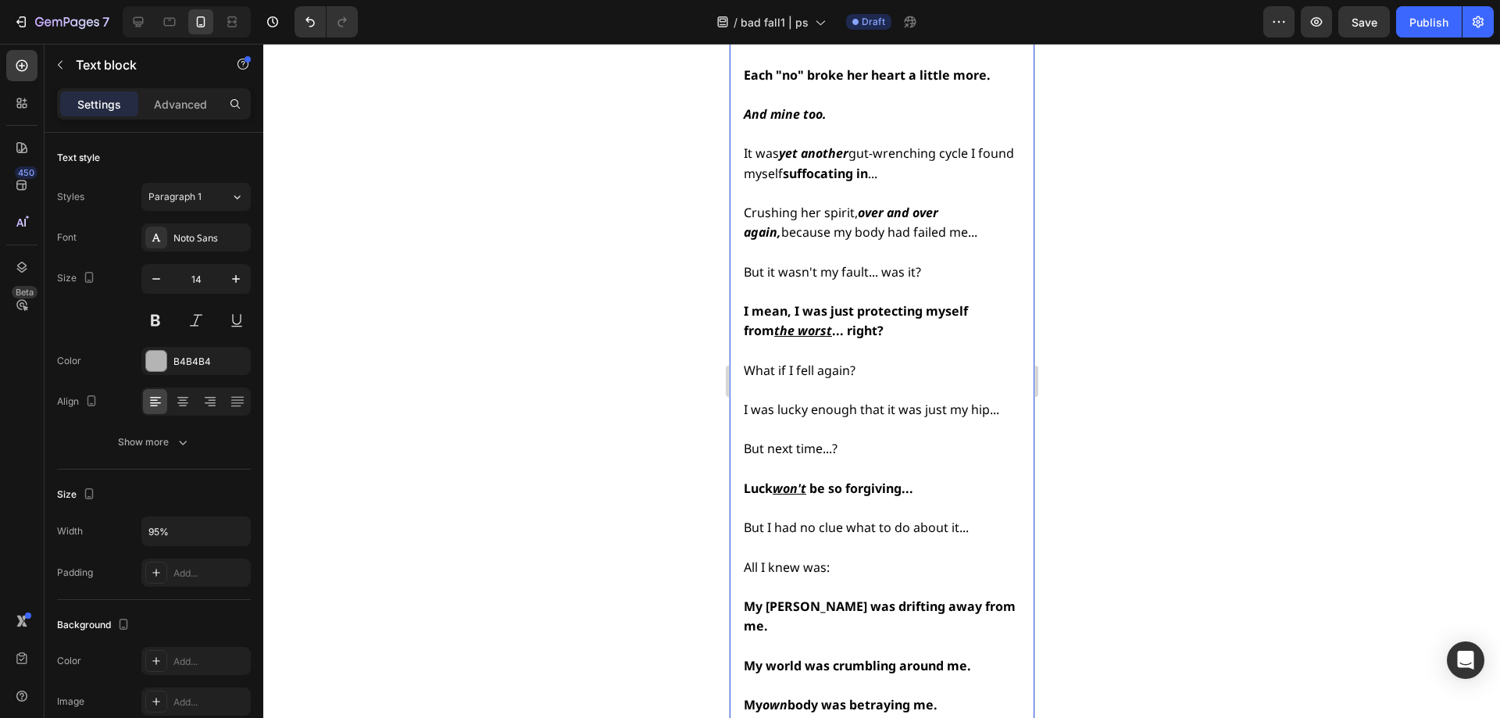
scroll to position [6231, 0]
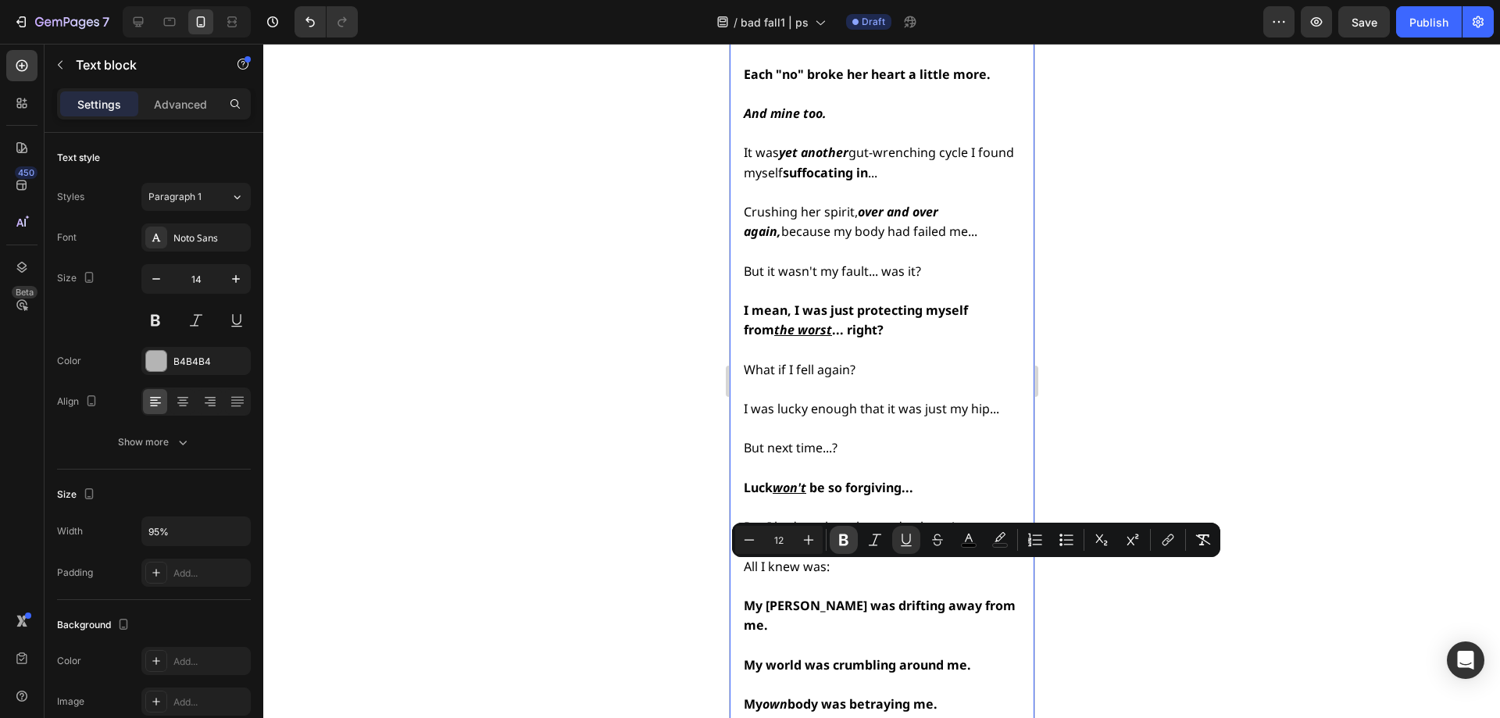
click at [849, 541] on icon "Editor contextual toolbar" at bounding box center [844, 540] width 16 height 16
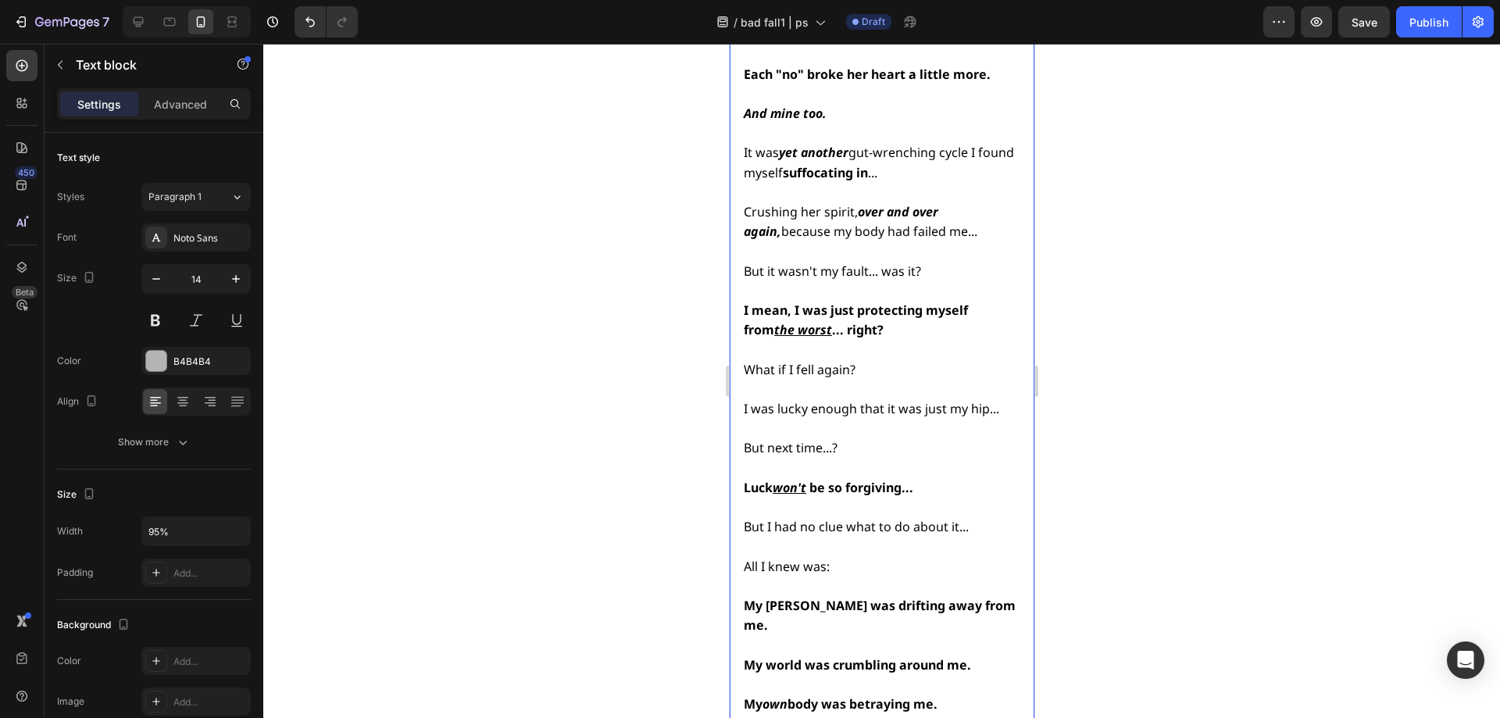
click at [848, 695] on strong "body was betraying me." at bounding box center [862, 703] width 150 height 17
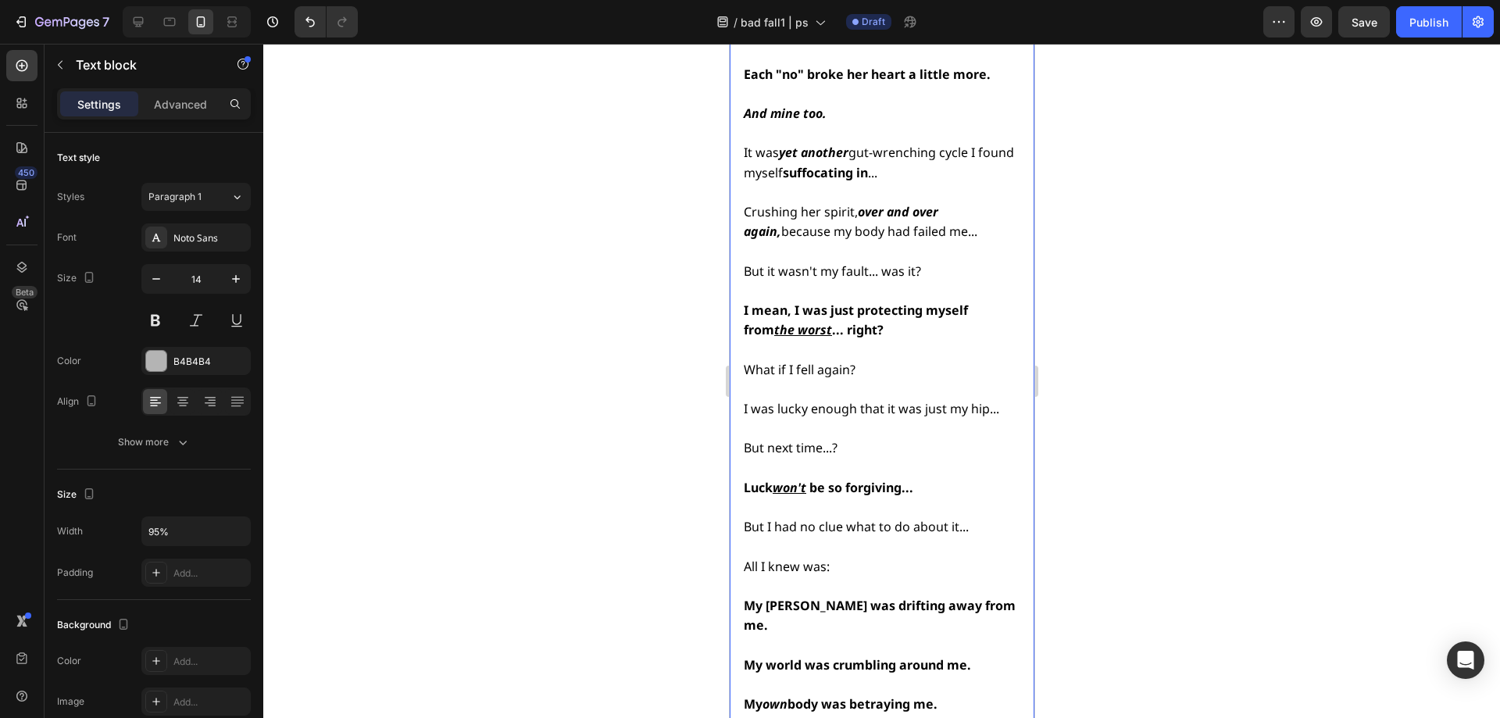
drag, startPoint x: 828, startPoint y: 571, endPoint x: 838, endPoint y: 573, distance: 10.4
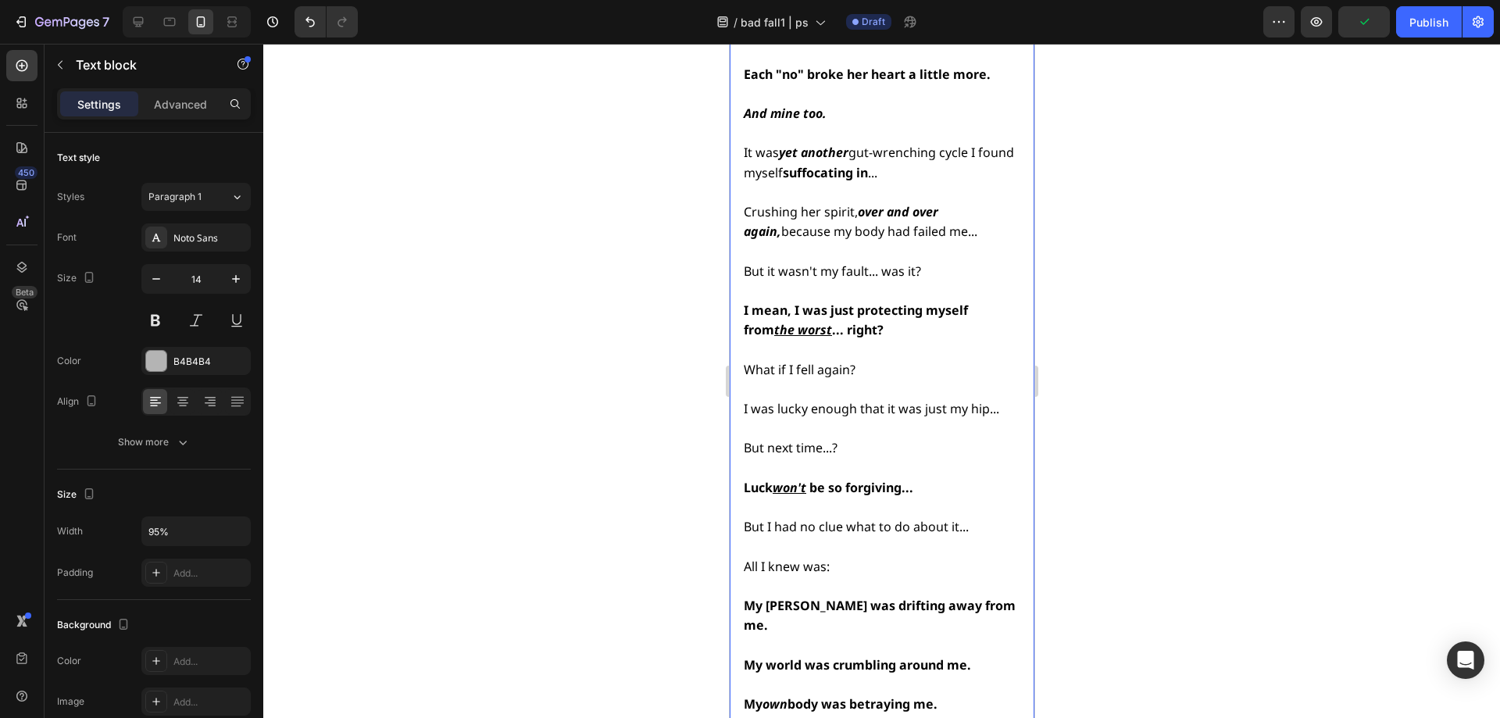
click at [1168, 520] on div at bounding box center [881, 381] width 1237 height 674
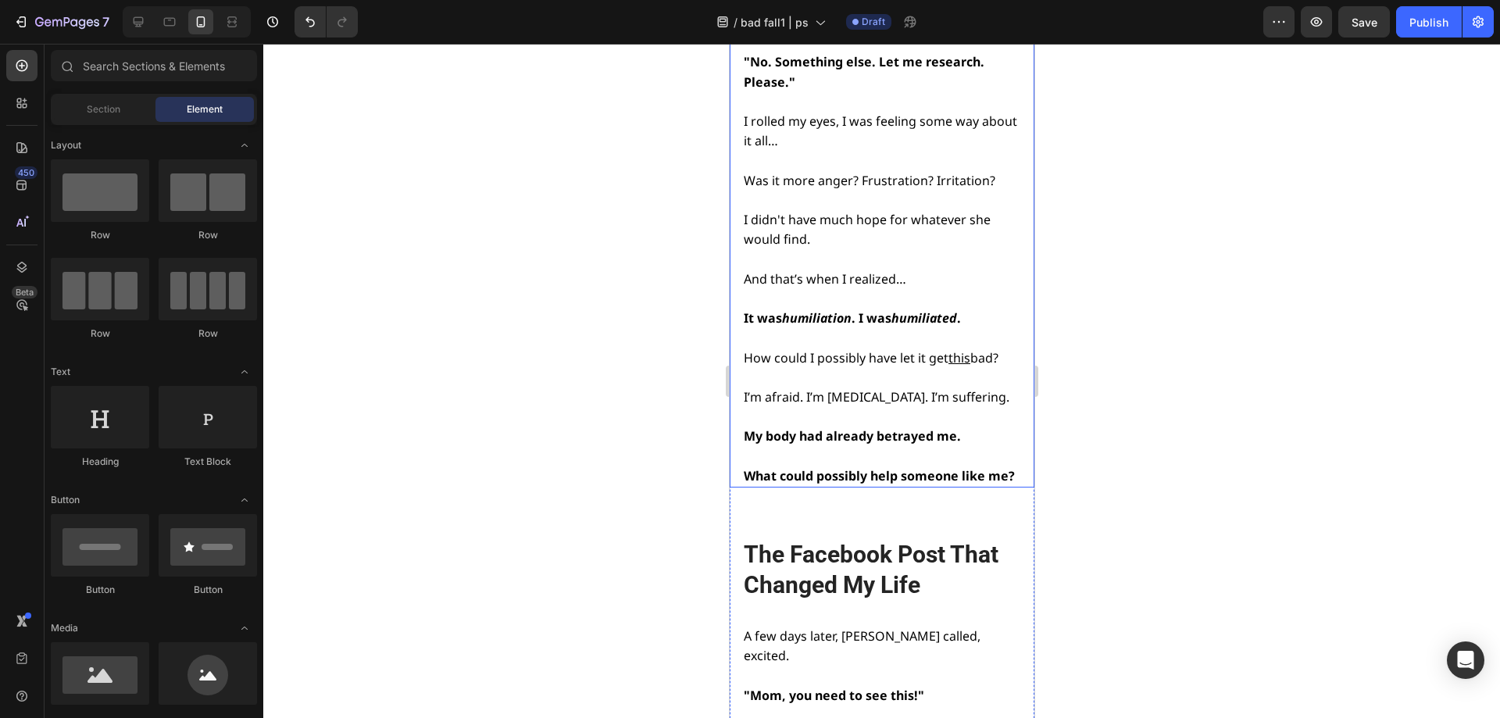
scroll to position [9043, 0]
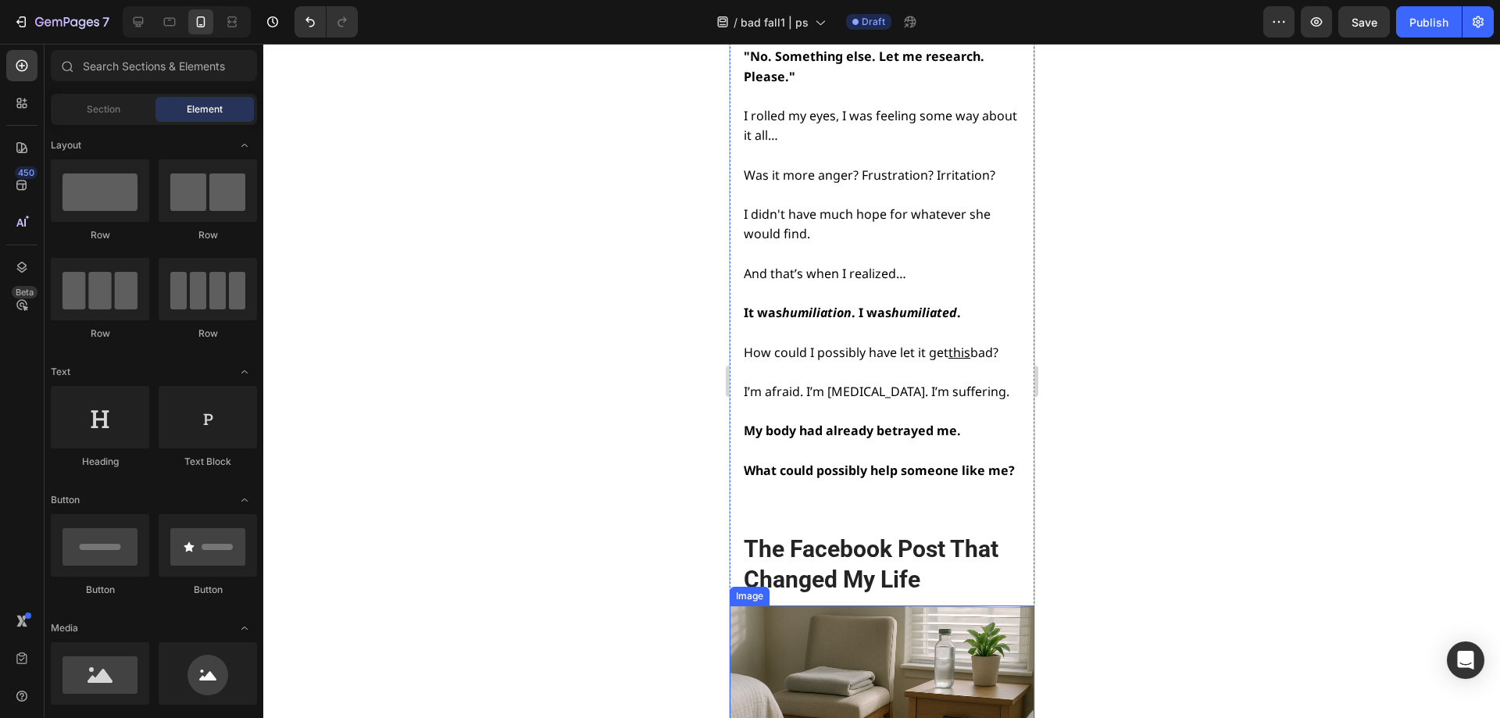
click at [862, 605] on img at bounding box center [881, 706] width 305 height 203
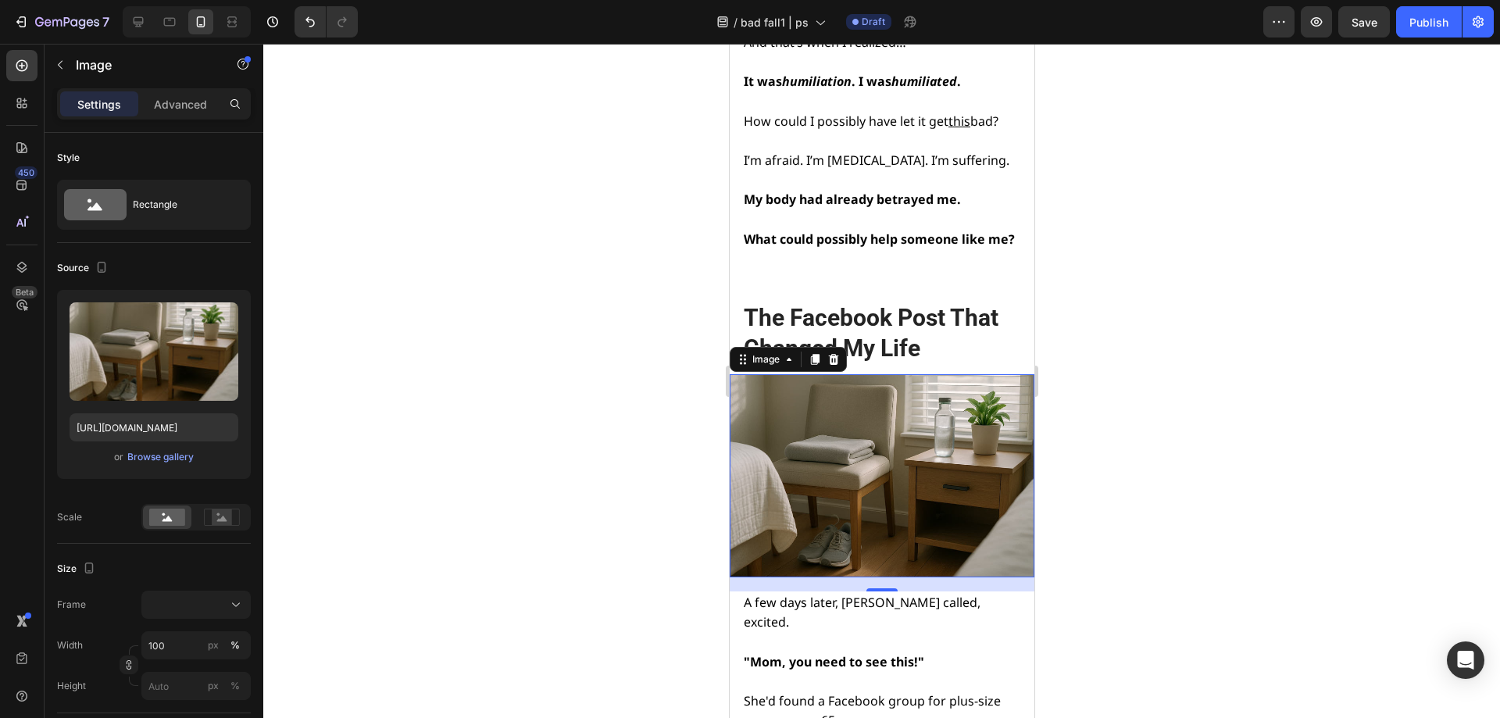
scroll to position [9278, 0]
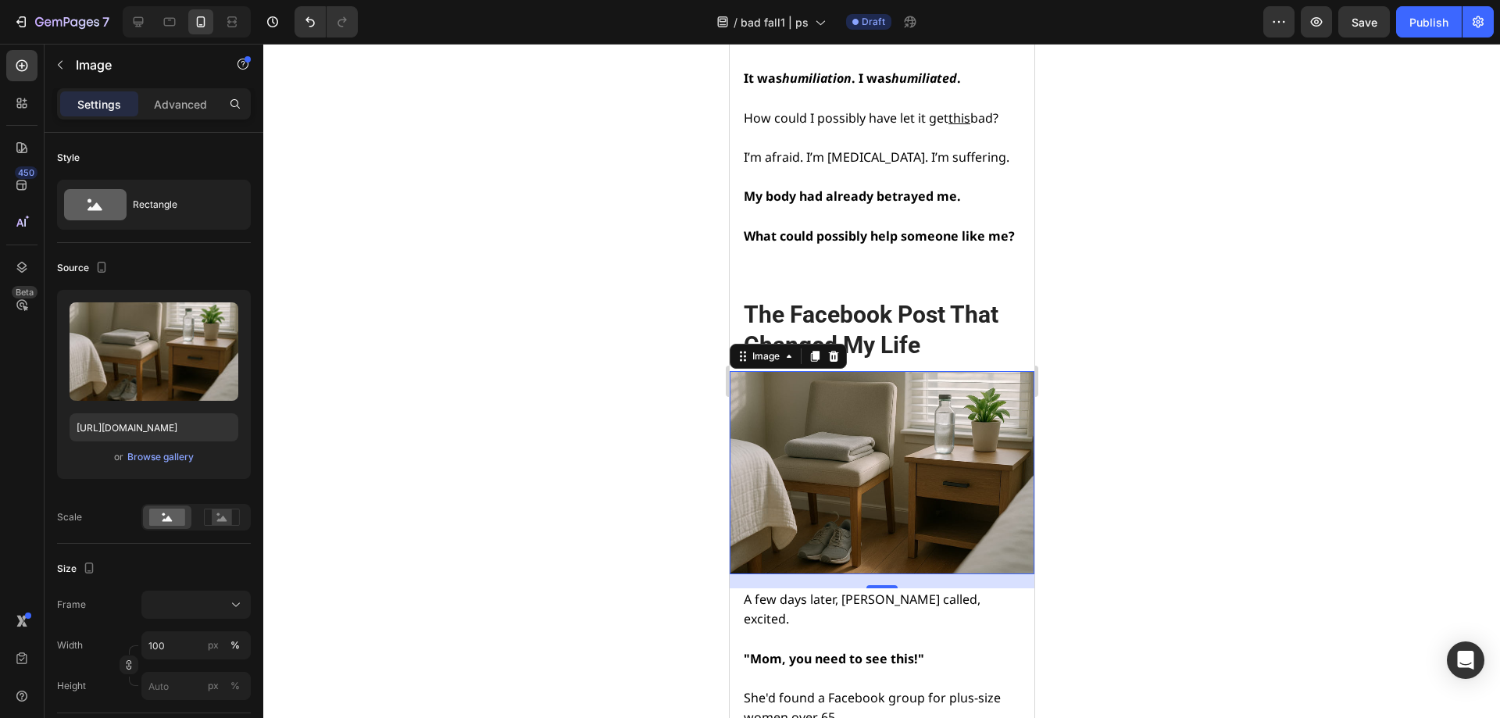
click at [877, 595] on div "18" at bounding box center [881, 601] width 16 height 13
click at [879, 595] on div "18" at bounding box center [881, 601] width 16 height 13
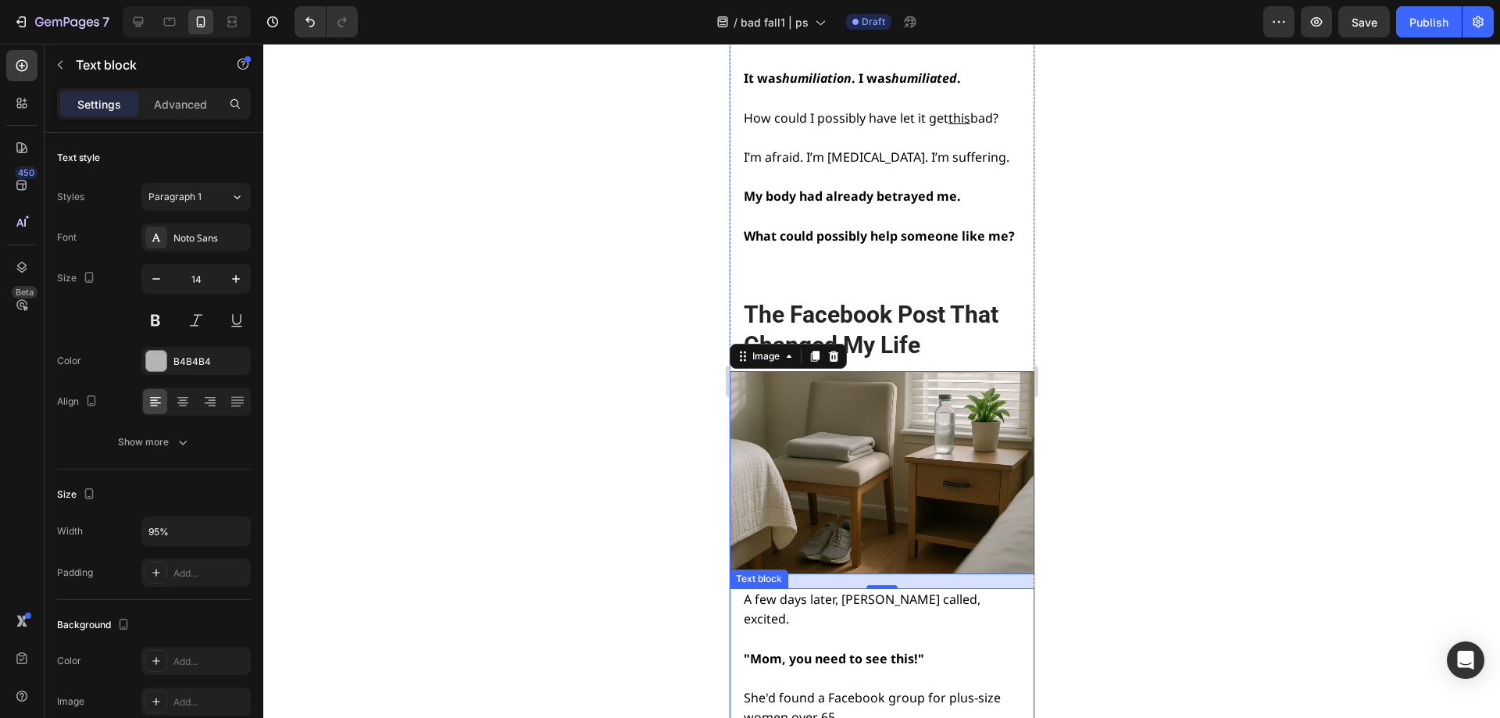
click at [888, 591] on span "A few days later, [PERSON_NAME] called, excited." at bounding box center [861, 609] width 237 height 37
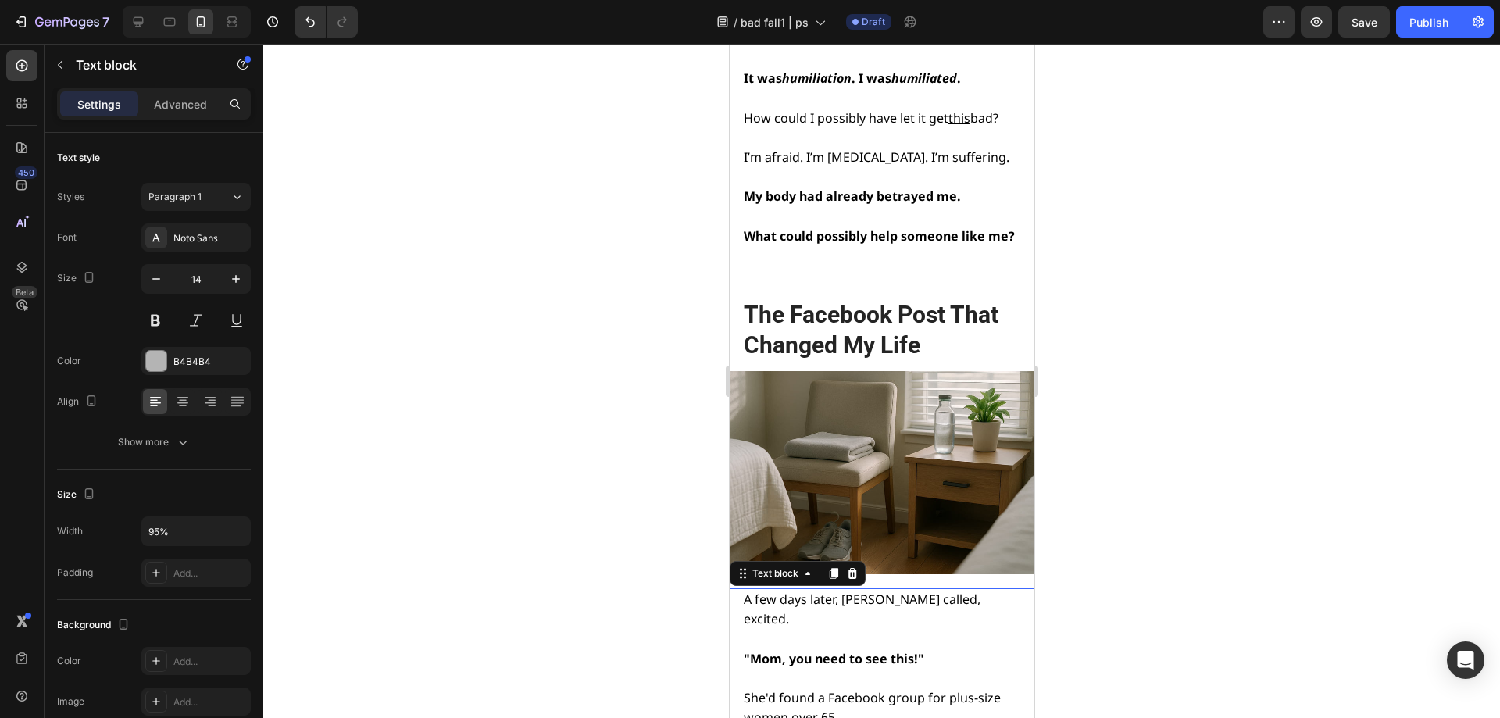
click at [888, 591] on span "A few days later, [PERSON_NAME] called, excited." at bounding box center [861, 609] width 237 height 37
click at [1160, 417] on div at bounding box center [881, 381] width 1237 height 674
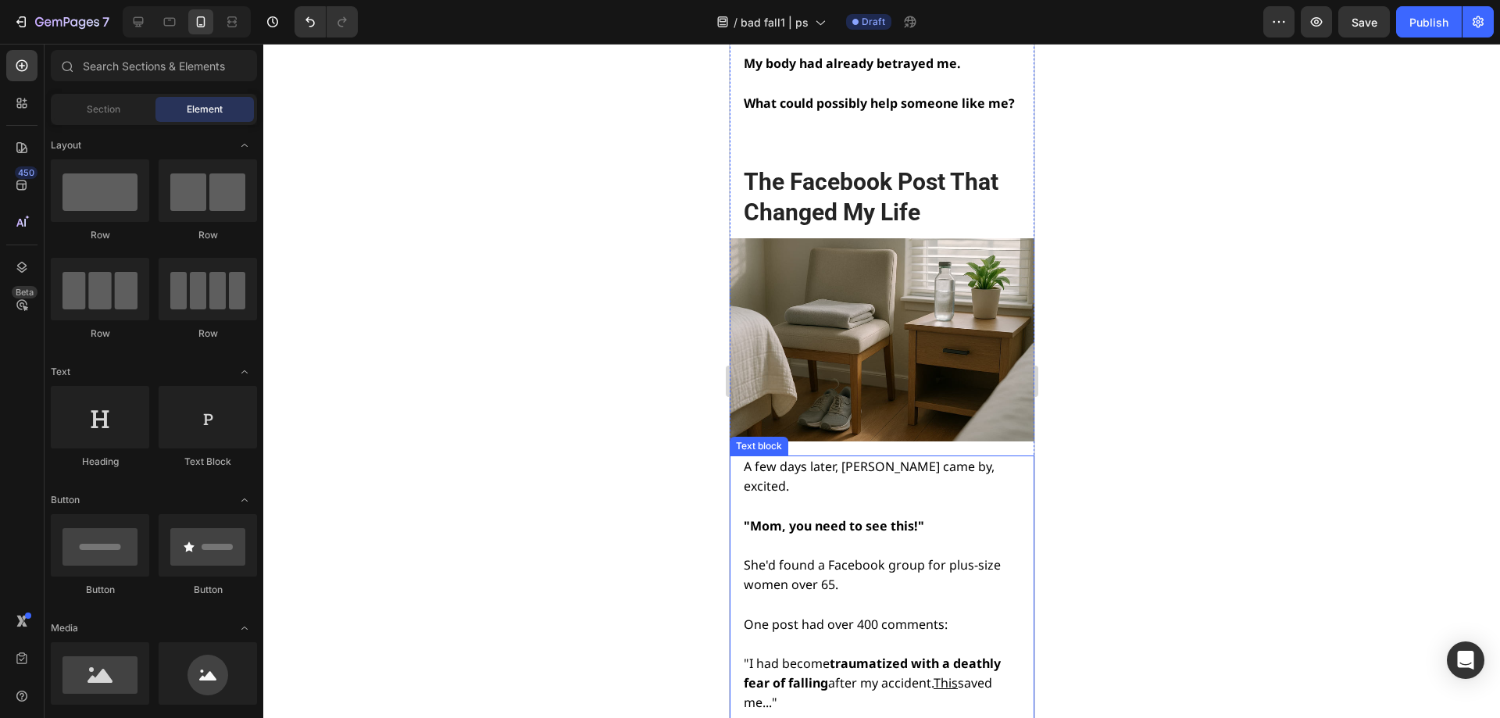
scroll to position [9434, 0]
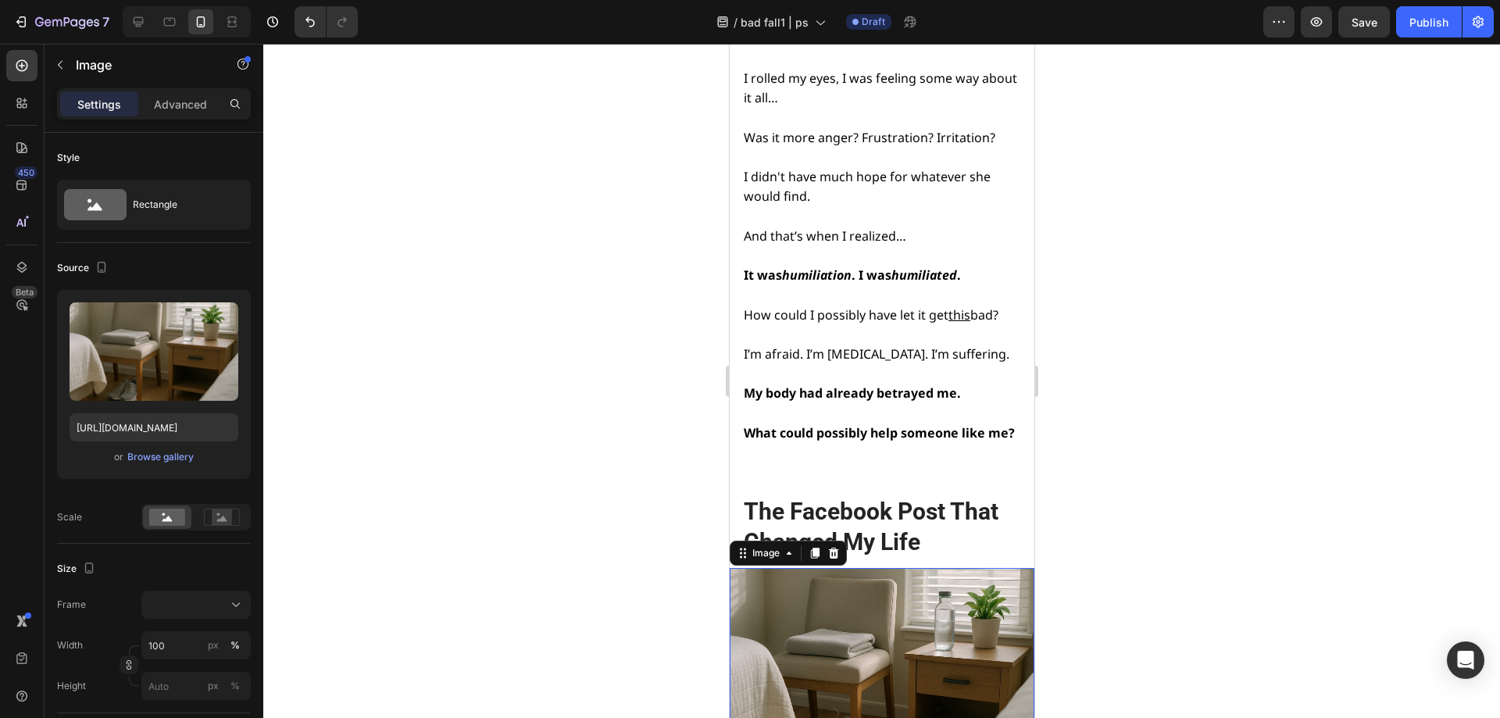
scroll to position [9199, 0]
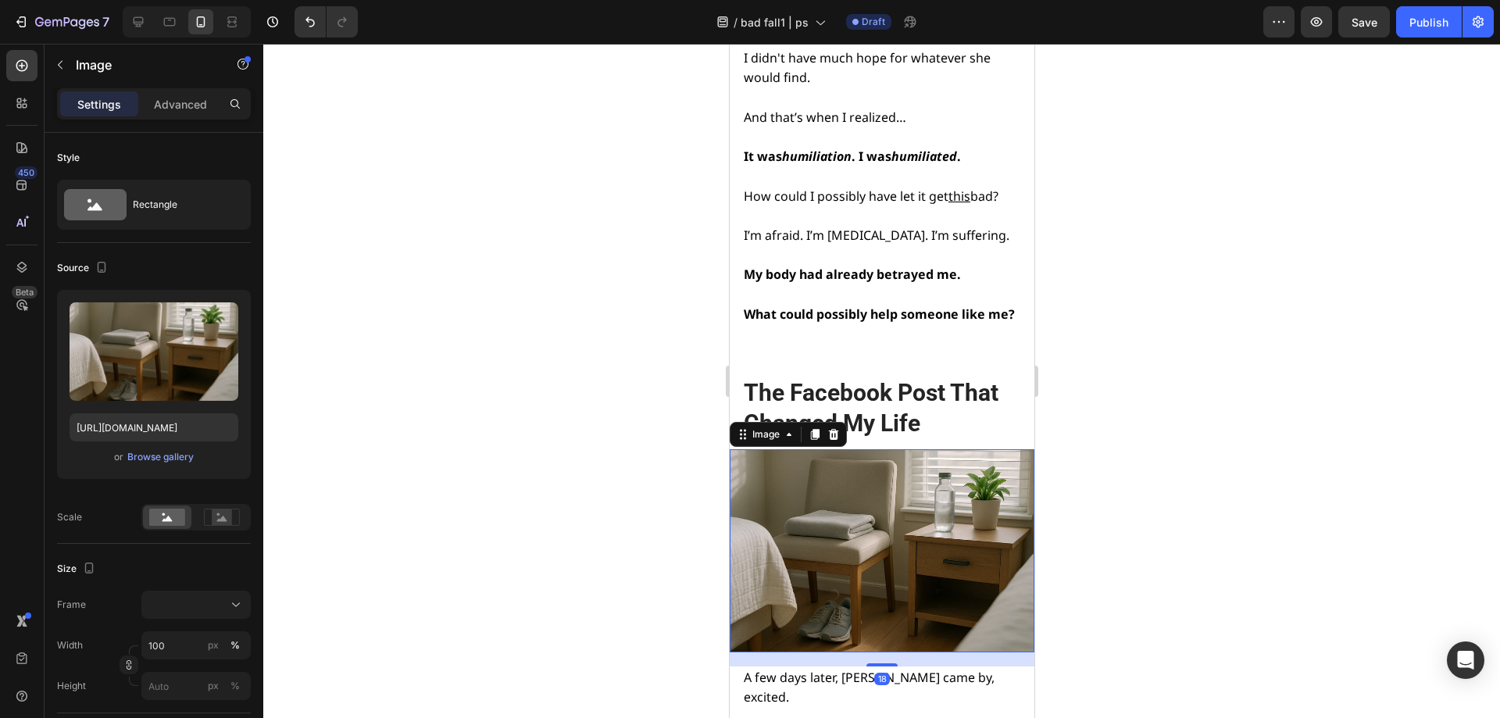
click at [838, 449] on img at bounding box center [881, 550] width 305 height 203
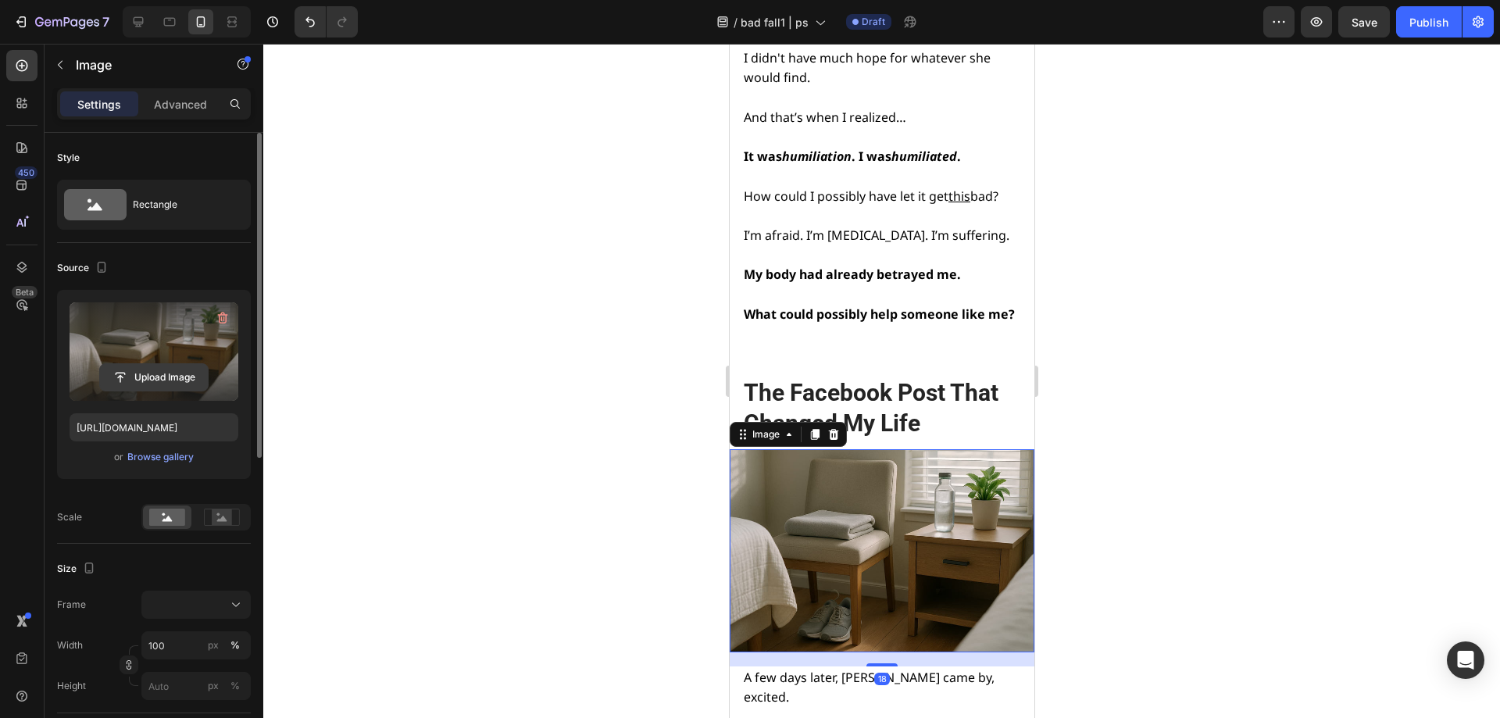
click at [141, 388] on input "file" at bounding box center [154, 377] width 108 height 27
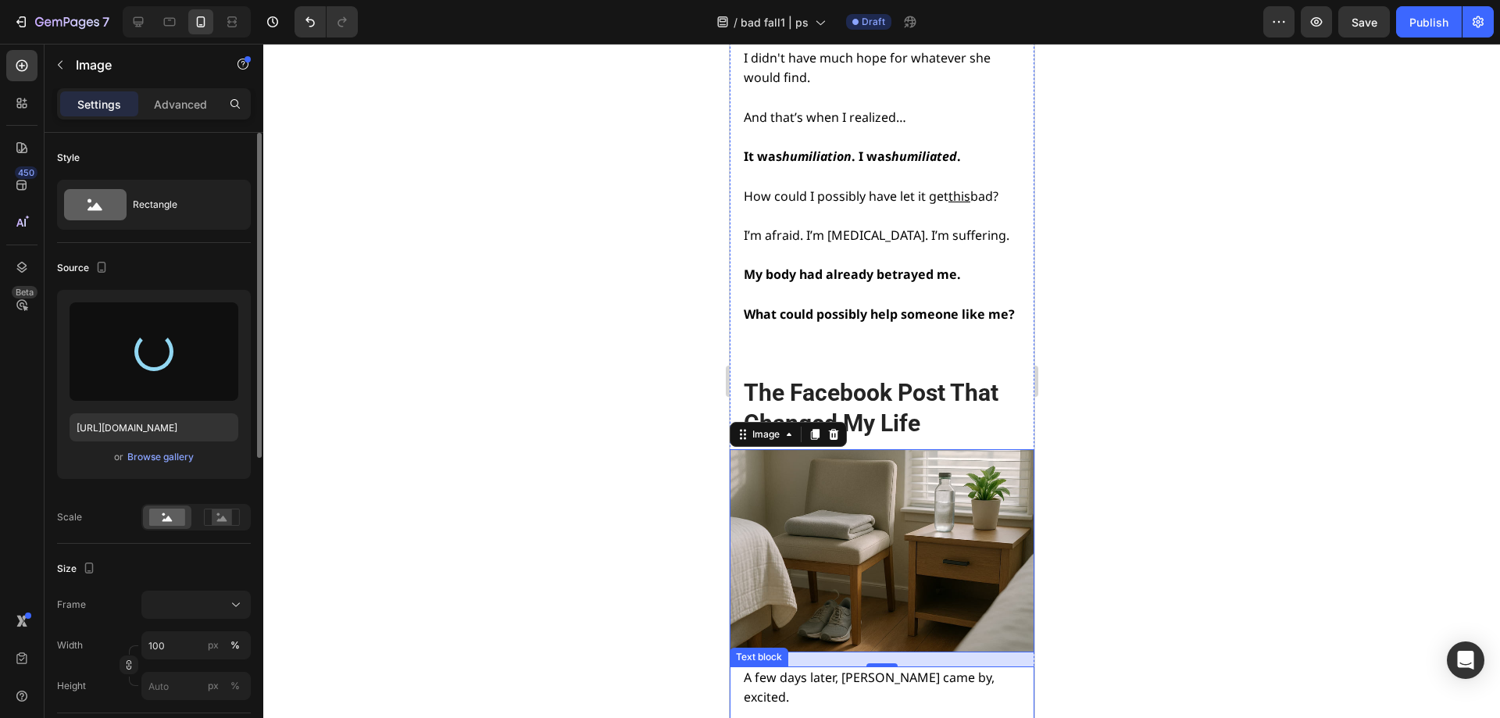
type input "https://cdn.shopify.com/s/files/1/0668/1565/6136/files/gempages_549129700736238…"
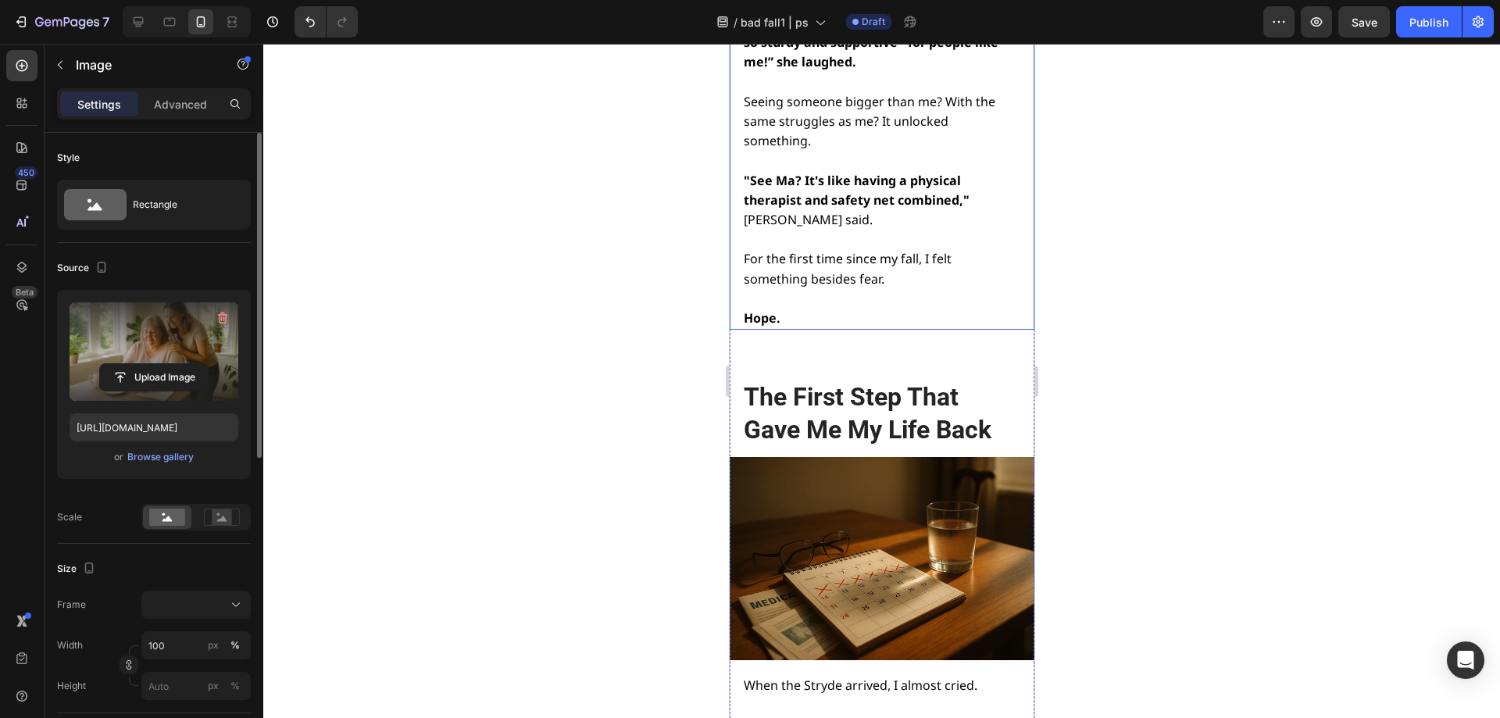
scroll to position [12949, 0]
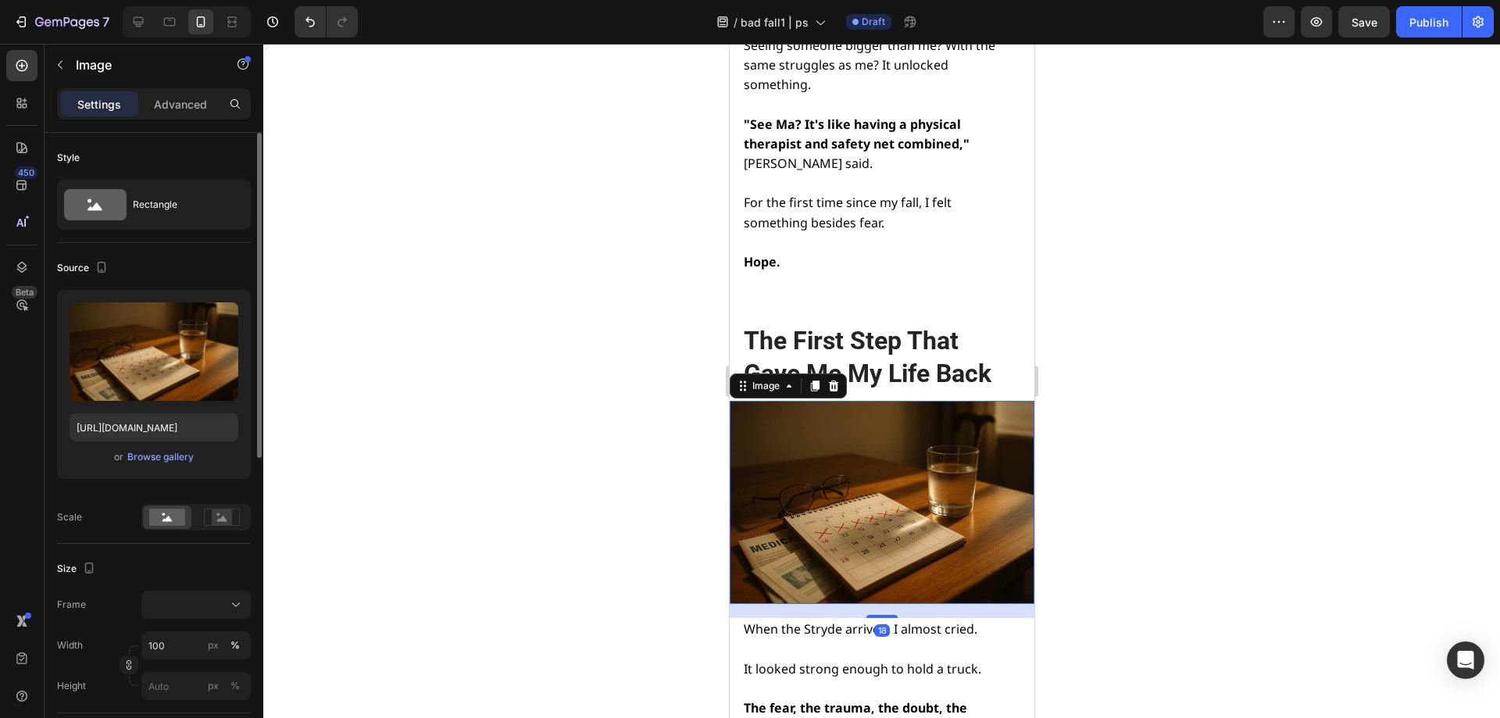
click at [832, 401] on img at bounding box center [881, 502] width 305 height 203
click at [153, 458] on div "Browse gallery" at bounding box center [160, 457] width 66 height 14
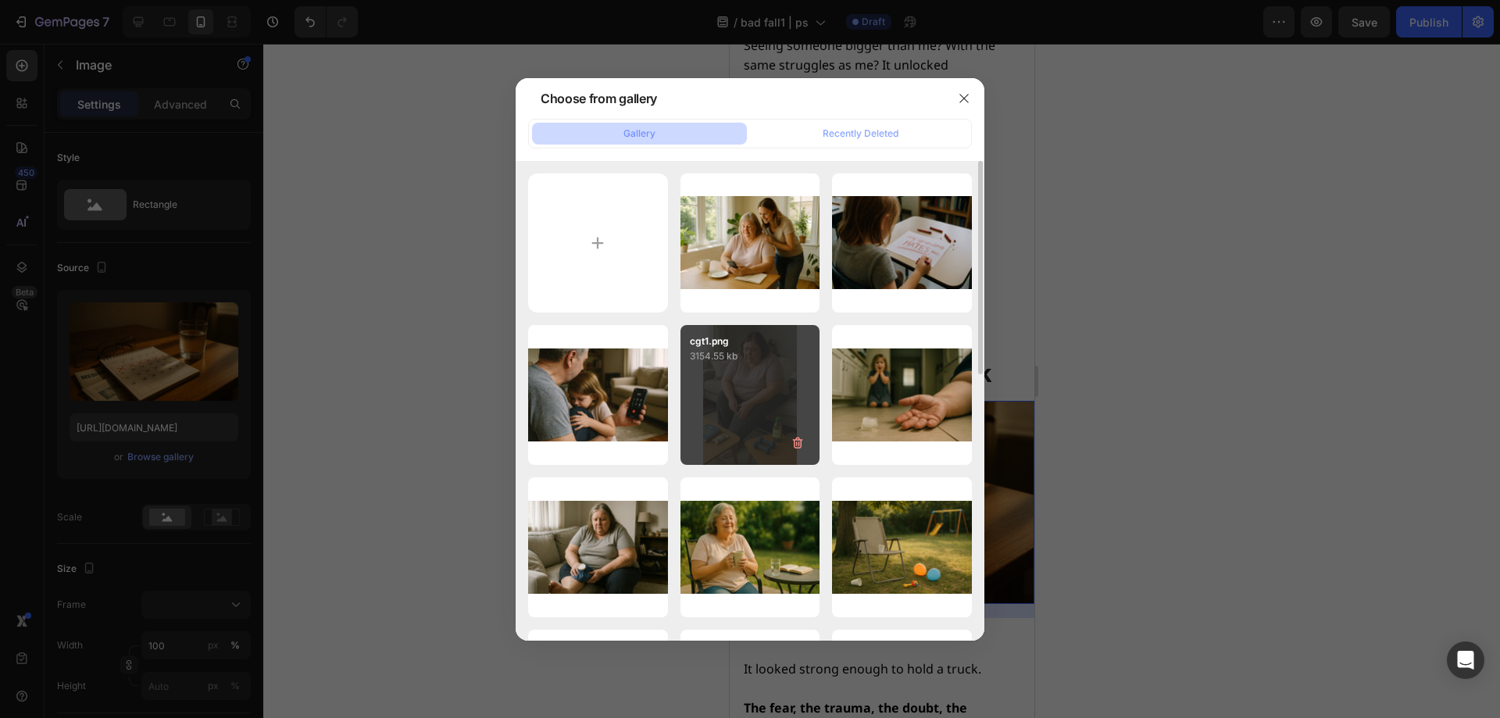
scroll to position [156, 0]
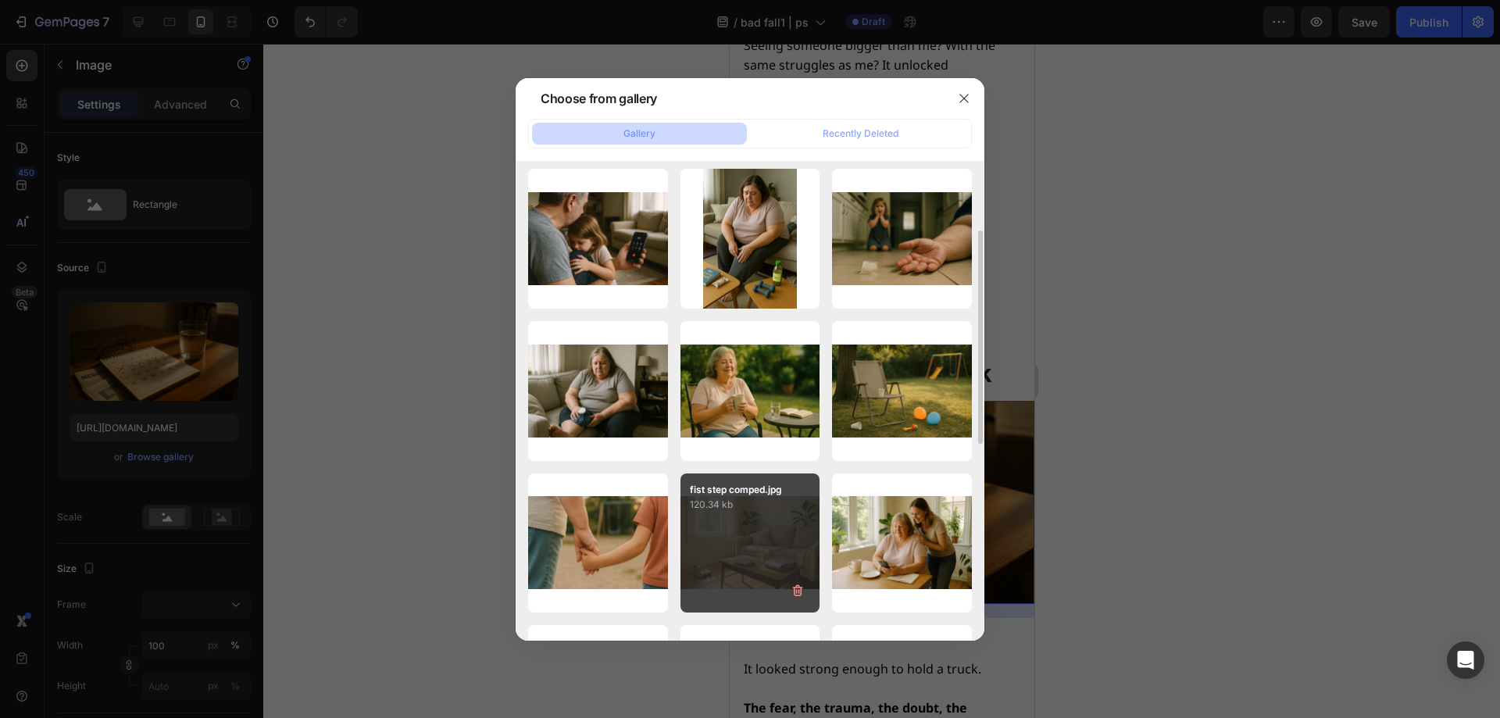
click at [777, 524] on div "fist step comped.jpg 120.34 kb" at bounding box center [750, 543] width 140 height 140
type input "https://cdn.shopify.com/s/files/1/0668/1565/6136/files/gempages_549129700736238…"
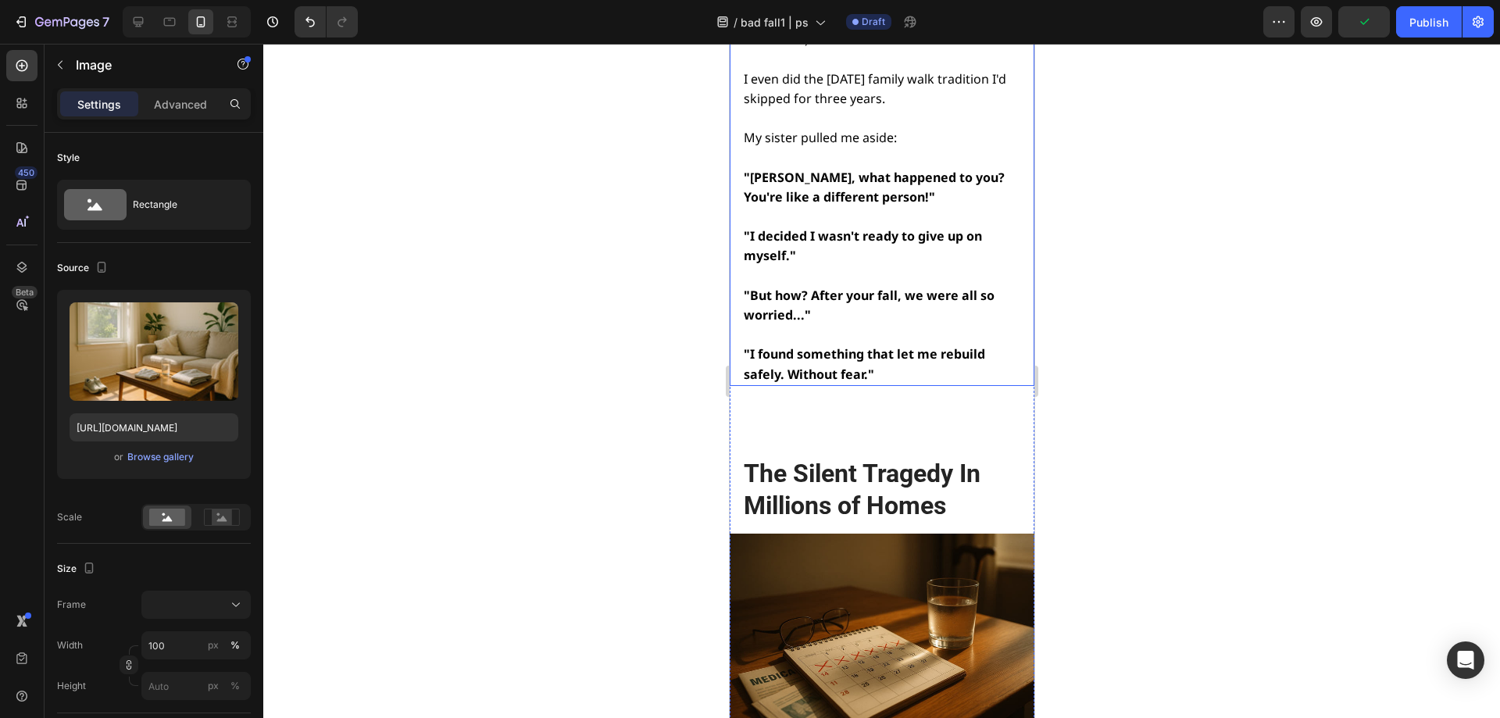
scroll to position [16856, 0]
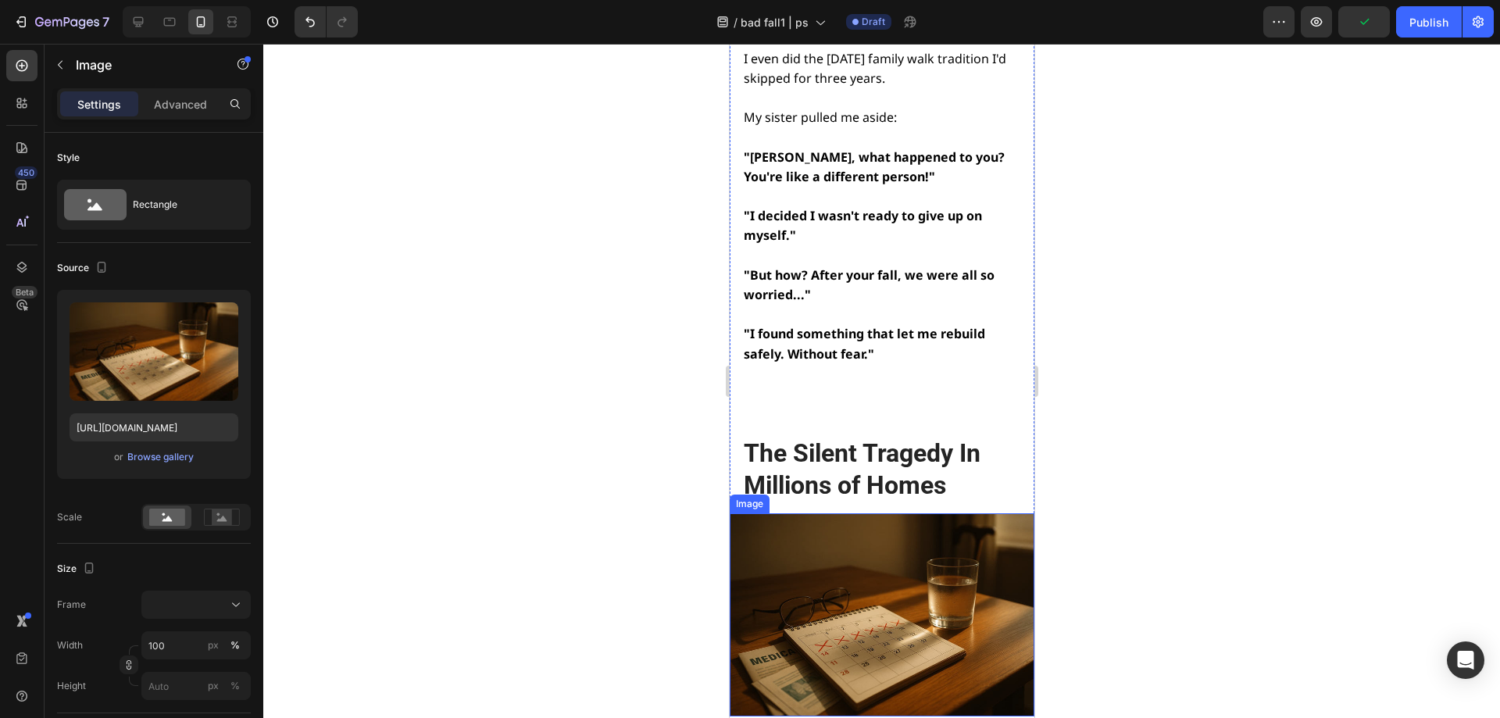
click at [811, 513] on img at bounding box center [881, 614] width 305 height 203
click at [152, 458] on div "Browse gallery" at bounding box center [160, 457] width 66 height 14
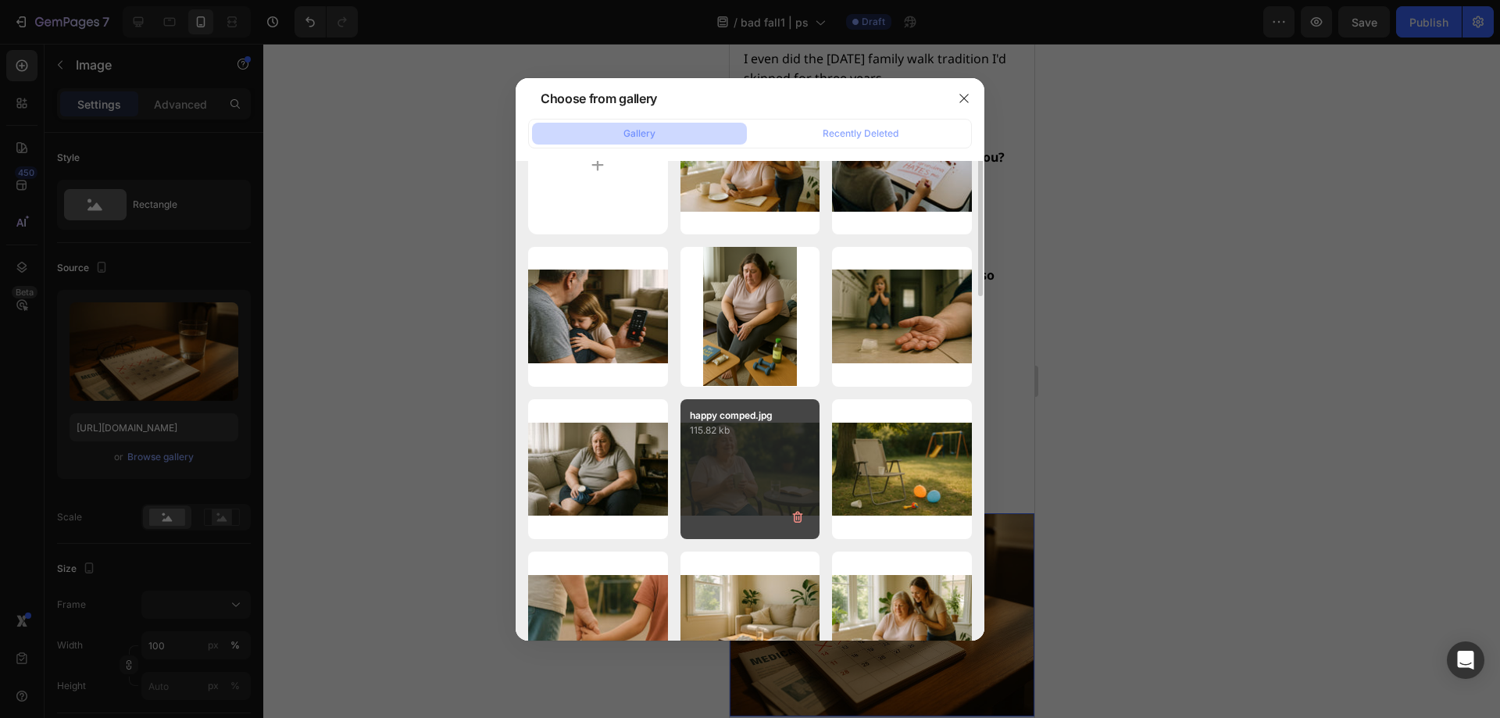
scroll to position [156, 0]
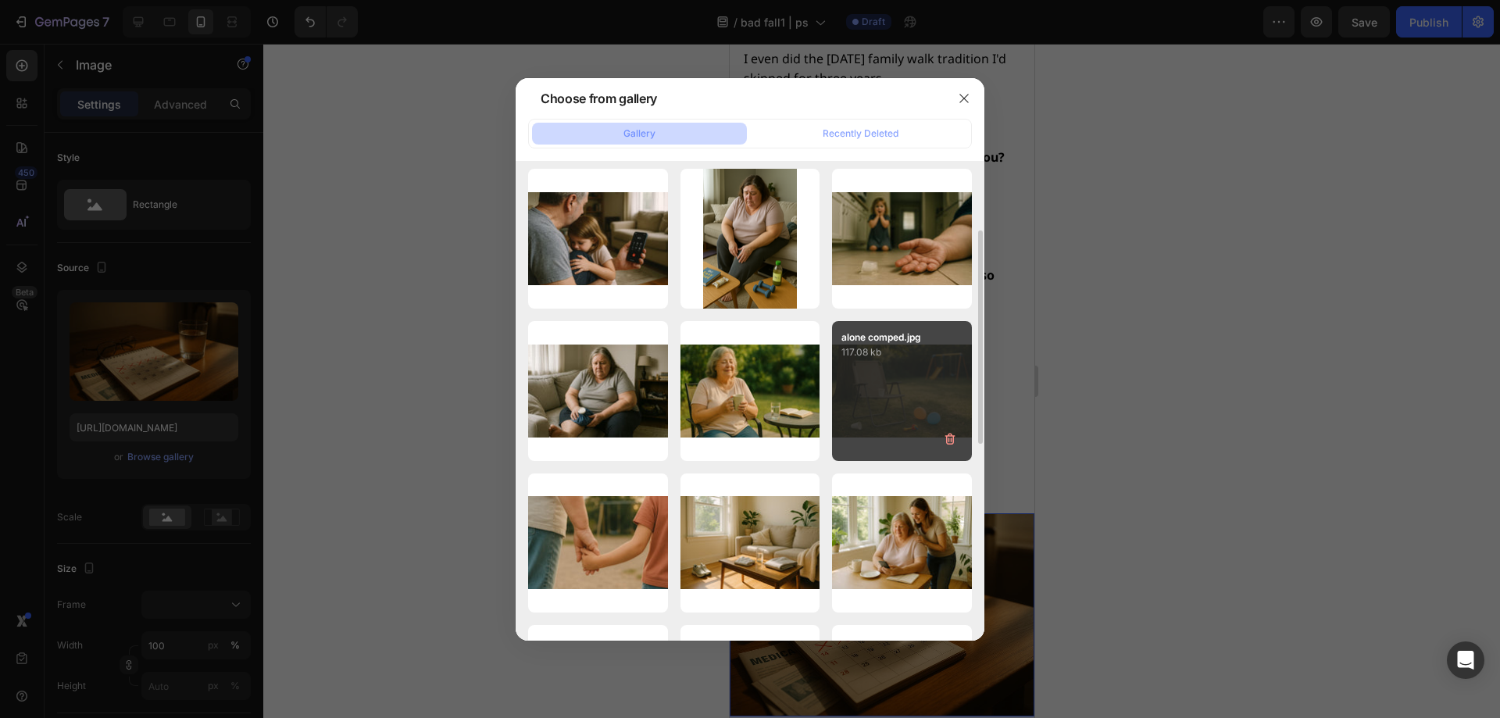
click at [863, 391] on div "alone comped.jpg 117.08 kb" at bounding box center [902, 391] width 140 height 140
type input "https://cdn.shopify.com/s/files/1/0668/1565/6136/files/gempages_549129700736238…"
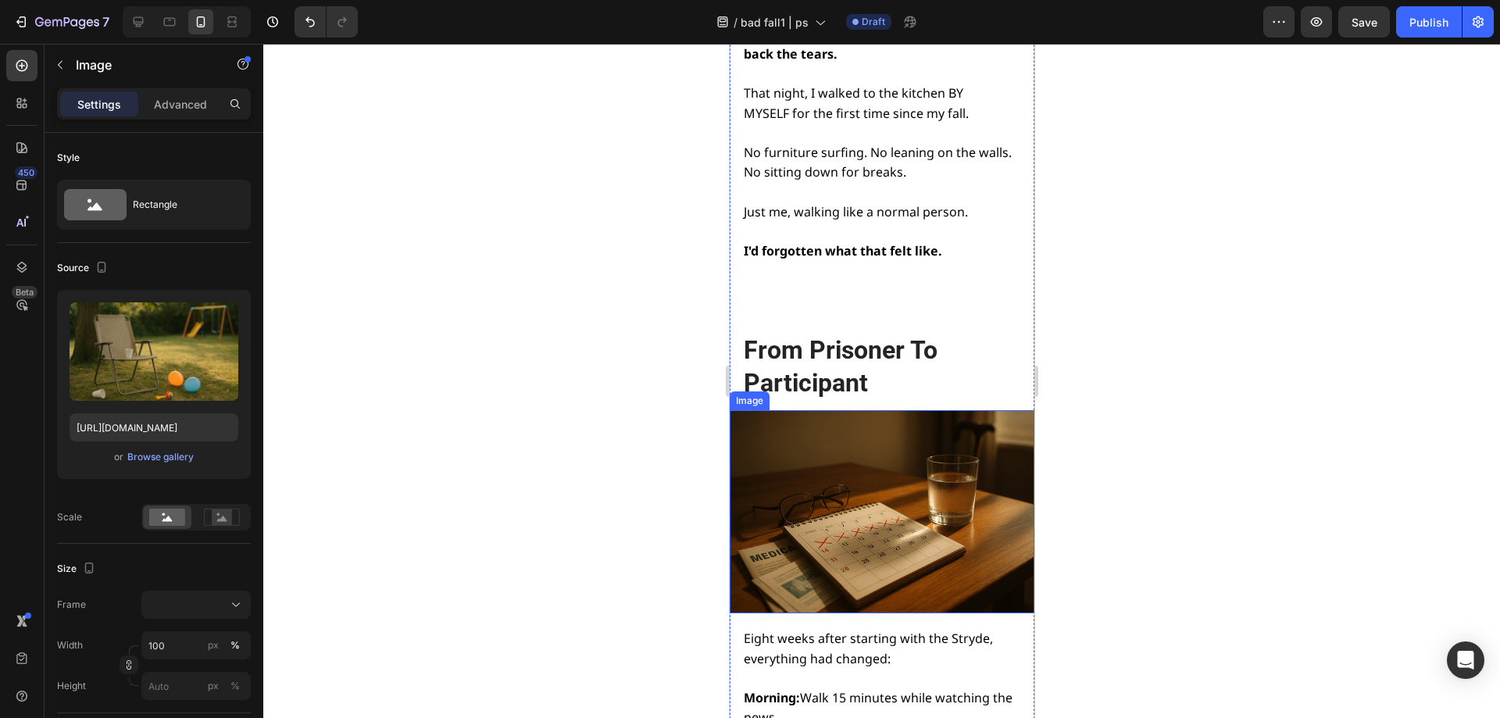
scroll to position [15762, 0]
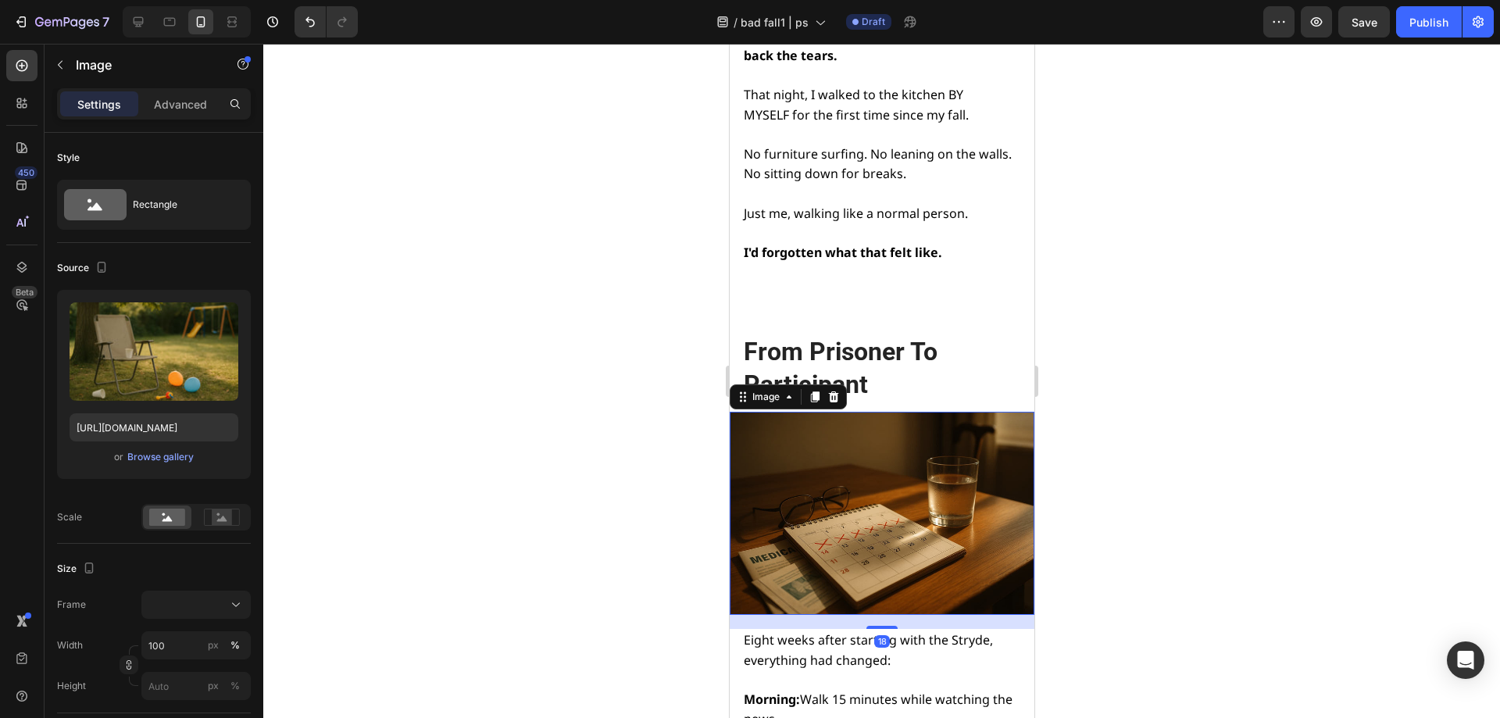
click at [869, 412] on img at bounding box center [881, 513] width 305 height 203
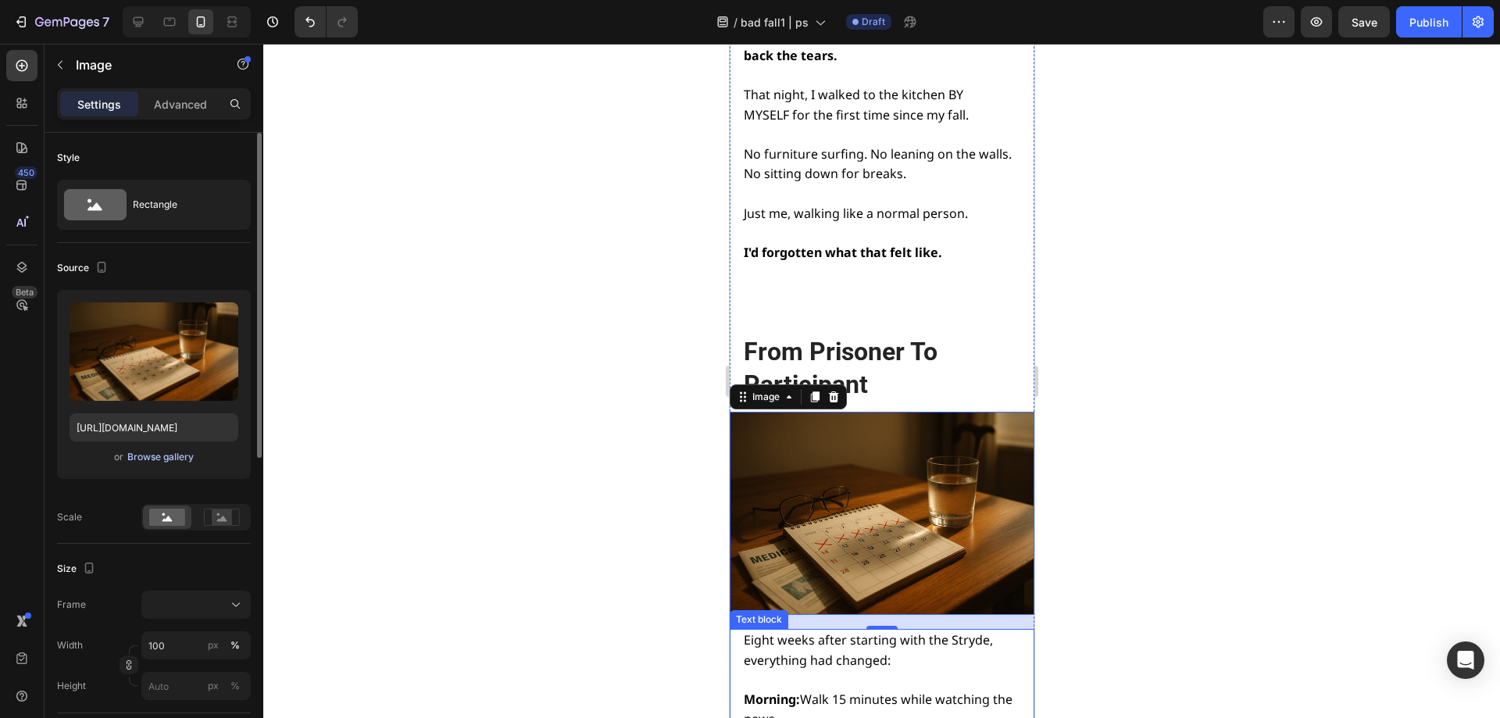
click at [141, 459] on div "Browse gallery" at bounding box center [160, 457] width 66 height 14
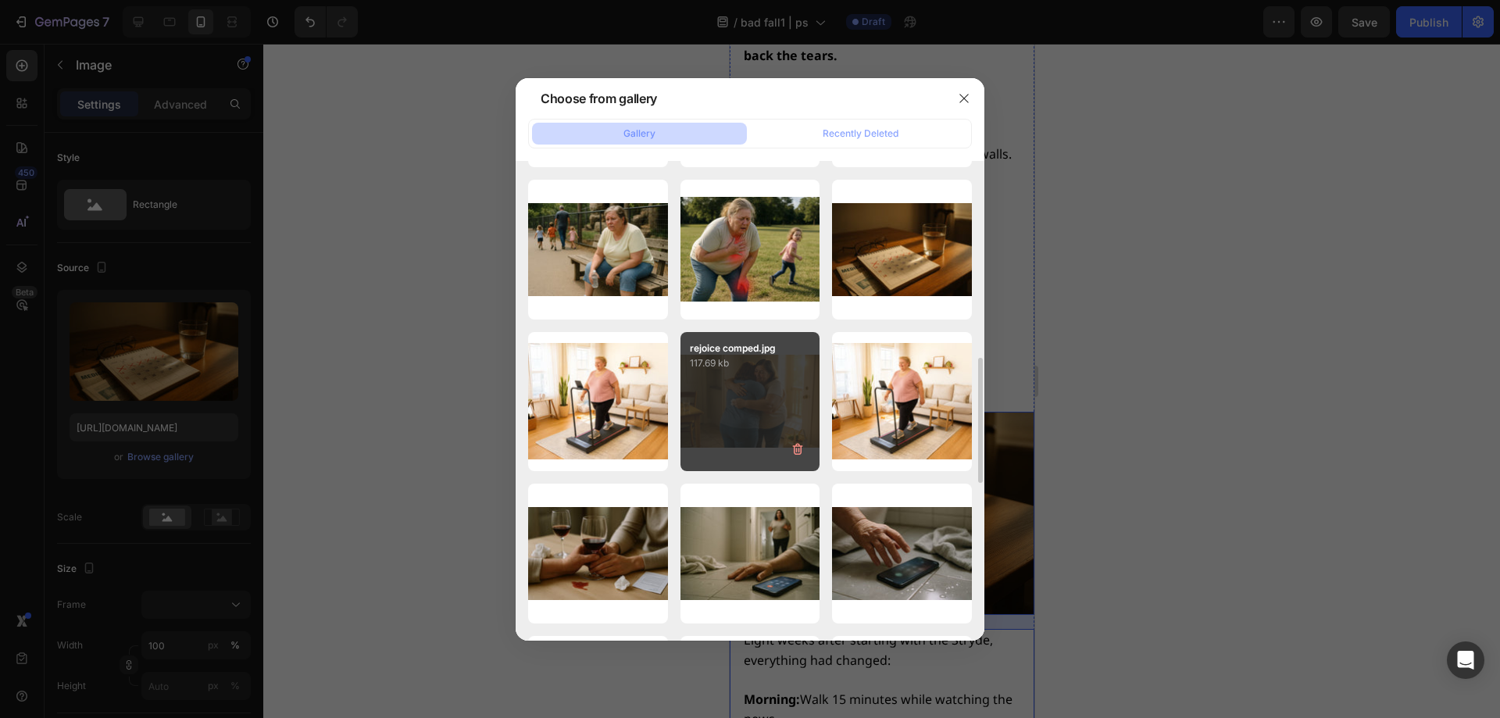
scroll to position [676, 0]
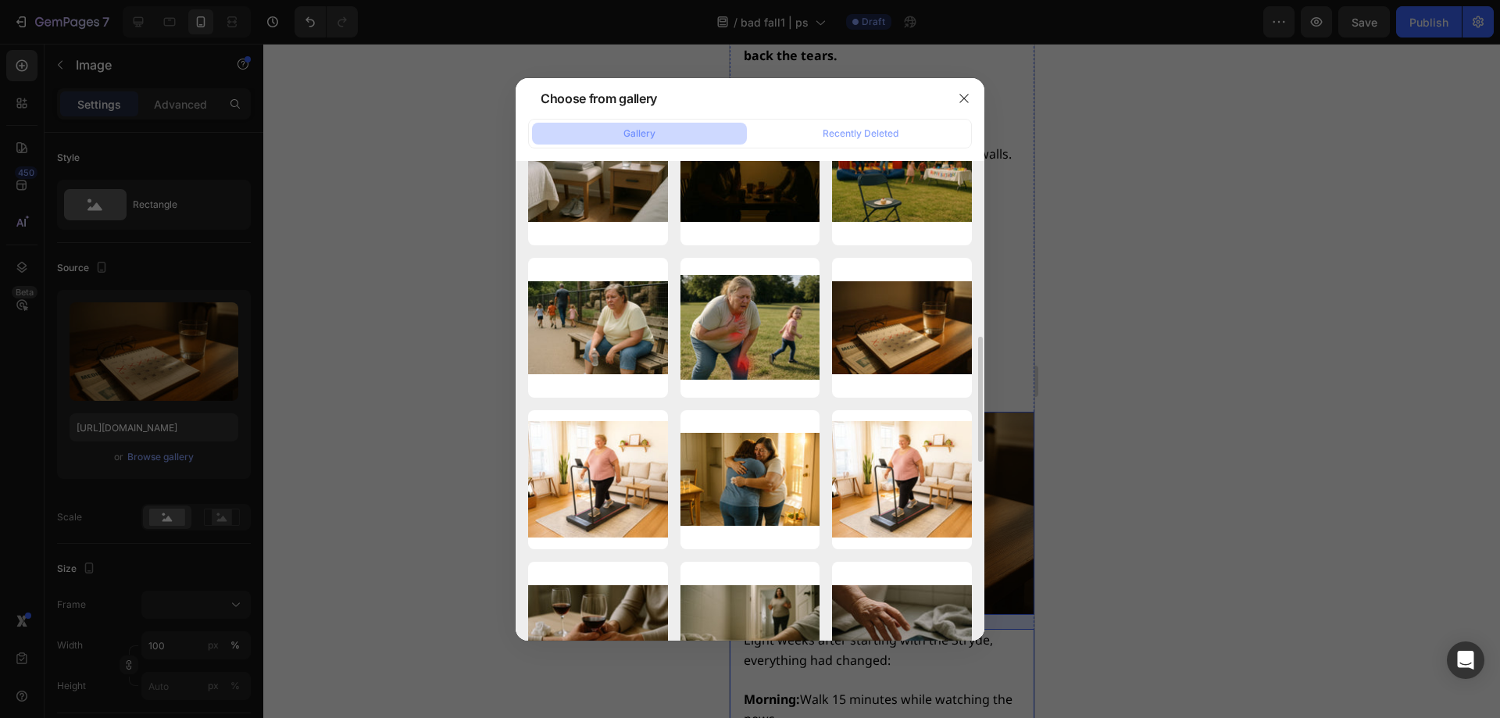
click at [1110, 302] on div at bounding box center [750, 359] width 1500 height 718
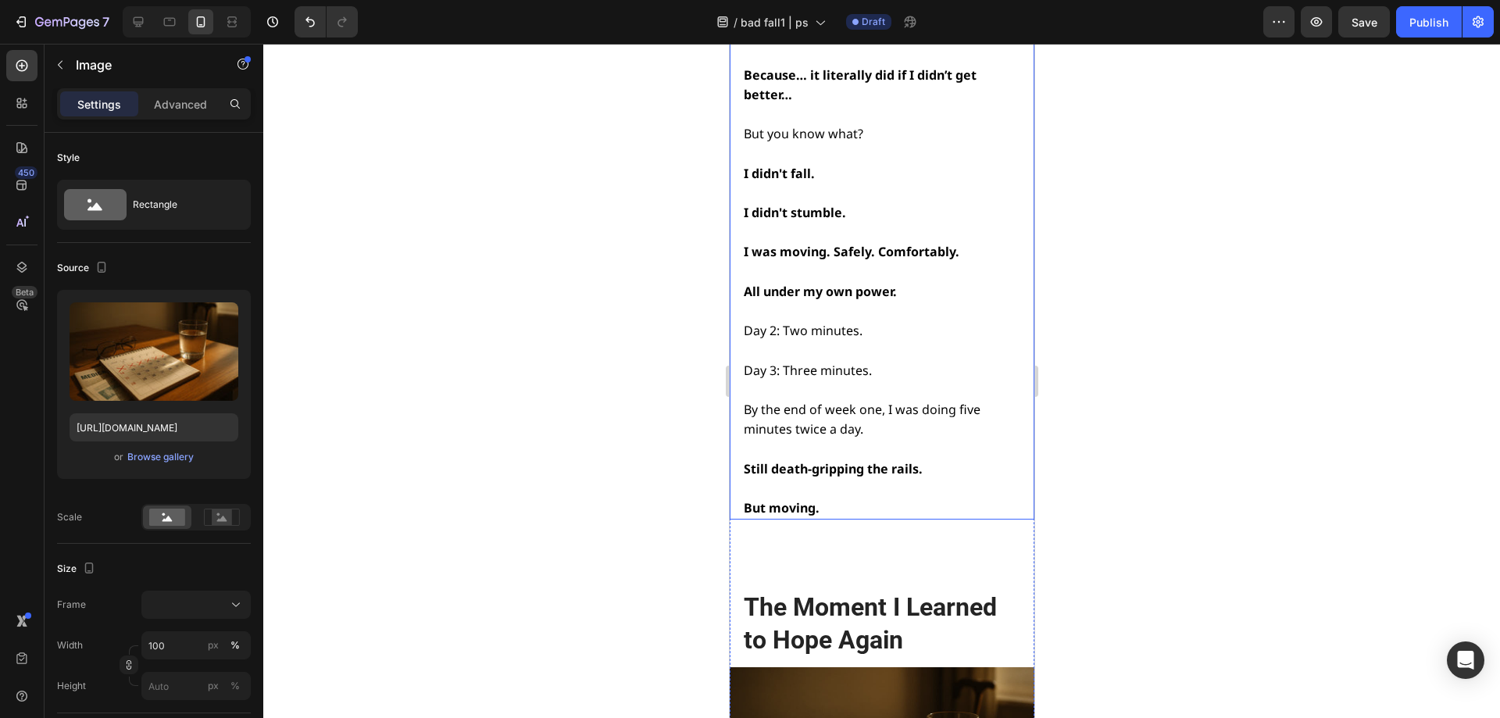
scroll to position [14356, 0]
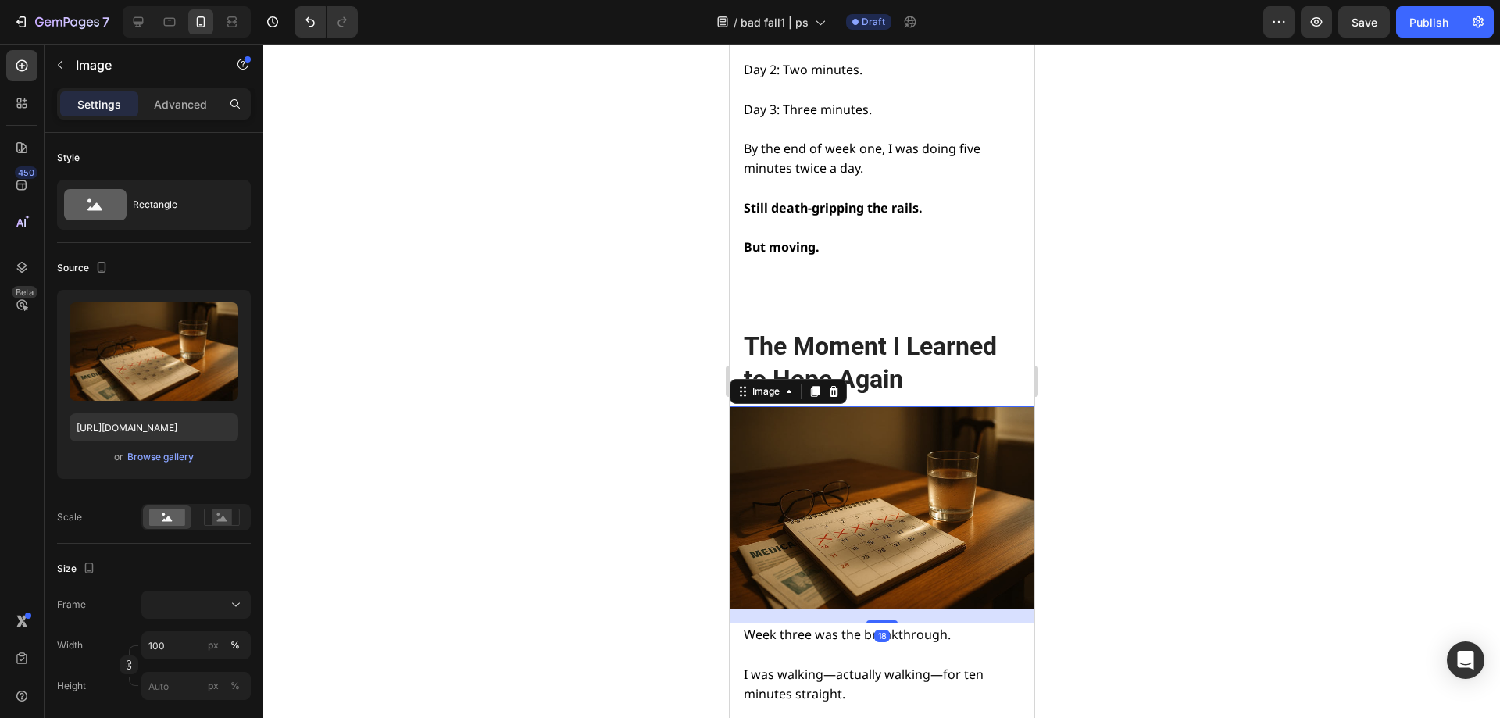
click at [854, 406] on img at bounding box center [881, 507] width 305 height 203
click at [156, 460] on div "Browse gallery" at bounding box center [160, 457] width 66 height 14
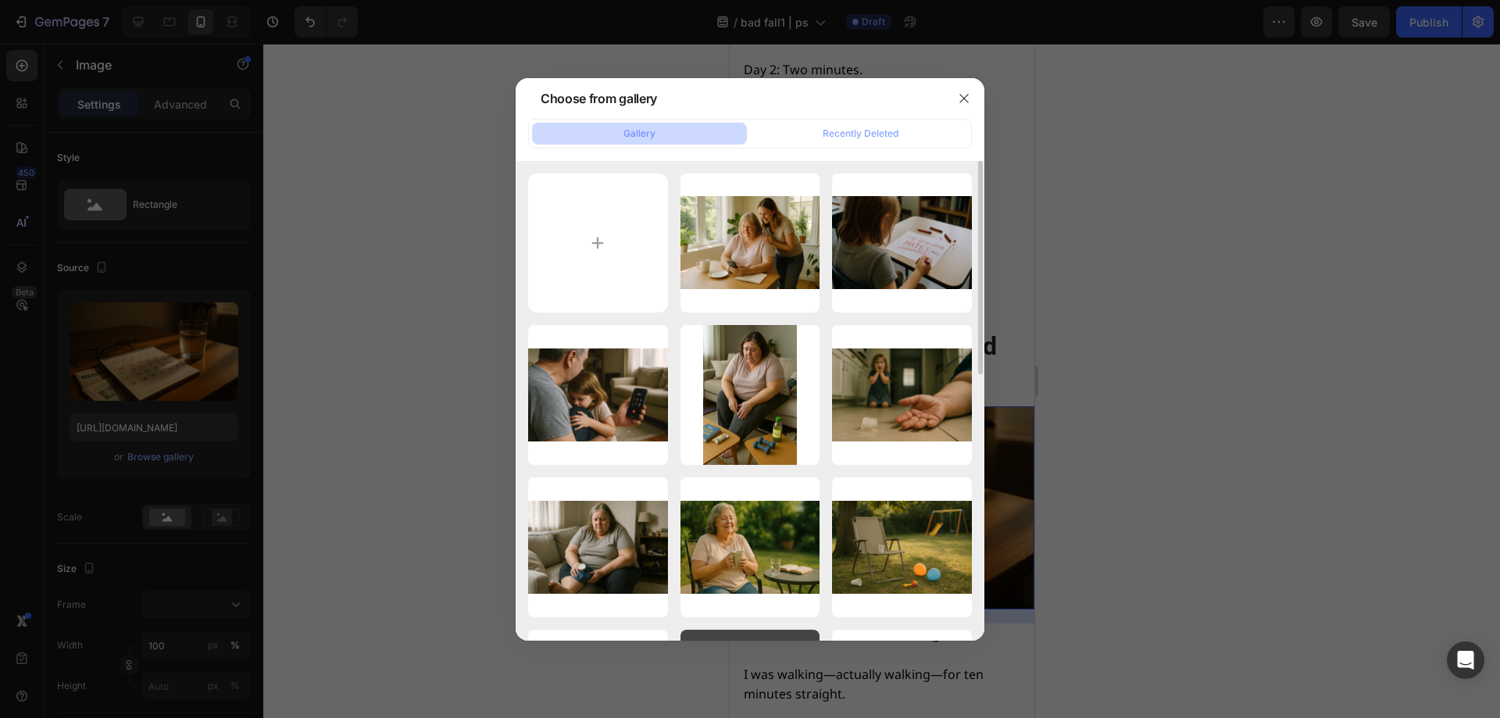
scroll to position [234, 0]
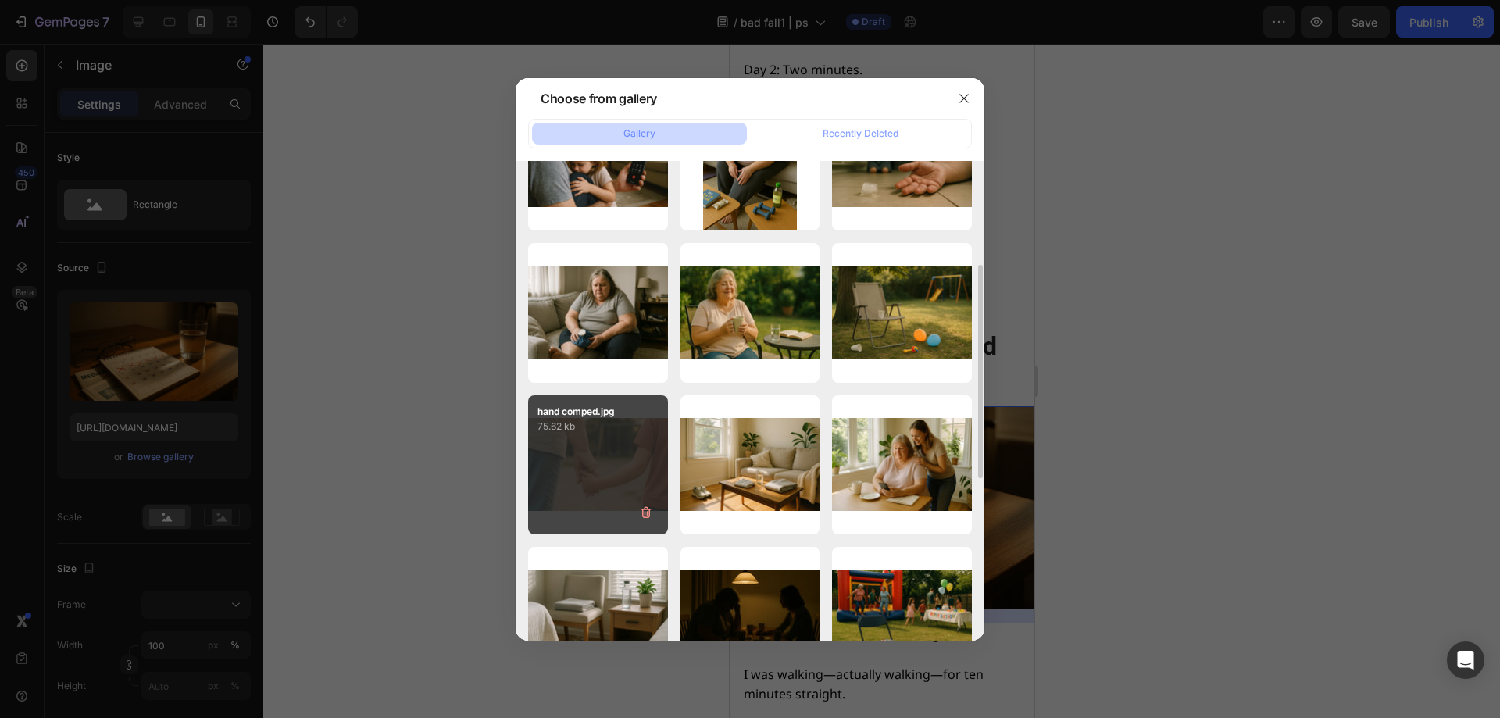
click at [599, 446] on div "hand comped.jpg 75.62 kb" at bounding box center [598, 465] width 140 height 140
type input "https://cdn.shopify.com/s/files/1/0668/1565/6136/files/gempages_549129700736238…"
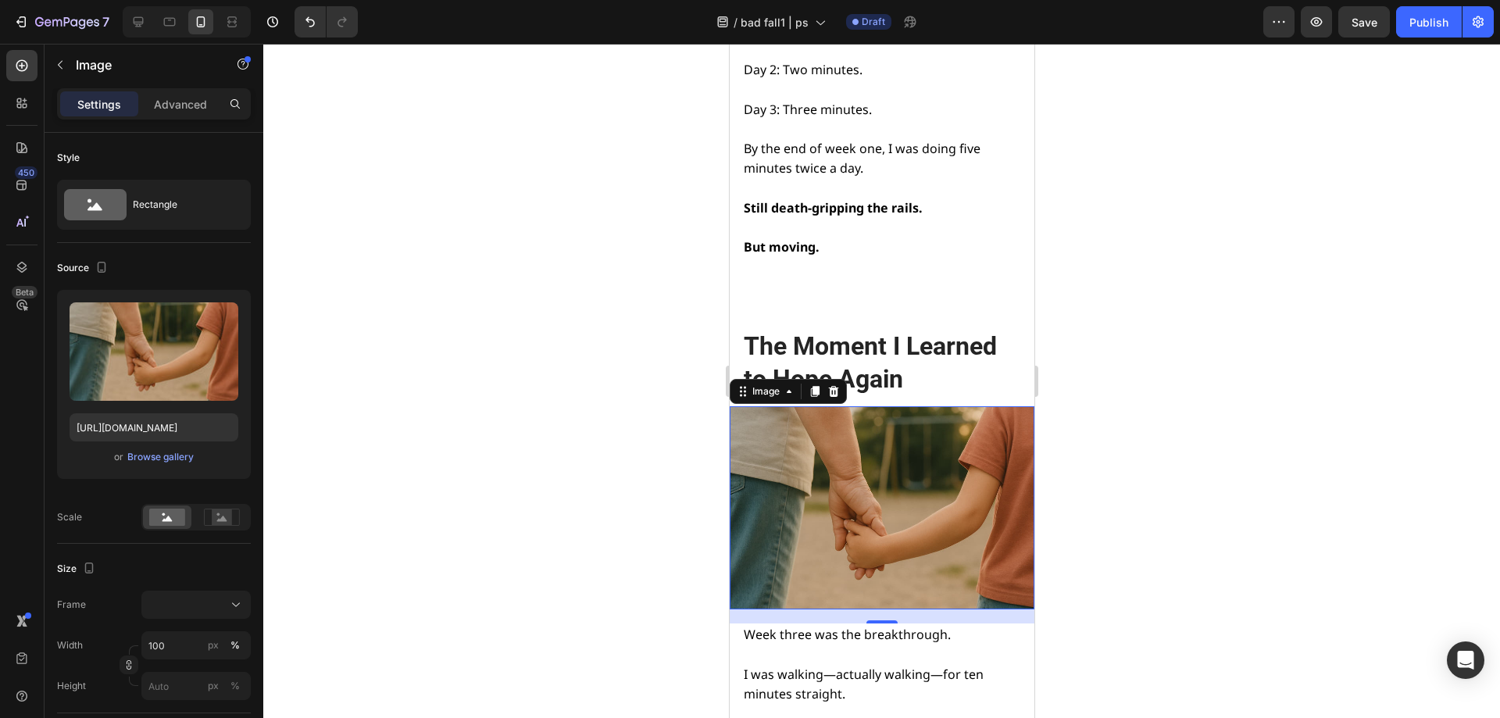
click at [1158, 490] on div at bounding box center [881, 381] width 1237 height 674
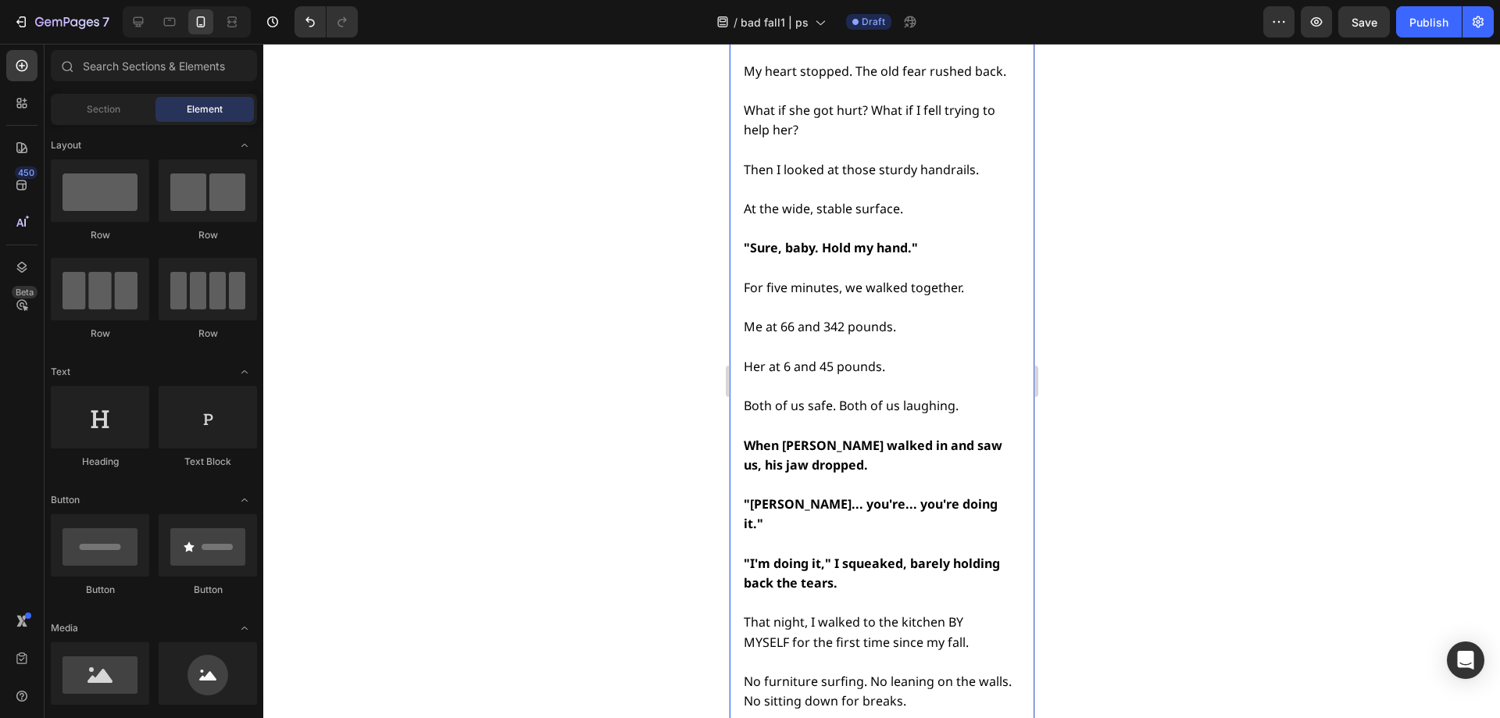
scroll to position [15293, 0]
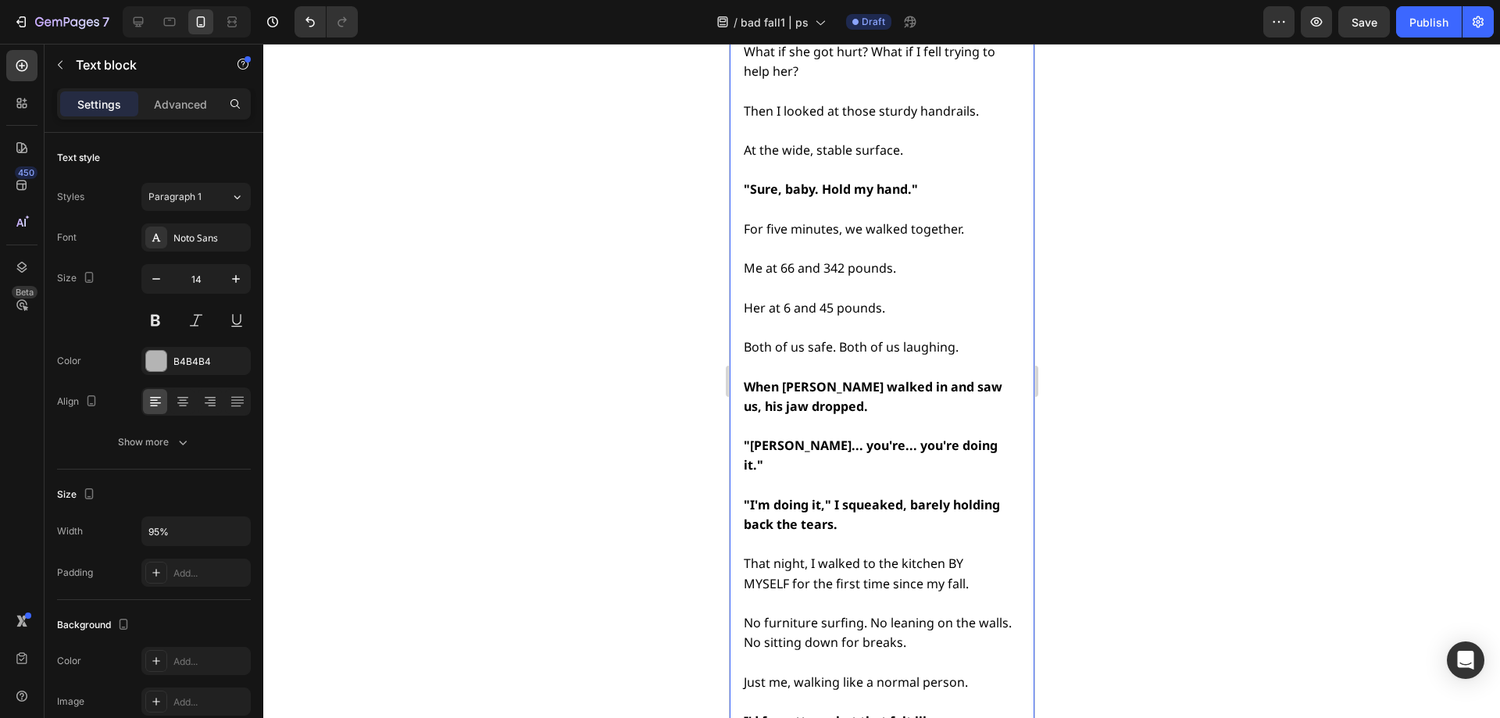
click at [777, 575] on span "MYSELF for the first time since my fall." at bounding box center [855, 583] width 225 height 17
drag, startPoint x: 946, startPoint y: 435, endPoint x: 1006, endPoint y: 434, distance: 60.2
click at [1006, 434] on div "Week three was the breakthrough. I was walking—actually walking—for ten minutes…" at bounding box center [879, 209] width 277 height 1047
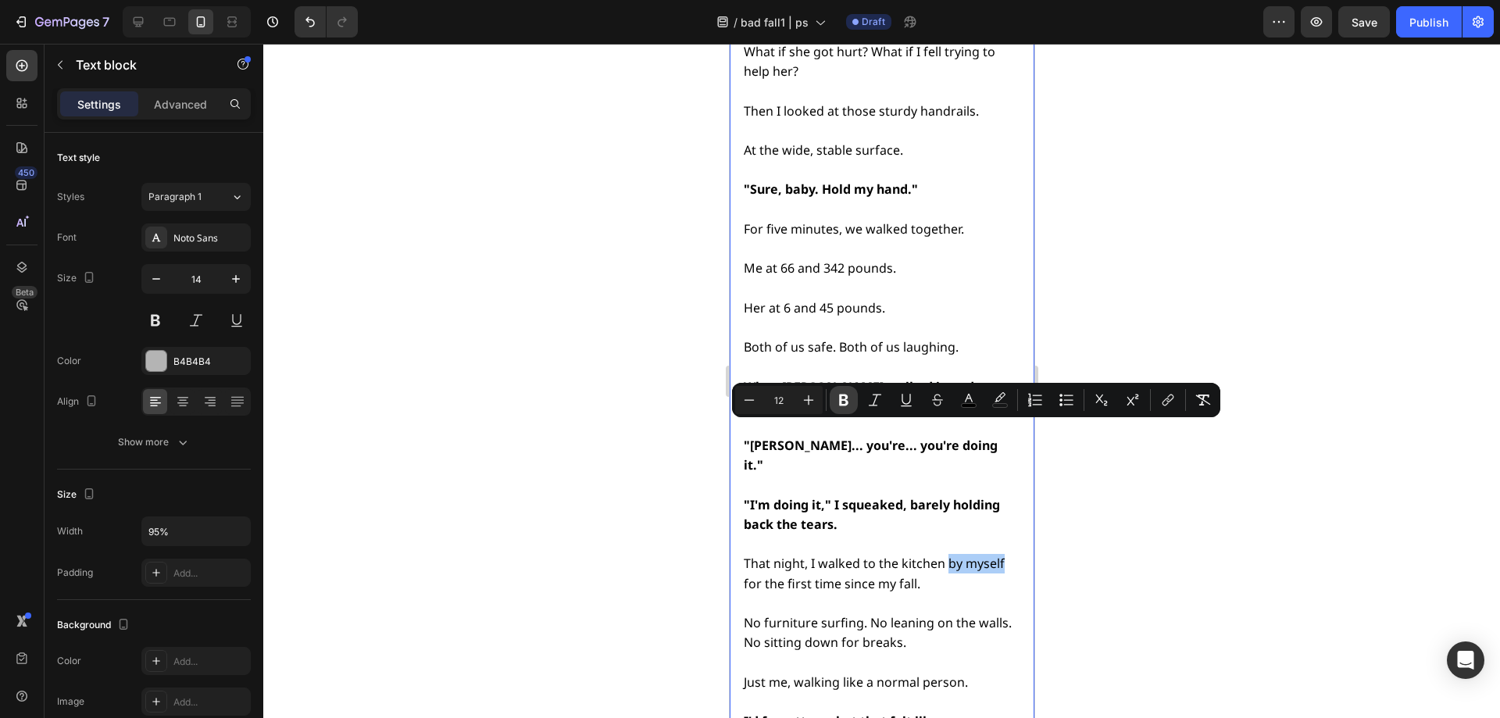
click at [851, 402] on icon "Editor contextual toolbar" at bounding box center [844, 400] width 16 height 16
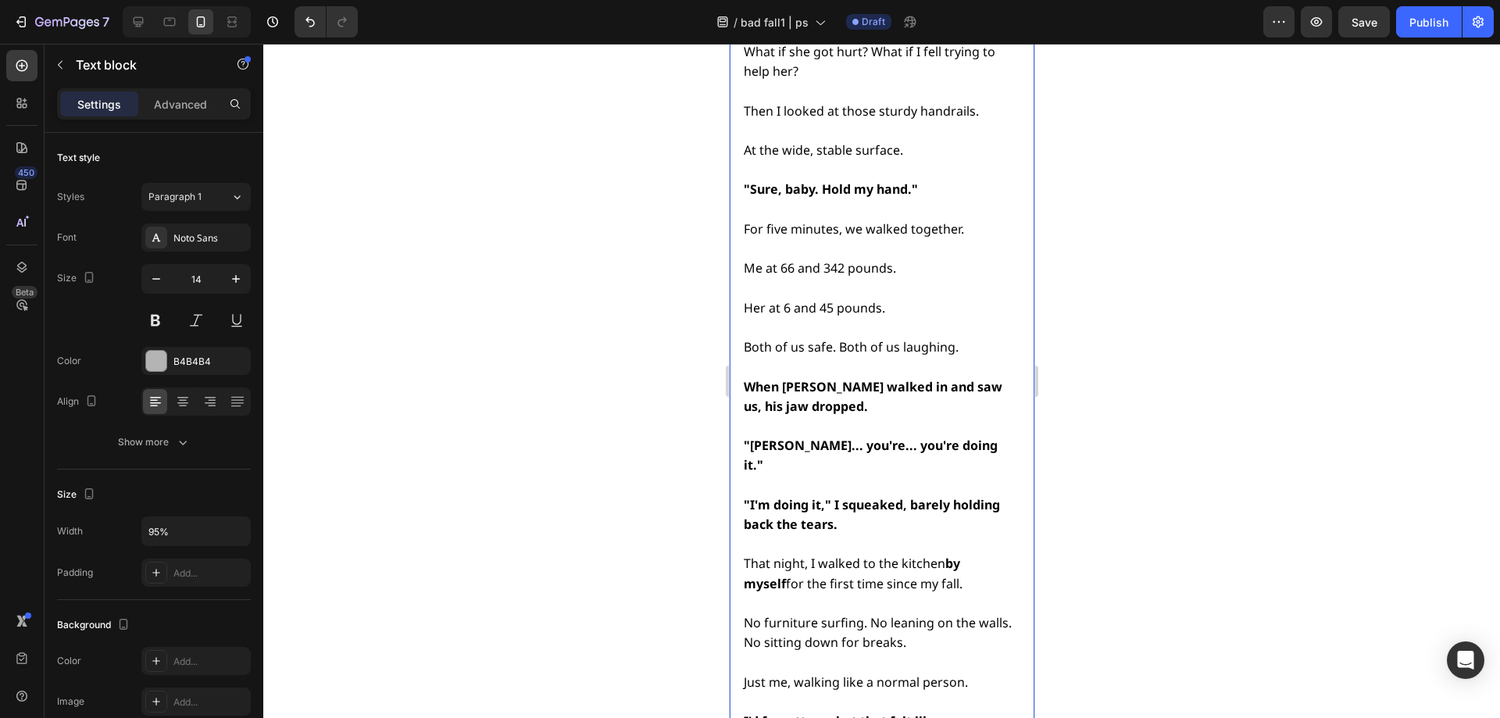
click at [948, 555] on strong "by myself" at bounding box center [851, 573] width 216 height 37
drag, startPoint x: 948, startPoint y: 434, endPoint x: 1005, endPoint y: 435, distance: 57.0
click at [959, 555] on strong "by myself" at bounding box center [851, 573] width 216 height 37
click at [1126, 417] on div at bounding box center [881, 381] width 1237 height 674
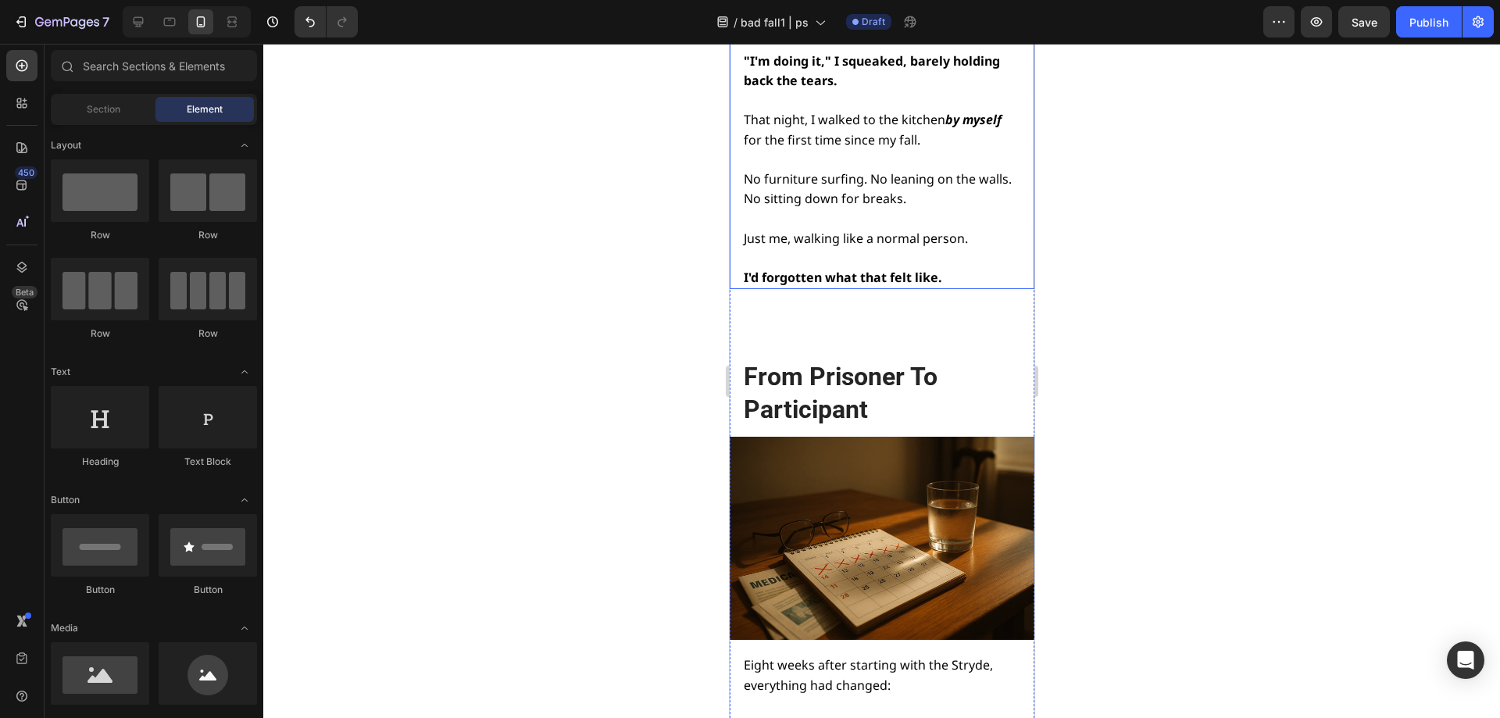
scroll to position [15840, 0]
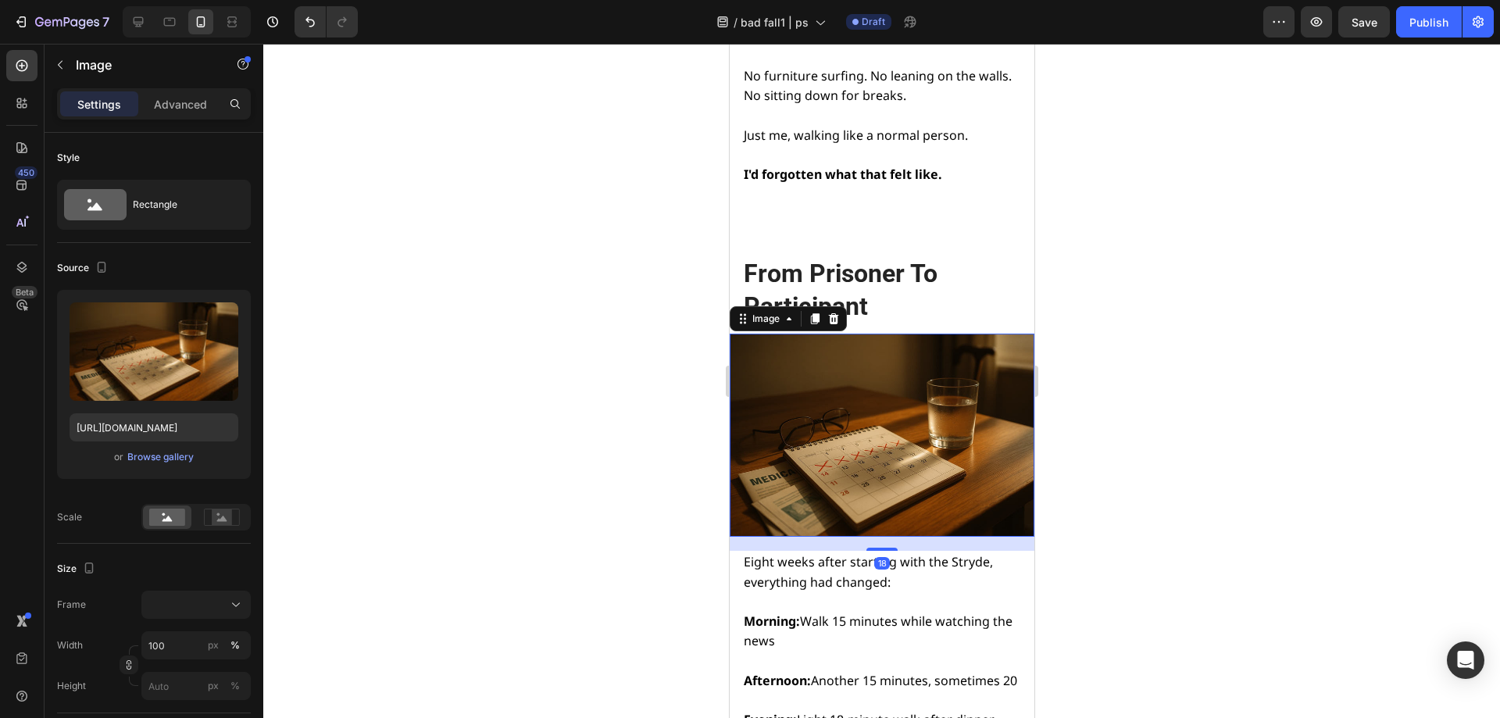
click at [852, 334] on img at bounding box center [881, 435] width 305 height 203
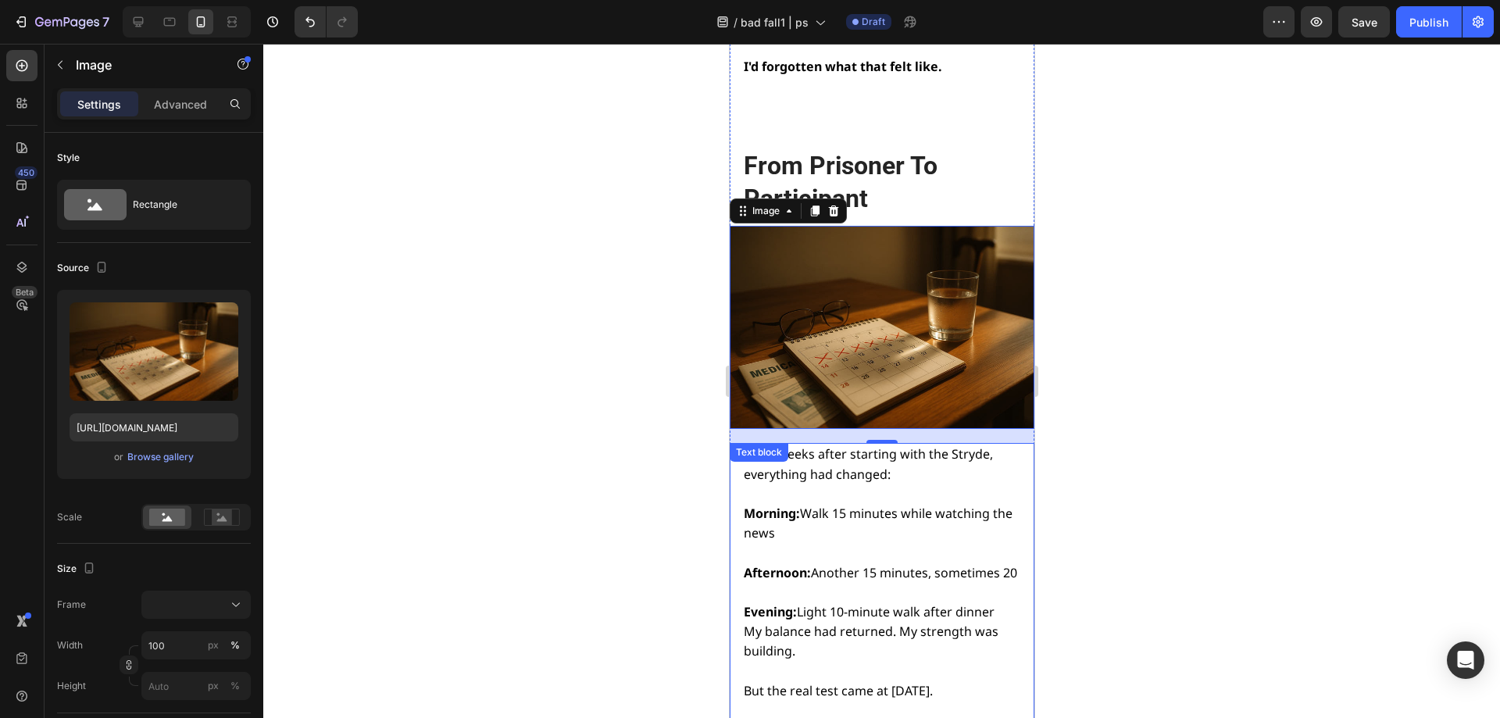
scroll to position [15918, 0]
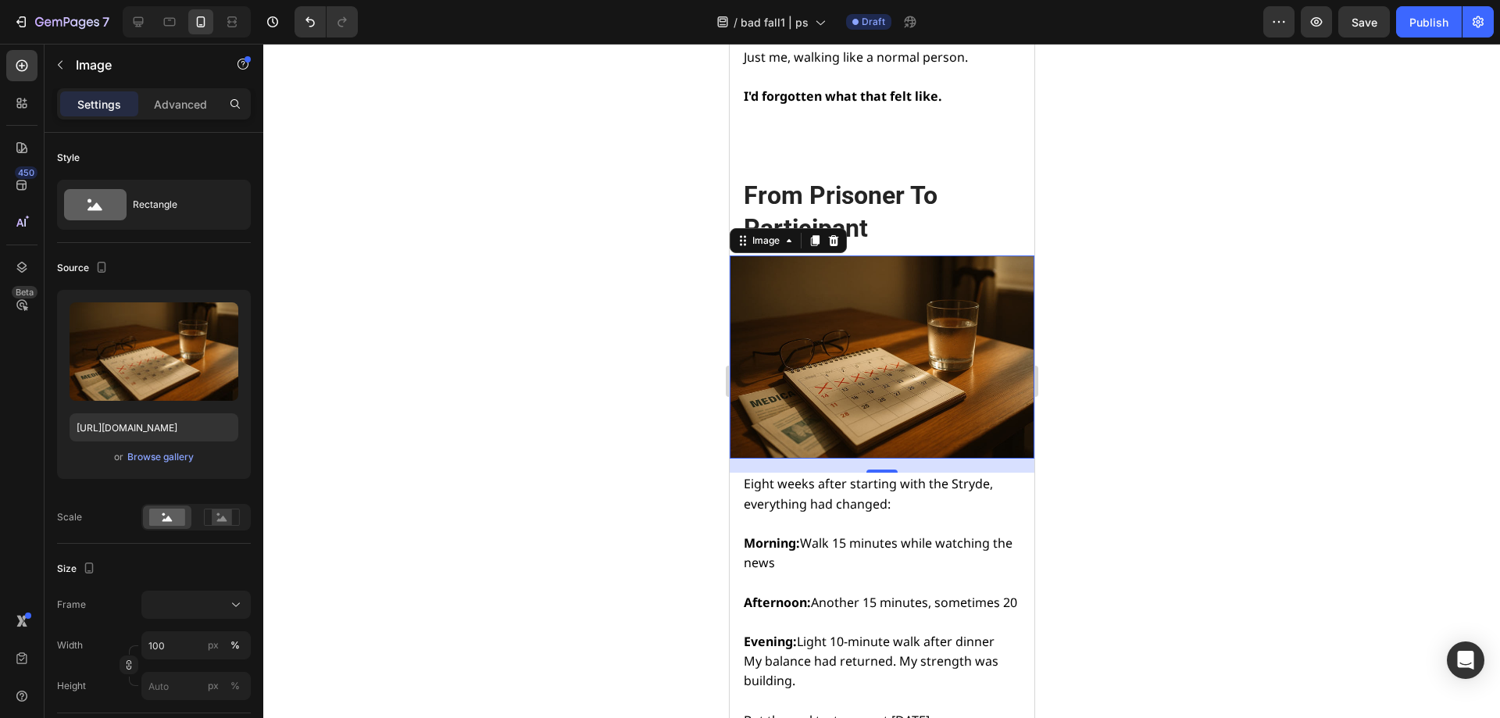
click at [901, 255] on img at bounding box center [881, 356] width 305 height 203
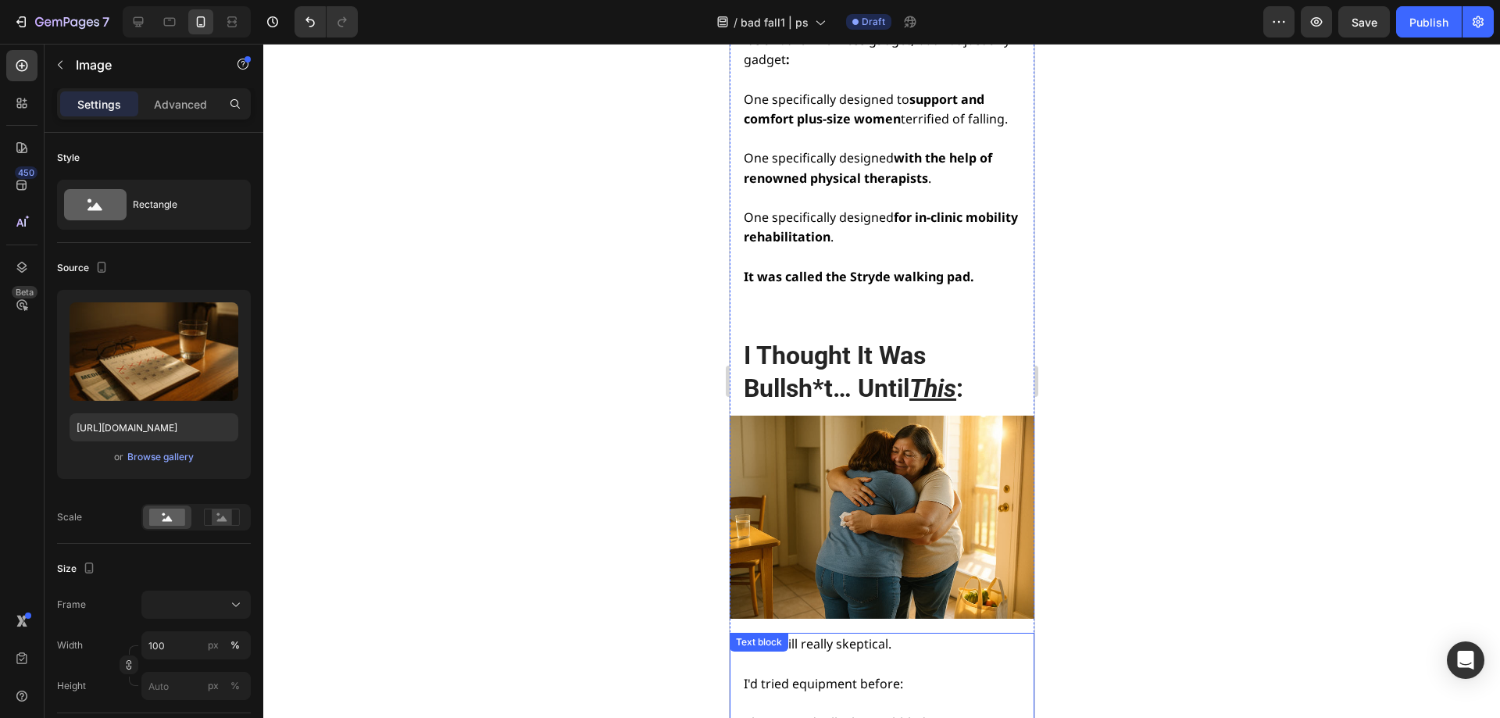
scroll to position [10371, 0]
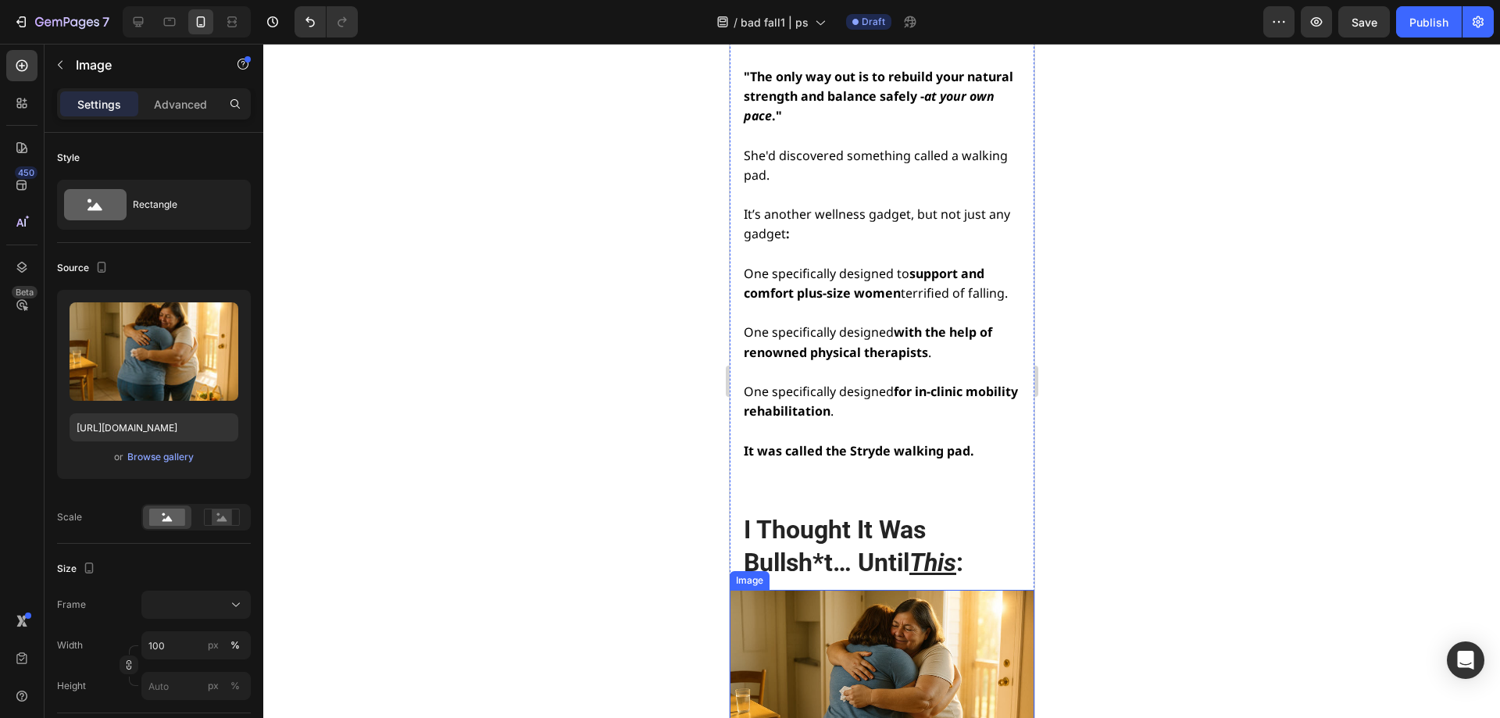
click at [859, 590] on img at bounding box center [881, 691] width 305 height 203
click at [156, 462] on div "Browse gallery" at bounding box center [160, 457] width 66 height 14
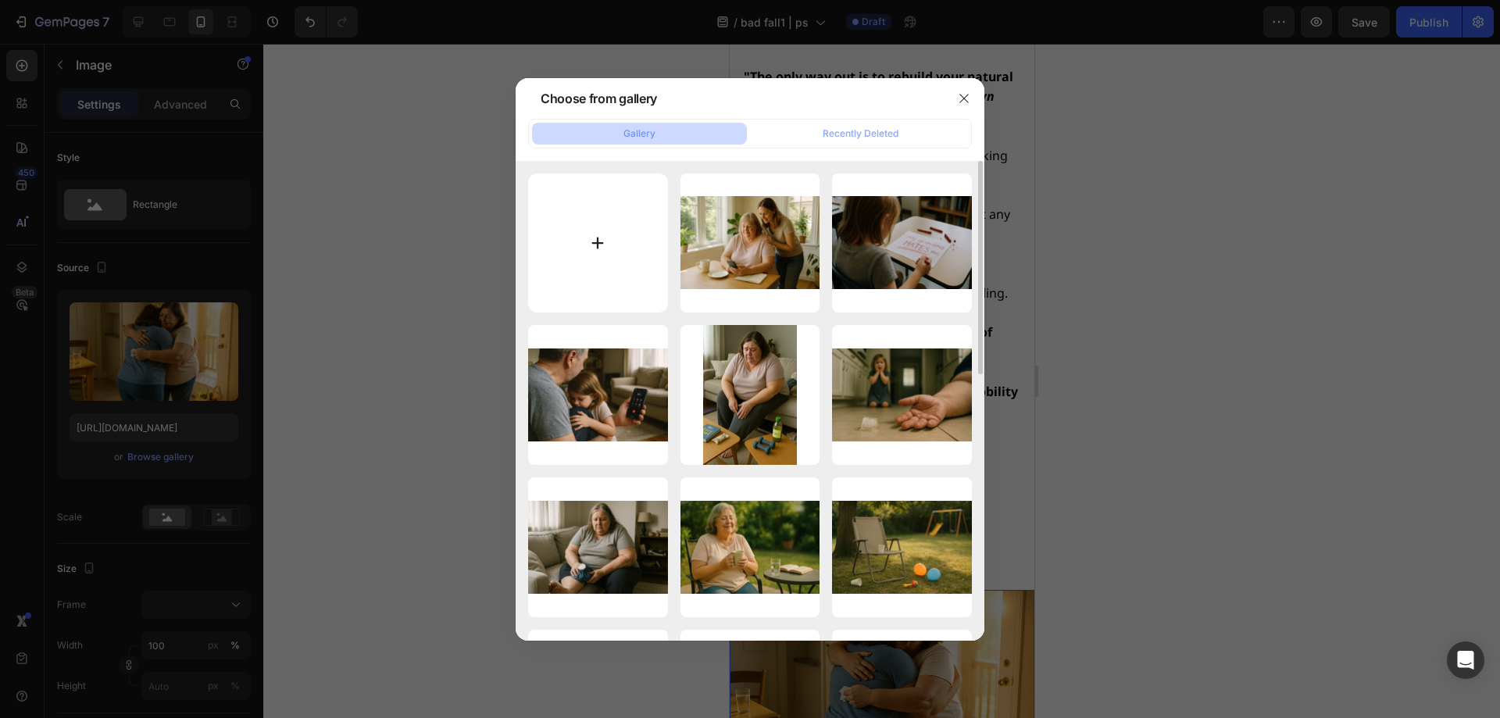
click at [555, 259] on input "file" at bounding box center [598, 243] width 140 height 140
type input "C:\fakepath\decisions decisions comped.jpg"
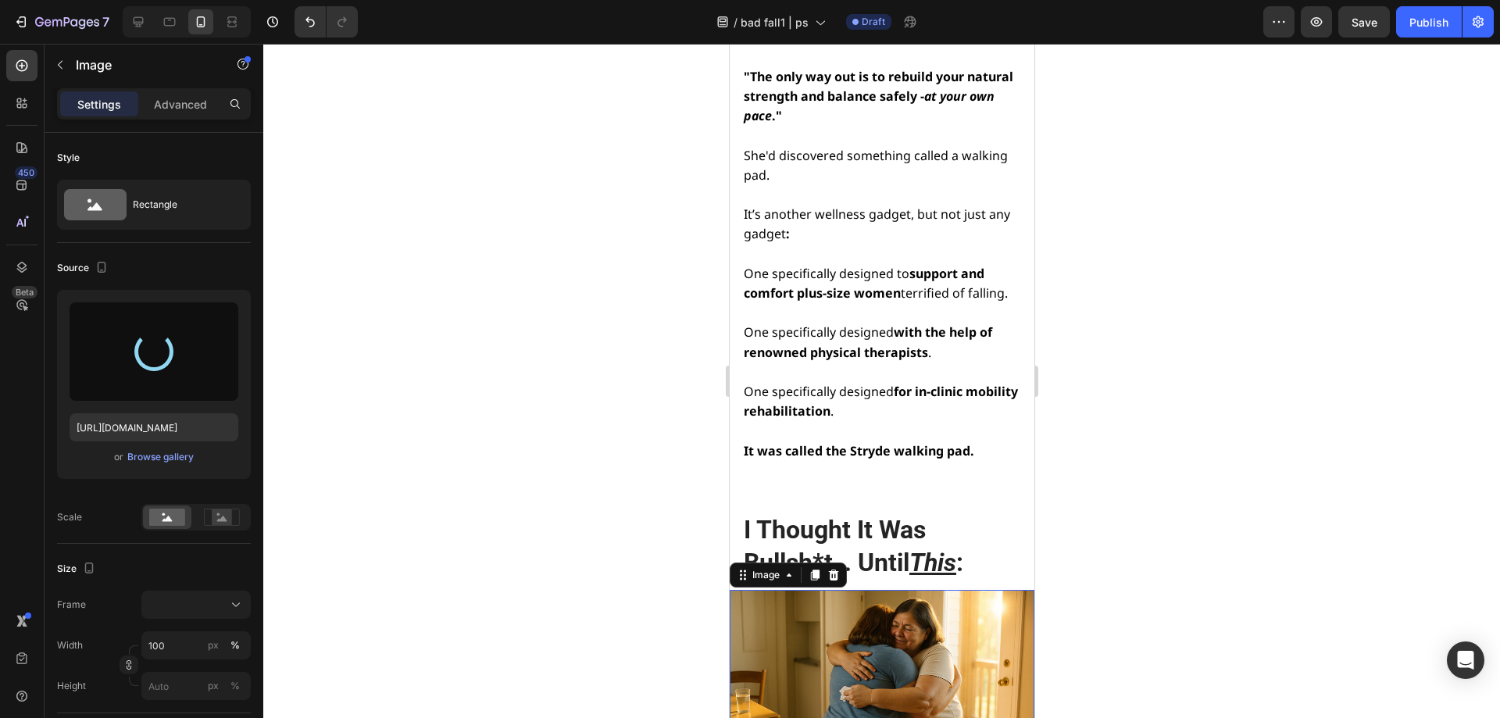
type input "https://cdn.shopify.com/s/files/1/0668/1565/6136/files/gempages_549129700736238…"
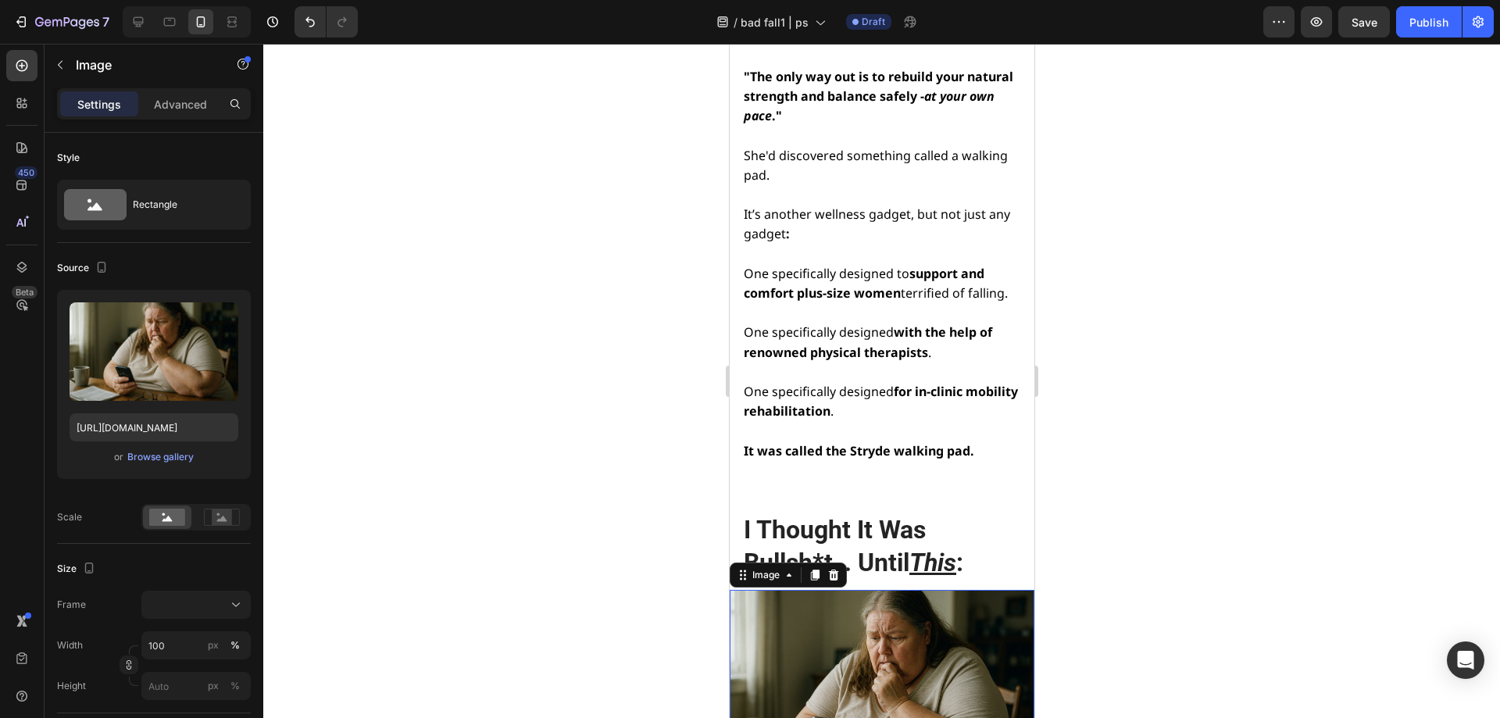
click at [1197, 416] on div at bounding box center [881, 381] width 1237 height 674
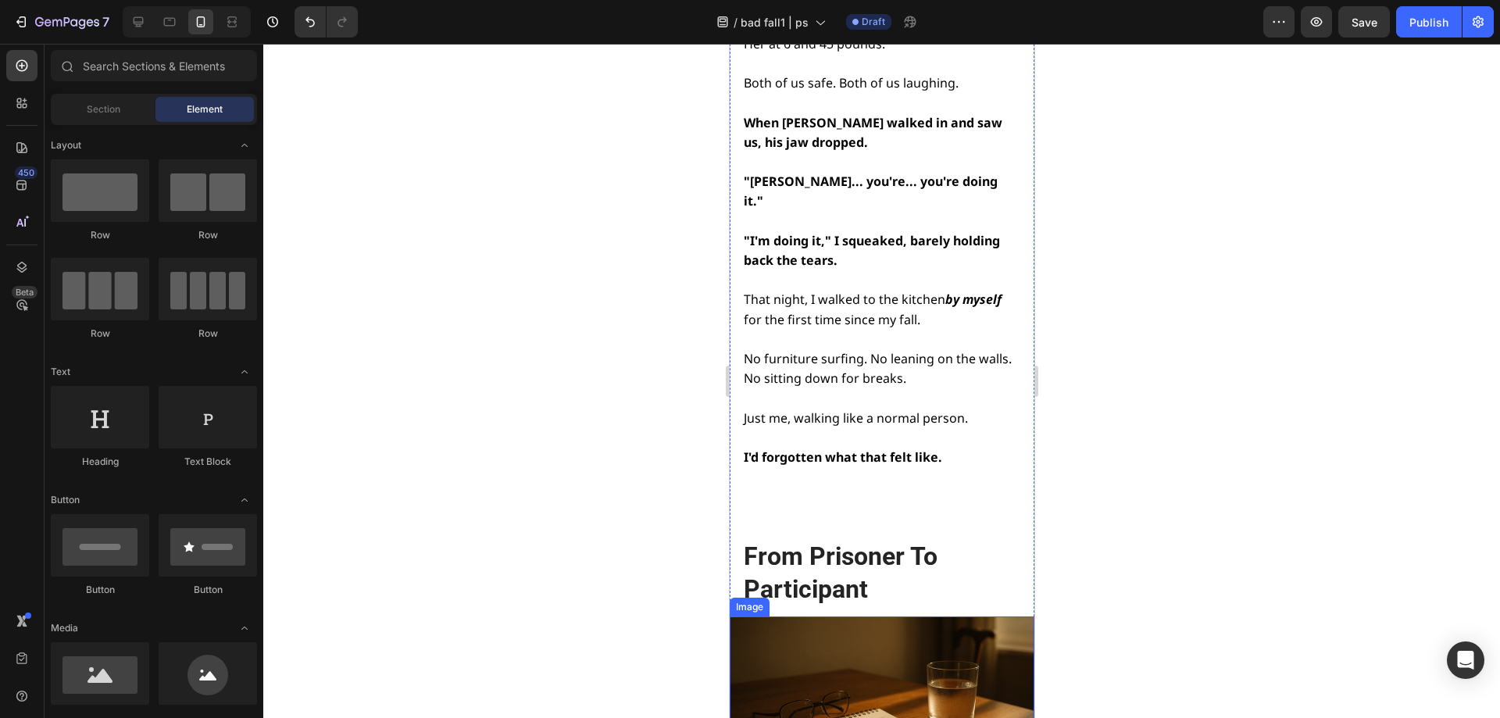
scroll to position [15762, 0]
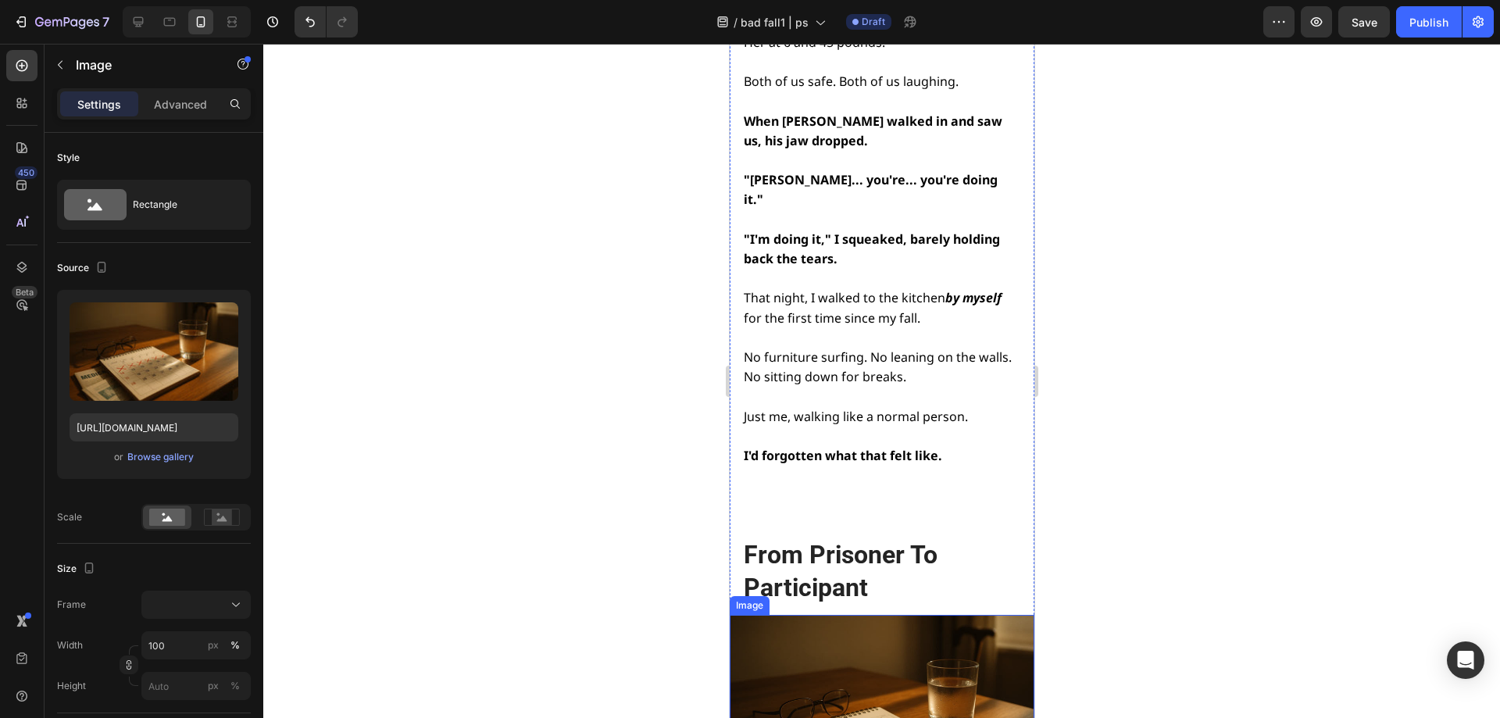
click at [866, 615] on img at bounding box center [881, 716] width 305 height 203
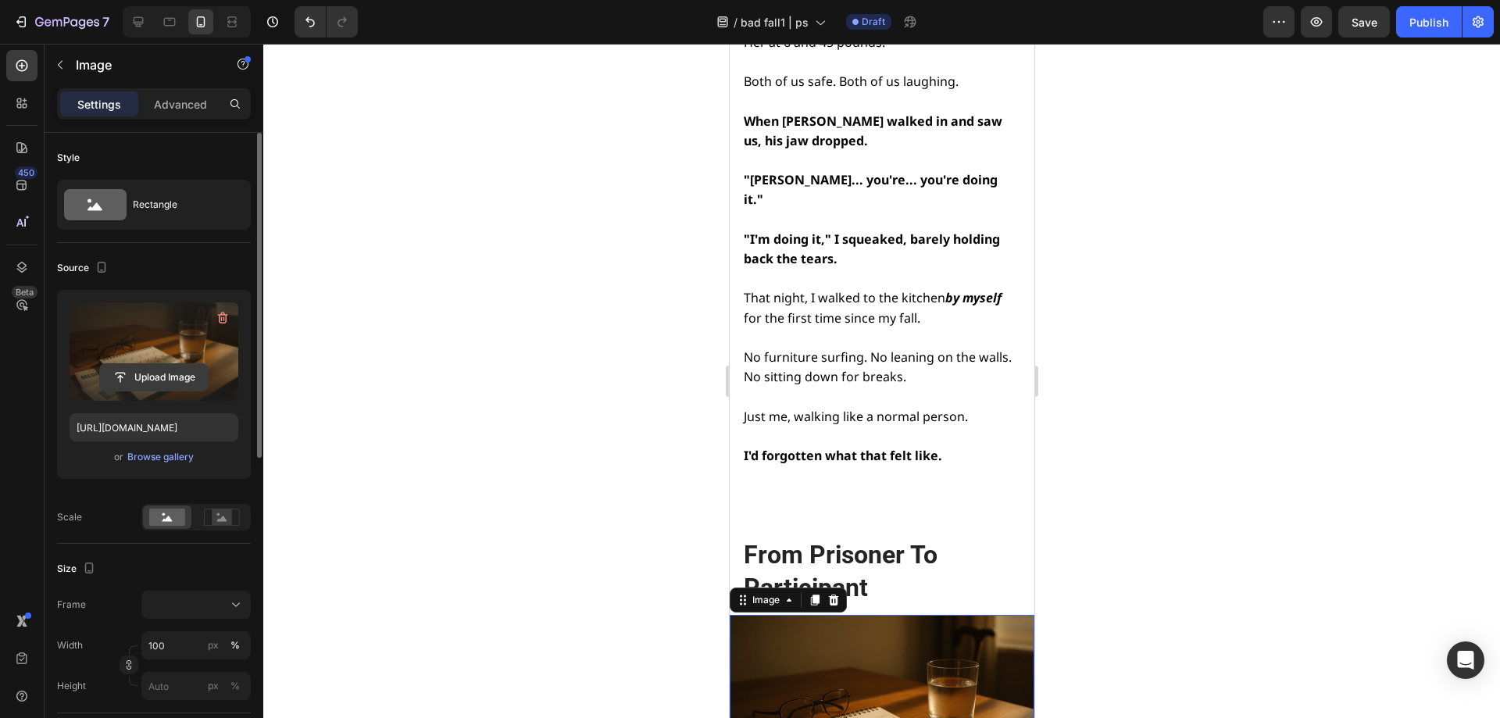
click at [142, 370] on input "file" at bounding box center [154, 377] width 108 height 27
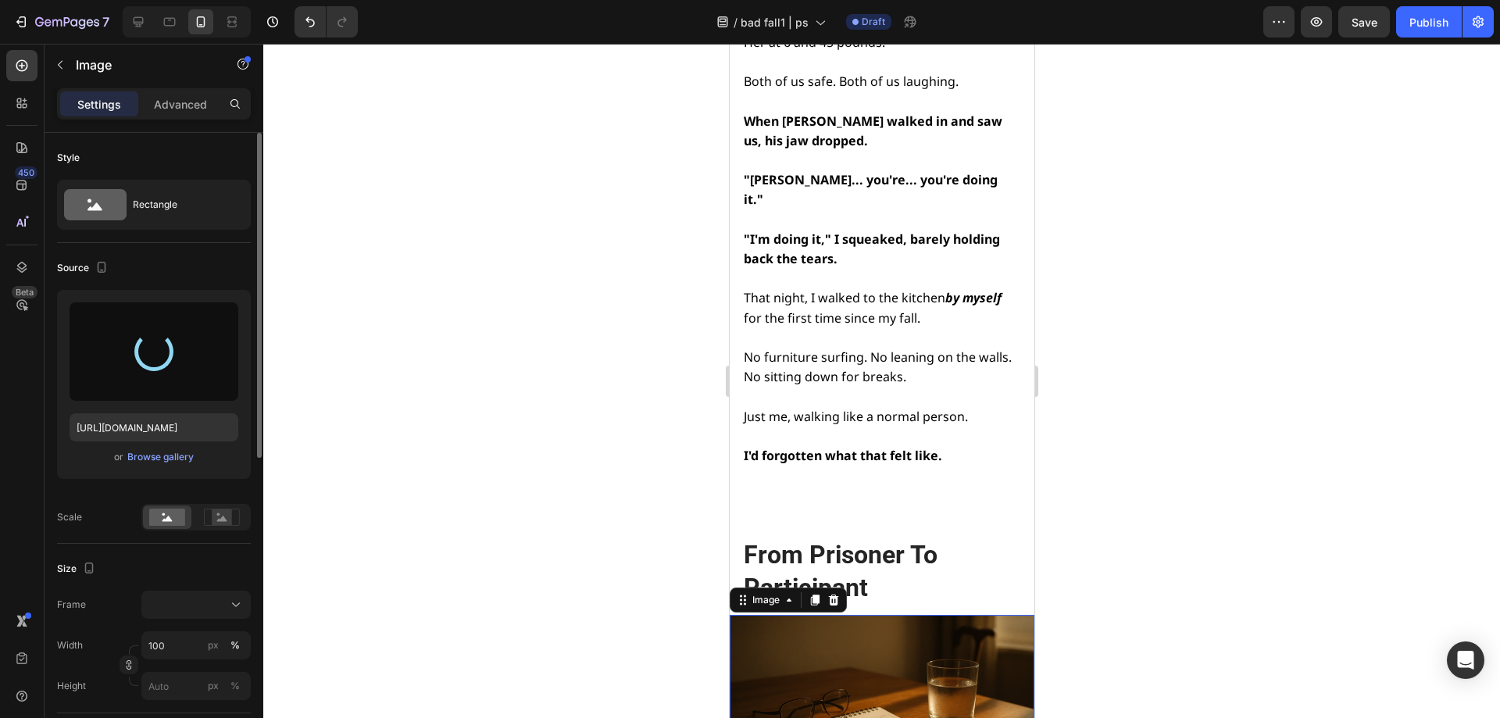
type input "https://cdn.shopify.com/s/files/1/0668/1565/6136/files/gempages_549129700736238…"
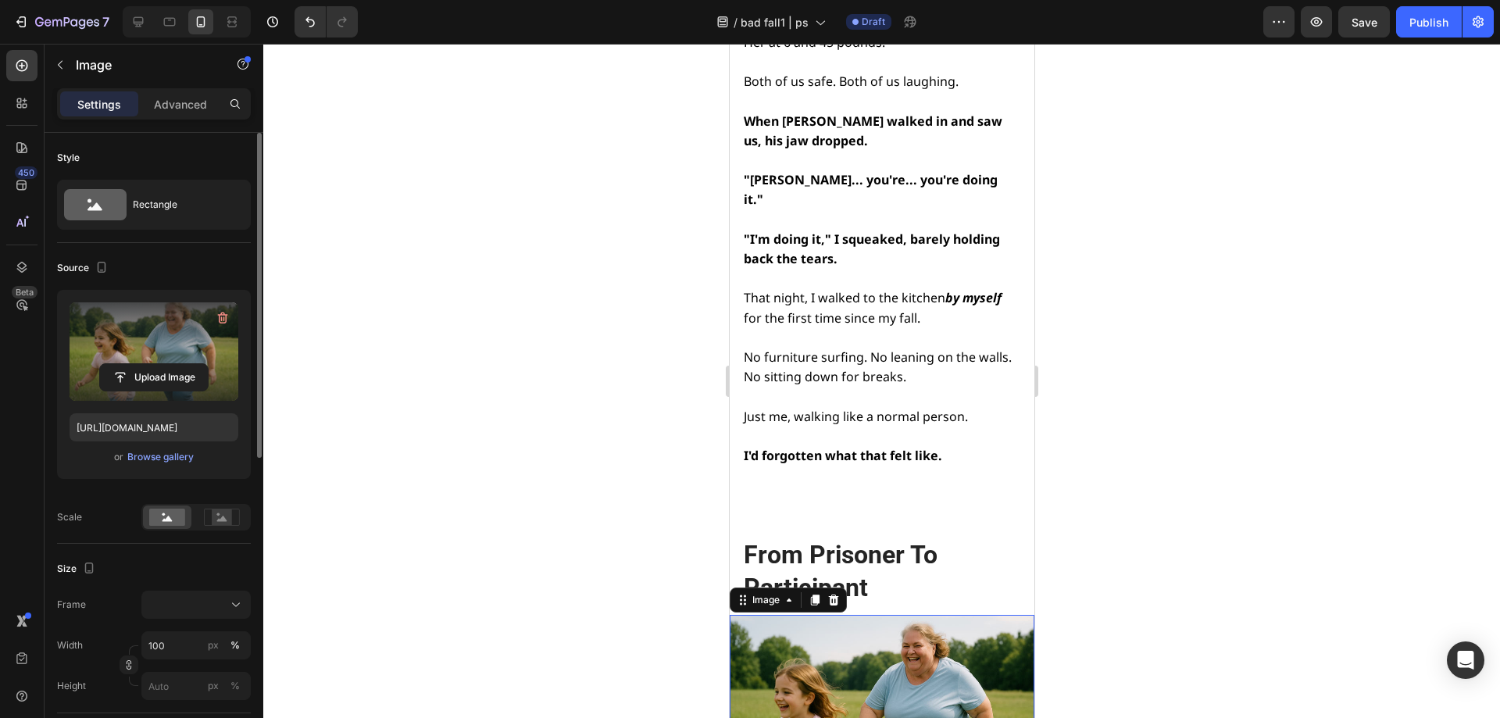
click at [664, 341] on div at bounding box center [881, 381] width 1237 height 674
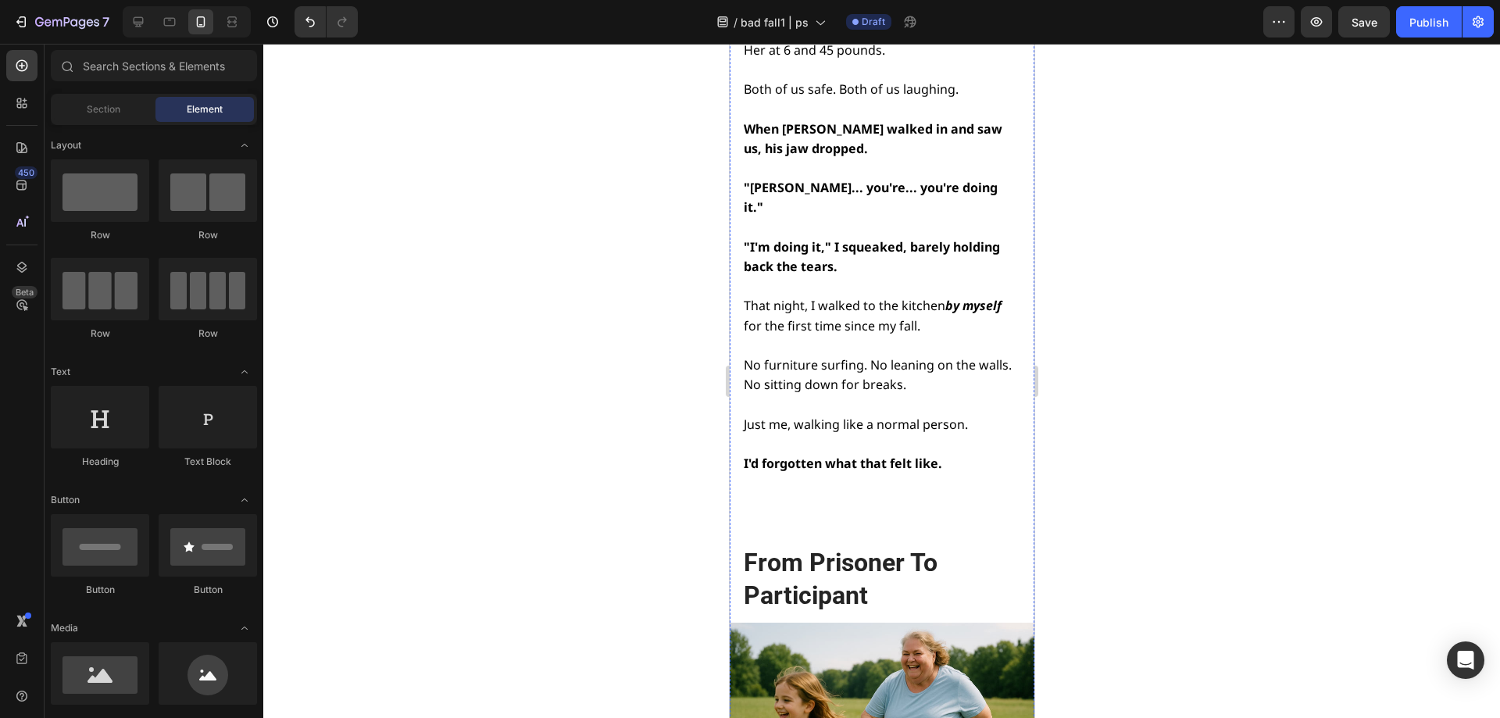
scroll to position [15684, 0]
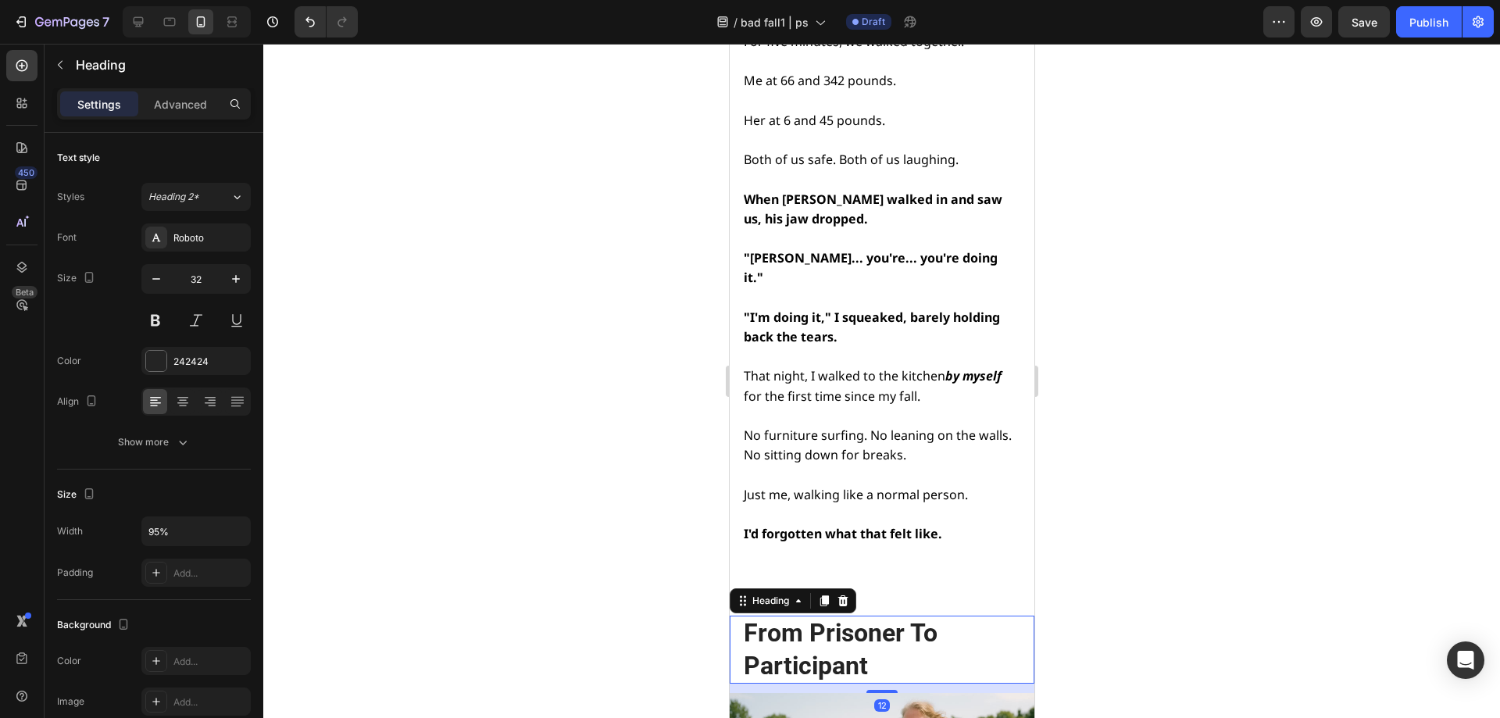
click at [905, 616] on h2 "From Prisoner To Participant" at bounding box center [879, 650] width 277 height 68
click at [233, 276] on icon "button" at bounding box center [236, 279] width 16 height 16
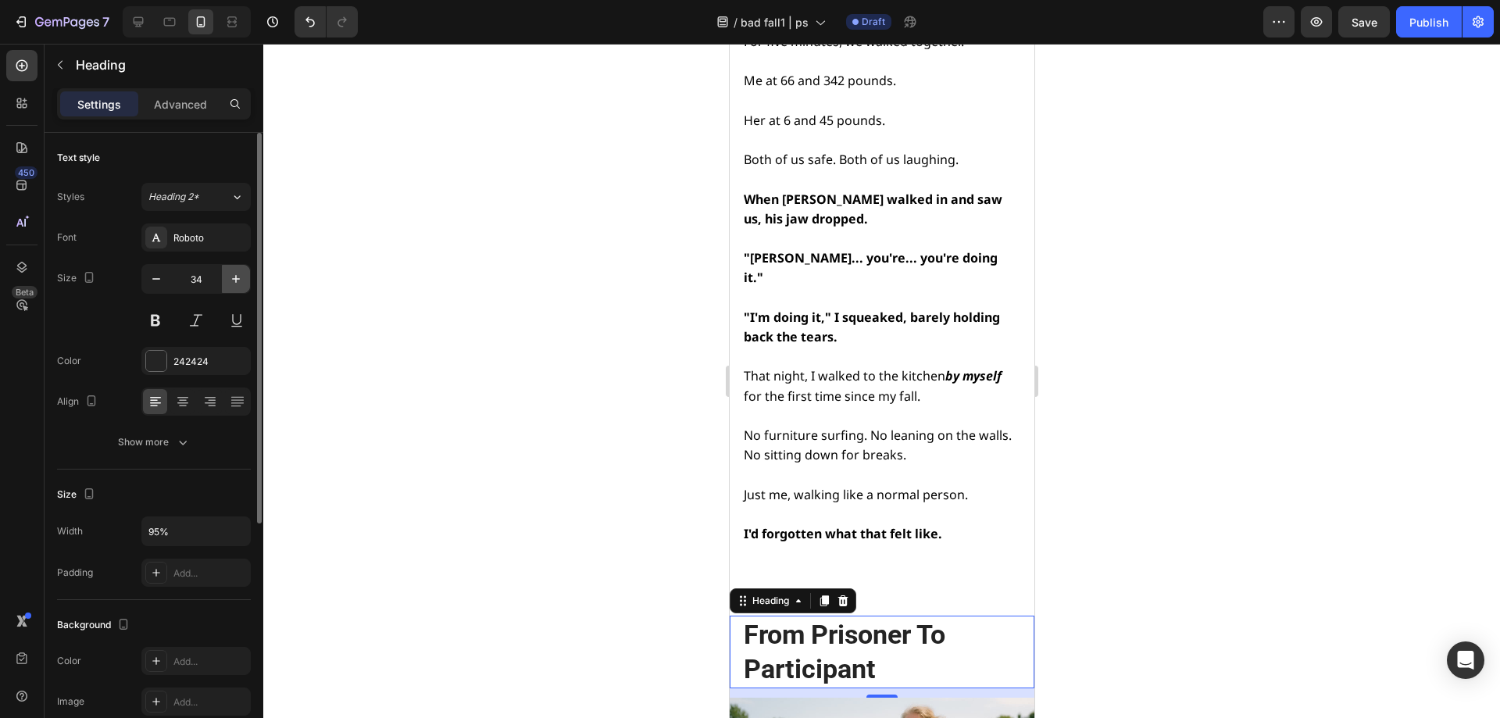
click at [233, 276] on icon "button" at bounding box center [236, 279] width 16 height 16
type input "36"
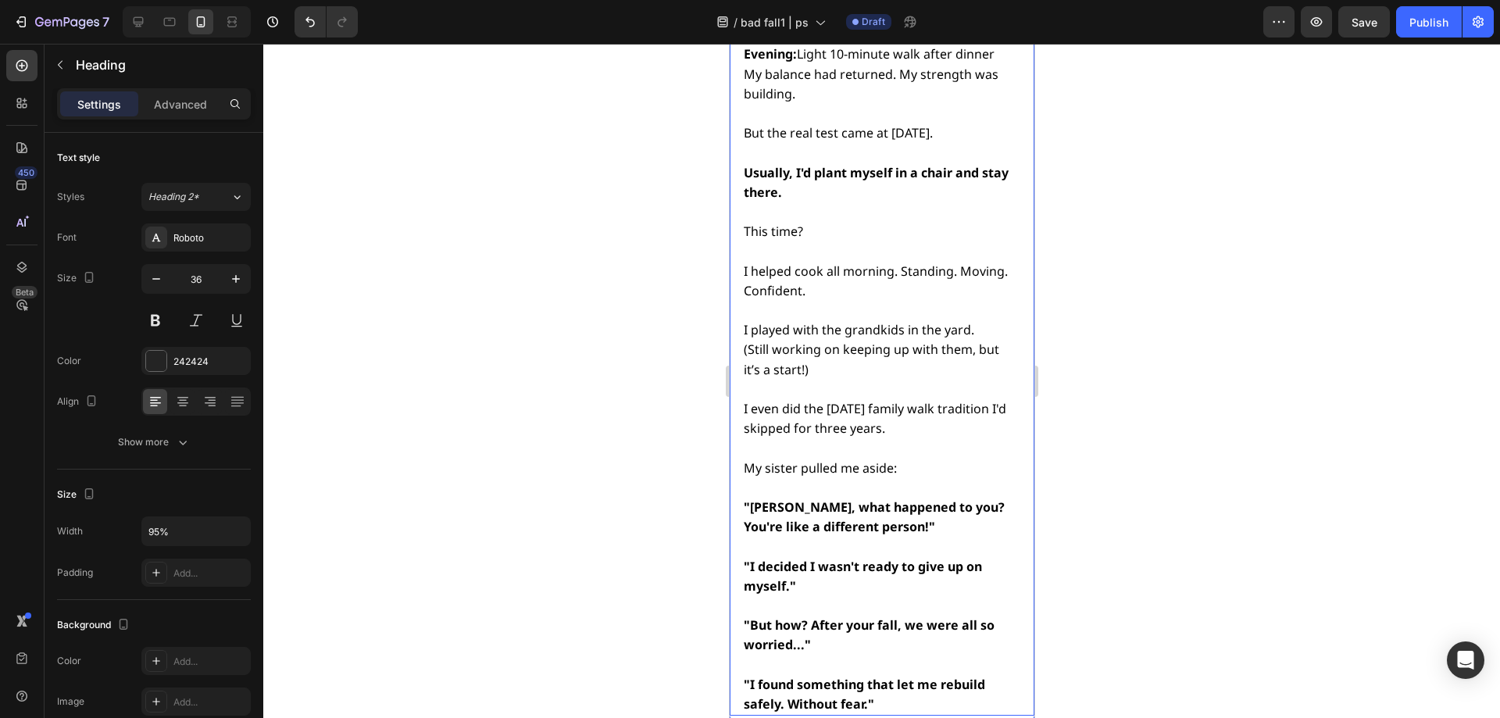
scroll to position [16856, 0]
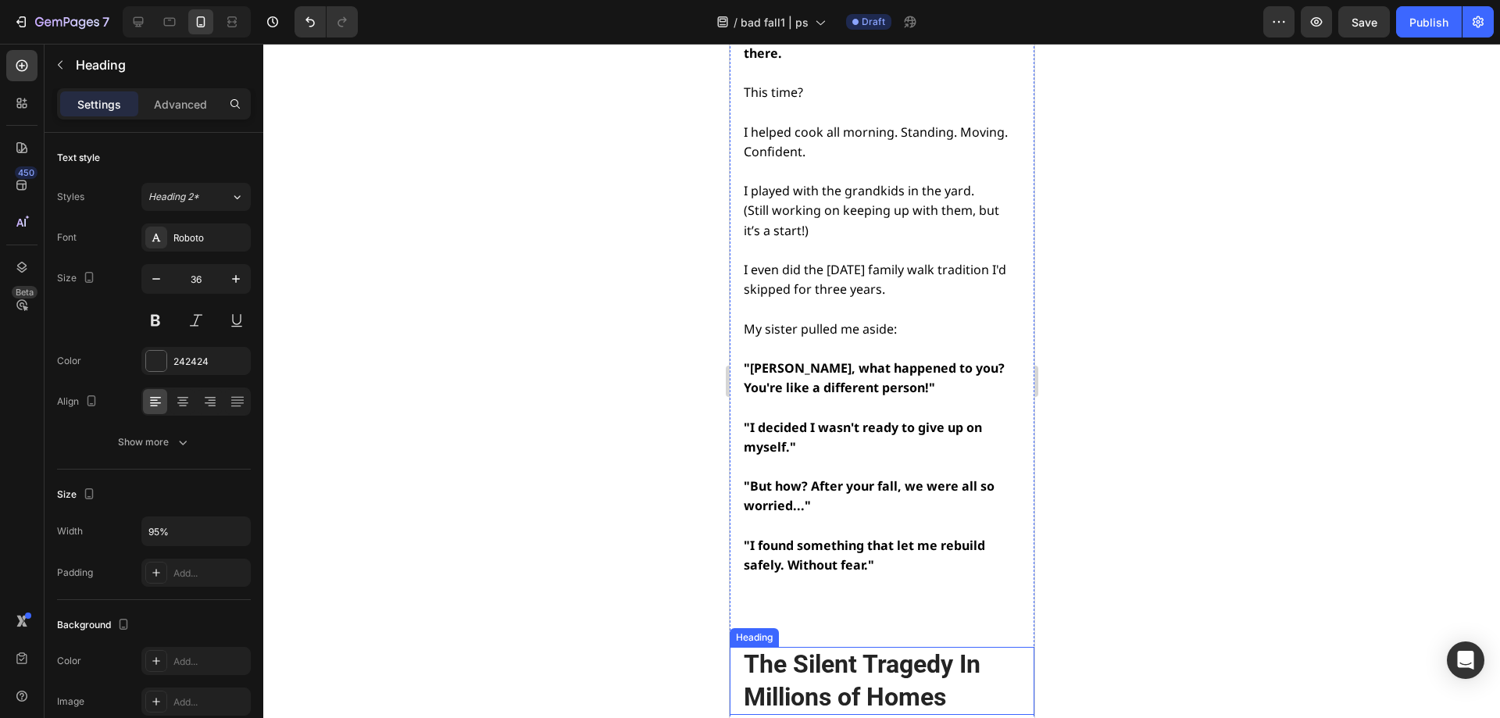
click at [879, 647] on h2 "The Silent Tragedy In Millions of Homes" at bounding box center [879, 681] width 277 height 68
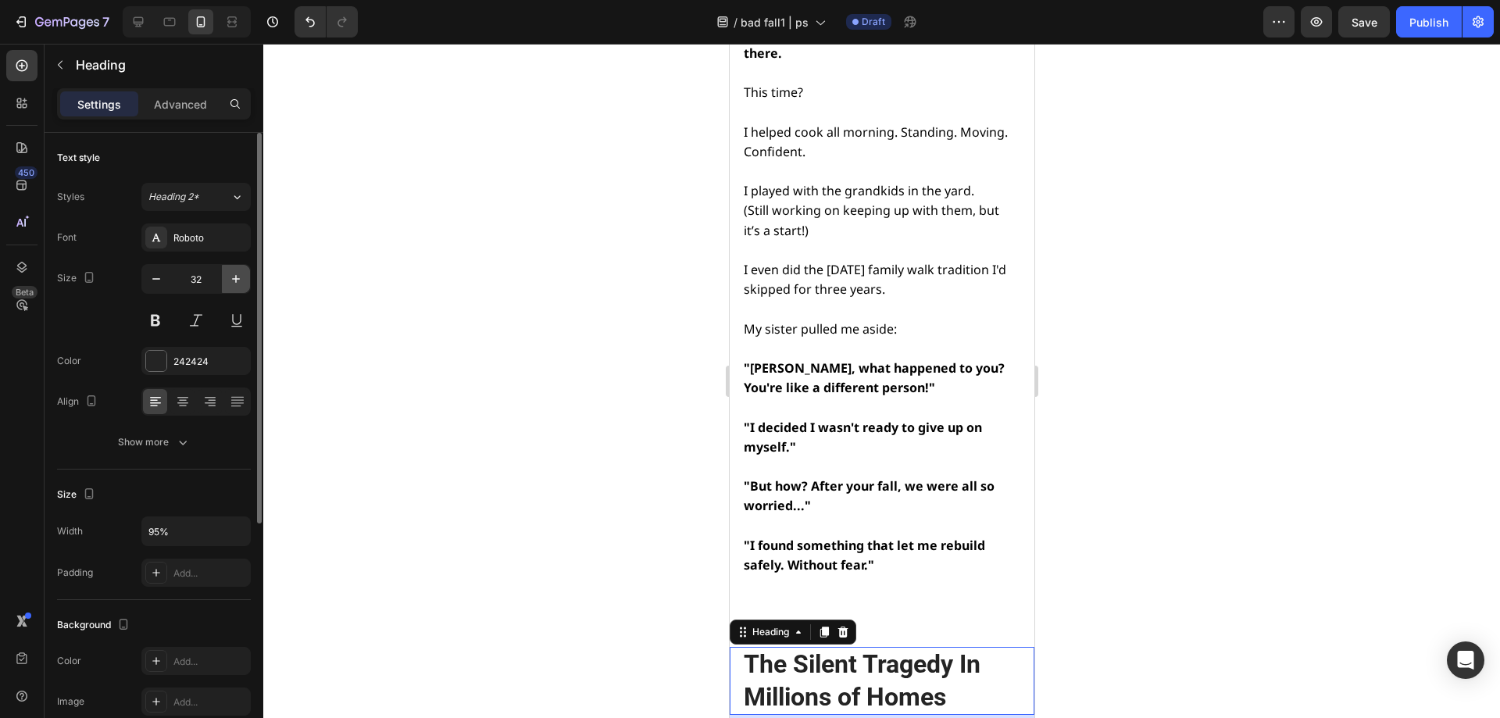
click at [236, 281] on icon "button" at bounding box center [236, 279] width 8 height 8
click at [236, 280] on icon "button" at bounding box center [236, 279] width 8 height 8
type input "34"
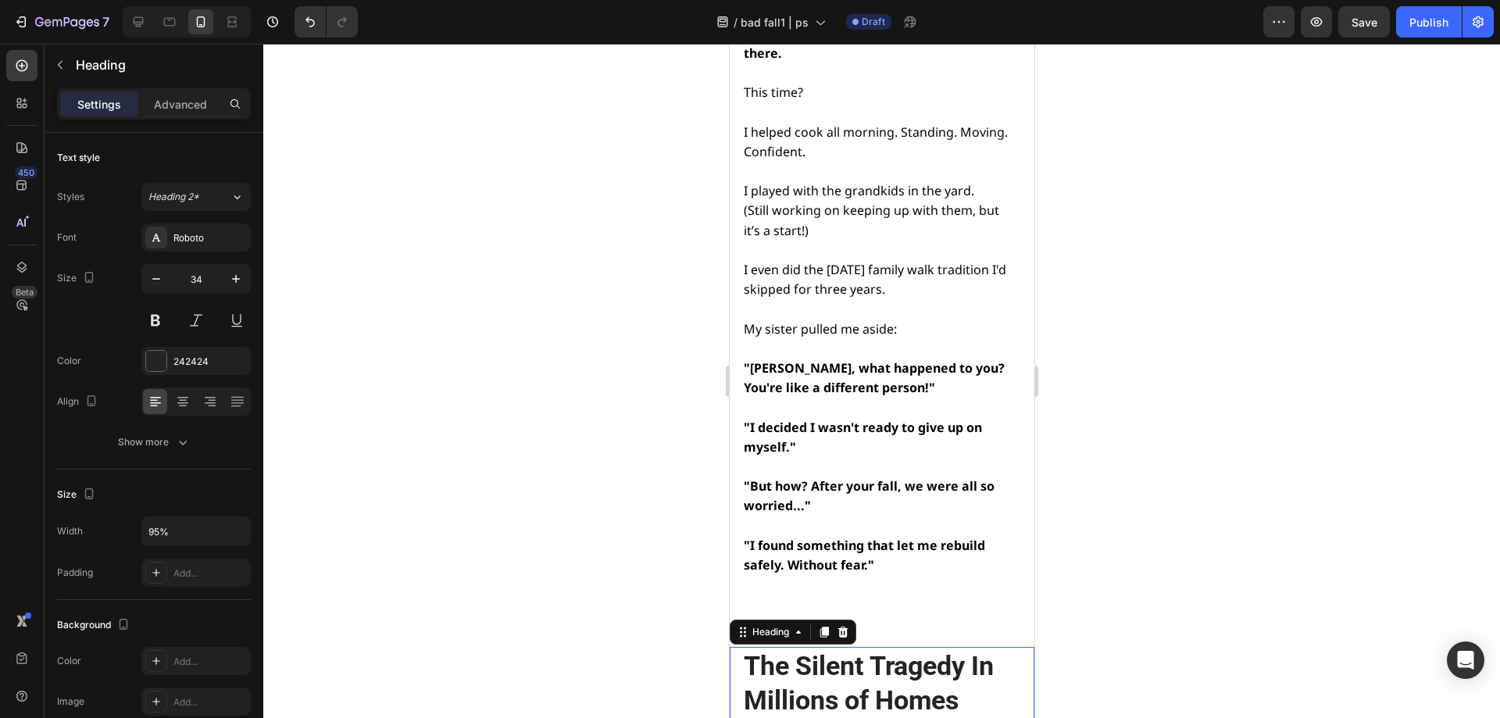
click at [1095, 313] on div at bounding box center [881, 381] width 1237 height 674
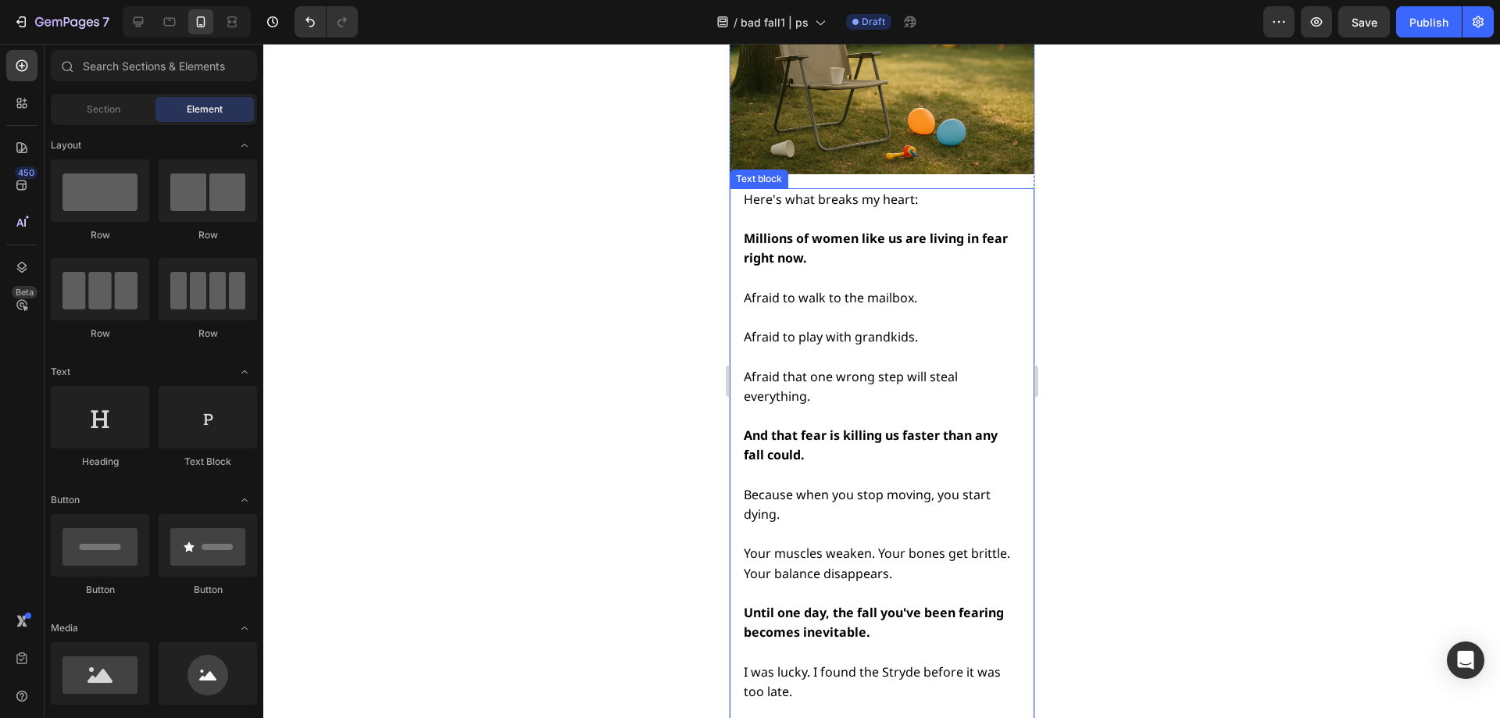
scroll to position [17793, 0]
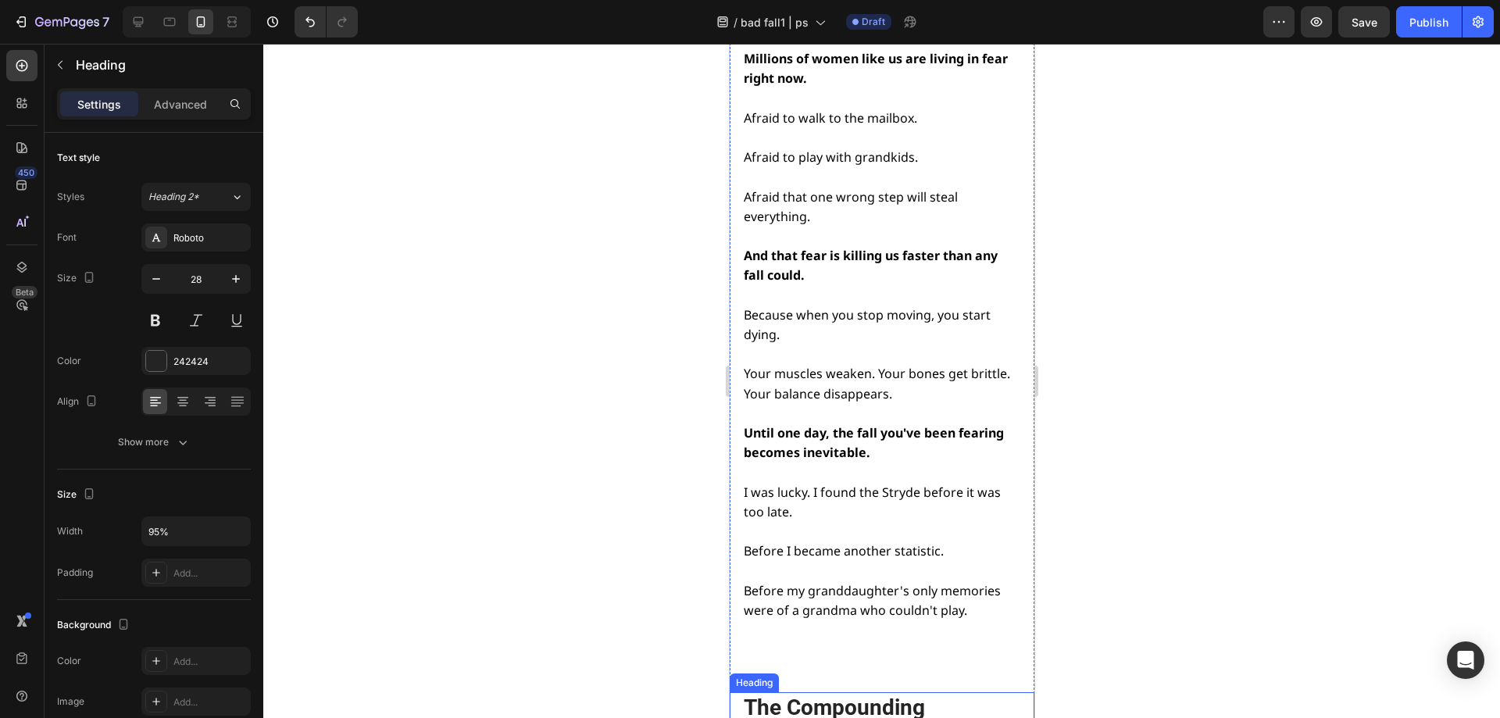
click at [918, 692] on h2 "The Compounding Consequences Of Waiting" at bounding box center [879, 722] width 277 height 60
click at [227, 277] on button "button" at bounding box center [236, 279] width 28 height 28
click at [227, 275] on button "button" at bounding box center [236, 279] width 28 height 28
click at [156, 279] on icon "button" at bounding box center [156, 279] width 8 height 2
type input "29"
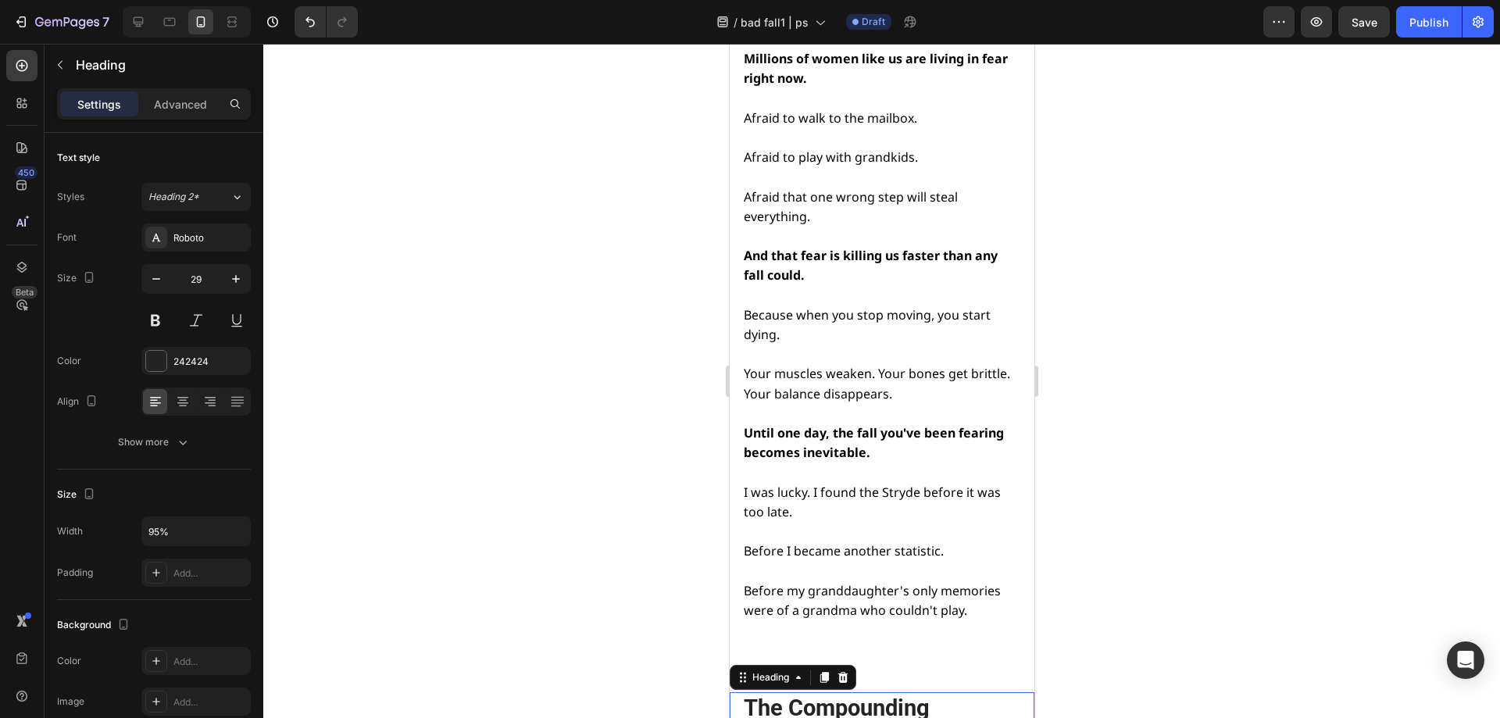
click at [1183, 377] on div at bounding box center [881, 381] width 1237 height 674
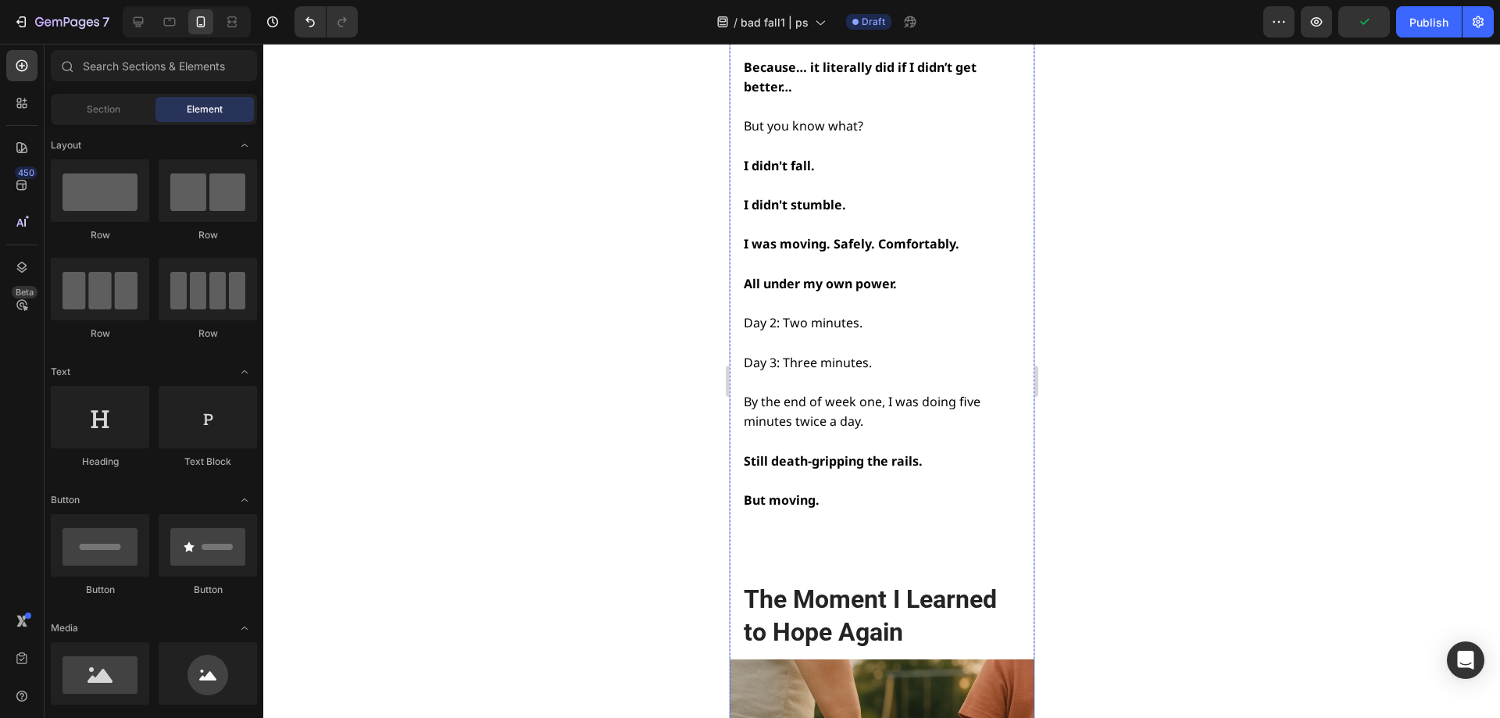
scroll to position [14278, 0]
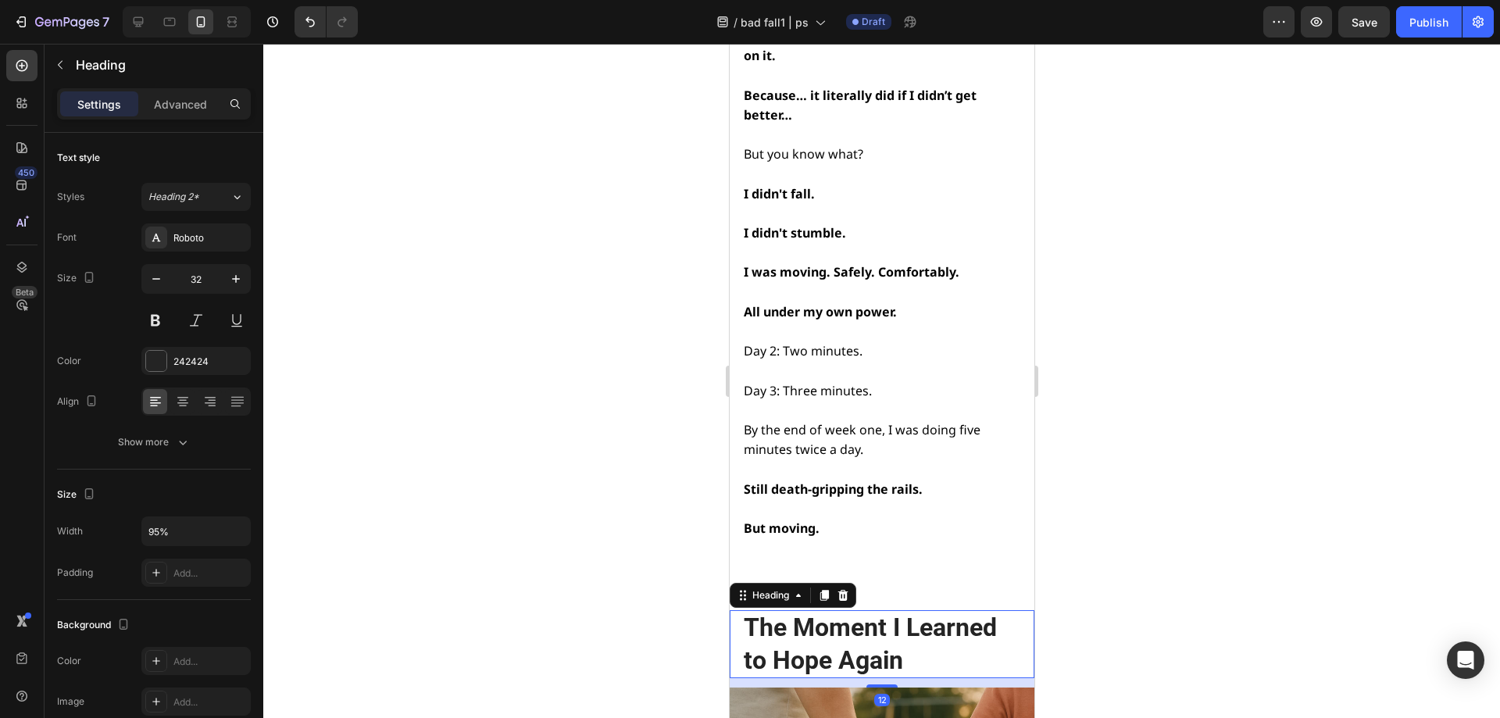
click at [831, 610] on h2 "The Moment I Learned to Hope Again" at bounding box center [879, 644] width 277 height 68
click at [230, 282] on icon "button" at bounding box center [236, 279] width 16 height 16
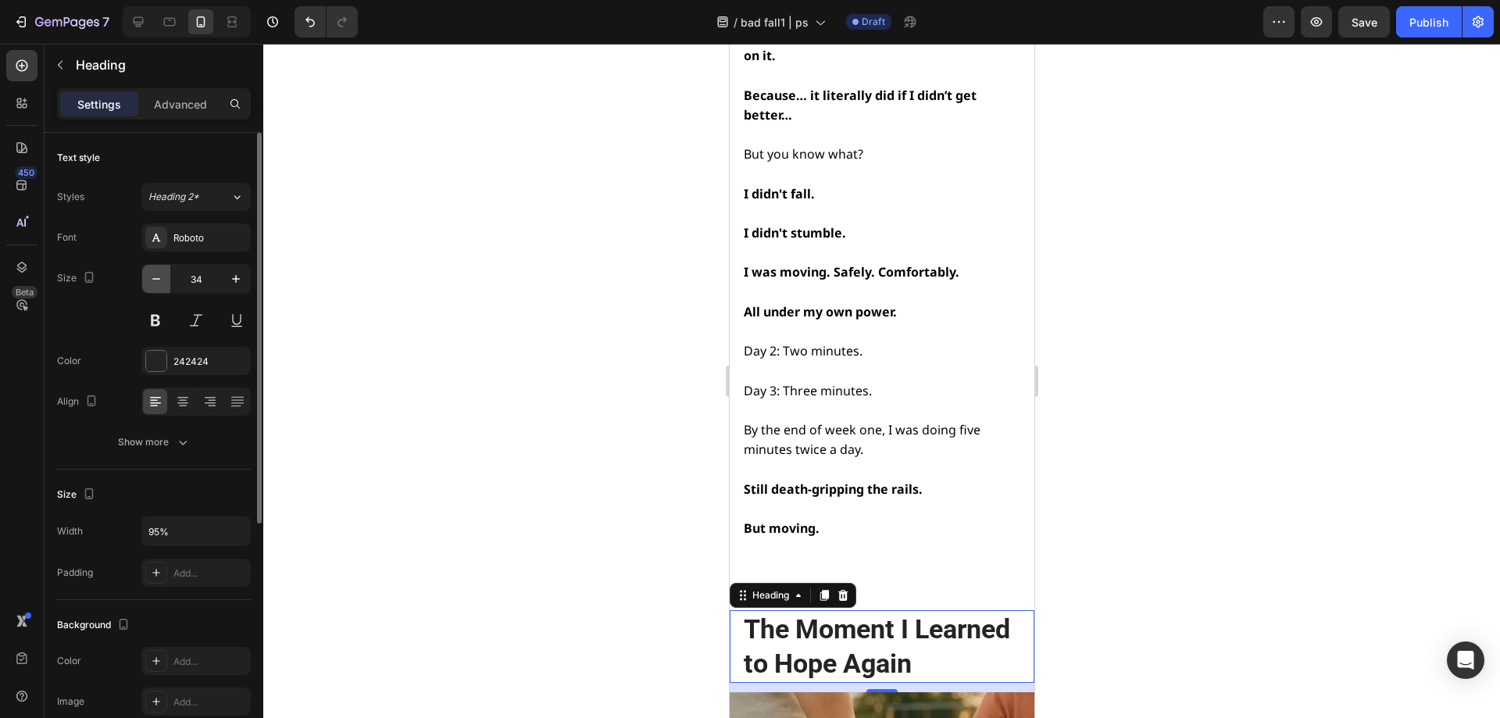
click at [169, 291] on button "button" at bounding box center [156, 279] width 28 height 28
type input "33"
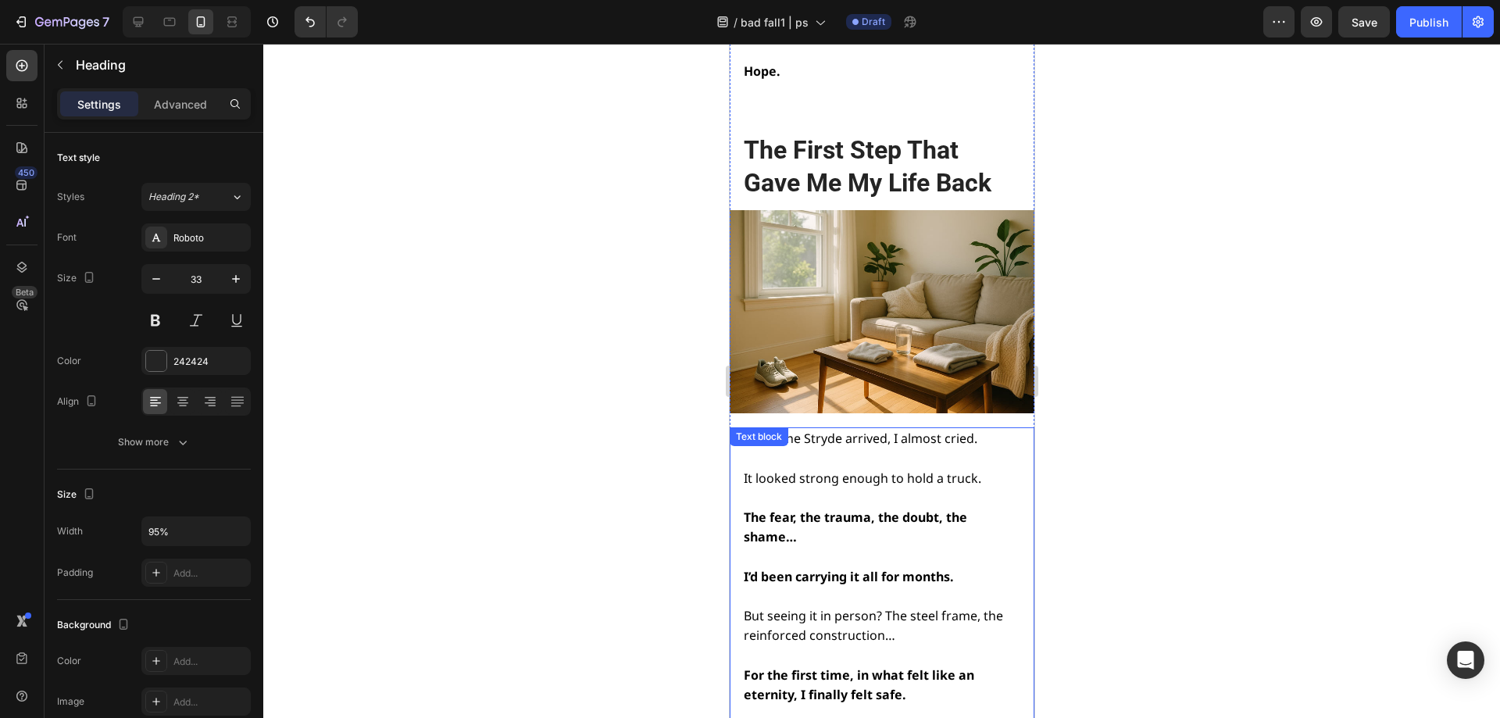
scroll to position [12949, 0]
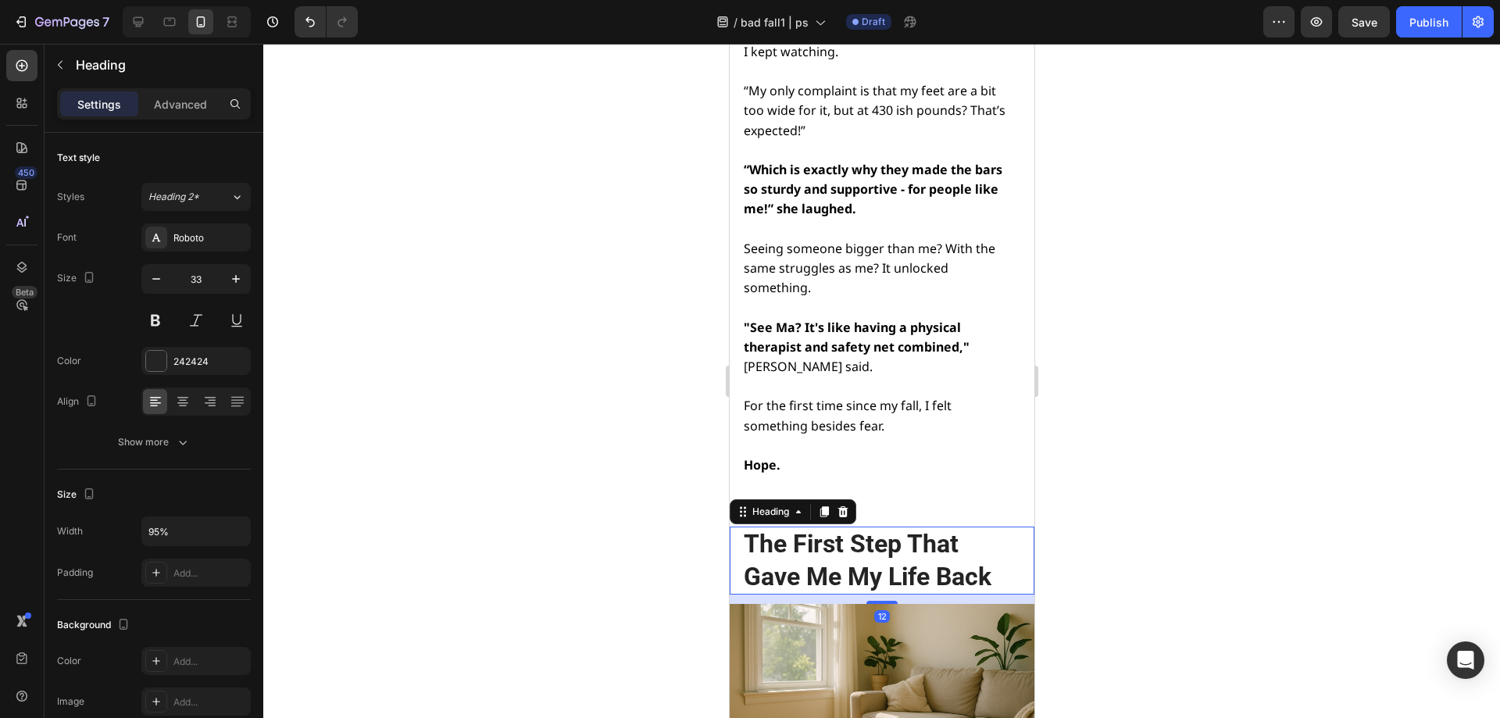
click at [809, 527] on h2 "The First Step That Gave Me My Life Back" at bounding box center [879, 561] width 277 height 68
click at [229, 278] on icon "button" at bounding box center [236, 279] width 16 height 16
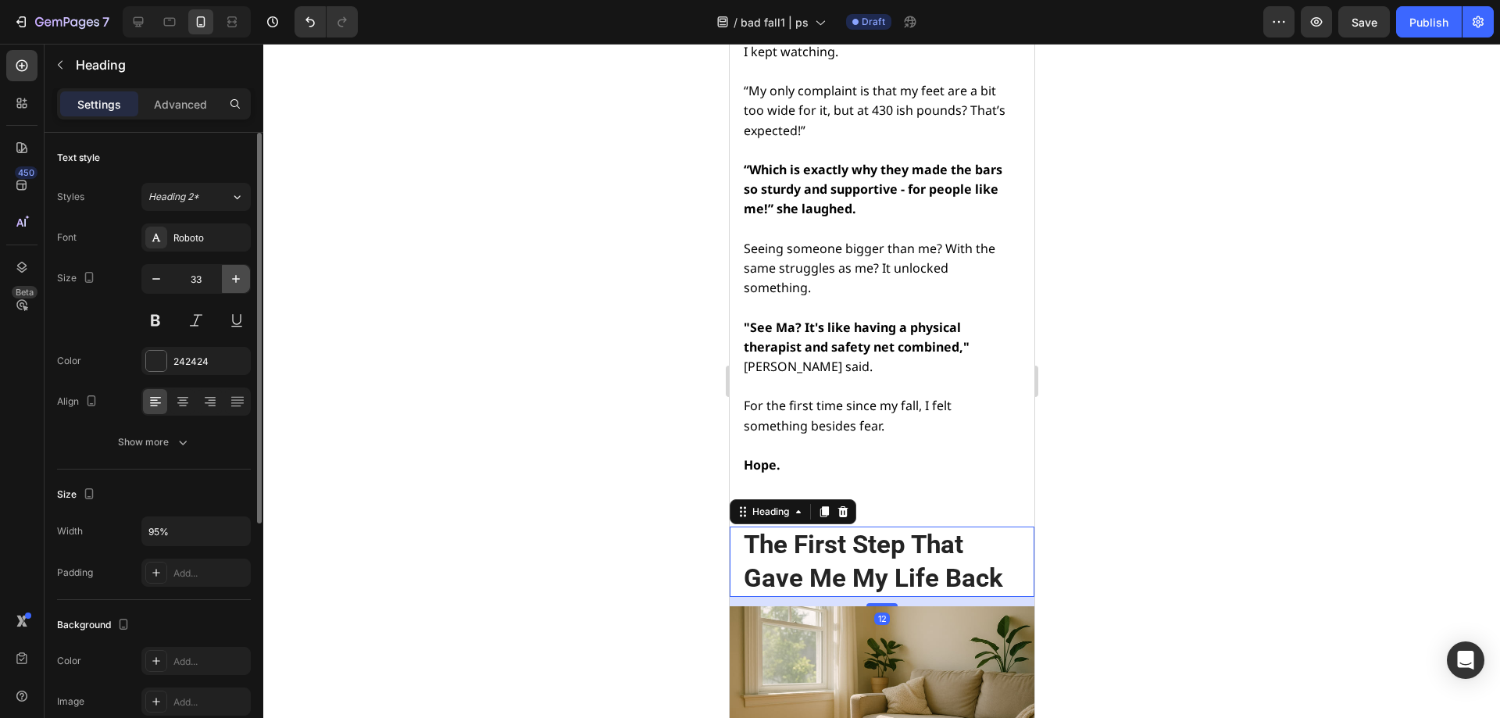
click at [229, 278] on icon "button" at bounding box center [236, 279] width 16 height 16
click at [145, 285] on button "button" at bounding box center [156, 279] width 28 height 28
type input "33"
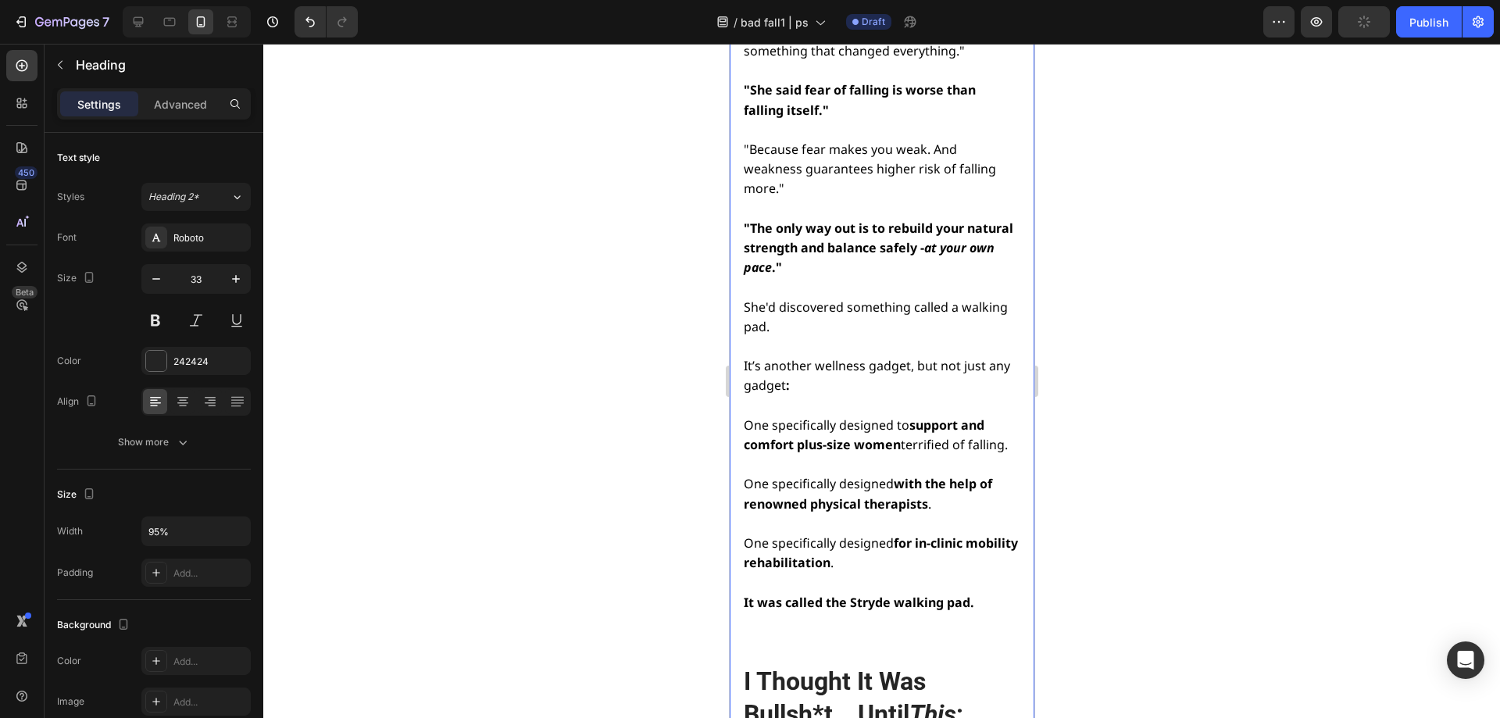
scroll to position [10215, 0]
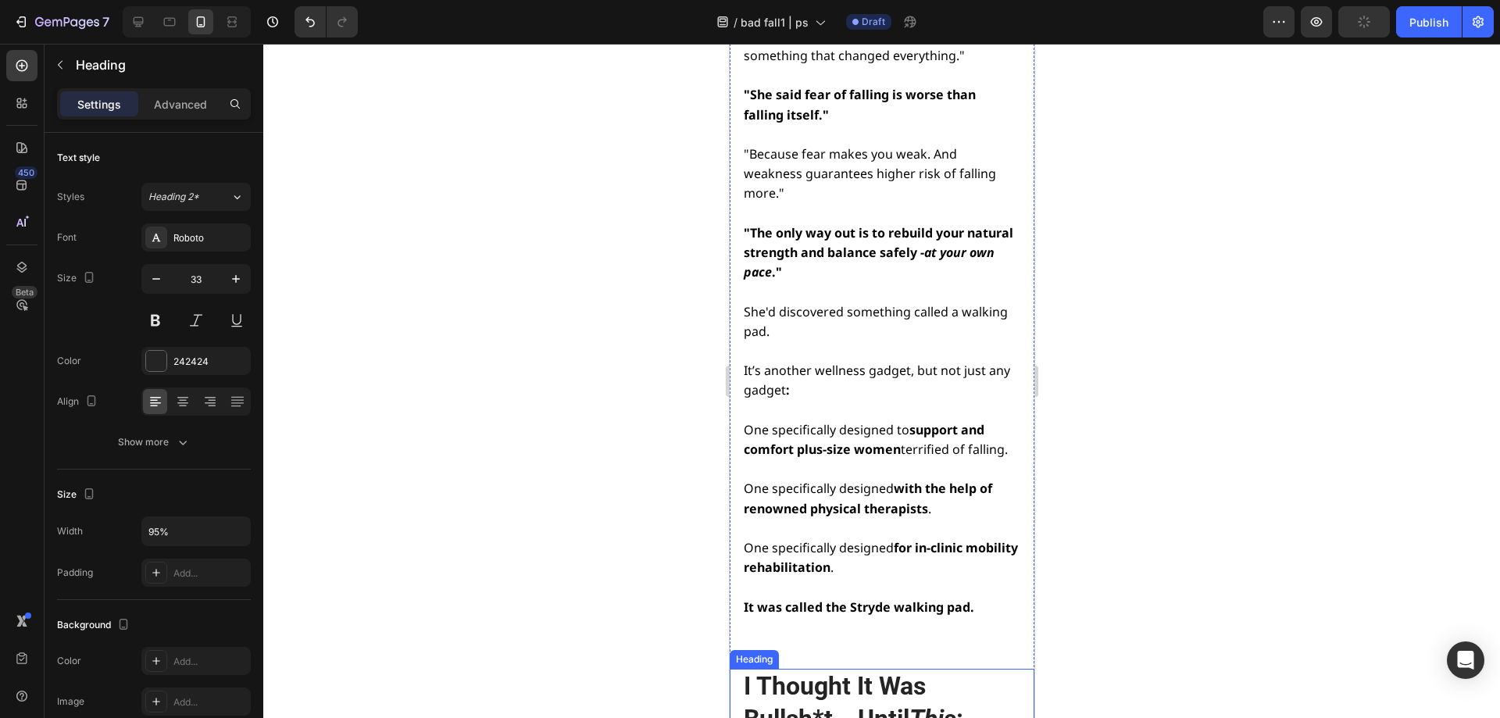
click at [834, 669] on h2 "I Thought It Was Bullsh*t… Until This :" at bounding box center [879, 703] width 277 height 68
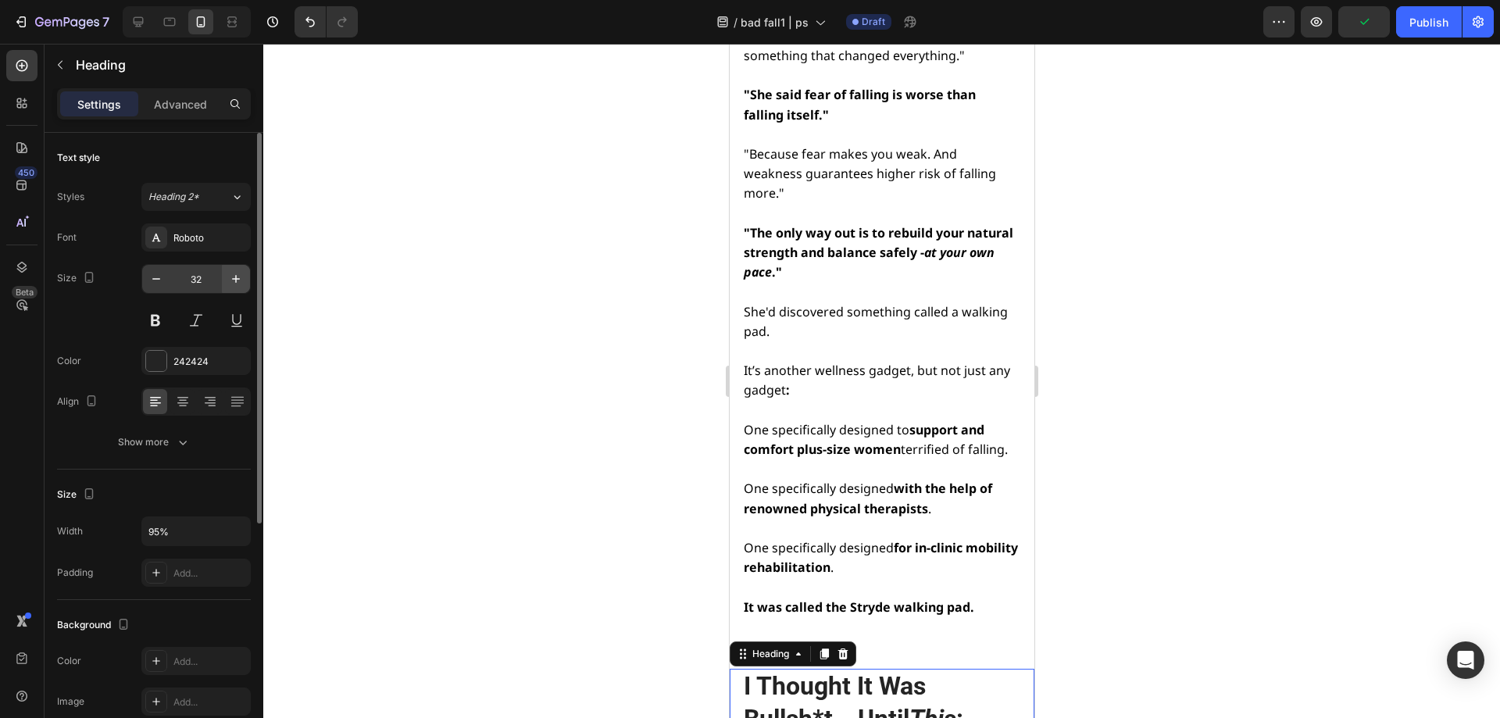
click at [230, 273] on icon "button" at bounding box center [236, 279] width 16 height 16
click at [235, 273] on icon "button" at bounding box center [236, 279] width 16 height 16
type input "36"
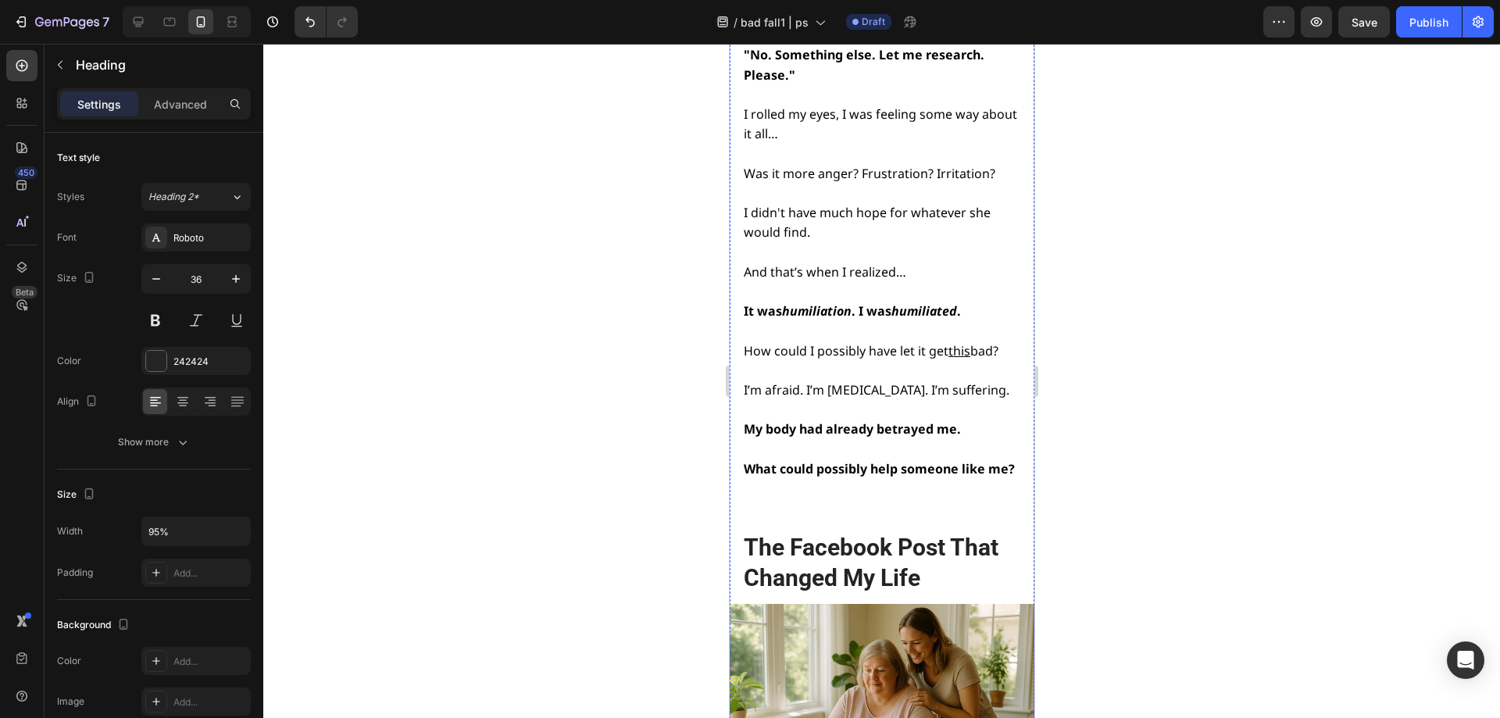
scroll to position [9043, 0]
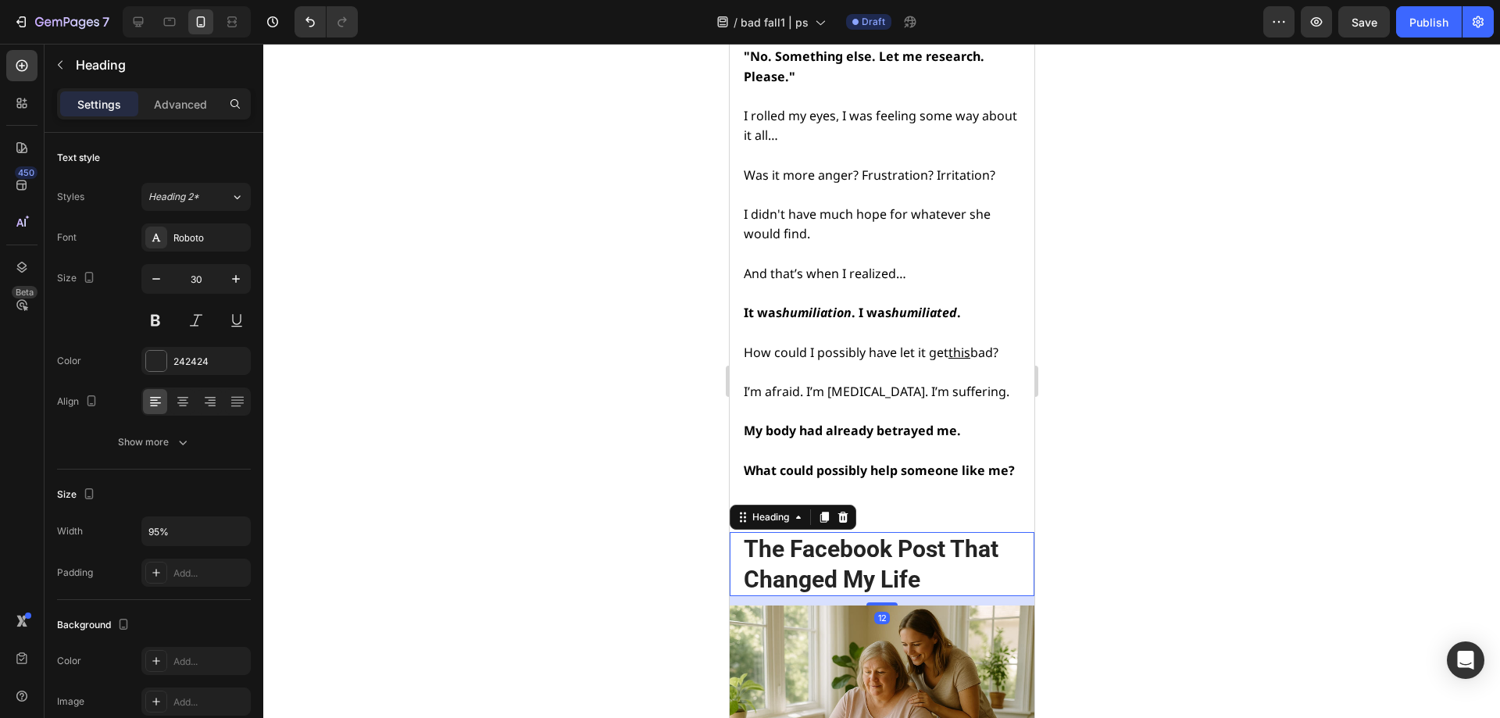
click at [836, 532] on h2 "The Facebook Post That Changed My Life" at bounding box center [879, 564] width 277 height 64
click at [225, 281] on button "button" at bounding box center [236, 279] width 28 height 28
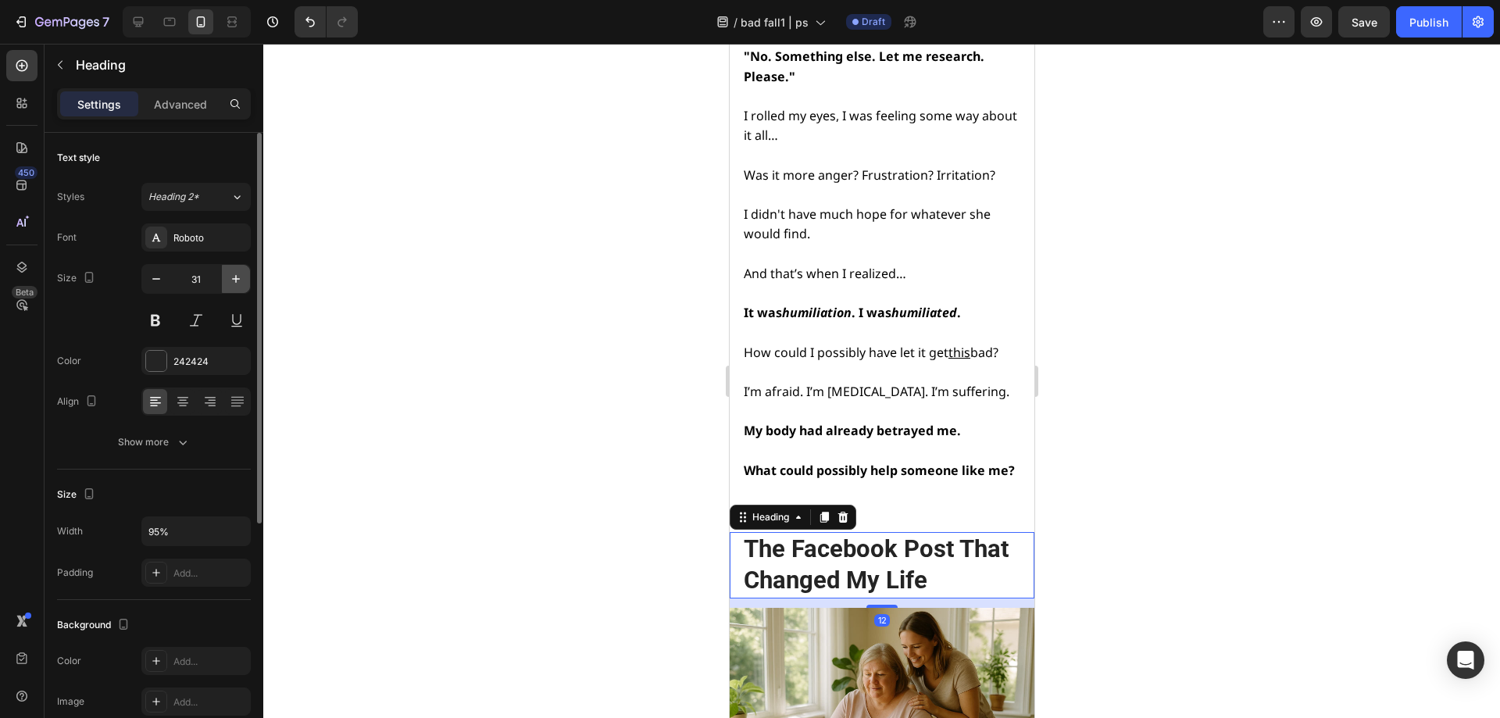
click at [225, 281] on button "button" at bounding box center [236, 279] width 28 height 28
click at [236, 283] on icon "button" at bounding box center [236, 279] width 8 height 8
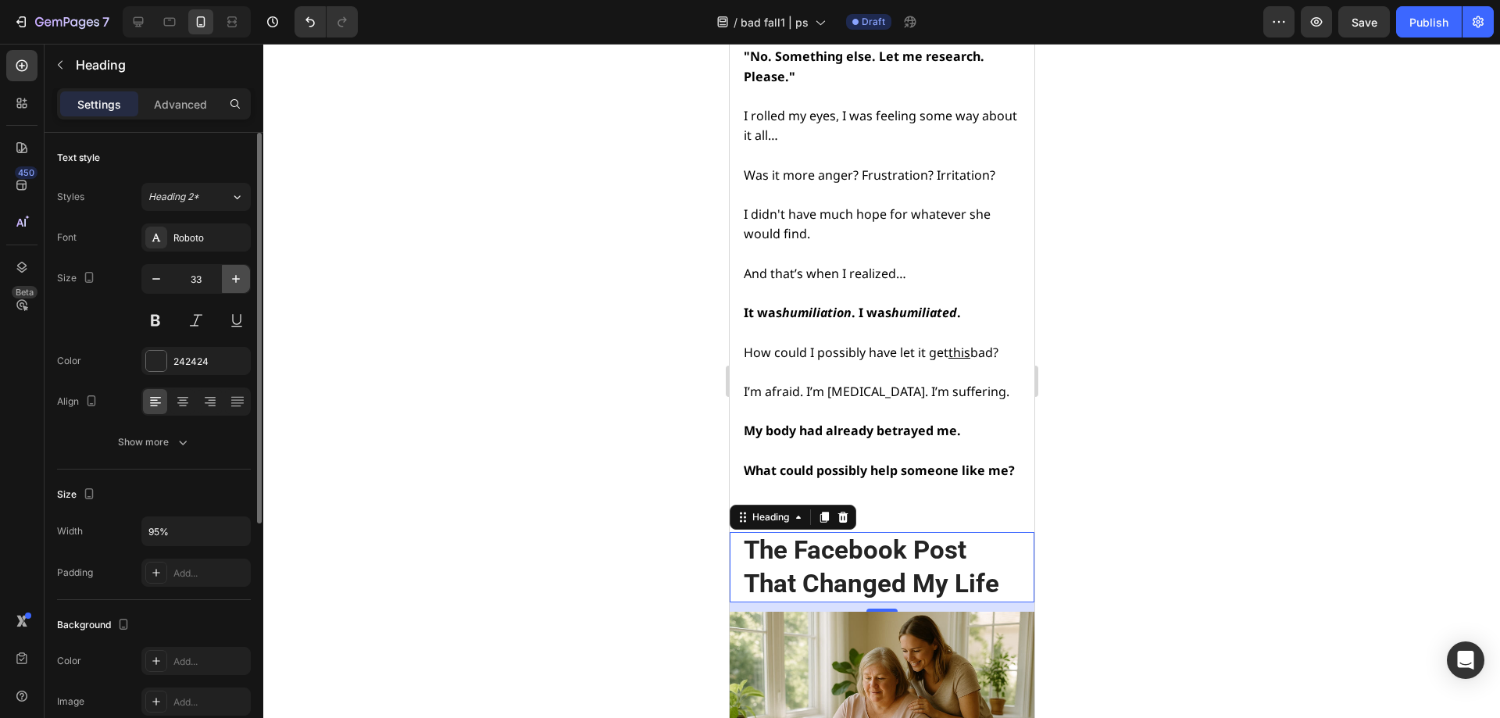
click at [236, 283] on icon "button" at bounding box center [236, 279] width 8 height 8
type input "34"
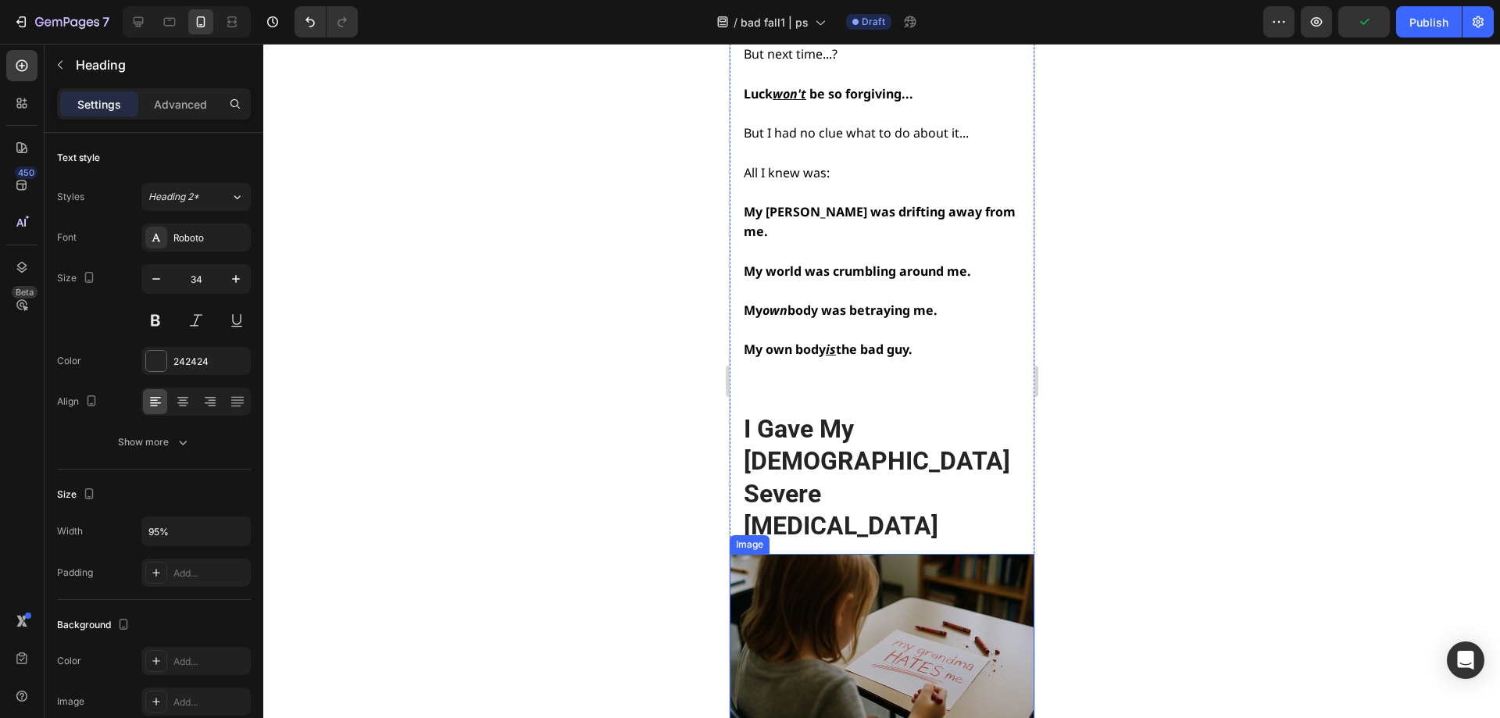
scroll to position [6621, 0]
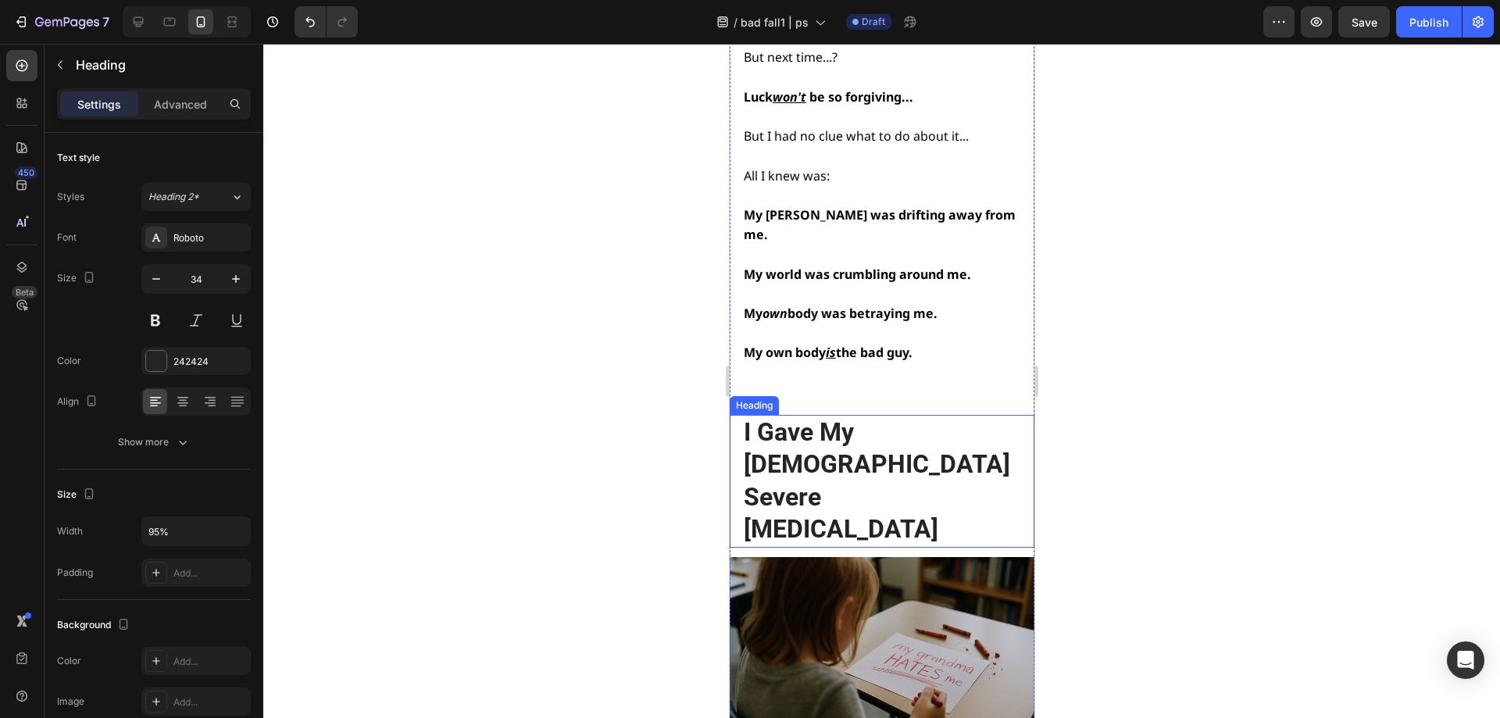
click at [855, 415] on h2 "I Gave My [DEMOGRAPHIC_DATA] Severe [MEDICAL_DATA]" at bounding box center [879, 481] width 277 height 133
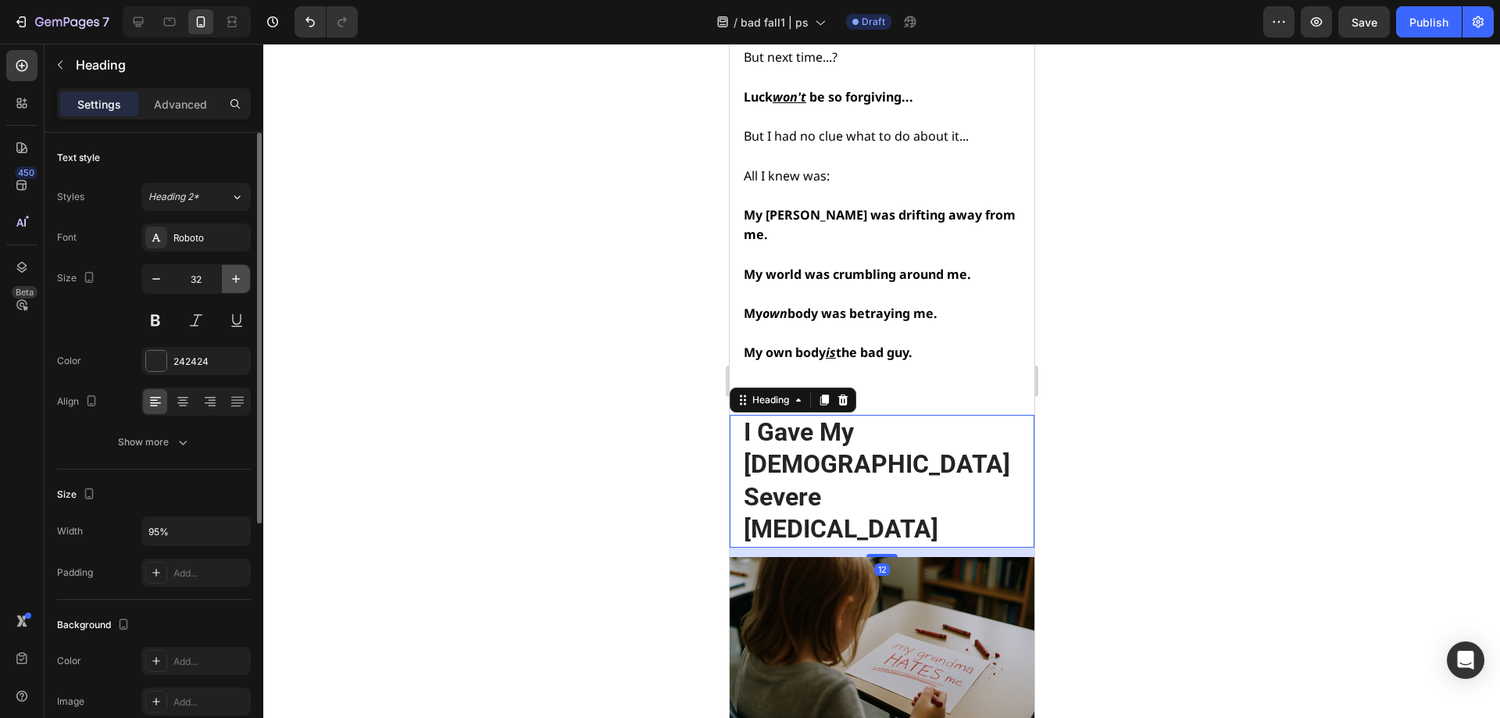
click at [233, 280] on icon "button" at bounding box center [236, 279] width 16 height 16
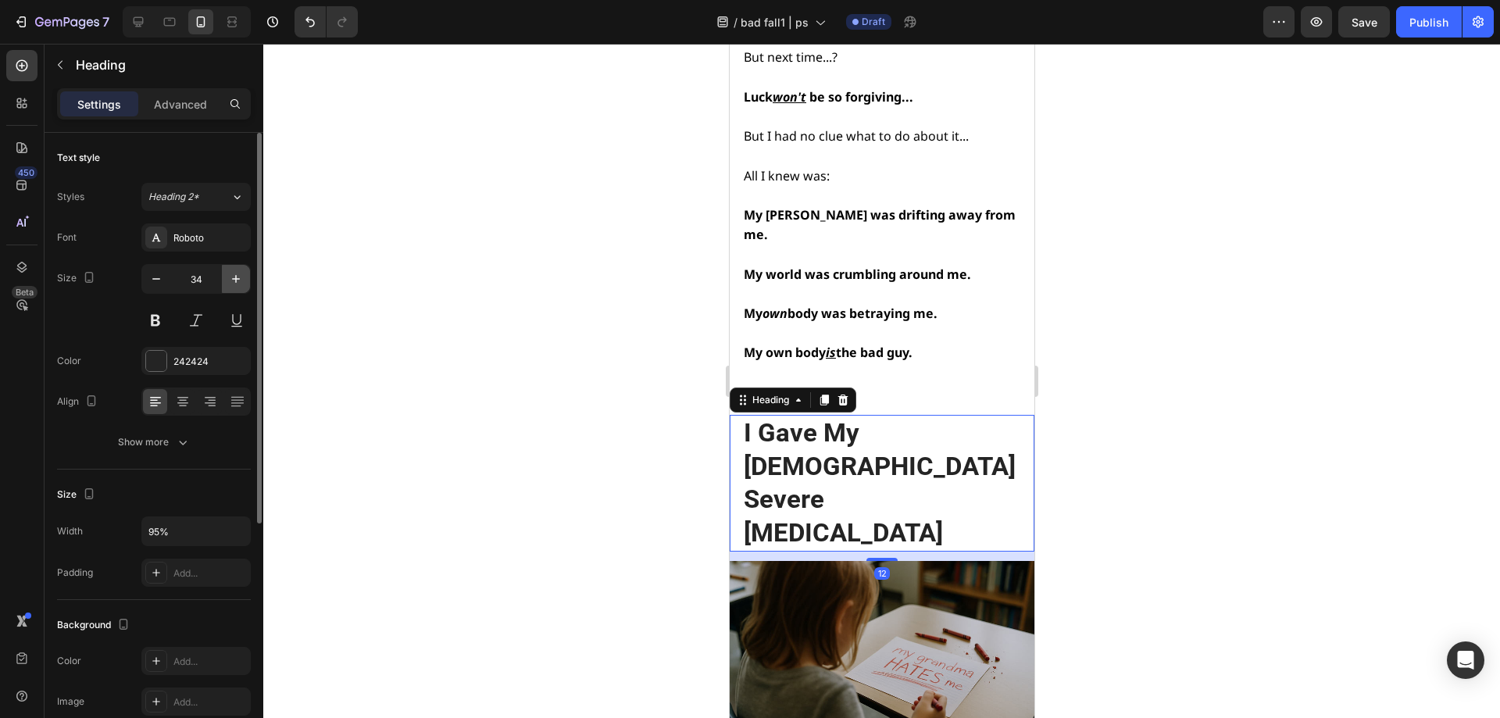
click at [233, 280] on icon "button" at bounding box center [236, 279] width 16 height 16
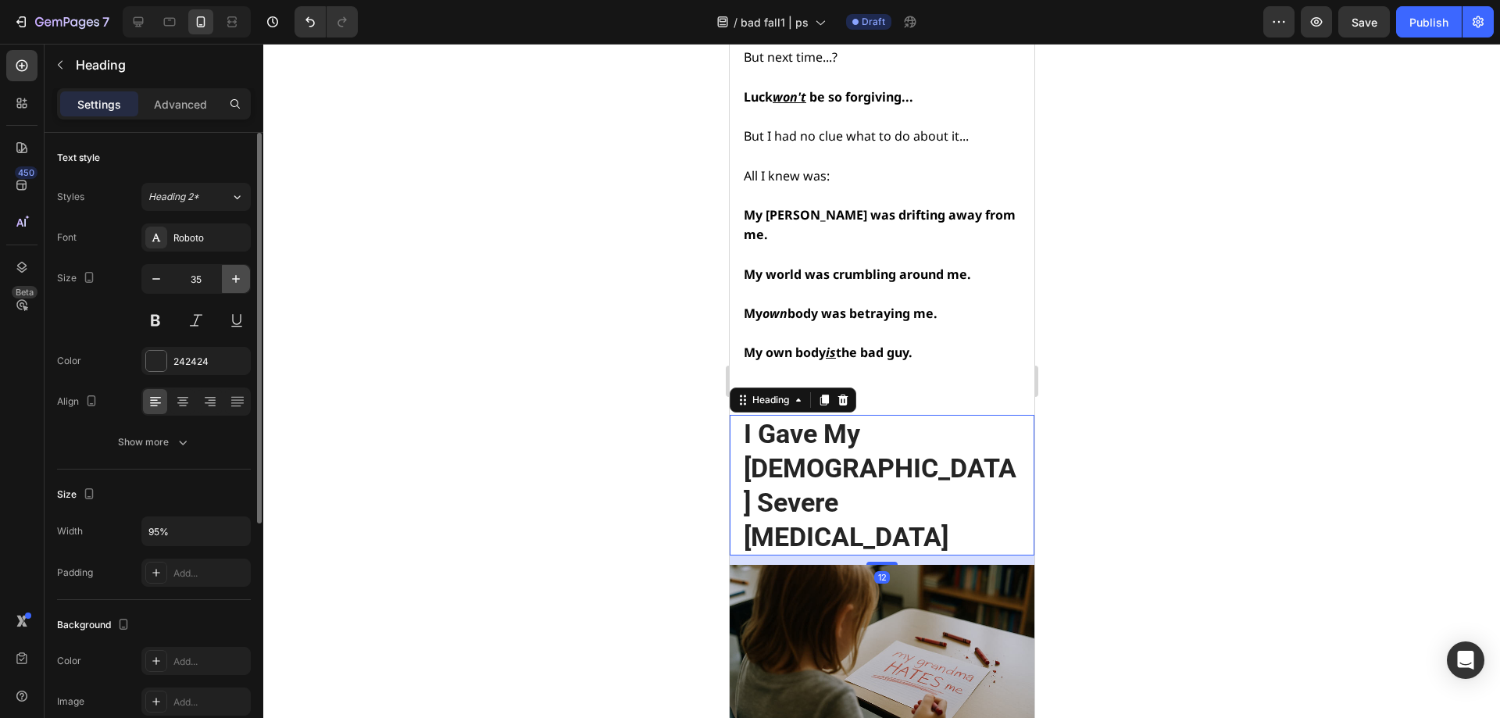
click at [233, 280] on icon "button" at bounding box center [236, 279] width 16 height 16
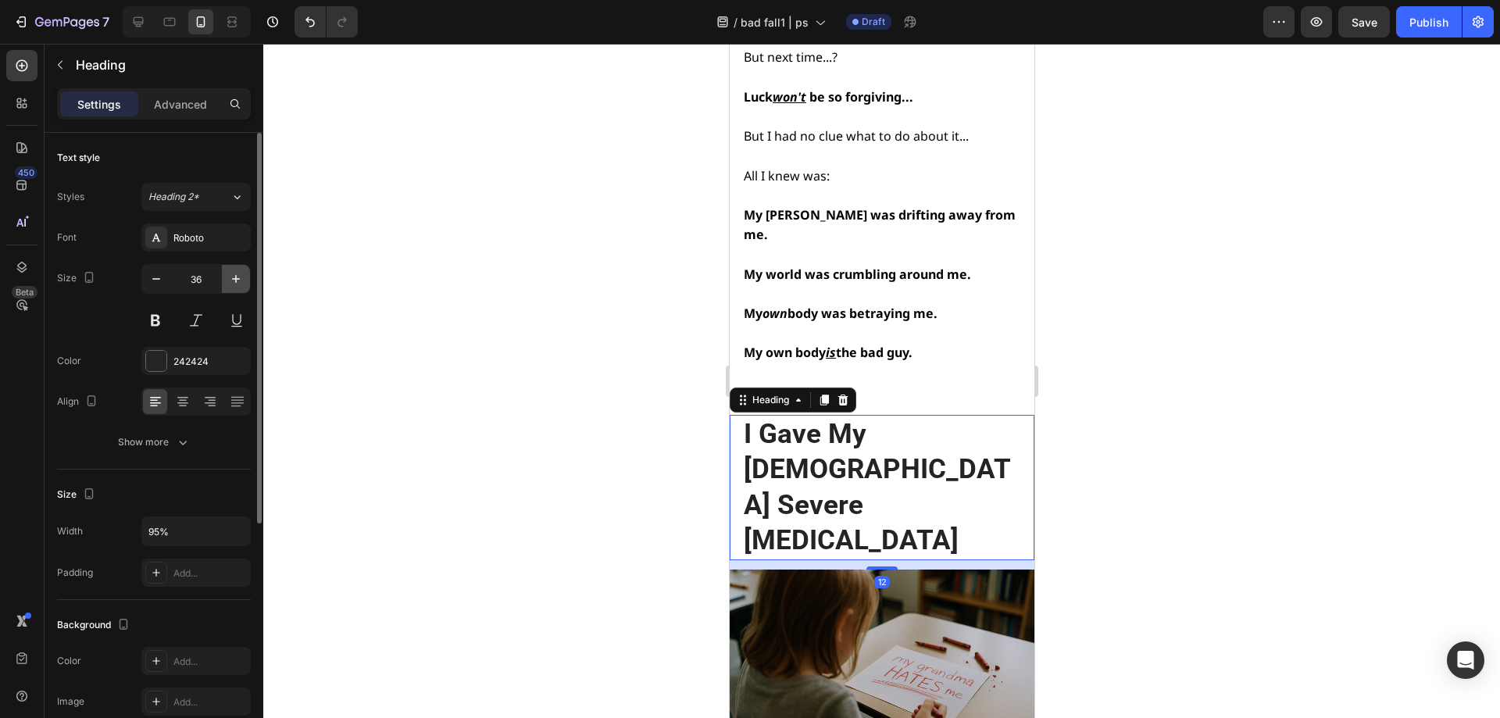
click at [233, 280] on icon "button" at bounding box center [236, 279] width 16 height 16
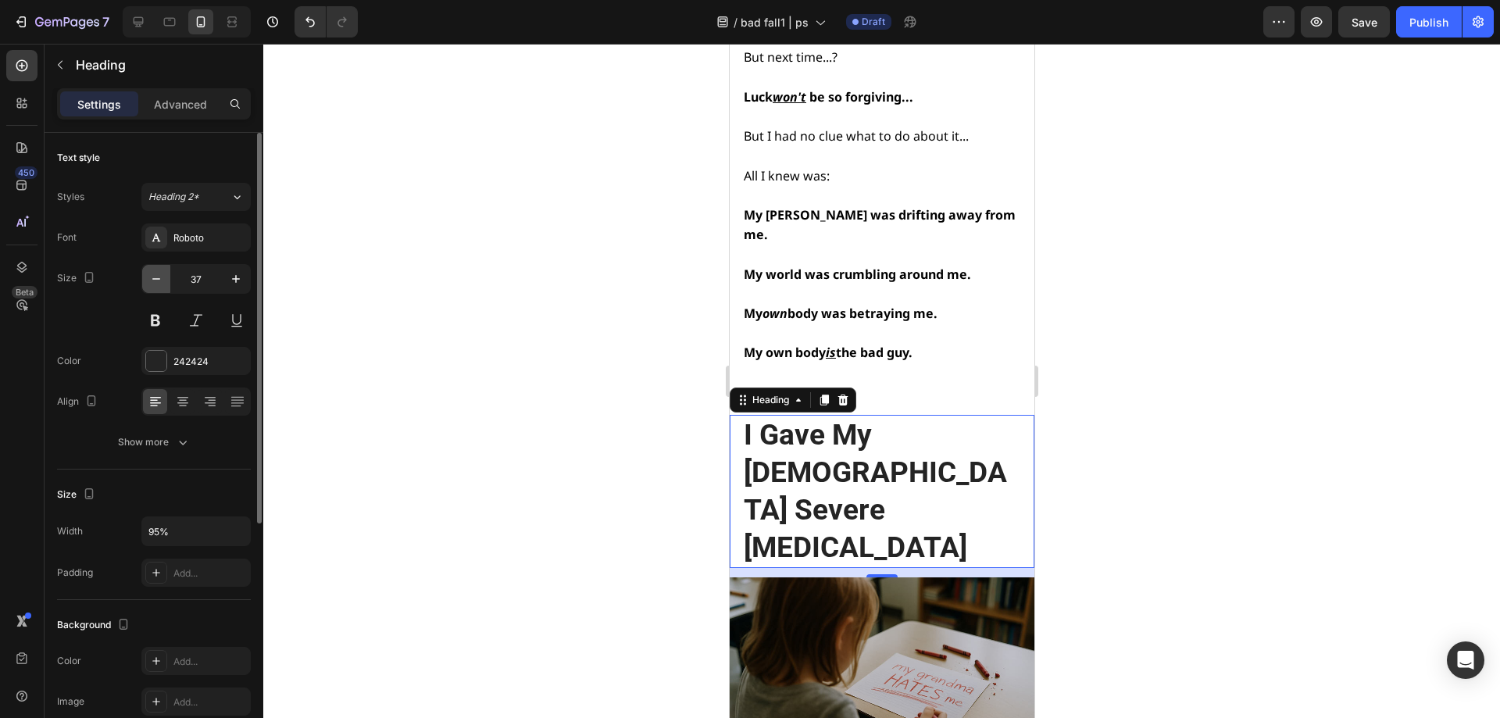
click at [146, 277] on button "button" at bounding box center [156, 279] width 28 height 28
type input "36"
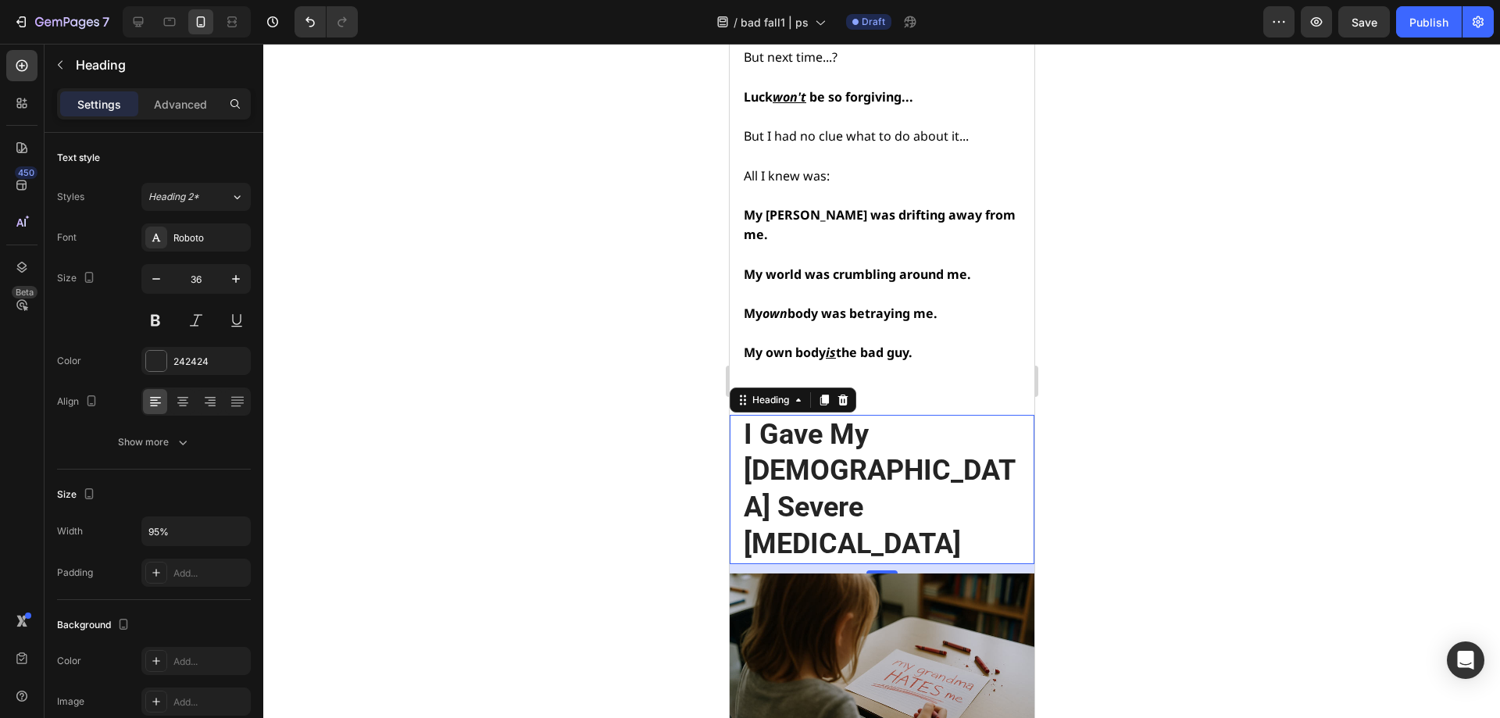
click at [904, 415] on h2 "I Gave My [DEMOGRAPHIC_DATA] Severe [MEDICAL_DATA]" at bounding box center [879, 489] width 277 height 149
click at [914, 416] on p "I Gave My [DEMOGRAPHIC_DATA] Severe [MEDICAL_DATA]" at bounding box center [880, 489] width 274 height 146
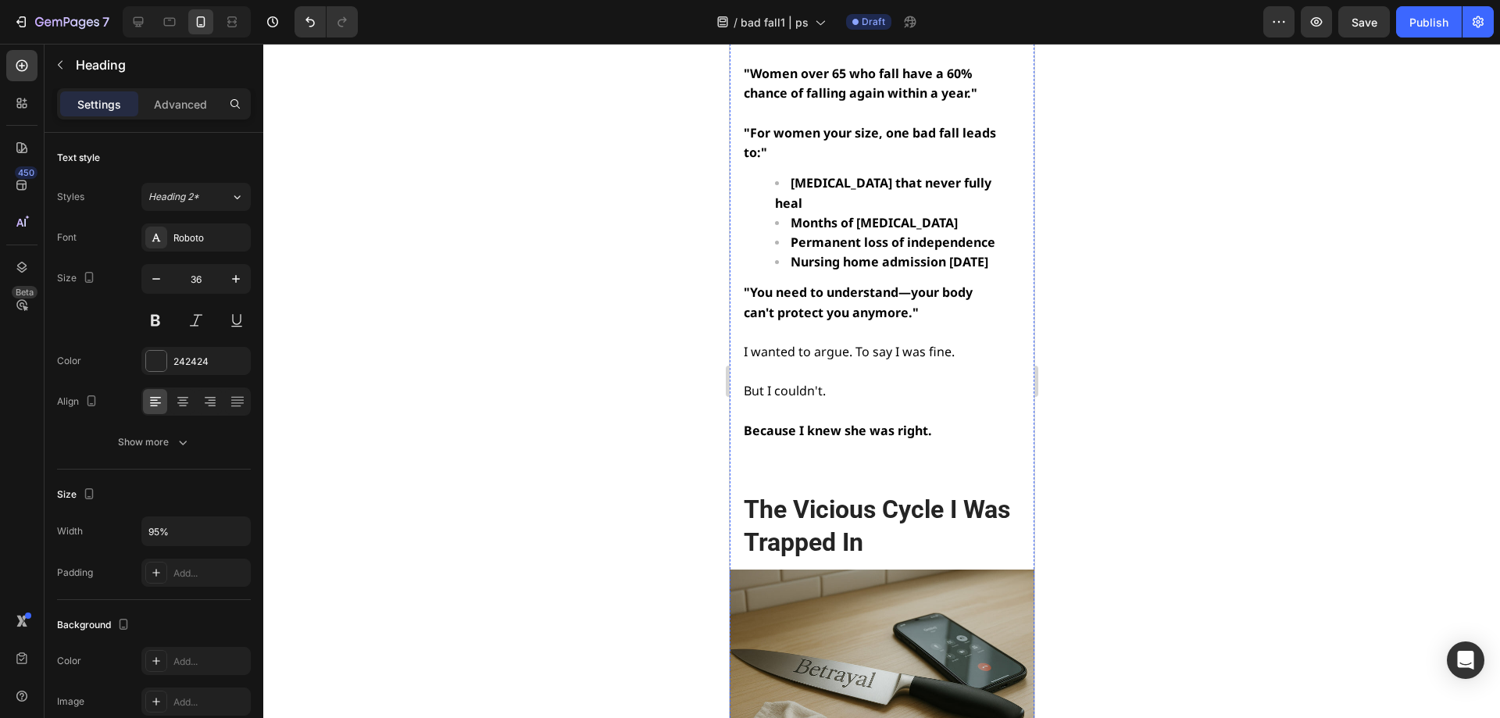
scroll to position [4199, 0]
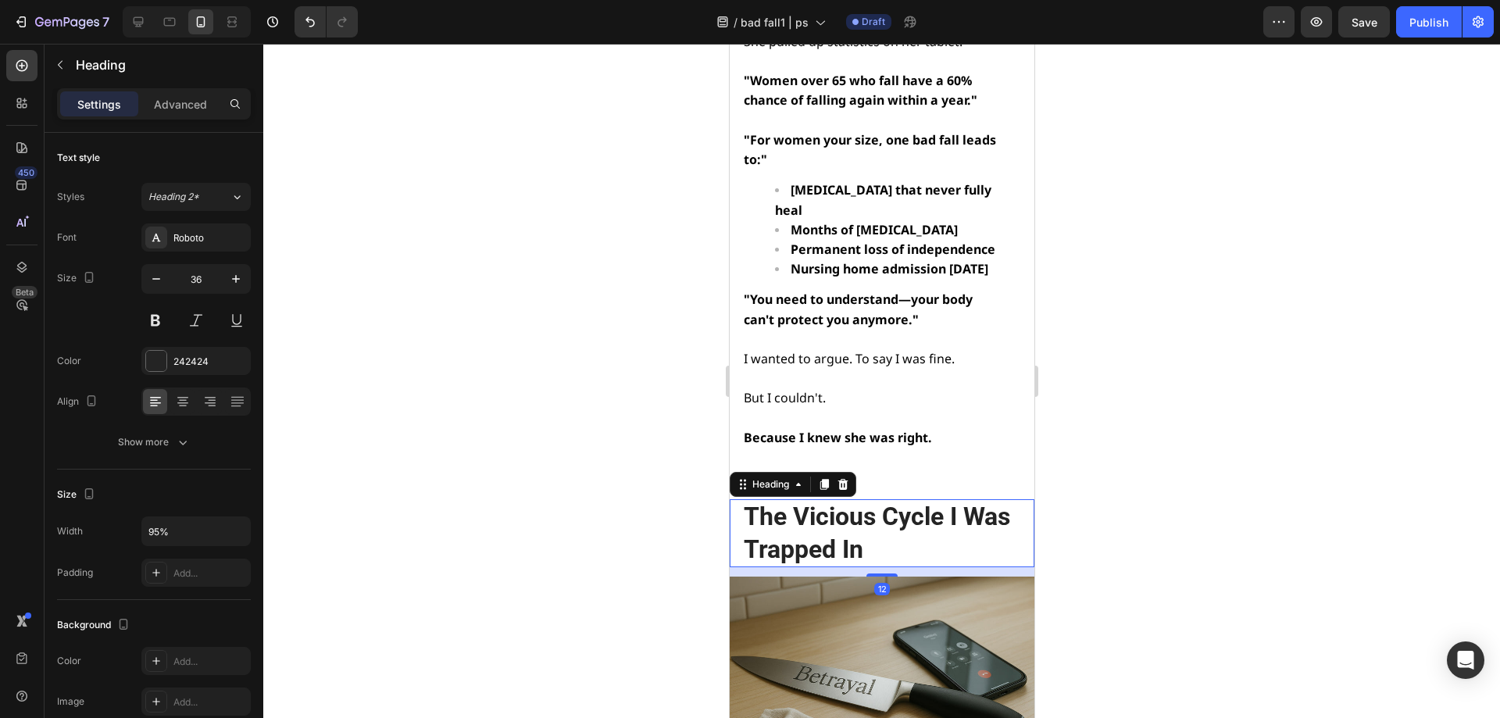
drag, startPoint x: 819, startPoint y: 430, endPoint x: 1458, endPoint y: 463, distance: 639.9
click at [819, 499] on h2 "The Vicious Cycle I Was Trapped In" at bounding box center [879, 533] width 277 height 68
click at [229, 284] on icon "button" at bounding box center [236, 279] width 16 height 16
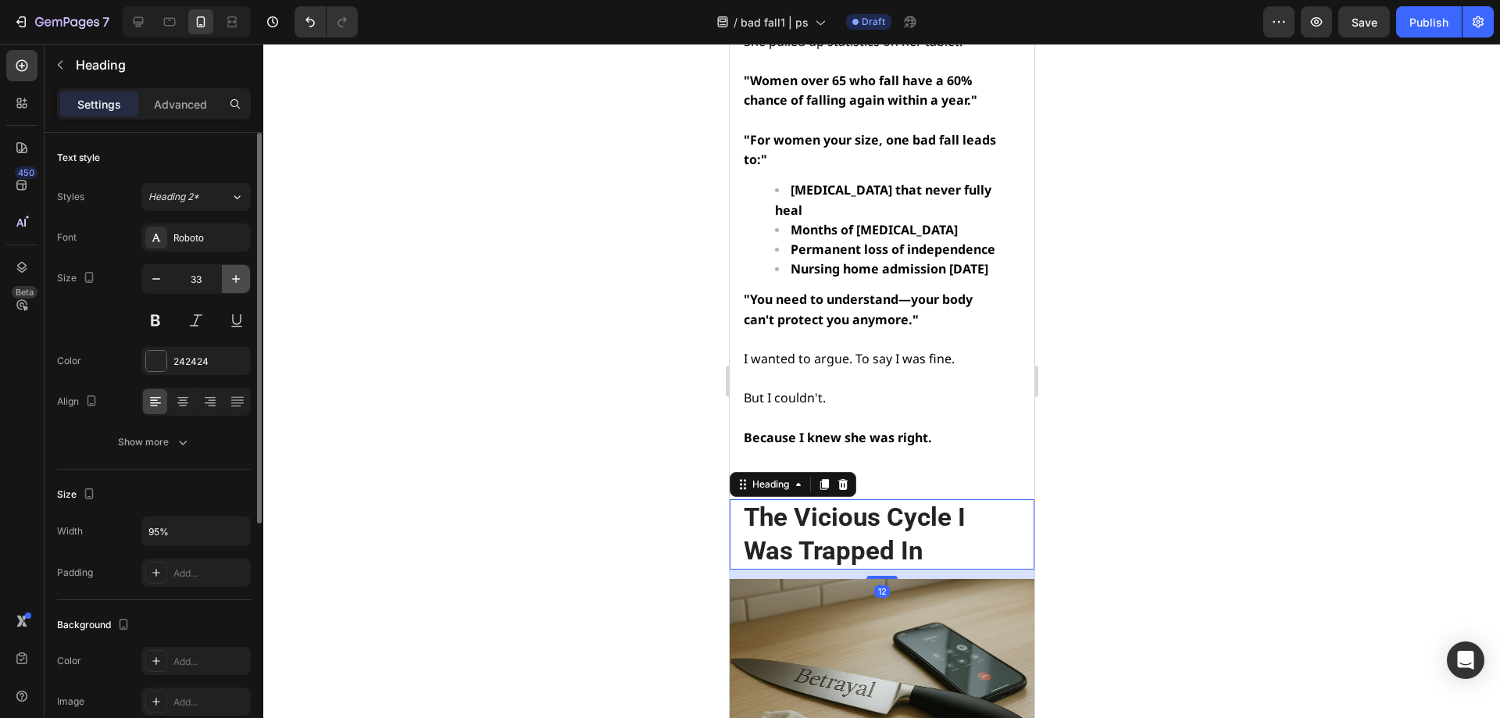
click at [229, 284] on icon "button" at bounding box center [236, 279] width 16 height 16
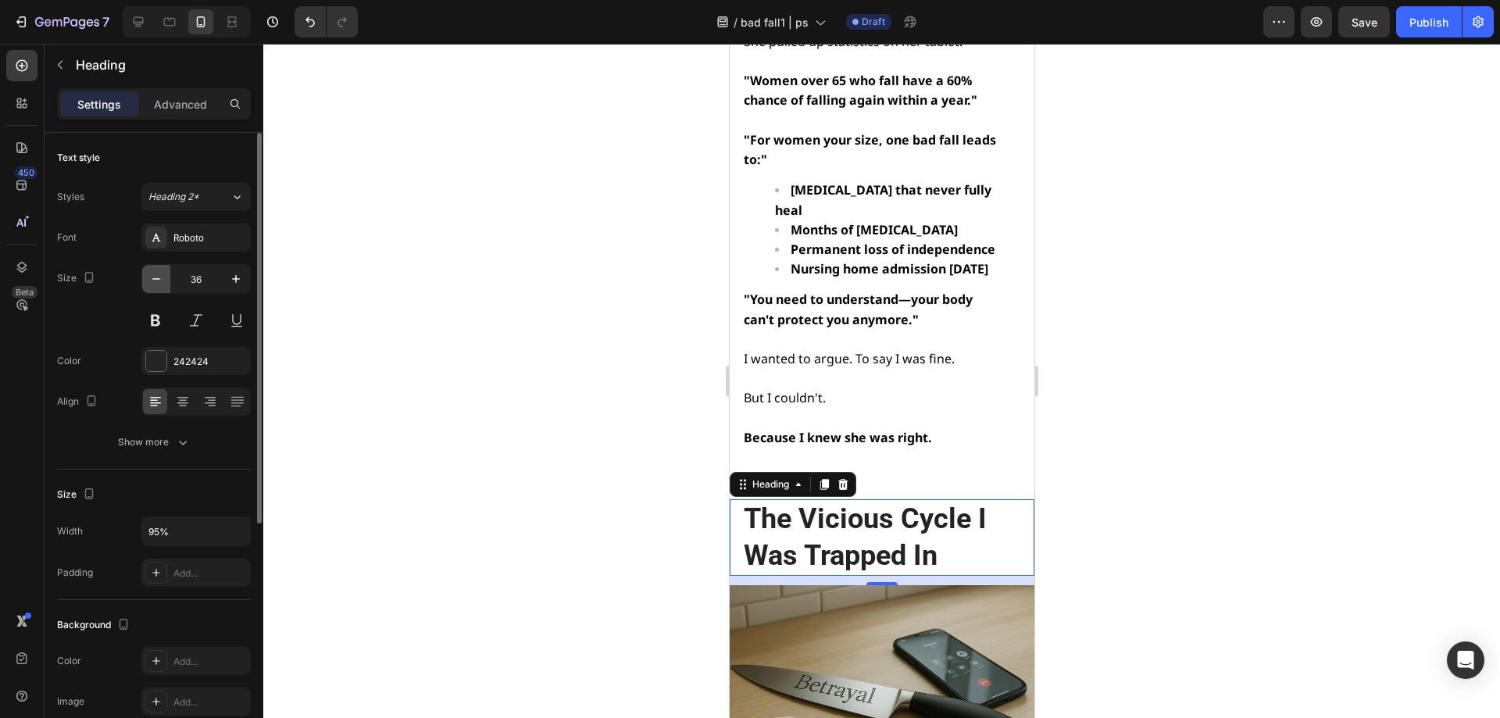
click at [146, 273] on button "button" at bounding box center [156, 279] width 28 height 28
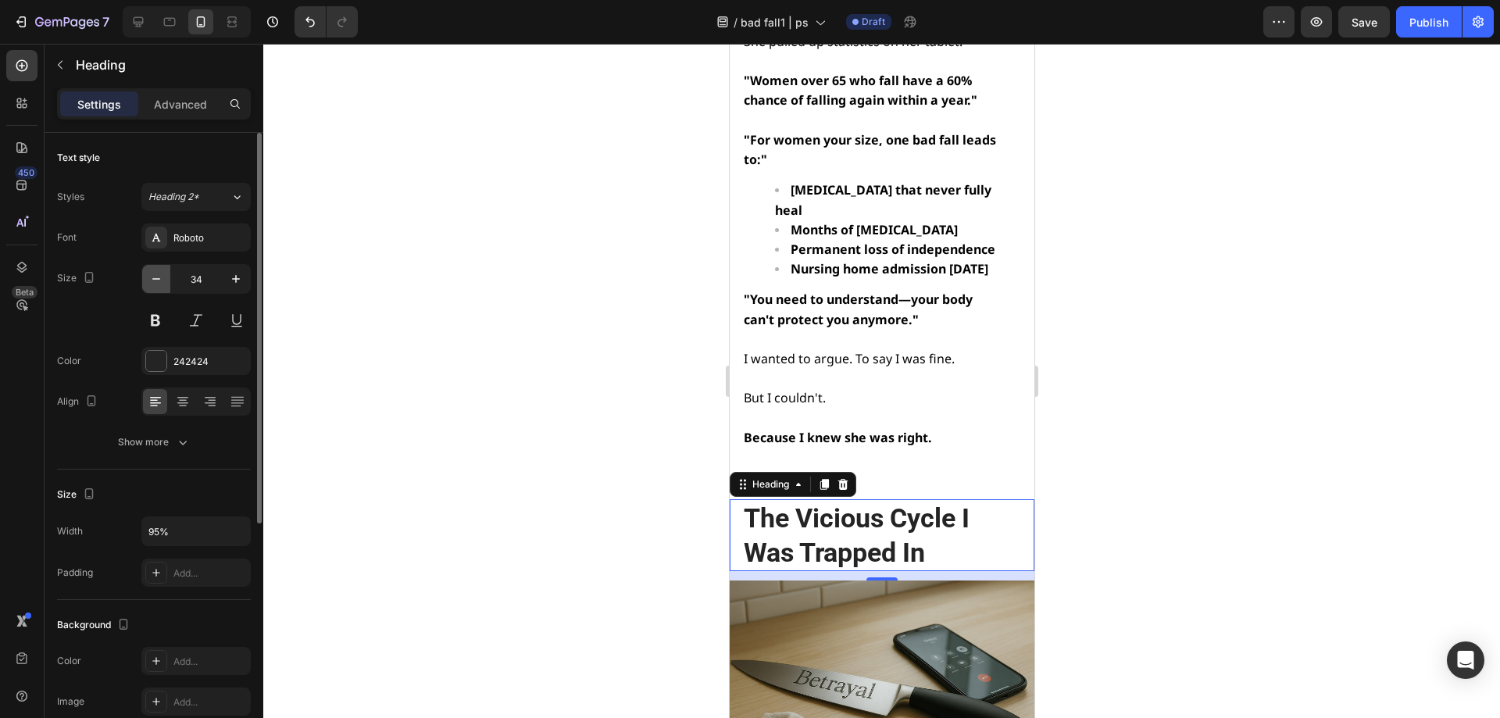
click at [146, 273] on button "button" at bounding box center [156, 279] width 28 height 28
click at [248, 277] on button "button" at bounding box center [236, 279] width 28 height 28
type input "34"
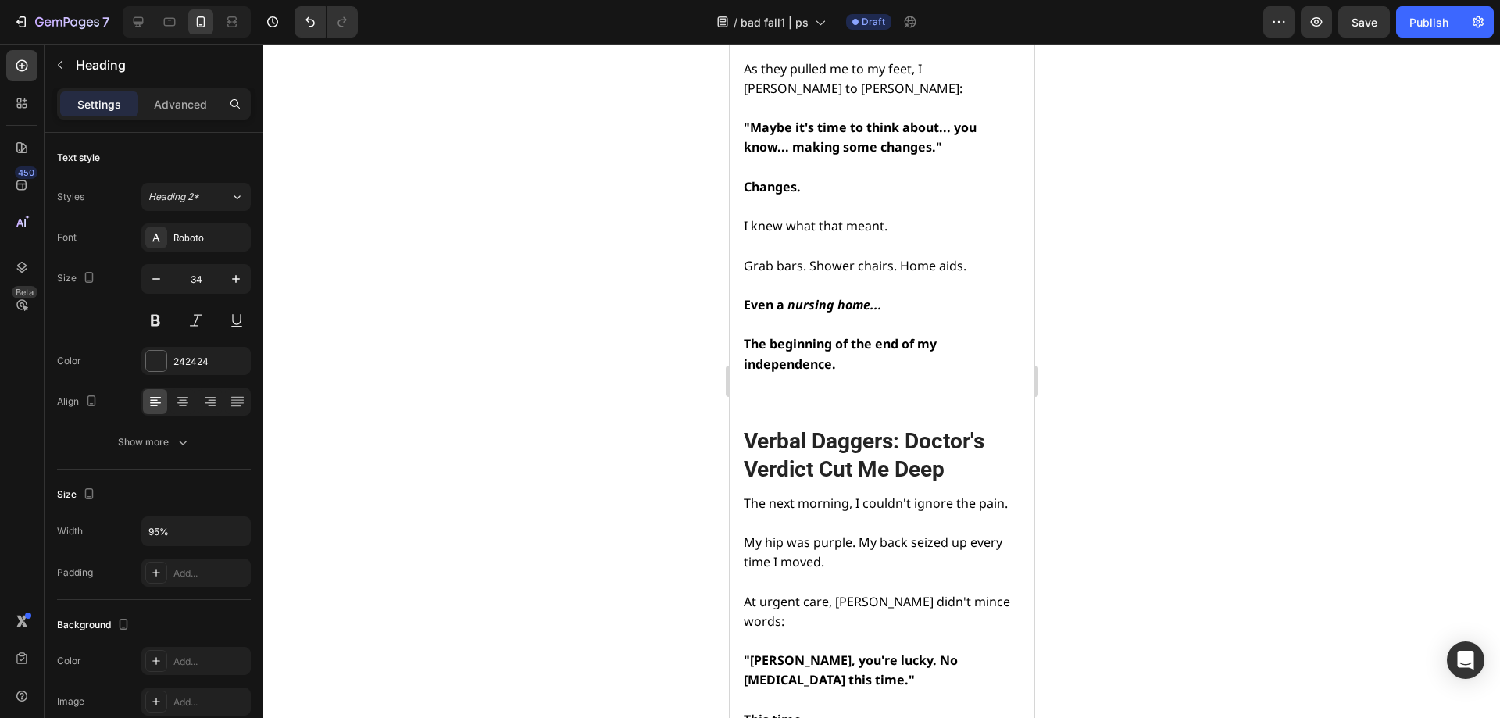
scroll to position [3340, 0]
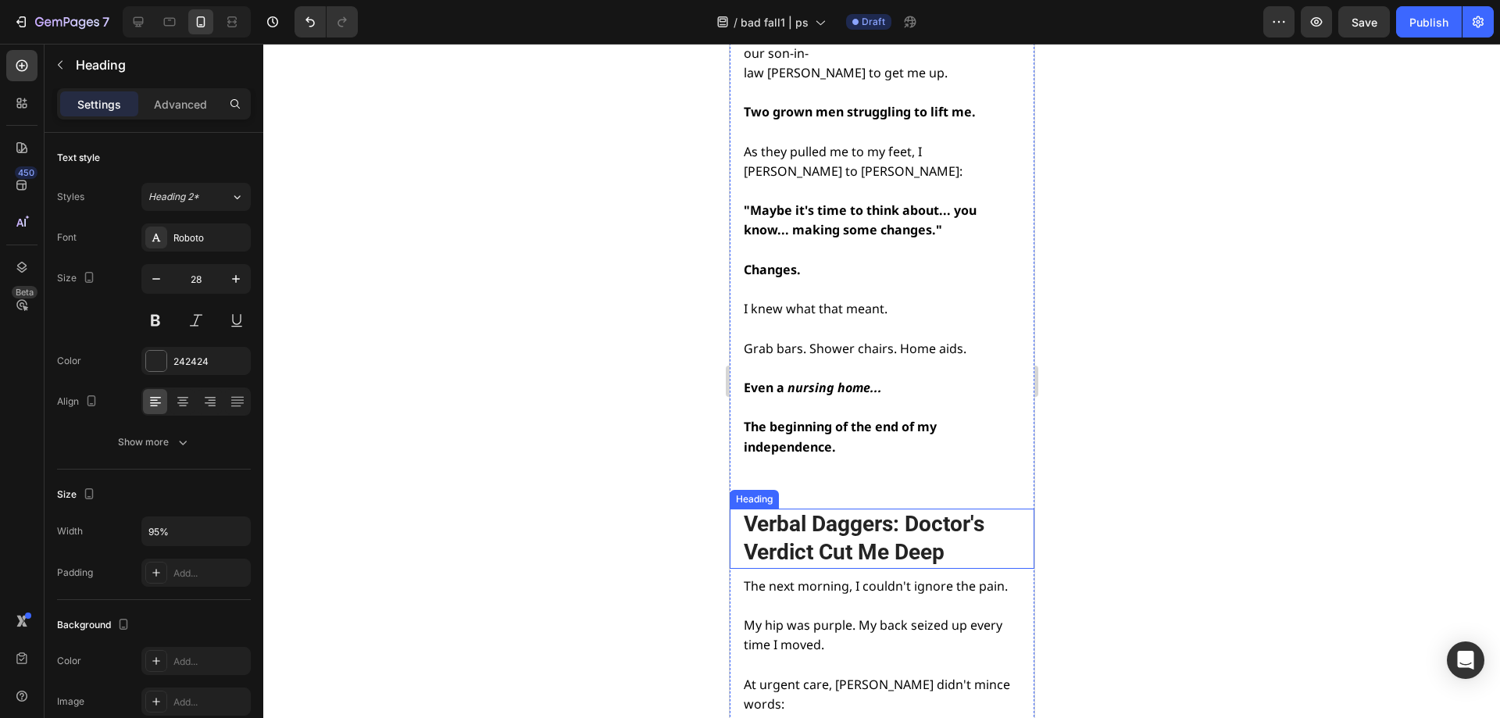
click at [856, 509] on h2 "Verbal Daggers: Doctor's Verdict Cut Me Deep" at bounding box center [879, 539] width 277 height 60
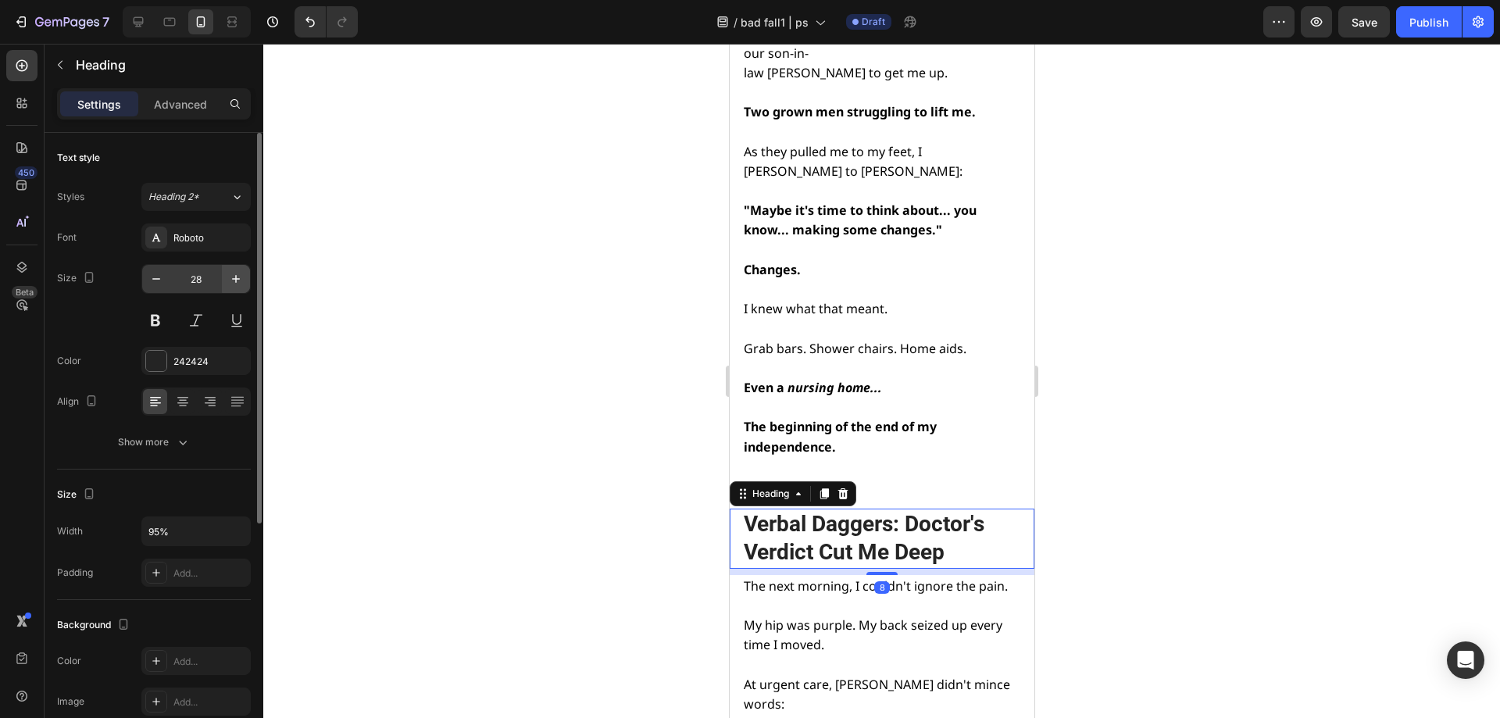
click at [241, 288] on button "button" at bounding box center [236, 279] width 28 height 28
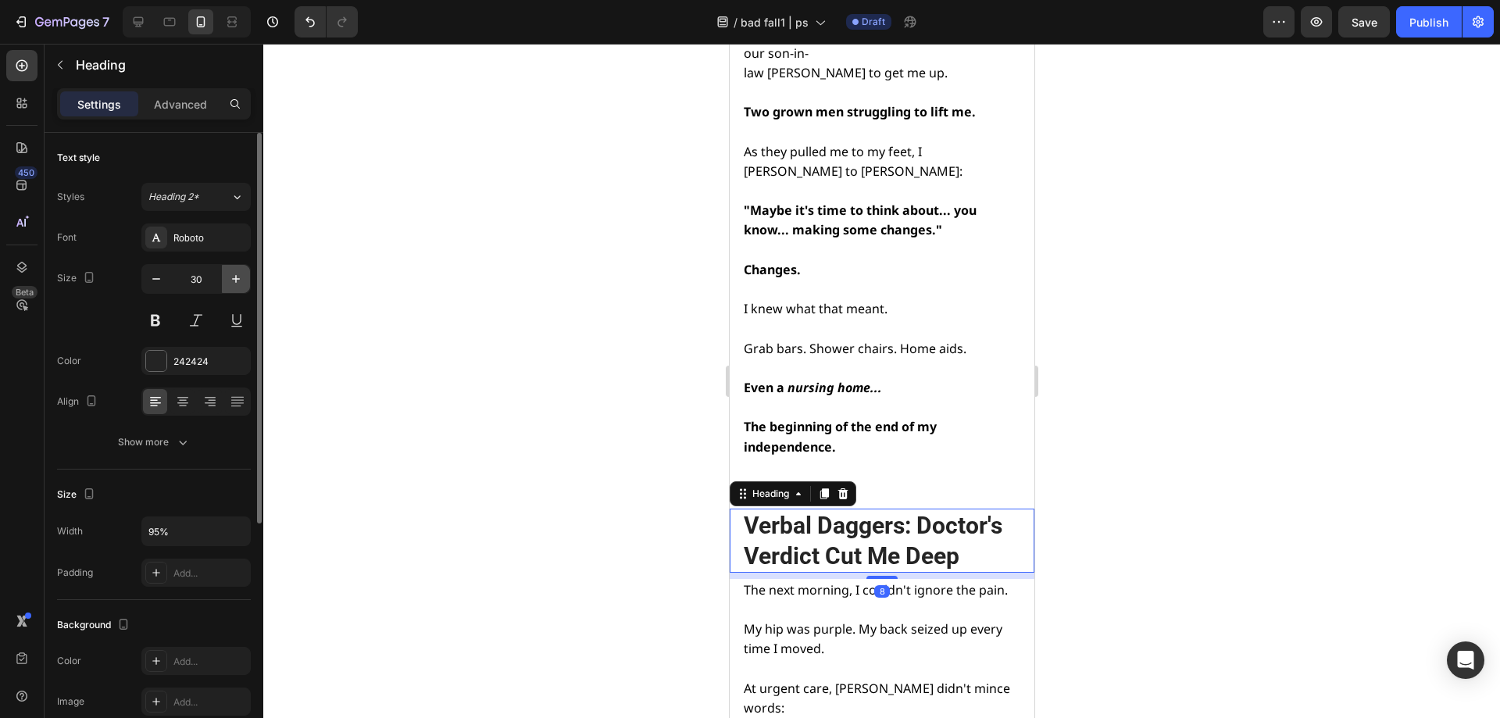
click at [241, 288] on button "button" at bounding box center [236, 279] width 28 height 28
click at [166, 281] on button "button" at bounding box center [156, 279] width 28 height 28
type input "30"
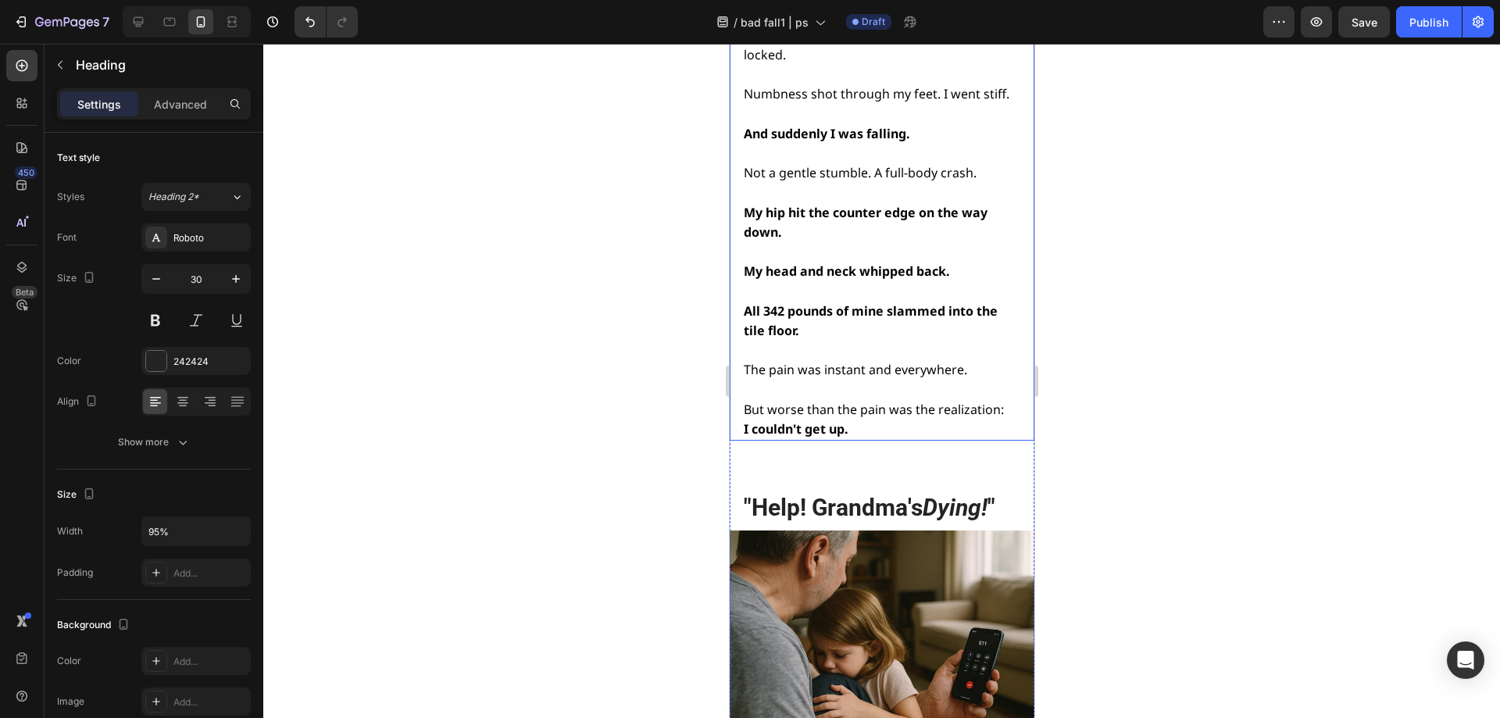
scroll to position [2012, 0]
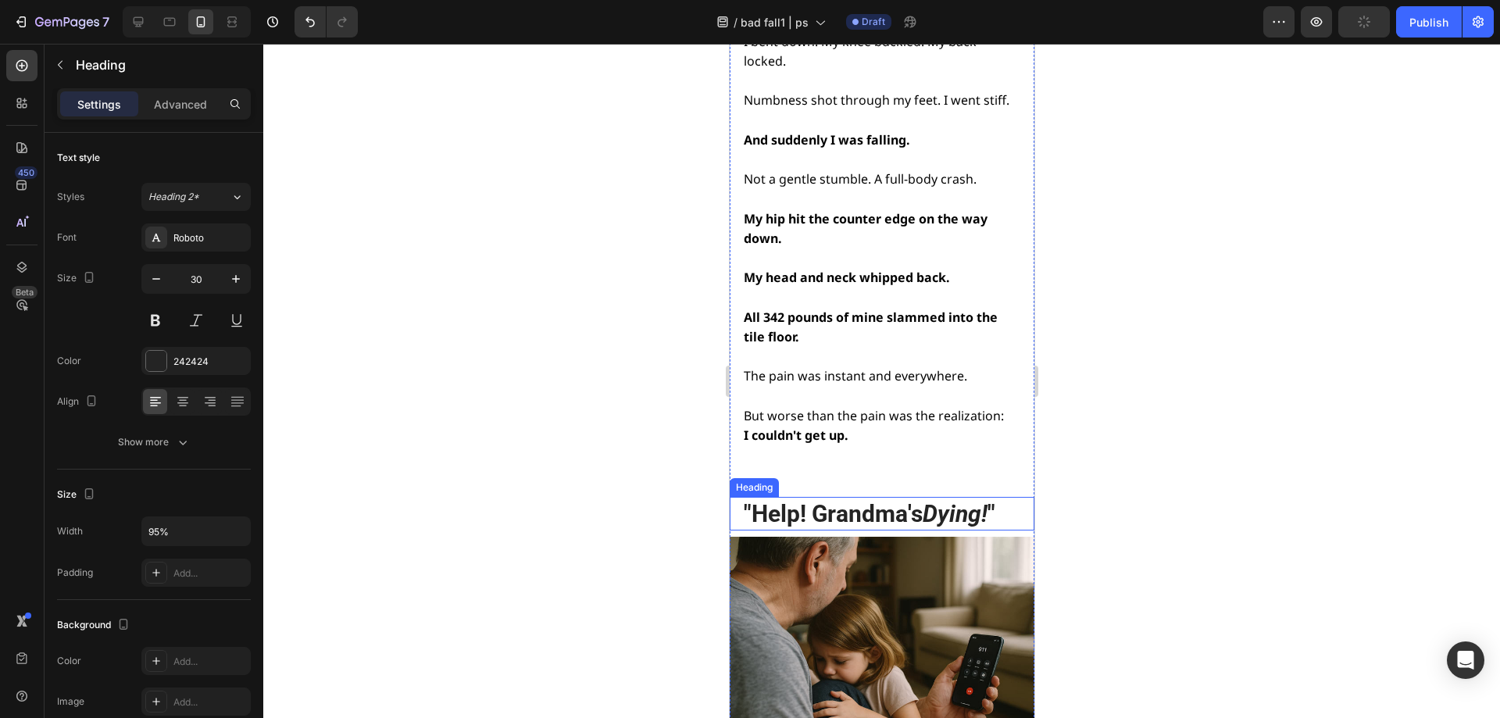
click at [863, 497] on h2 ""Help! Grandma's Dying! "" at bounding box center [879, 514] width 277 height 34
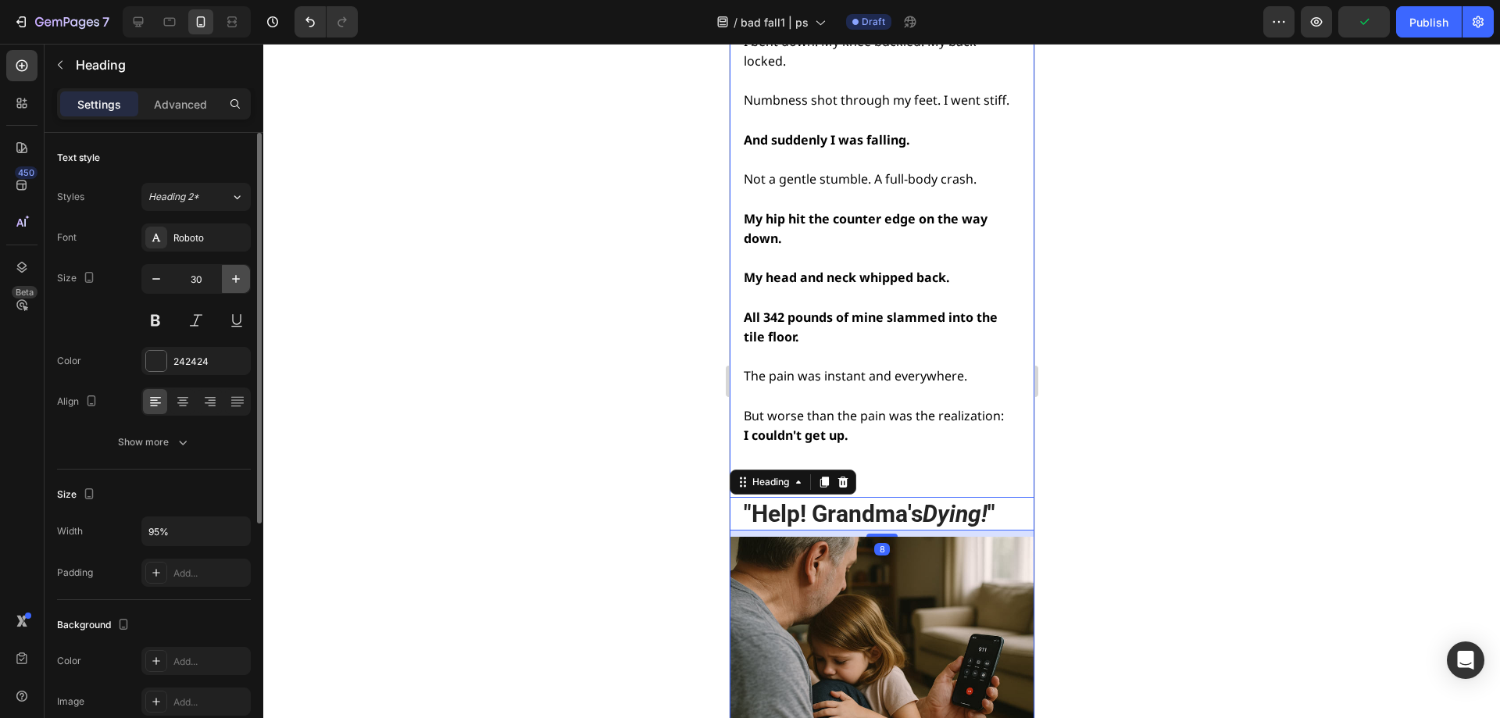
click at [227, 275] on button "button" at bounding box center [236, 279] width 28 height 28
click at [160, 279] on icon "button" at bounding box center [156, 279] width 8 height 2
type input "30"
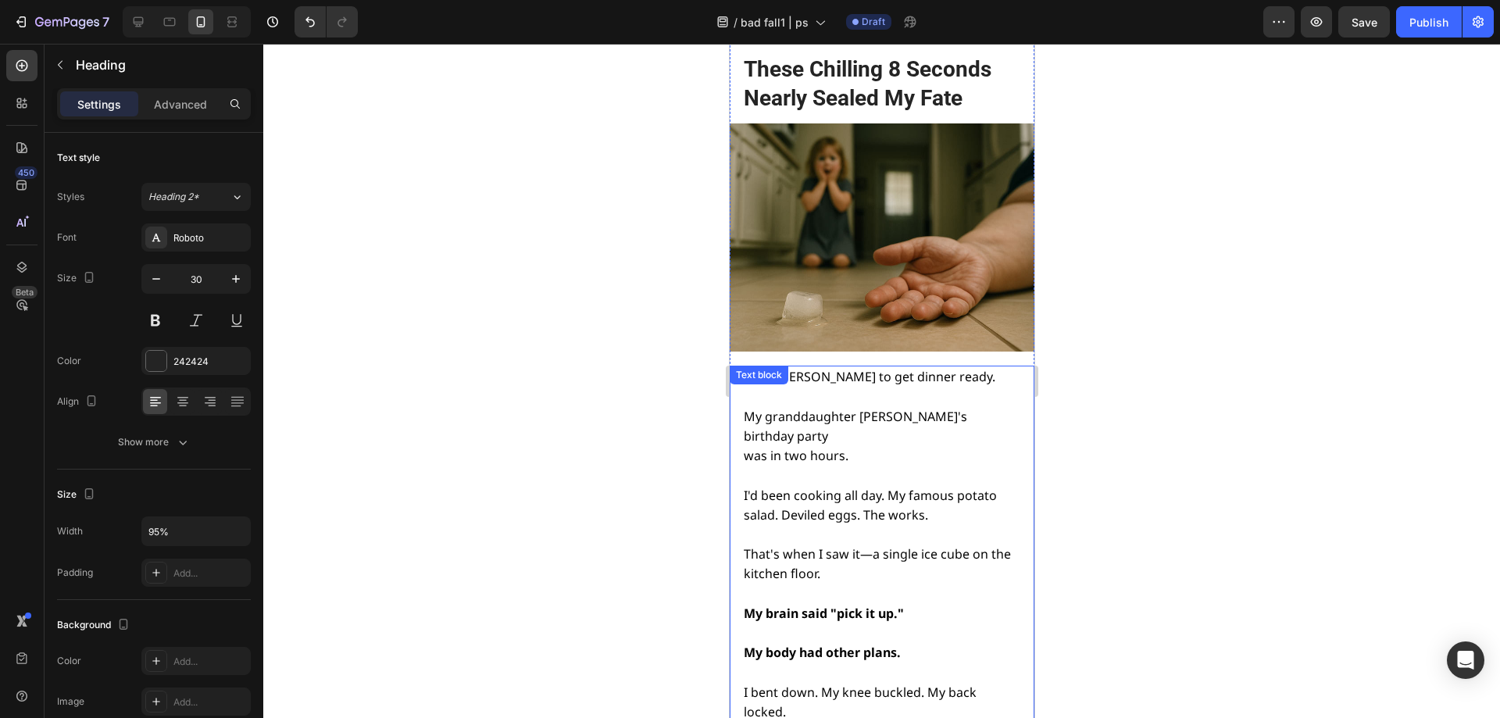
scroll to position [1309, 0]
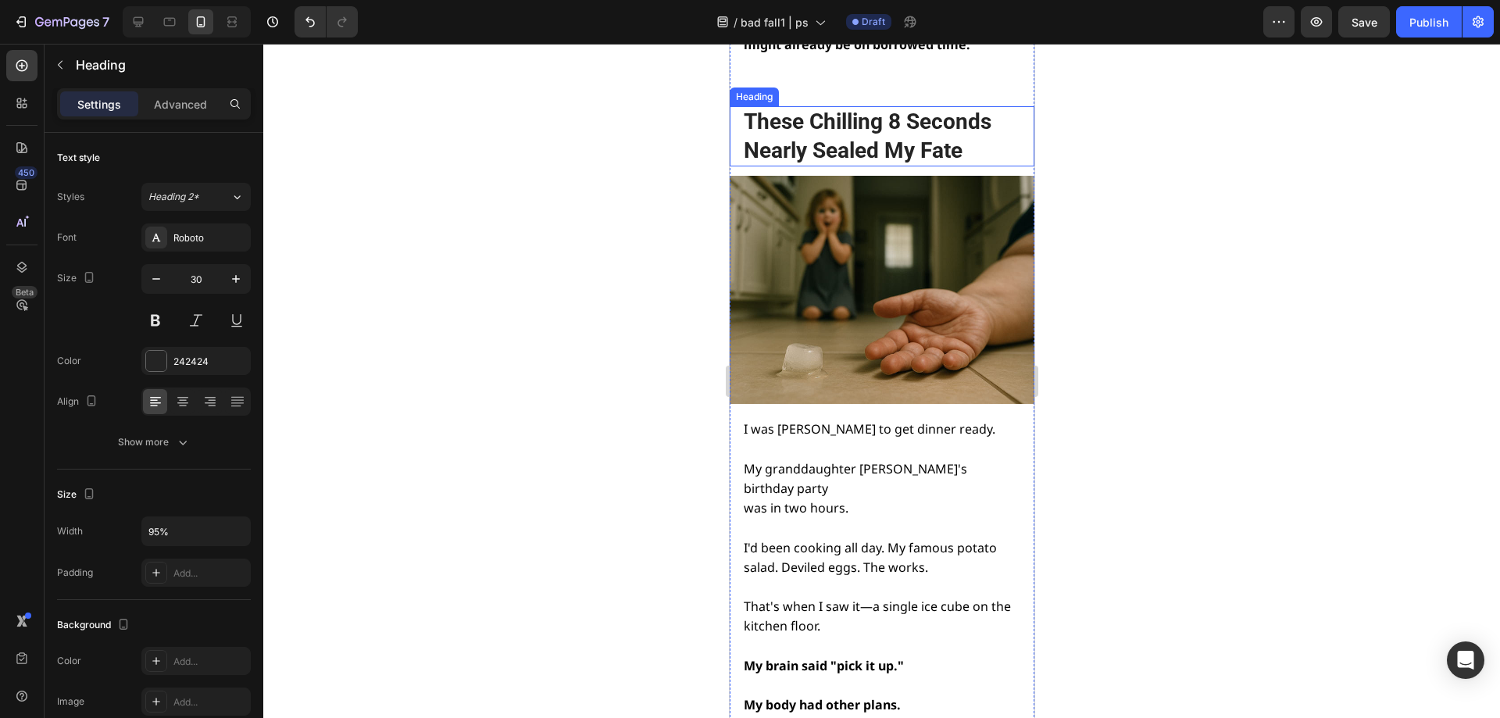
click at [861, 119] on h2 "These Chilling 8 Seconds Nearly Sealed My Fate" at bounding box center [879, 136] width 277 height 60
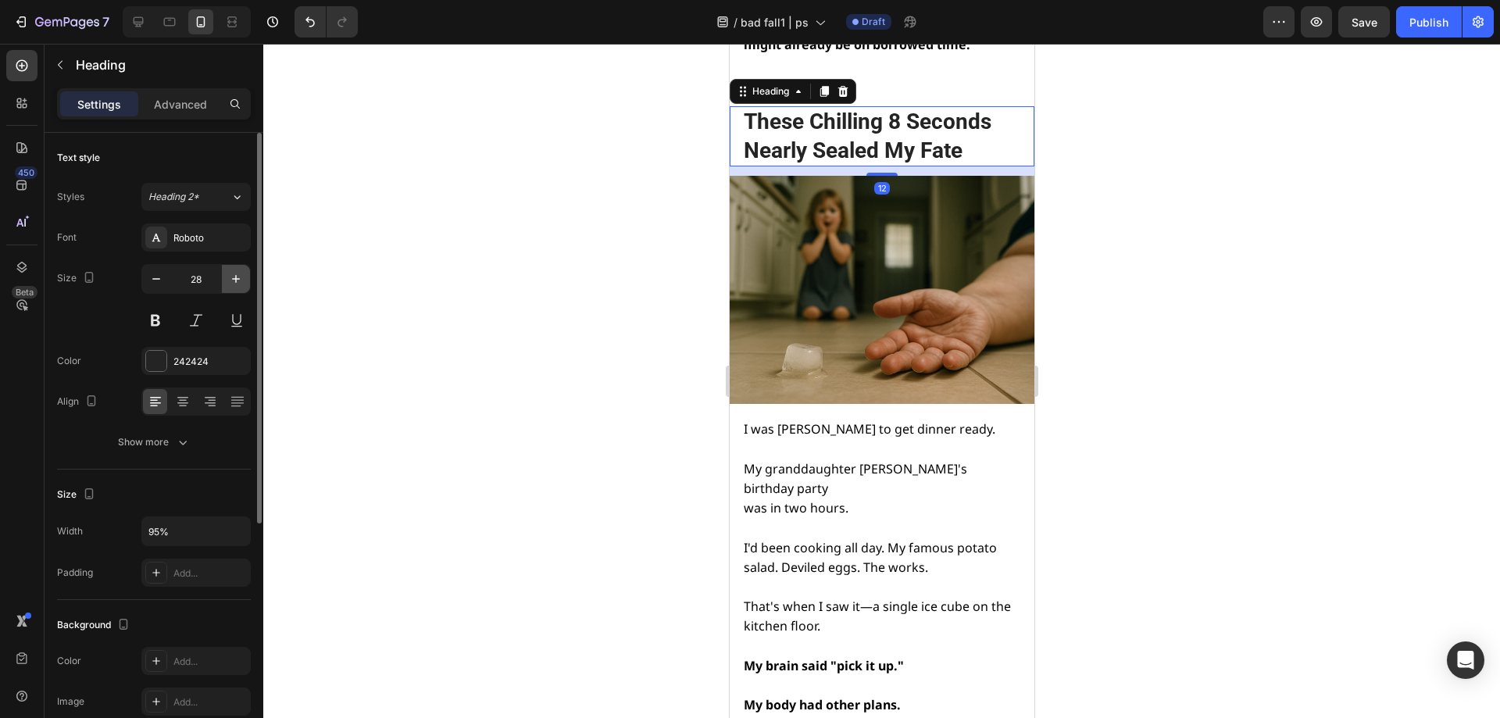
click at [234, 271] on icon "button" at bounding box center [236, 279] width 16 height 16
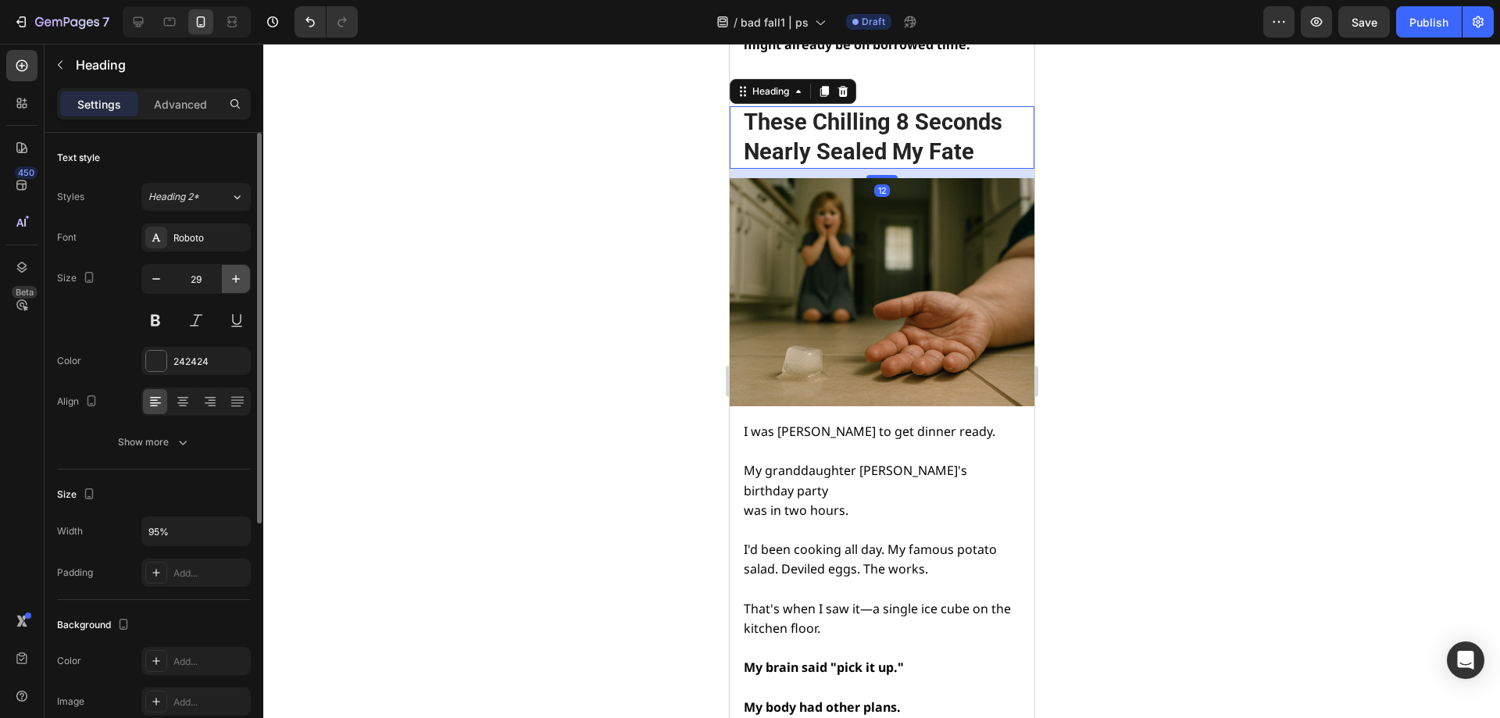
click at [234, 271] on icon "button" at bounding box center [236, 279] width 16 height 16
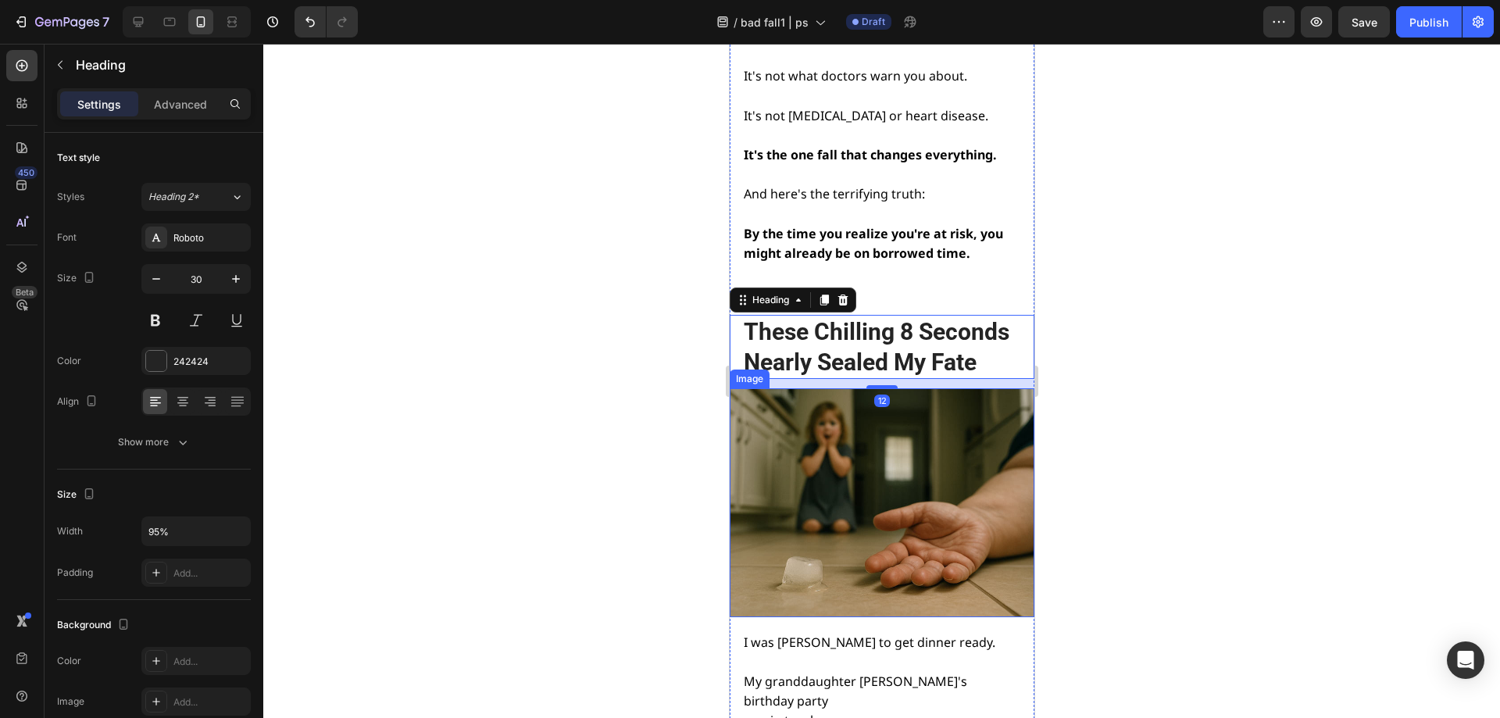
scroll to position [1074, 0]
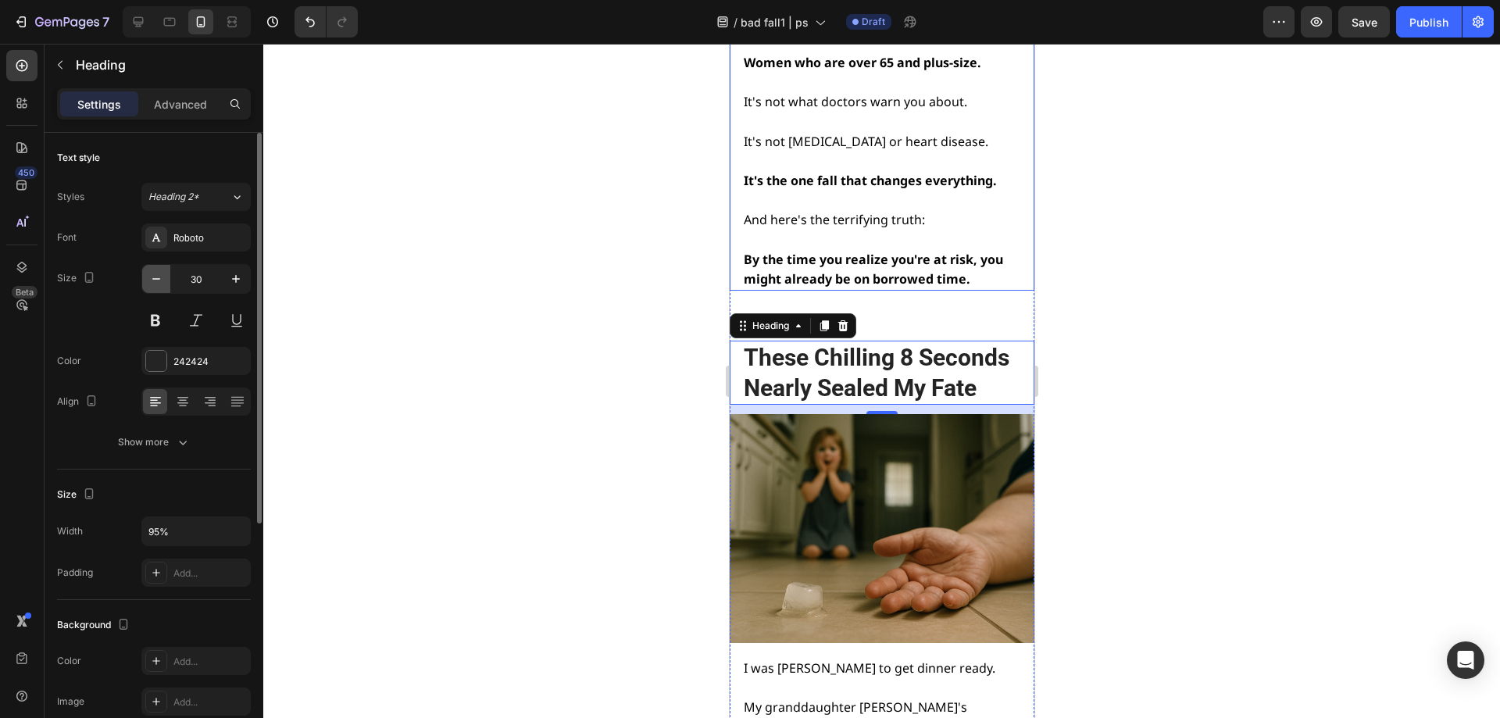
click at [153, 272] on icon "button" at bounding box center [156, 279] width 16 height 16
type input "29"
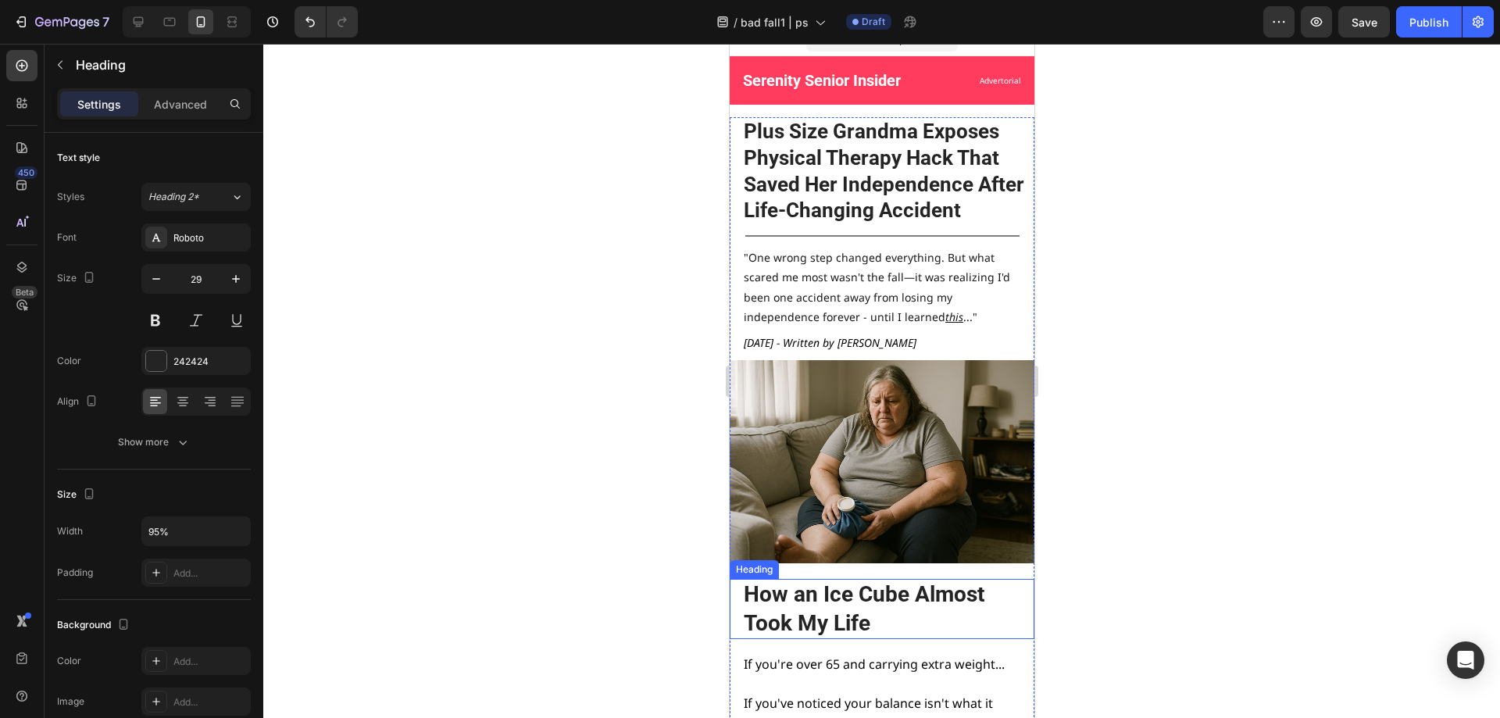
scroll to position [0, 0]
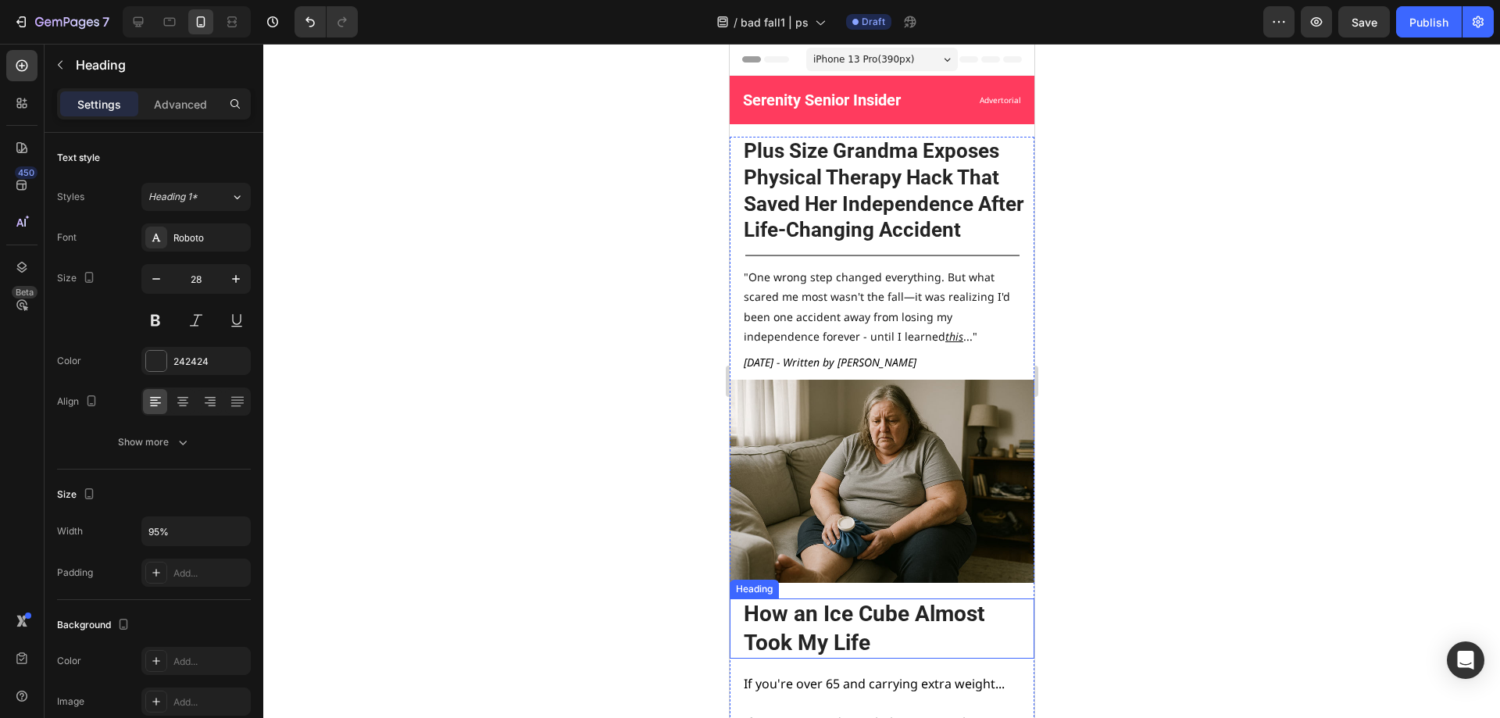
click at [842, 639] on h2 "How an Ice Cube Almost Took My Life" at bounding box center [879, 628] width 277 height 60
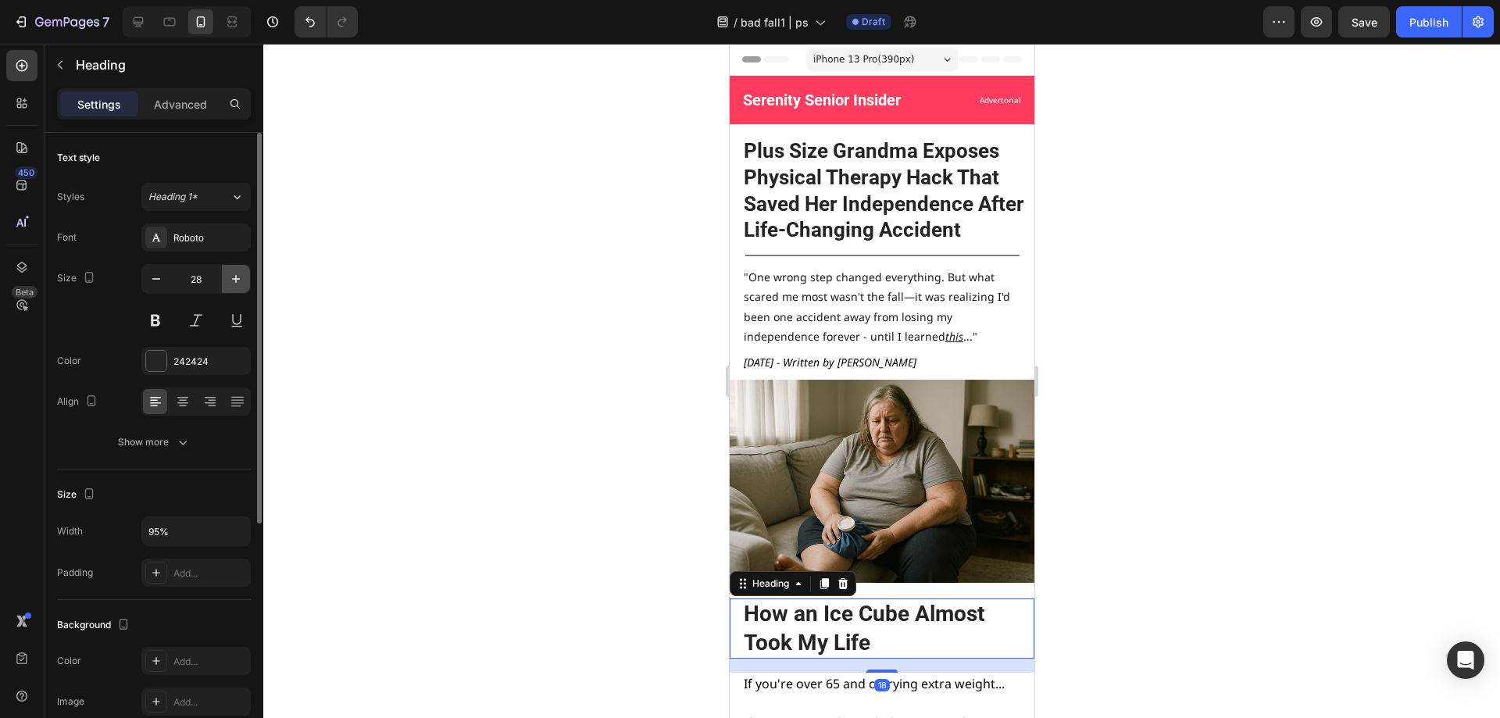
click at [230, 280] on icon "button" at bounding box center [236, 279] width 16 height 16
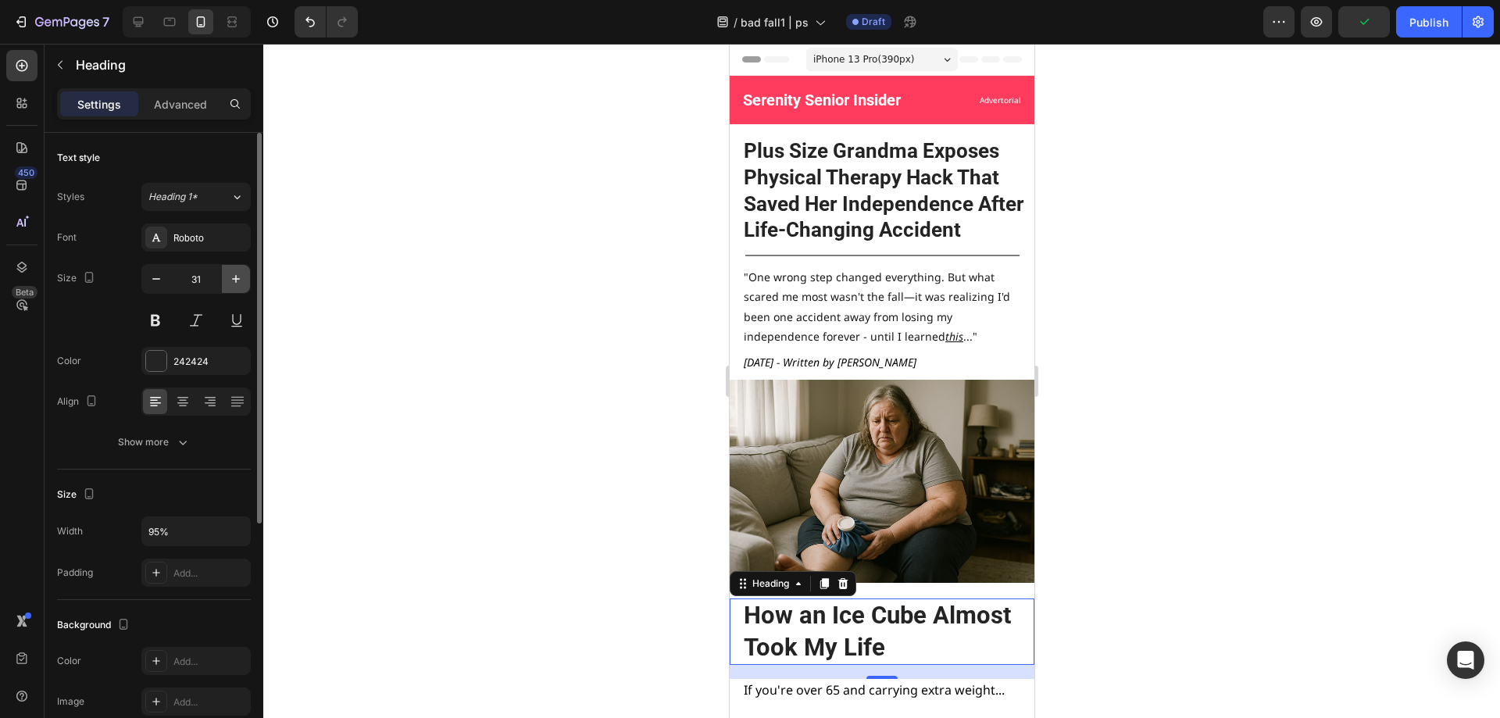
click at [230, 280] on icon "button" at bounding box center [236, 279] width 16 height 16
click at [234, 277] on icon "button" at bounding box center [236, 279] width 16 height 16
type input "34"
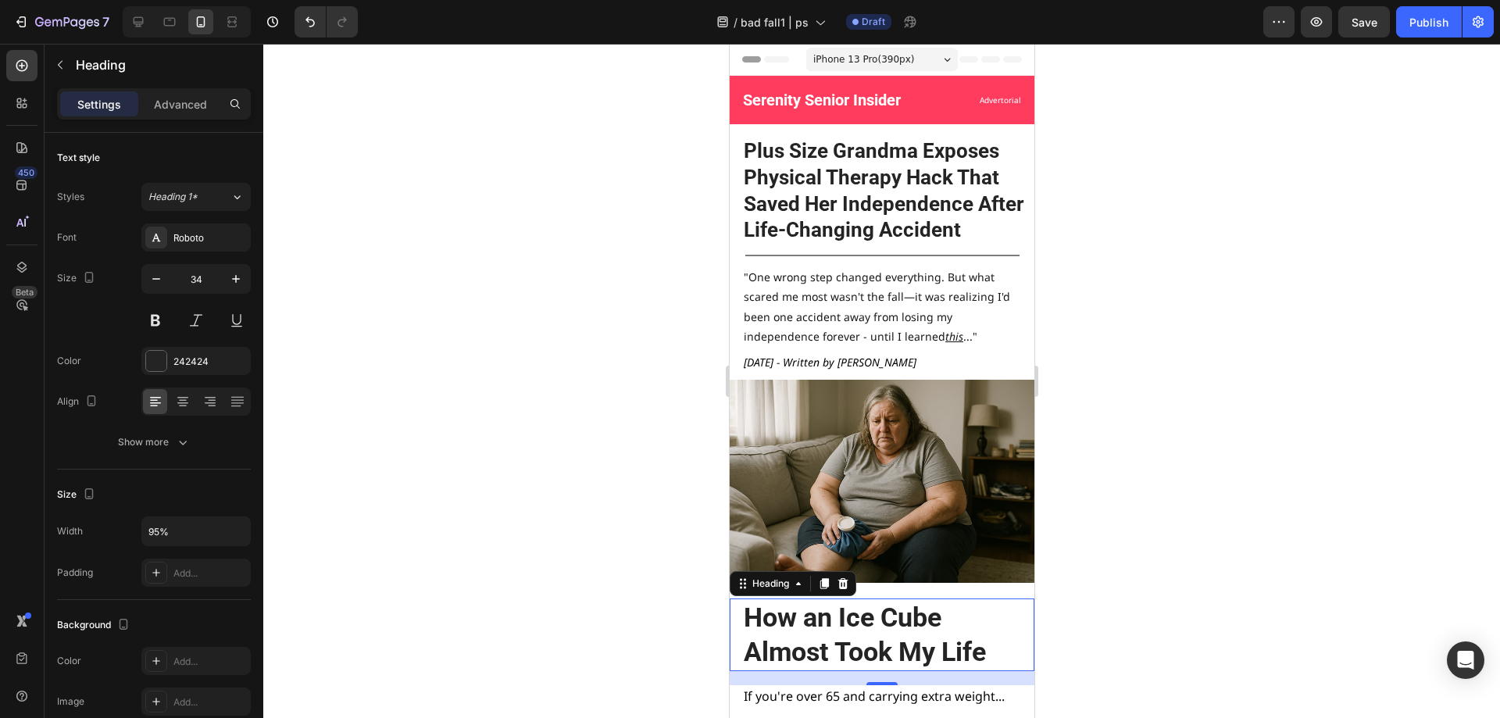
click at [1149, 419] on div at bounding box center [881, 381] width 1237 height 674
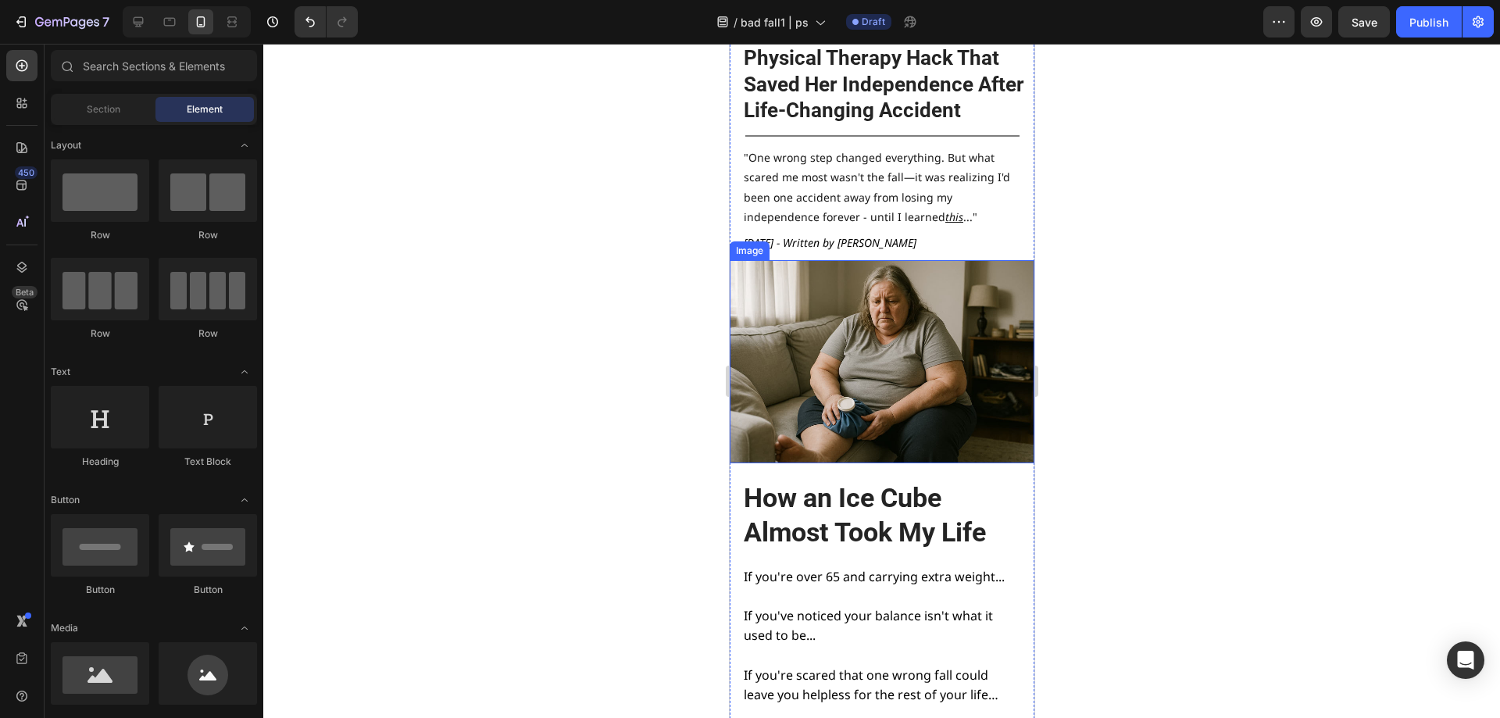
scroll to position [156, 0]
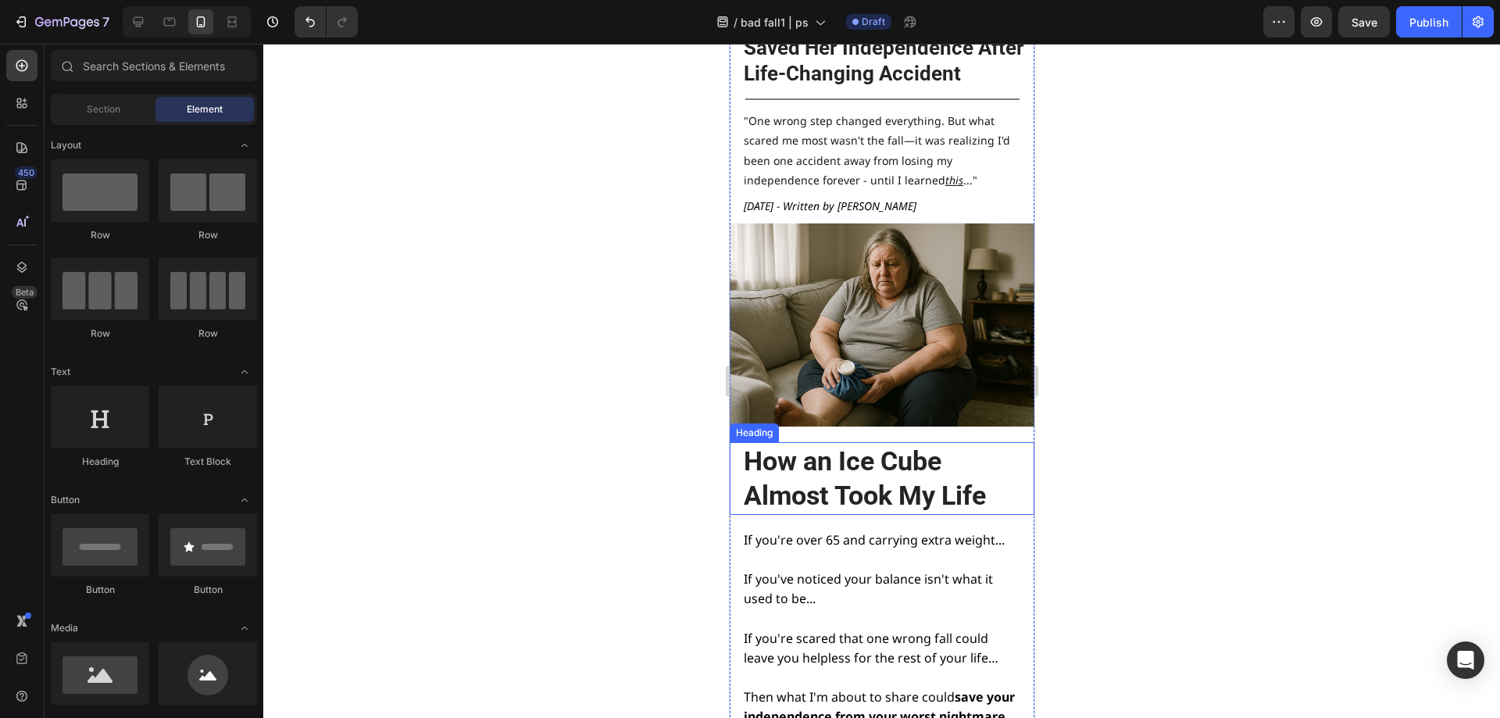
click at [890, 463] on h2 "How an Ice Cube Almost Took My Life" at bounding box center [879, 478] width 277 height 72
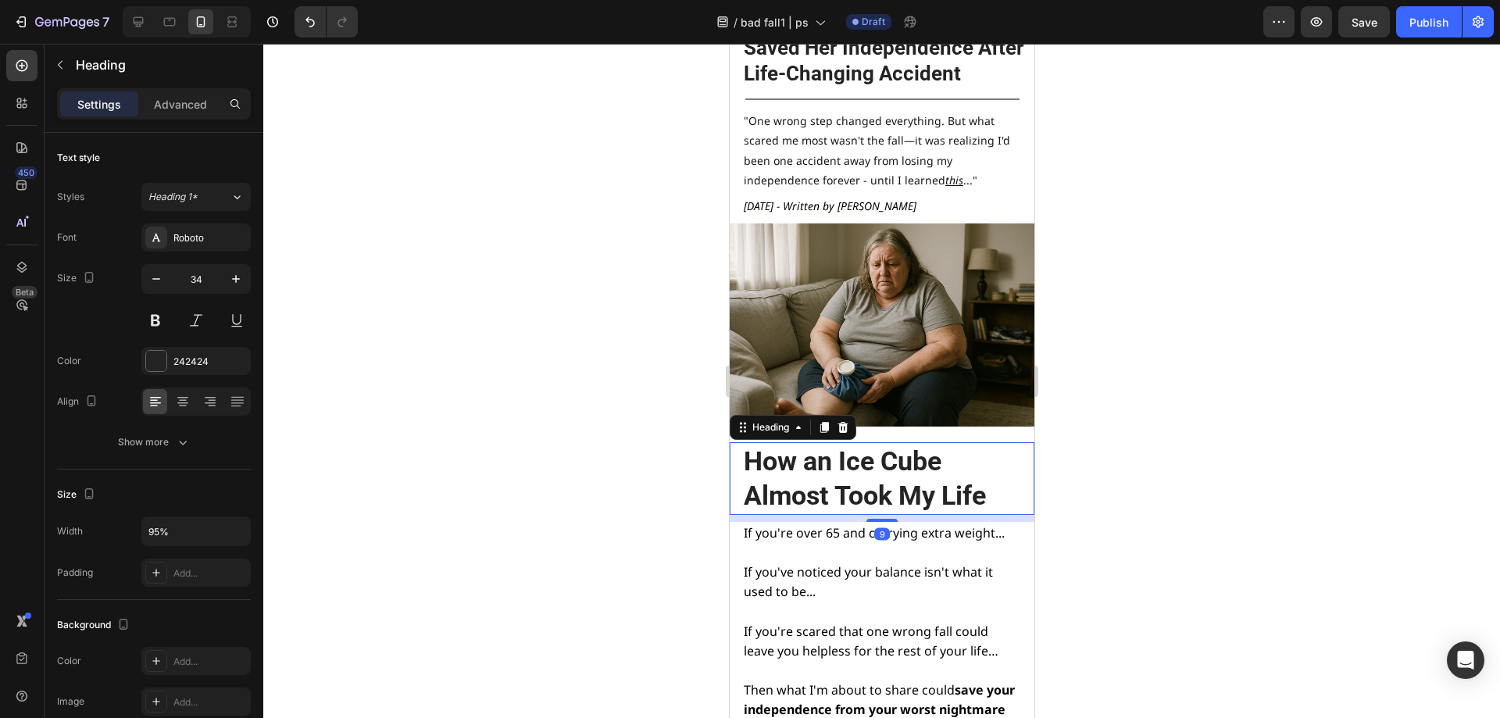
drag, startPoint x: 873, startPoint y: 519, endPoint x: 927, endPoint y: 448, distance: 89.2
click at [885, 475] on div "How an Ice Cube Almost Took My Life Heading 9" at bounding box center [881, 478] width 305 height 72
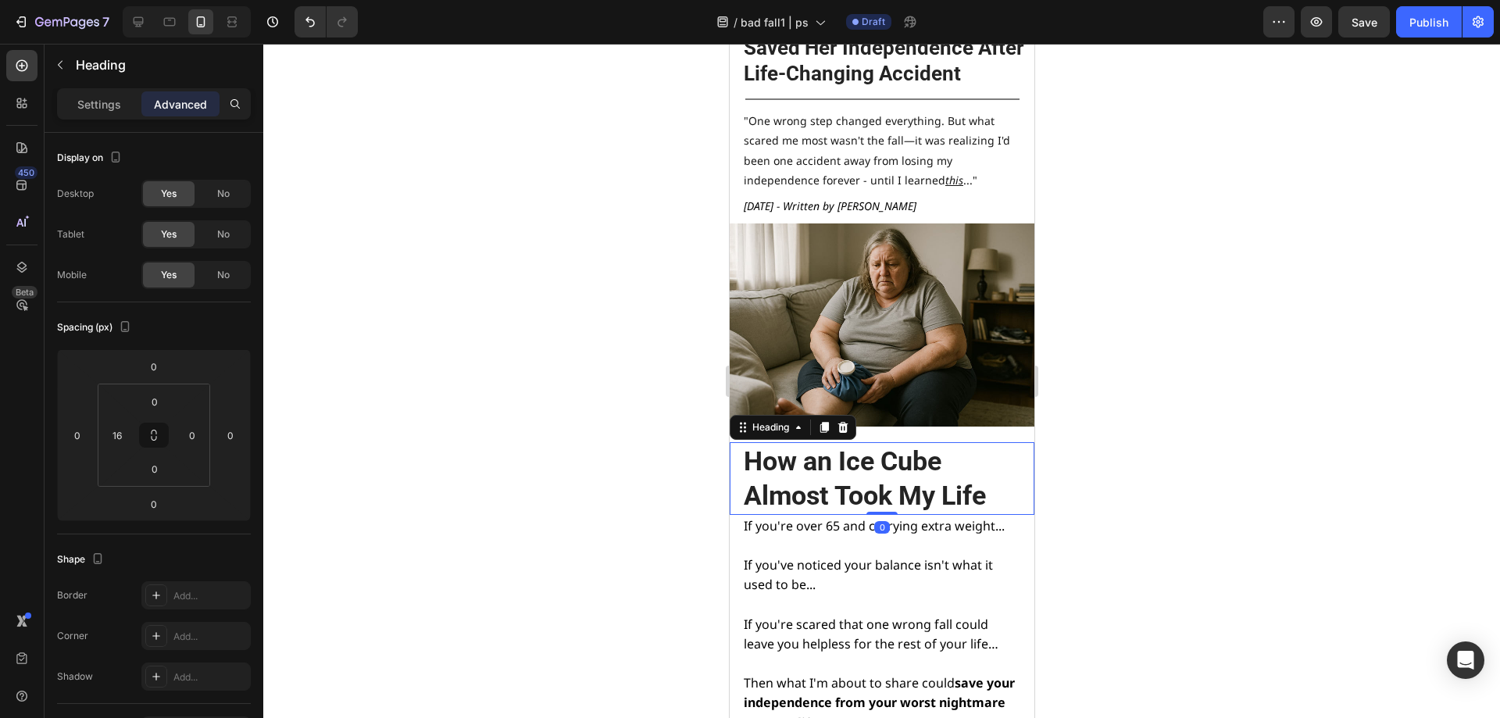
drag, startPoint x: 1098, startPoint y: 396, endPoint x: 301, endPoint y: 370, distance: 797.3
click at [1098, 396] on div at bounding box center [881, 381] width 1237 height 674
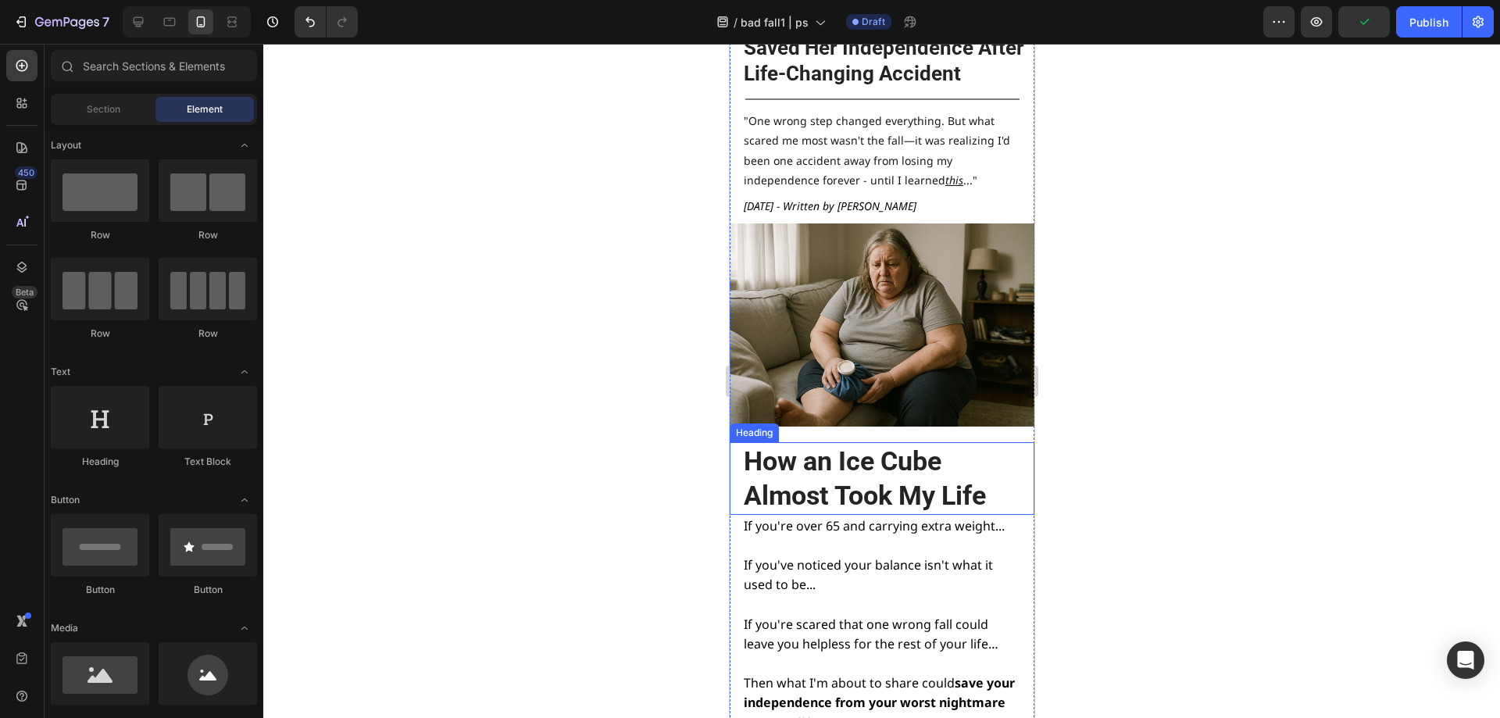
click at [862, 452] on h2 "How an Ice Cube Almost Took My Life" at bounding box center [879, 478] width 277 height 72
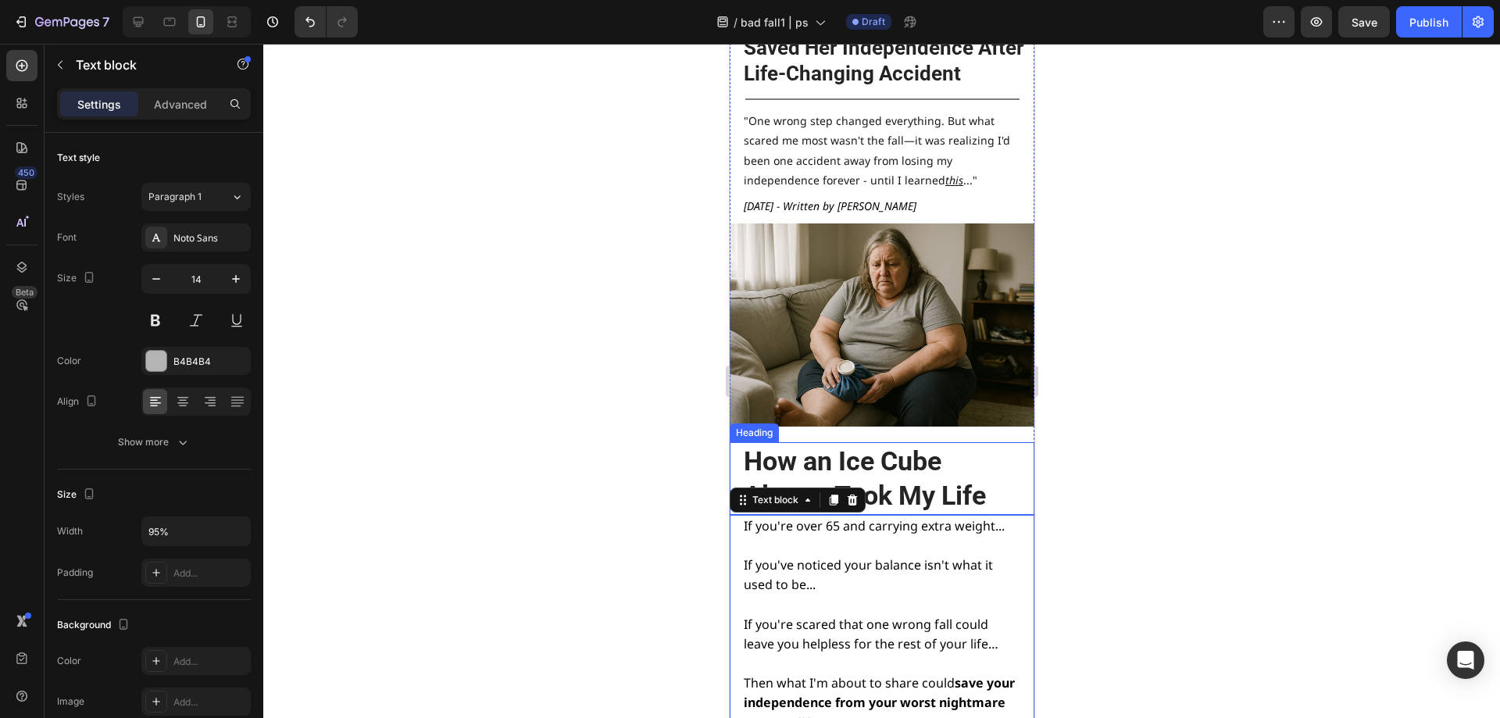
click at [876, 489] on h2 "How an Ice Cube Almost Took My Life" at bounding box center [879, 478] width 277 height 72
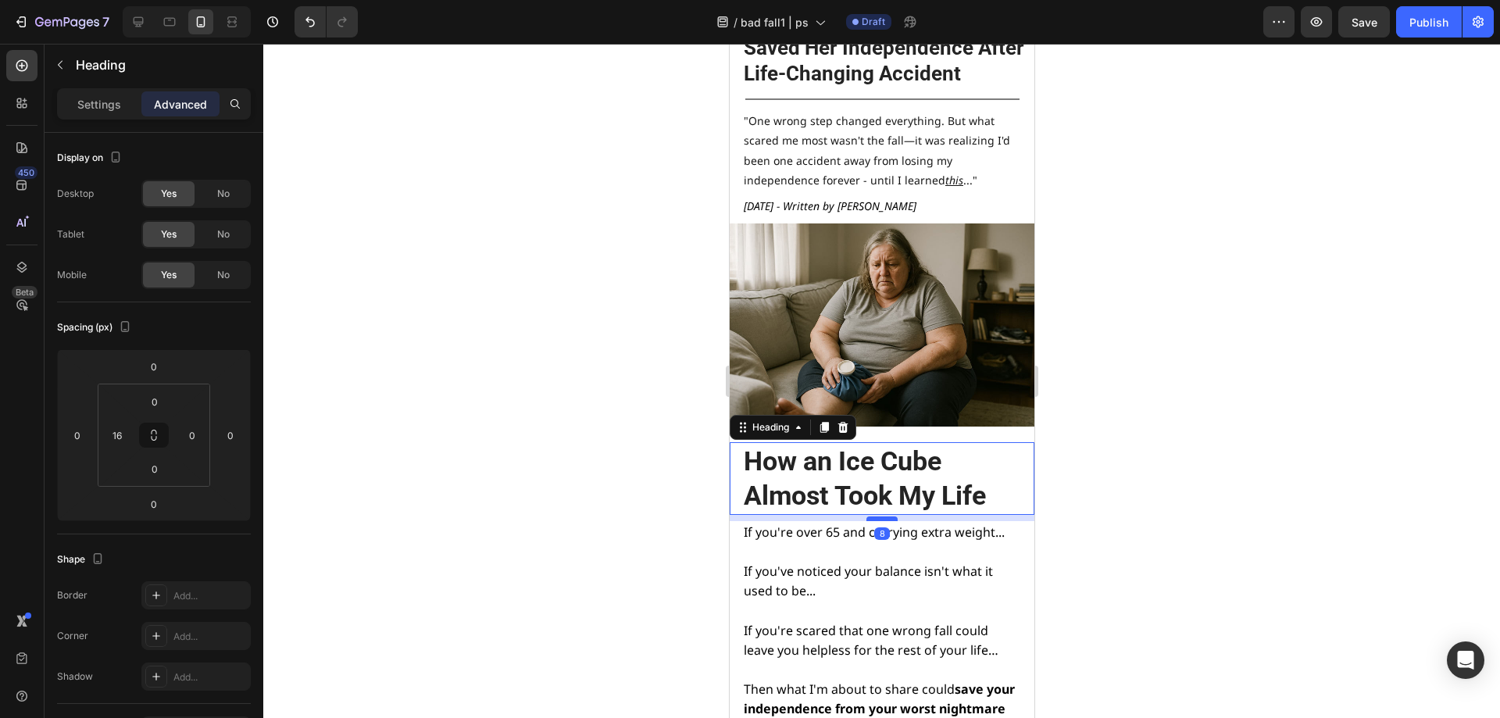
click at [877, 516] on div at bounding box center [881, 518] width 31 height 5
type input "8"
click at [1105, 492] on div at bounding box center [881, 381] width 1237 height 674
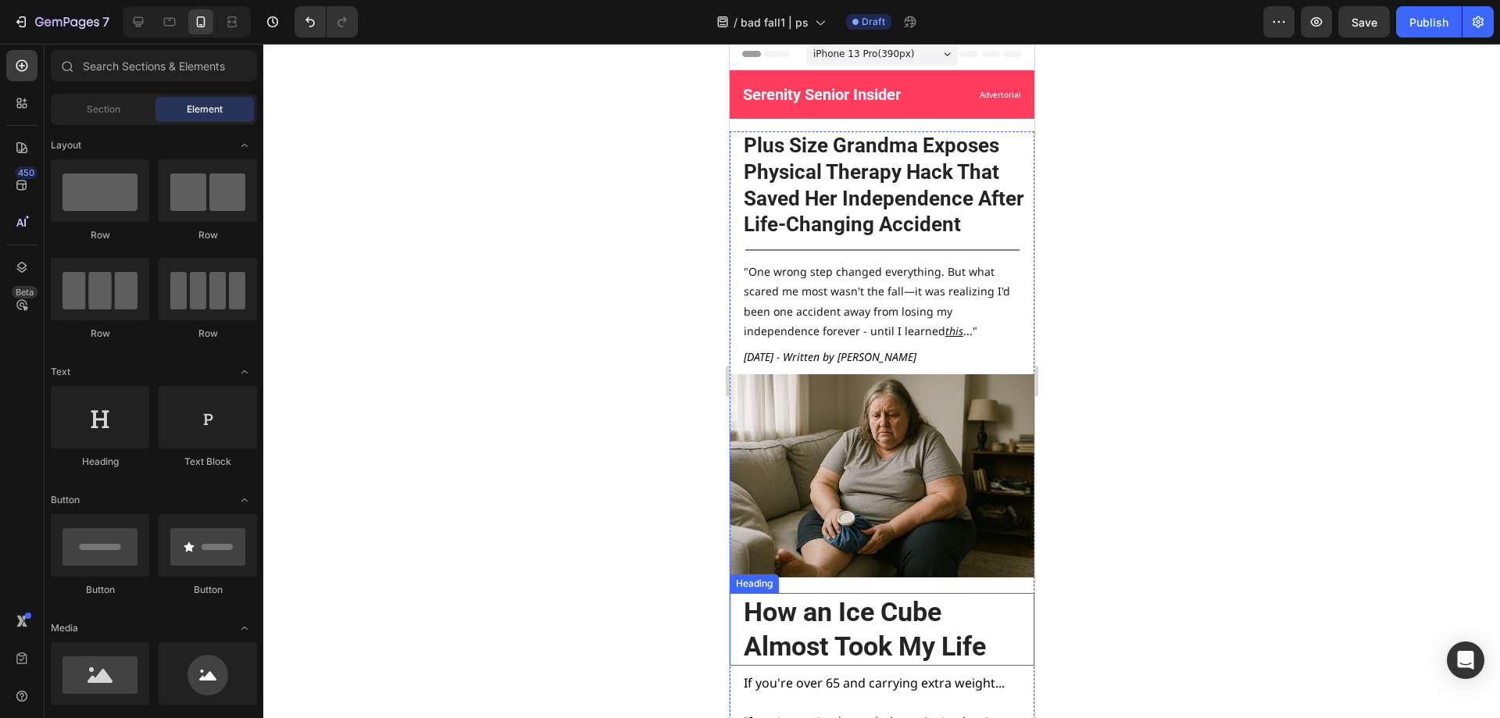
scroll to position [0, 0]
